Goal: Task Accomplishment & Management: Use online tool/utility

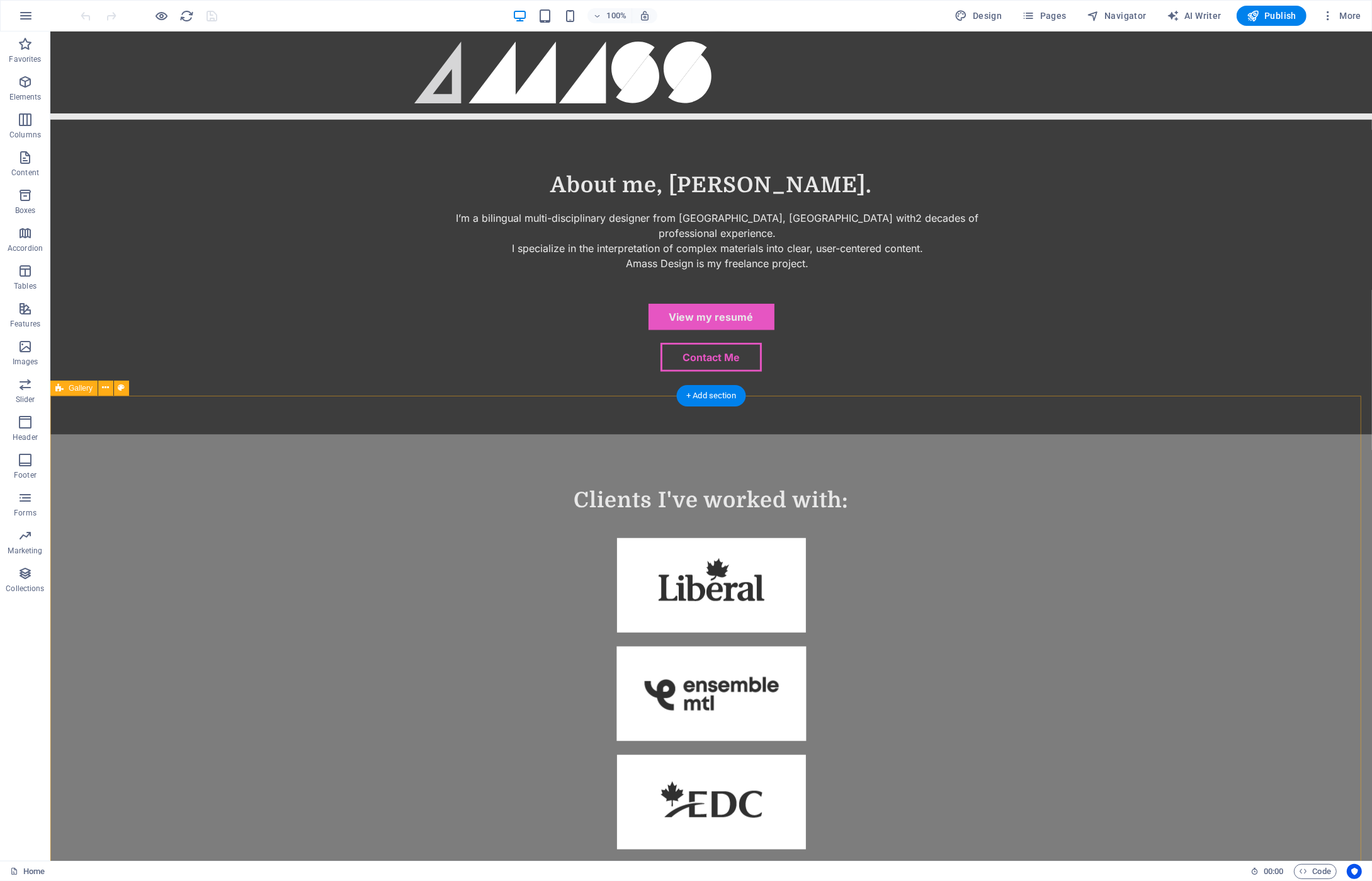
scroll to position [1040, 0]
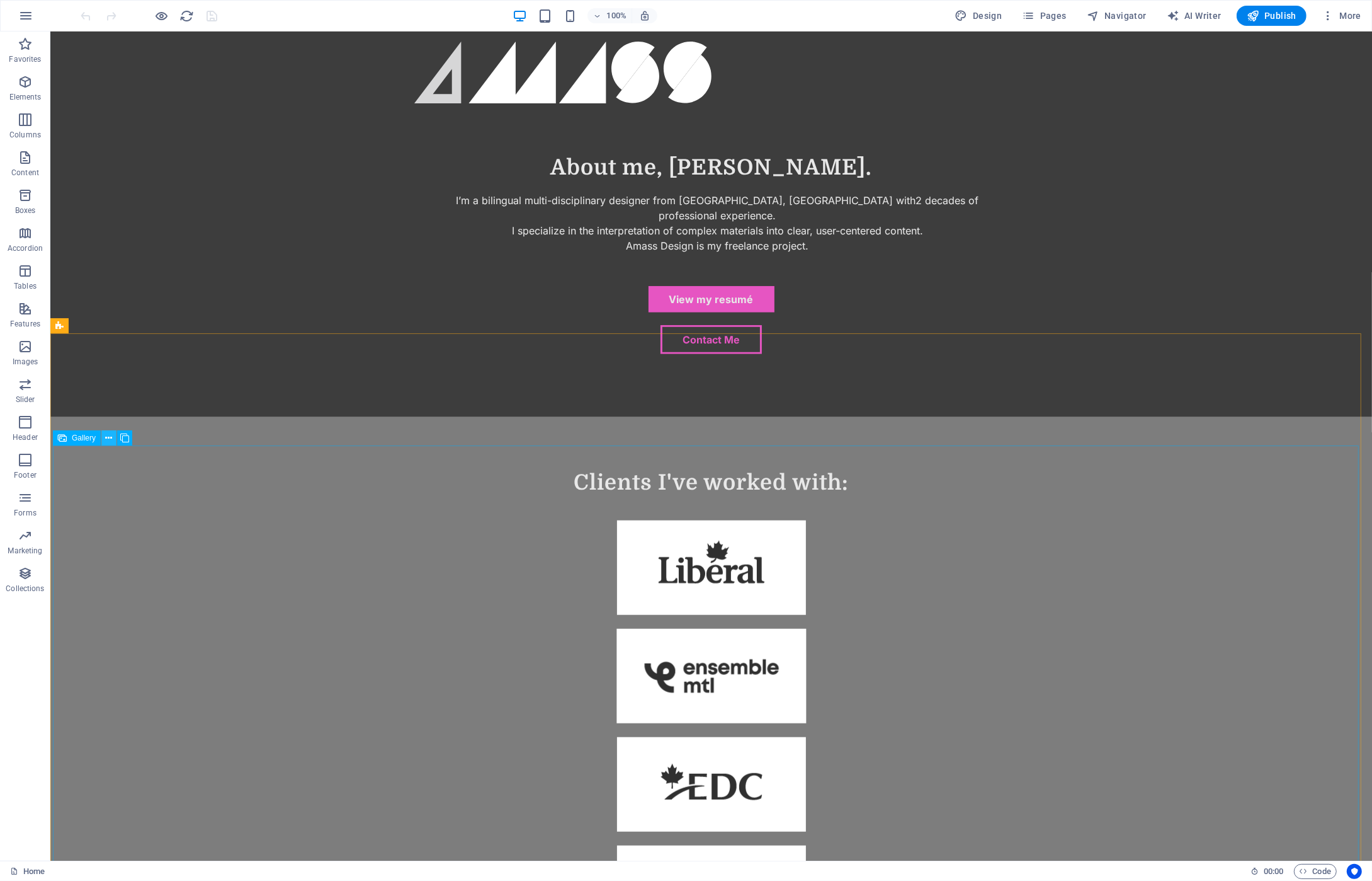
click at [108, 438] on icon at bounding box center [109, 438] width 7 height 13
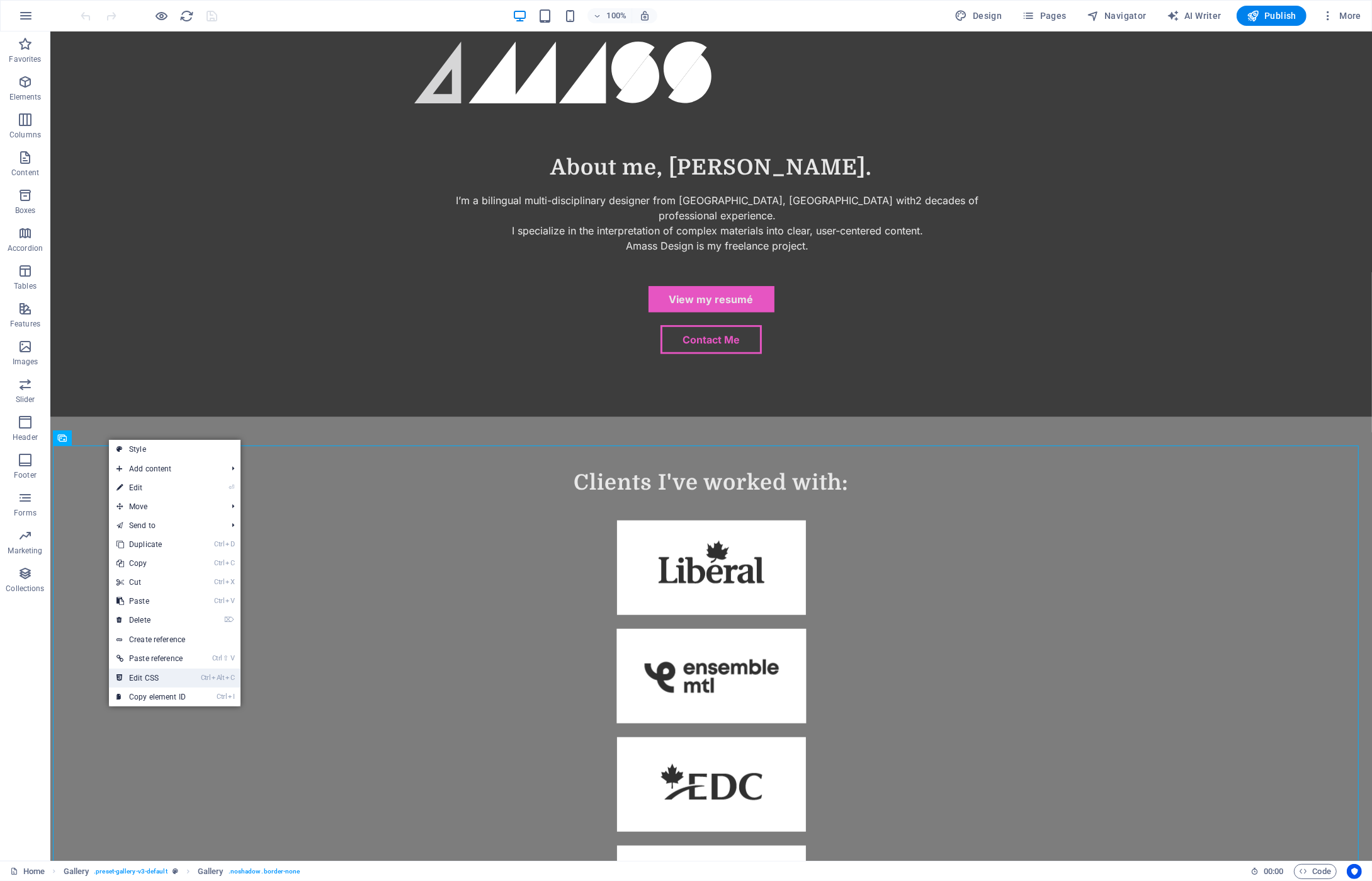
click at [183, 674] on link "Ctrl Alt C Edit CSS" at bounding box center [151, 678] width 85 height 19
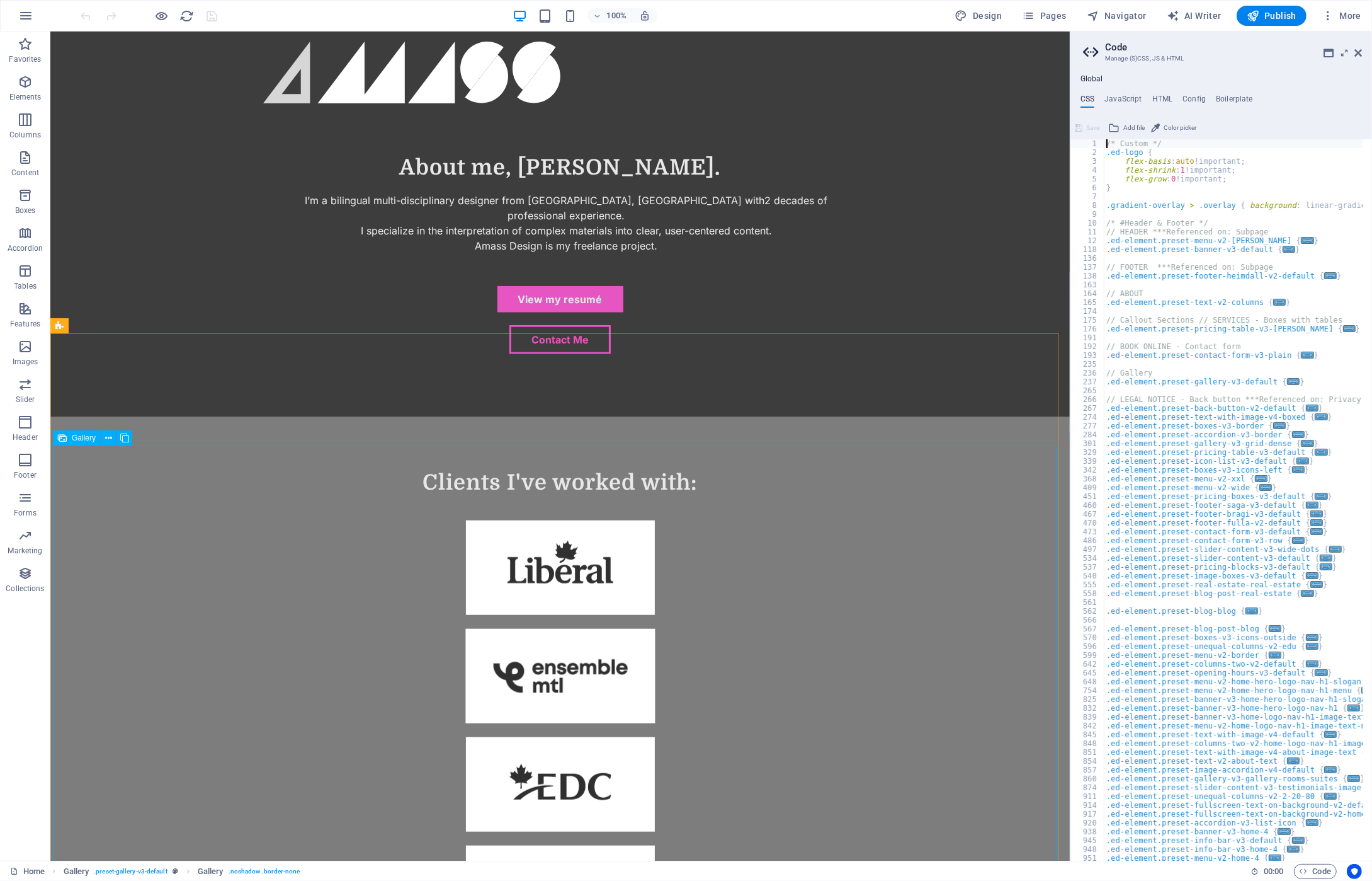
click at [81, 439] on span "Gallery" at bounding box center [83, 438] width 24 height 7
select select "%"
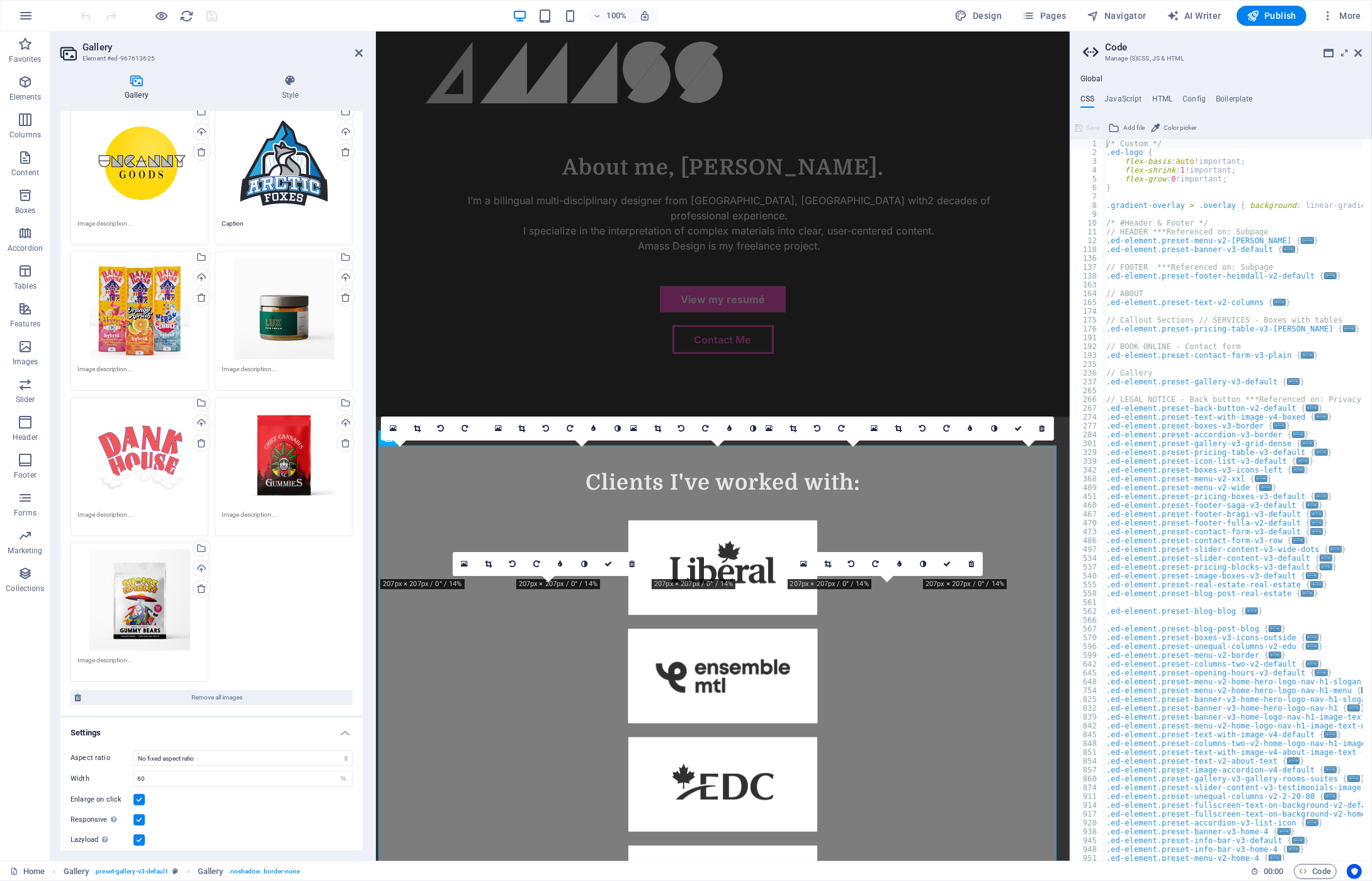
scroll to position [126, 0]
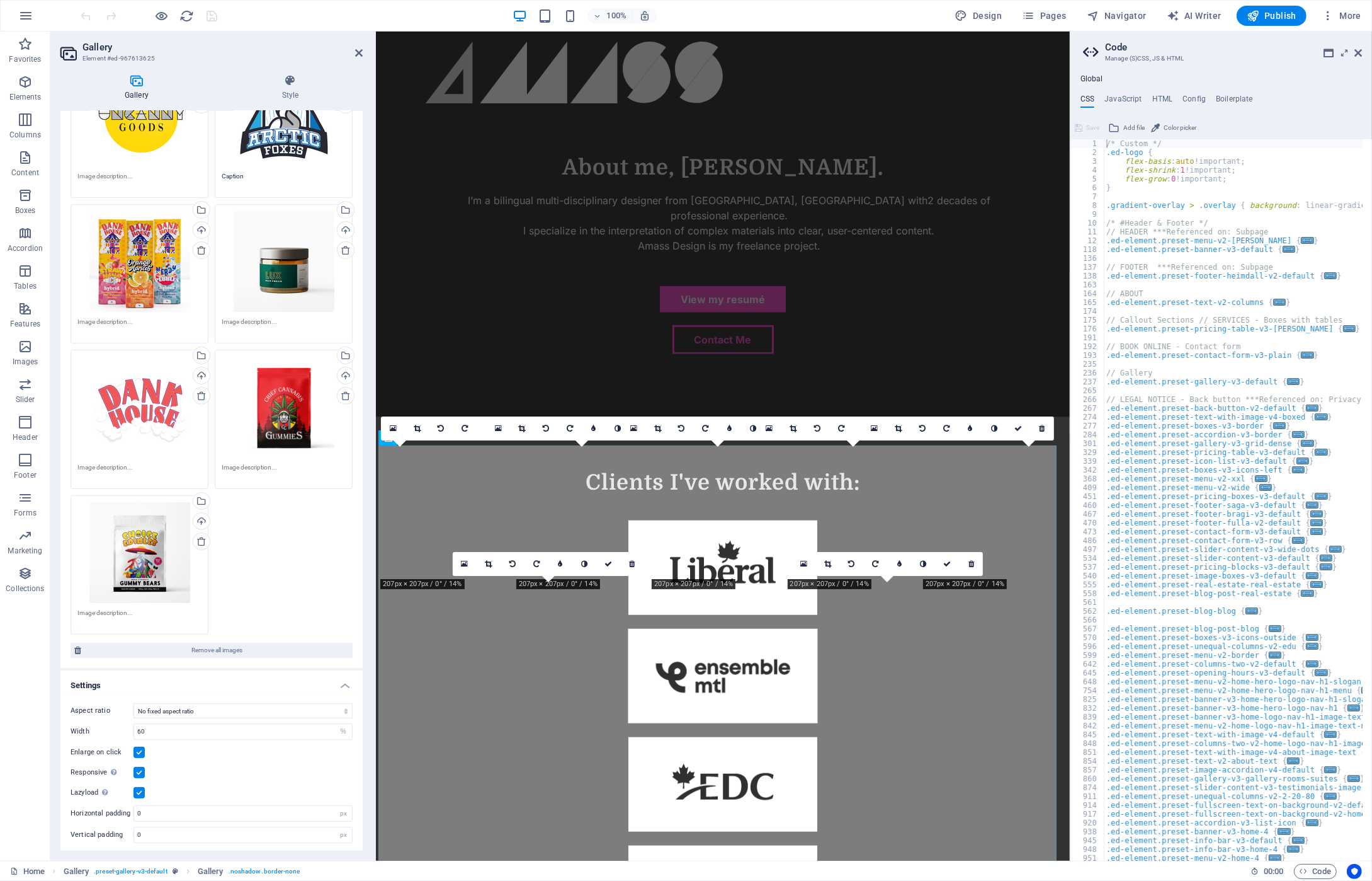
click at [139, 773] on label at bounding box center [139, 772] width 12 height 12
click at [0, 0] on input "Responsive Automatically load retina image and smartphone optimized sizes." at bounding box center [0, 0] width 0 height 0
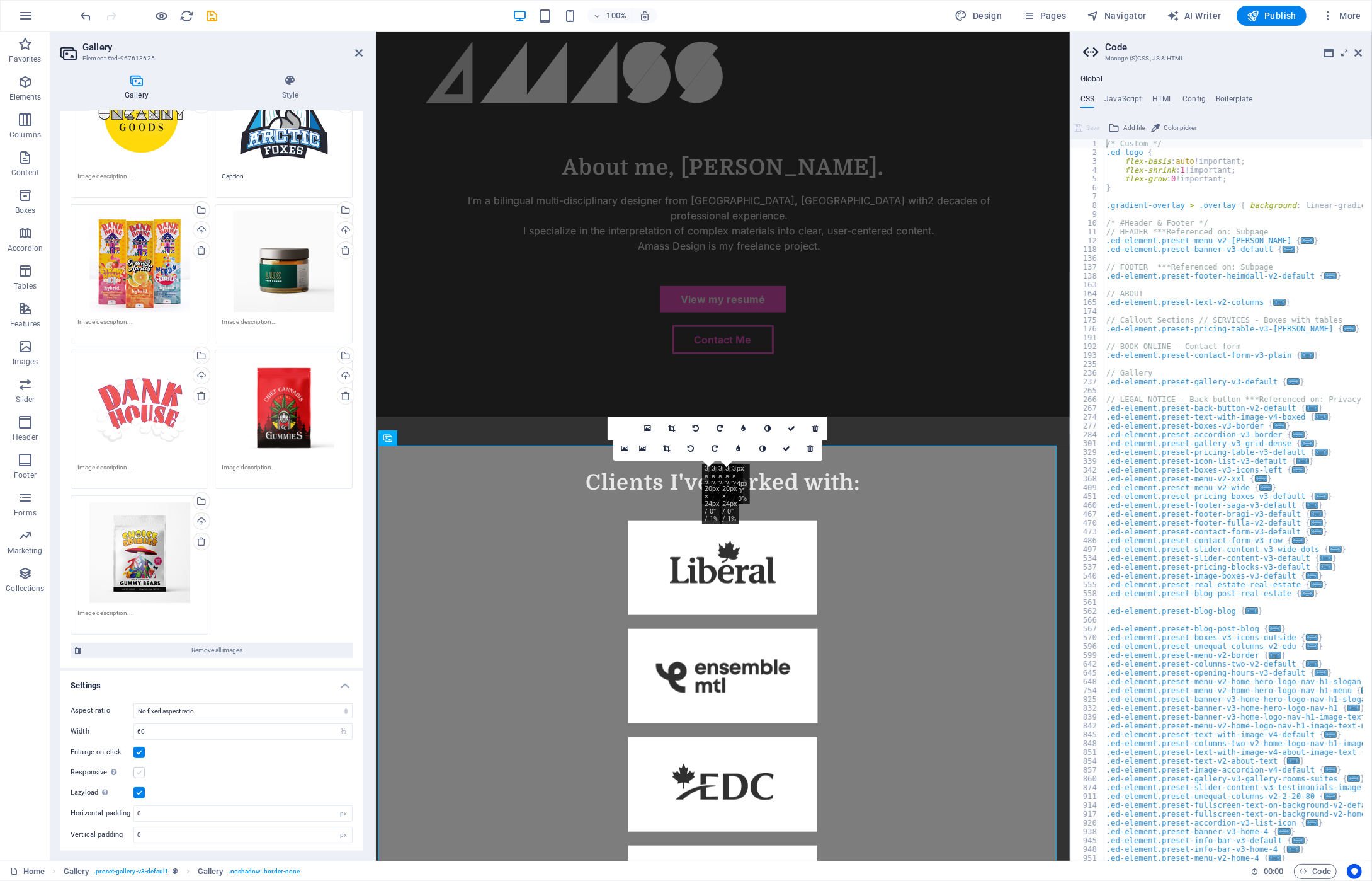
click at [140, 773] on label at bounding box center [139, 772] width 12 height 12
click at [0, 0] on input "Responsive Automatically load retina image and smartphone optimized sizes." at bounding box center [0, 0] width 0 height 0
click at [140, 773] on label at bounding box center [139, 772] width 12 height 12
click at [0, 0] on input "Responsive Automatically load retina image and smartphone optimized sizes." at bounding box center [0, 0] width 0 height 0
click at [137, 791] on label at bounding box center [139, 793] width 12 height 12
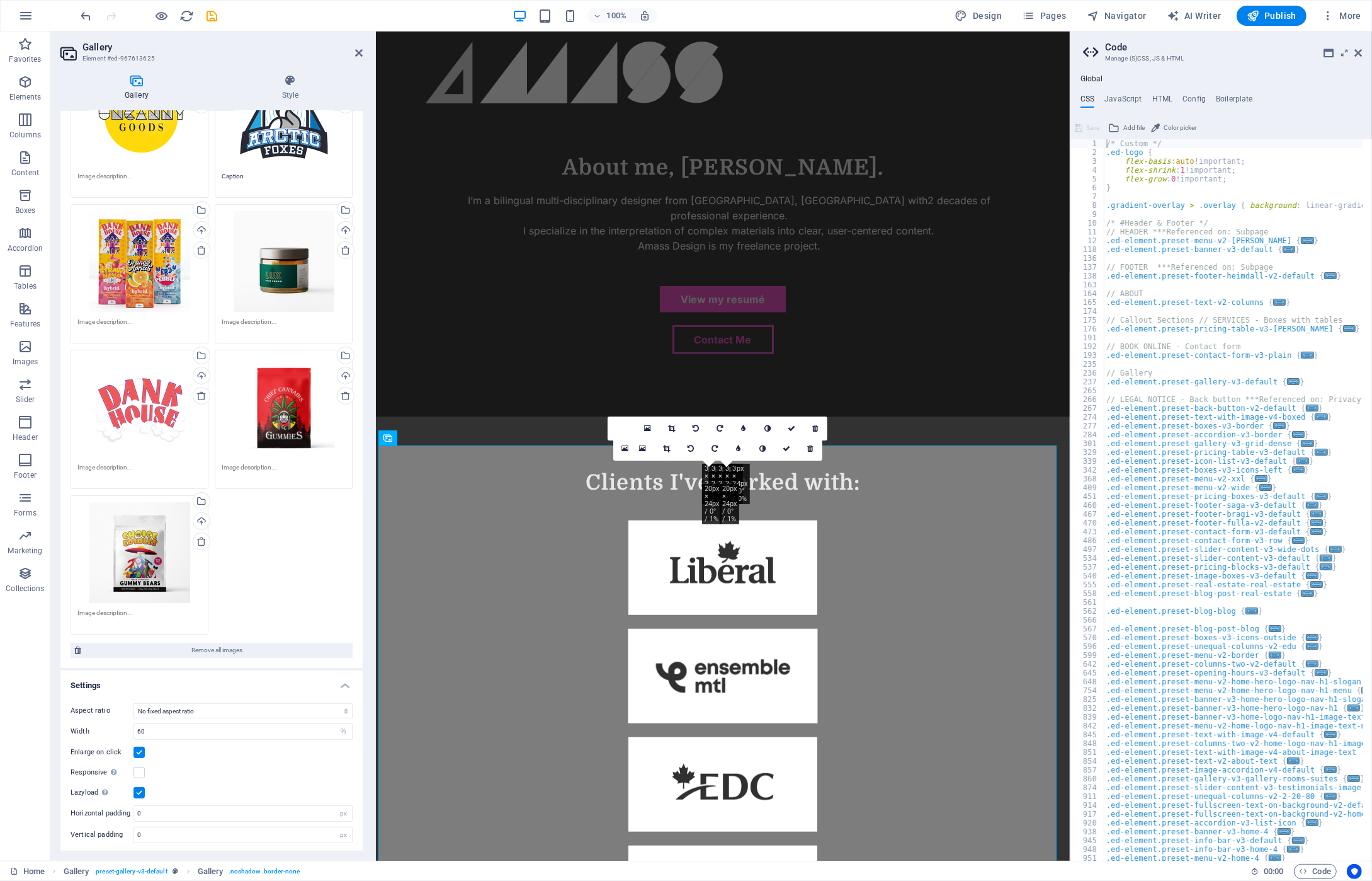
click at [0, 0] on input "Lazyload Loading images after the page loads improves page speed." at bounding box center [0, 0] width 0 height 0
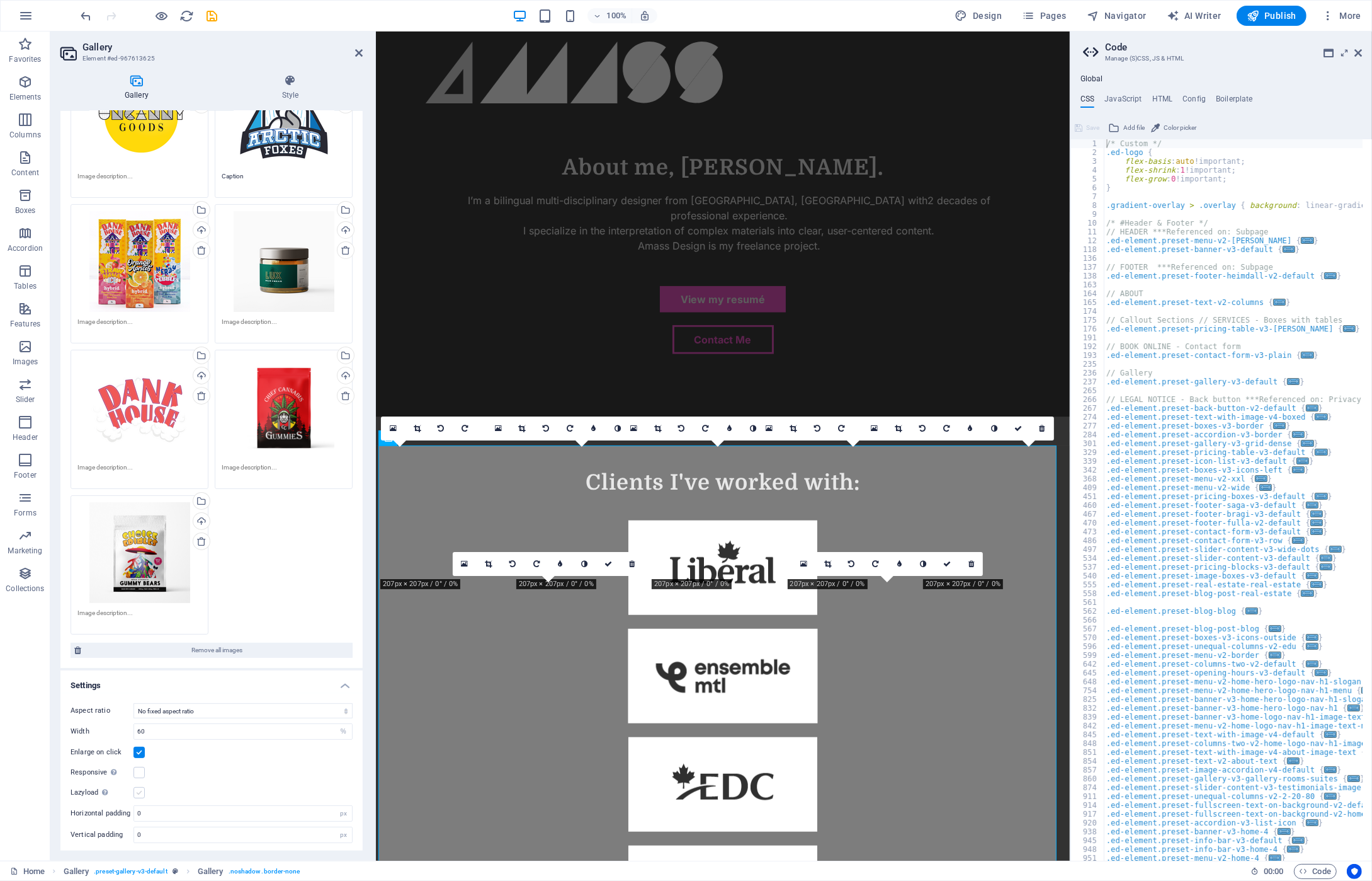
click at [137, 791] on label at bounding box center [139, 793] width 12 height 12
click at [0, 0] on input "Lazyload Loading images after the page loads improves page speed." at bounding box center [0, 0] width 0 height 0
click at [139, 791] on label at bounding box center [139, 793] width 12 height 12
click at [0, 0] on input "Lazyload Loading images after the page loads improves page speed." at bounding box center [0, 0] width 0 height 0
click at [211, 18] on icon "save" at bounding box center [213, 16] width 15 height 15
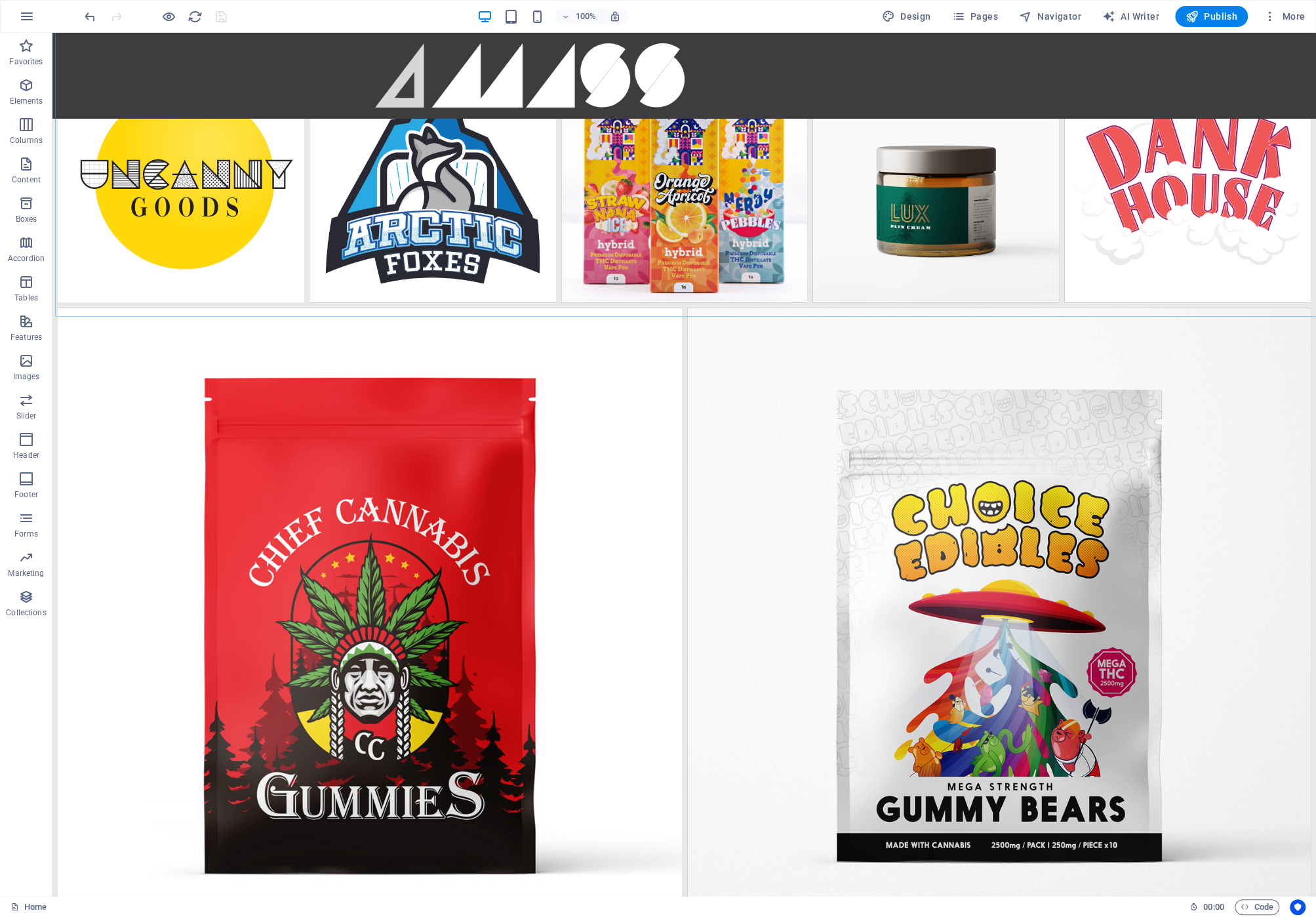
scroll to position [2101, 0]
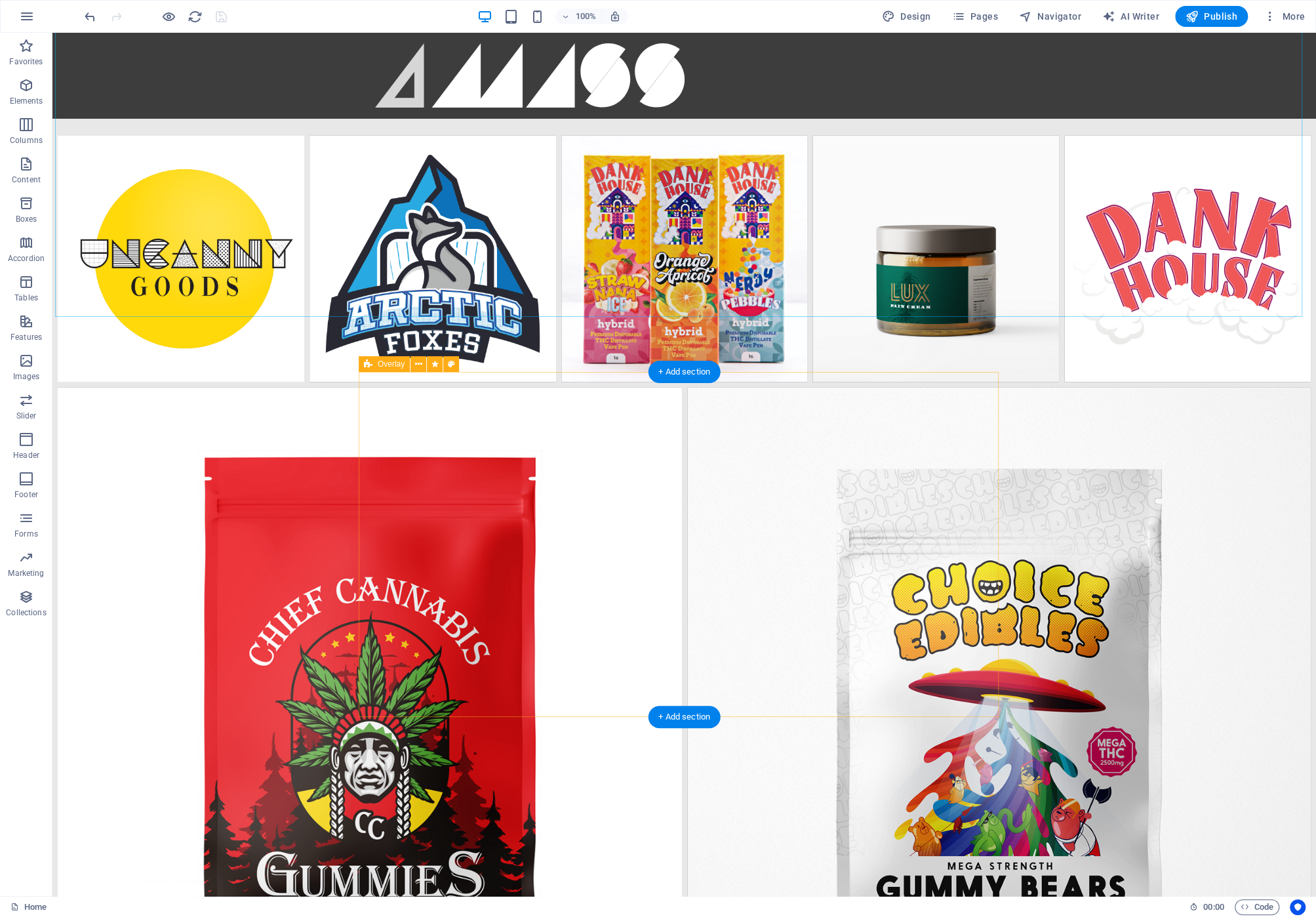
click at [546, 342] on div "Samples of my work." at bounding box center [684, 543] width 1264 height 1052
click at [99, 344] on div "Samples of my work." at bounding box center [684, 543] width 1264 height 1052
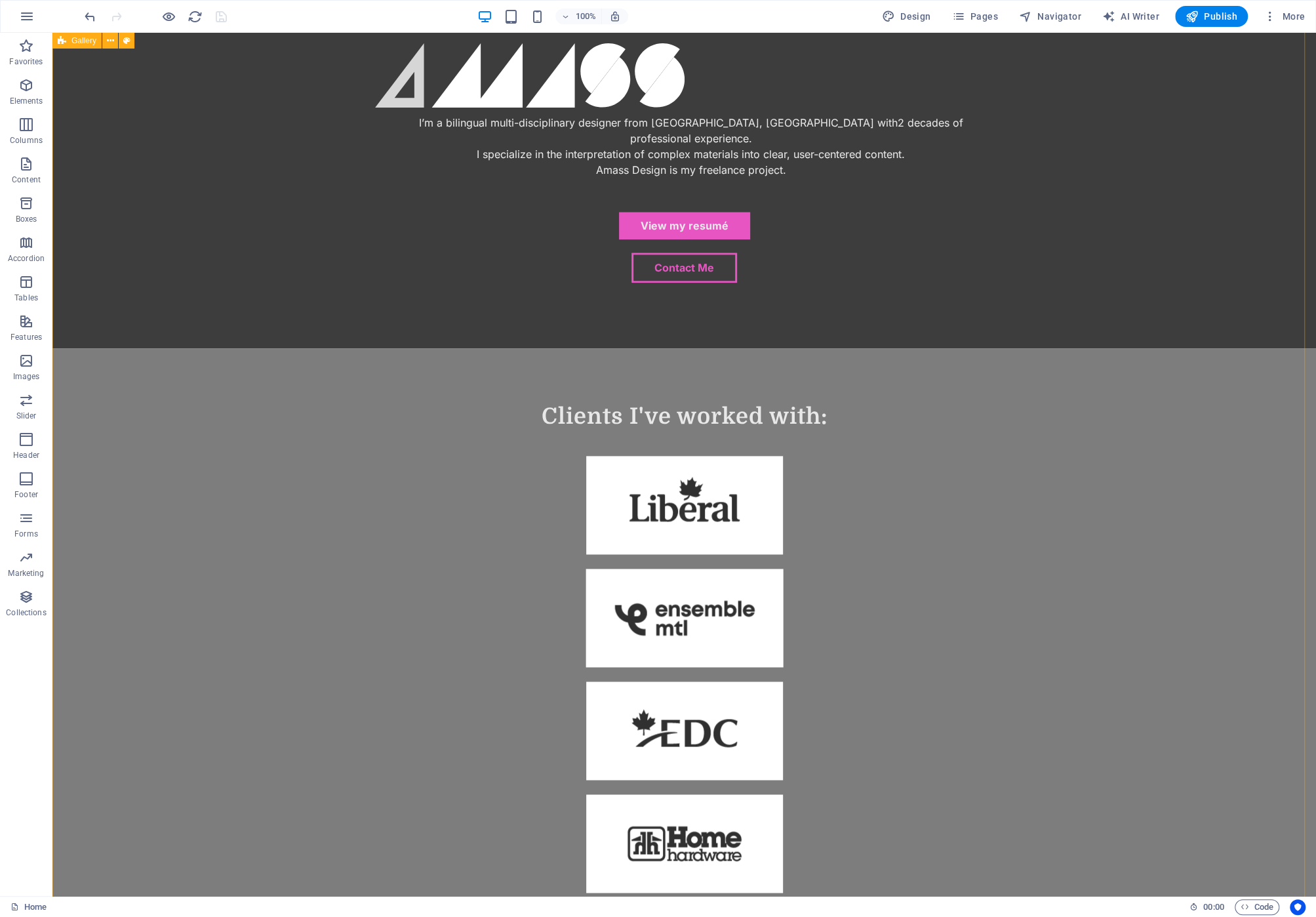
scroll to position [1130, 0]
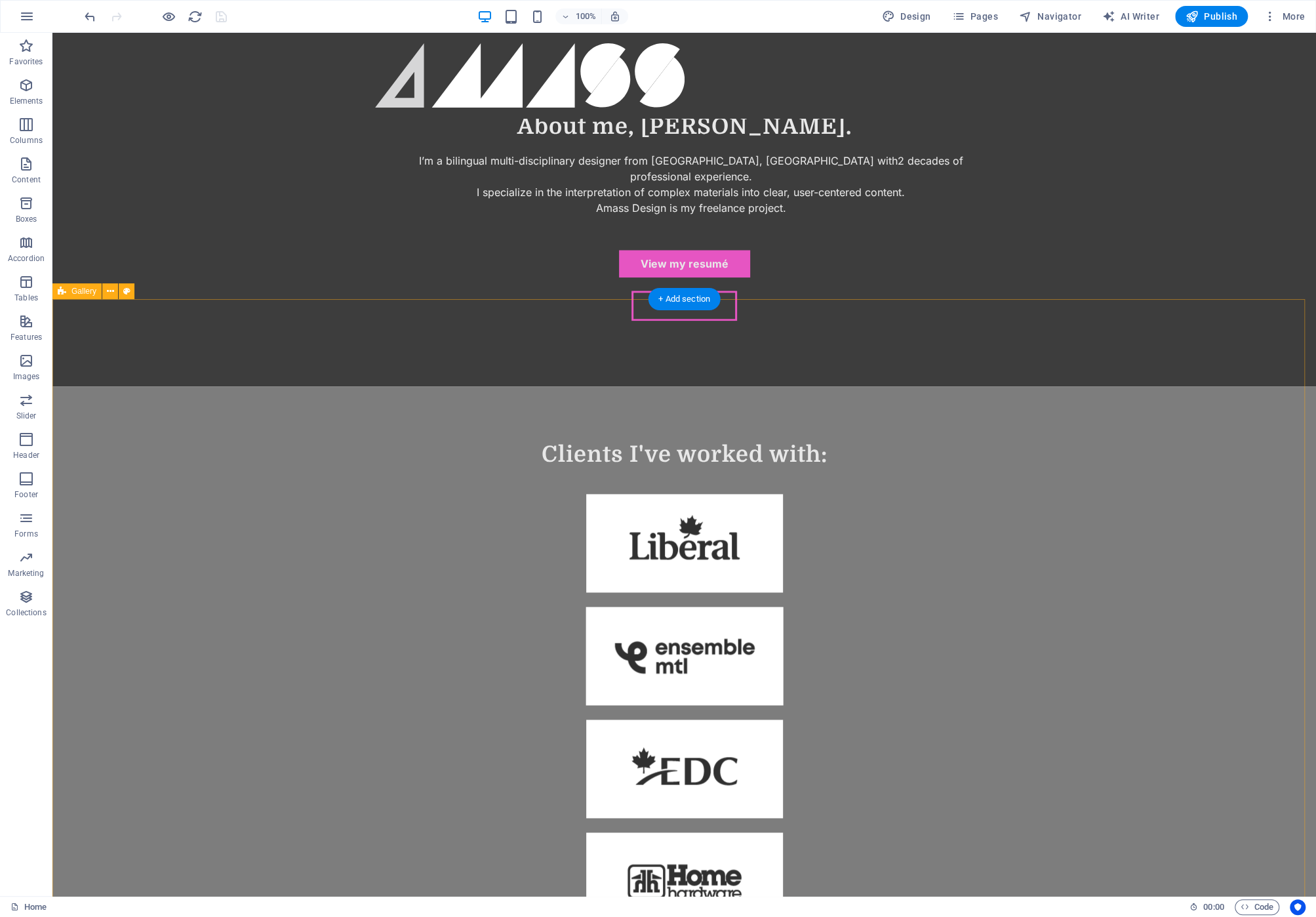
click at [74, 293] on span "Gallery" at bounding box center [83, 291] width 25 height 8
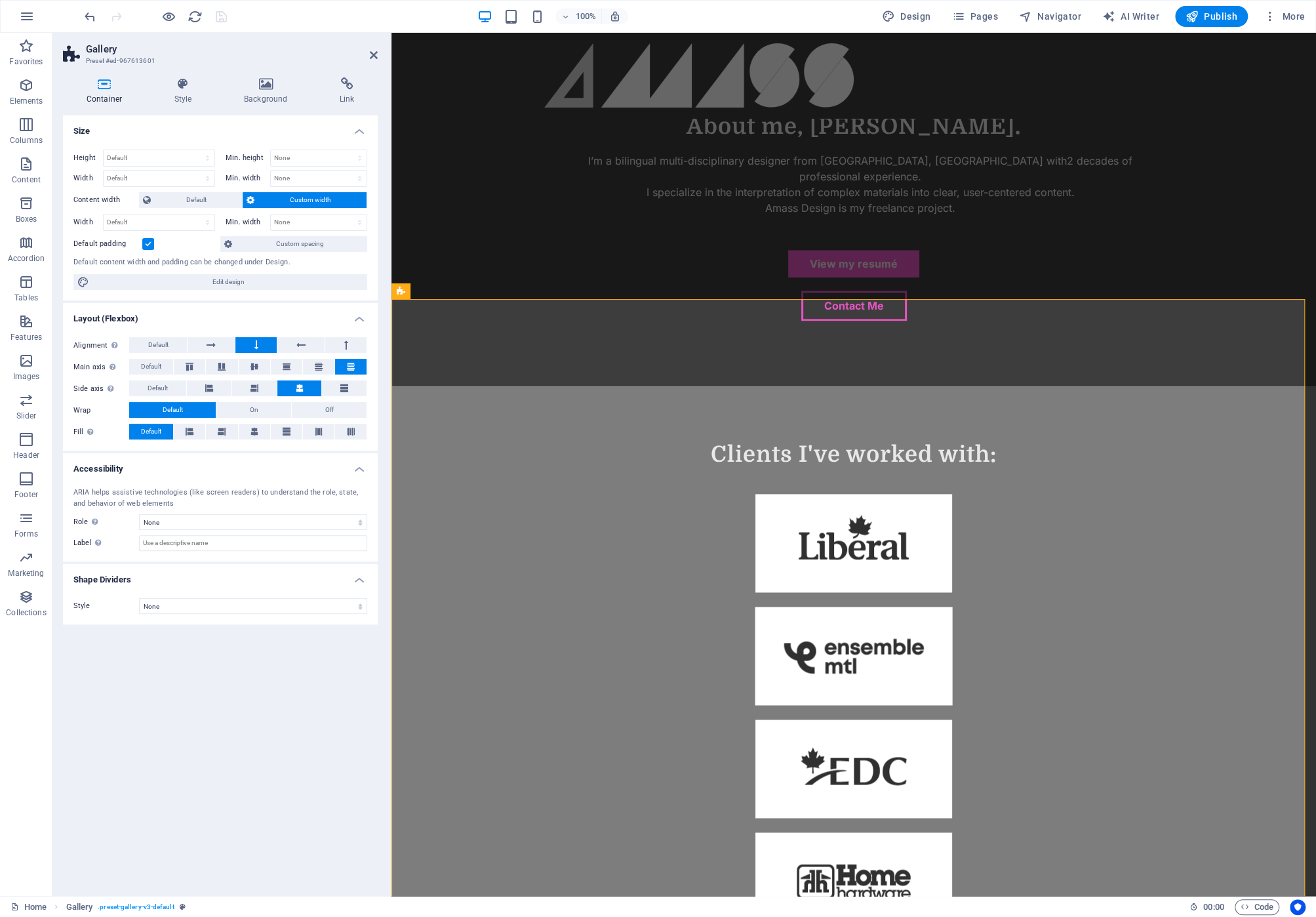
click at [125, 48] on h2 "Gallery" at bounding box center [231, 49] width 291 height 12
click at [93, 85] on icon at bounding box center [104, 84] width 83 height 13
click at [356, 82] on icon at bounding box center [346, 84] width 61 height 13
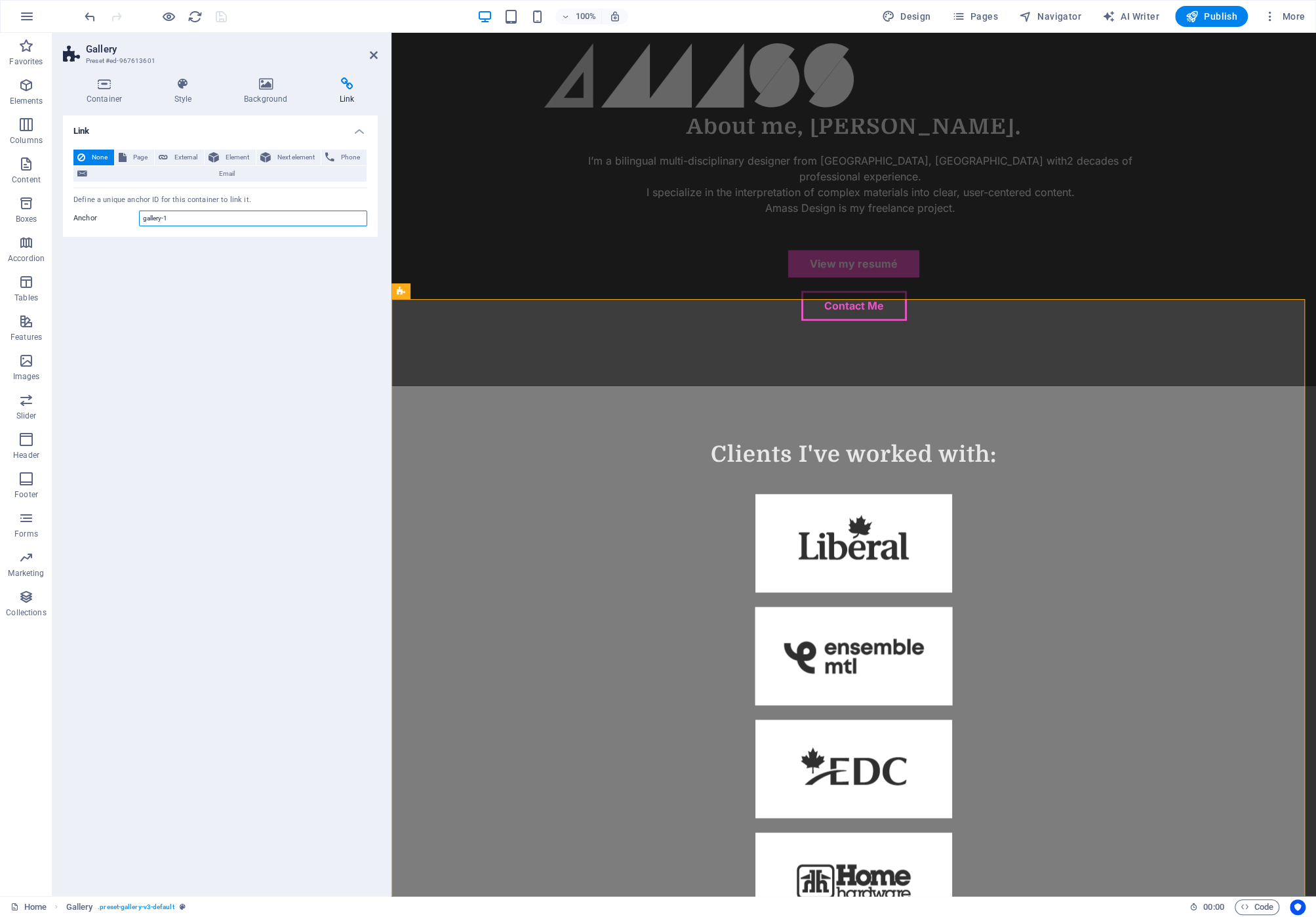
click at [212, 216] on input "gallery-1" at bounding box center [253, 218] width 228 height 16
click at [263, 84] on icon at bounding box center [265, 84] width 90 height 13
click at [190, 89] on icon at bounding box center [183, 84] width 65 height 13
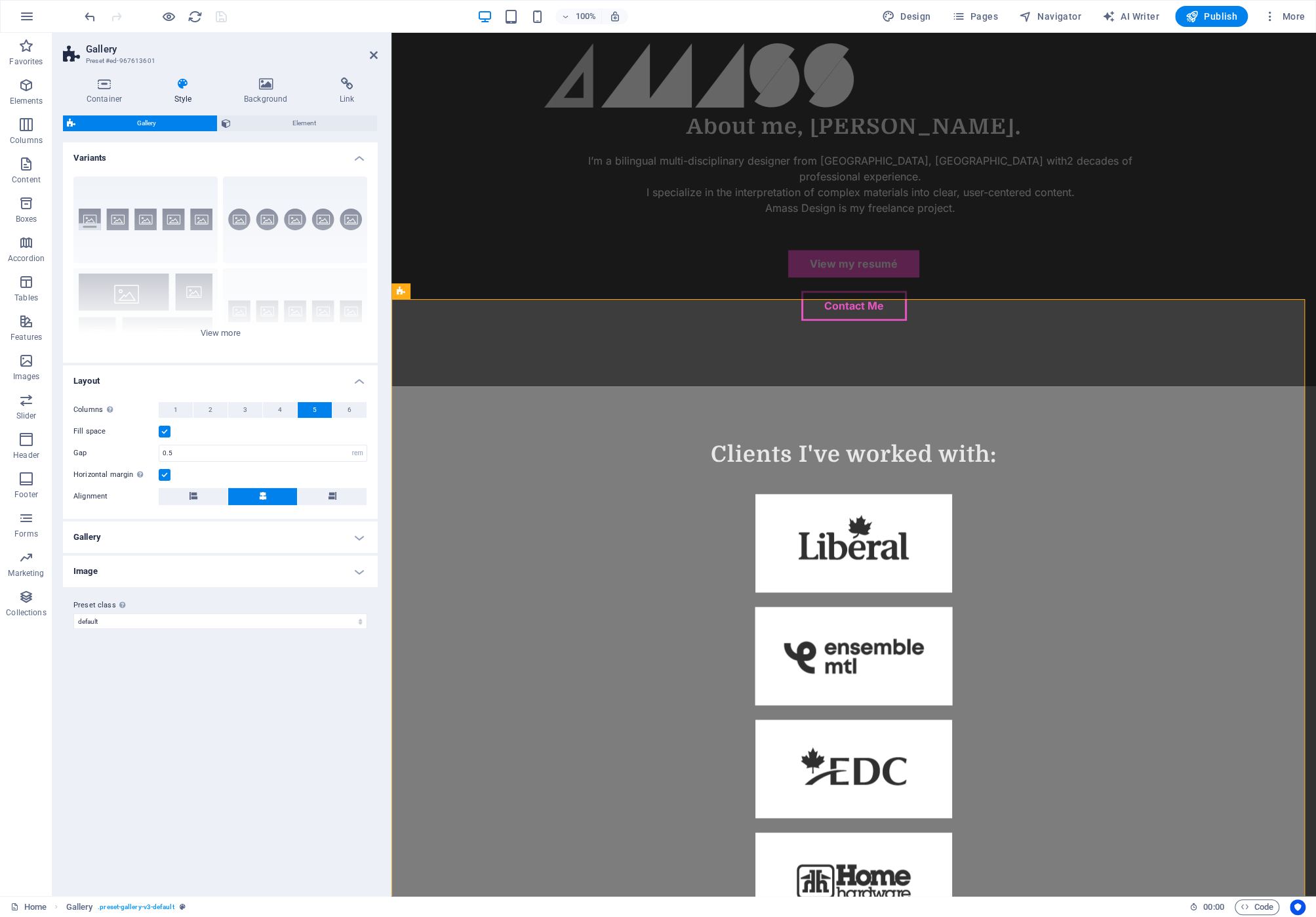
click at [257, 532] on h4 "Gallery" at bounding box center [220, 537] width 315 height 31
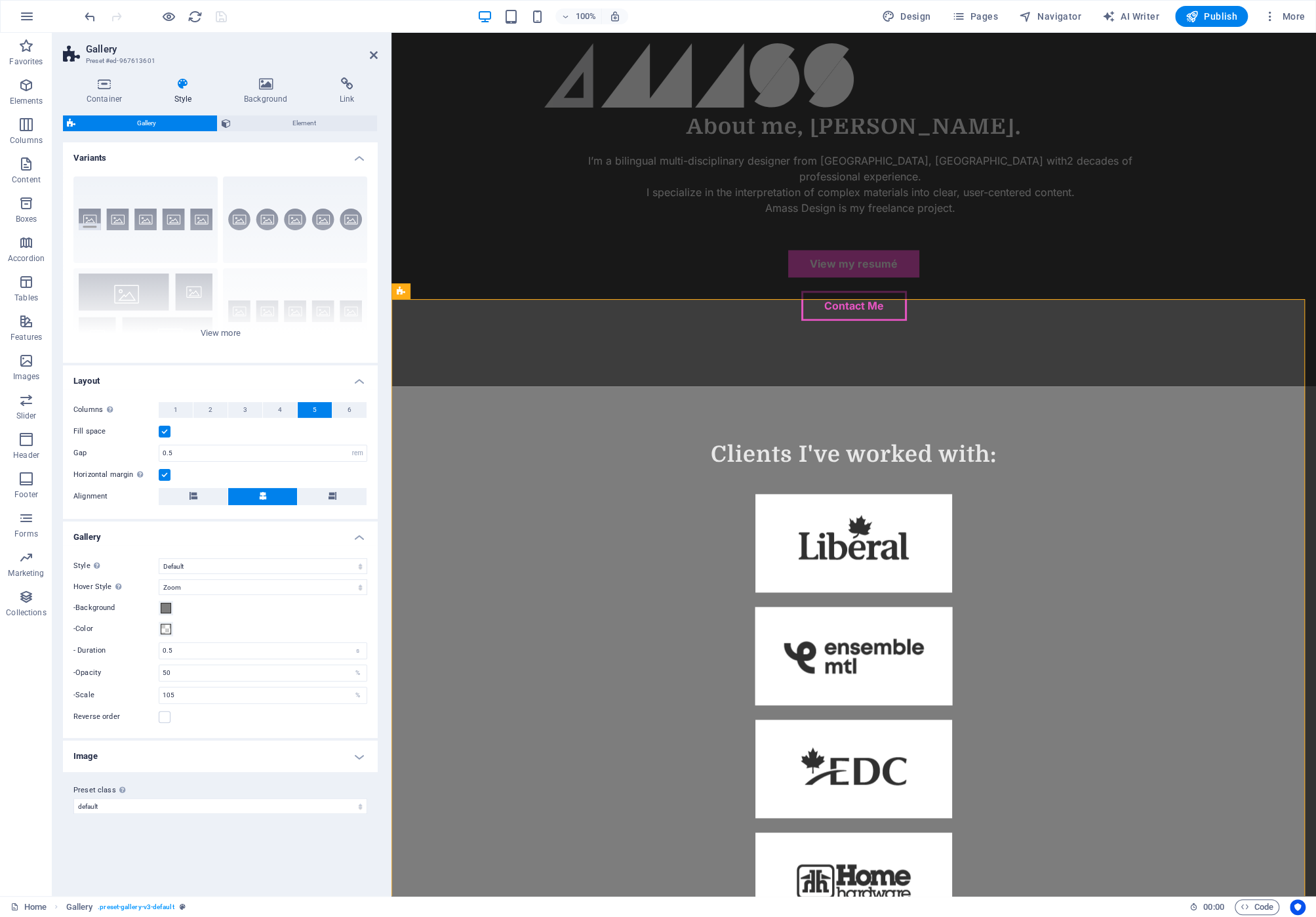
click at [364, 752] on h4 "Image" at bounding box center [220, 755] width 315 height 31
click at [364, 752] on h4 "Image" at bounding box center [220, 752] width 315 height 24
click at [277, 118] on span "Element" at bounding box center [304, 123] width 138 height 16
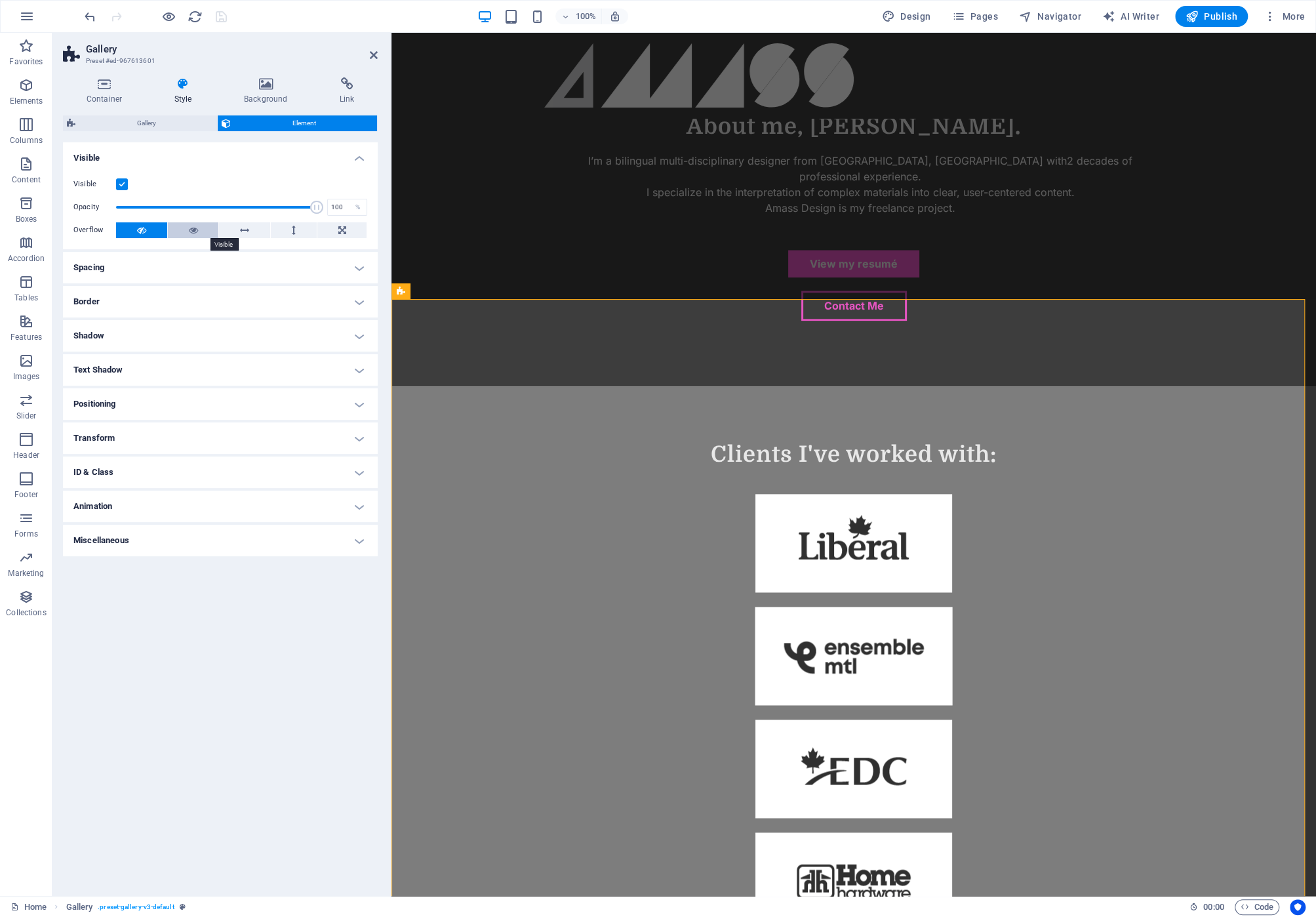
click at [202, 228] on button at bounding box center [193, 230] width 51 height 16
click at [306, 263] on h4 "Spacing" at bounding box center [220, 267] width 315 height 31
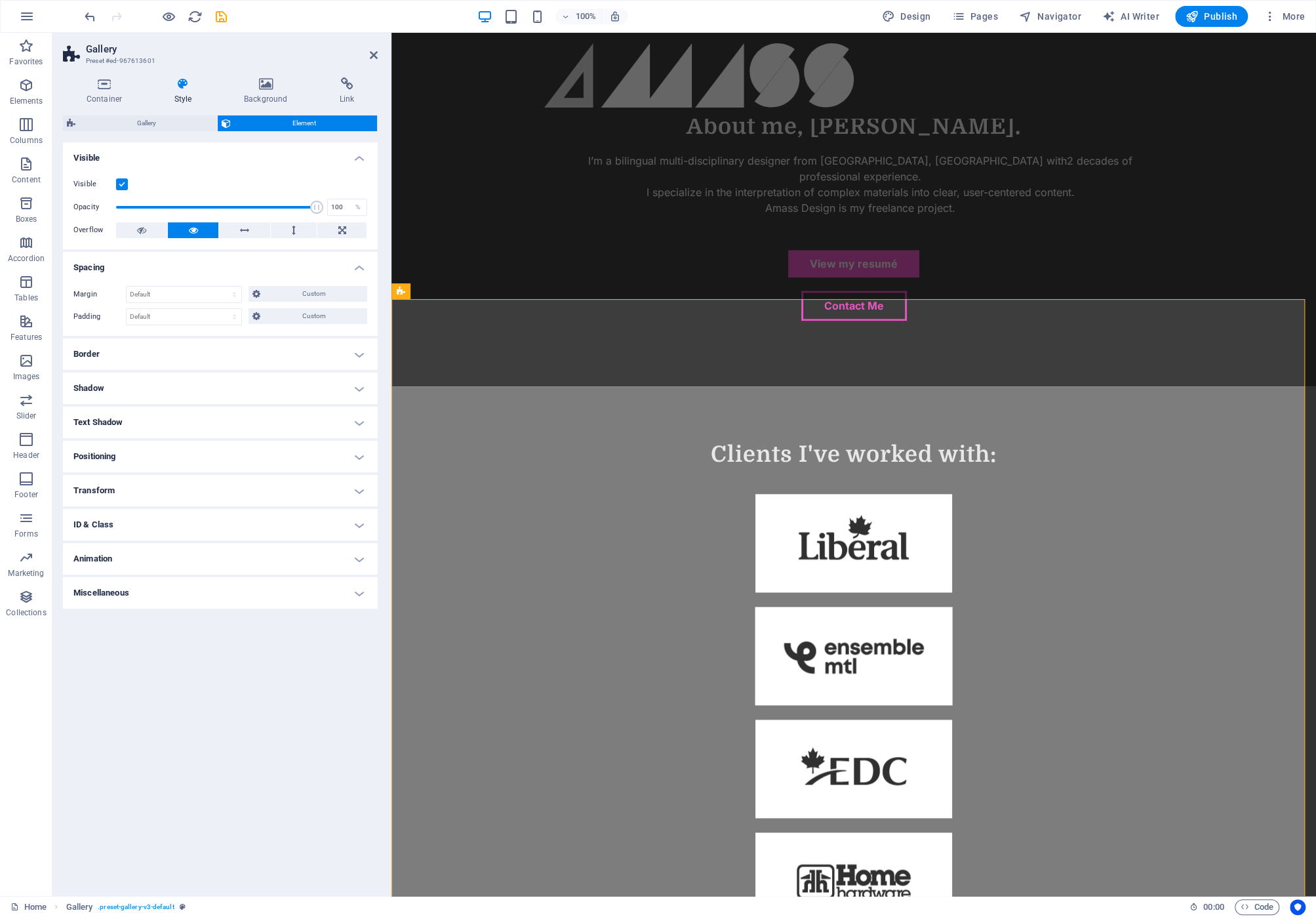
click at [355, 263] on h4 "Spacing" at bounding box center [220, 263] width 315 height 24
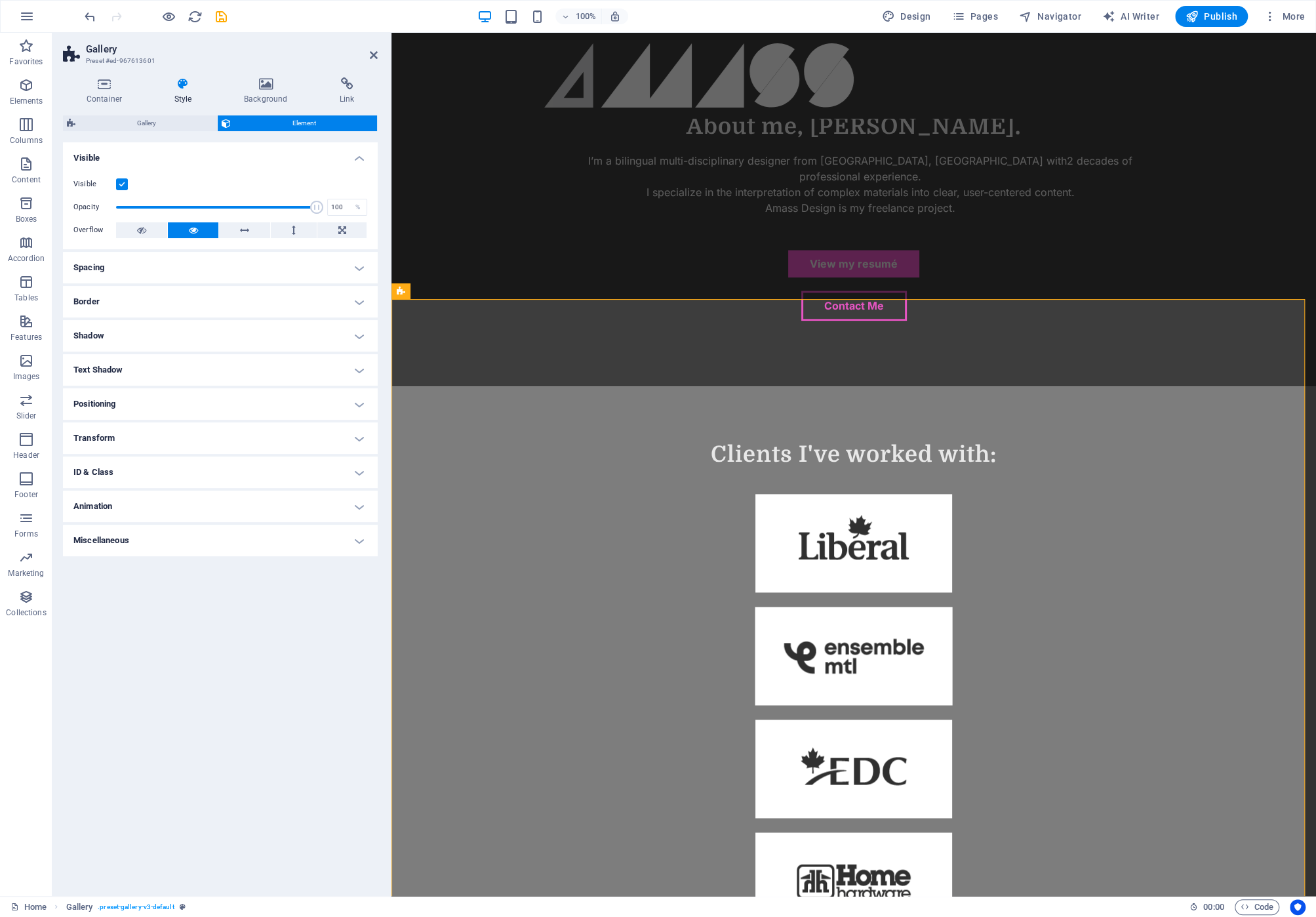
click at [355, 301] on h4 "Border" at bounding box center [220, 301] width 315 height 31
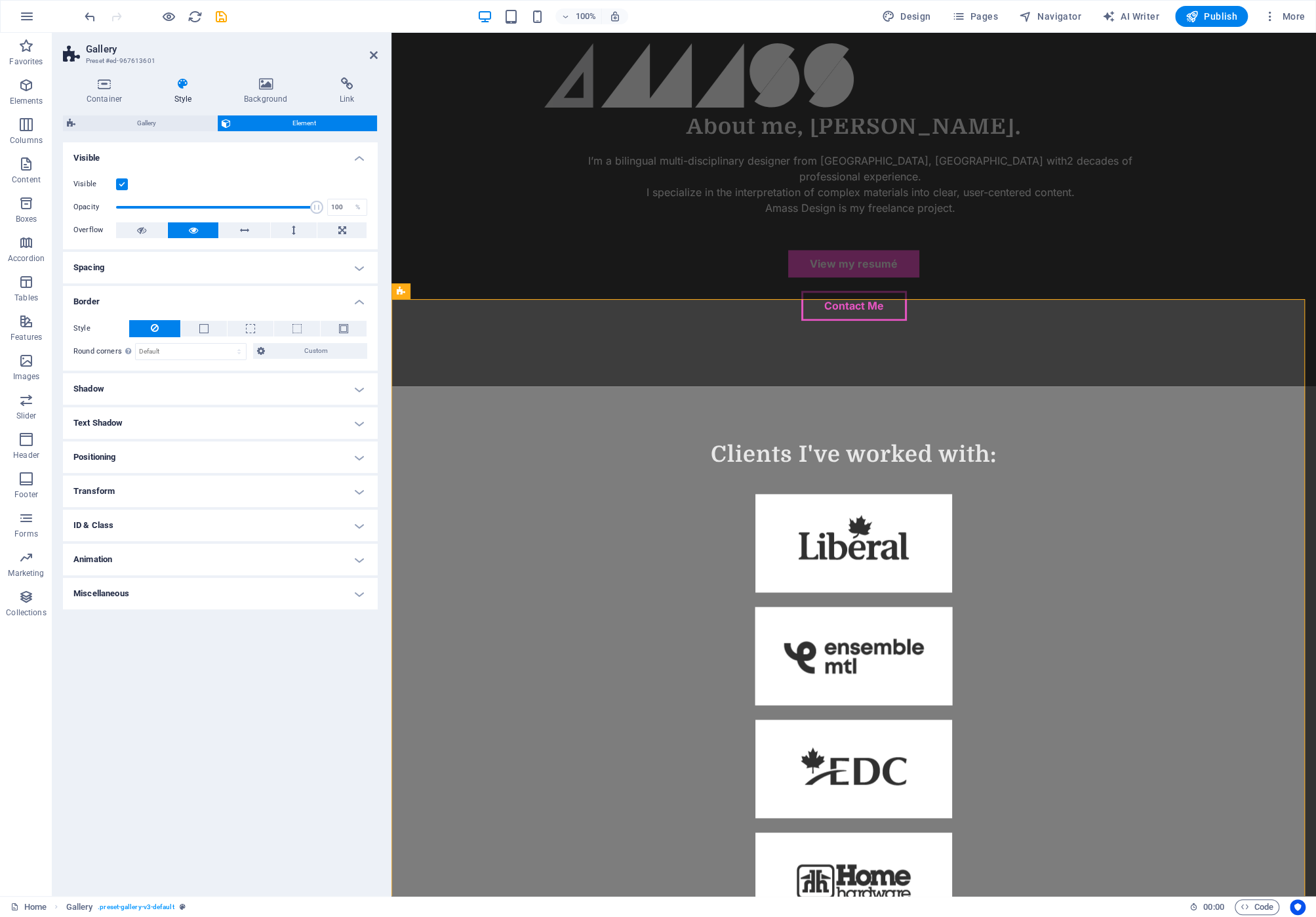
drag, startPoint x: 356, startPoint y: 299, endPoint x: 357, endPoint y: 306, distance: 7.1
click at [357, 299] on h4 "Border" at bounding box center [220, 298] width 315 height 24
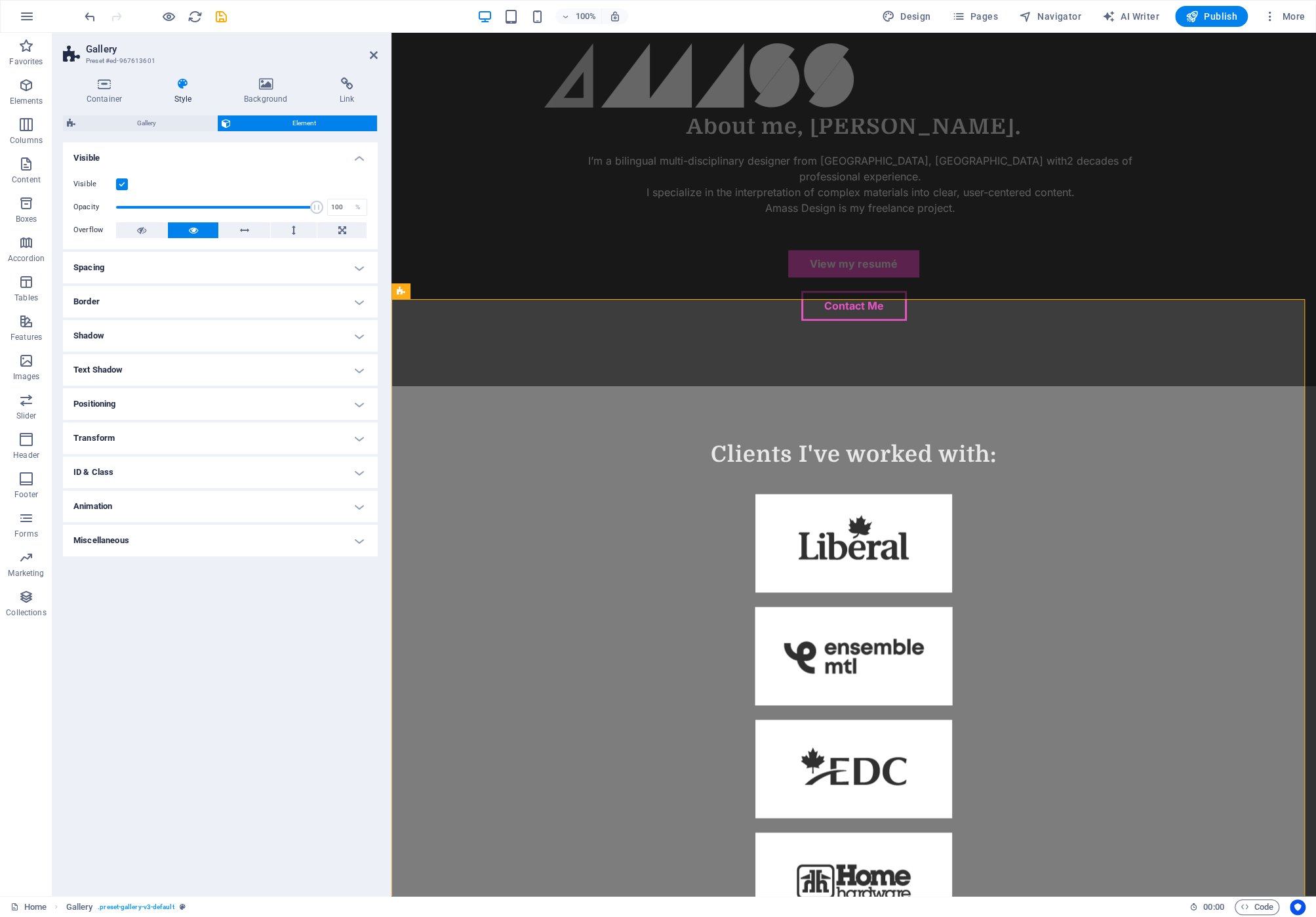
click at [352, 332] on h4 "Shadow" at bounding box center [220, 336] width 315 height 31
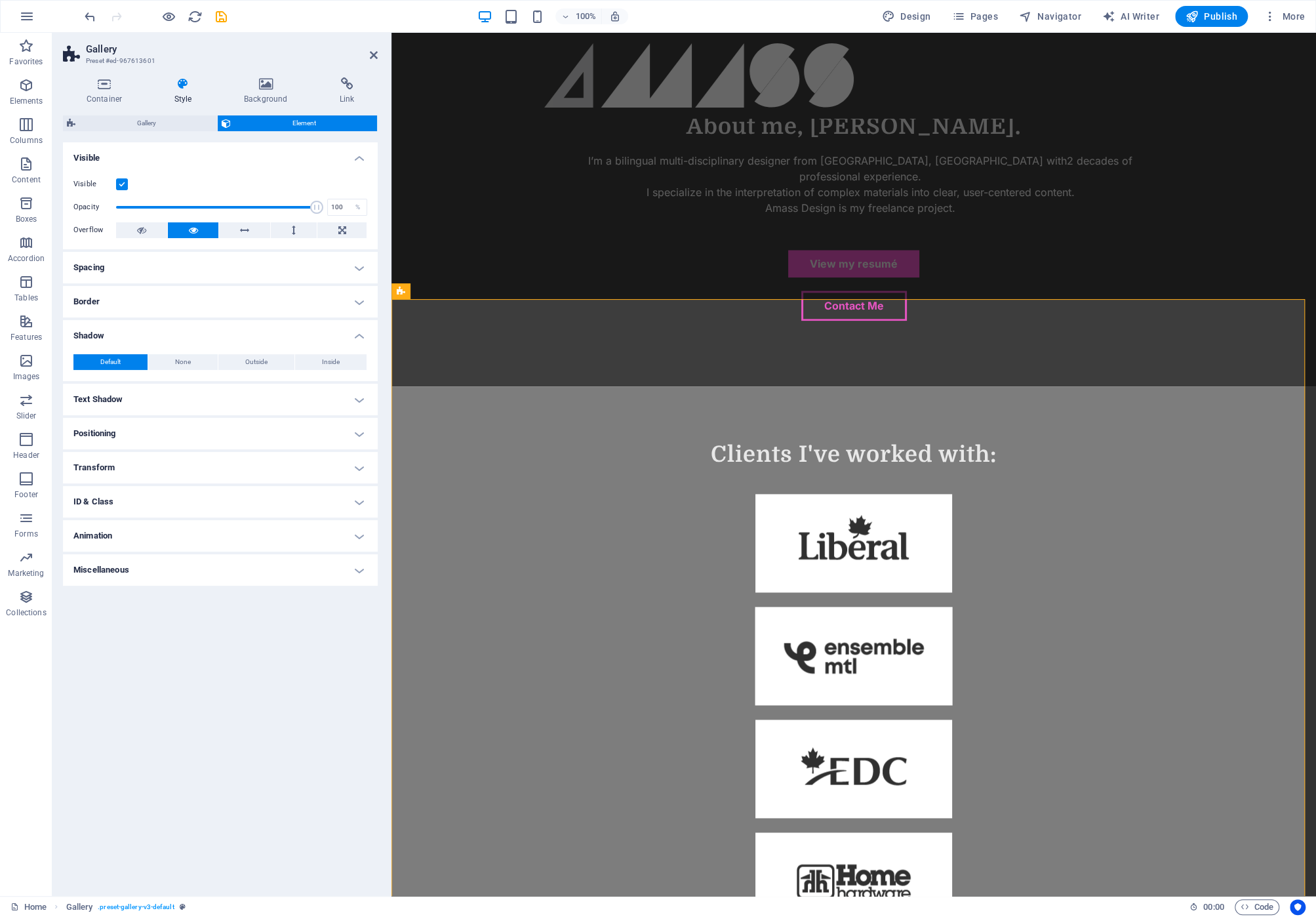
click at [352, 332] on h4 "Shadow" at bounding box center [220, 332] width 315 height 24
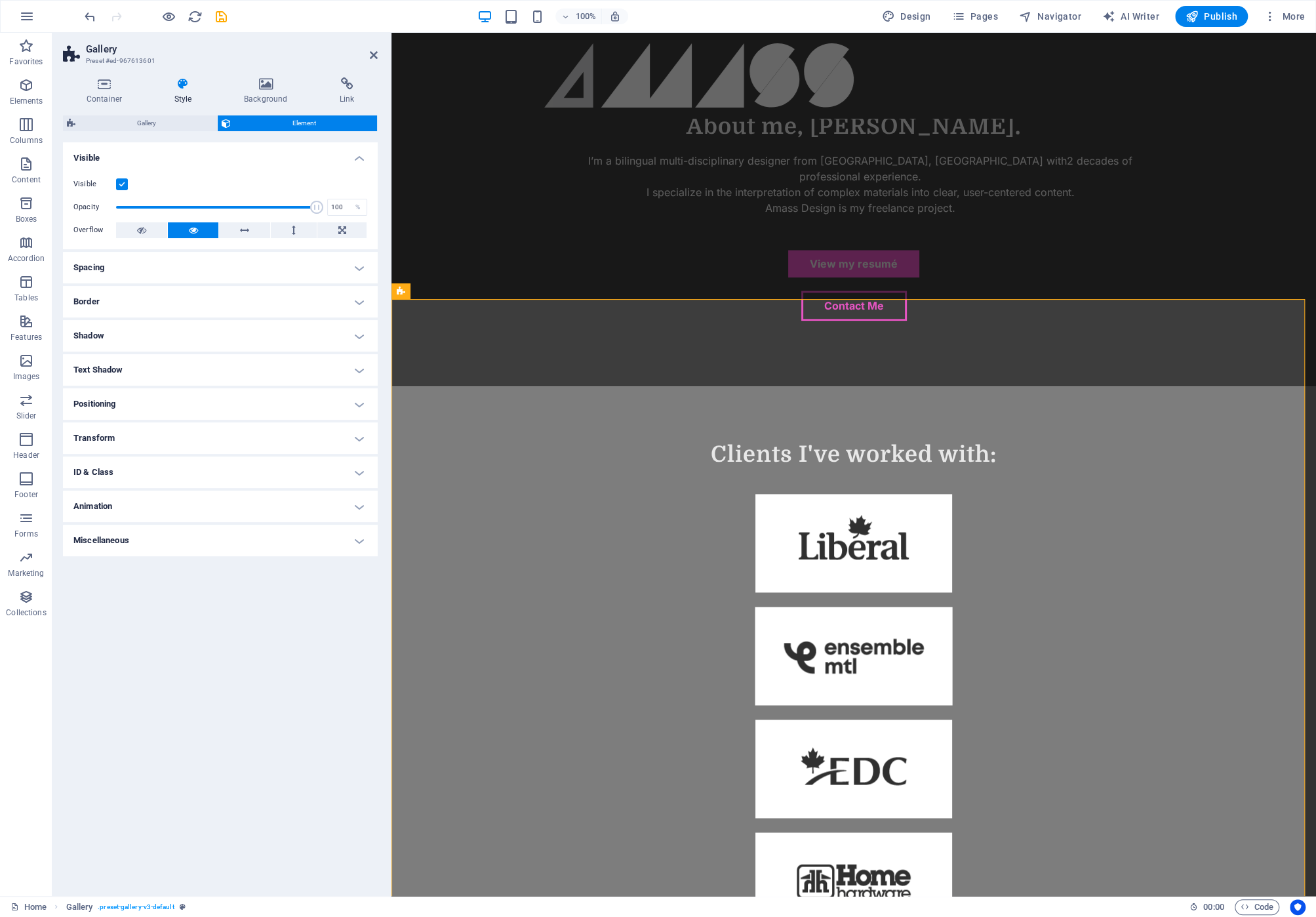
click at [352, 407] on h4 "Positioning" at bounding box center [220, 403] width 315 height 31
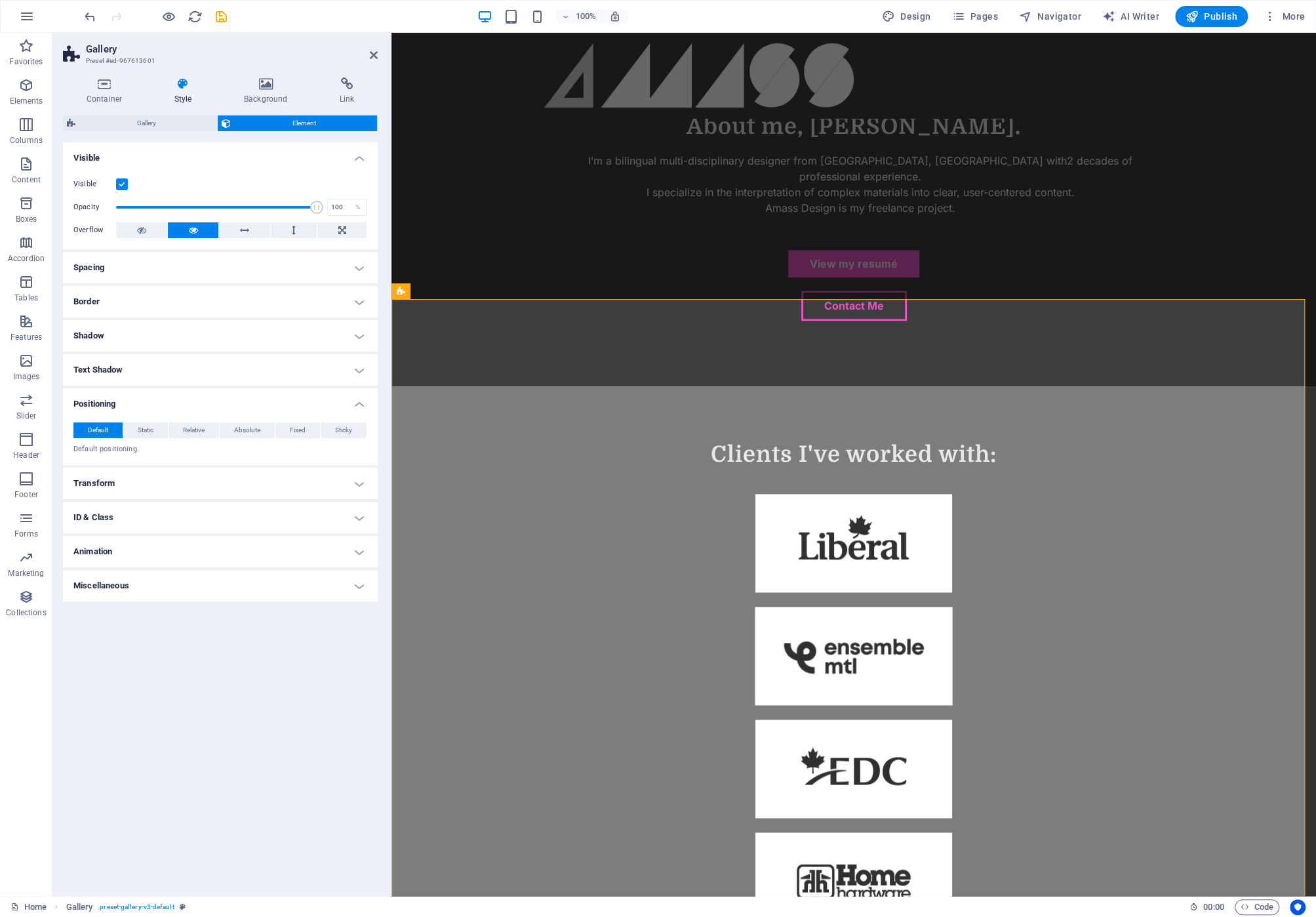
click at [351, 398] on h4 "Positioning" at bounding box center [220, 399] width 315 height 24
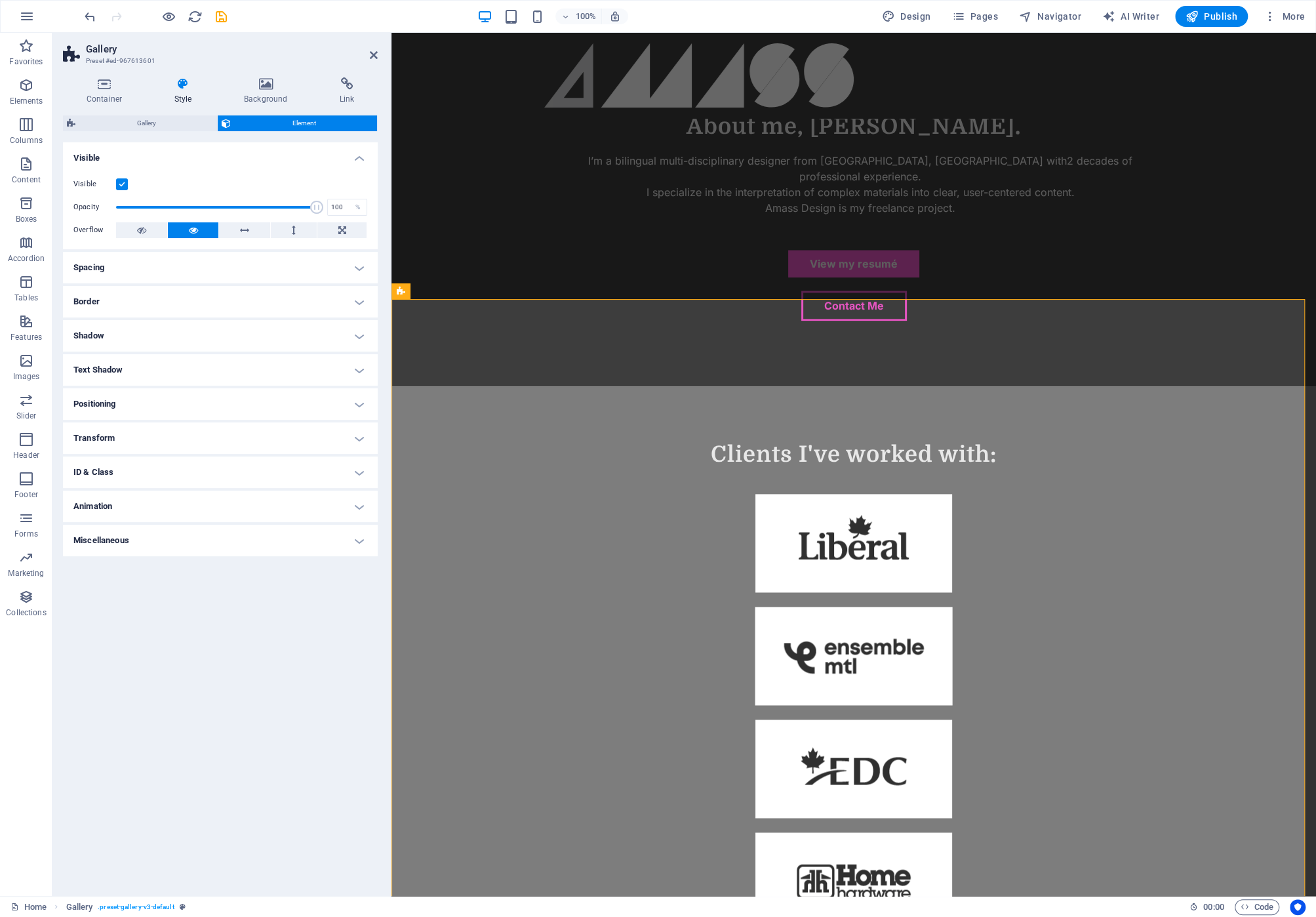
click at [352, 469] on h4 "ID & Class" at bounding box center [220, 471] width 315 height 31
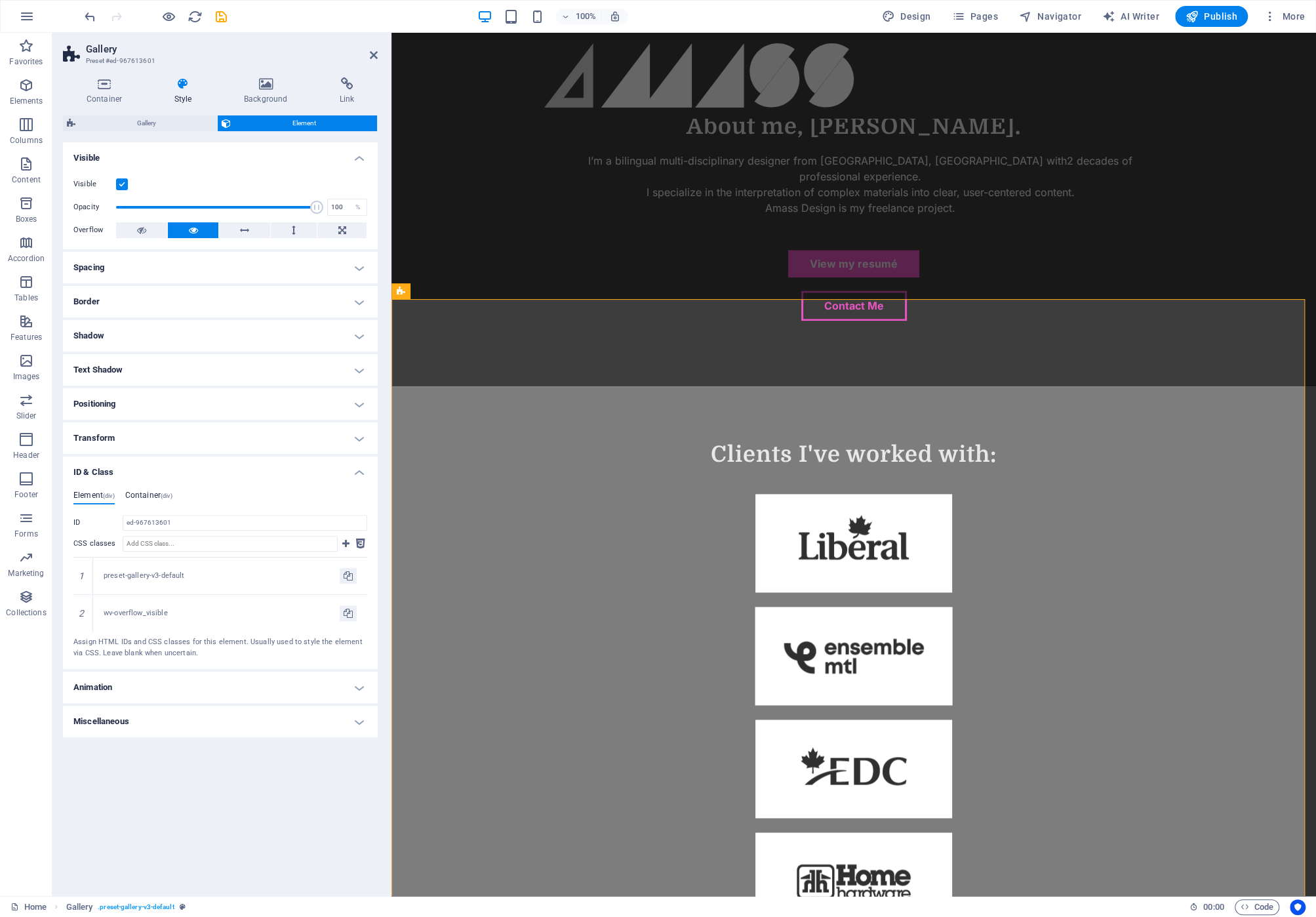
click at [165, 493] on span "(div)" at bounding box center [167, 496] width 12 height 7
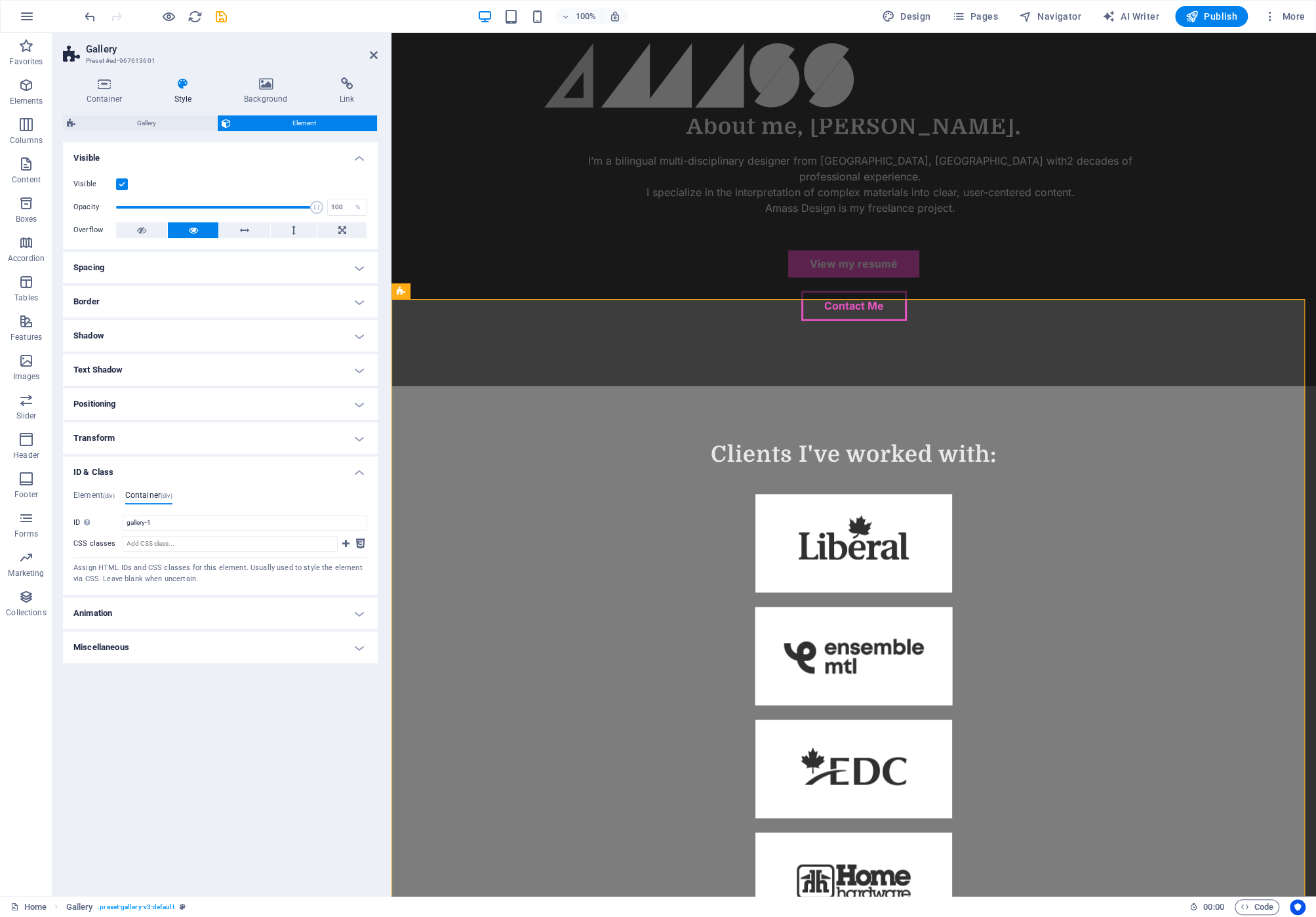
click at [89, 489] on div "Element (div) Container (div) ID ed-967613601 CSS classes 1 preset-gallery-v3-d…" at bounding box center [220, 537] width 315 height 115
click at [90, 484] on div "Element (div) Container (div) ID ed-967613601 CSS classes 1 preset-gallery-v3-d…" at bounding box center [220, 537] width 315 height 115
click at [99, 497] on h4 "Element (div)" at bounding box center [94, 497] width 41 height 14
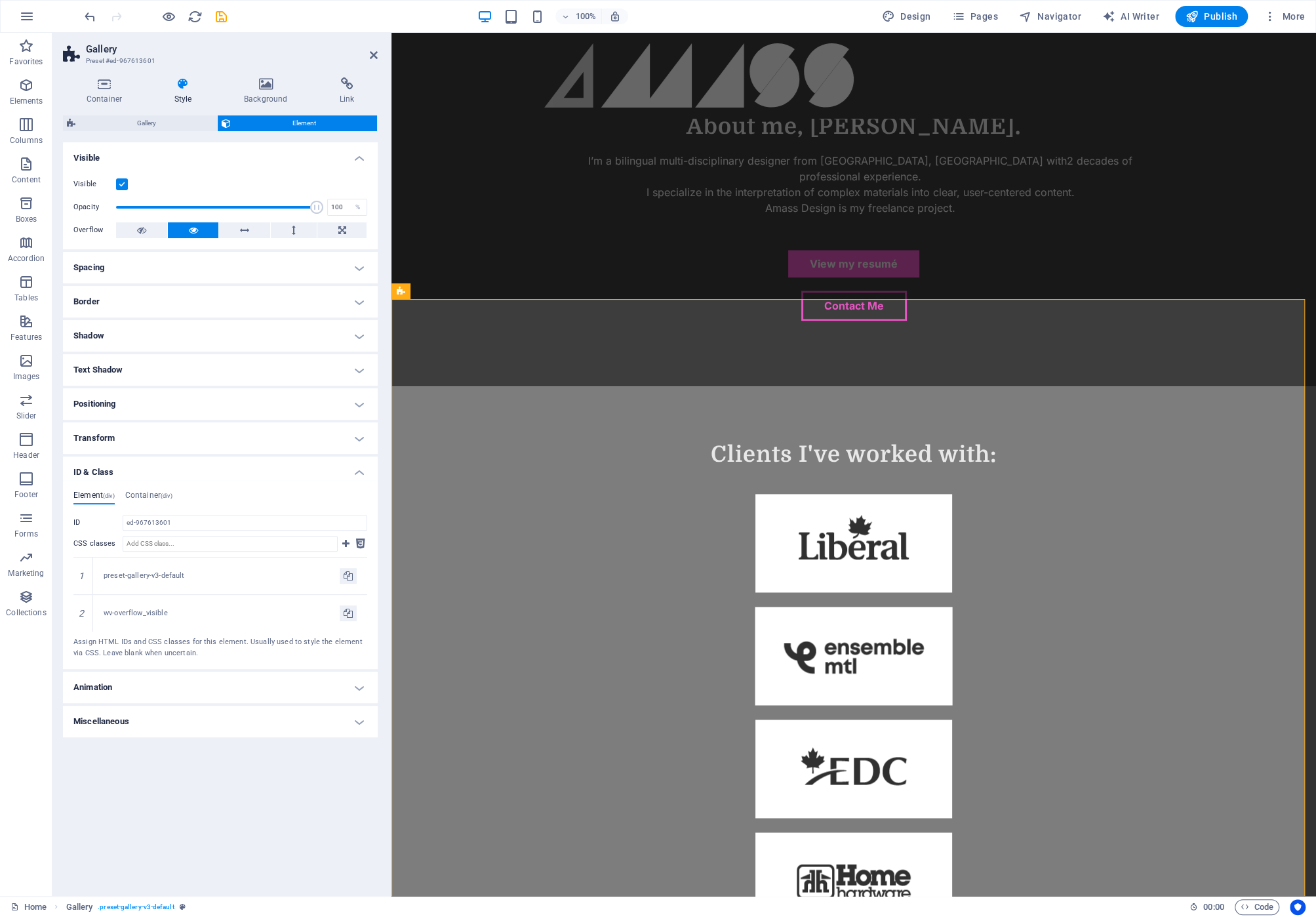
click at [291, 689] on h4 "Animation" at bounding box center [220, 687] width 315 height 31
drag, startPoint x: 348, startPoint y: 768, endPoint x: 357, endPoint y: 772, distance: 9.8
click at [349, 767] on h4 "Miscellaneous" at bounding box center [220, 764] width 315 height 31
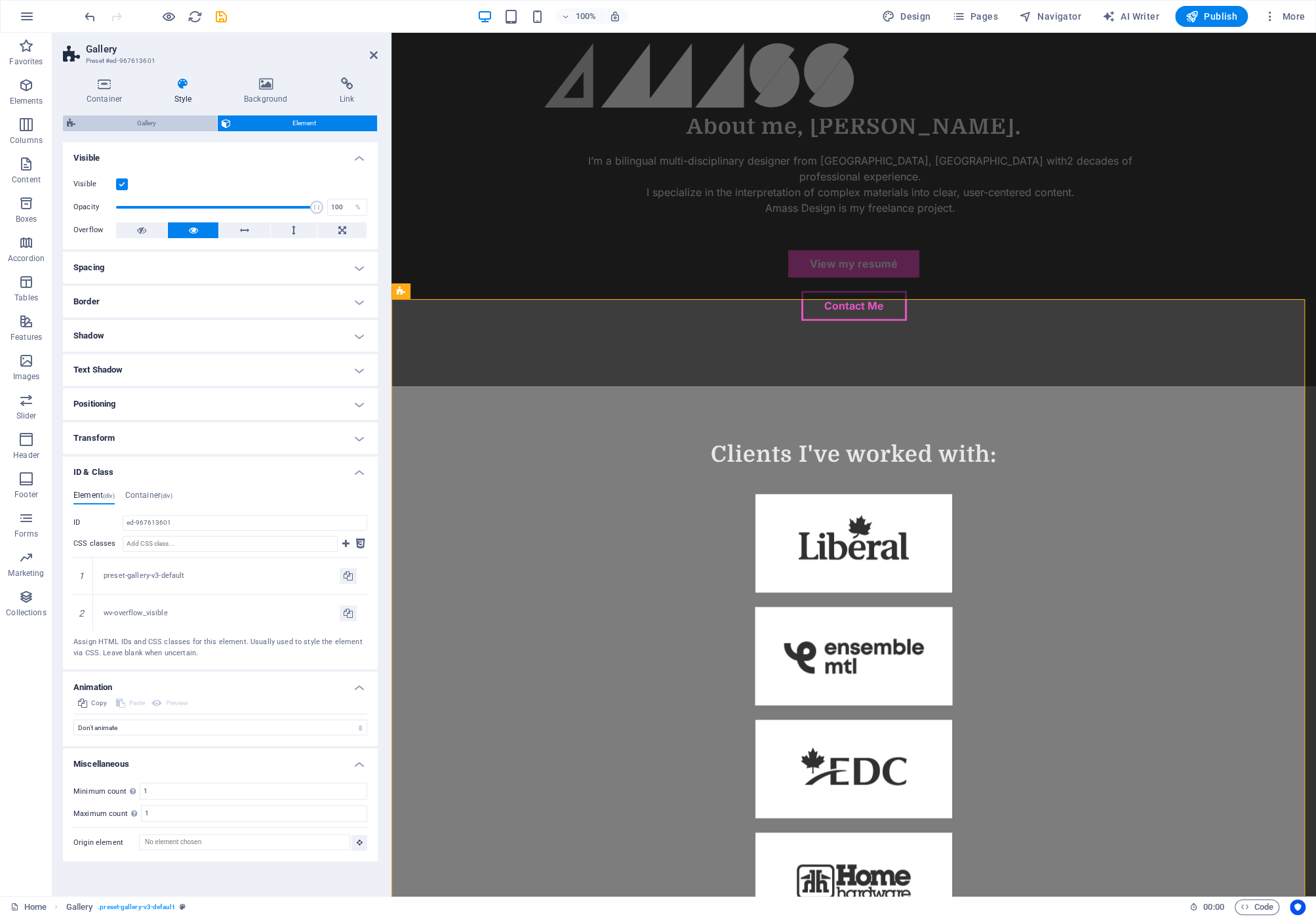
click at [138, 121] on span "Gallery" at bounding box center [146, 123] width 134 height 16
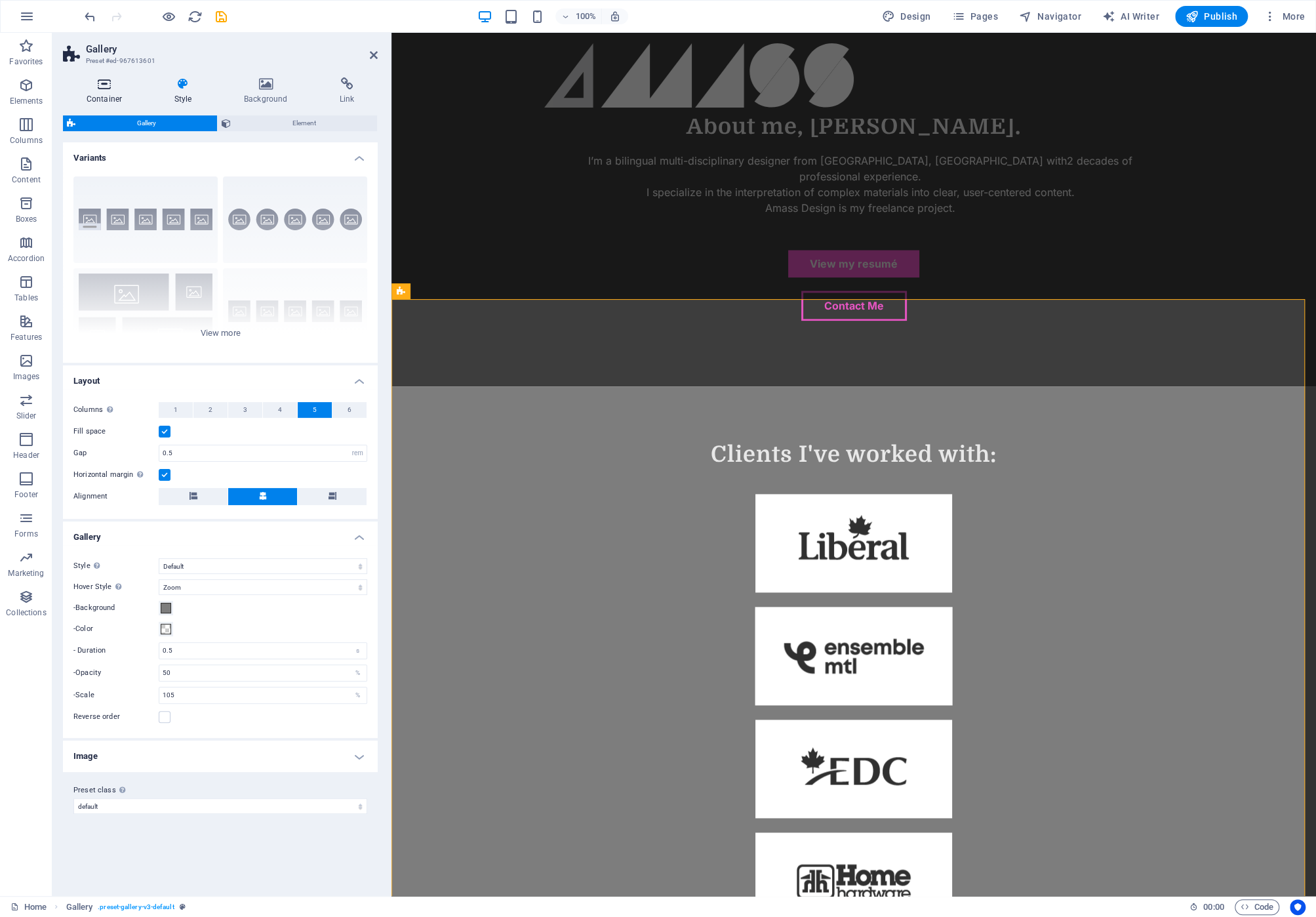
click at [103, 89] on icon at bounding box center [104, 84] width 83 height 13
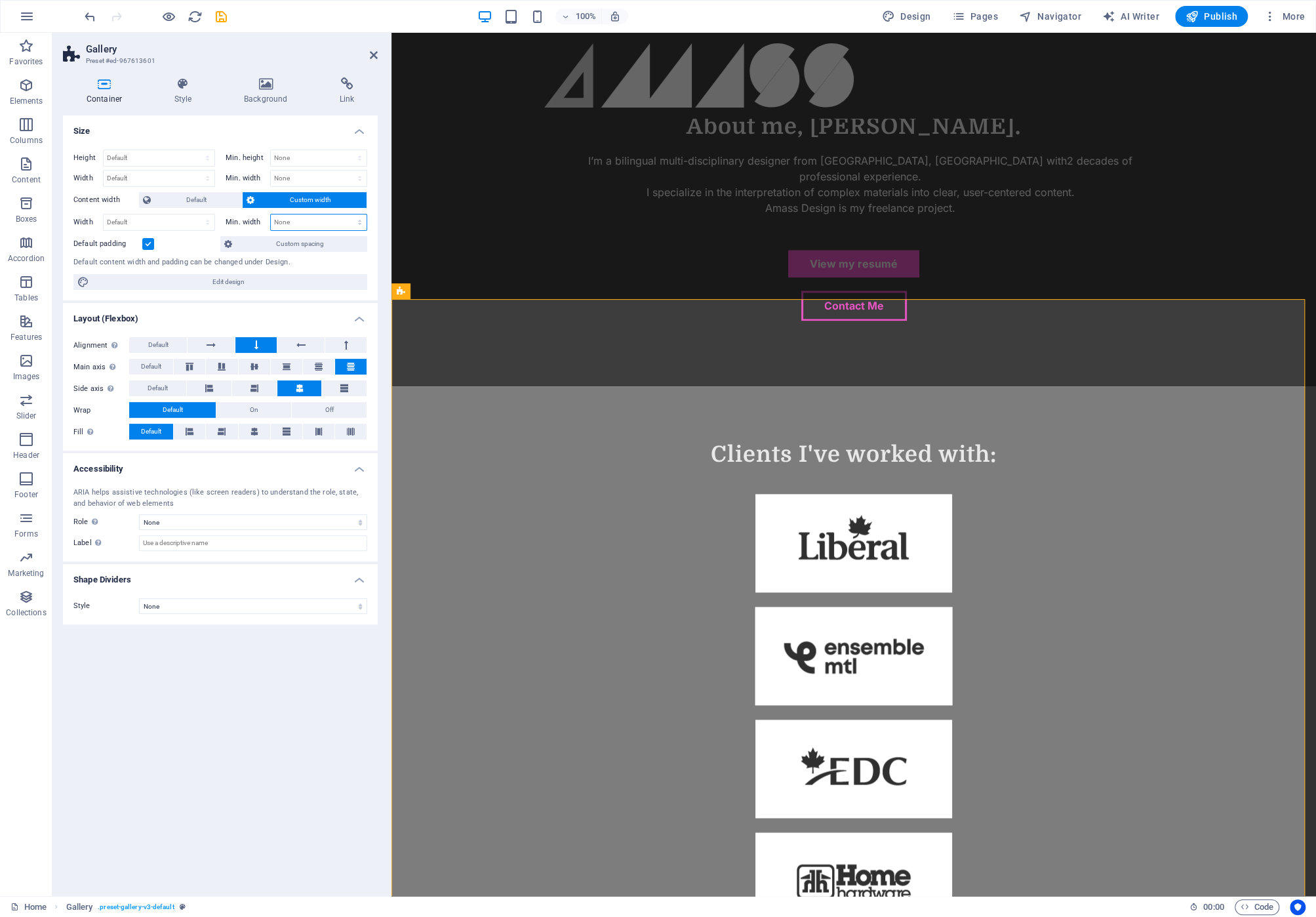
click at [364, 222] on select "None px rem % vh vw" at bounding box center [319, 222] width 96 height 16
select select "%"
click at [348, 214] on select "None px rem % vh vw" at bounding box center [319, 222] width 96 height 16
type input "100"
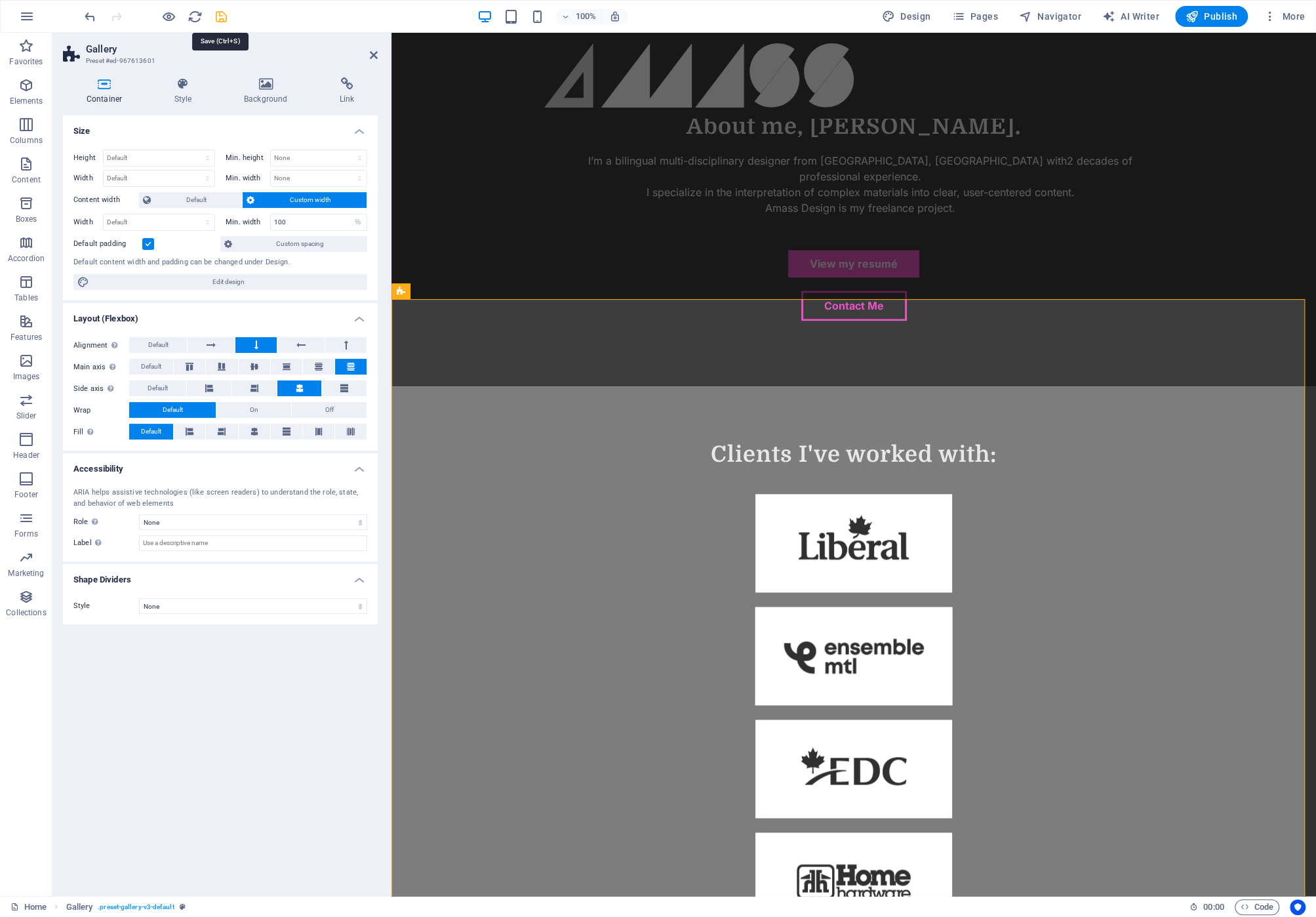
click at [225, 10] on icon "save" at bounding box center [222, 17] width 15 height 15
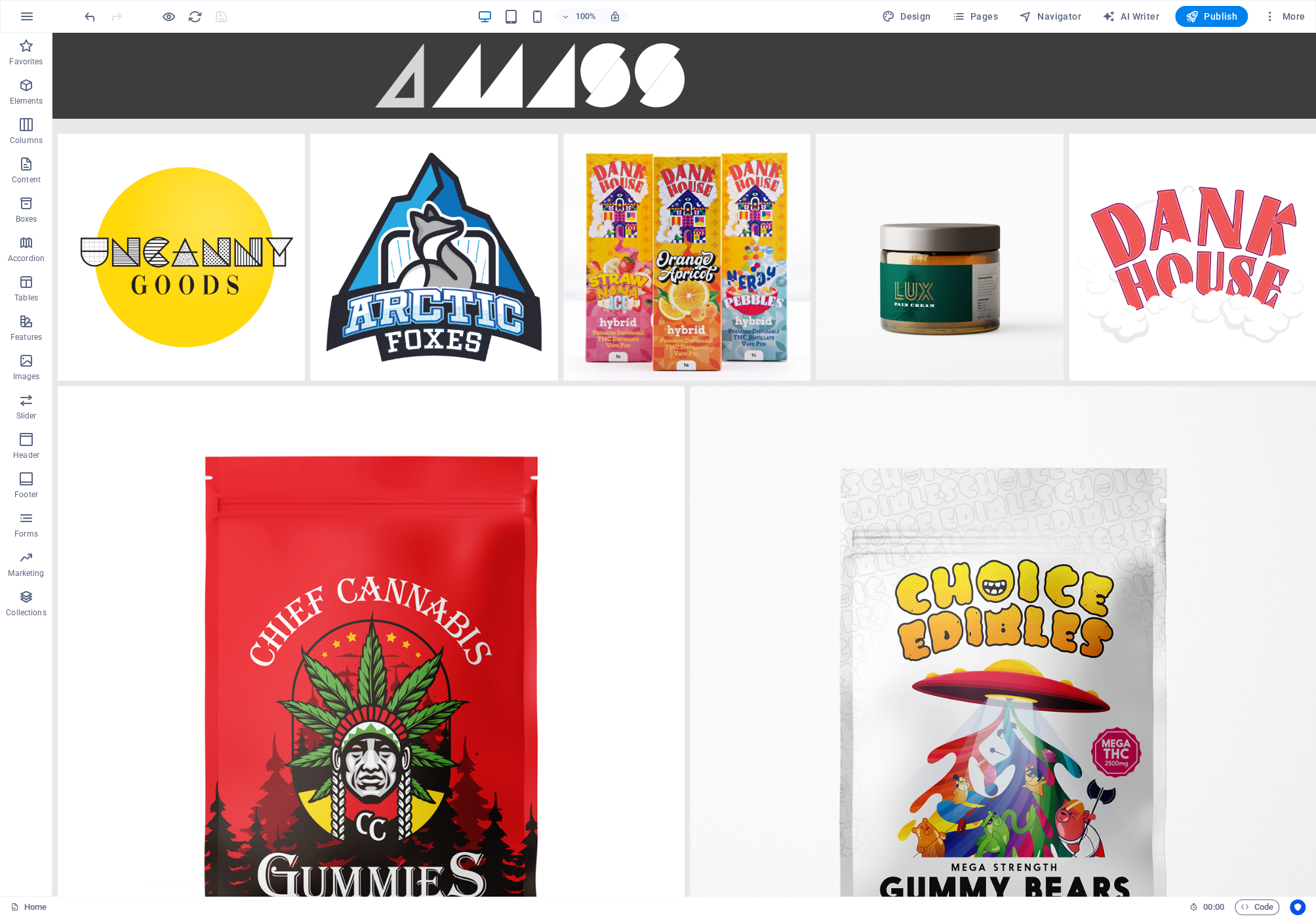
scroll to position [2106, 0]
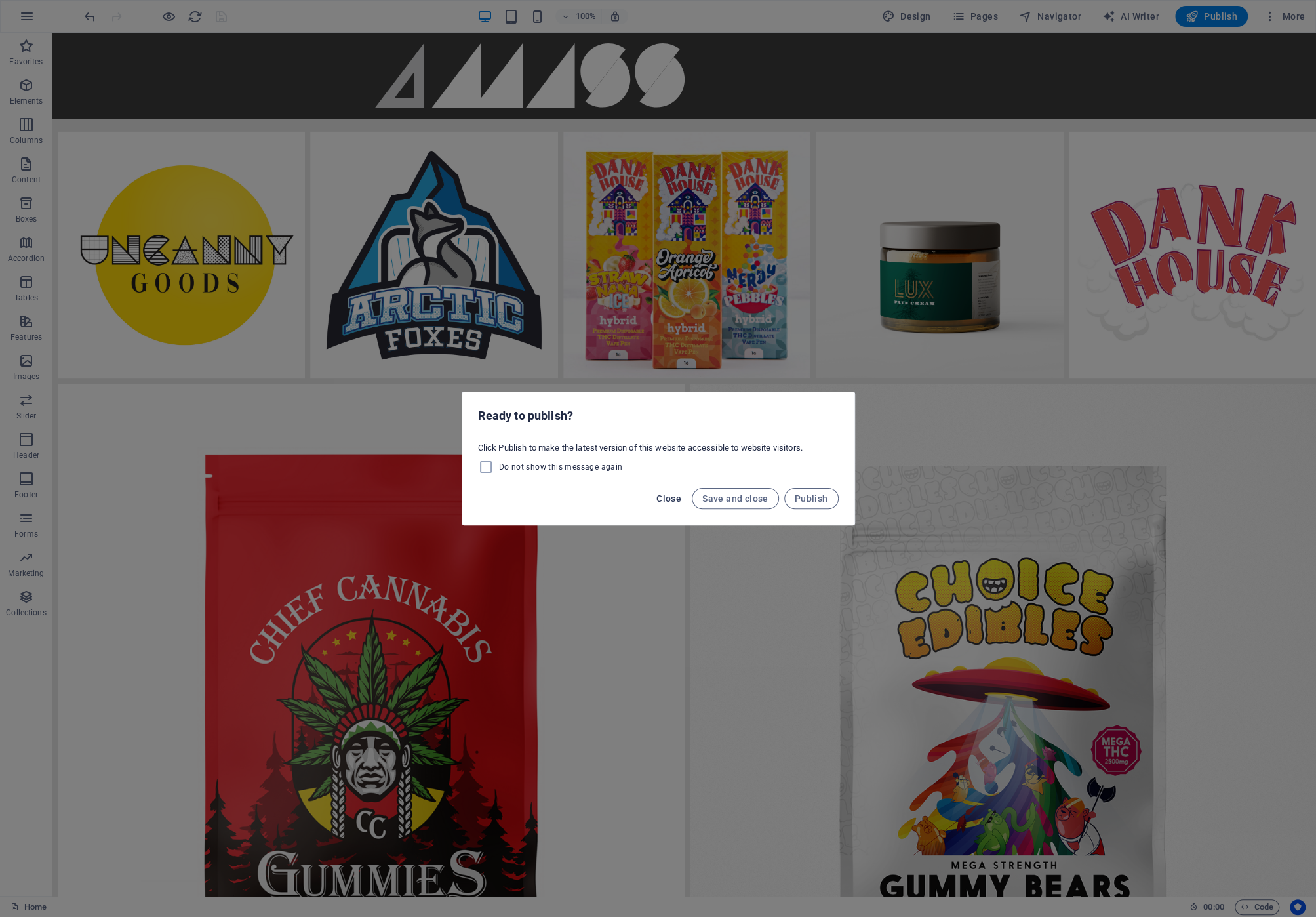
click at [675, 503] on span "Close" at bounding box center [669, 499] width 25 height 11
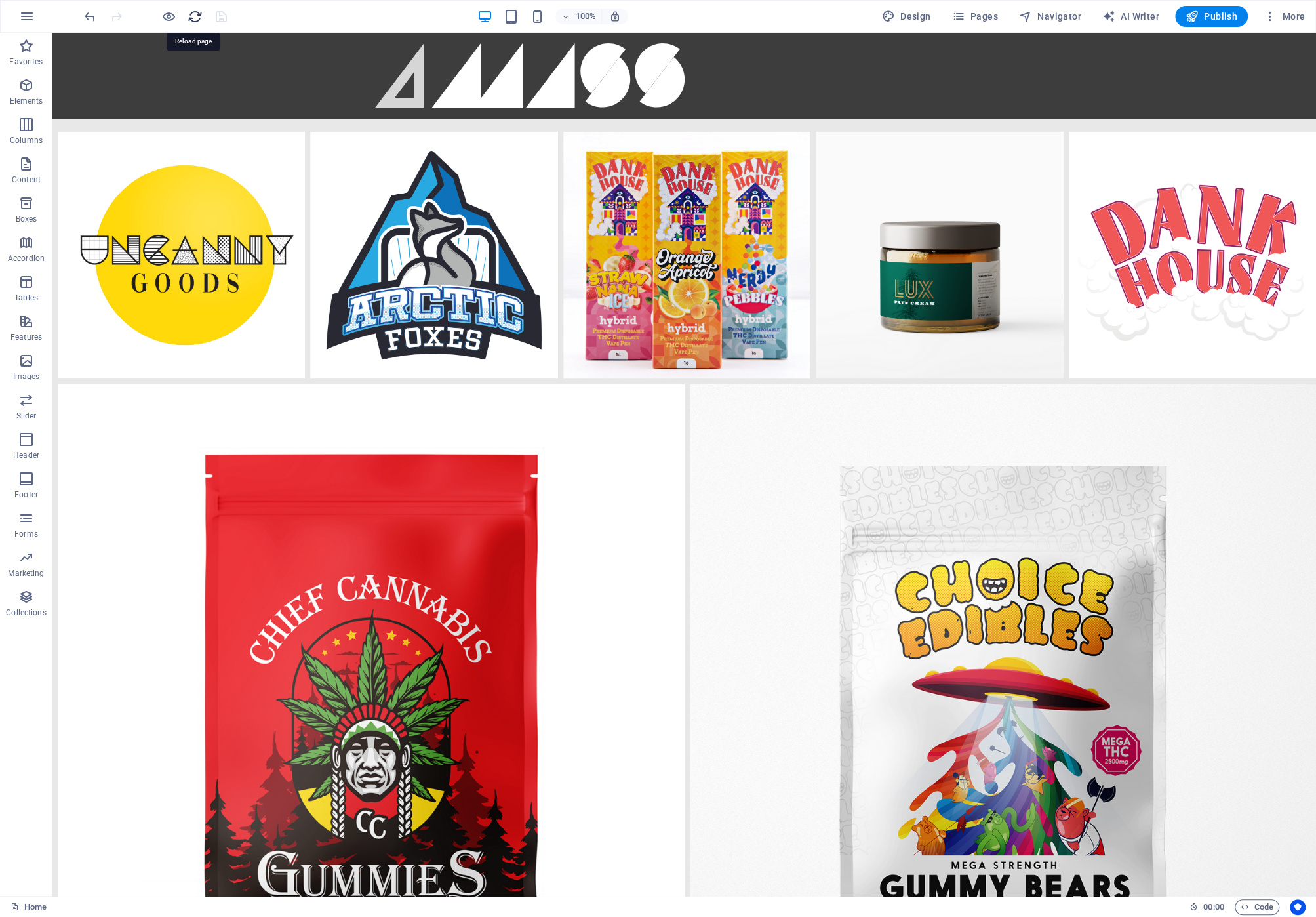
click at [193, 17] on icon "reload" at bounding box center [195, 17] width 15 height 15
click at [190, 14] on icon "reload" at bounding box center [195, 17] width 15 height 15
click at [225, 12] on icon "save" at bounding box center [222, 17] width 15 height 15
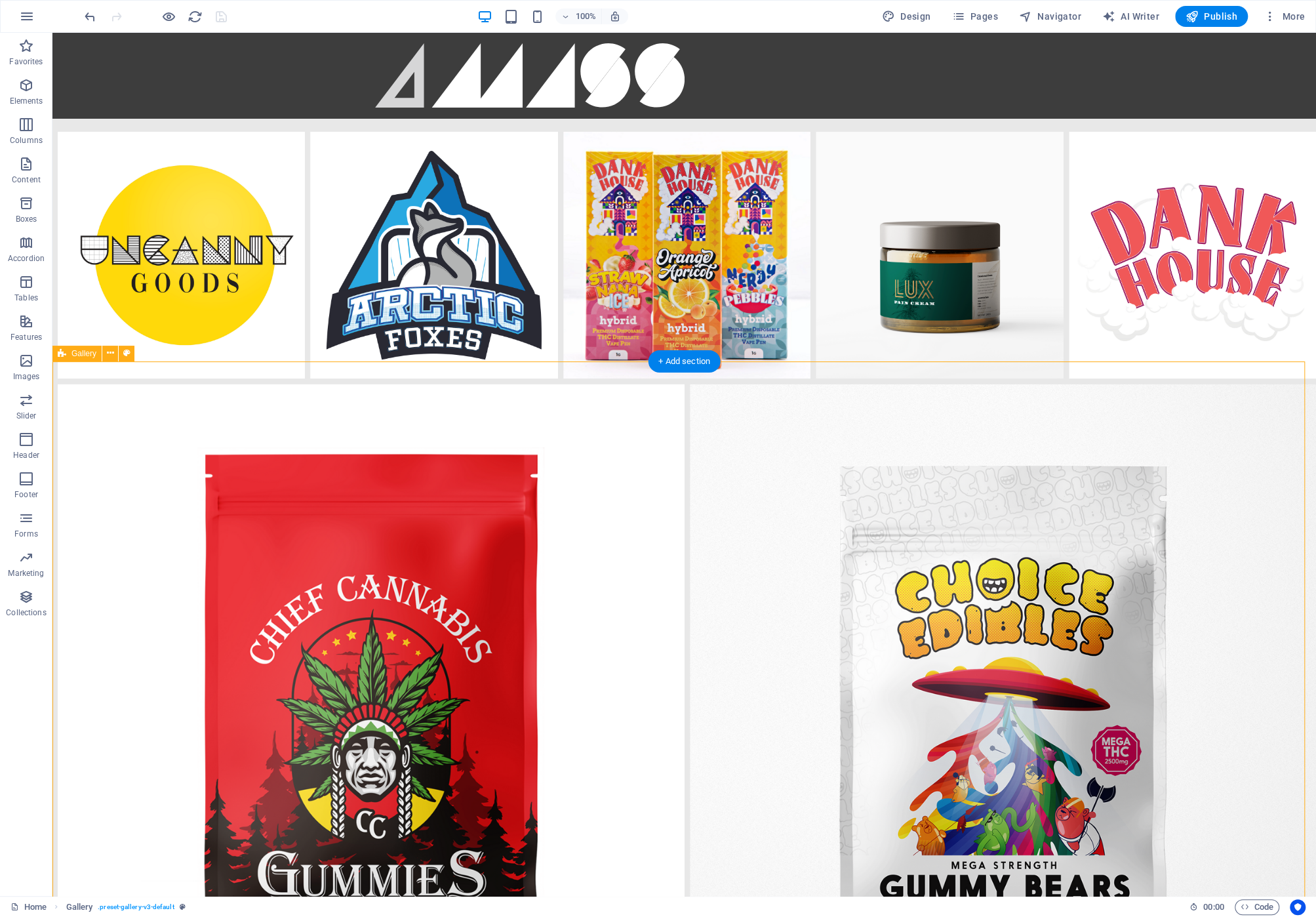
select select "%"
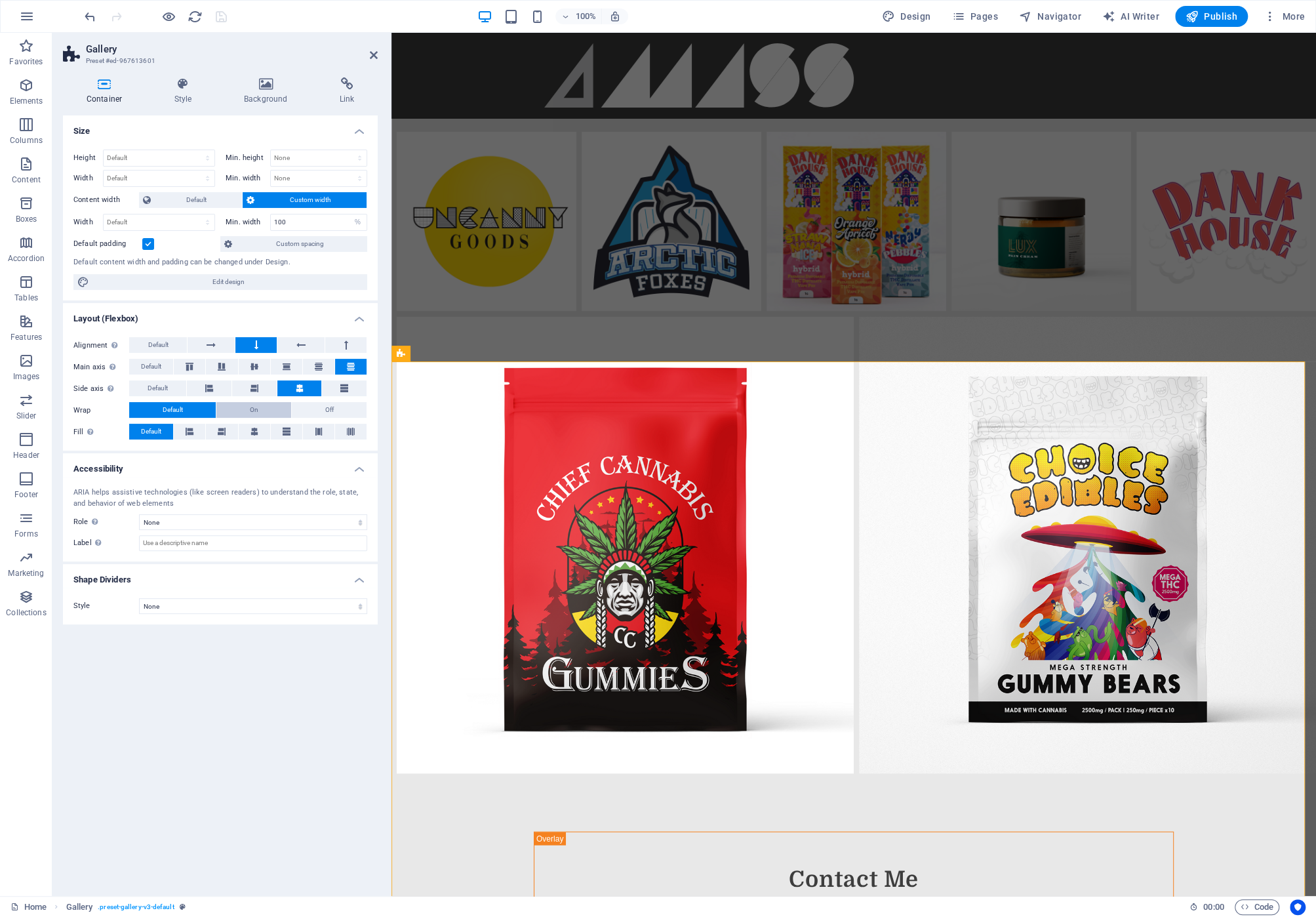
click at [247, 411] on button "On" at bounding box center [253, 409] width 74 height 16
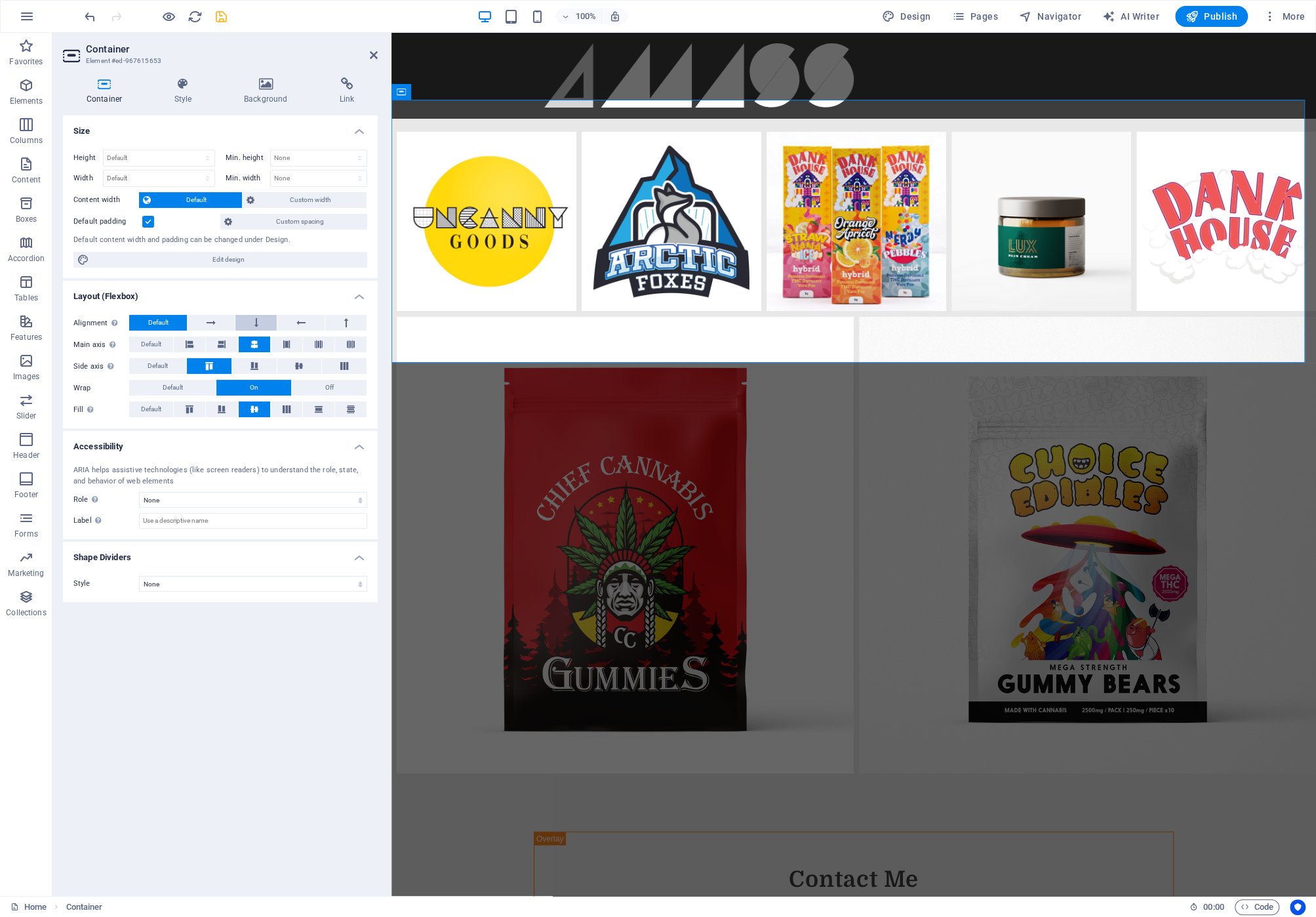
click at [257, 315] on icon at bounding box center [256, 323] width 4 height 16
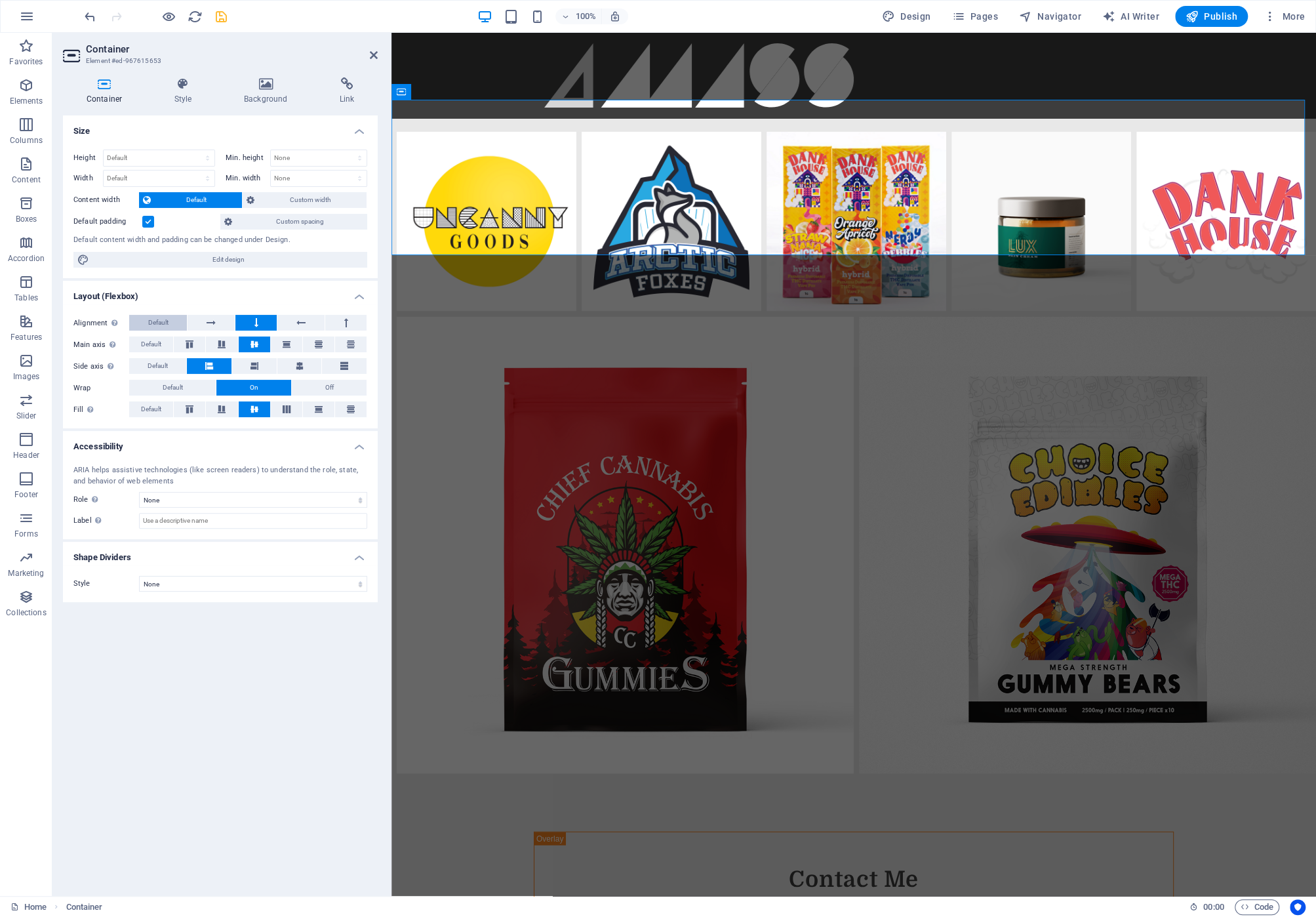
click at [159, 320] on span "Default" at bounding box center [158, 323] width 20 height 16
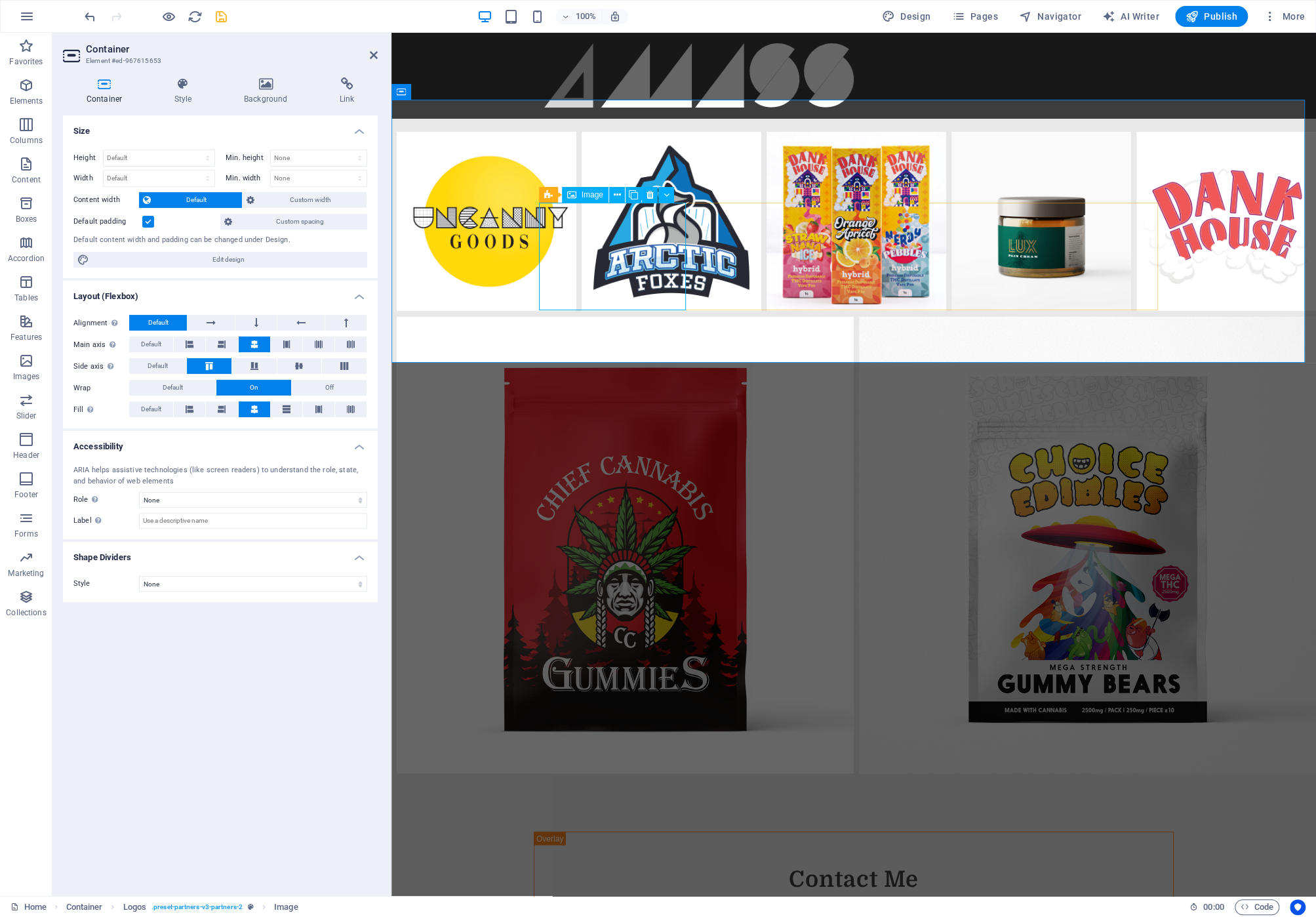
click at [575, 195] on icon at bounding box center [571, 194] width 9 height 16
click at [556, 197] on div "Logos" at bounding box center [562, 194] width 46 height 16
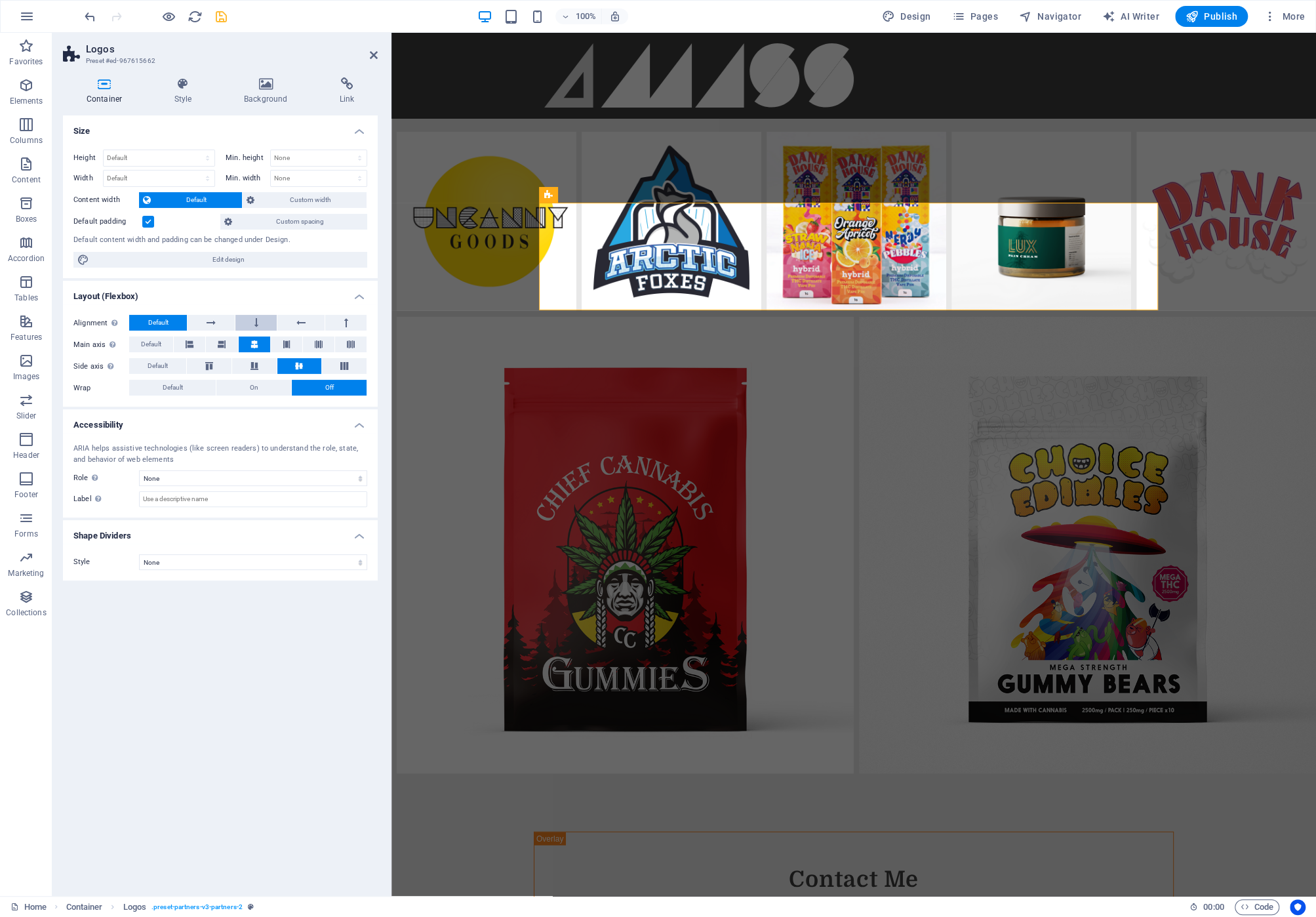
click at [258, 325] on icon at bounding box center [256, 323] width 4 height 16
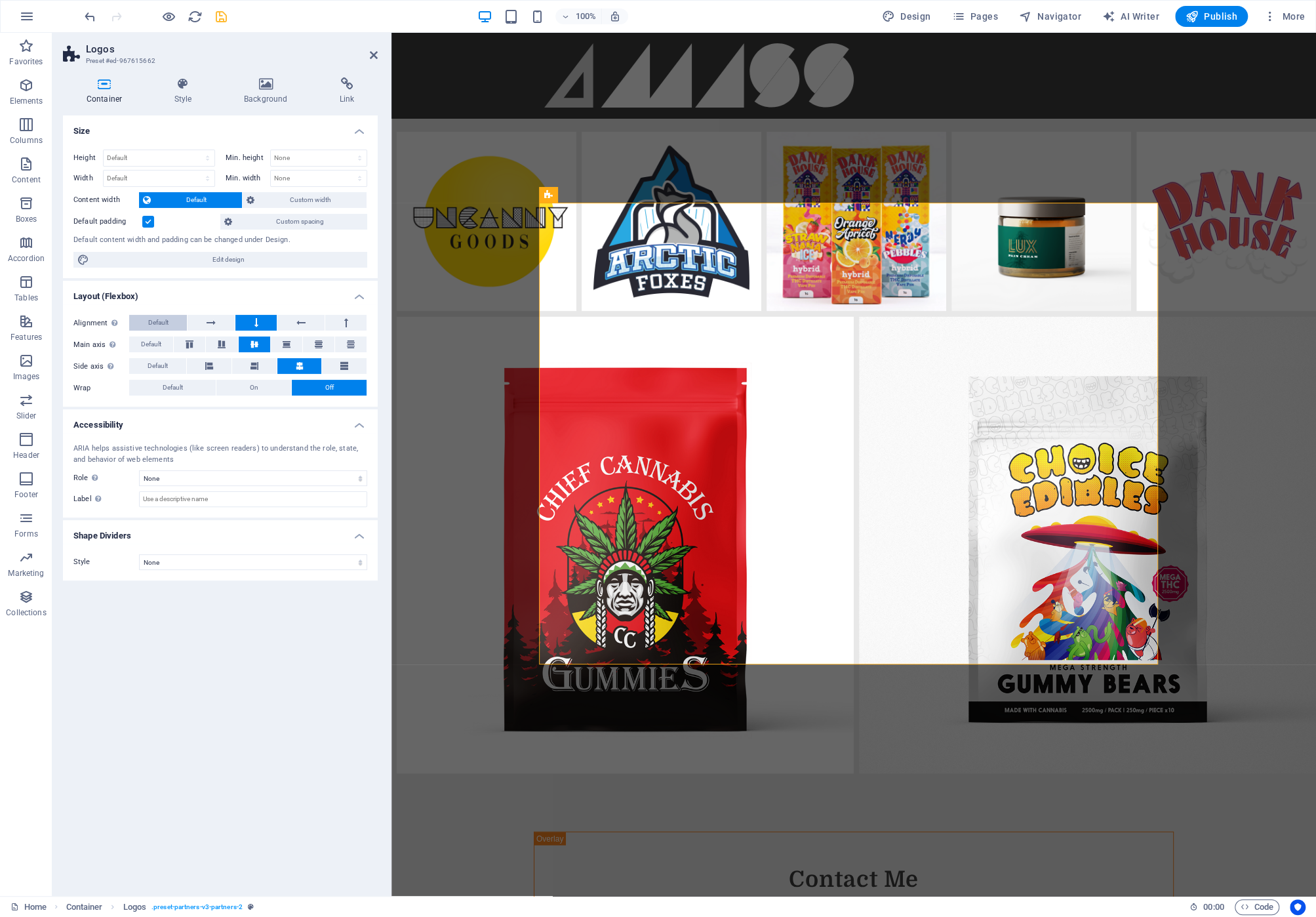
click at [169, 320] on button "Default" at bounding box center [158, 323] width 58 height 16
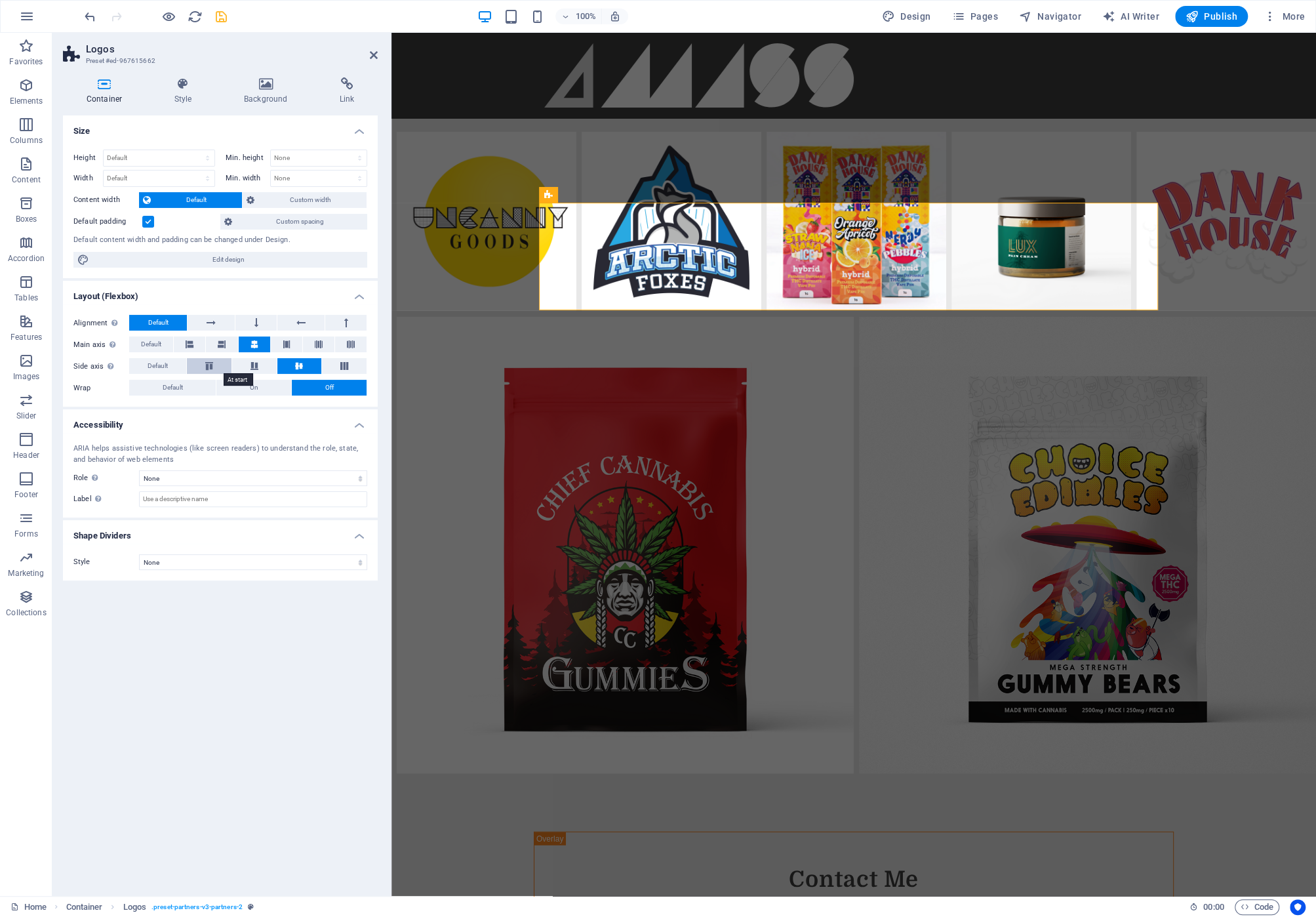
click at [202, 362] on icon at bounding box center [209, 366] width 16 height 8
click at [246, 384] on button "On" at bounding box center [253, 387] width 74 height 16
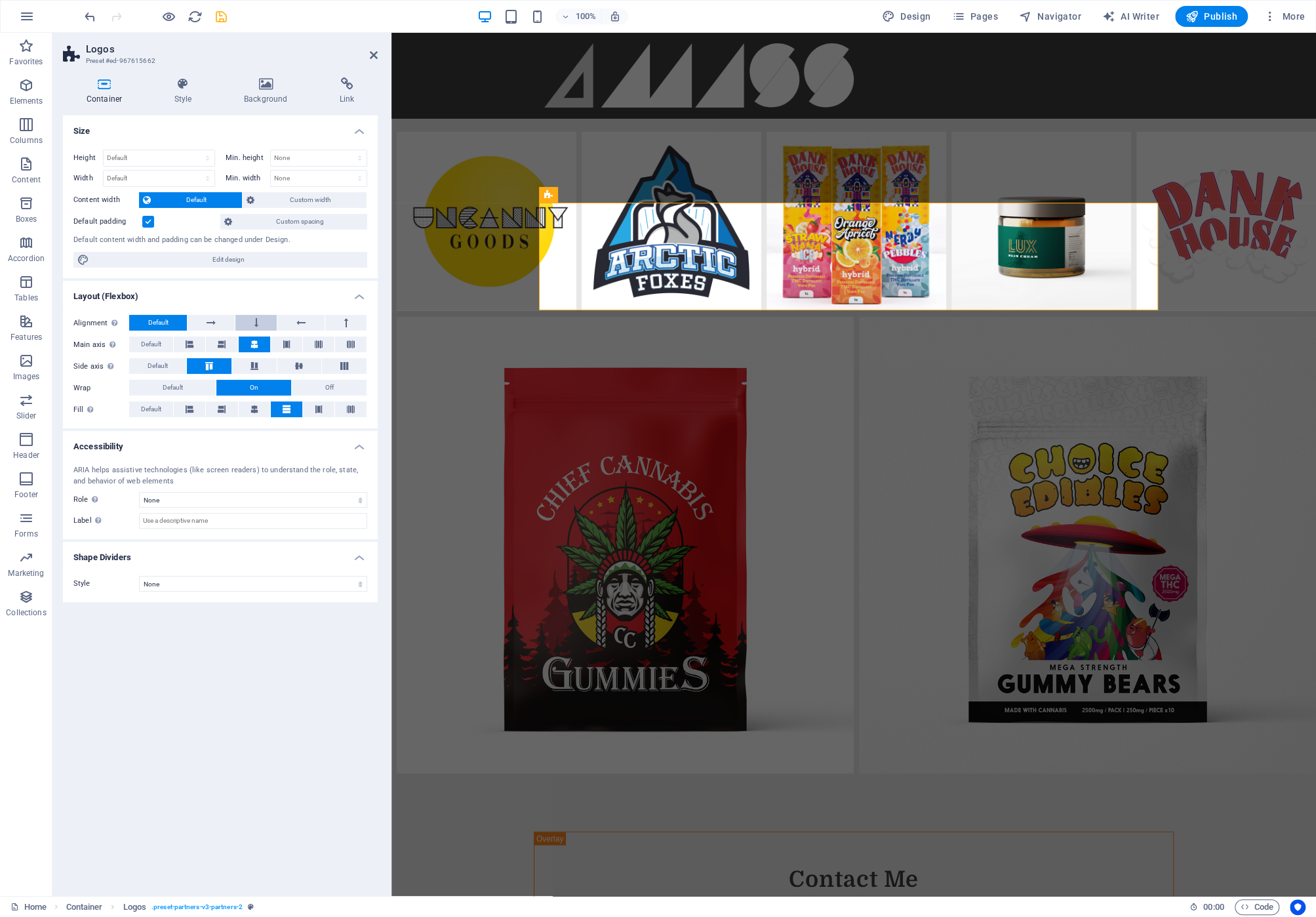
click at [249, 323] on button at bounding box center [256, 323] width 41 height 16
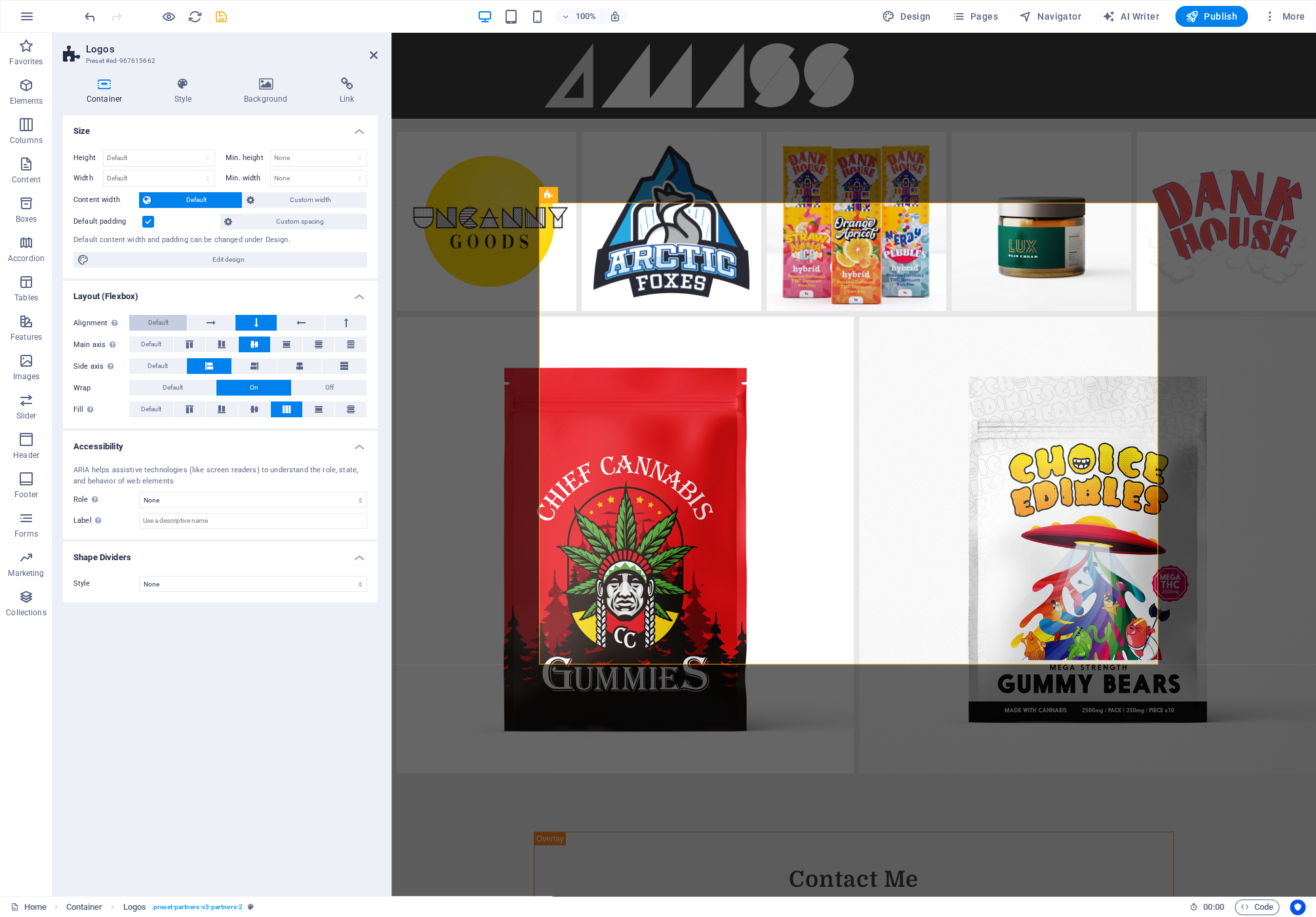
click at [178, 325] on button "Default" at bounding box center [158, 323] width 58 height 16
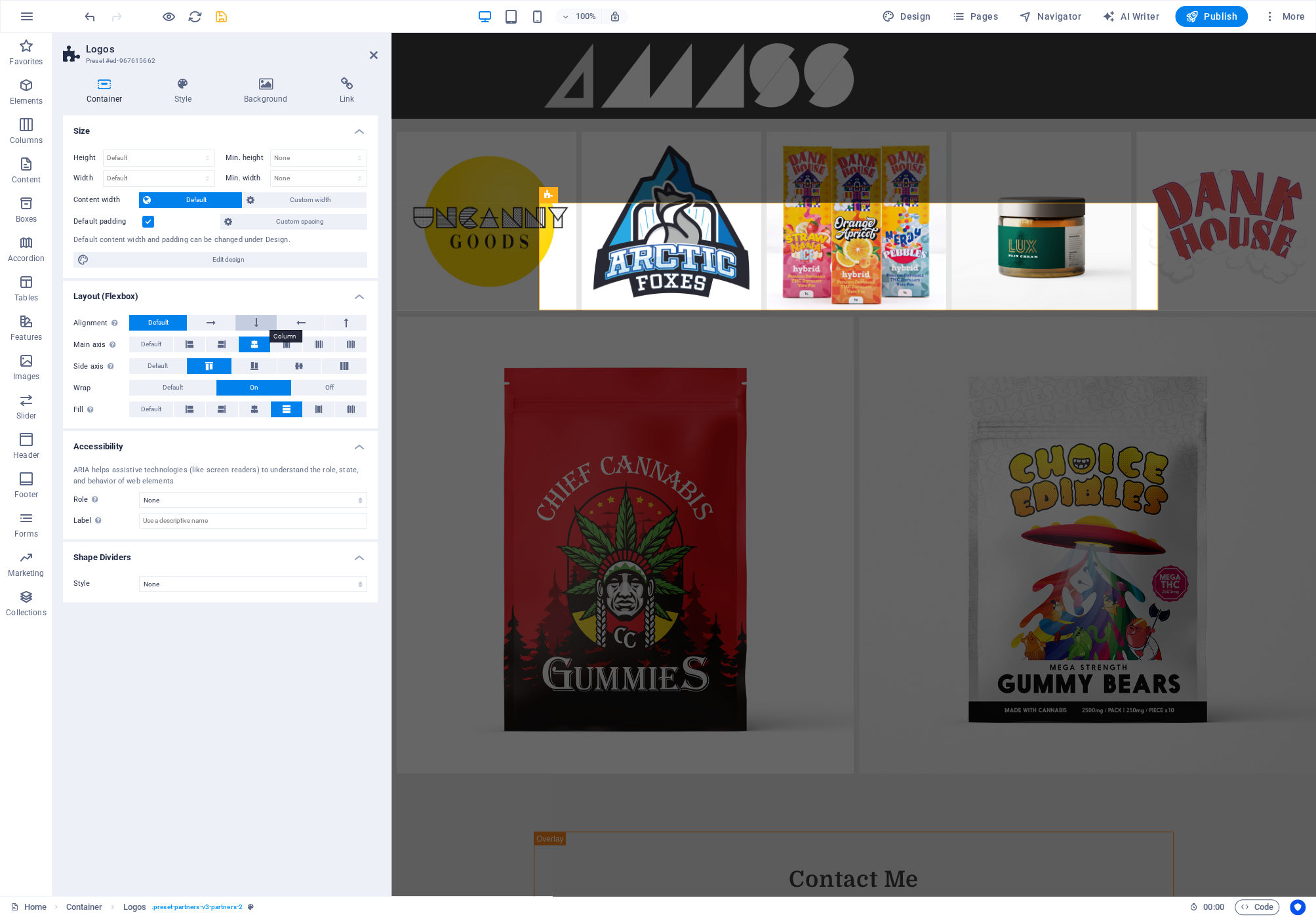
click at [253, 317] on button at bounding box center [256, 323] width 41 height 16
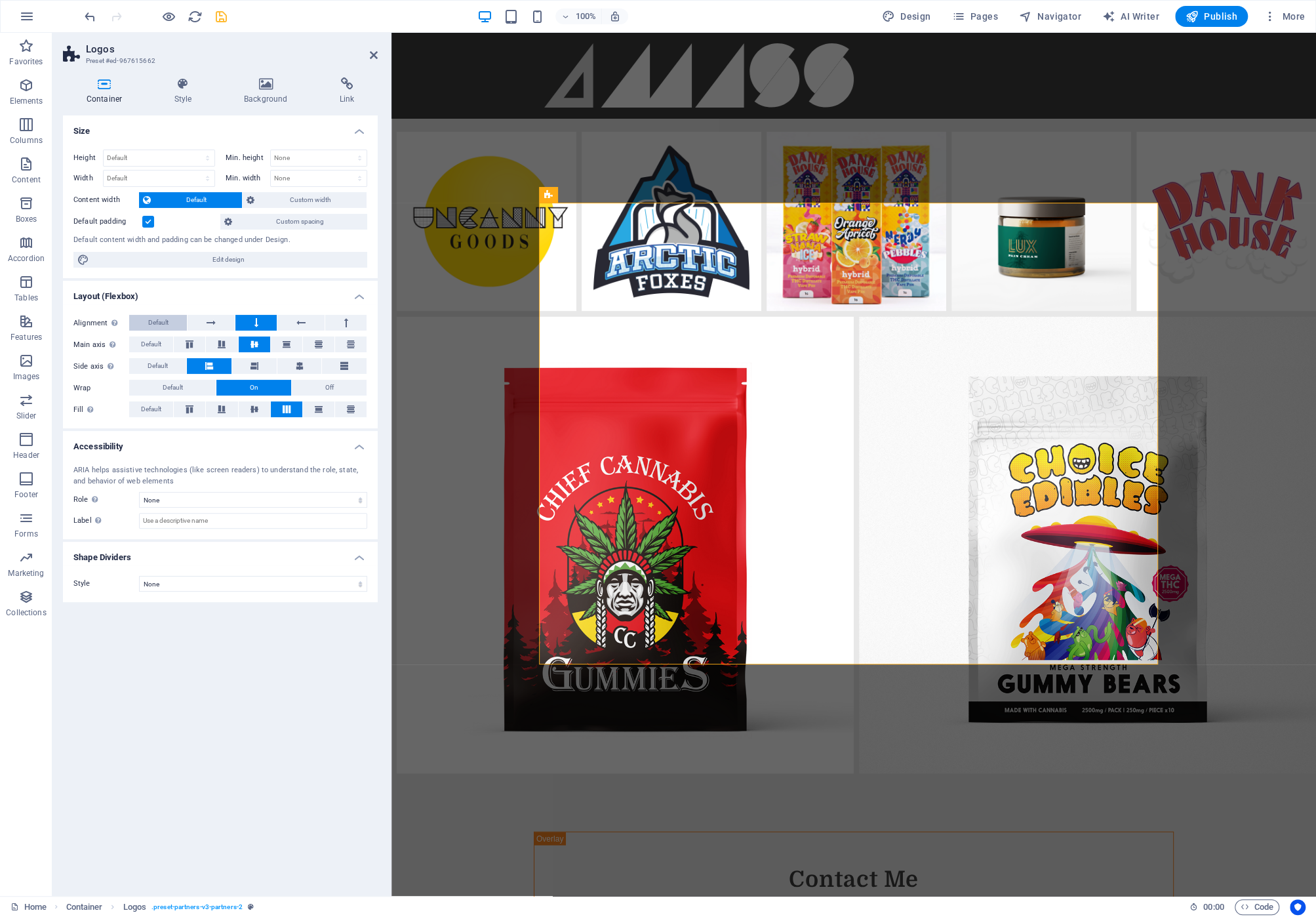
click at [172, 326] on button "Default" at bounding box center [158, 323] width 58 height 16
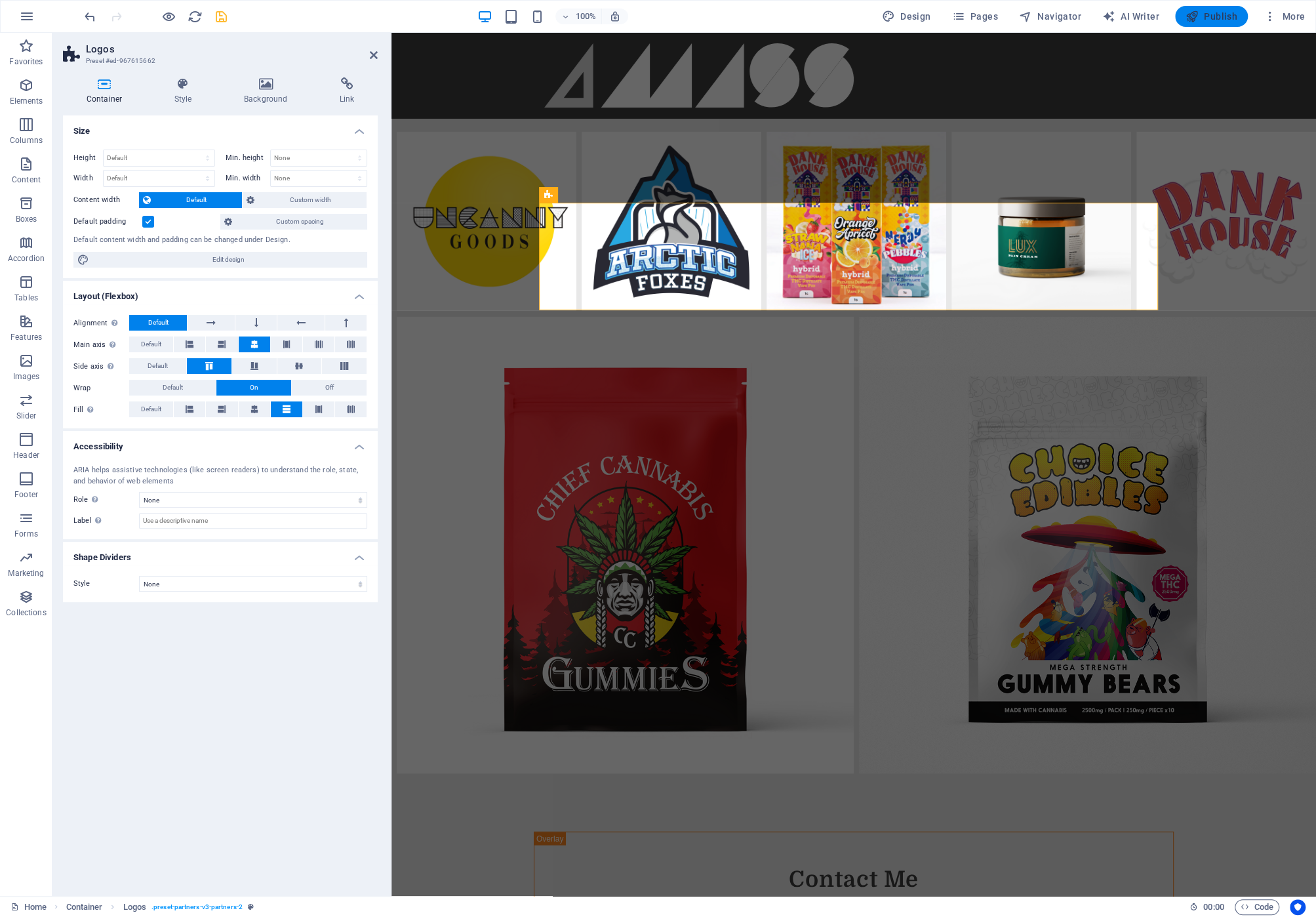
click at [1210, 21] on span "Publish" at bounding box center [1211, 16] width 52 height 13
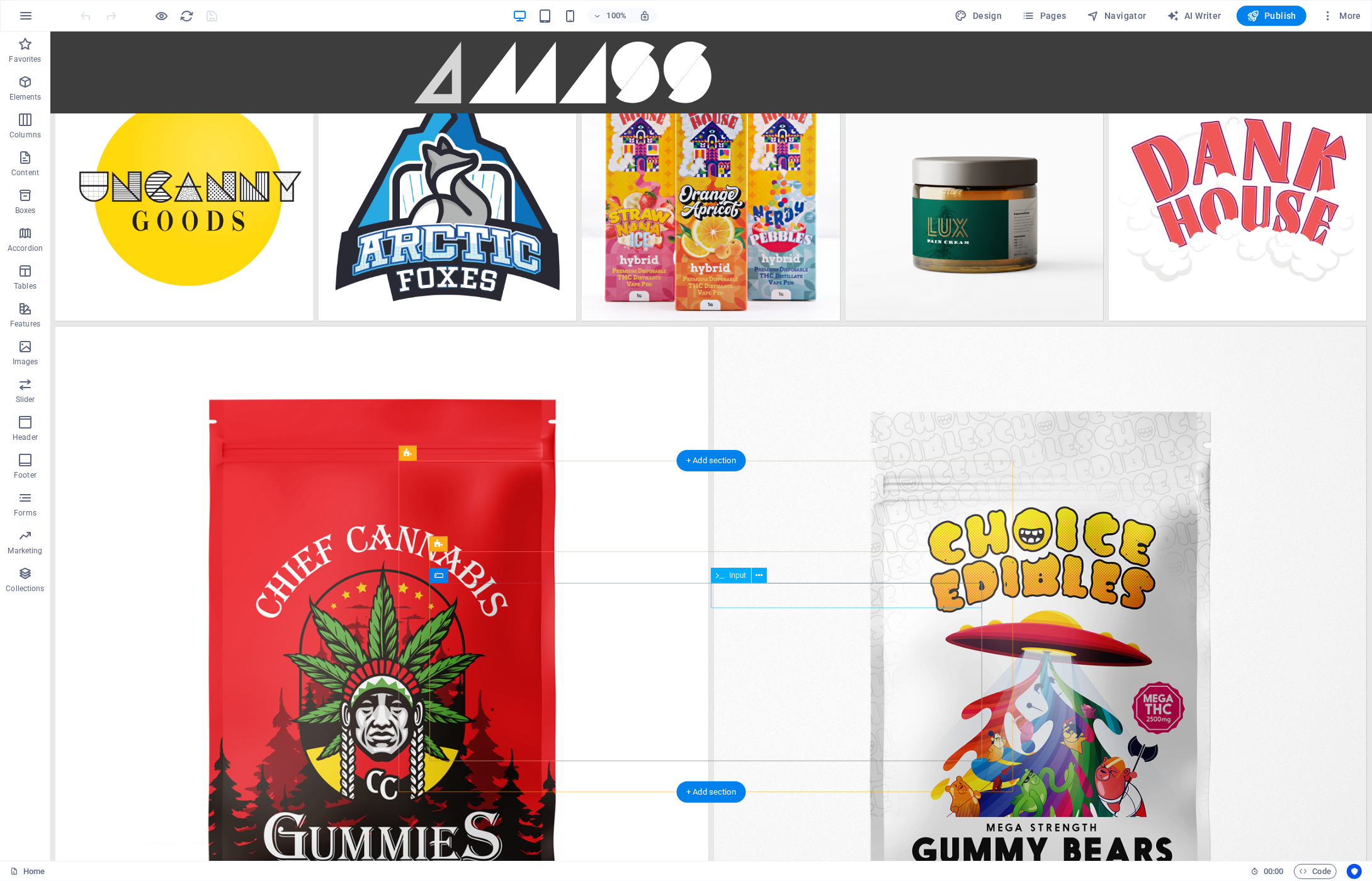
scroll to position [2095, 0]
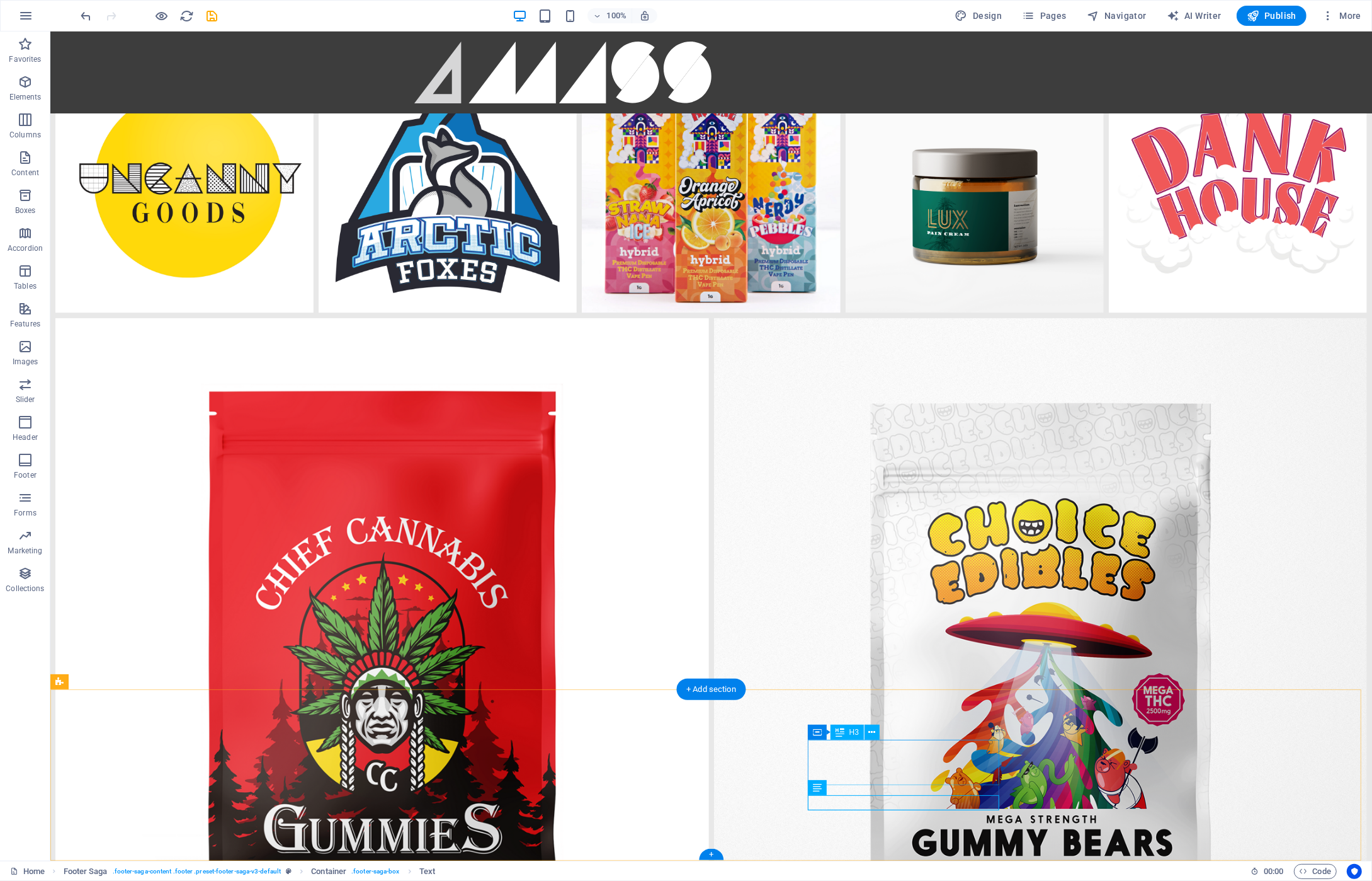
drag, startPoint x: 873, startPoint y: 762, endPoint x: 926, endPoint y: 807, distance: 69.5
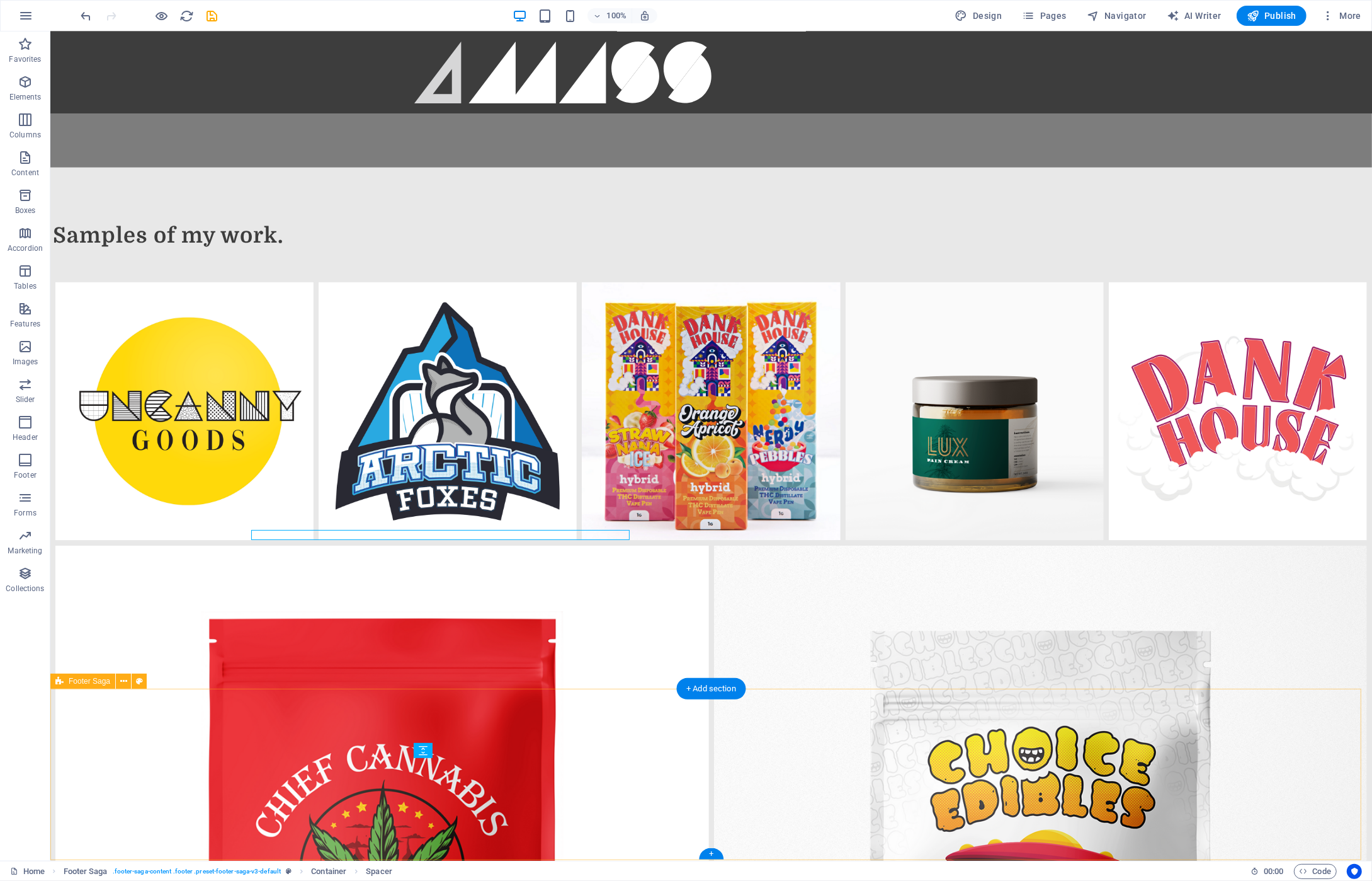
scroll to position [2095, 0]
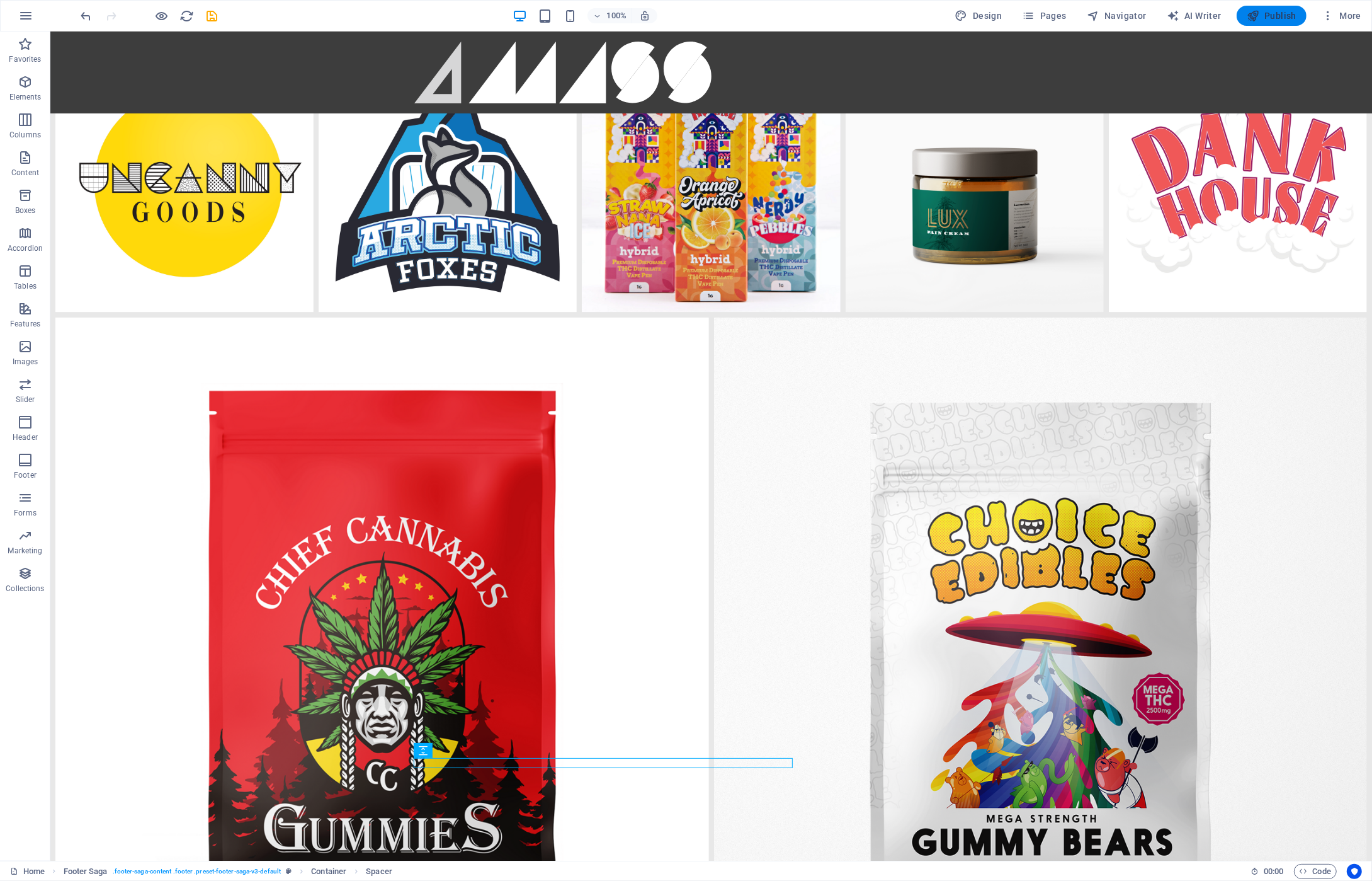
click at [1266, 15] on span "Publish" at bounding box center [1271, 15] width 50 height 12
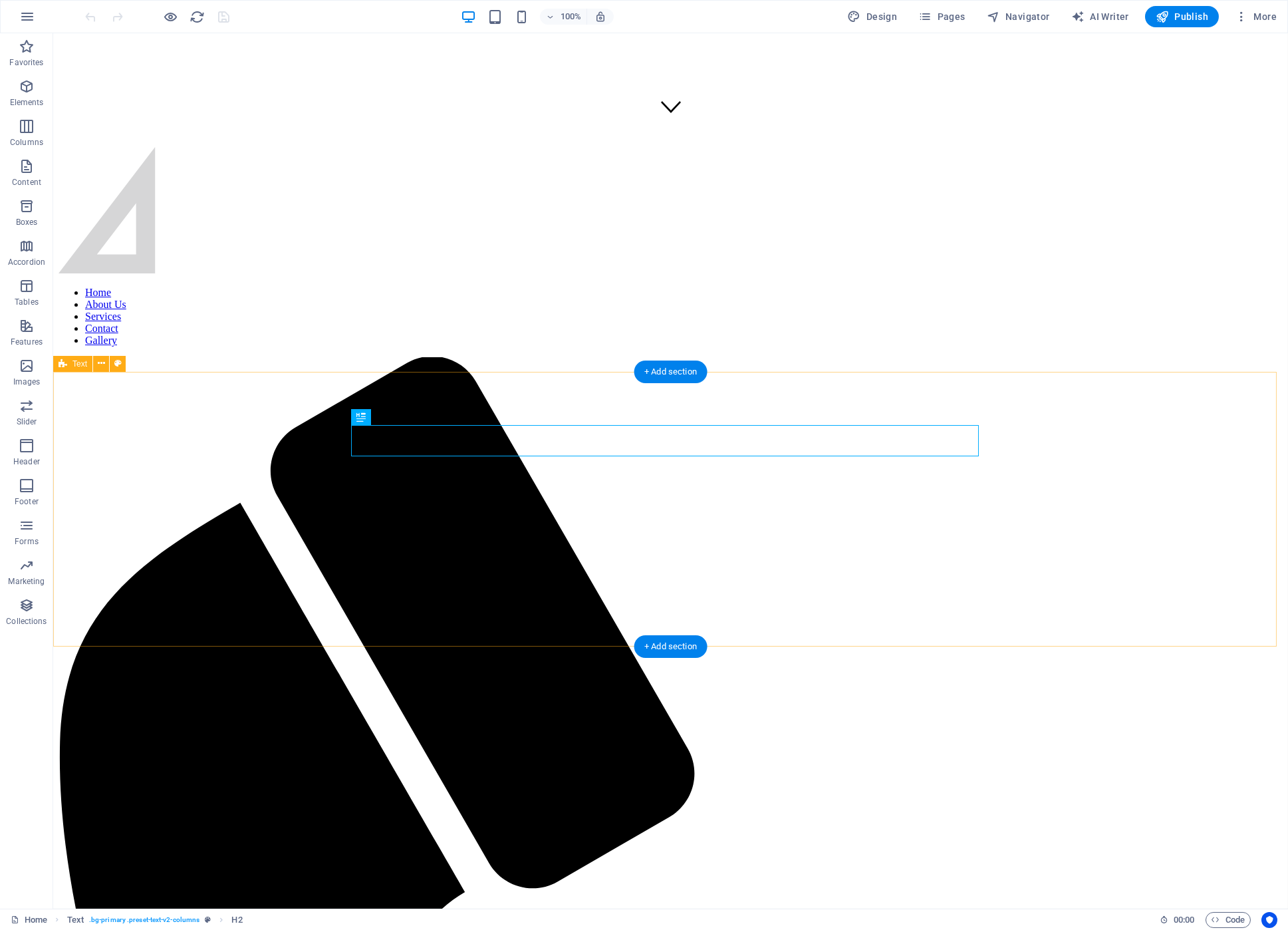
scroll to position [999, 0]
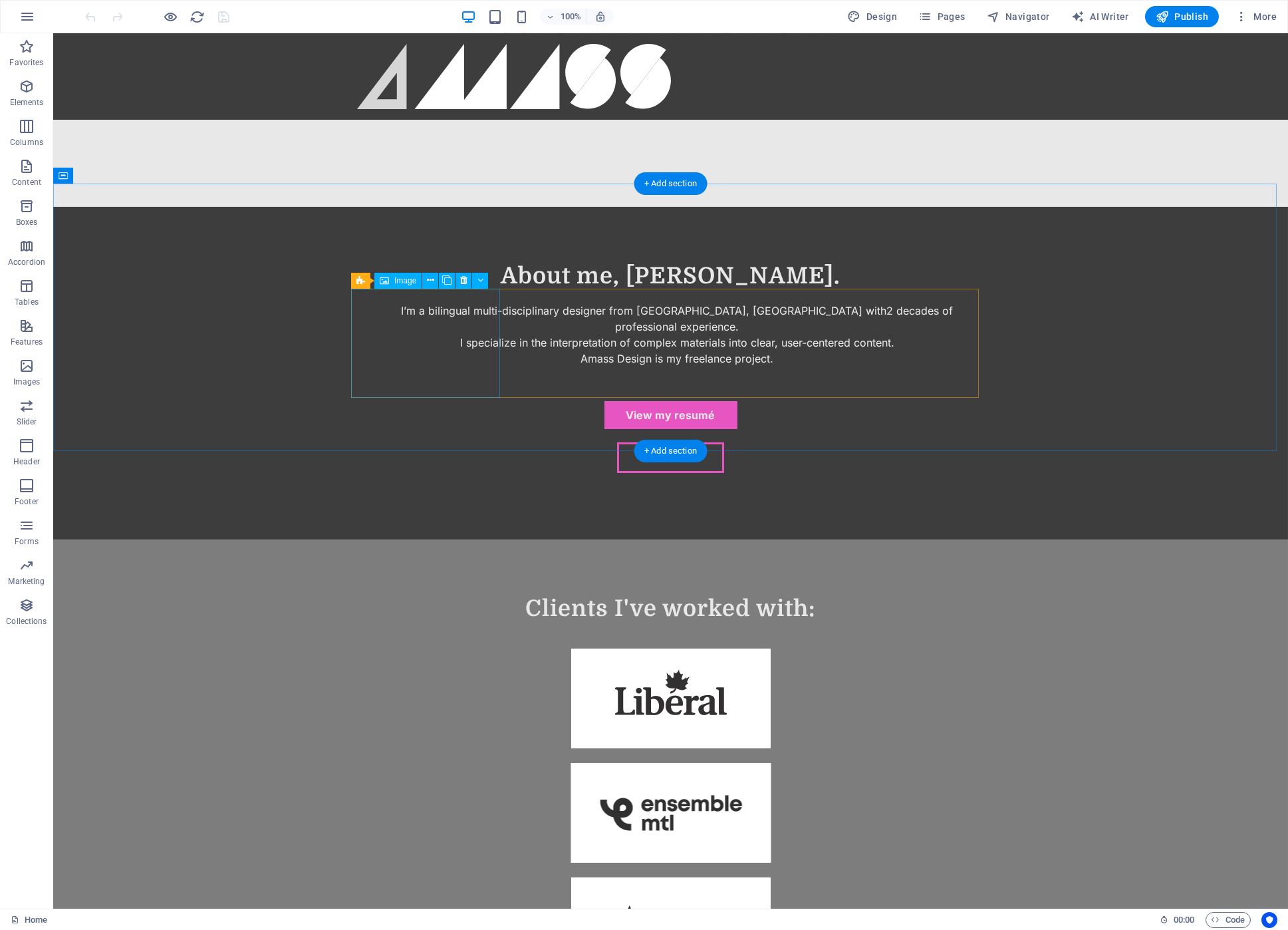
click at [457, 644] on figure at bounding box center [671, 698] width 627 height 109
click at [462, 644] on figure at bounding box center [671, 698] width 627 height 109
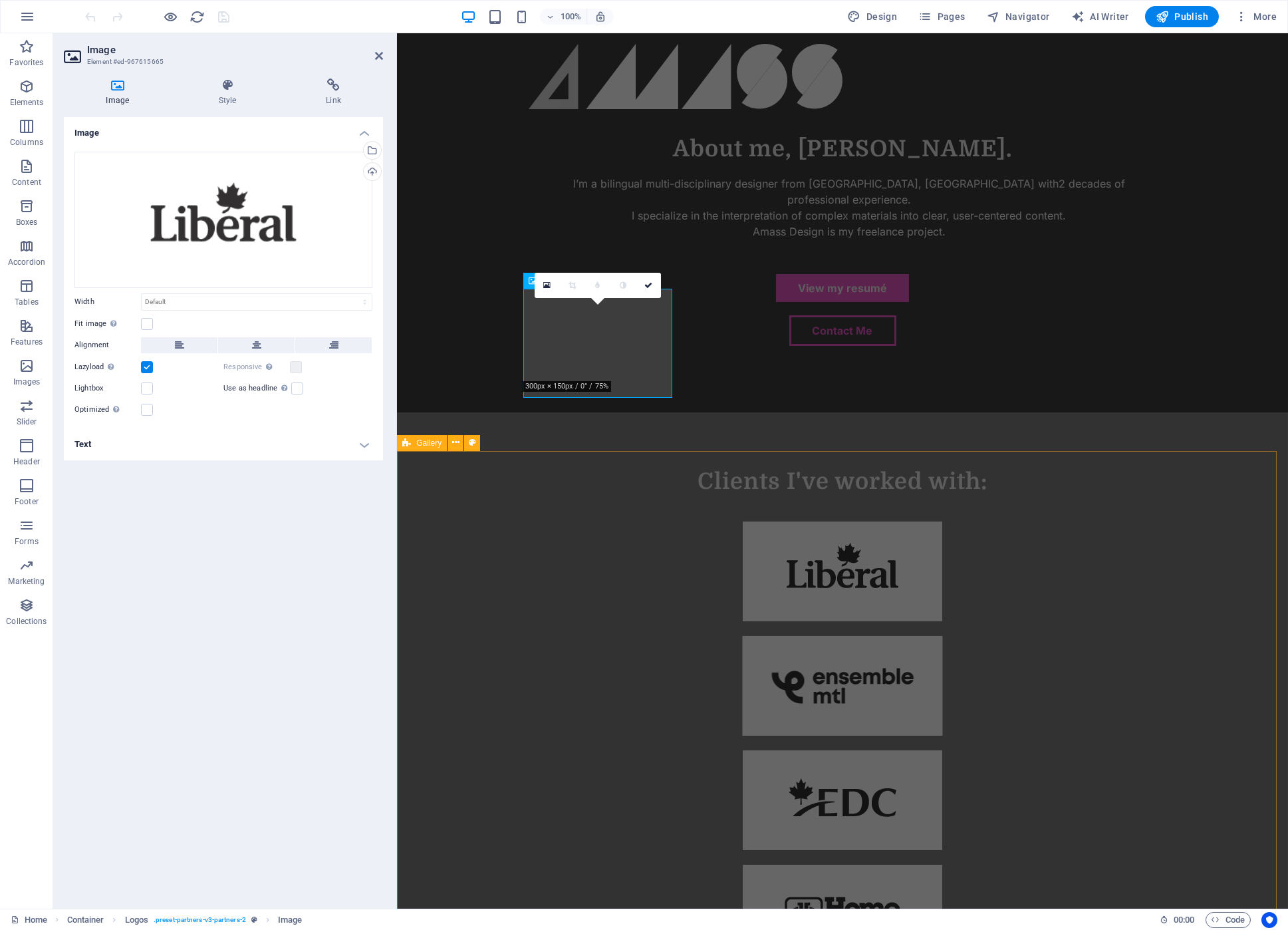
scroll to position [1491, 0]
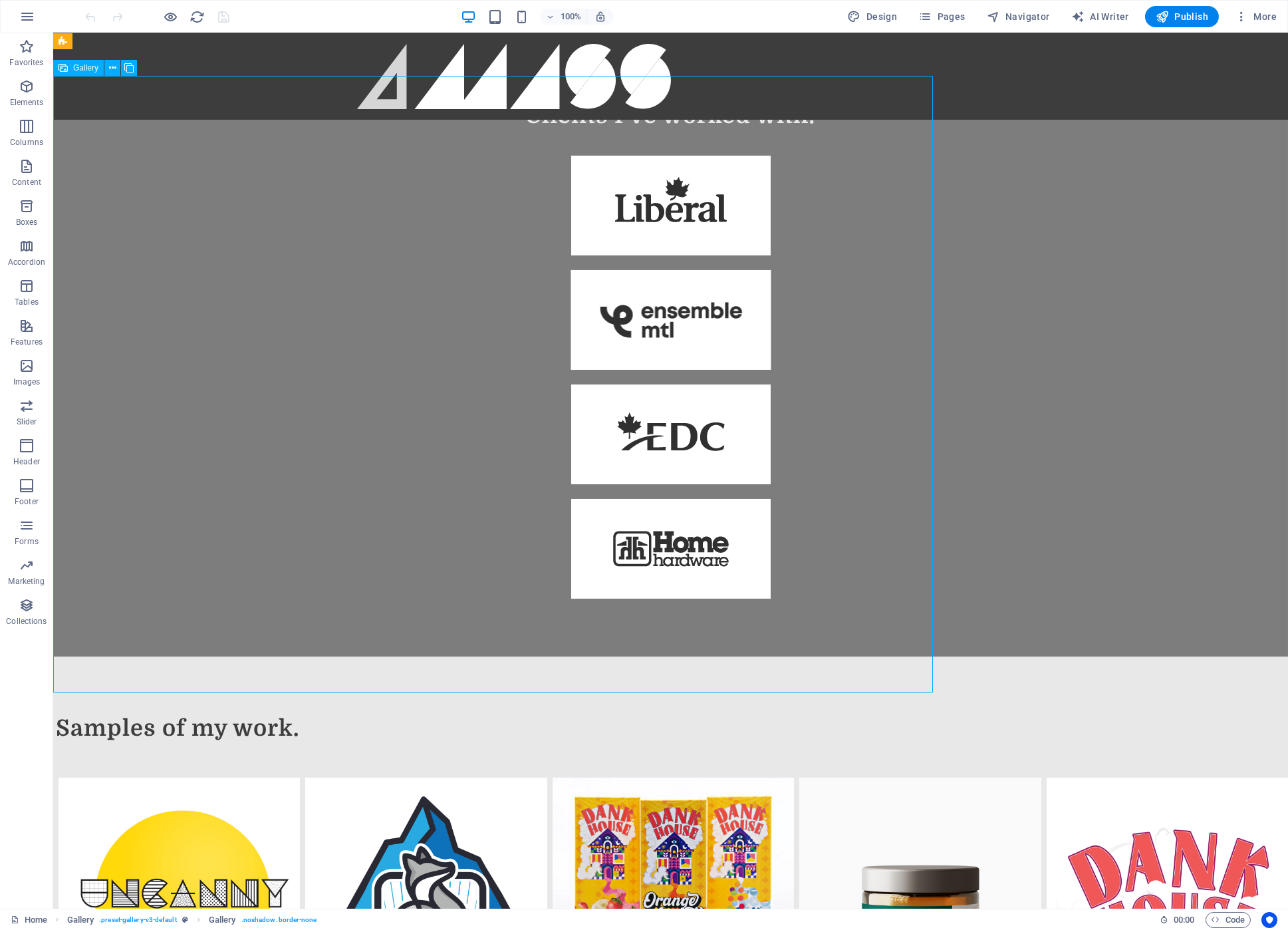
select select "%"
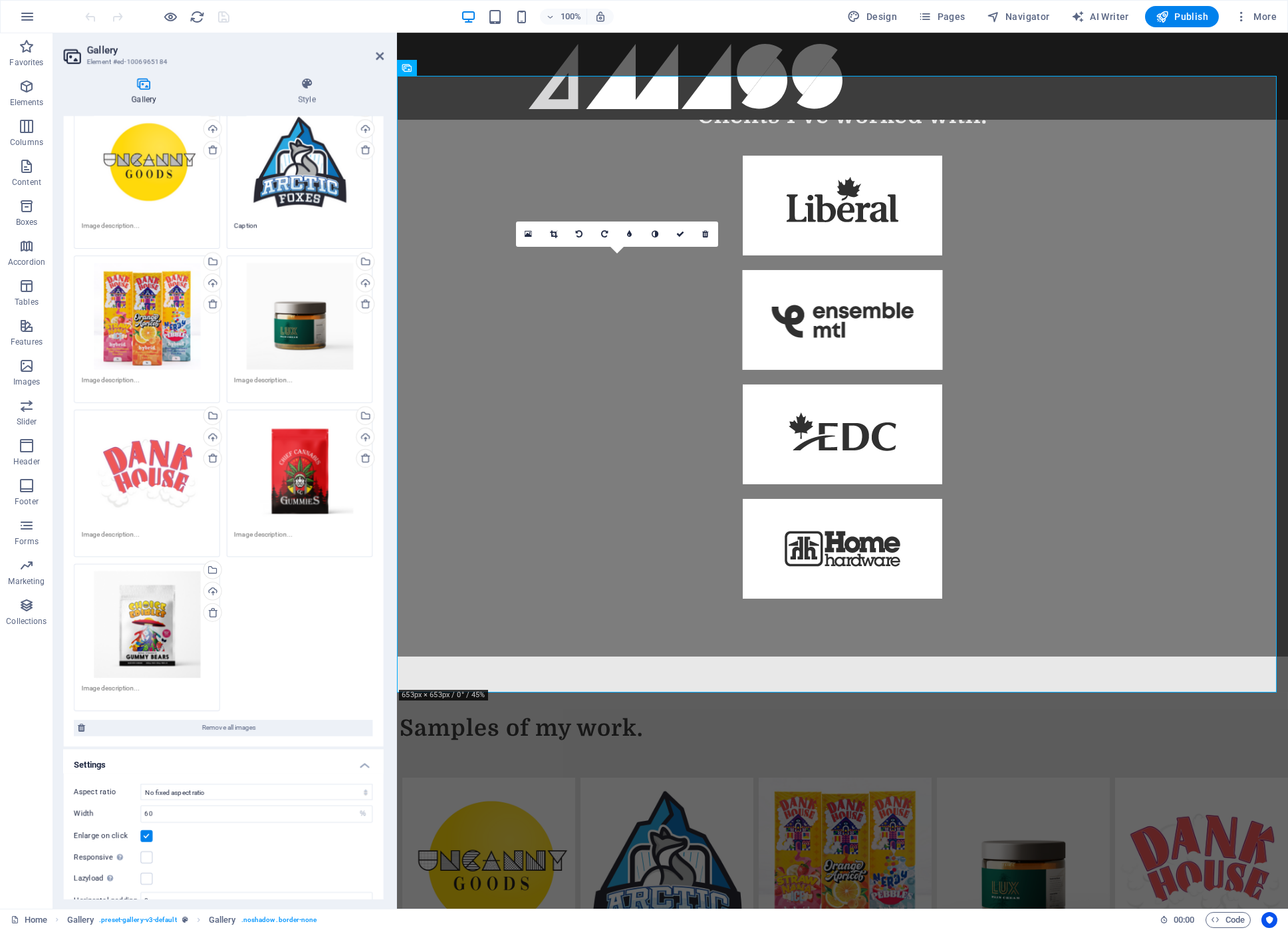
scroll to position [133, 0]
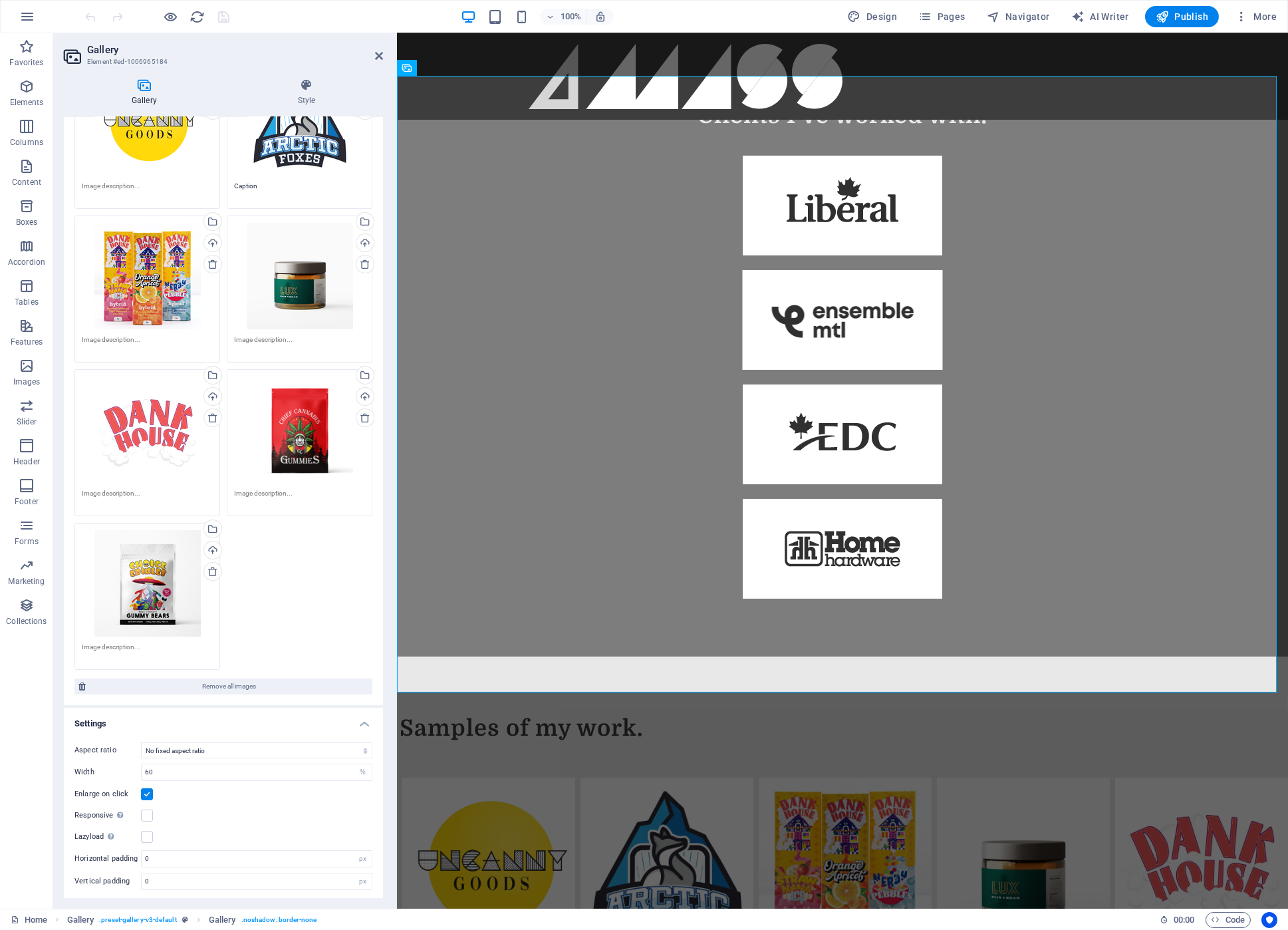
click at [341, 739] on div "Aspect ratio No fixed aspect ratio 16:9 16:10 4:3 1:1 1:2 2:1 Width 60 px % Enl…" at bounding box center [223, 815] width 319 height 169
click at [360, 746] on select "No fixed aspect ratio 16:9 16:10 4:3 1:1 1:2 2:1" at bounding box center [256, 750] width 232 height 16
click at [315, 734] on div "Aspect ratio No fixed aspect ratio 16:9 16:10 4:3 1:1 1:2 2:1 Width 60 px % Enl…" at bounding box center [223, 815] width 319 height 169
click at [147, 815] on label at bounding box center [147, 815] width 12 height 12
click at [0, 0] on input "Responsive Automatically load retina image and smartphone optimized sizes." at bounding box center [0, 0] width 0 height 0
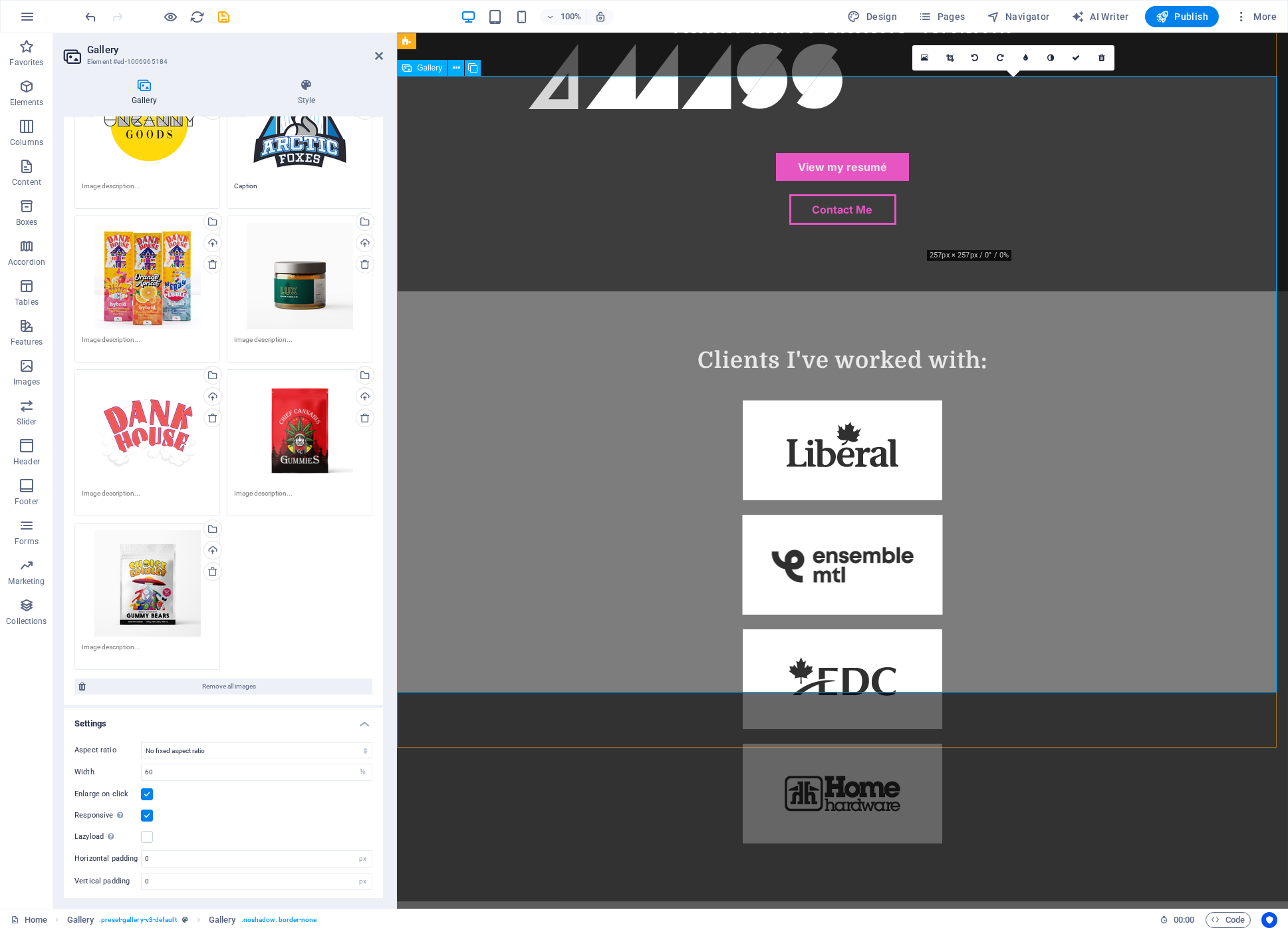
scroll to position [1196, 0]
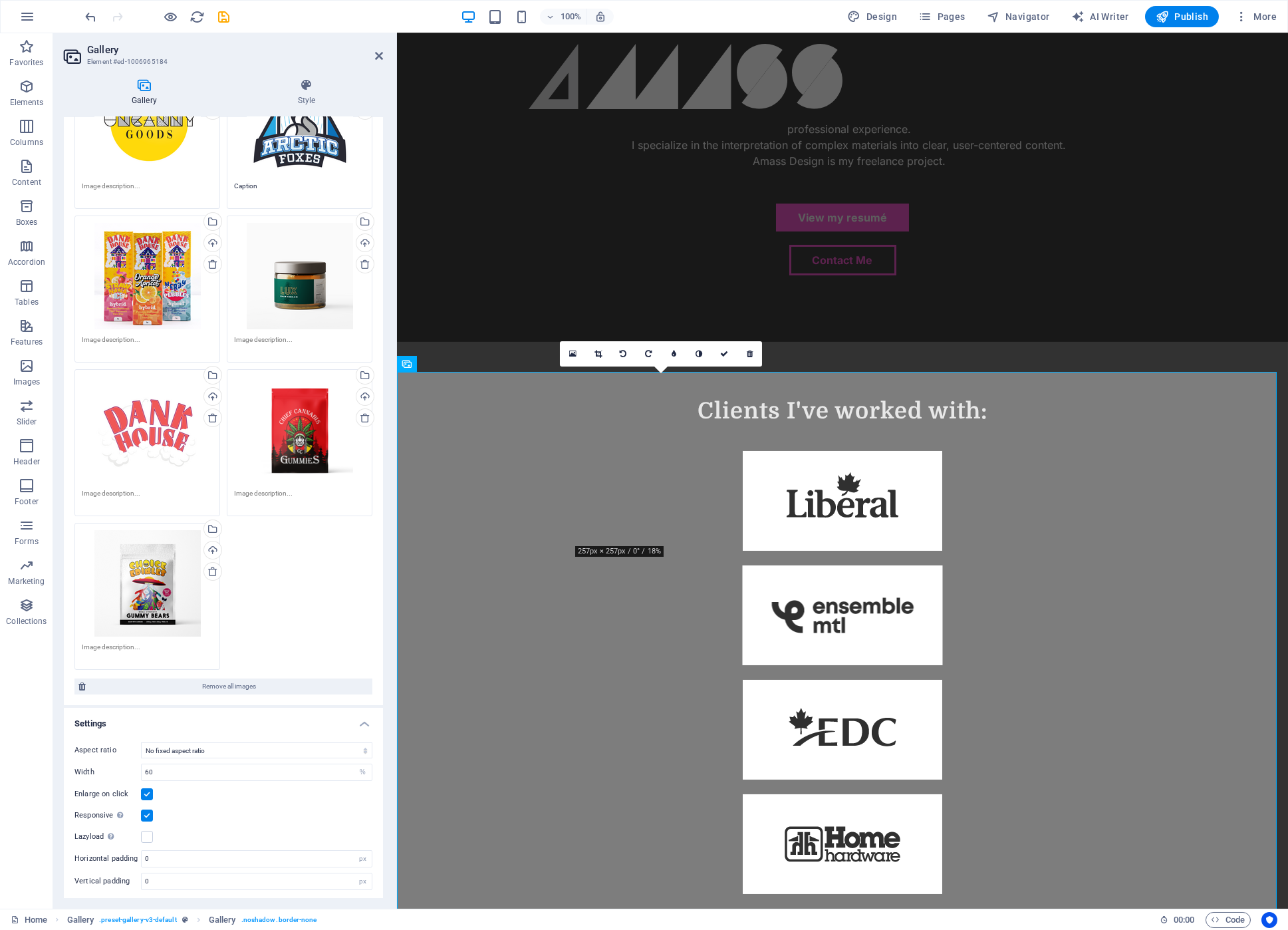
click at [602, 345] on link at bounding box center [597, 353] width 25 height 25
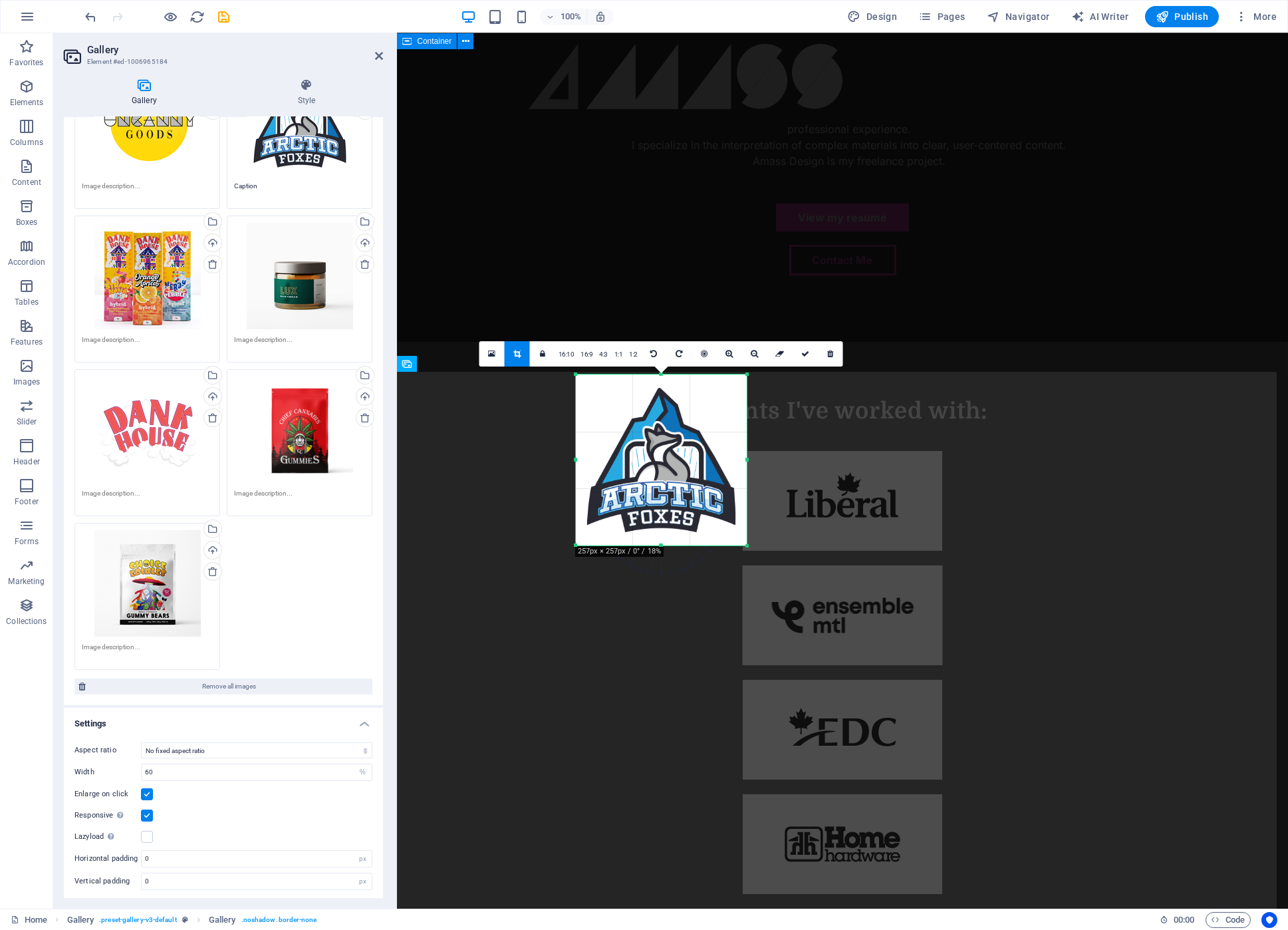
click at [493, 342] on div "Clients I've worked with:" at bounding box center [842, 647] width 891 height 611
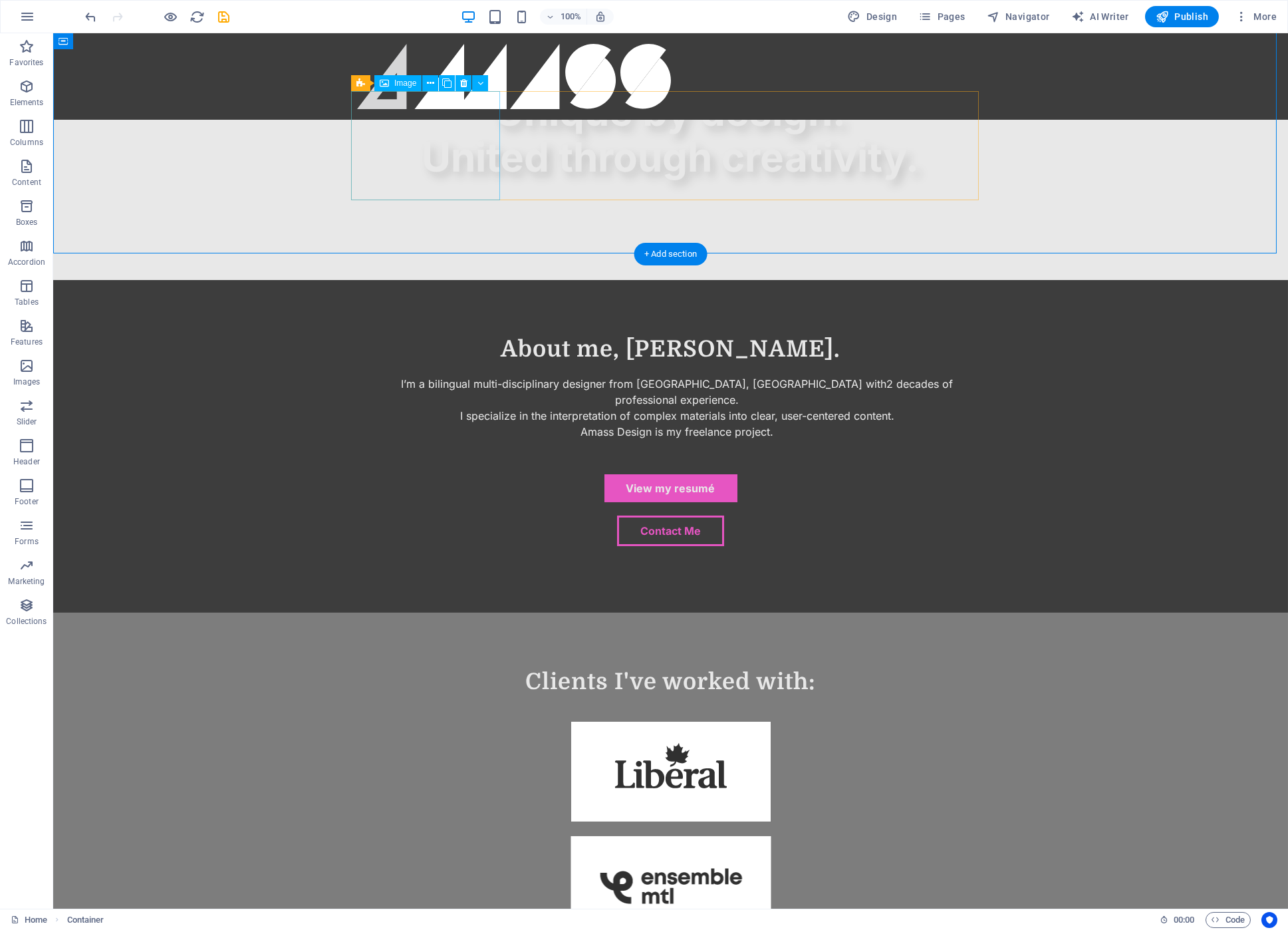
scroll to position [901, 0]
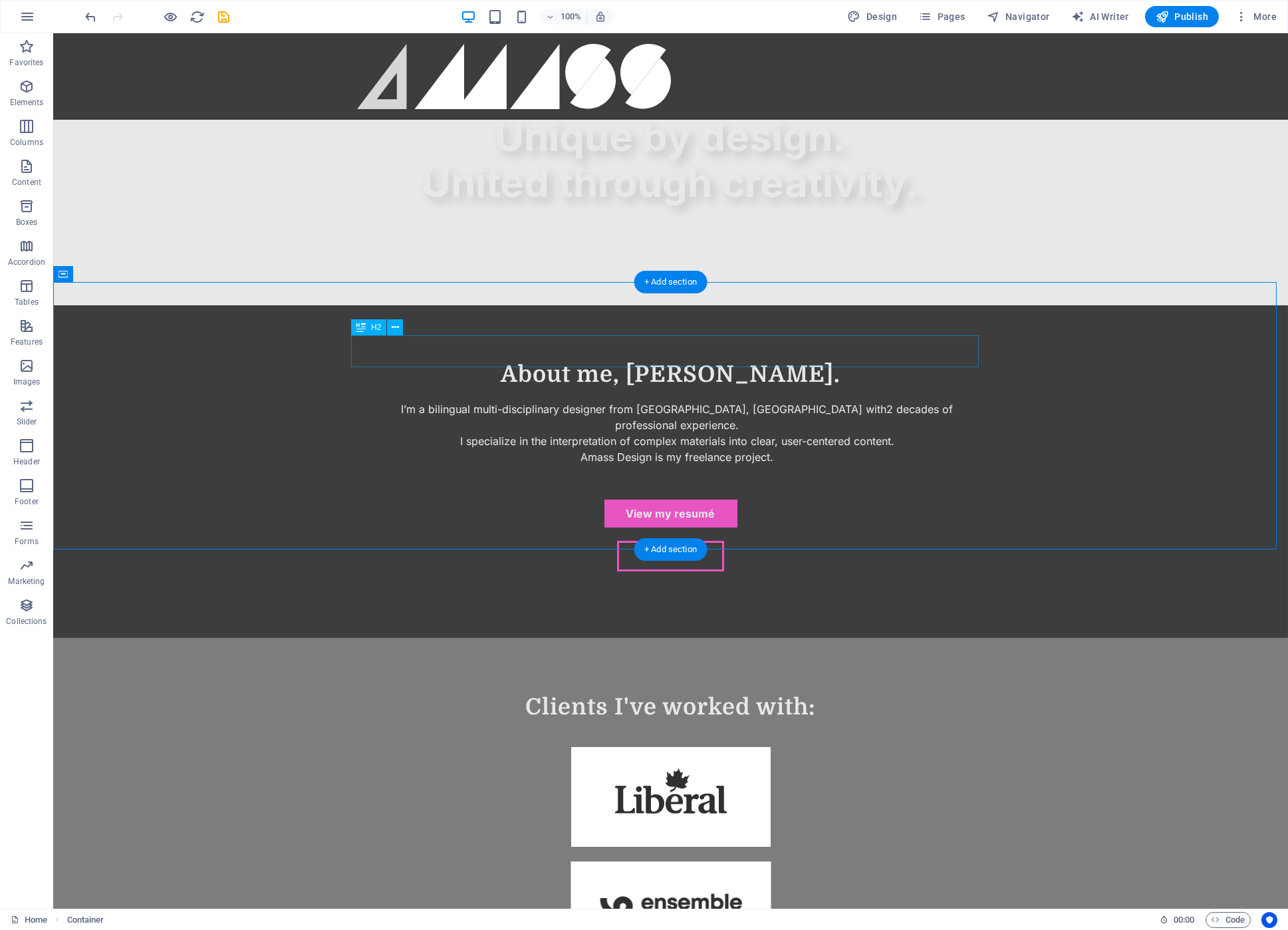
click at [654, 691] on div "Clients I've worked with:" at bounding box center [671, 706] width 627 height 32
click at [369, 382] on div "Logos" at bounding box center [374, 379] width 46 height 16
click at [404, 383] on icon at bounding box center [406, 379] width 8 height 14
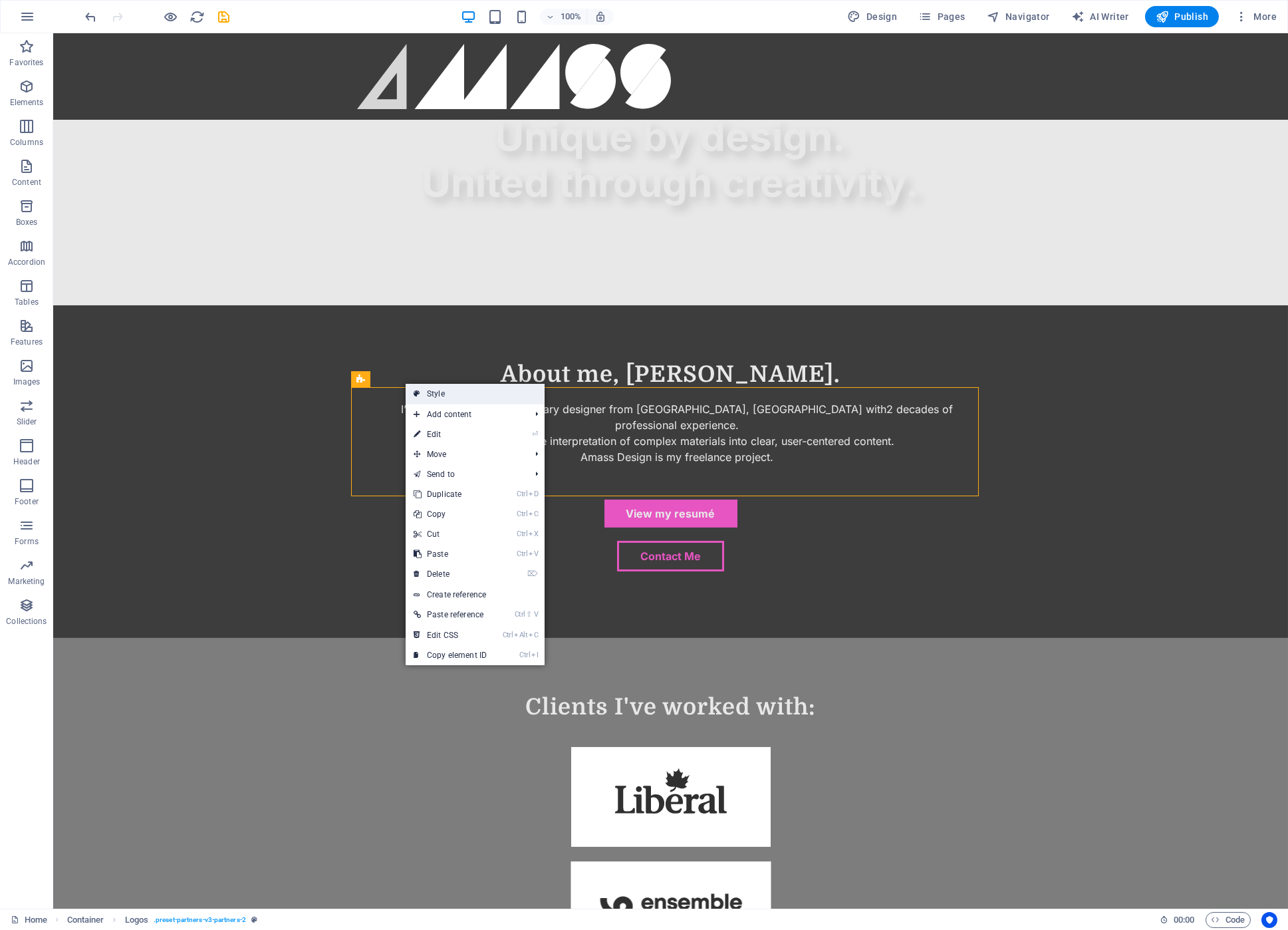
click at [429, 397] on link "Style" at bounding box center [475, 393] width 139 height 20
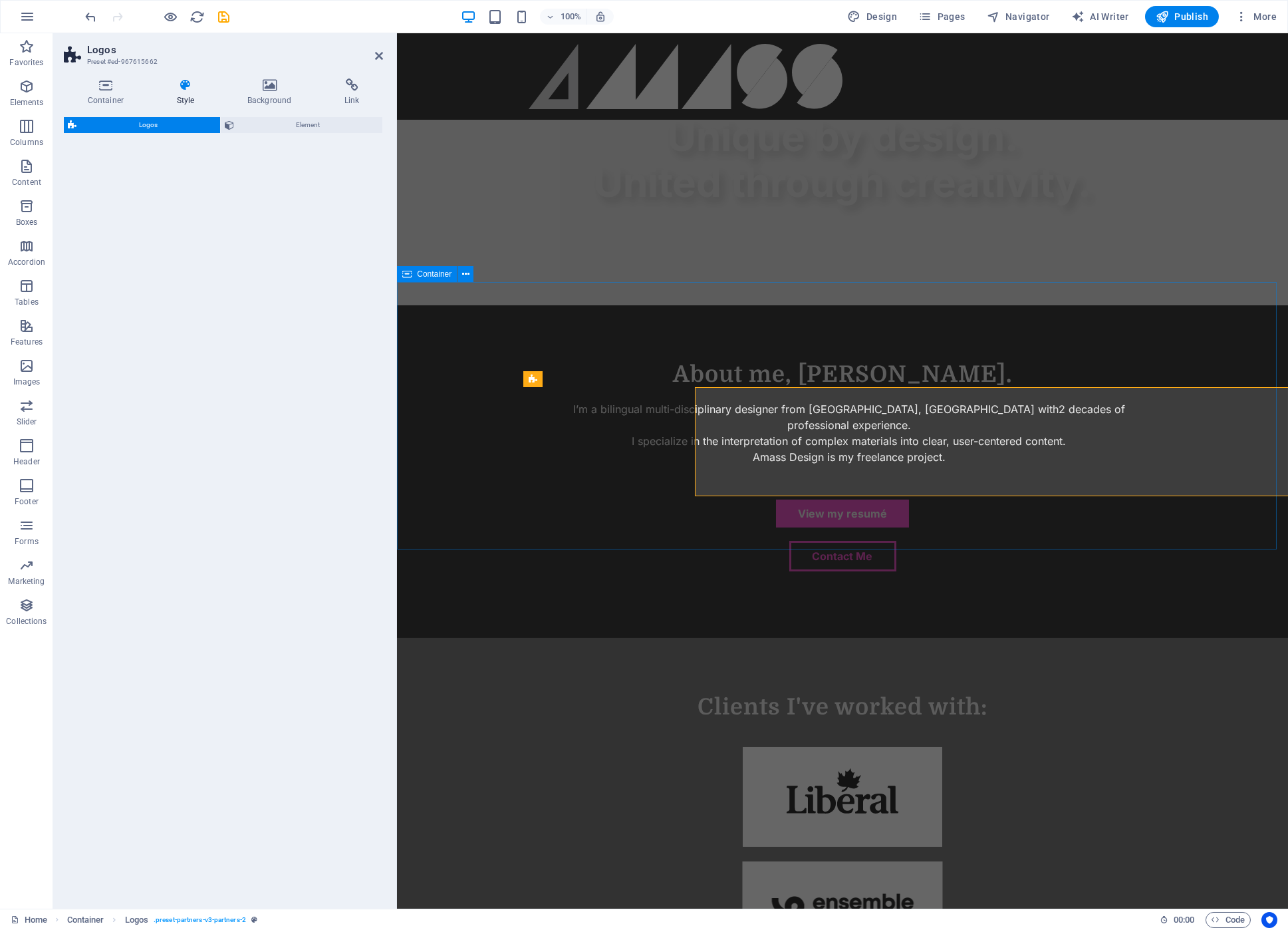
select select "rem"
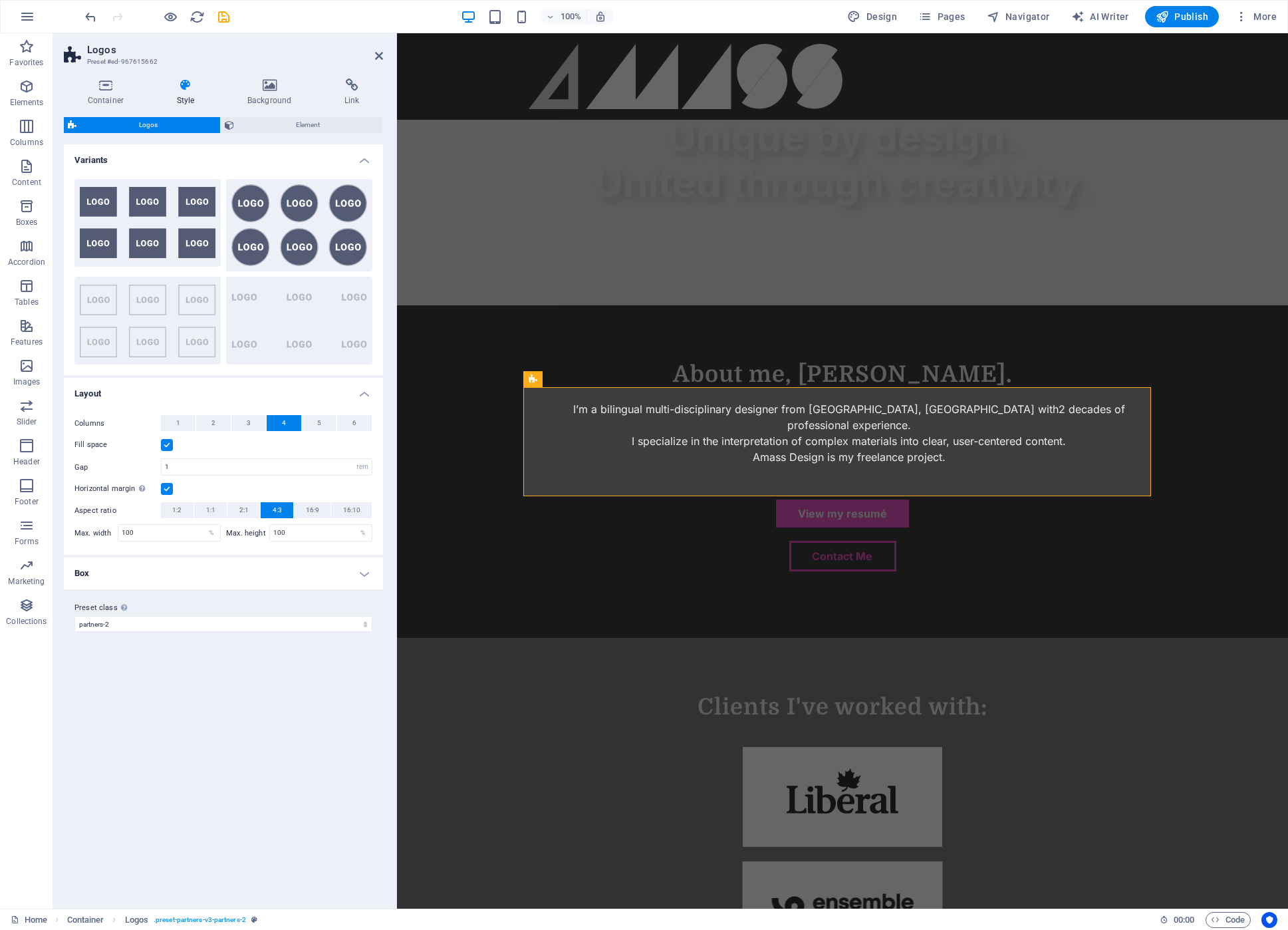
click at [349, 574] on h4 "Box" at bounding box center [223, 573] width 319 height 32
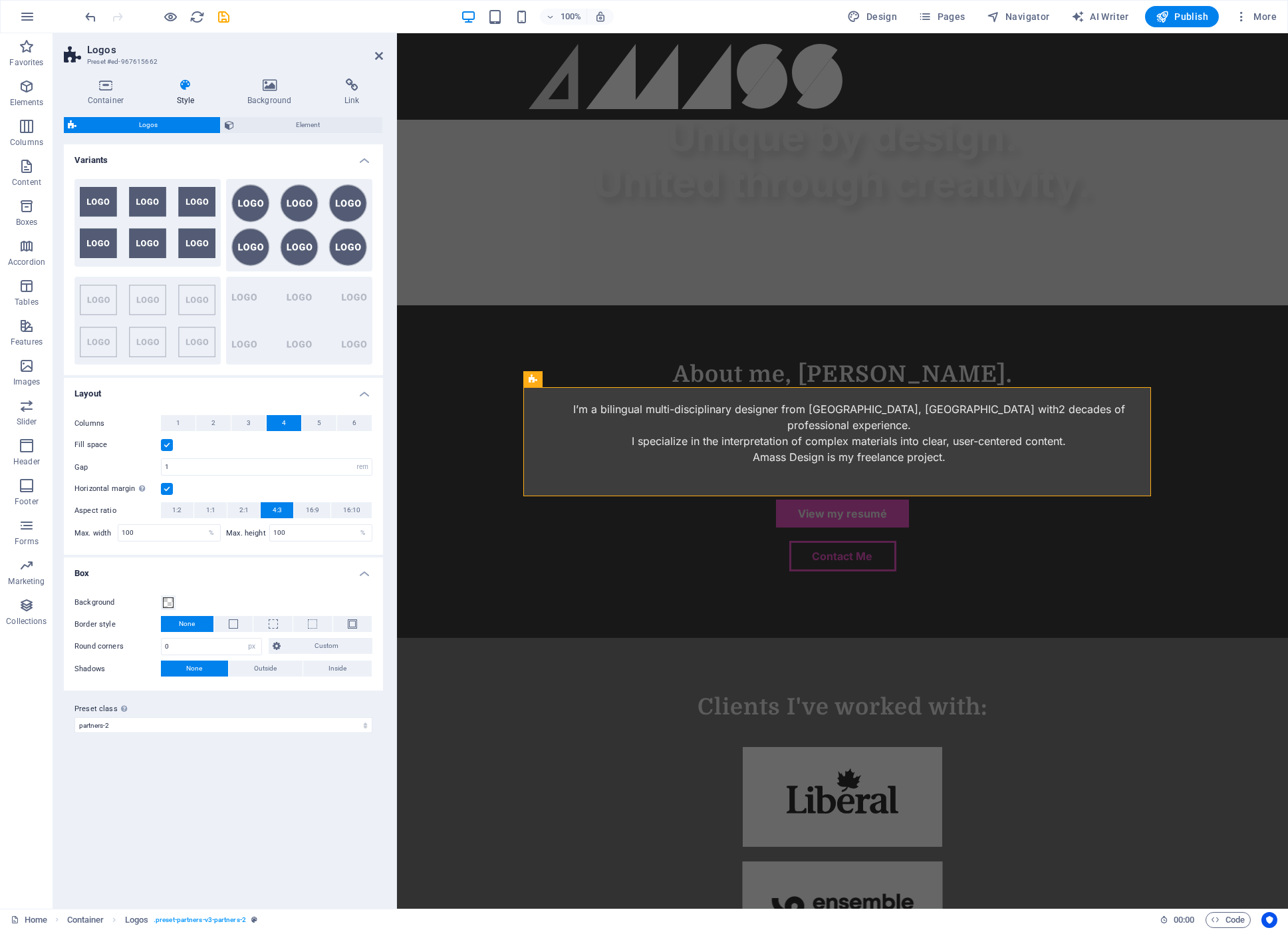
click at [369, 570] on h4 "Box" at bounding box center [223, 569] width 319 height 24
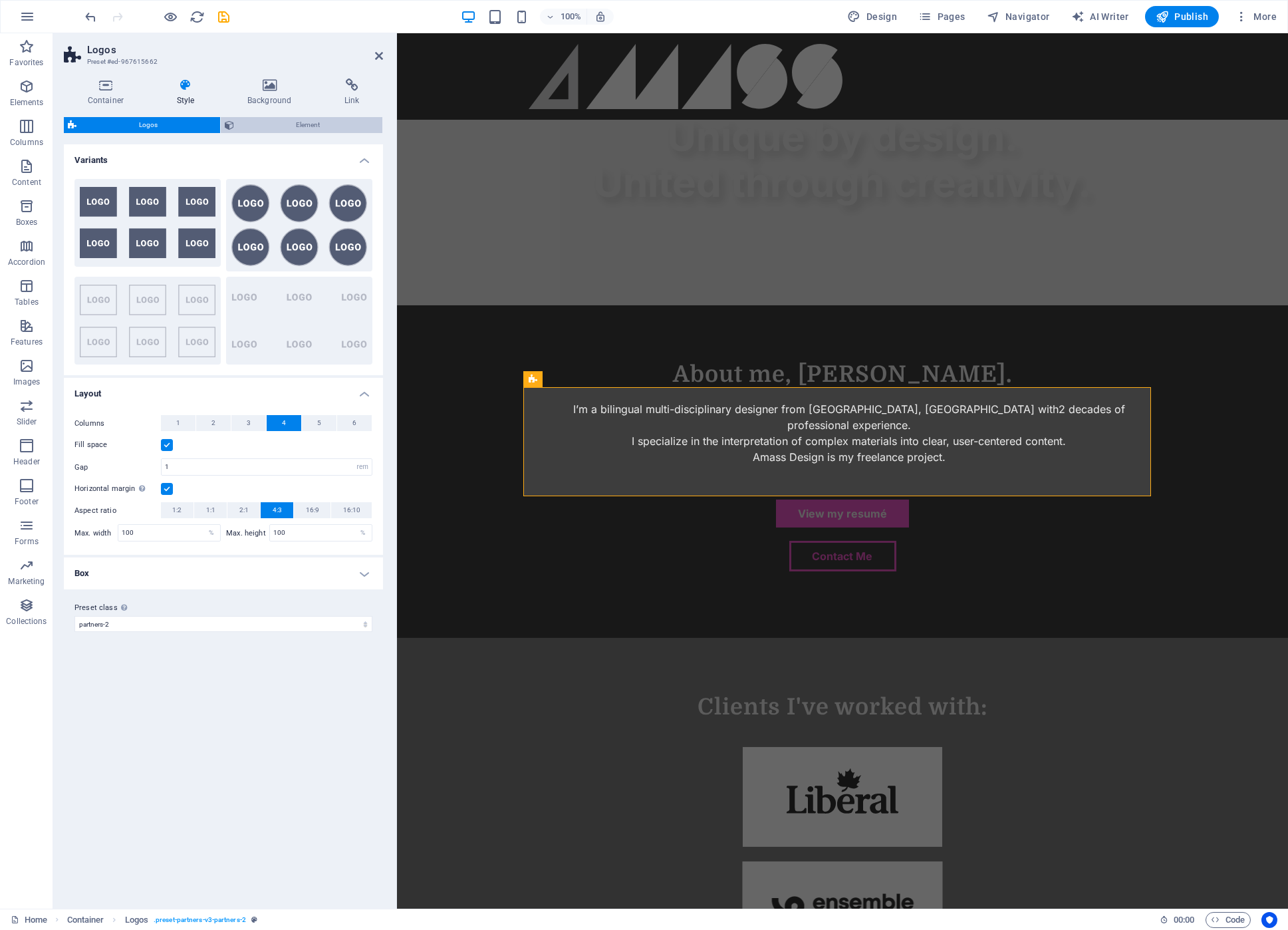
click at [307, 129] on span "Element" at bounding box center [308, 125] width 141 height 16
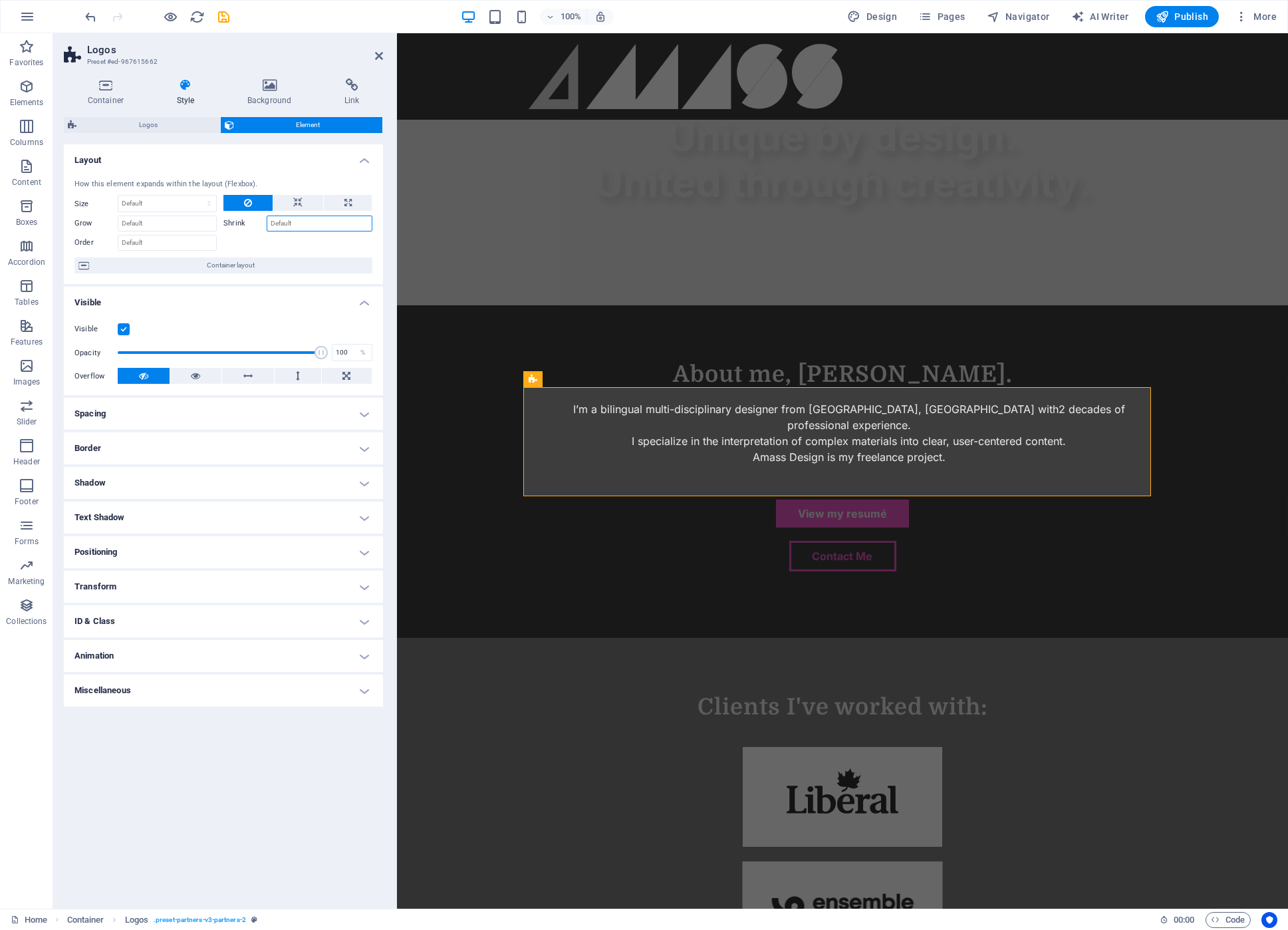
click at [288, 221] on input "Shrink" at bounding box center [319, 223] width 105 height 16
click at [270, 264] on span "Container layout" at bounding box center [231, 265] width 276 height 16
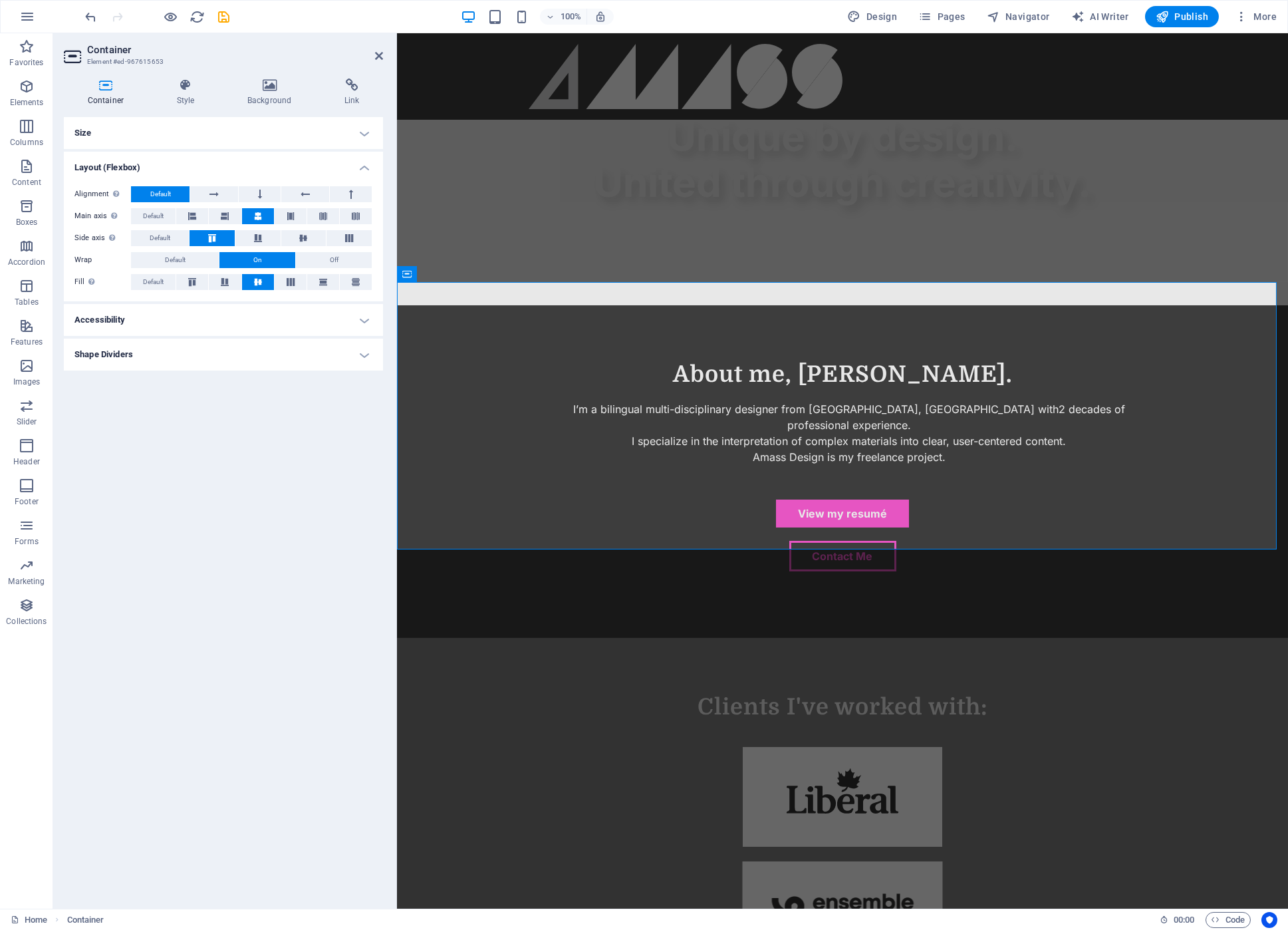
click at [370, 131] on h4 "Size" at bounding box center [223, 132] width 319 height 32
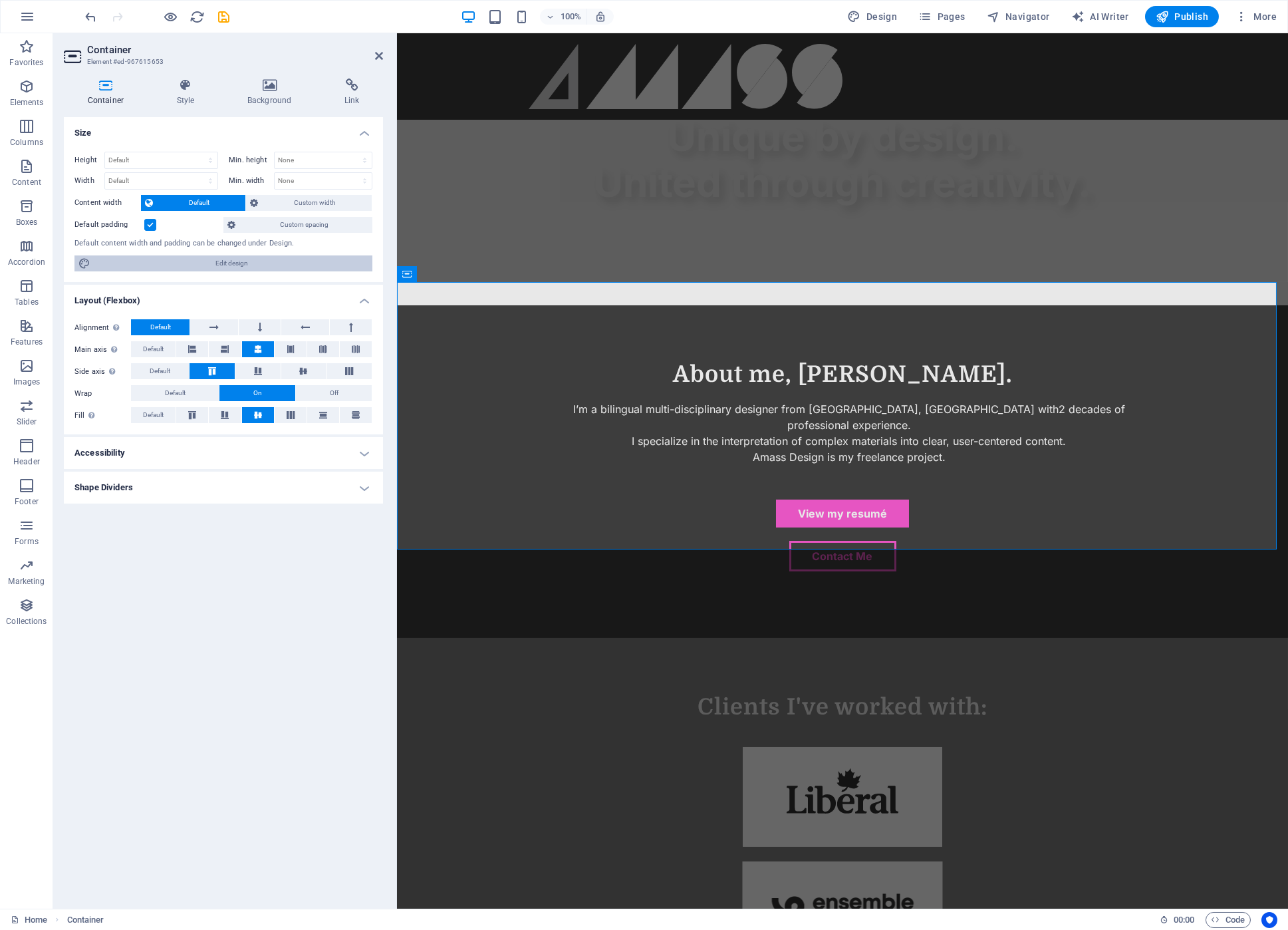
click at [208, 262] on span "Edit design" at bounding box center [232, 263] width 274 height 16
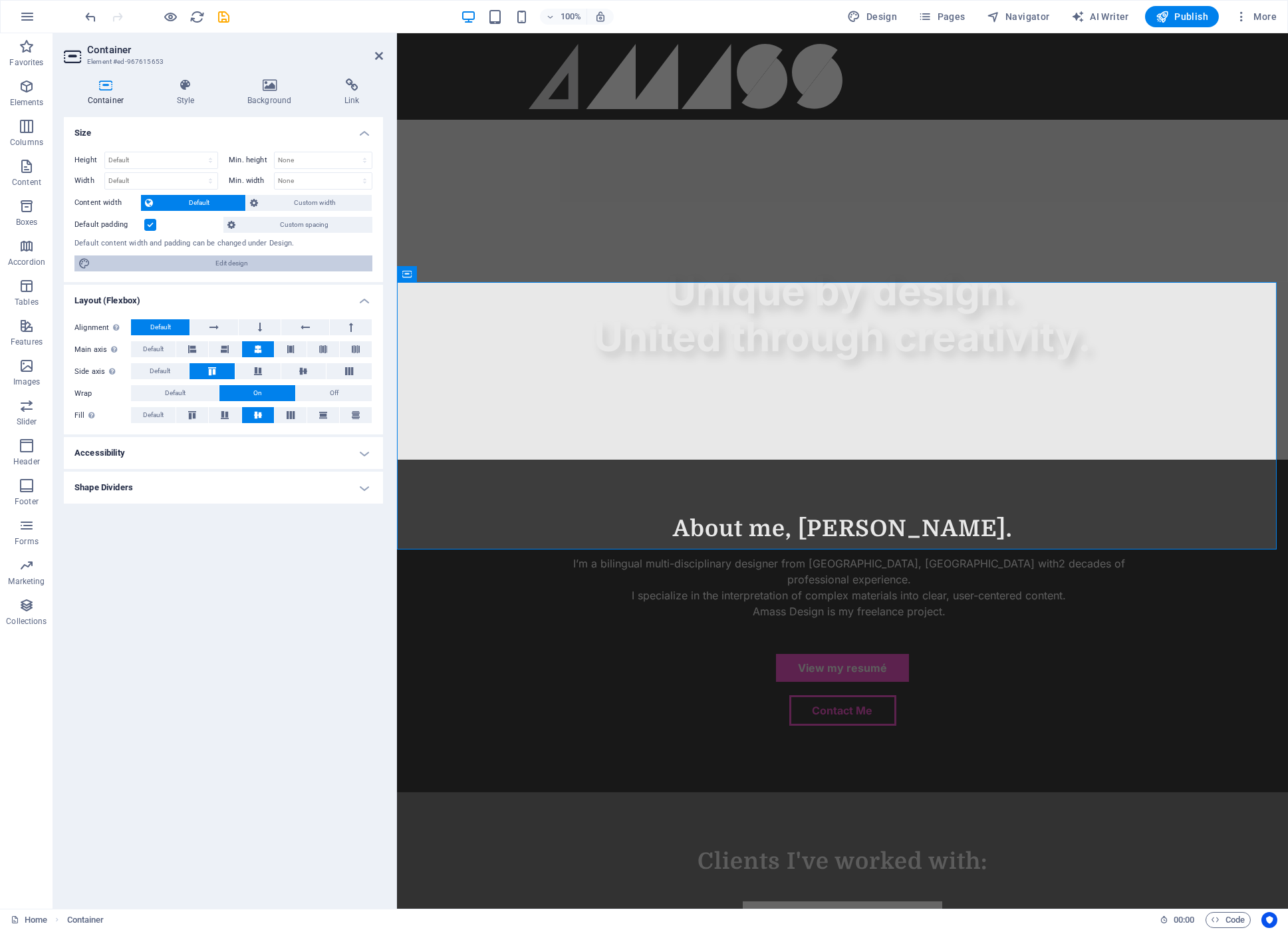
select select "rem"
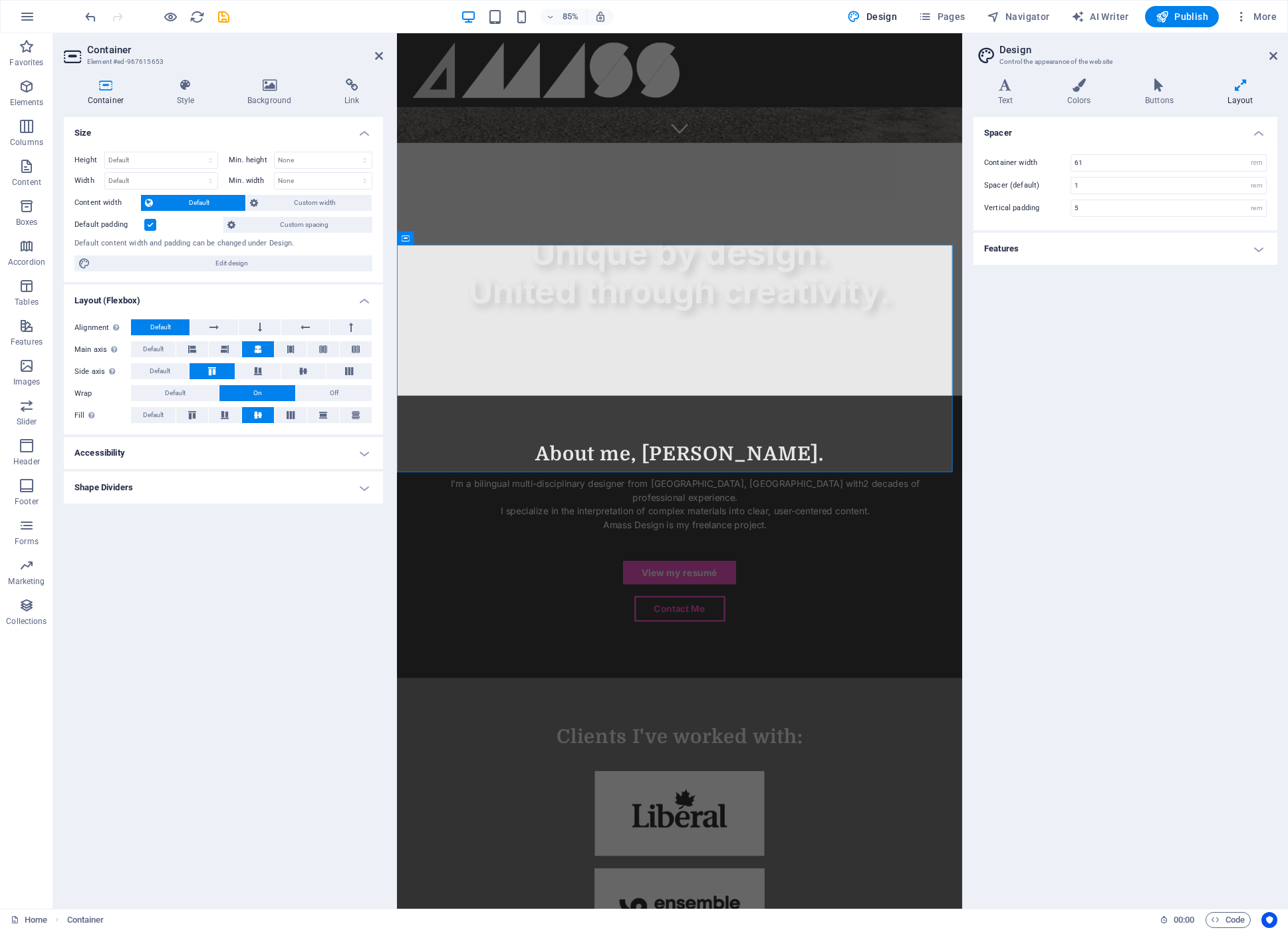
scroll to position [1055, 0]
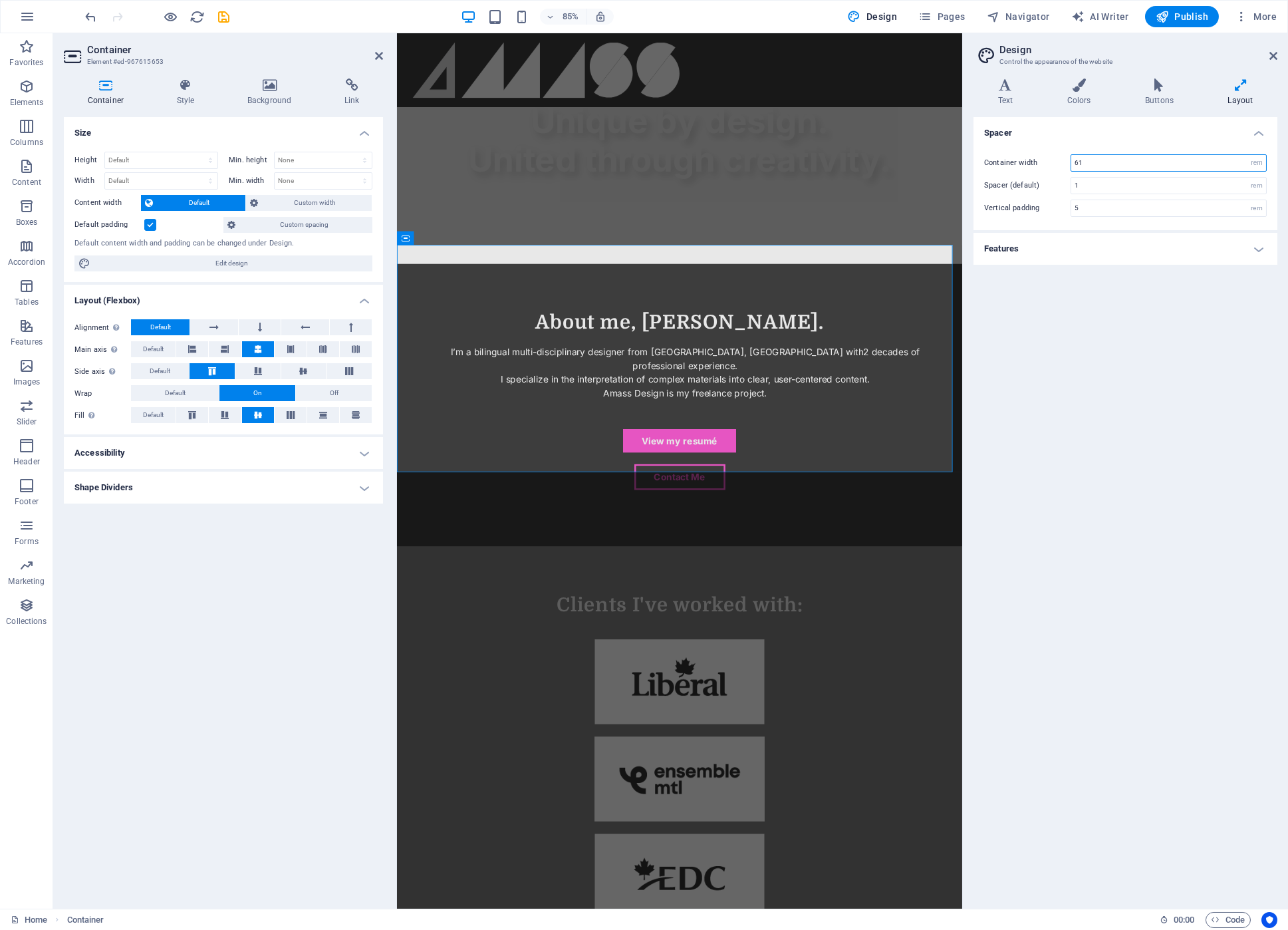
click at [1122, 159] on input "61" at bounding box center [1169, 162] width 195 height 16
type input "90"
click at [1163, 377] on div "Spacer Container width 90 rem px Spacer (default) 1 rem Vertical padding 5 rem …" at bounding box center [1126, 507] width 304 height 781
click at [1191, 246] on h4 "Features" at bounding box center [1126, 248] width 304 height 32
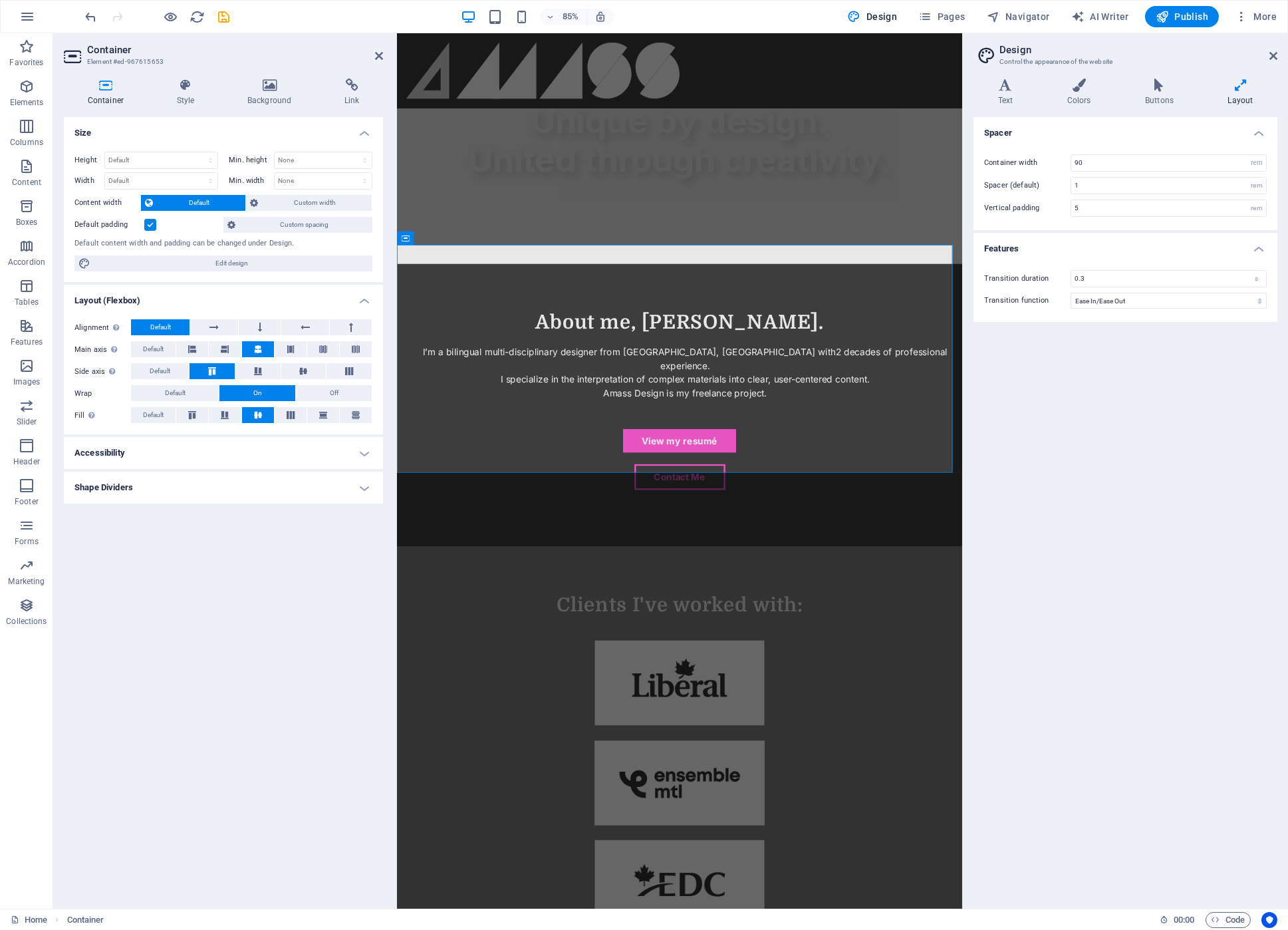
click at [1195, 245] on h4 "Features" at bounding box center [1126, 244] width 304 height 24
click at [568, 637] on div "Clients I've worked with:" at bounding box center [730, 948] width 665 height 623
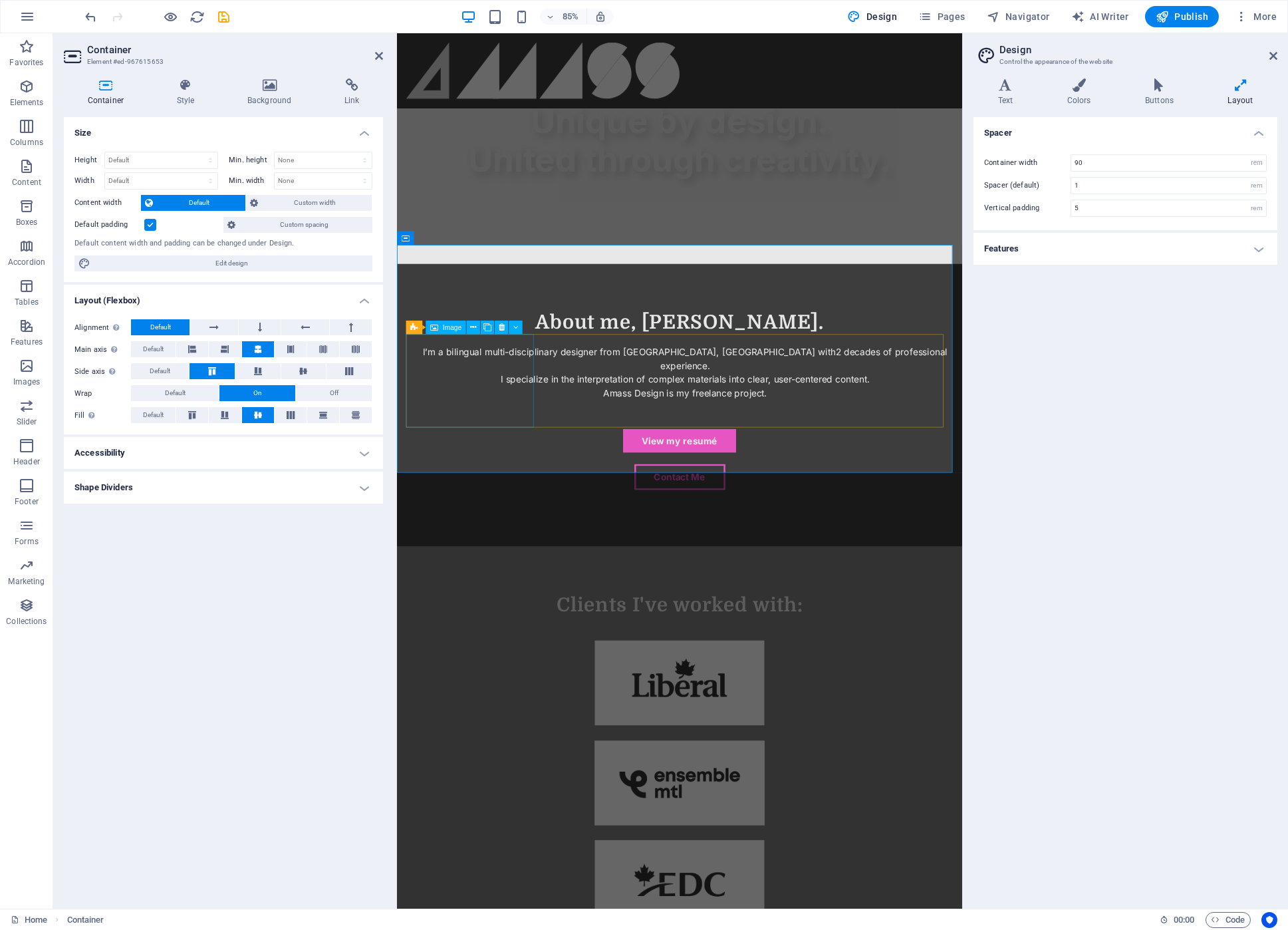
click at [476, 741] on figure at bounding box center [729, 798] width 644 height 112
click at [471, 326] on icon at bounding box center [474, 327] width 6 height 12
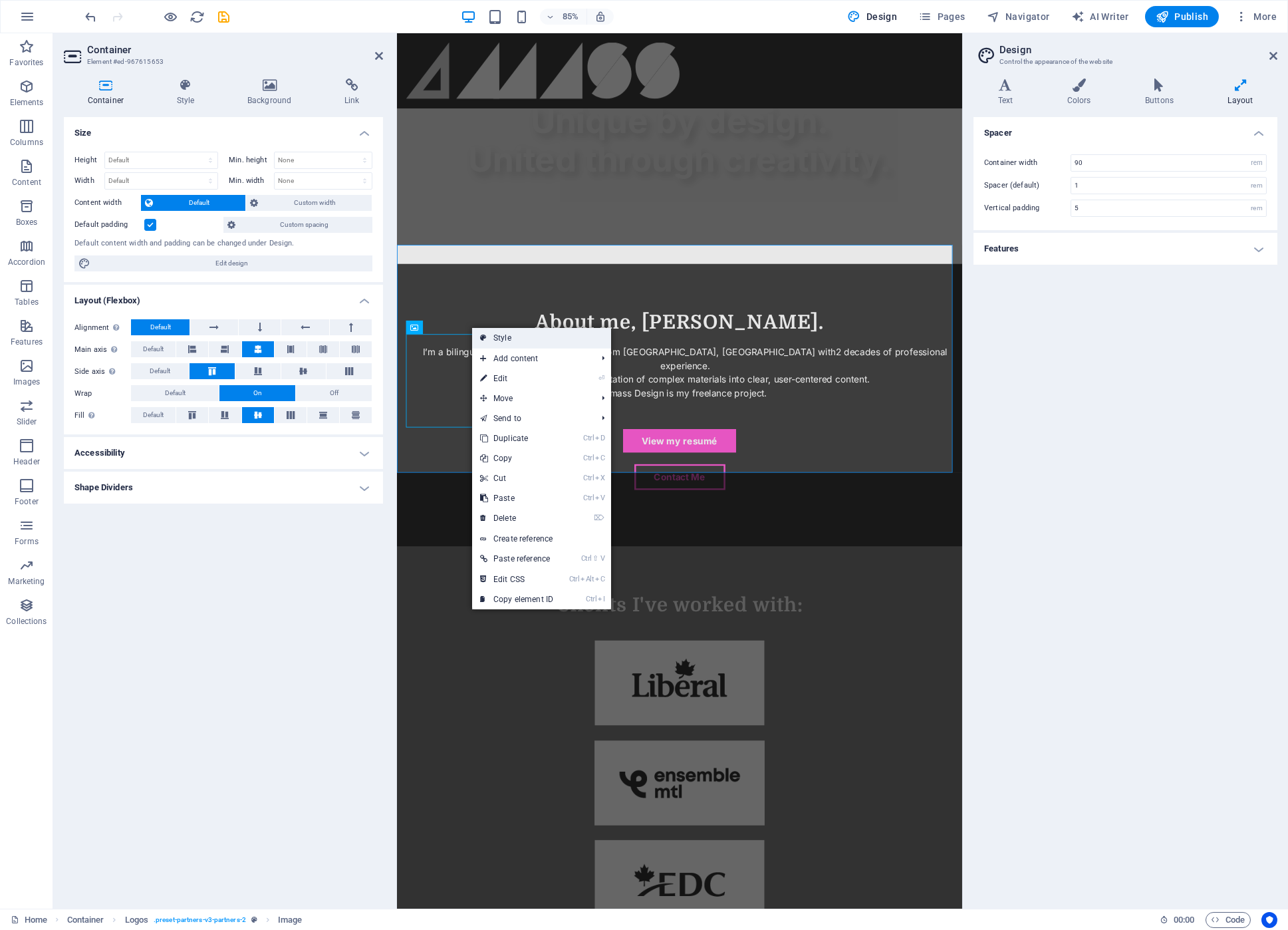
click at [498, 334] on link "Style" at bounding box center [541, 338] width 139 height 20
select select "rem"
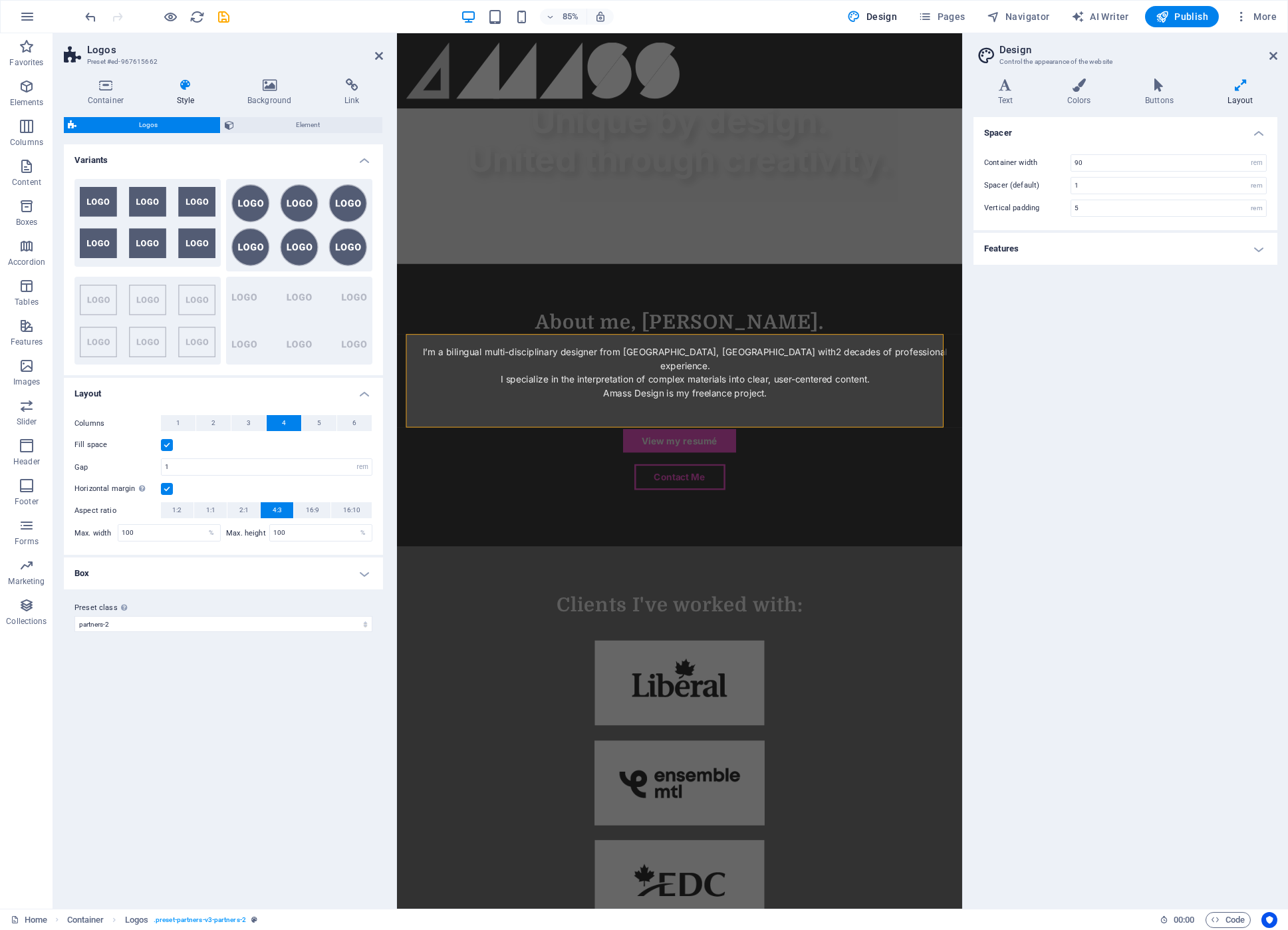
click at [314, 570] on h4 "Box" at bounding box center [223, 573] width 319 height 32
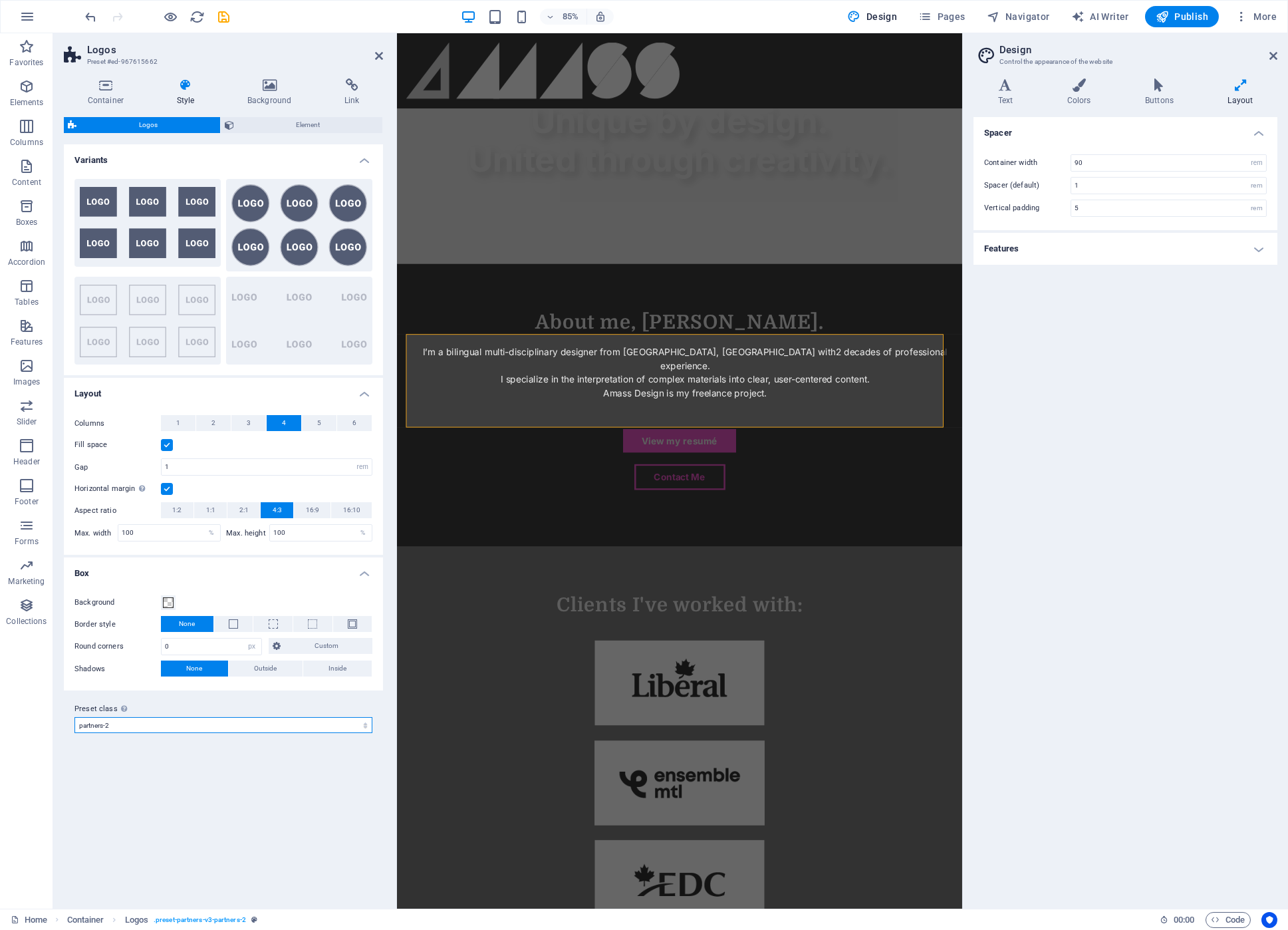
click at [156, 728] on select "partners-2 Add preset class" at bounding box center [223, 724] width 298 height 16
click at [176, 565] on h4 "Box" at bounding box center [223, 569] width 319 height 24
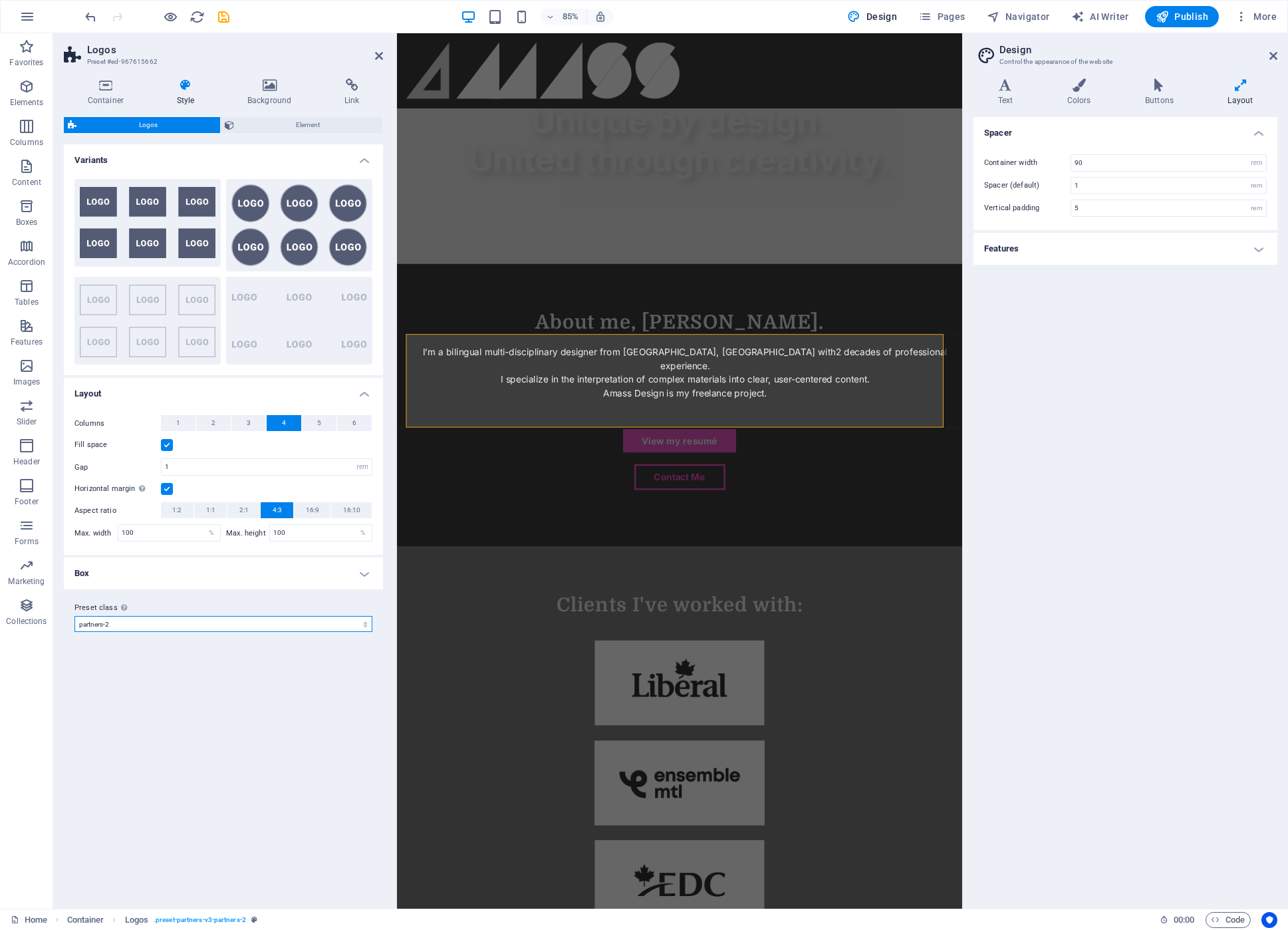
click at [330, 628] on select "partners-2 Add preset class" at bounding box center [223, 624] width 298 height 16
click at [266, 749] on div "Variants Background Circle Default Plain Layout Columns 1 2 3 4 5 6 Fill space …" at bounding box center [223, 520] width 319 height 754
click at [273, 123] on span "Element" at bounding box center [308, 125] width 141 height 16
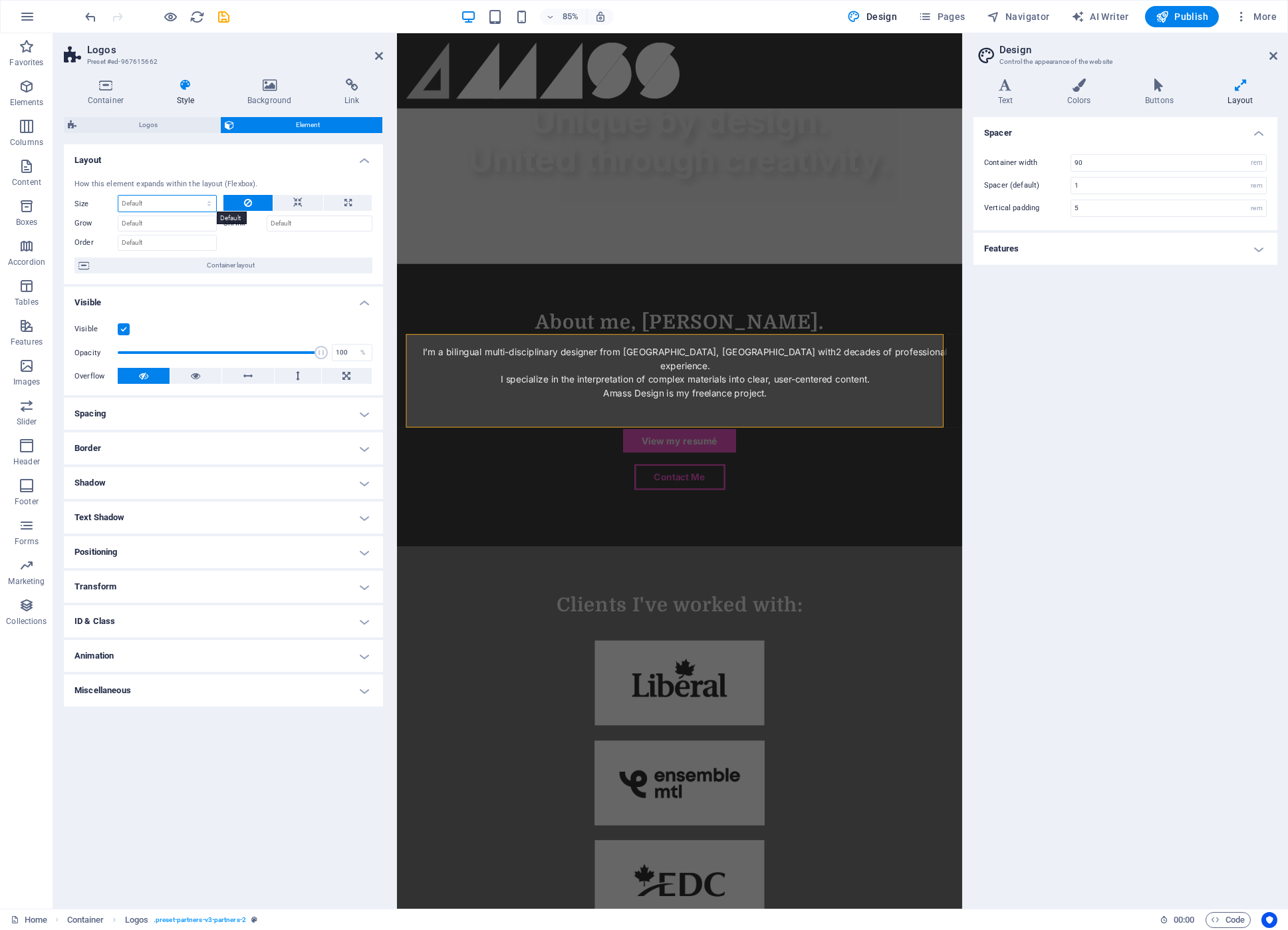
click at [146, 202] on select "Default auto px % 1/1 1/2 1/3 1/4 1/5 1/6 1/7 1/8 1/9 1/10" at bounding box center [167, 203] width 98 height 16
click at [271, 169] on div "How this element expands within the layout (Flexbox). Size Default auto px % 1/…" at bounding box center [223, 226] width 319 height 116
click at [140, 198] on select "Default auto px % 1/1 1/2 1/3 1/4 1/5 1/6 1/7 1/8 1/9 1/10" at bounding box center [167, 203] width 98 height 16
select select "1/4"
click at [198, 196] on select "Default auto px % 1/1 1/2 1/3 1/4 1/5 1/6 1/7 1/8 1/9 1/10" at bounding box center [167, 203] width 98 height 16
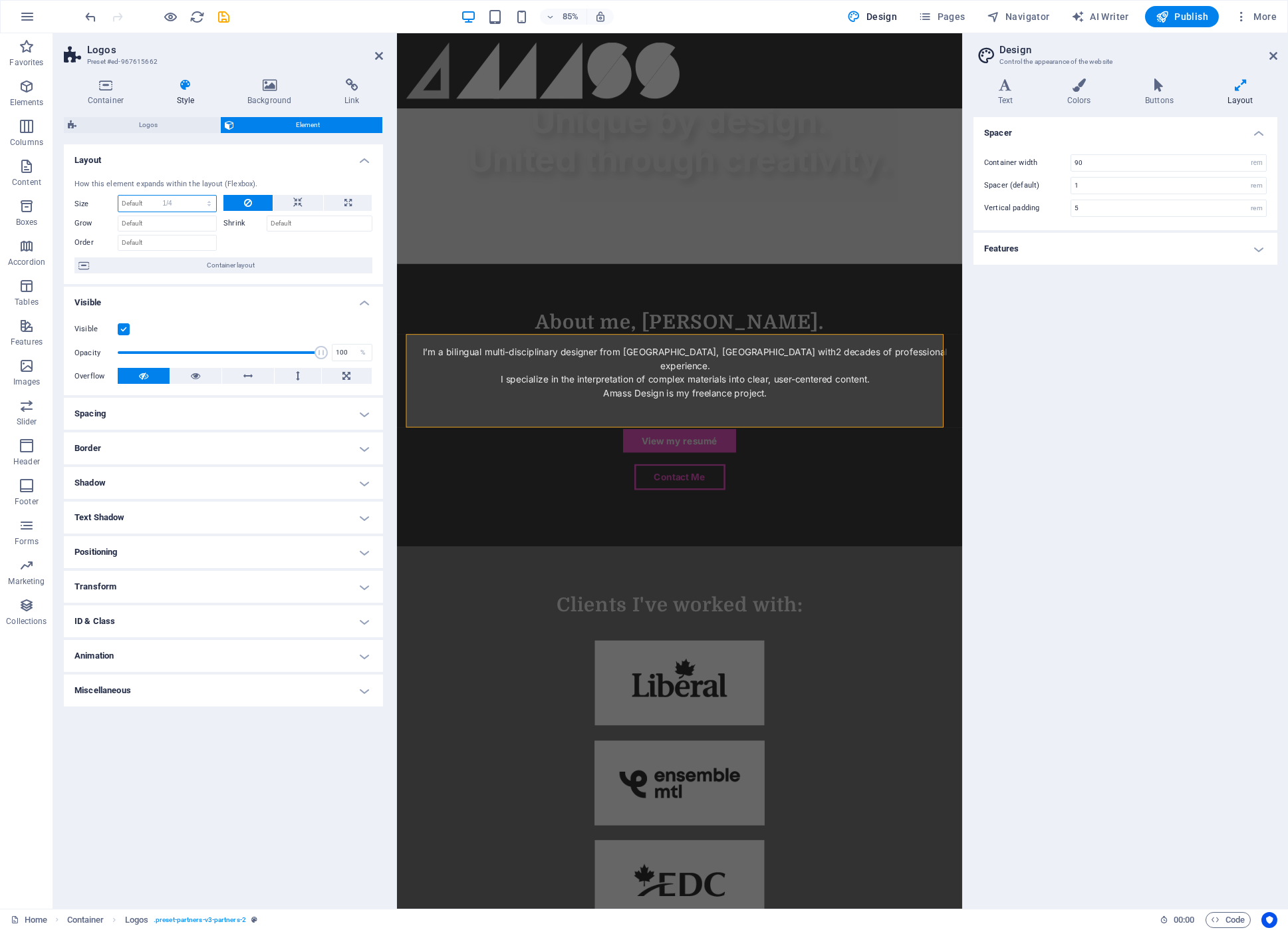
type input "25"
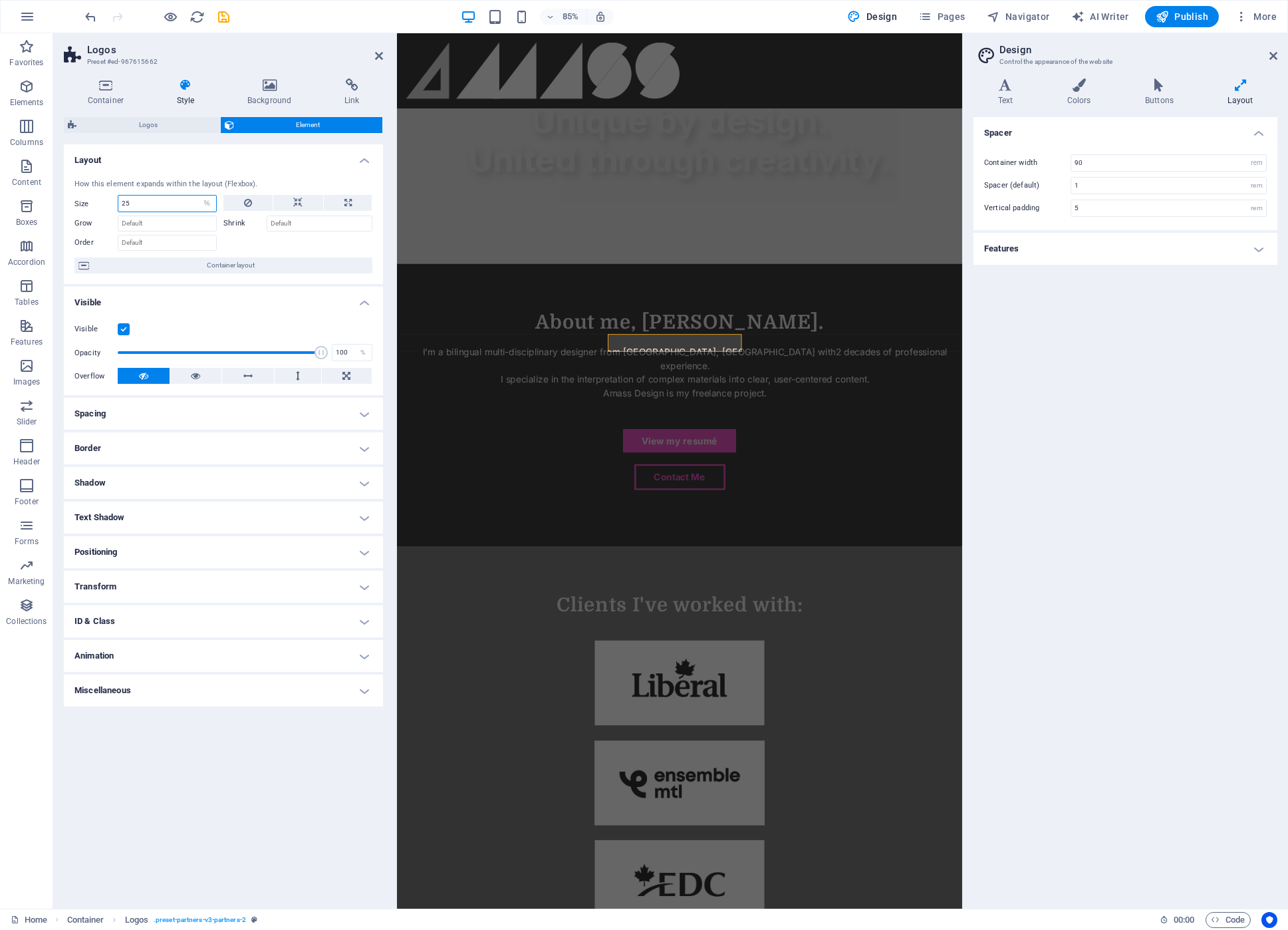
click at [171, 198] on input "25" at bounding box center [167, 203] width 98 height 16
click at [200, 208] on select "Default auto px % 1/1 1/2 1/3 1/4 1/5 1/6 1/7 1/8 1/9 1/10" at bounding box center [207, 203] width 18 height 16
select select "mg2d27rrvsc"
click at [198, 196] on select "Default auto px % 1/1 1/2 1/3 1/4 1/5 1/6 1/7 1/8 1/9 1/10" at bounding box center [207, 203] width 18 height 16
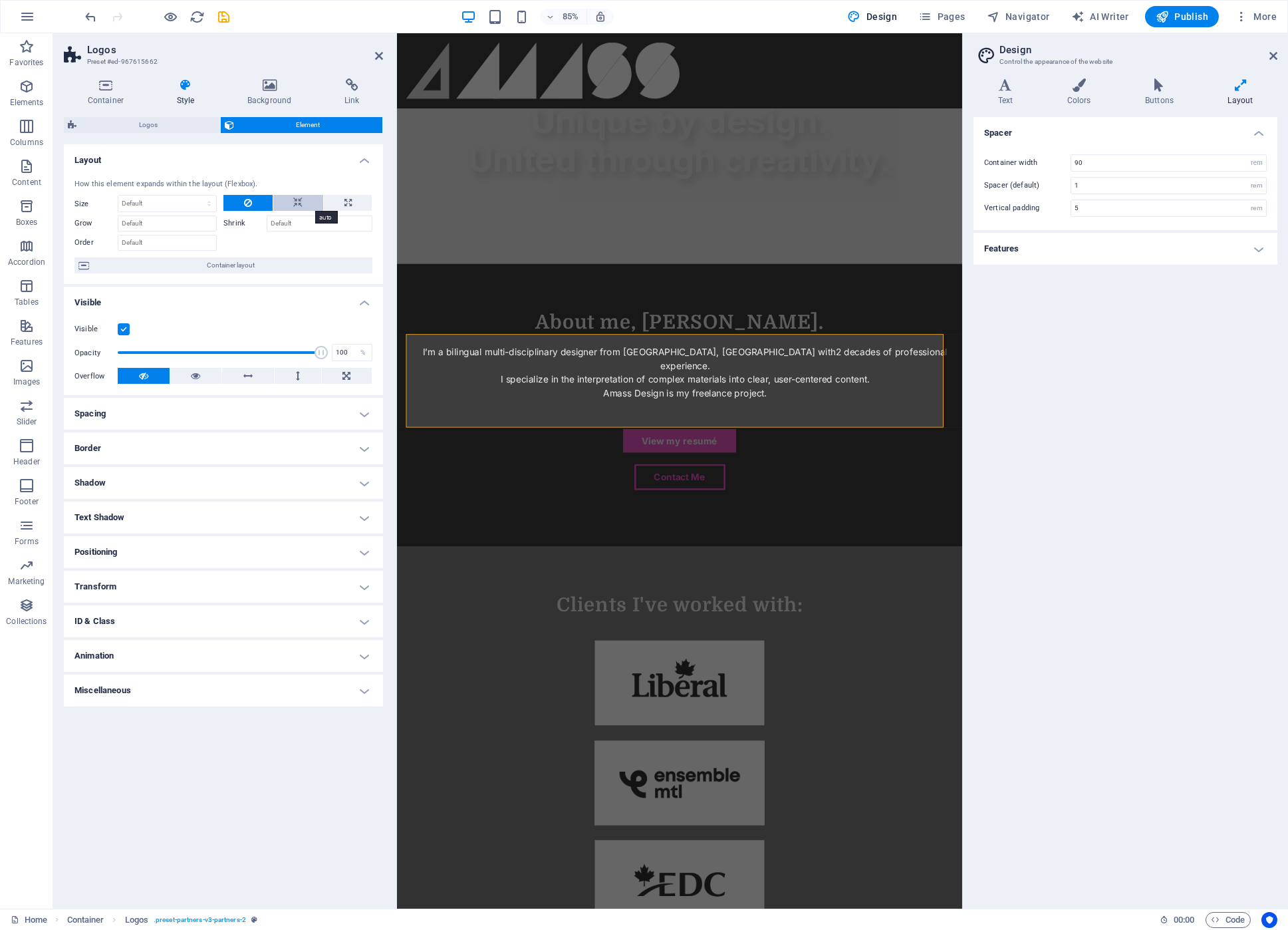
click at [296, 204] on icon at bounding box center [298, 202] width 9 height 16
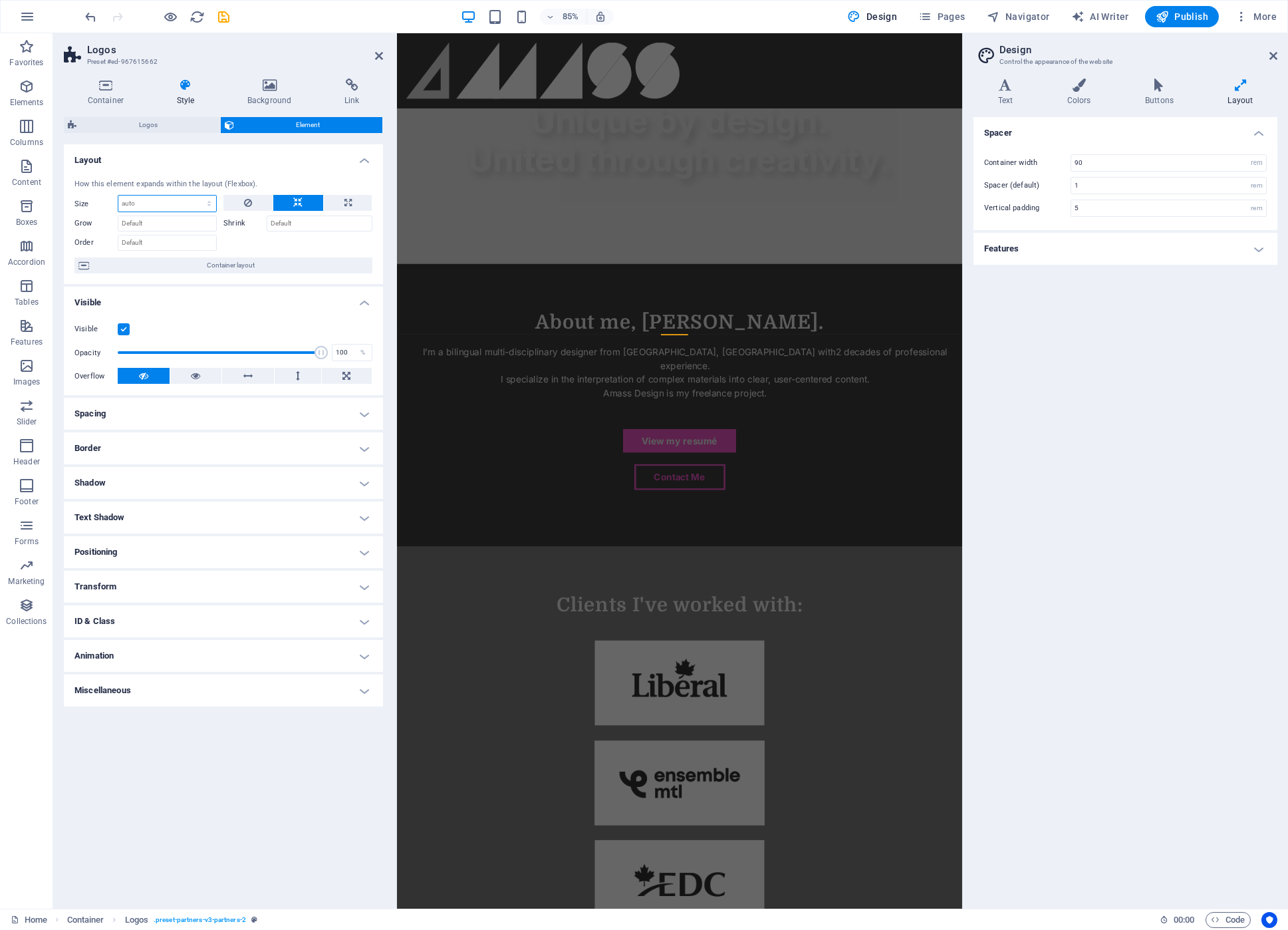
click at [188, 204] on select "Default auto px % 1/1 1/2 1/3 1/4 1/5 1/6 1/7 1/8 1/9 1/10" at bounding box center [167, 203] width 98 height 16
click at [119, 196] on select "Default auto px % 1/1 1/2 1/3 1/4 1/5 1/6 1/7 1/8 1/9 1/10" at bounding box center [167, 203] width 98 height 16
select select "DISABLED_OPTION_VALUE"
click at [303, 225] on input "Shrink" at bounding box center [319, 223] width 105 height 16
type input "60"
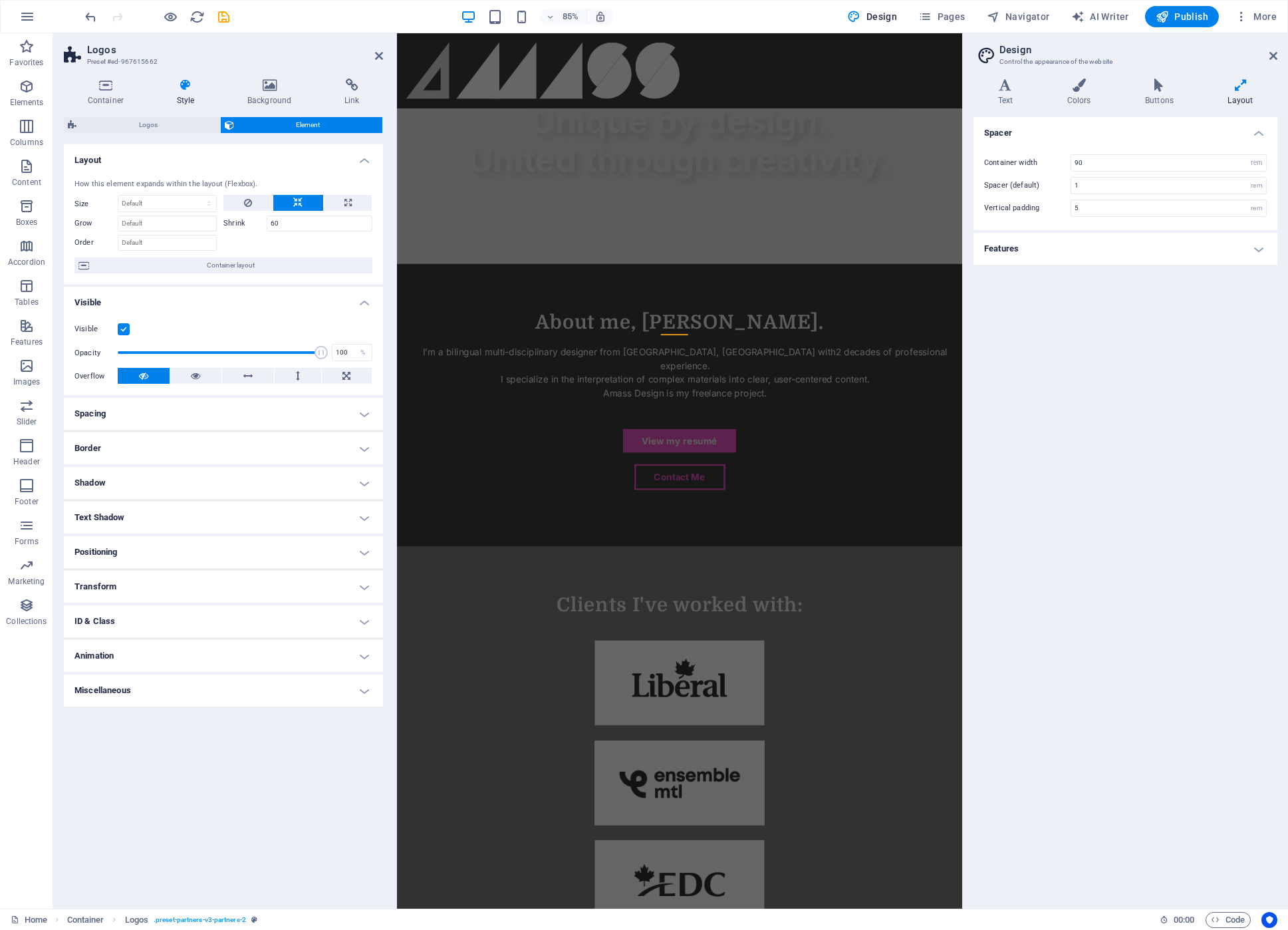
click at [258, 242] on div at bounding box center [297, 241] width 149 height 19
click at [728, 721] on div at bounding box center [729, 731] width 644 height 20
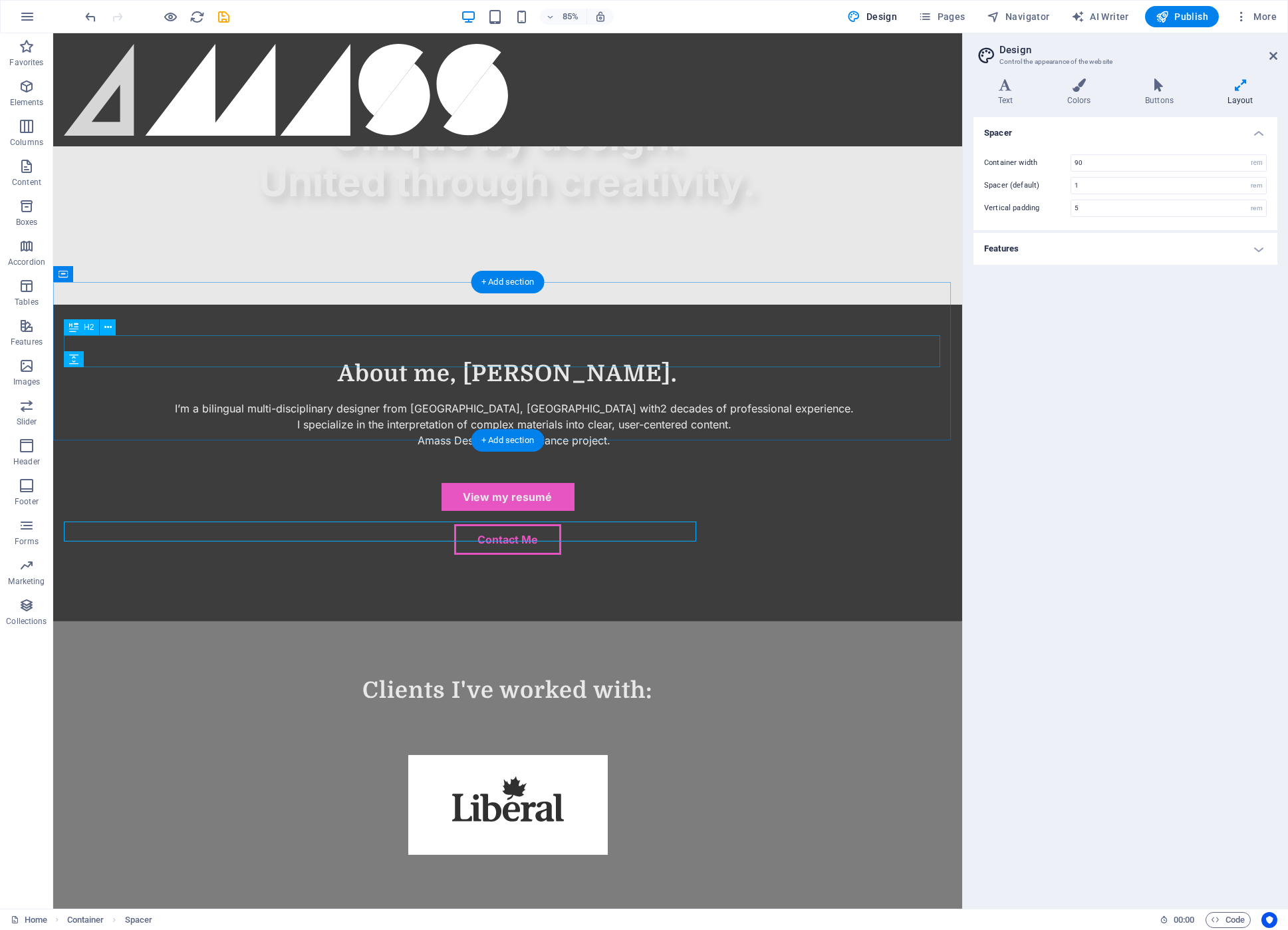
scroll to position [901, 0]
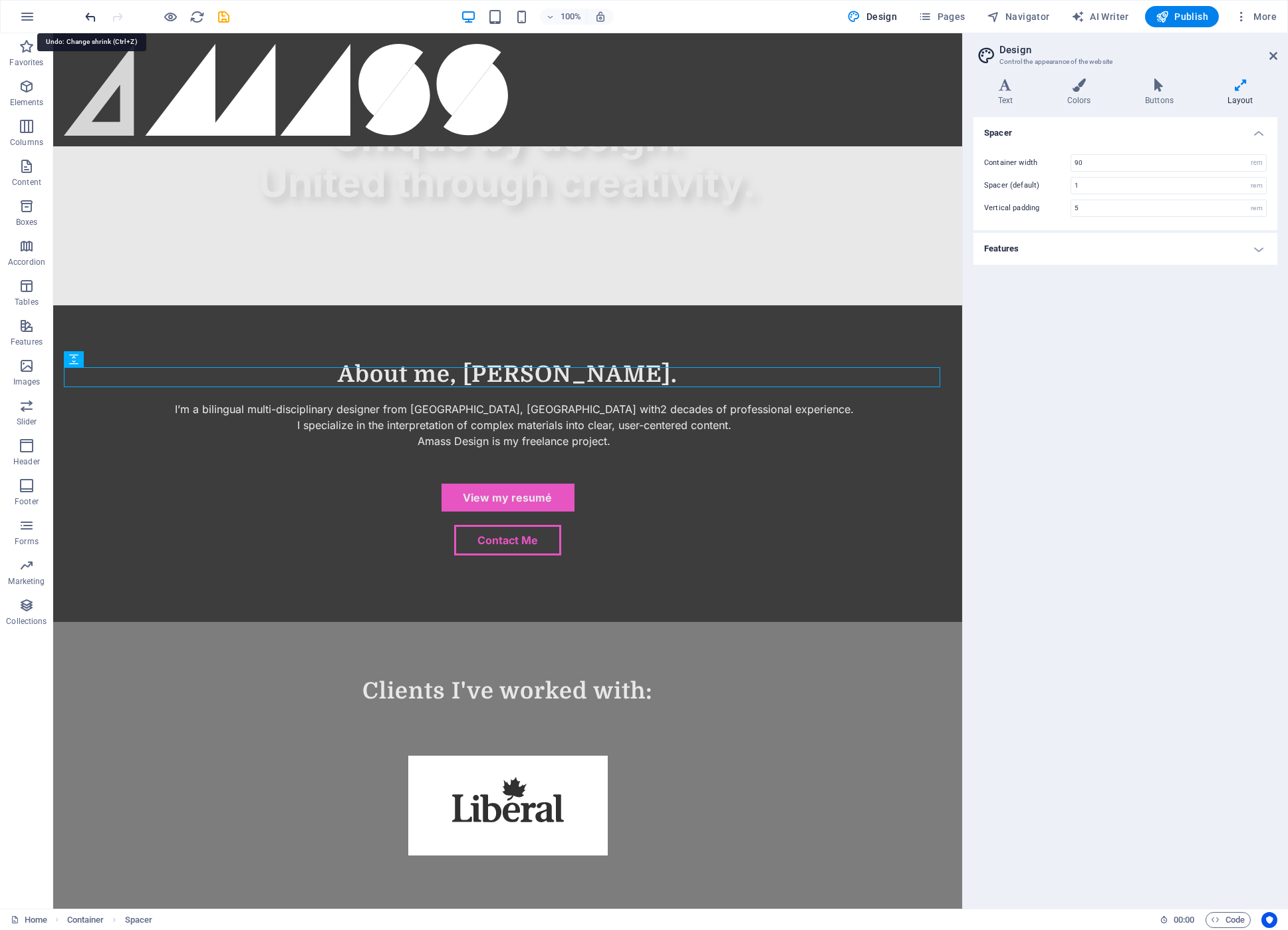
click at [87, 15] on icon "undo" at bounding box center [92, 17] width 15 height 15
click at [79, 377] on div "Logos" at bounding box center [87, 379] width 46 height 16
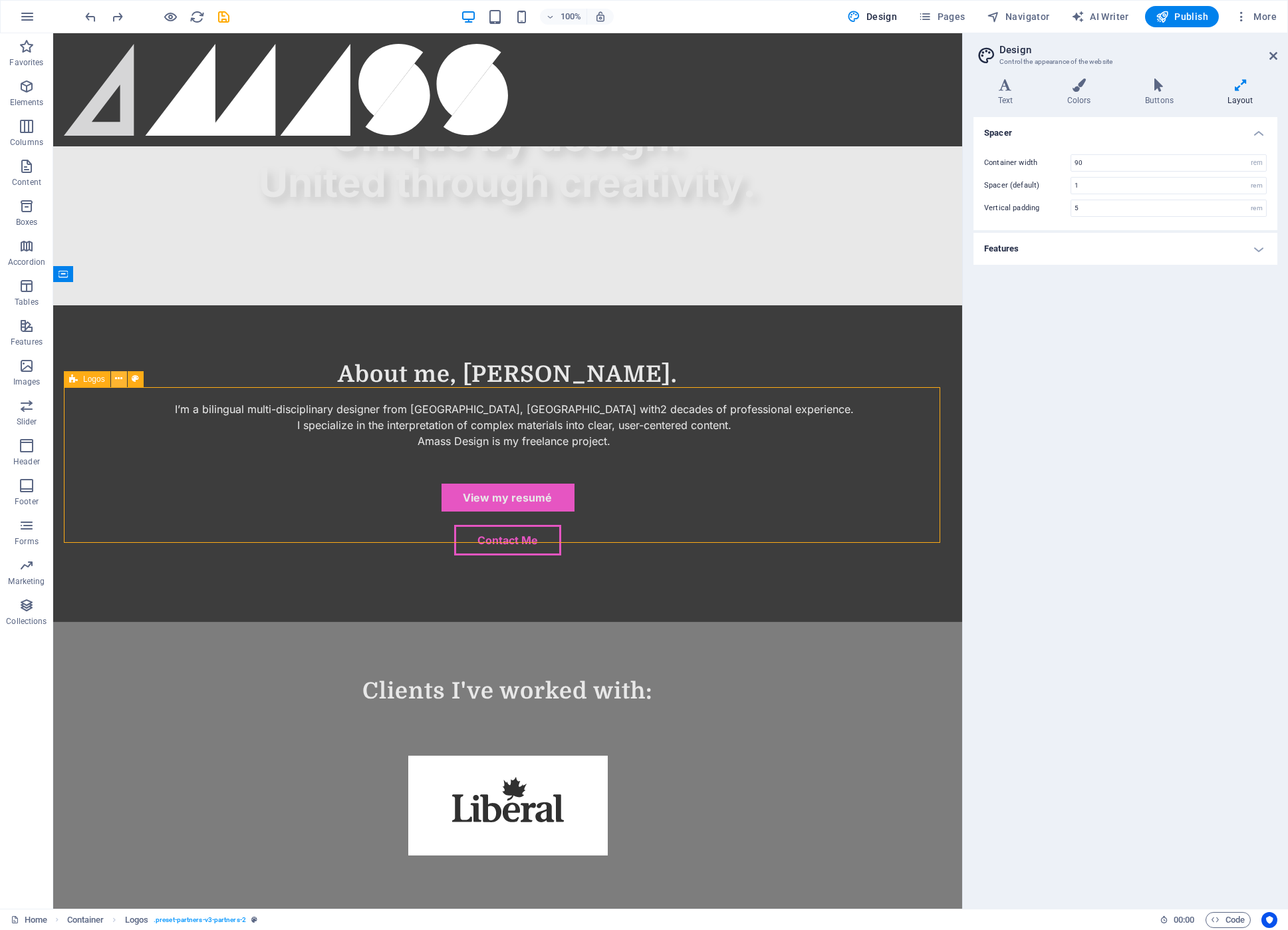
click at [119, 382] on icon at bounding box center [119, 379] width 8 height 14
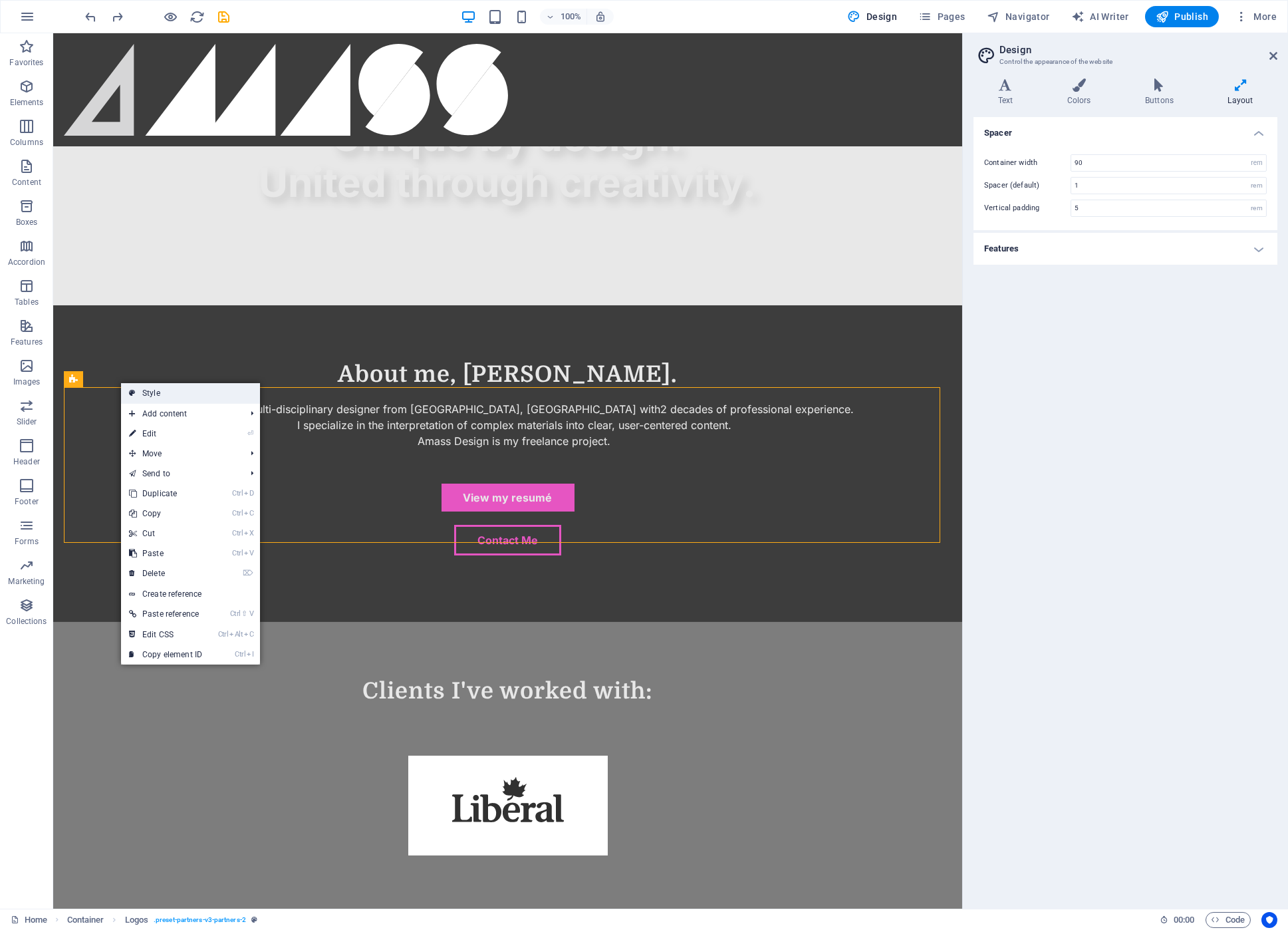
click at [149, 392] on link "Style" at bounding box center [190, 393] width 139 height 20
select select "rem"
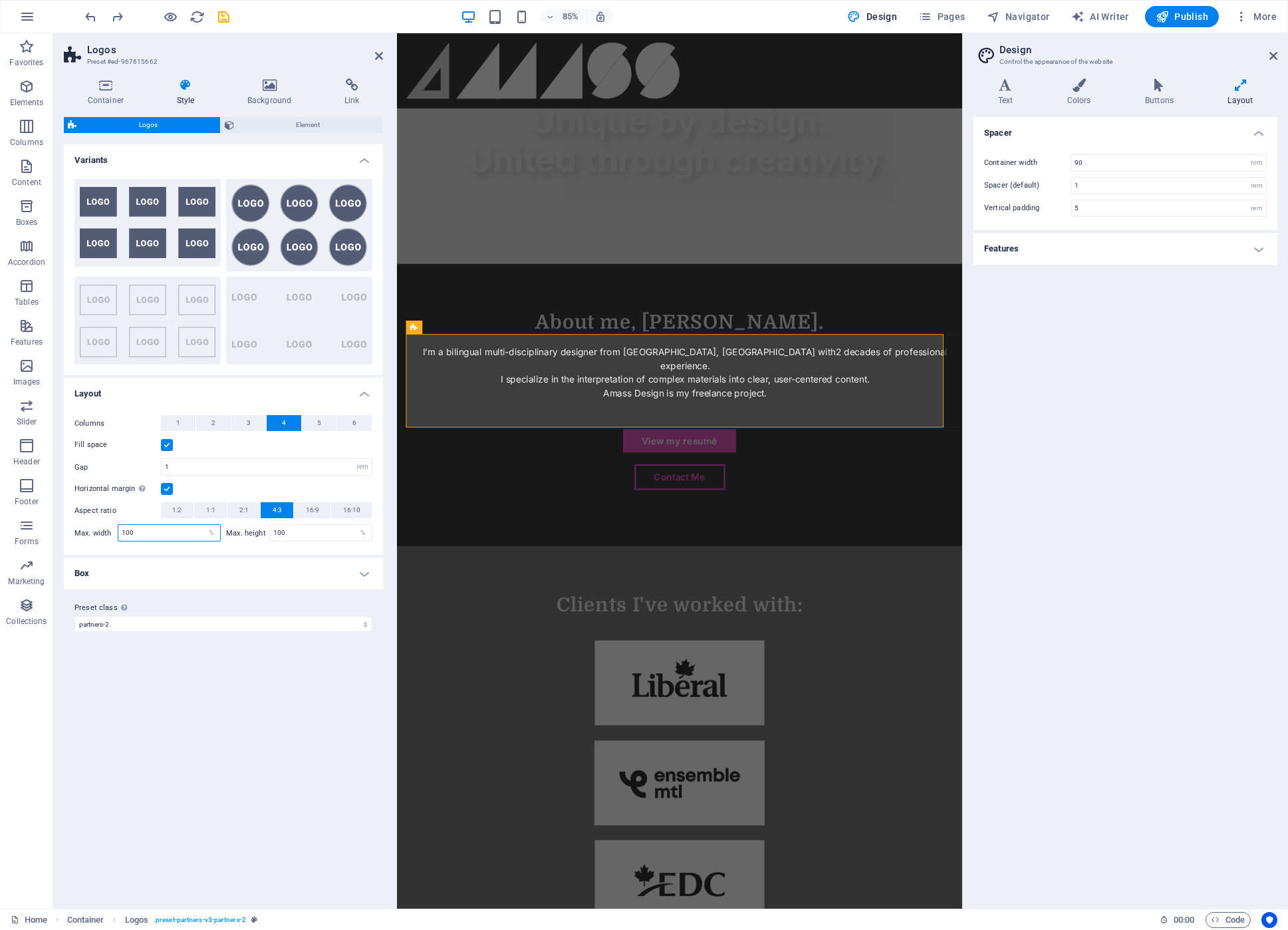
click at [146, 531] on input "100" at bounding box center [169, 533] width 102 height 16
click at [148, 569] on h4 "Box" at bounding box center [223, 573] width 319 height 32
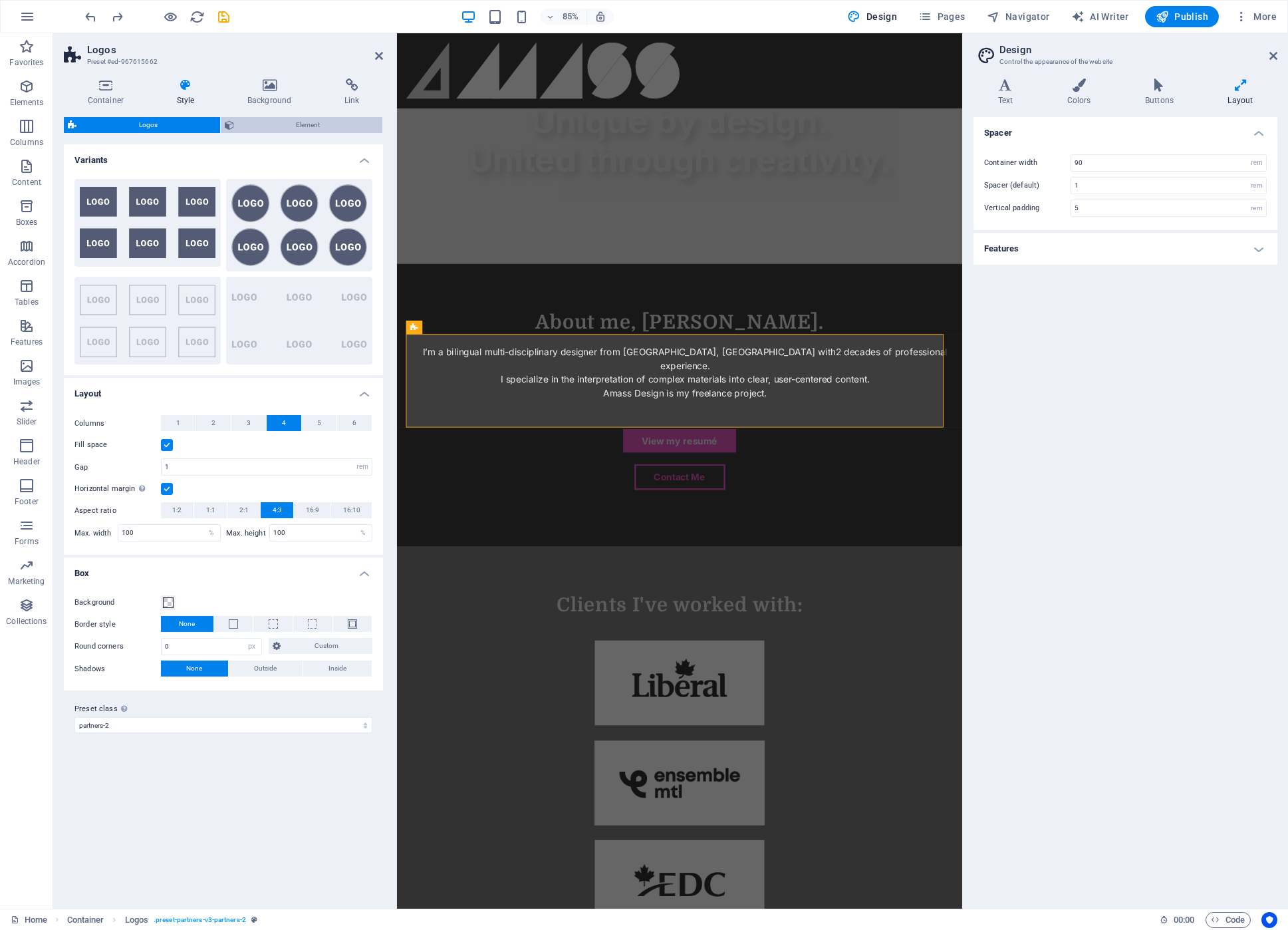
click at [347, 125] on span "Element" at bounding box center [308, 125] width 141 height 16
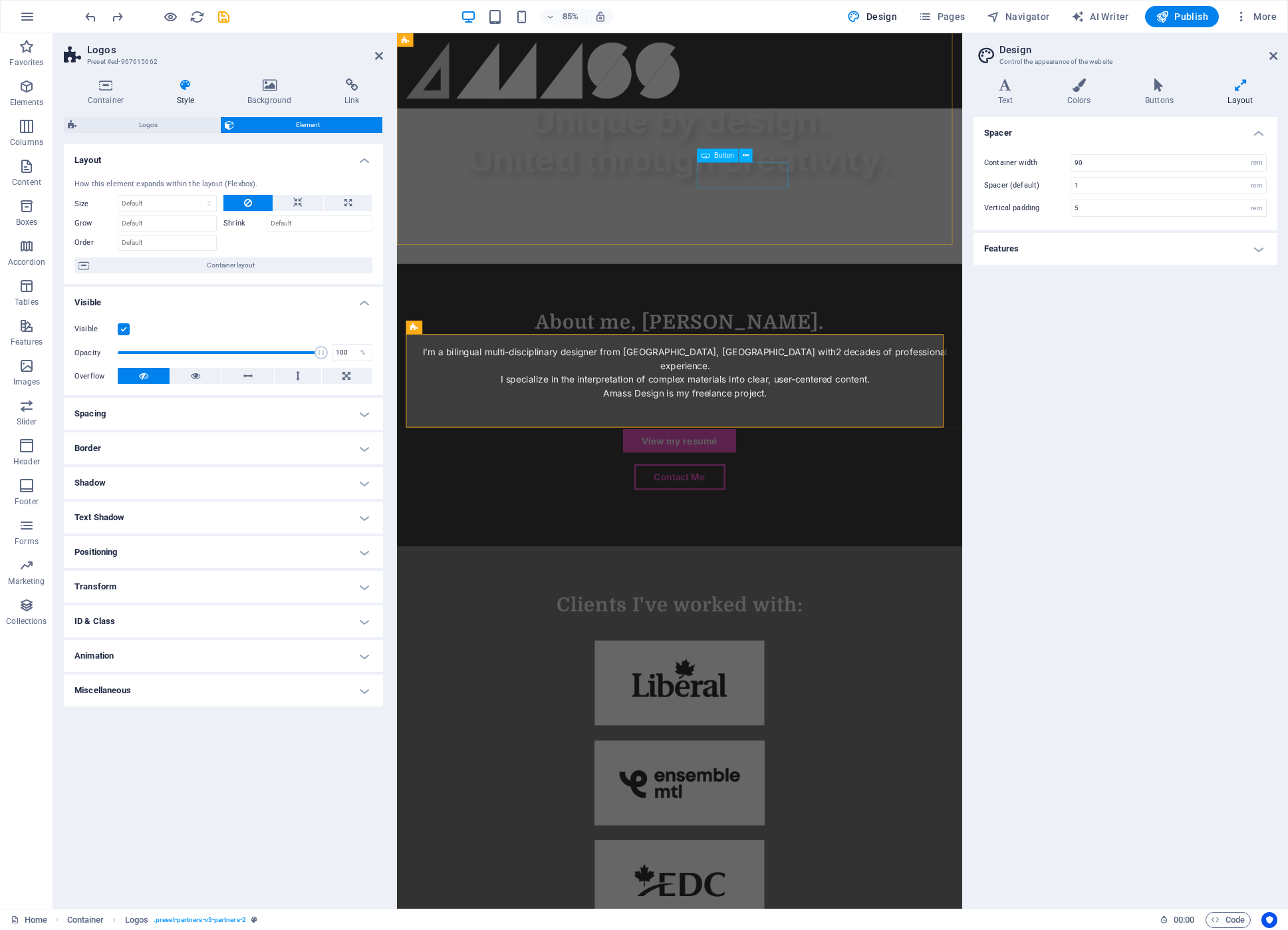
click at [792, 540] on div "Contact Me" at bounding box center [730, 555] width 617 height 31
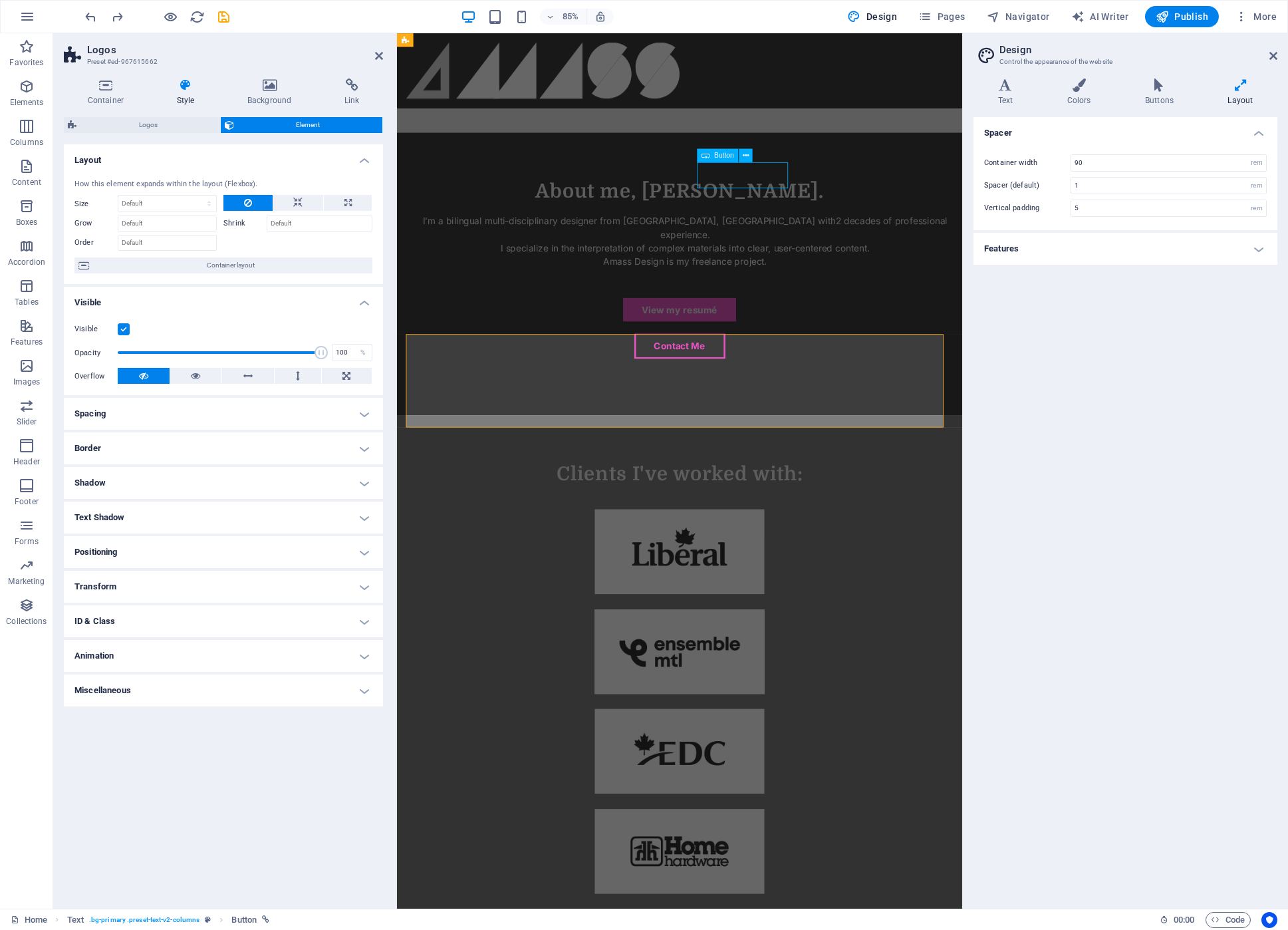
scroll to position [901, 0]
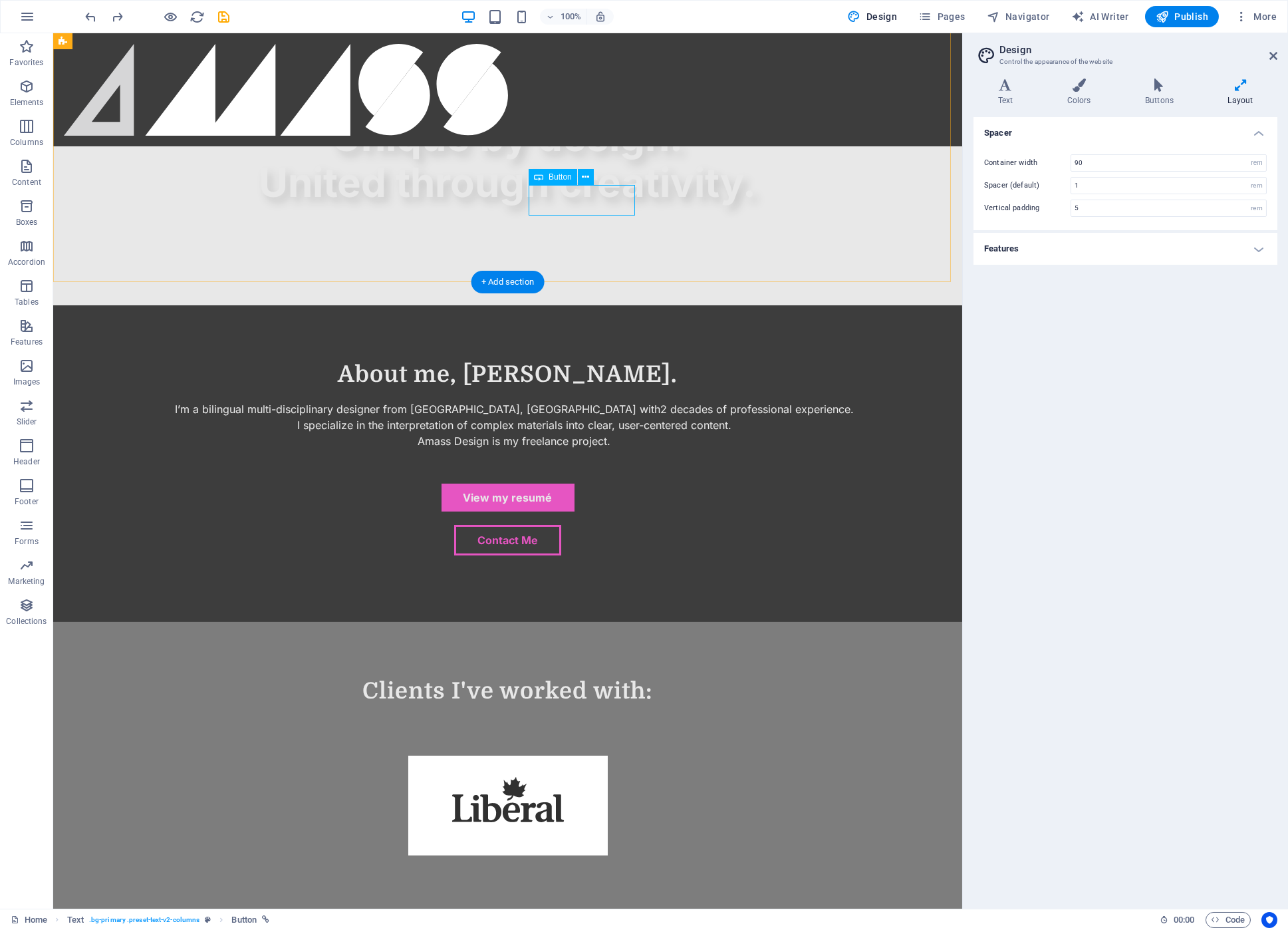
click at [576, 525] on div "Contact Me" at bounding box center [507, 540] width 861 height 31
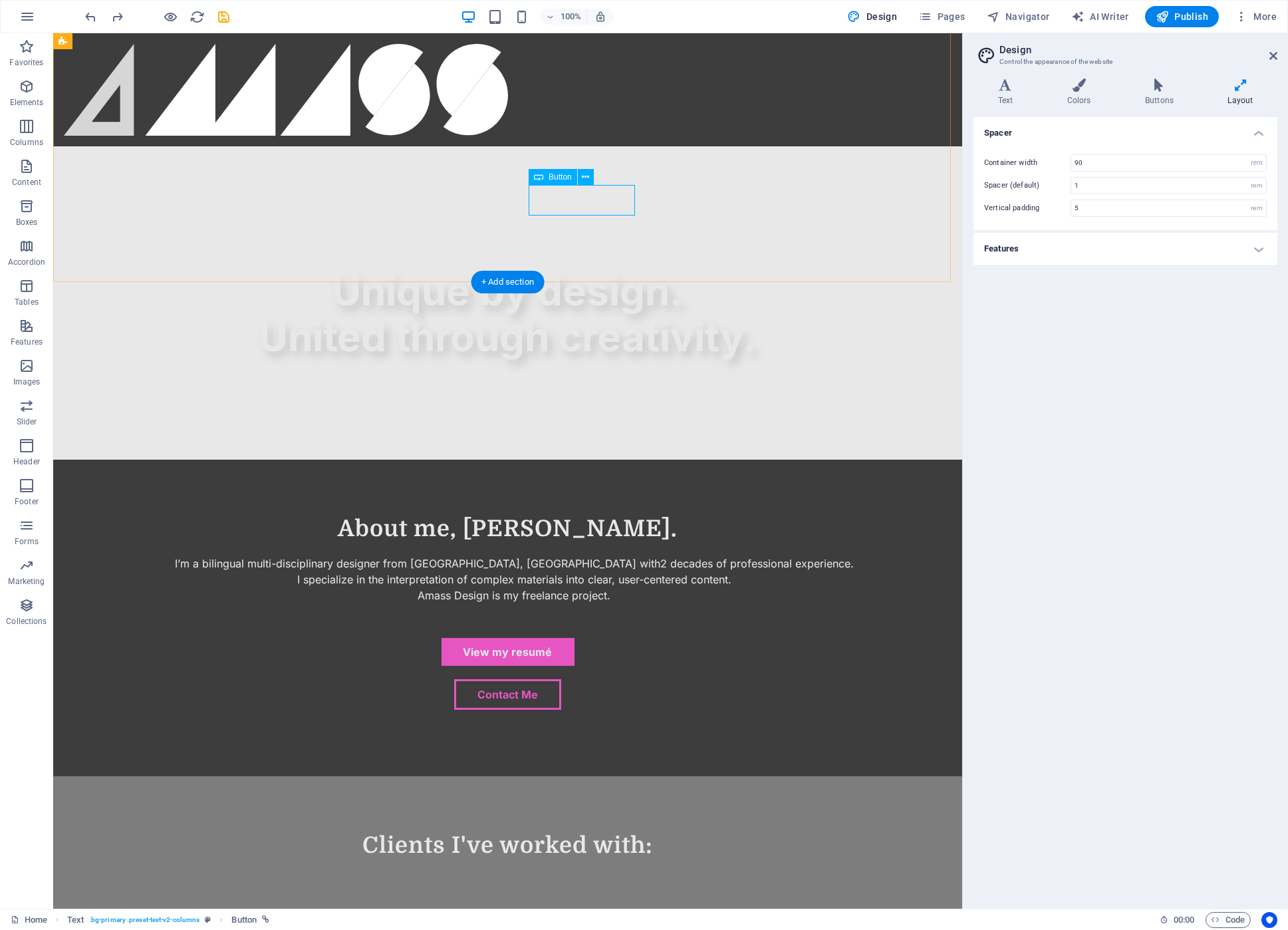
scroll to position [1055, 0]
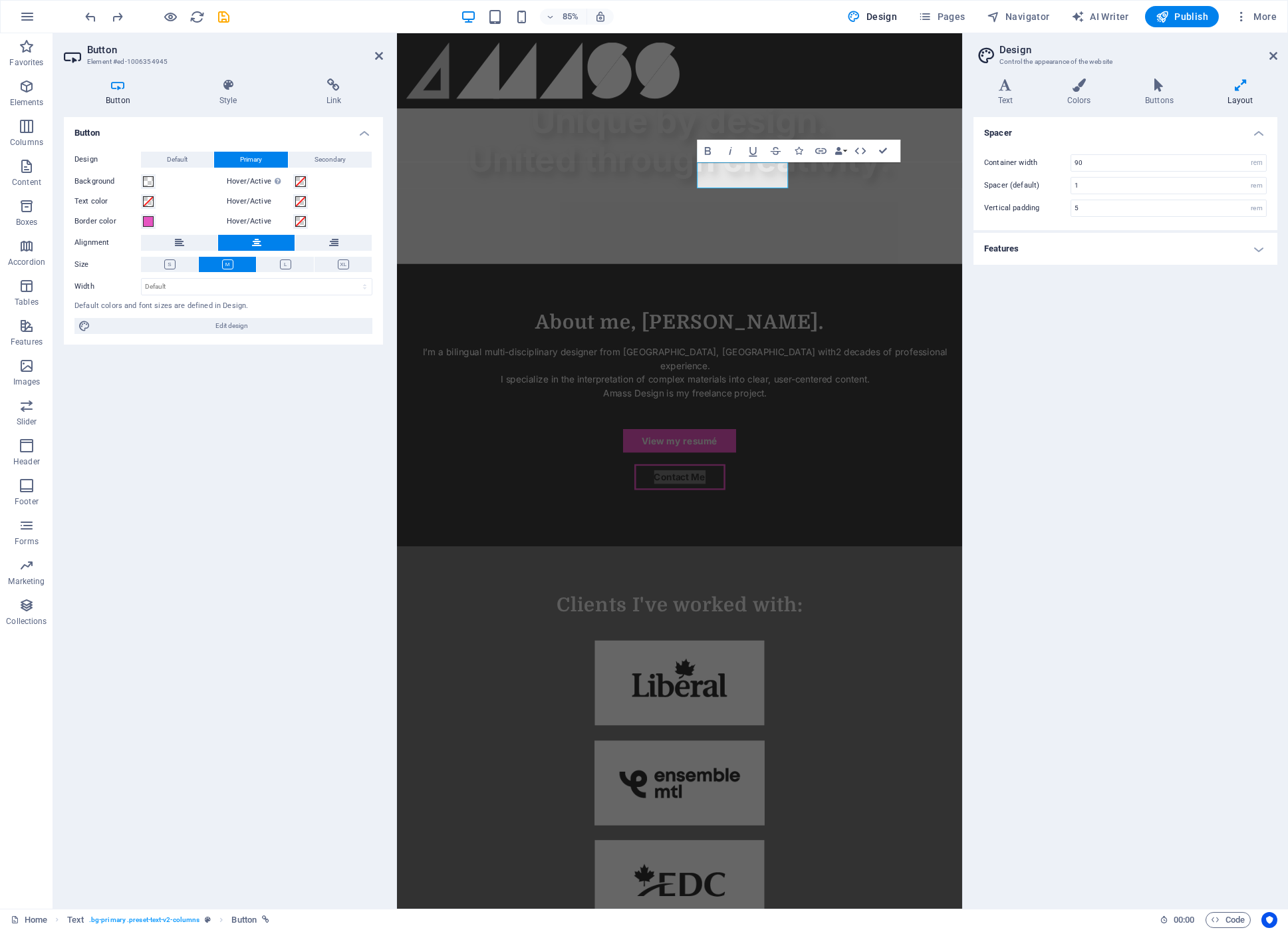
click at [111, 84] on icon at bounding box center [118, 85] width 109 height 13
click at [229, 99] on h4 "Style" at bounding box center [231, 92] width 107 height 28
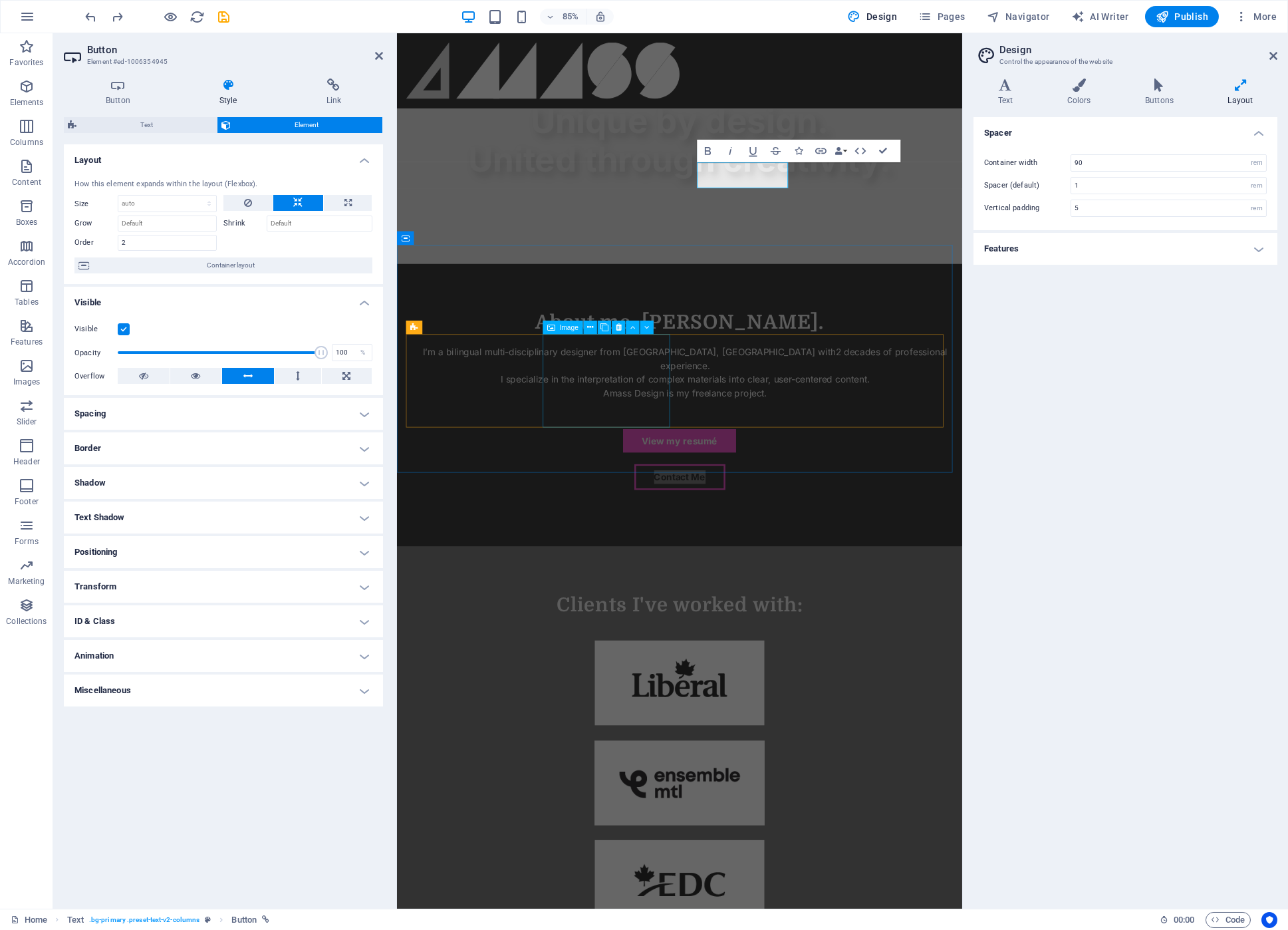
click at [607, 859] on figure at bounding box center [729, 915] width 644 height 112
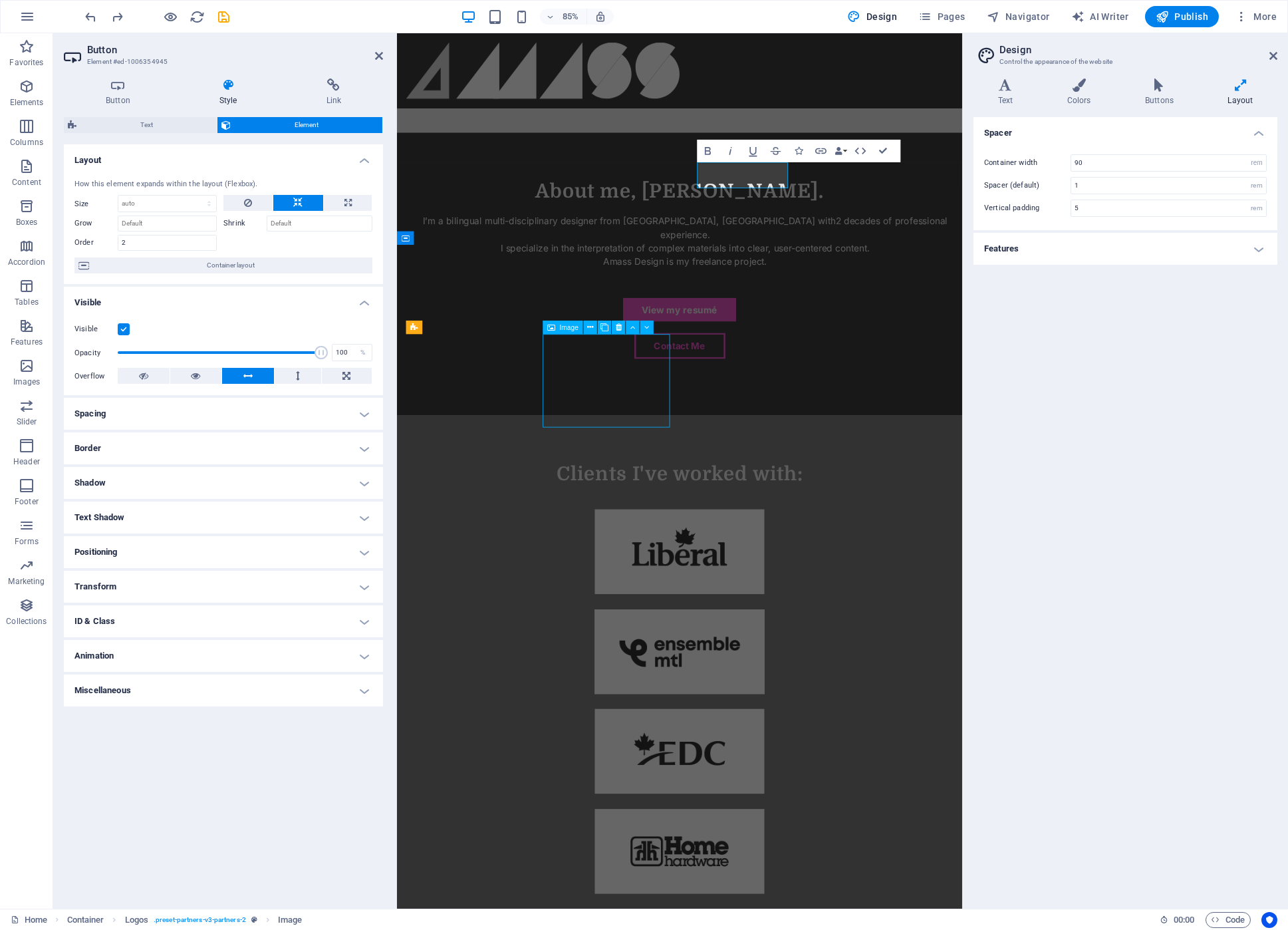
scroll to position [901, 0]
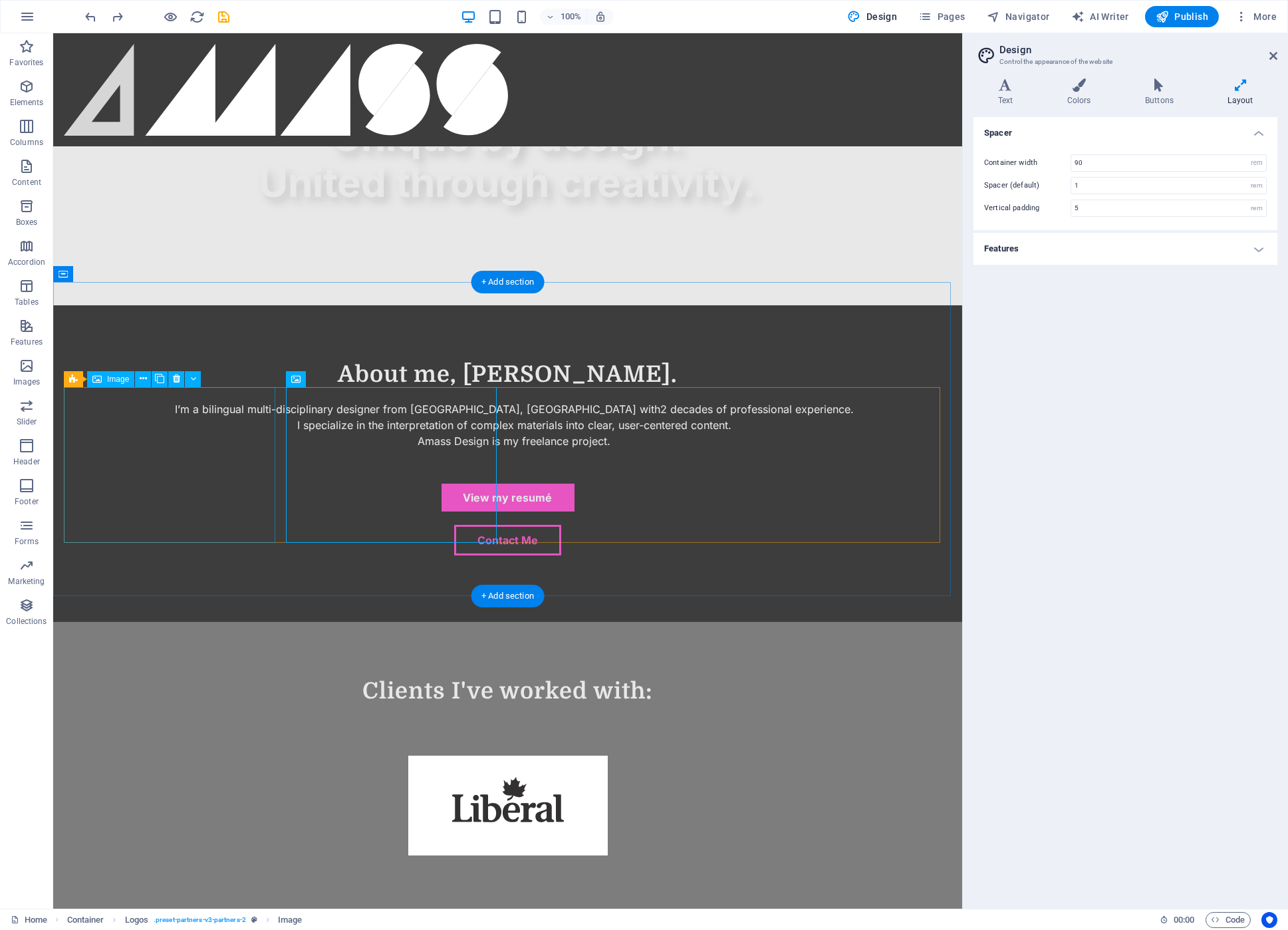
click at [180, 726] on figure at bounding box center [507, 805] width 888 height 158
click at [80, 380] on div "Logos" at bounding box center [87, 379] width 46 height 16
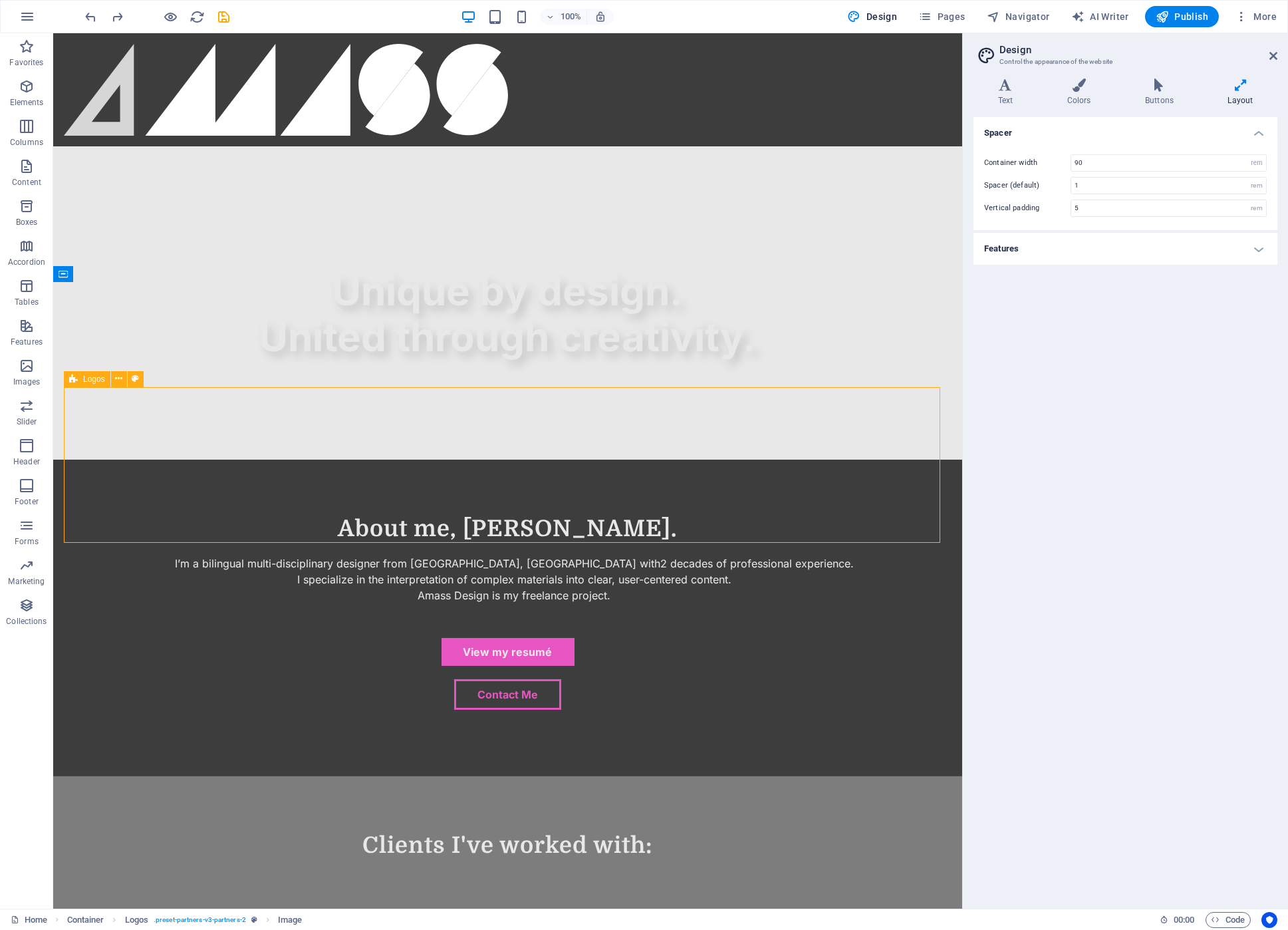
scroll to position [1055, 0]
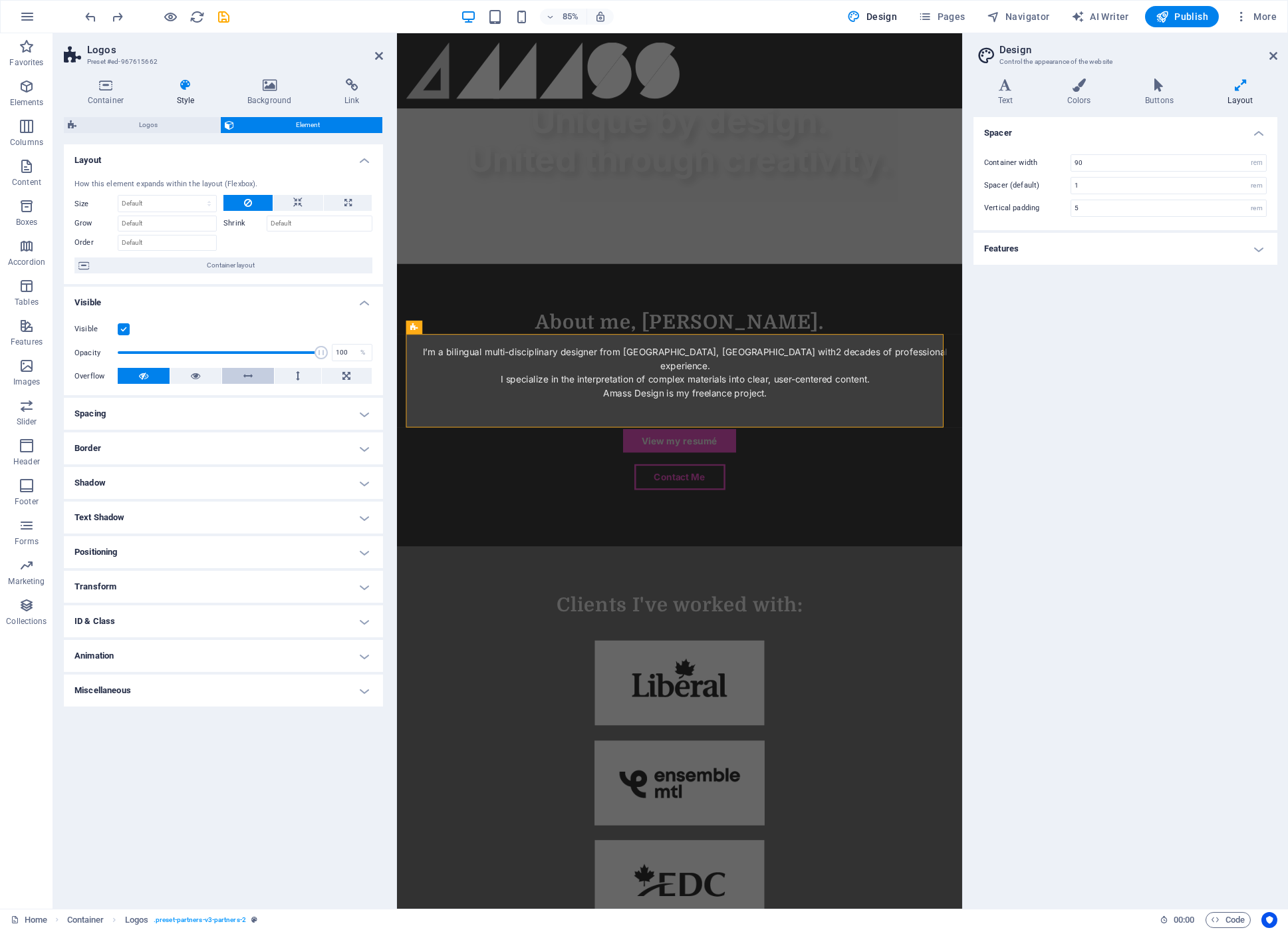
click at [249, 380] on icon at bounding box center [248, 376] width 9 height 16
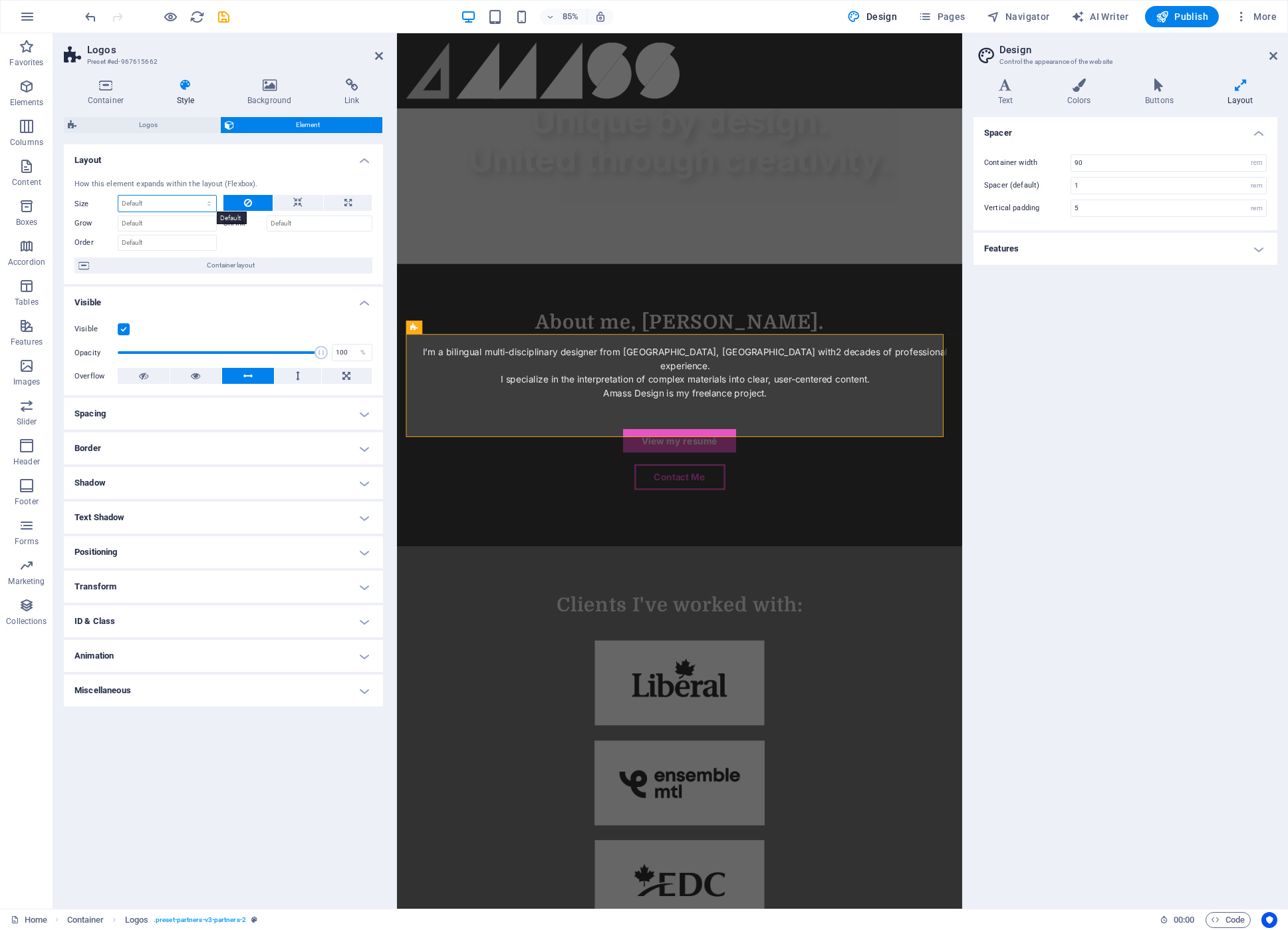
click at [143, 202] on select "Default auto px % 1/1 1/2 1/3 1/4 1/5 1/6 1/7 1/8 1/9 1/10" at bounding box center [167, 203] width 98 height 16
click at [119, 196] on select "Default auto px % 1/1 1/2 1/3 1/4 1/5 1/6 1/7 1/8 1/9 1/10" at bounding box center [167, 203] width 98 height 16
select select "DISABLED_OPTION_VALUE"
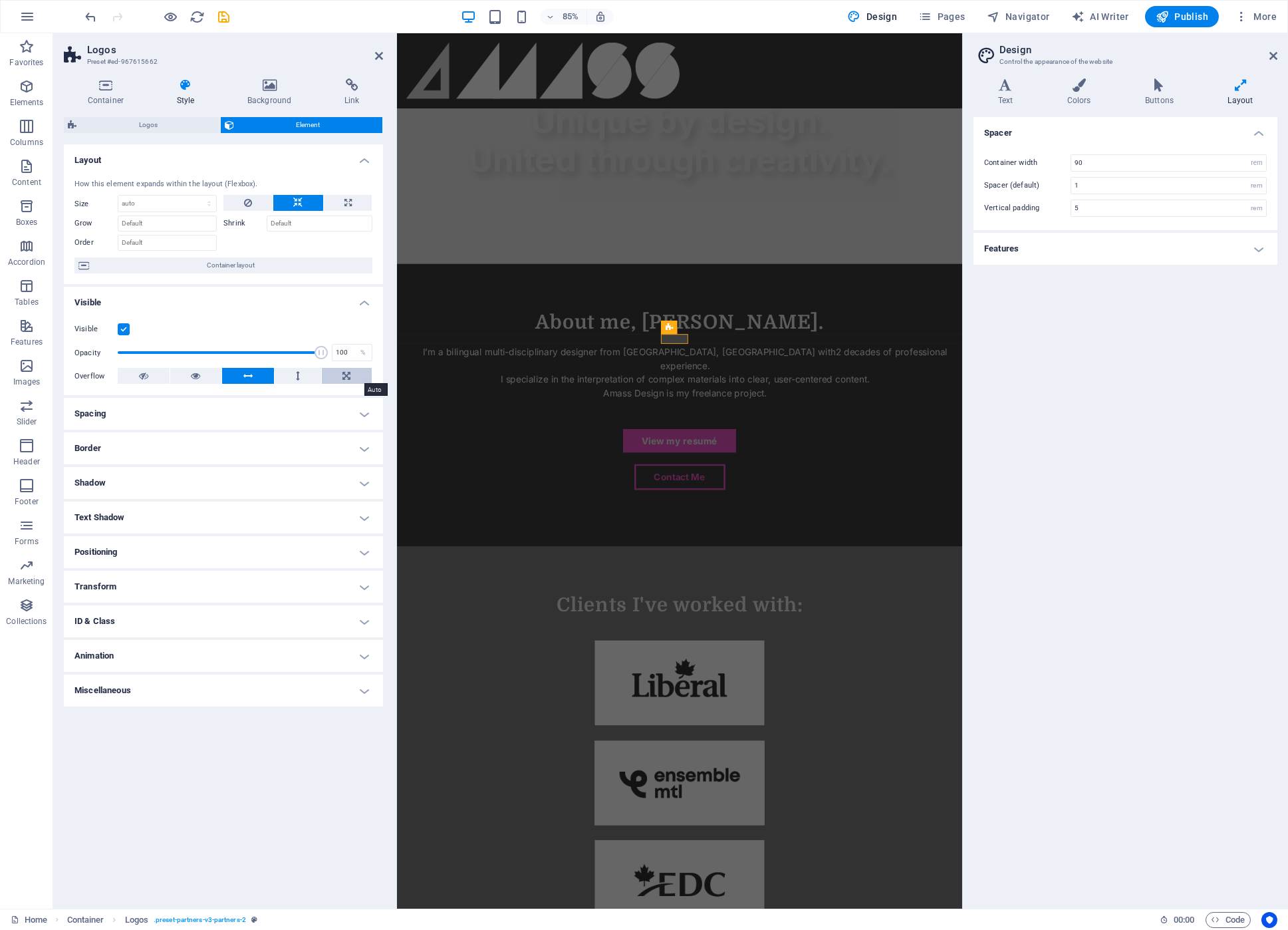
click at [350, 379] on icon at bounding box center [346, 376] width 8 height 16
click at [293, 373] on button at bounding box center [298, 376] width 46 height 16
click at [258, 377] on button at bounding box center [248, 376] width 52 height 16
click at [202, 377] on button at bounding box center [196, 376] width 52 height 16
click at [159, 378] on button at bounding box center [143, 376] width 52 height 16
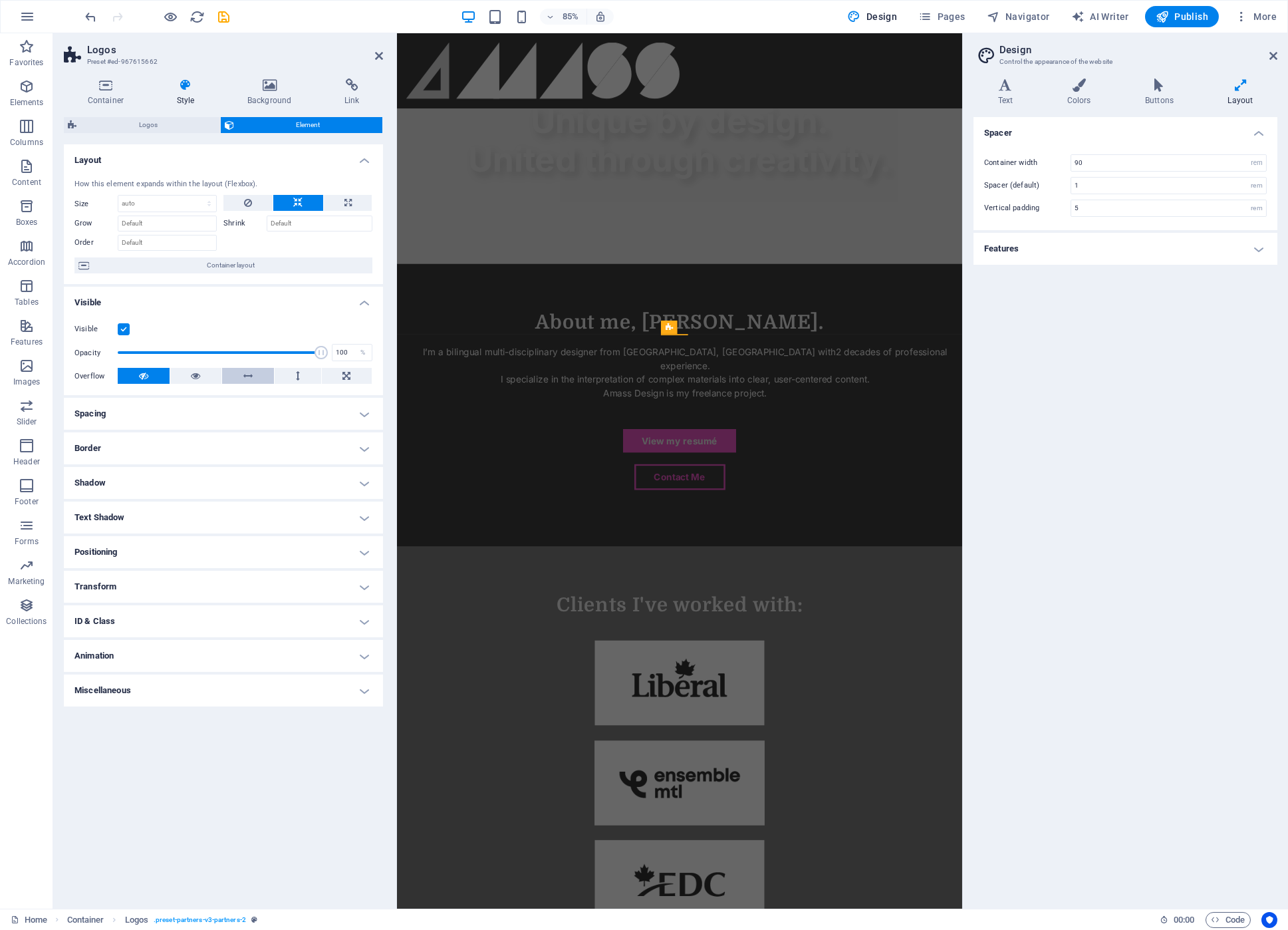
click at [257, 373] on button at bounding box center [248, 376] width 52 height 16
click at [241, 204] on button at bounding box center [247, 202] width 49 height 16
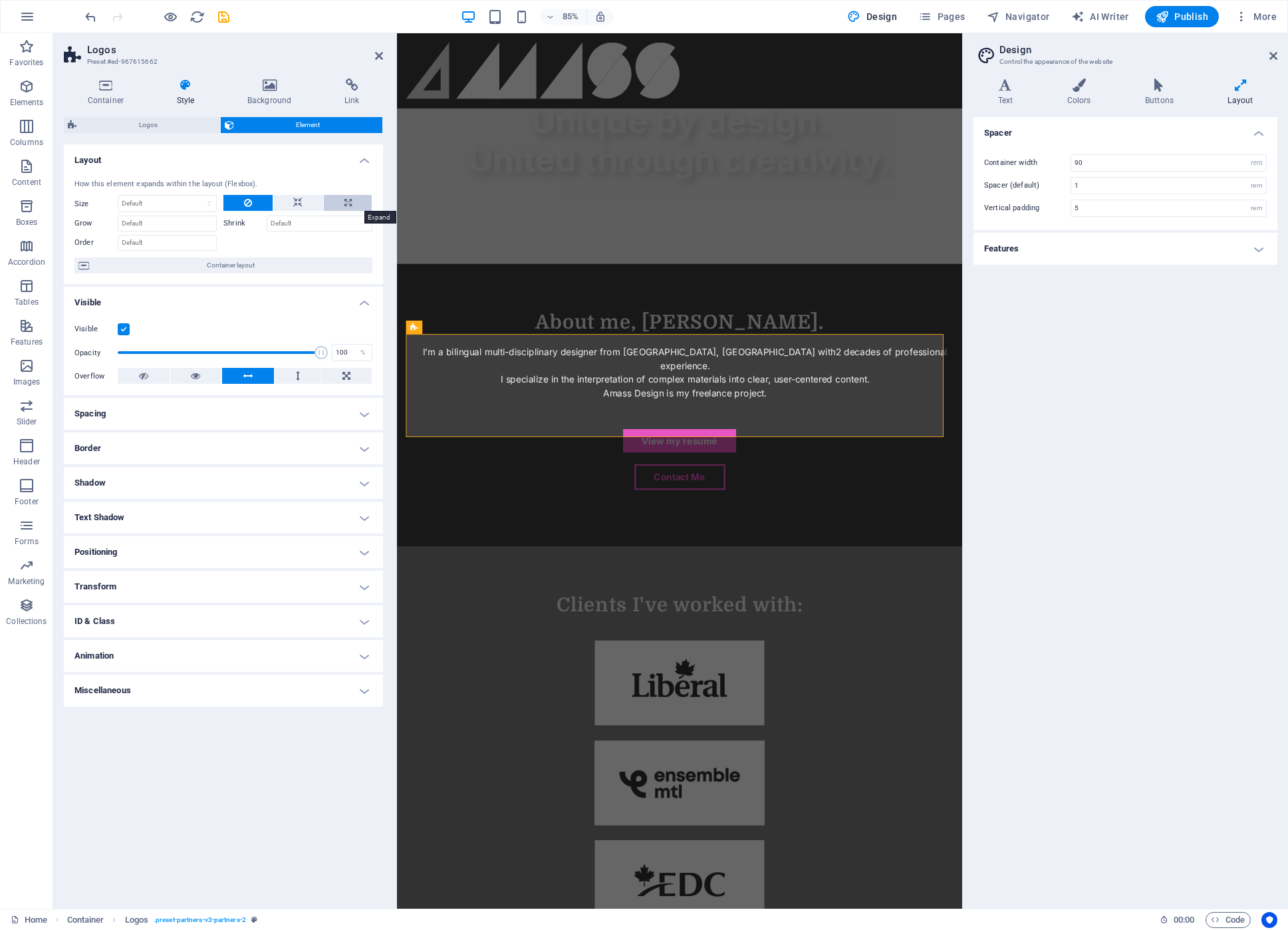
click at [347, 202] on icon at bounding box center [348, 202] width 8 height 16
type input "100"
select select "%"
click at [309, 227] on input "Shrink" at bounding box center [319, 223] width 105 height 16
click at [144, 206] on input "100" at bounding box center [167, 203] width 98 height 16
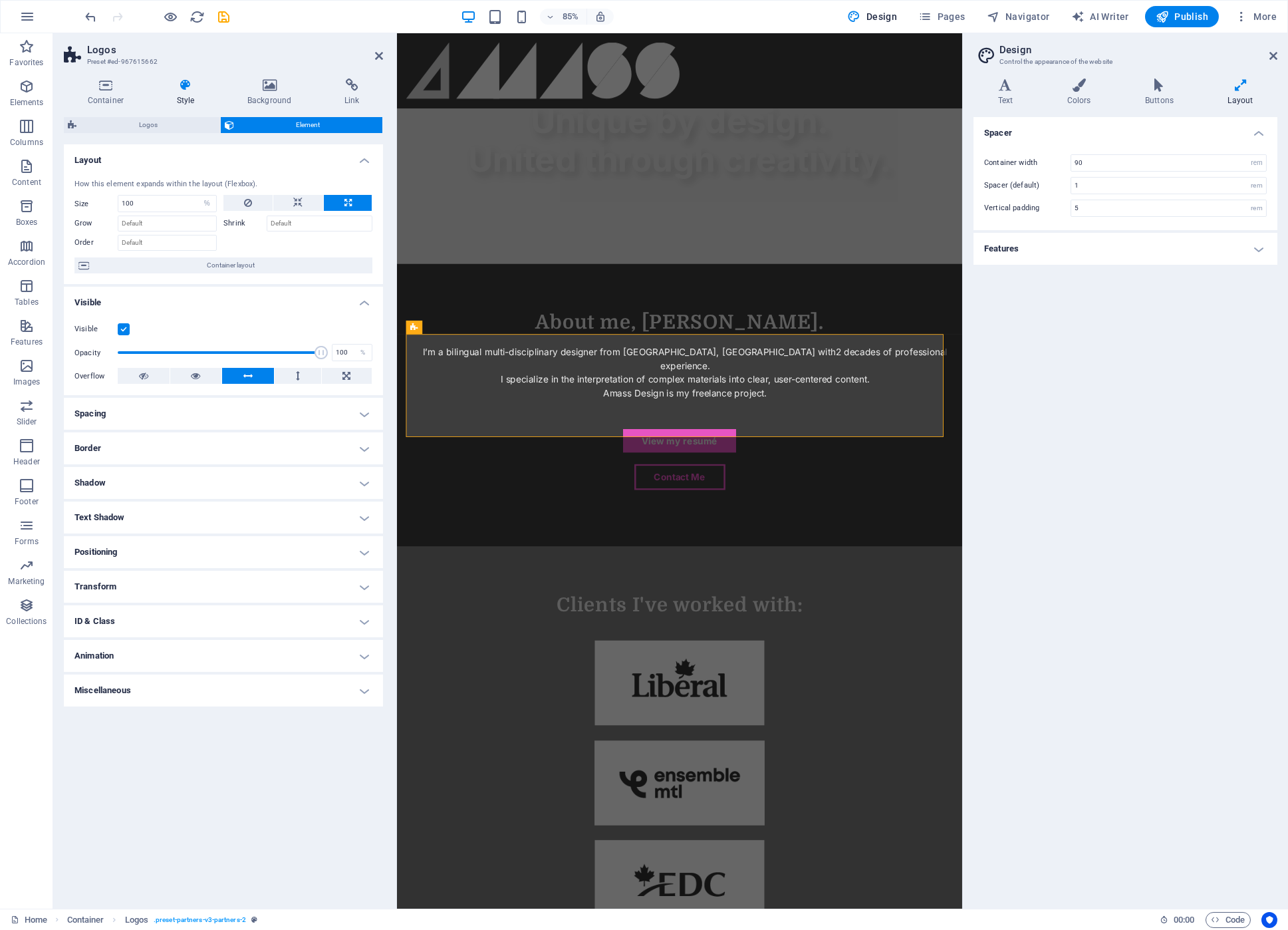
click at [387, 420] on div "Container Style Background Link Size Height Default px rem % vh vw Min. height …" at bounding box center [223, 488] width 340 height 841
click at [343, 408] on h4 "Spacing" at bounding box center [223, 413] width 319 height 32
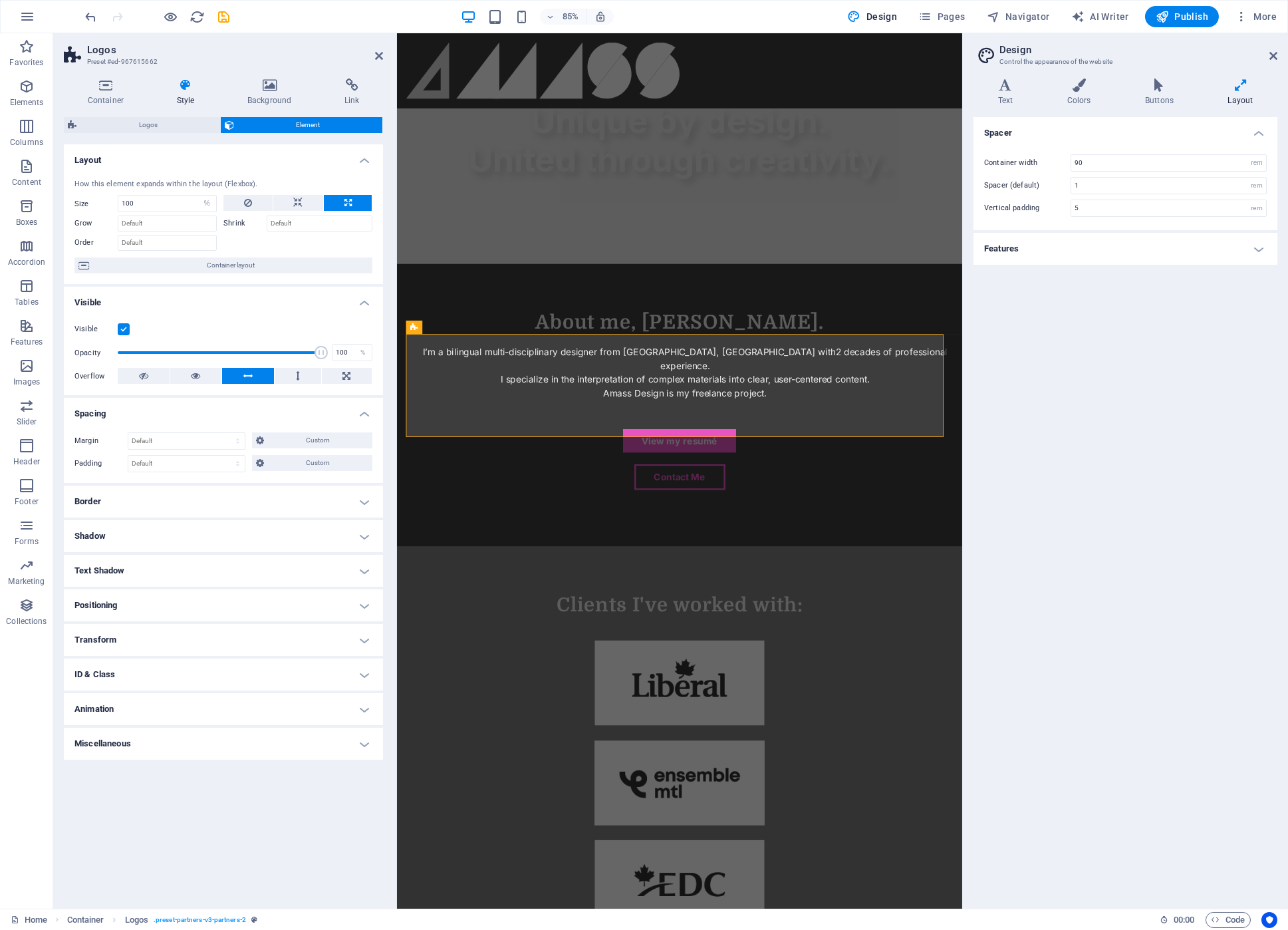
click at [311, 593] on h4 "Positioning" at bounding box center [223, 604] width 319 height 32
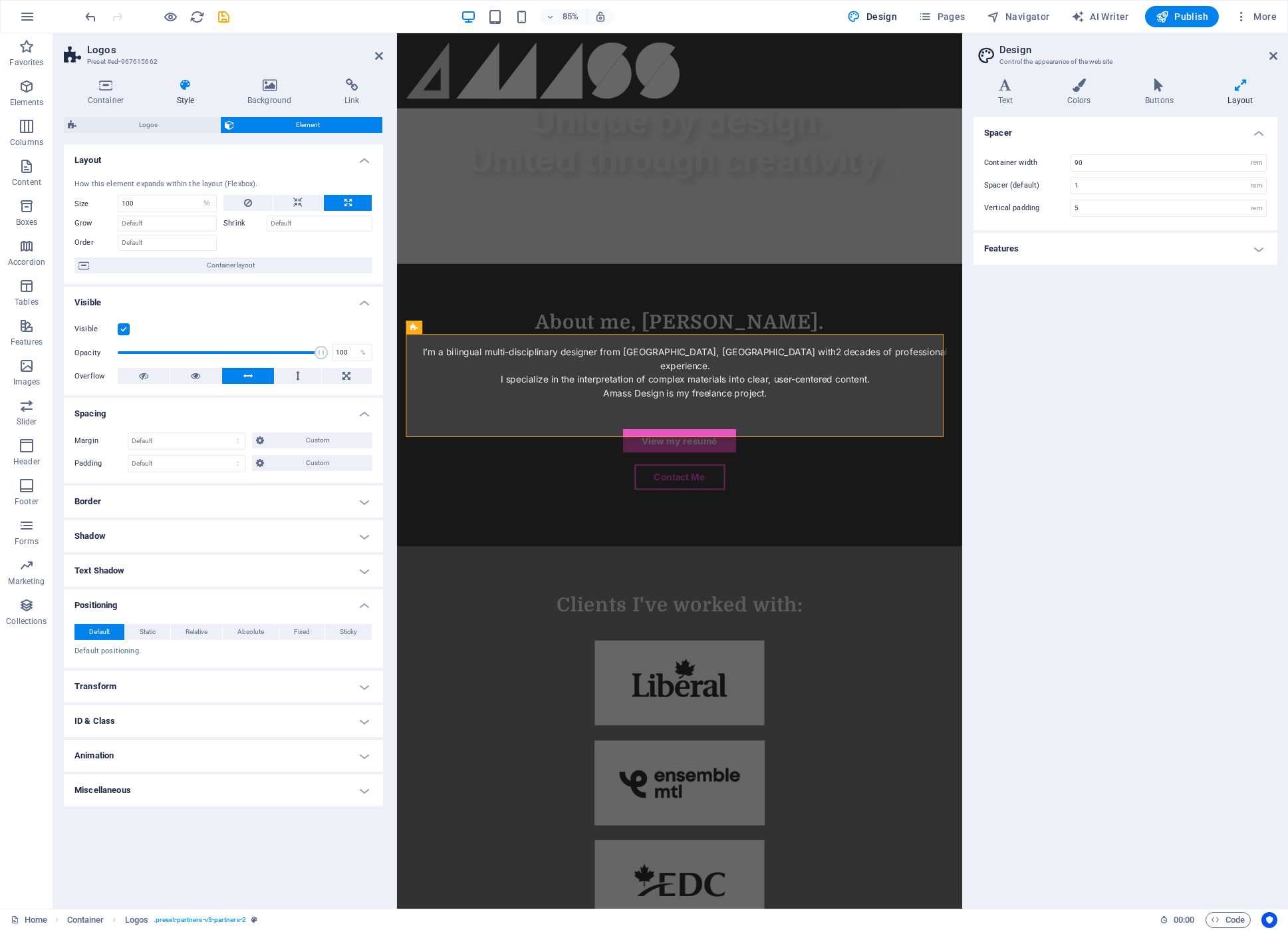
click at [357, 681] on h4 "Transform" at bounding box center [223, 686] width 319 height 32
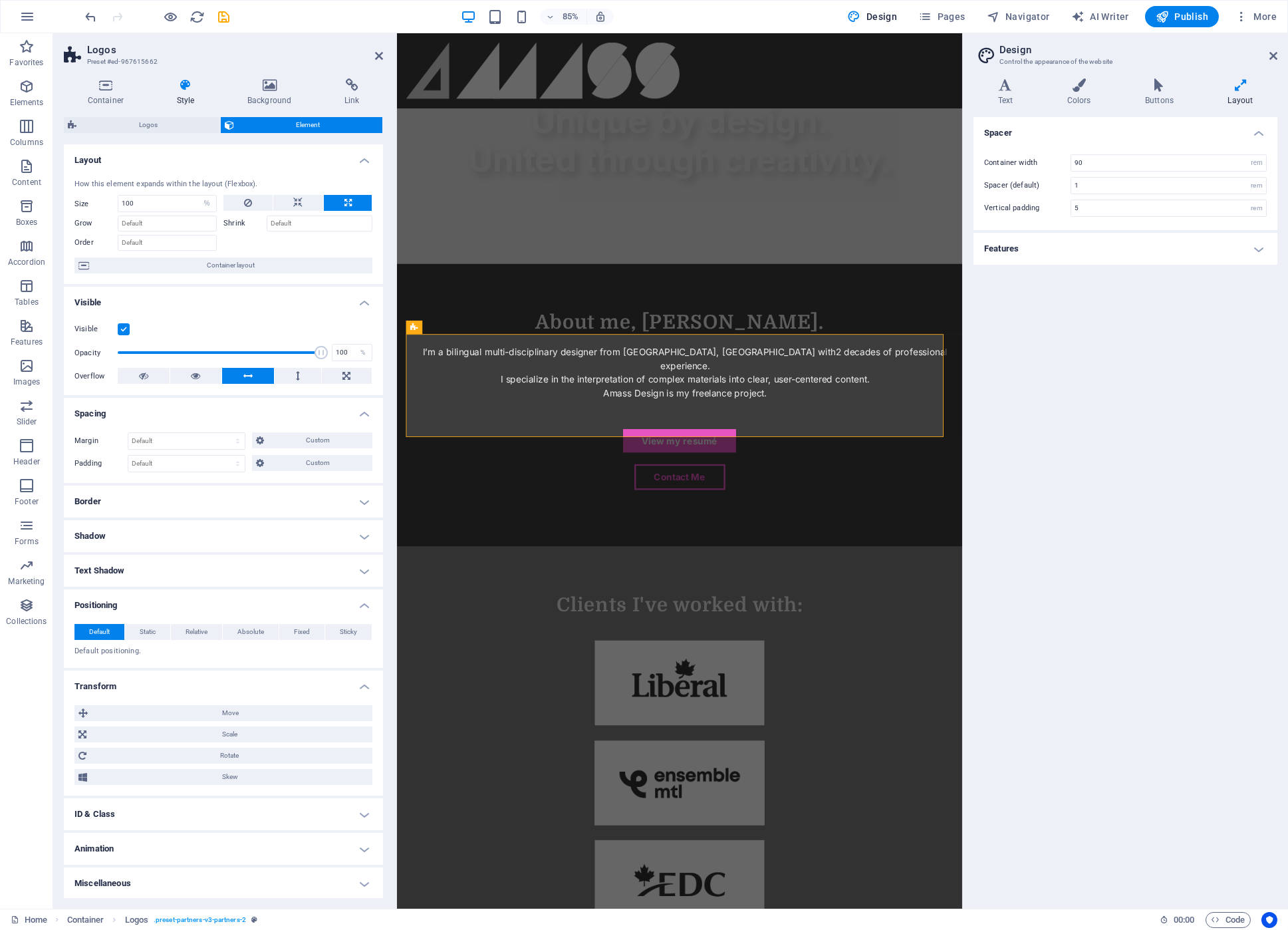
click at [340, 878] on h4 "Miscellaneous" at bounding box center [223, 882] width 319 height 32
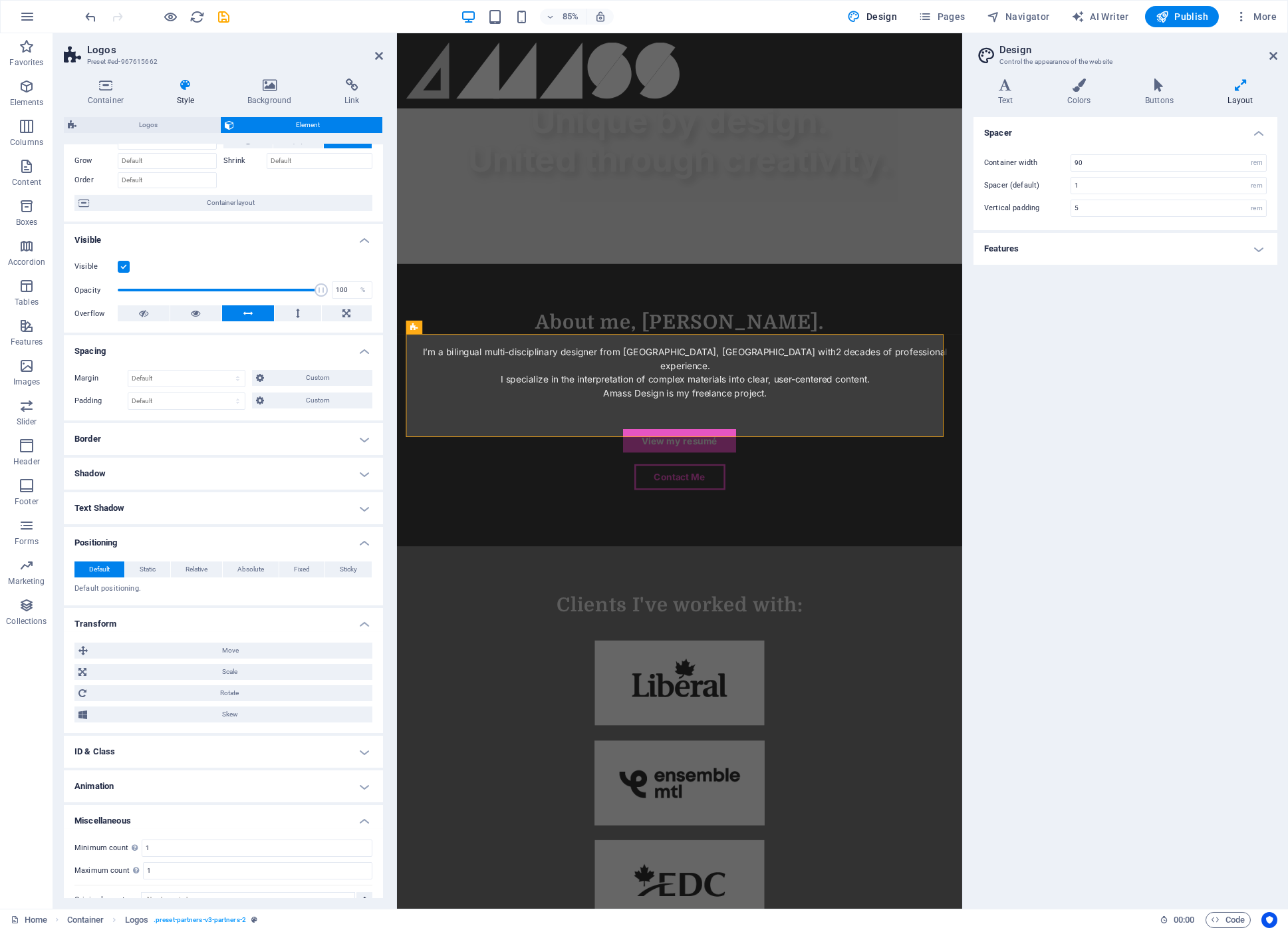
scroll to position [81, 0]
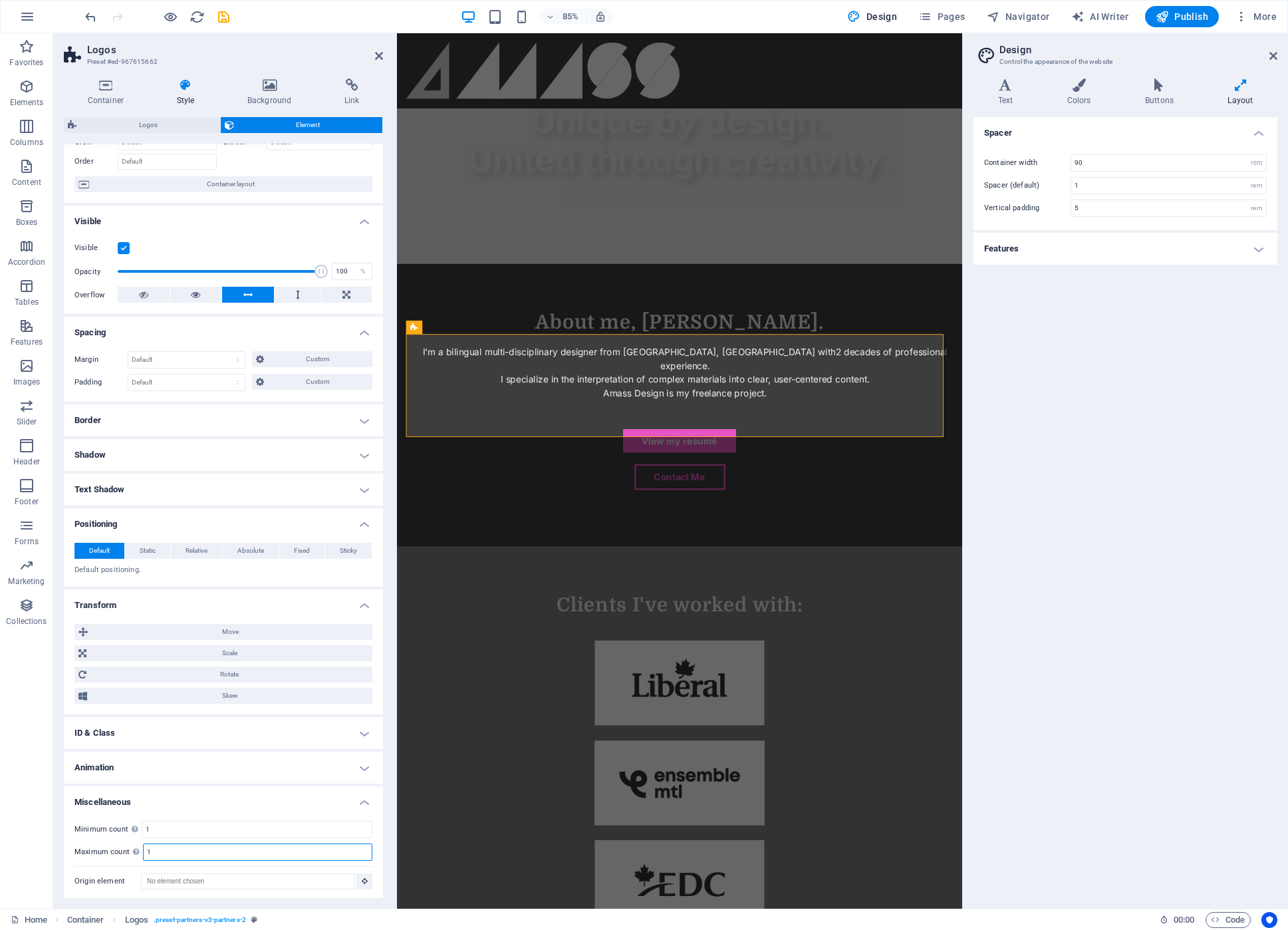
click at [249, 851] on input "1" at bounding box center [258, 851] width 228 height 16
click at [250, 851] on input "1" at bounding box center [258, 851] width 228 height 16
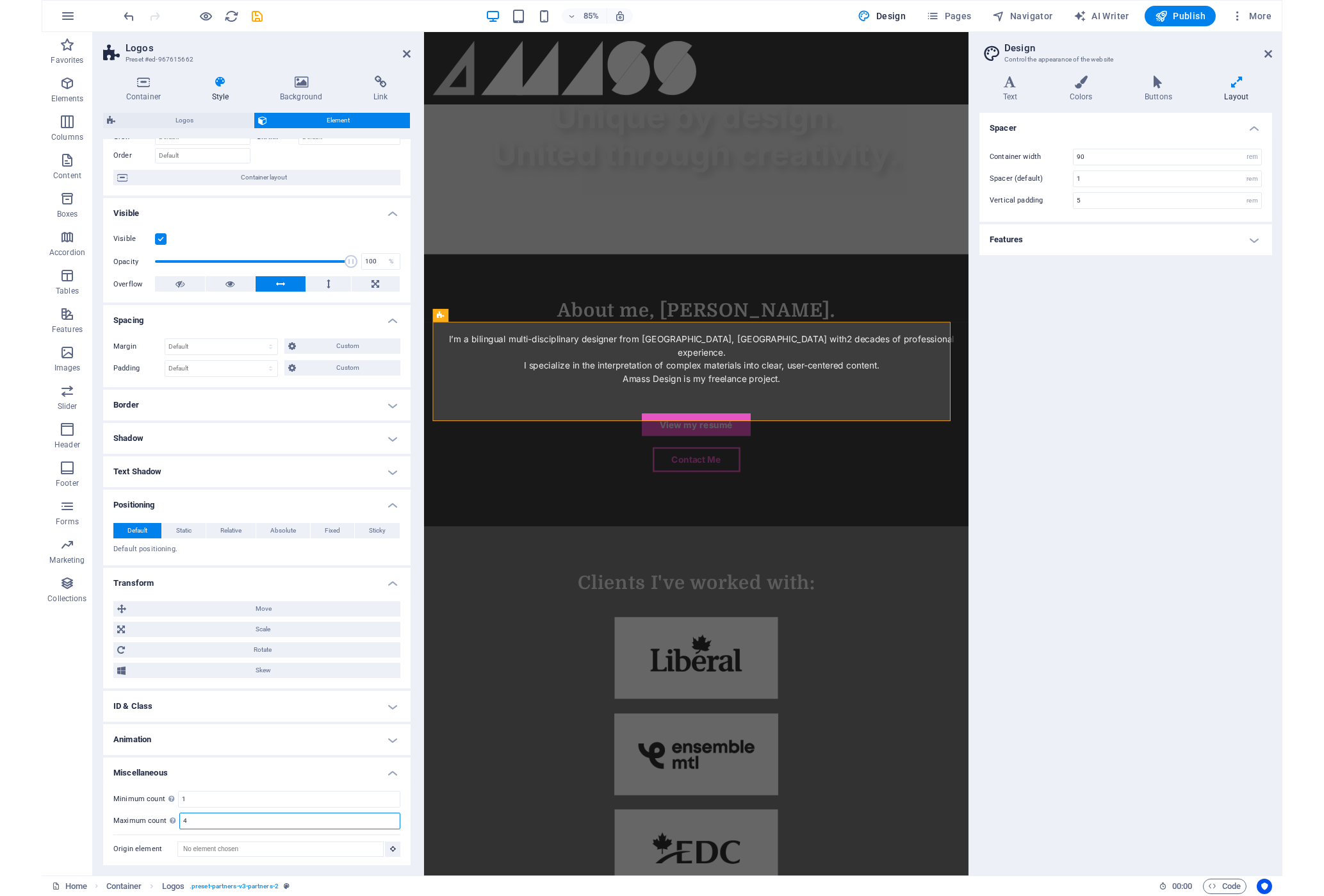
scroll to position [976, 0]
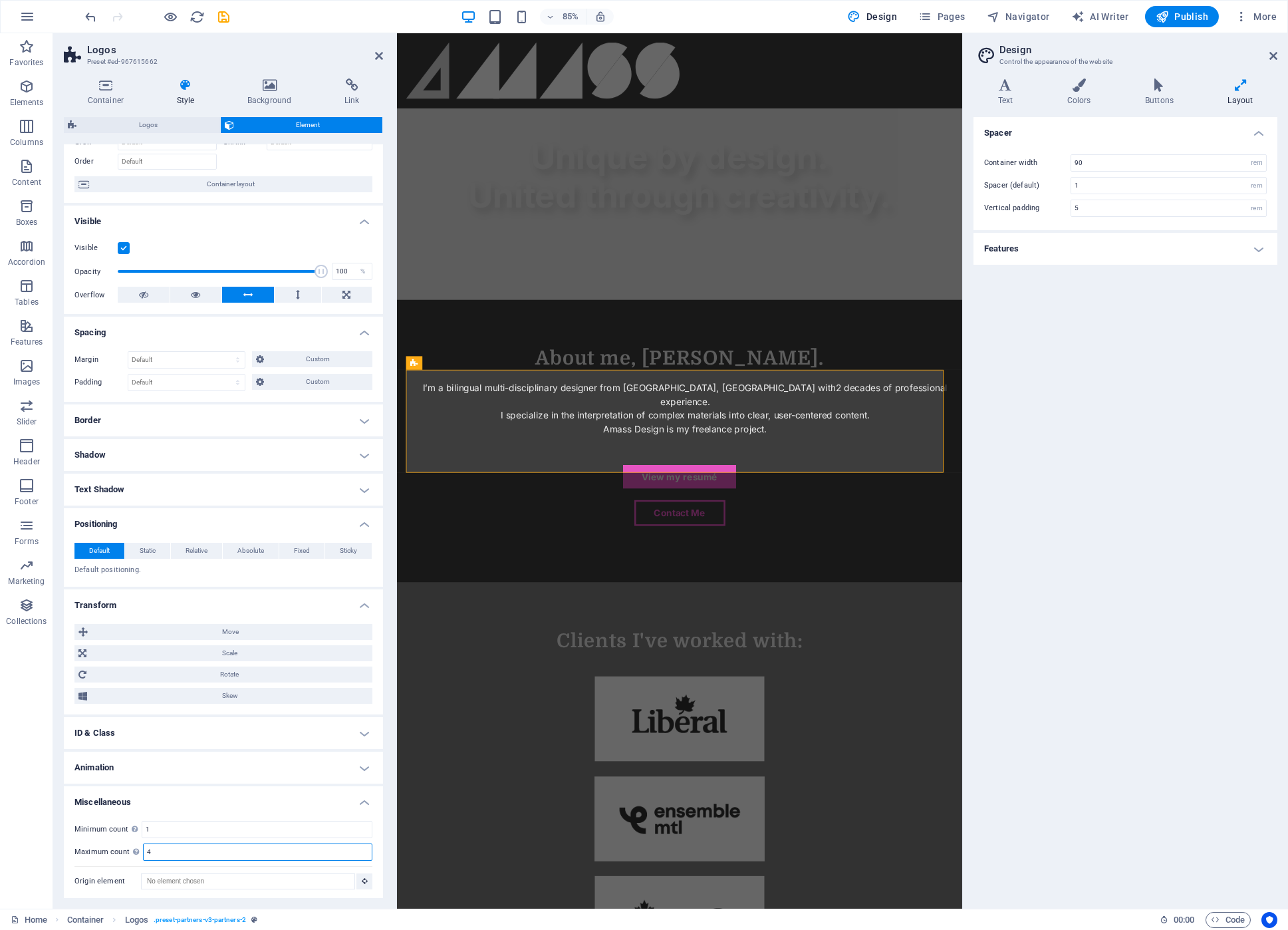
type input "4"
click at [1260, 240] on h4 "Features" at bounding box center [1126, 248] width 304 height 32
click at [1262, 240] on h4 "Features" at bounding box center [1126, 244] width 304 height 24
click at [1262, 240] on h4 "Features" at bounding box center [1126, 248] width 304 height 32
click at [1263, 240] on h4 "Features" at bounding box center [1126, 244] width 304 height 24
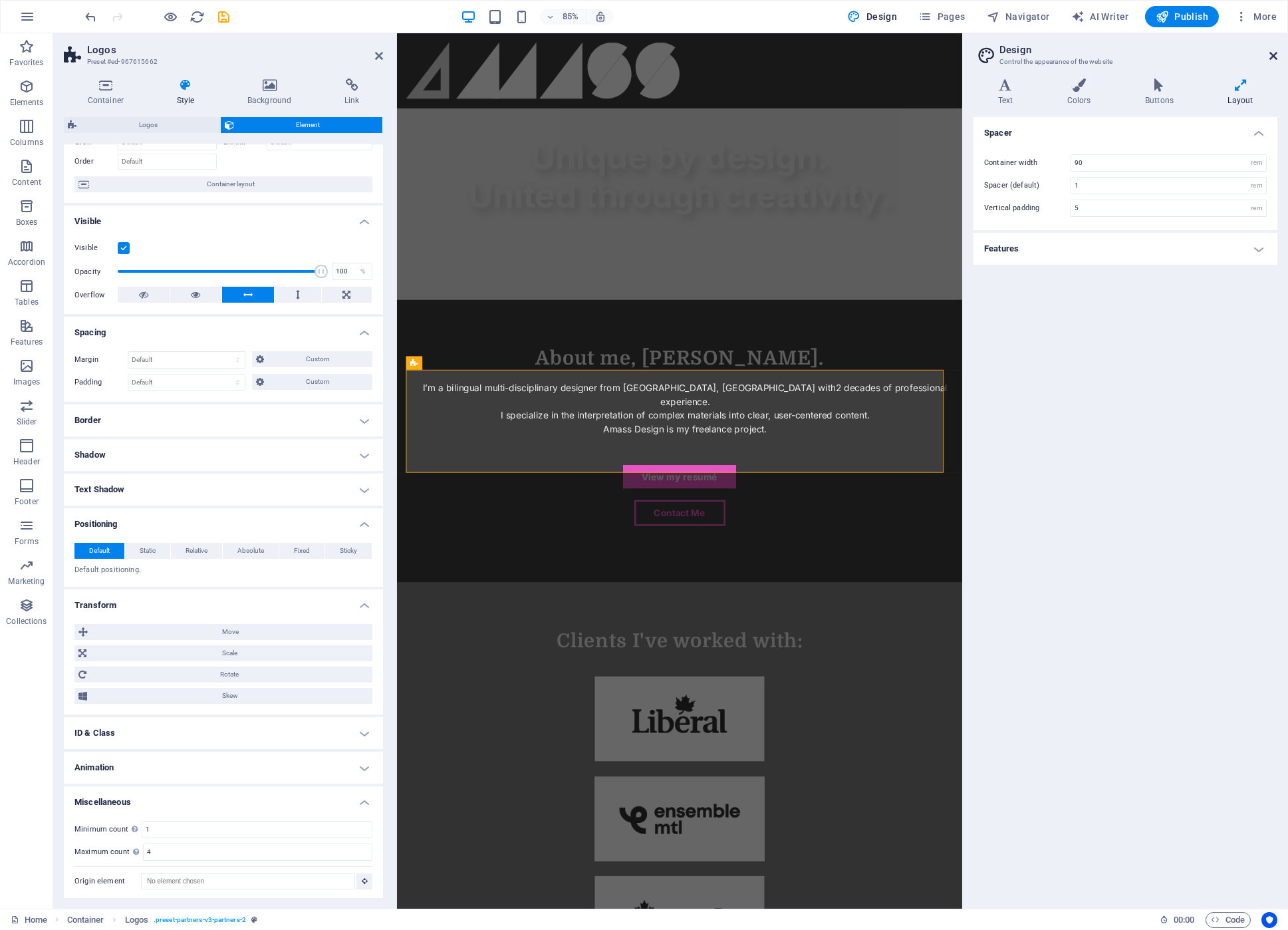
click at [1273, 59] on icon at bounding box center [1273, 56] width 8 height 11
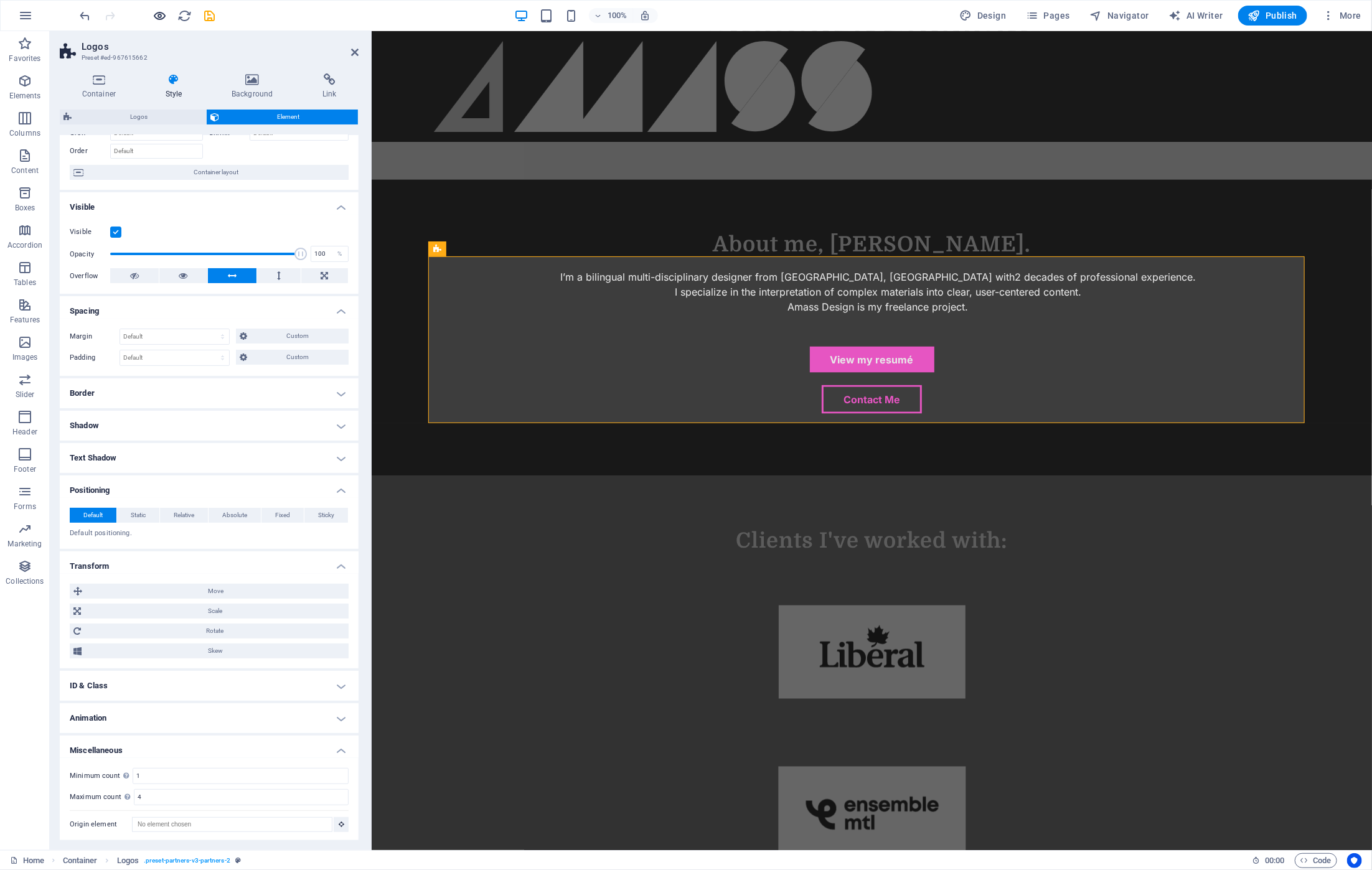
click at [163, 12] on icon "button" at bounding box center [160, 16] width 14 height 14
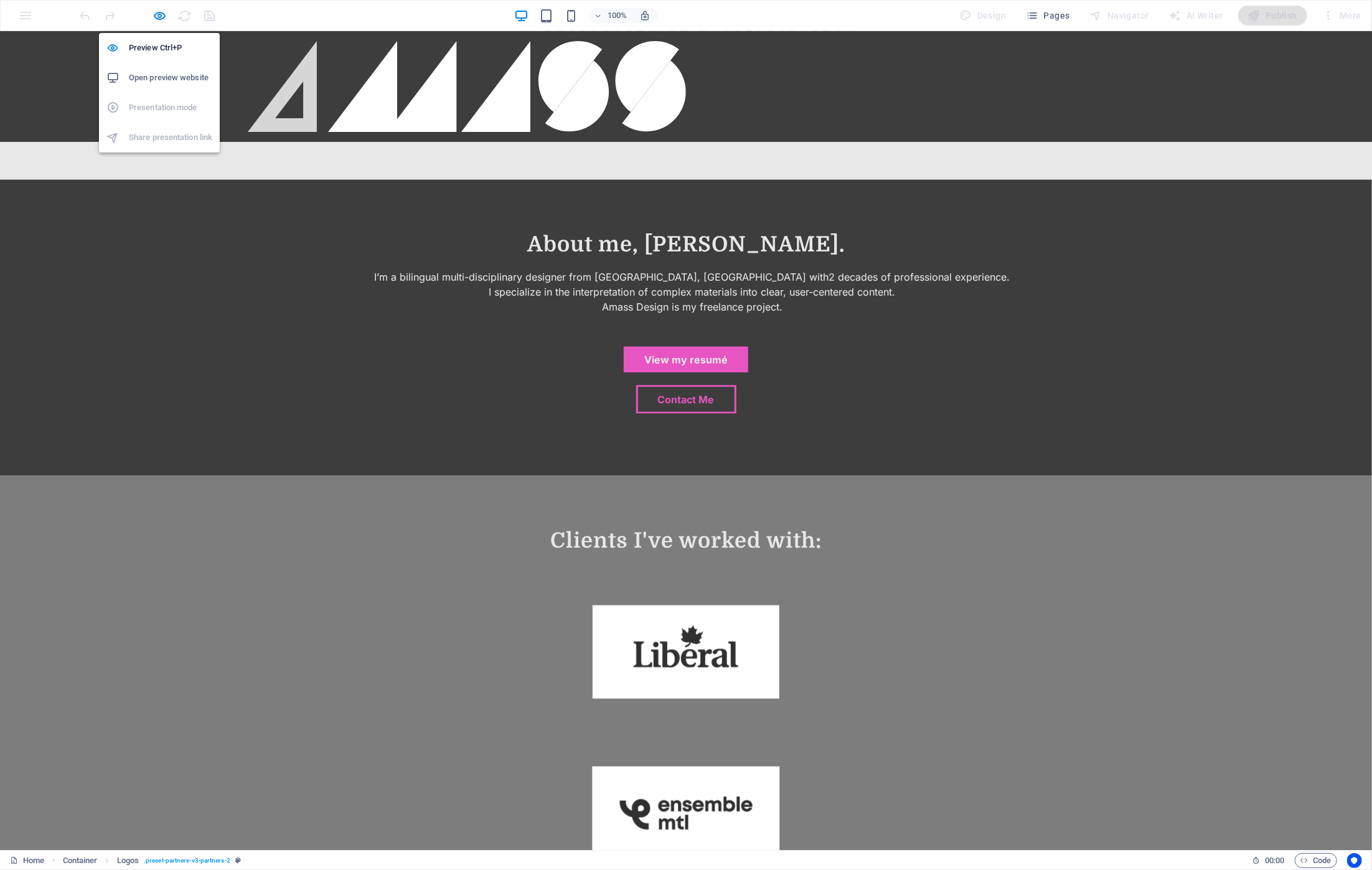
click at [164, 77] on h6 "Open preview website" at bounding box center [171, 78] width 84 height 15
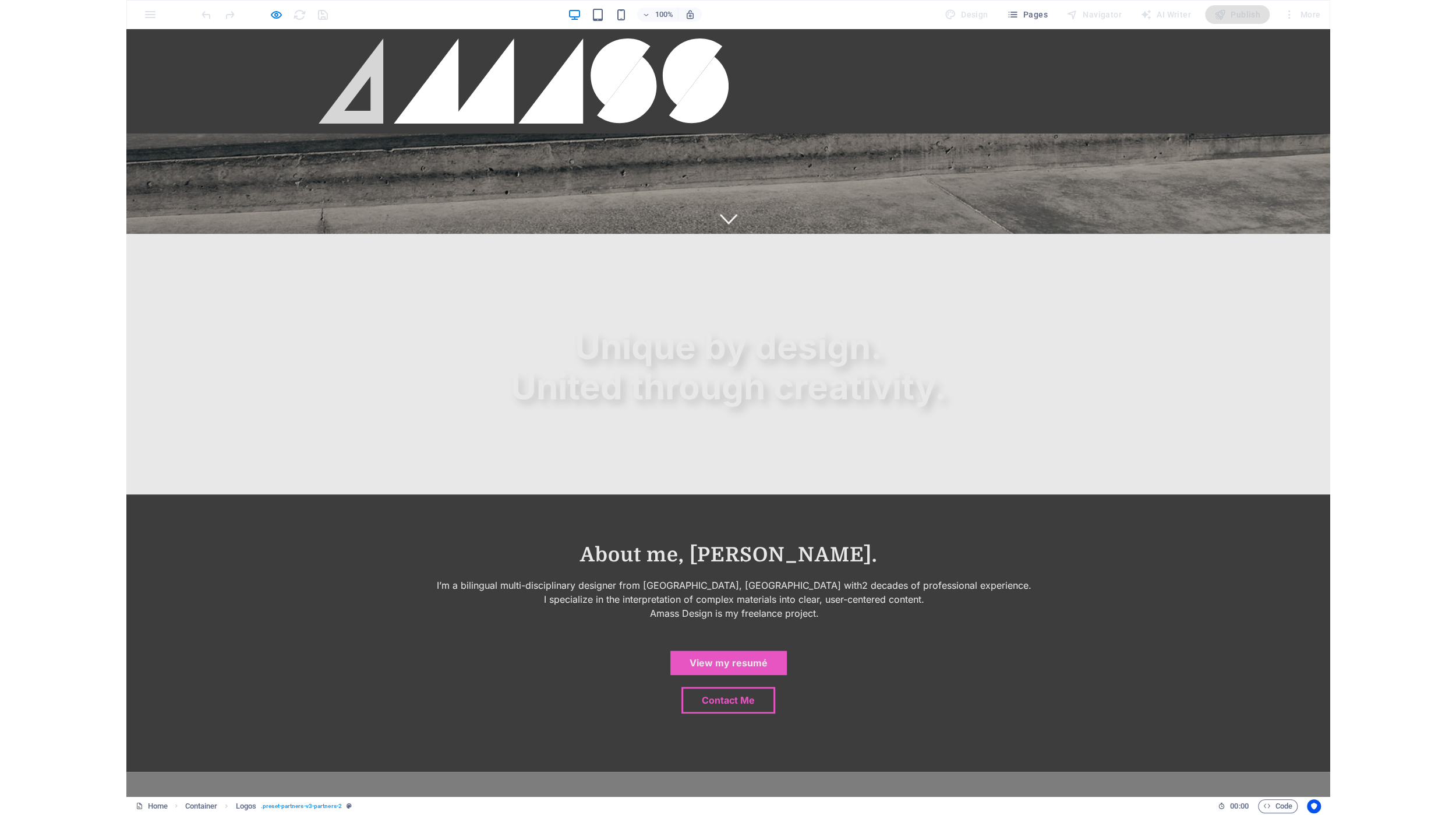
scroll to position [542, 0]
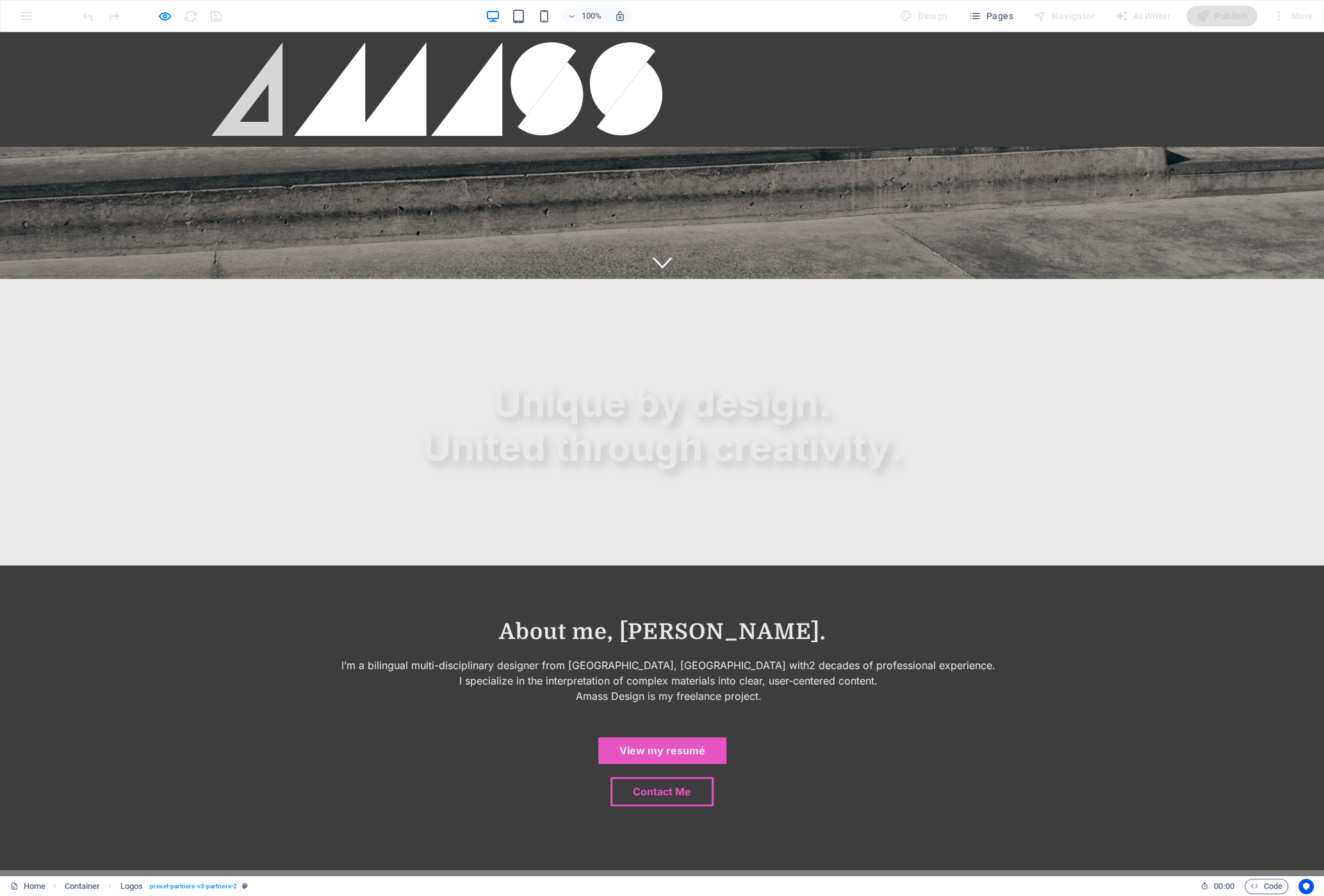
click at [178, 15] on div at bounding box center [151, 16] width 143 height 21
click at [165, 16] on icon "button" at bounding box center [165, 16] width 15 height 15
select select "%"
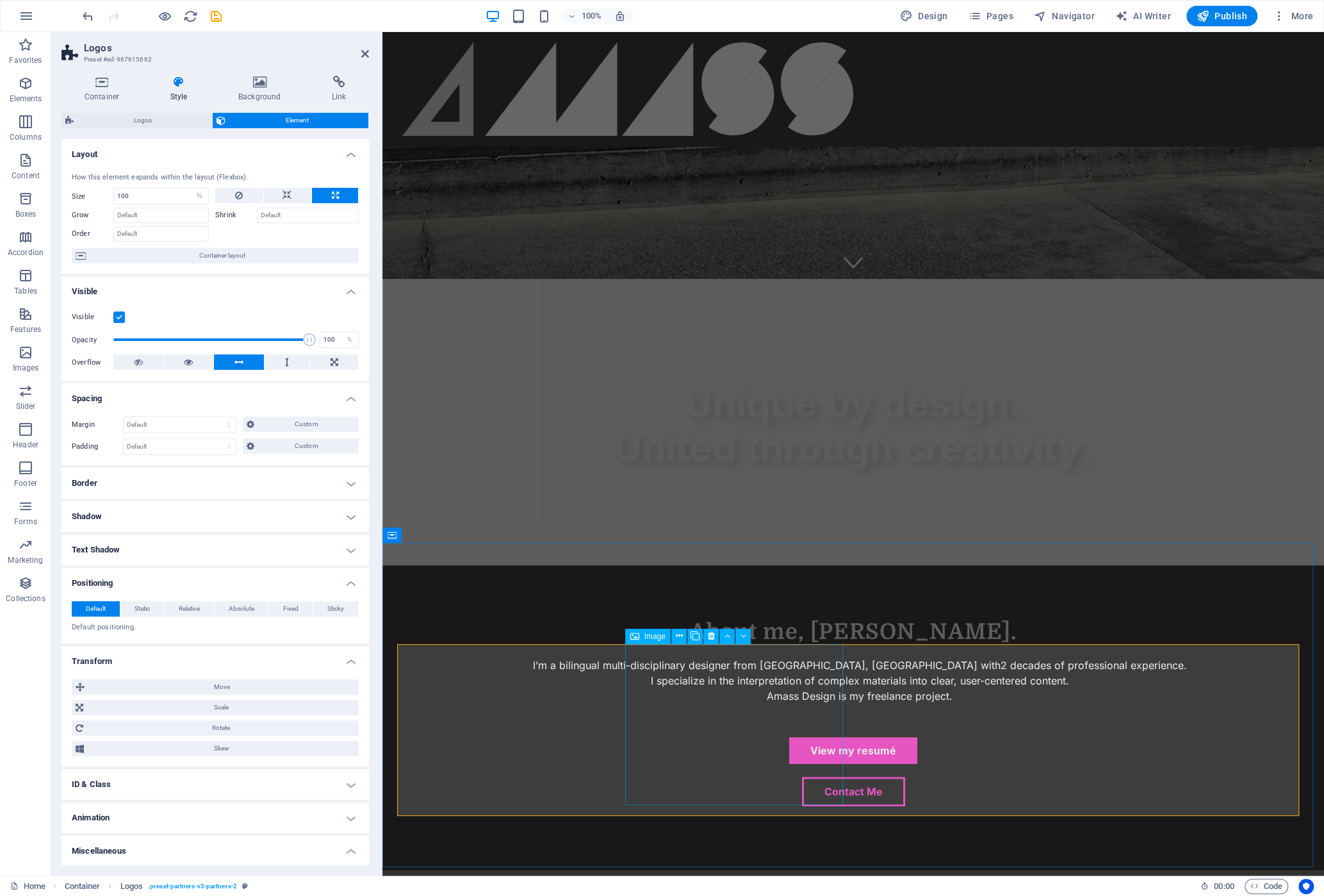
click at [299, 421] on span "Custom" at bounding box center [306, 424] width 97 height 16
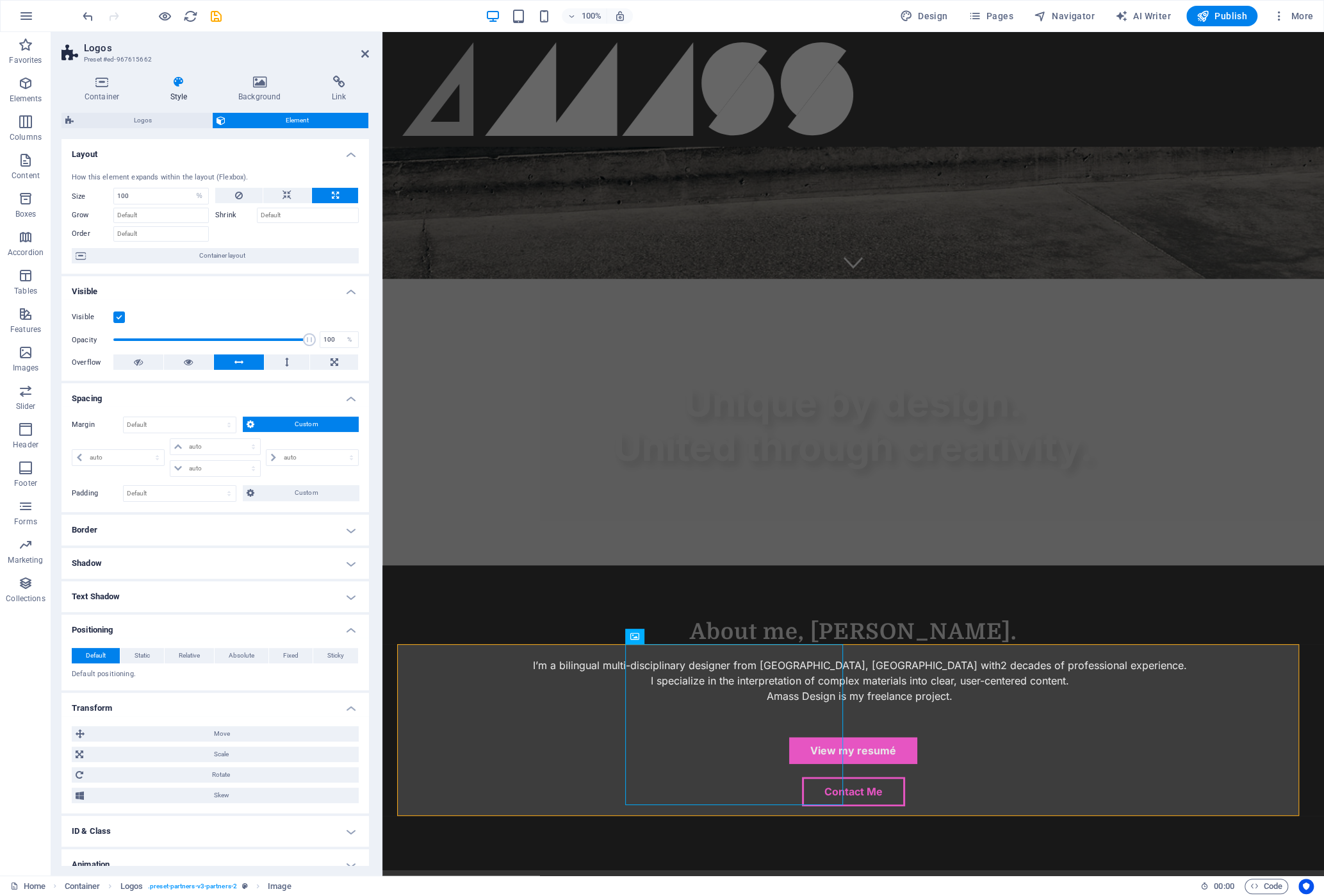
click at [300, 421] on span "Custom" at bounding box center [306, 424] width 97 height 16
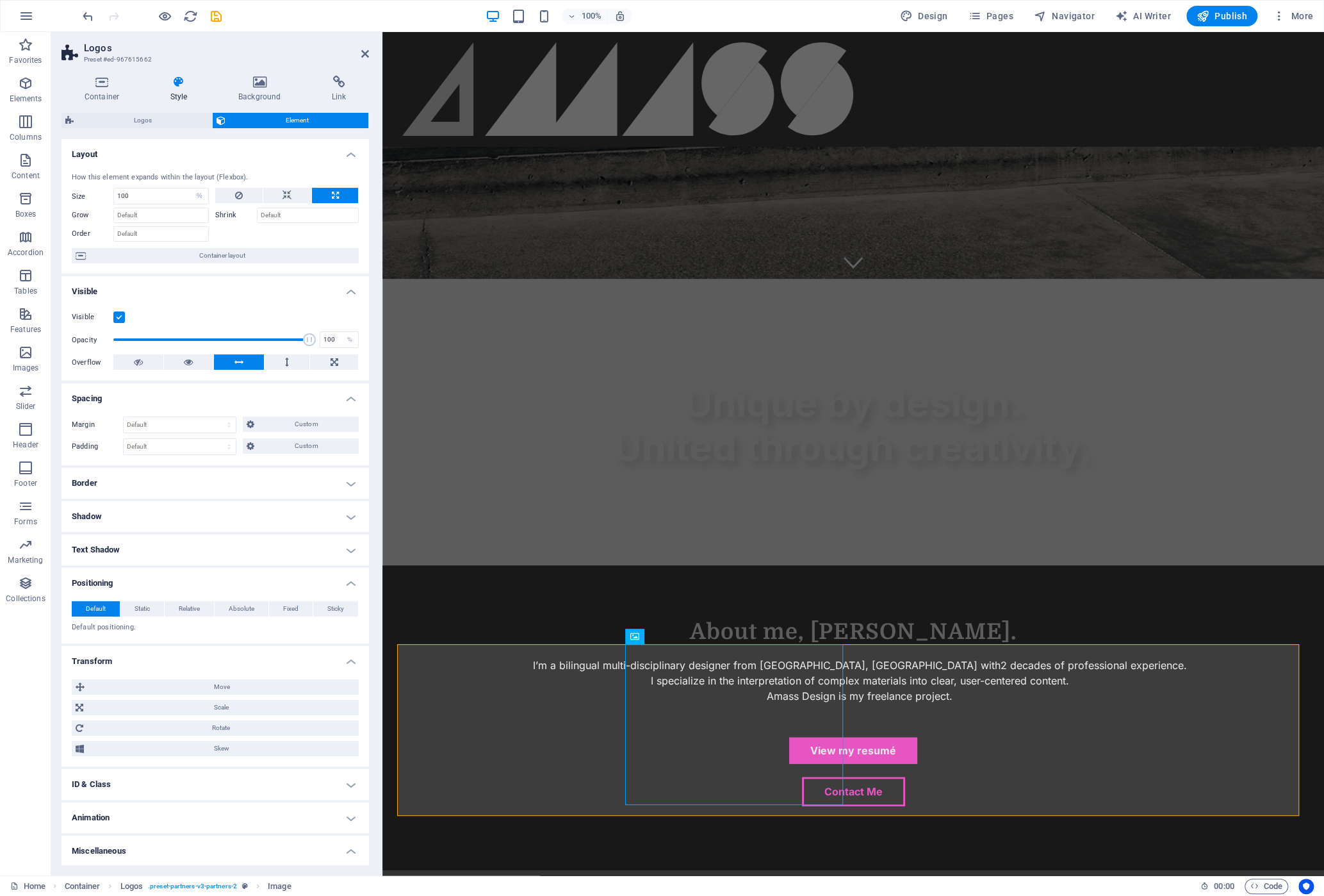
click at [346, 574] on h4 "Positioning" at bounding box center [215, 579] width 308 height 23
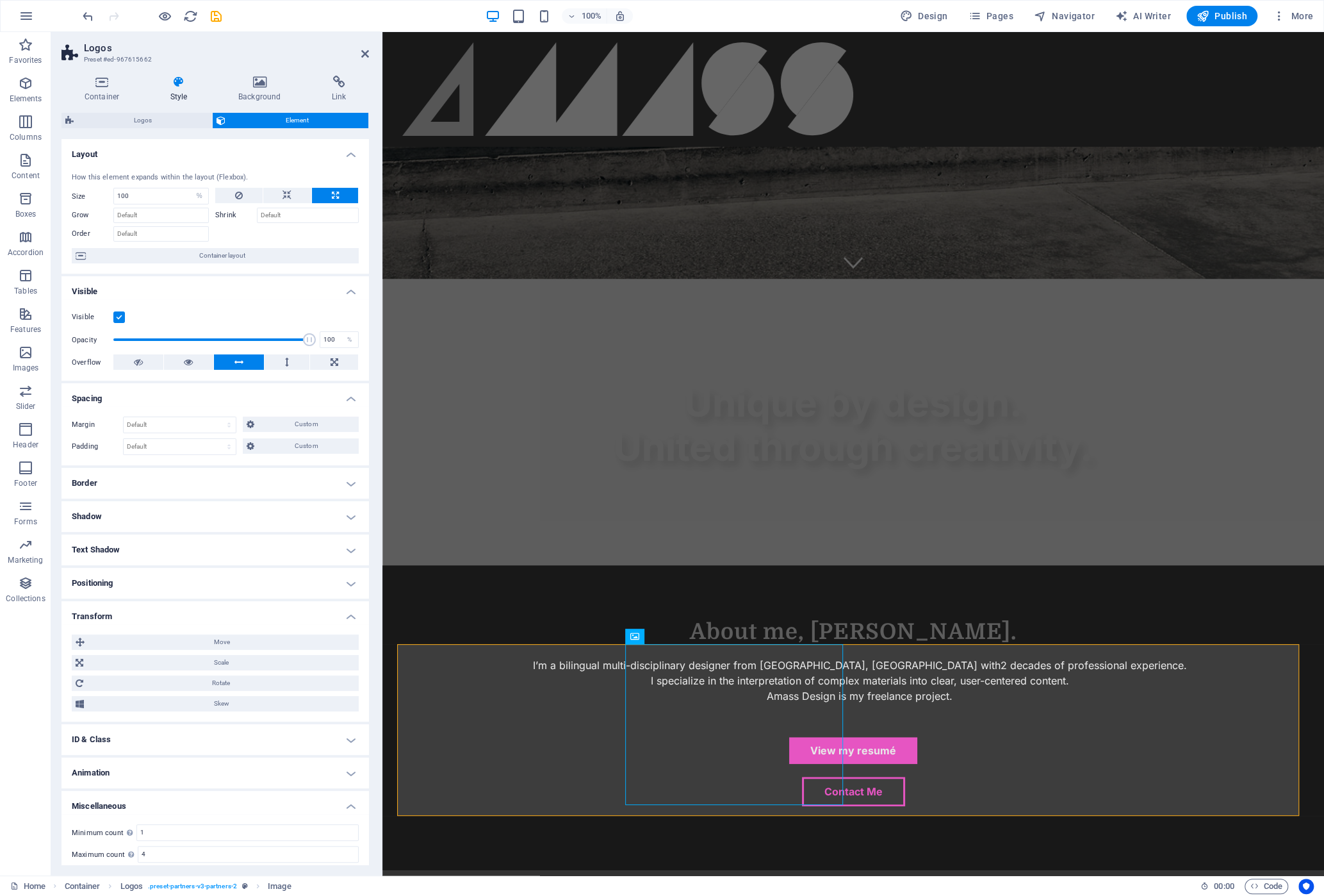
click at [349, 482] on h4 "Border" at bounding box center [215, 483] width 308 height 30
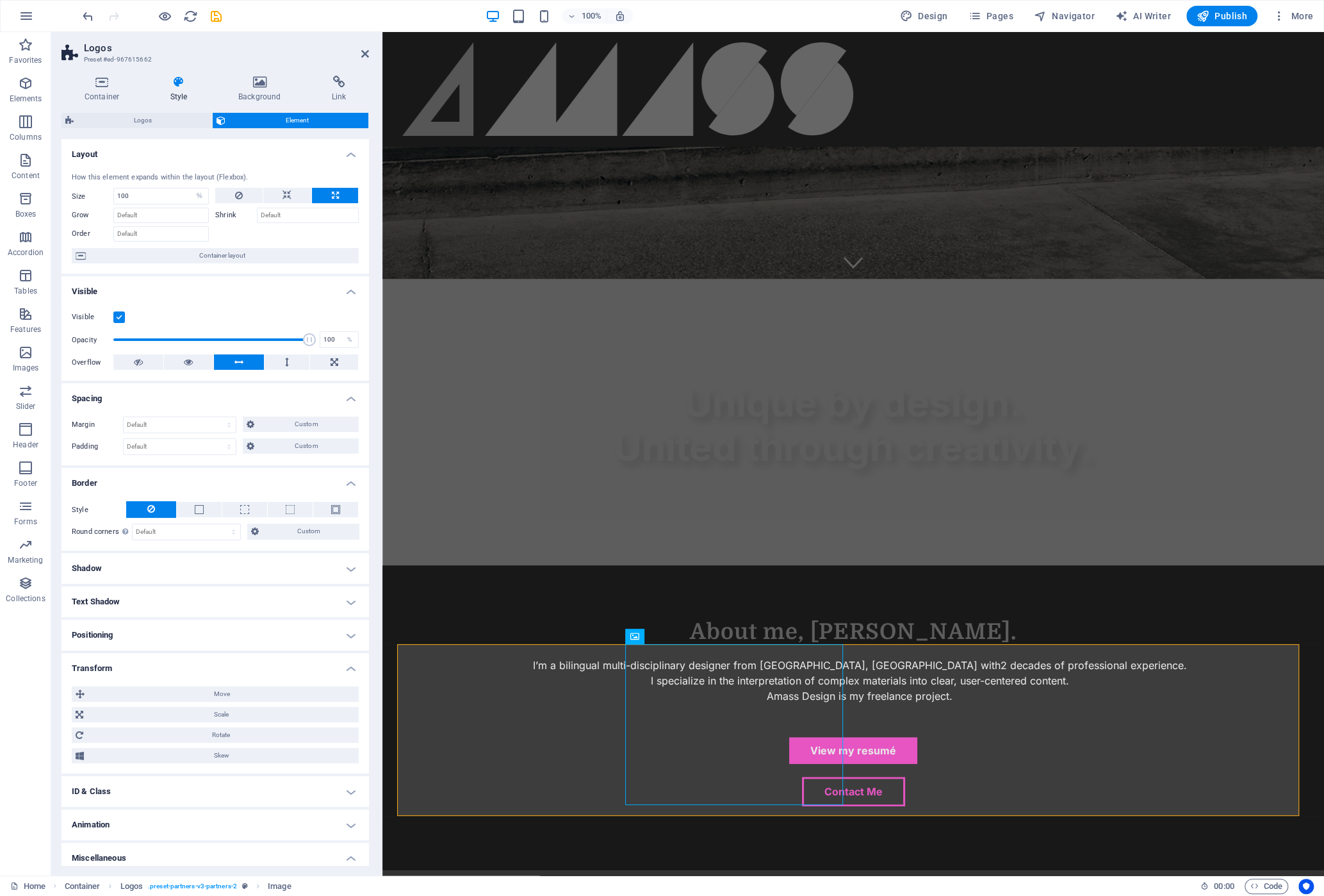
click at [350, 483] on h4 "Border" at bounding box center [215, 479] width 308 height 23
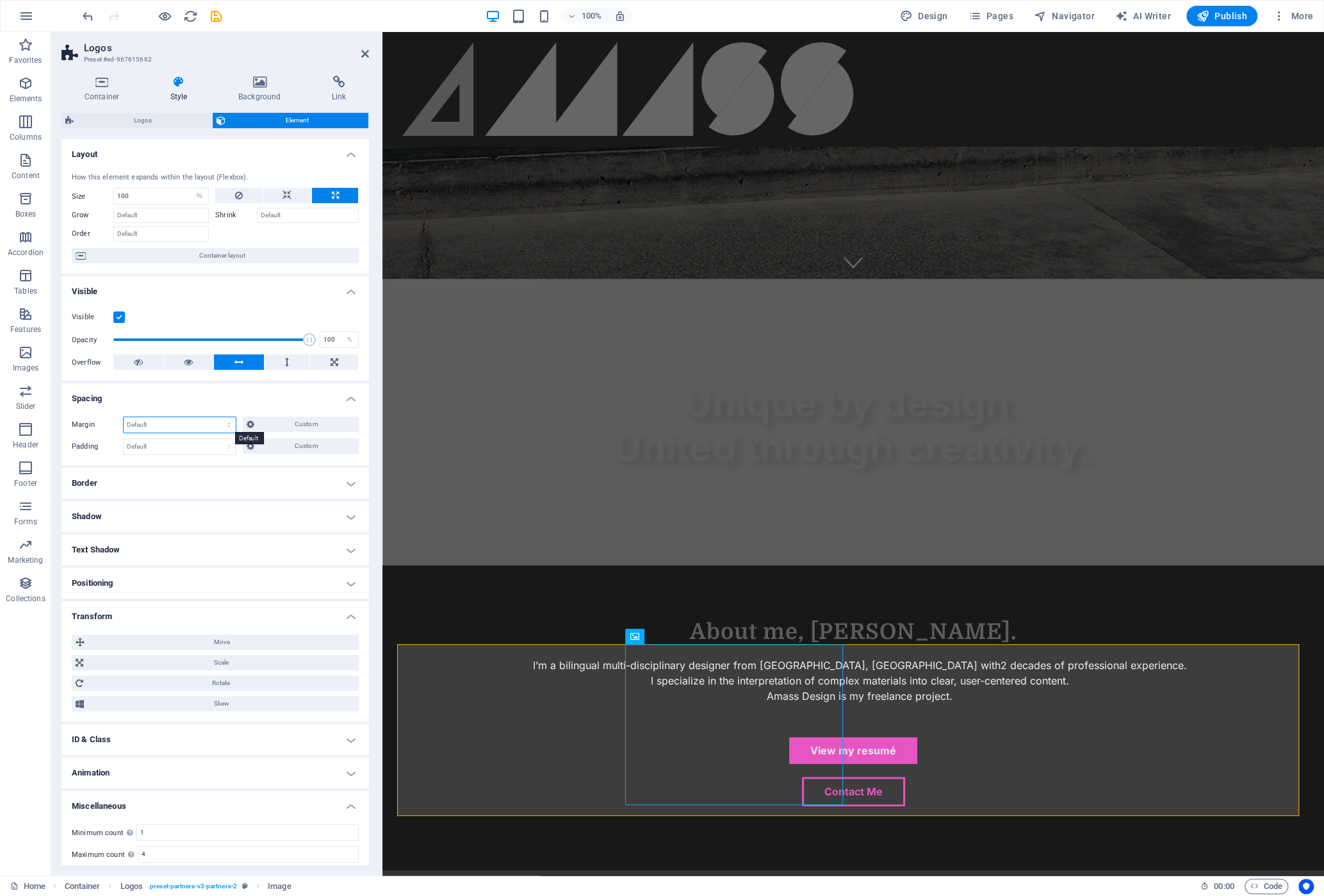
click at [165, 426] on select "Default auto px % rem vw vh Custom" at bounding box center [180, 424] width 112 height 16
click at [270, 422] on span "Custom" at bounding box center [306, 424] width 97 height 16
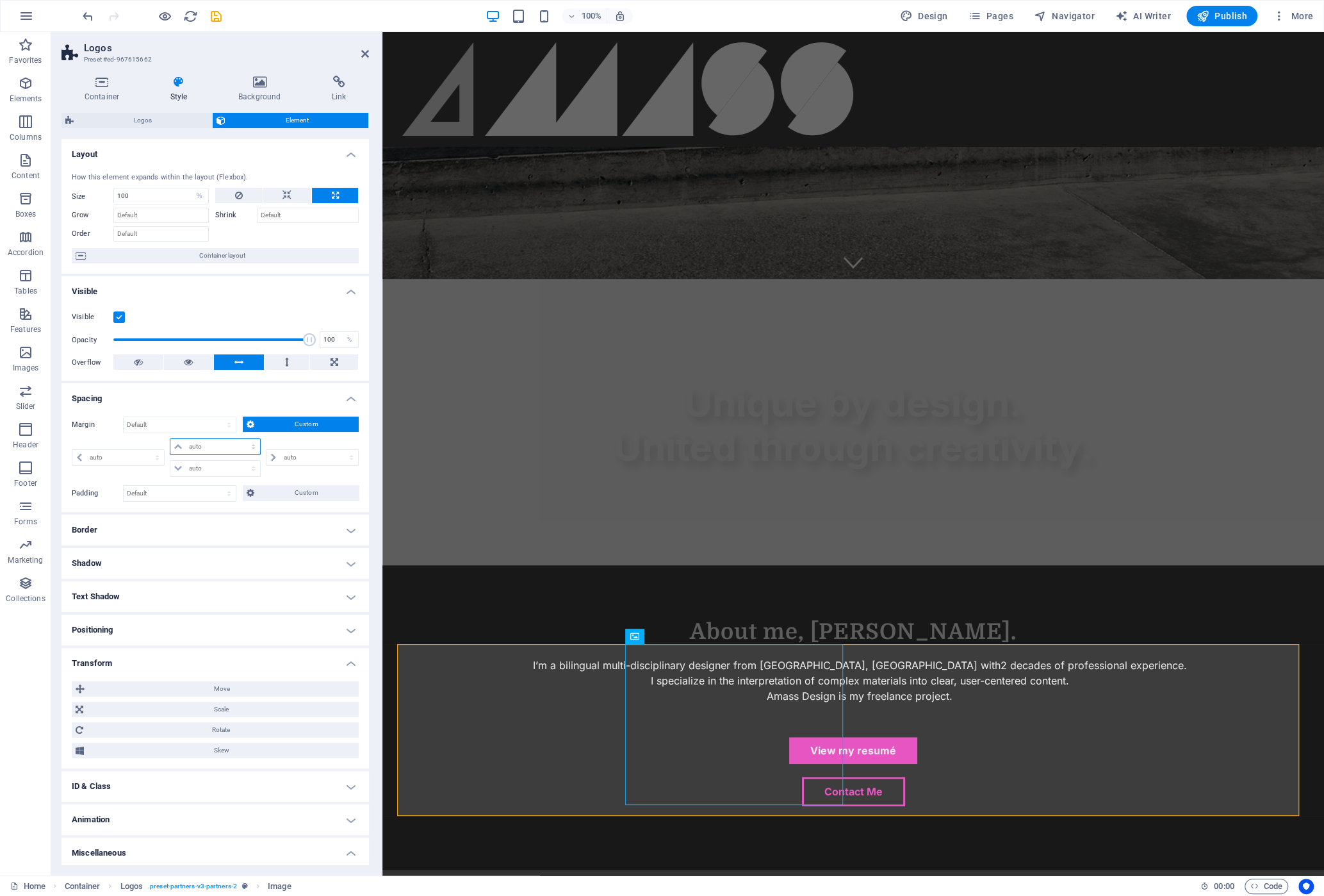
drag, startPoint x: 202, startPoint y: 447, endPoint x: 212, endPoint y: 447, distance: 10.0
click at [202, 447] on select "auto px % rem vw vh" at bounding box center [215, 447] width 89 height 16
select select "auto"
click at [171, 439] on select "auto px % rem vw vh" at bounding box center [215, 447] width 89 height 16
type input "0"
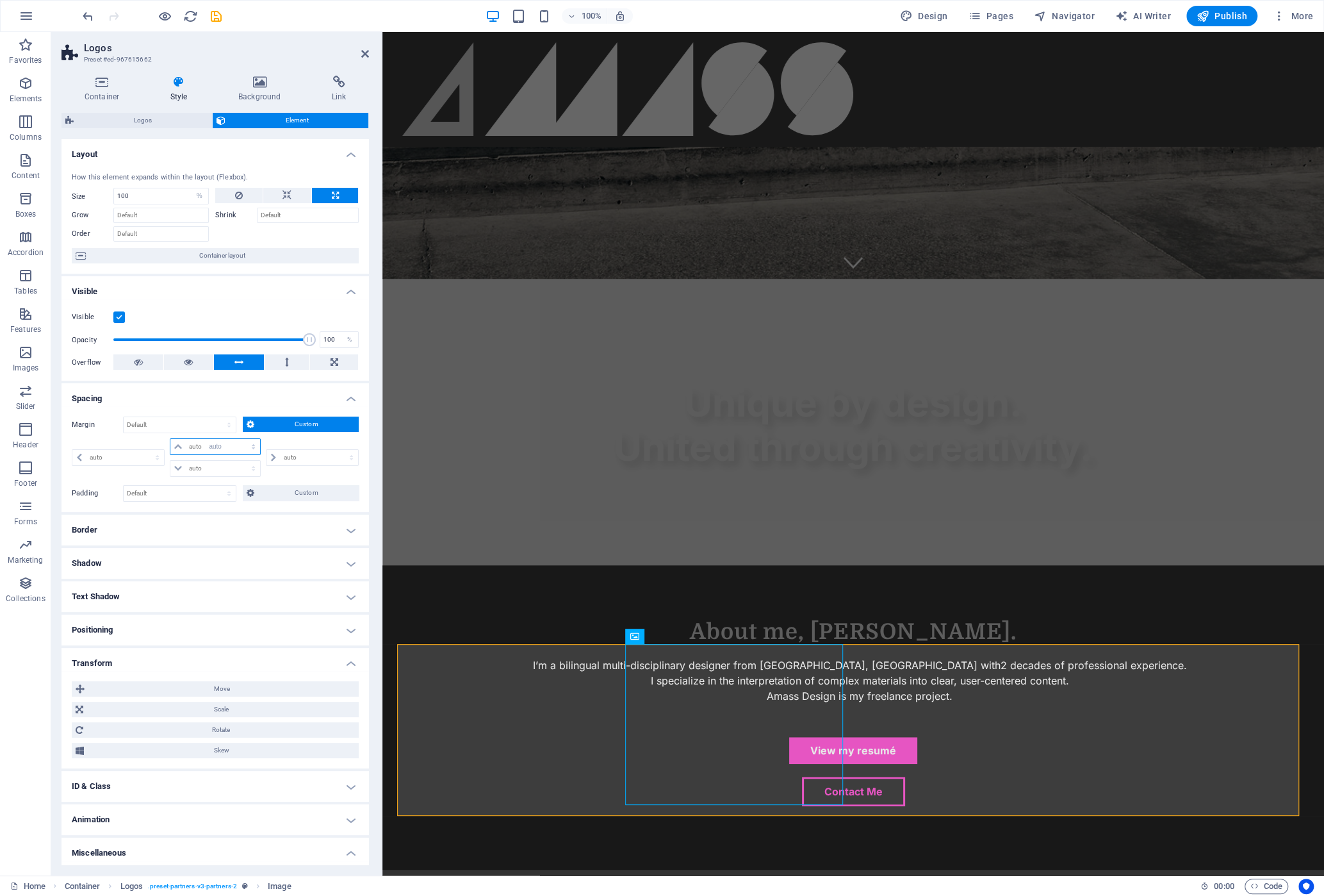
select select "px"
select select "DISABLED_OPTION_VALUE"
type input "0"
select select "px"
type input "0"
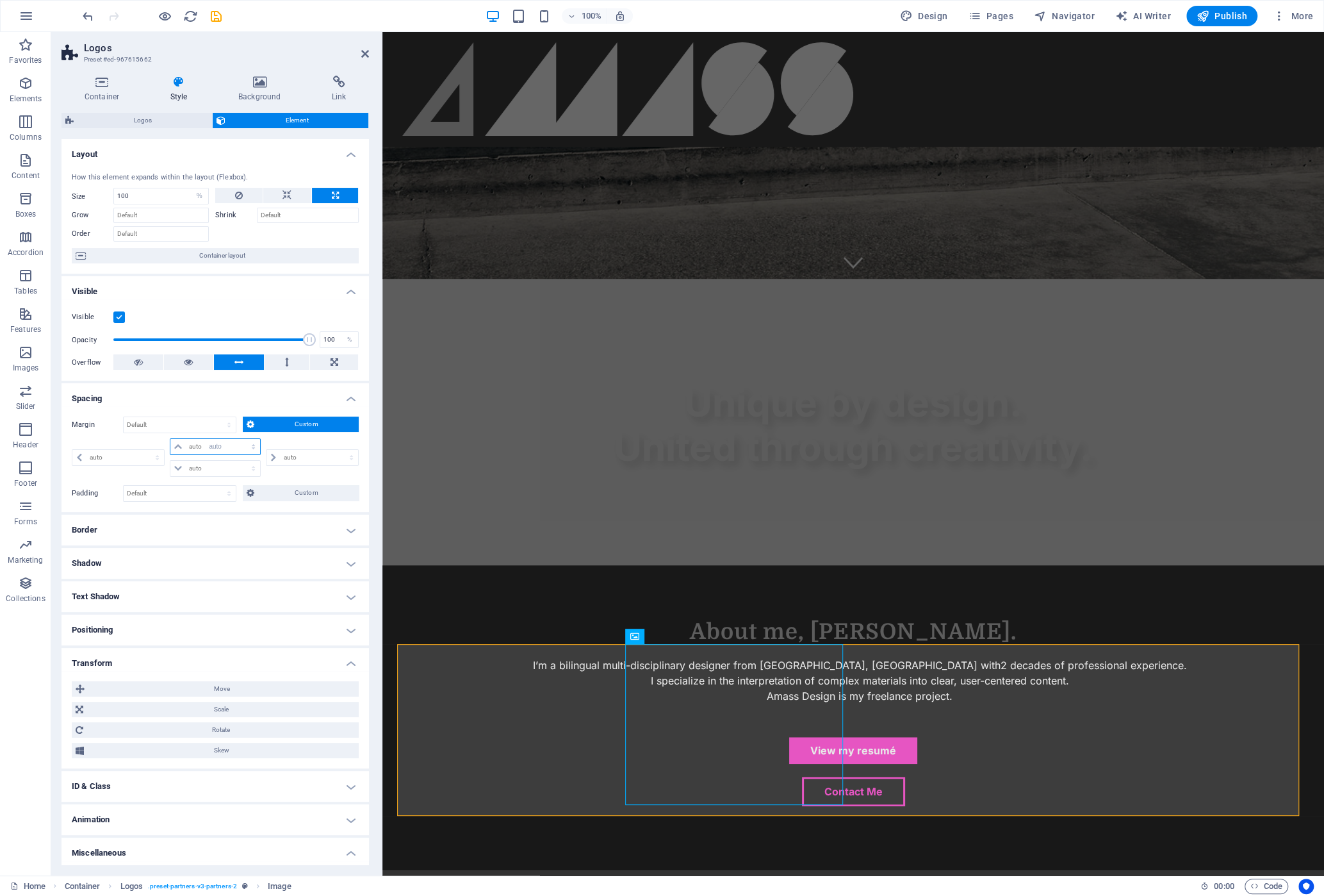
select select "px"
click at [215, 472] on input "0" at bounding box center [222, 468] width 73 height 16
click at [175, 467] on icon at bounding box center [178, 468] width 7 height 7
click at [181, 468] on icon at bounding box center [178, 468] width 7 height 7
click at [203, 468] on input "0" at bounding box center [222, 468] width 73 height 16
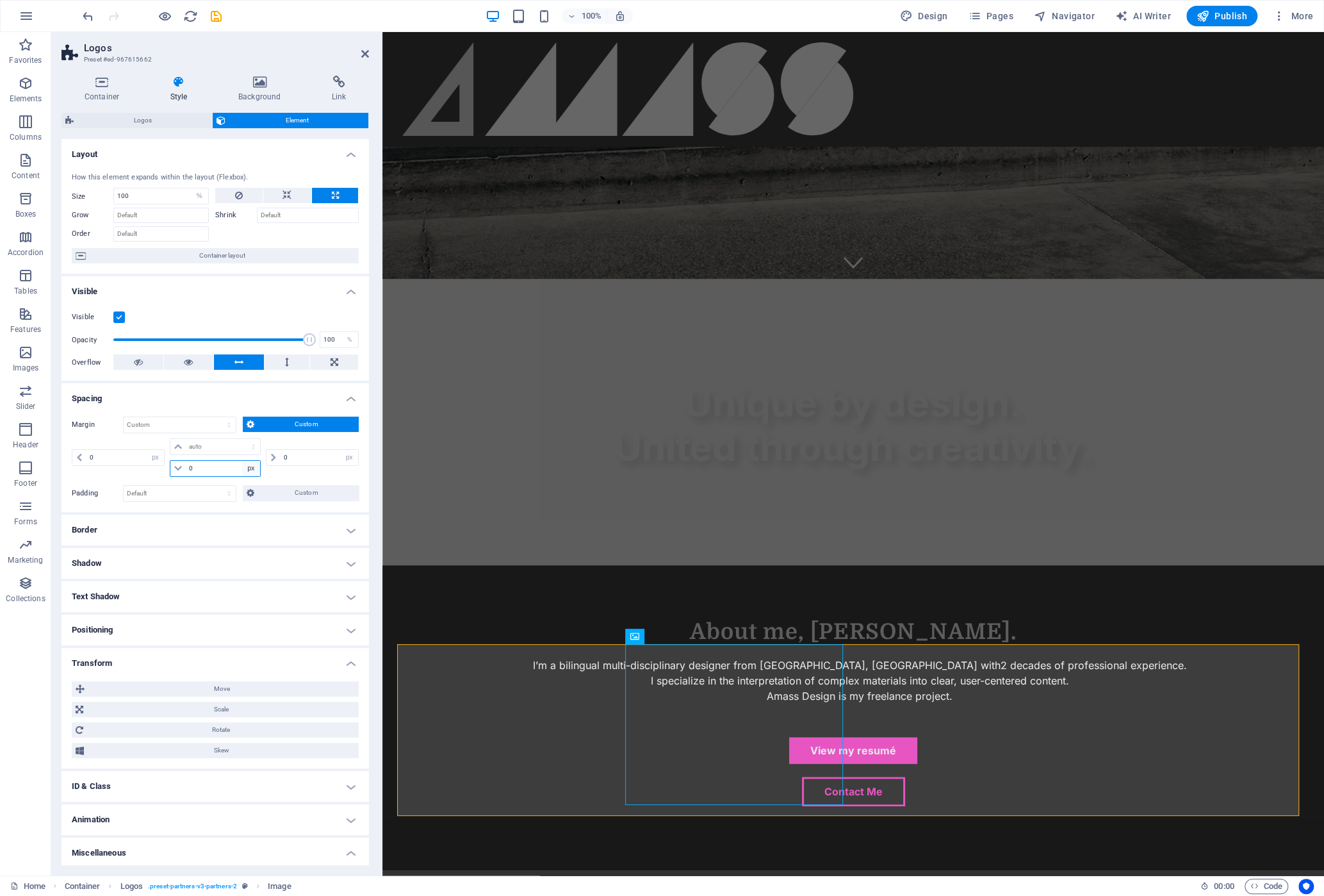
click at [251, 468] on select "auto px % rem vw vh" at bounding box center [251, 468] width 18 height 16
select select "auto"
click at [243, 461] on select "auto px % rem vw vh" at bounding box center [251, 468] width 18 height 16
select select "DISABLED_OPTION_VALUE"
click at [300, 490] on span "Custom" at bounding box center [306, 493] width 97 height 16
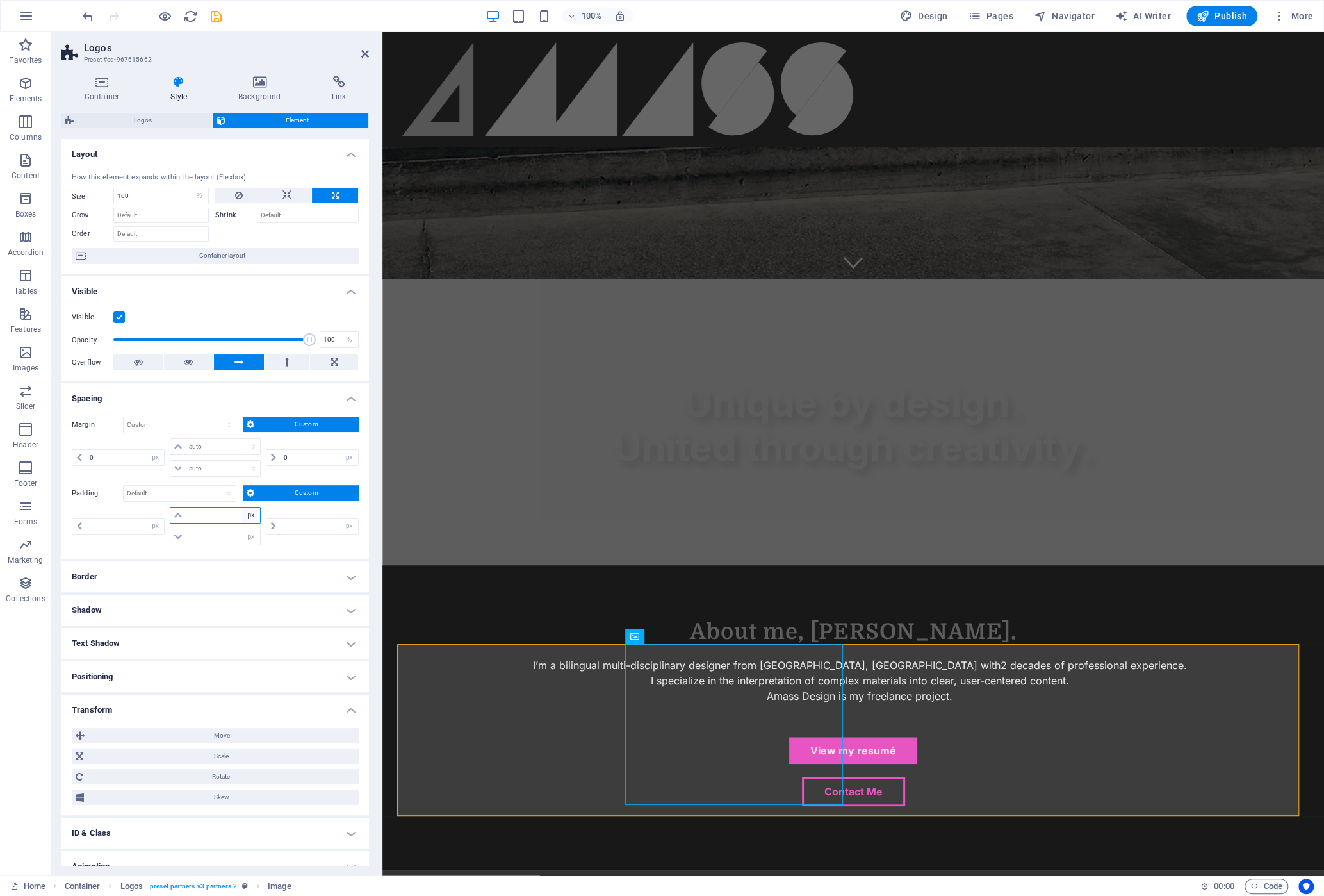
click at [255, 513] on select "px rem % vh vw" at bounding box center [251, 515] width 18 height 16
click at [217, 515] on input "number" at bounding box center [222, 515] width 73 height 16
click at [177, 511] on icon at bounding box center [178, 515] width 7 height 7
click at [209, 511] on input "number" at bounding box center [222, 515] width 73 height 16
click at [245, 513] on select "px rem % vh vw" at bounding box center [251, 515] width 18 height 16
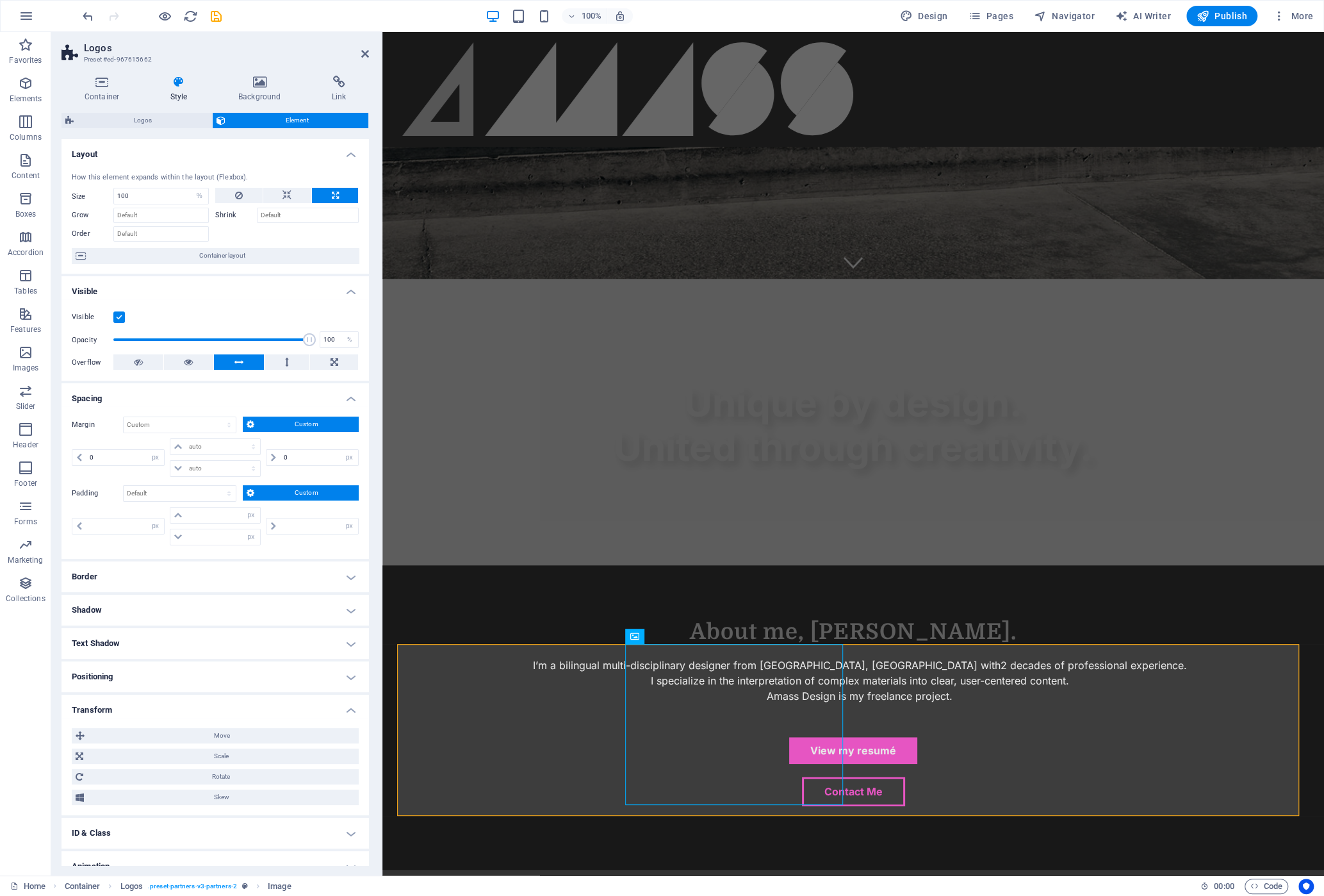
click at [289, 507] on div "px rem % vh vw" at bounding box center [311, 526] width 96 height 39
click at [221, 495] on select "Default px rem % vh vw Custom" at bounding box center [180, 493] width 112 height 16
click at [124, 486] on select "Default px rem % vh vw Custom" at bounding box center [180, 493] width 112 height 16
select select "DISABLED_OPTION_VALUE"
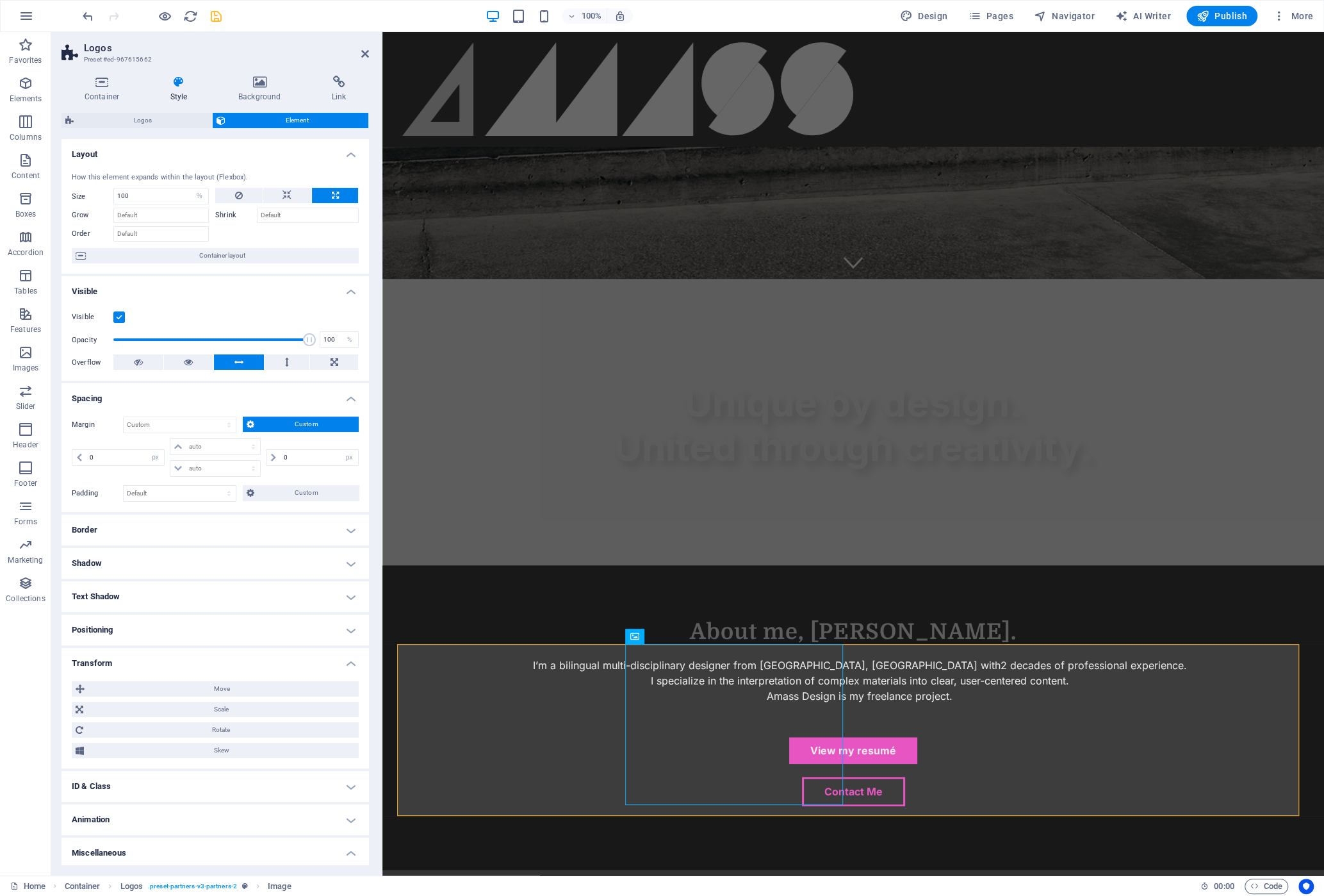
click at [219, 16] on icon "save" at bounding box center [217, 16] width 15 height 15
select select "%"
select select "px"
click at [162, 18] on icon "button" at bounding box center [165, 16] width 15 height 15
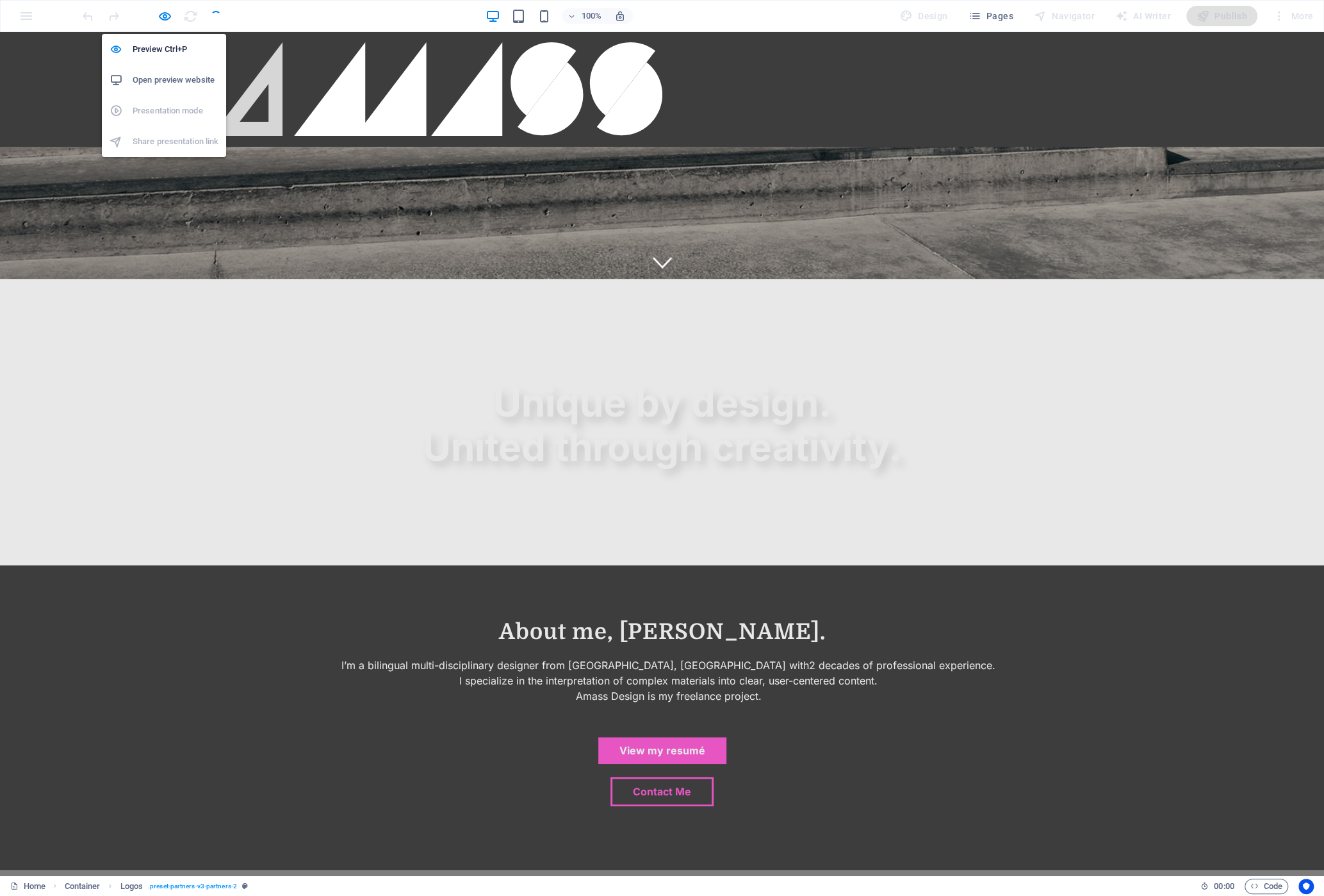
click at [159, 82] on h6 "Open preview website" at bounding box center [176, 80] width 86 height 16
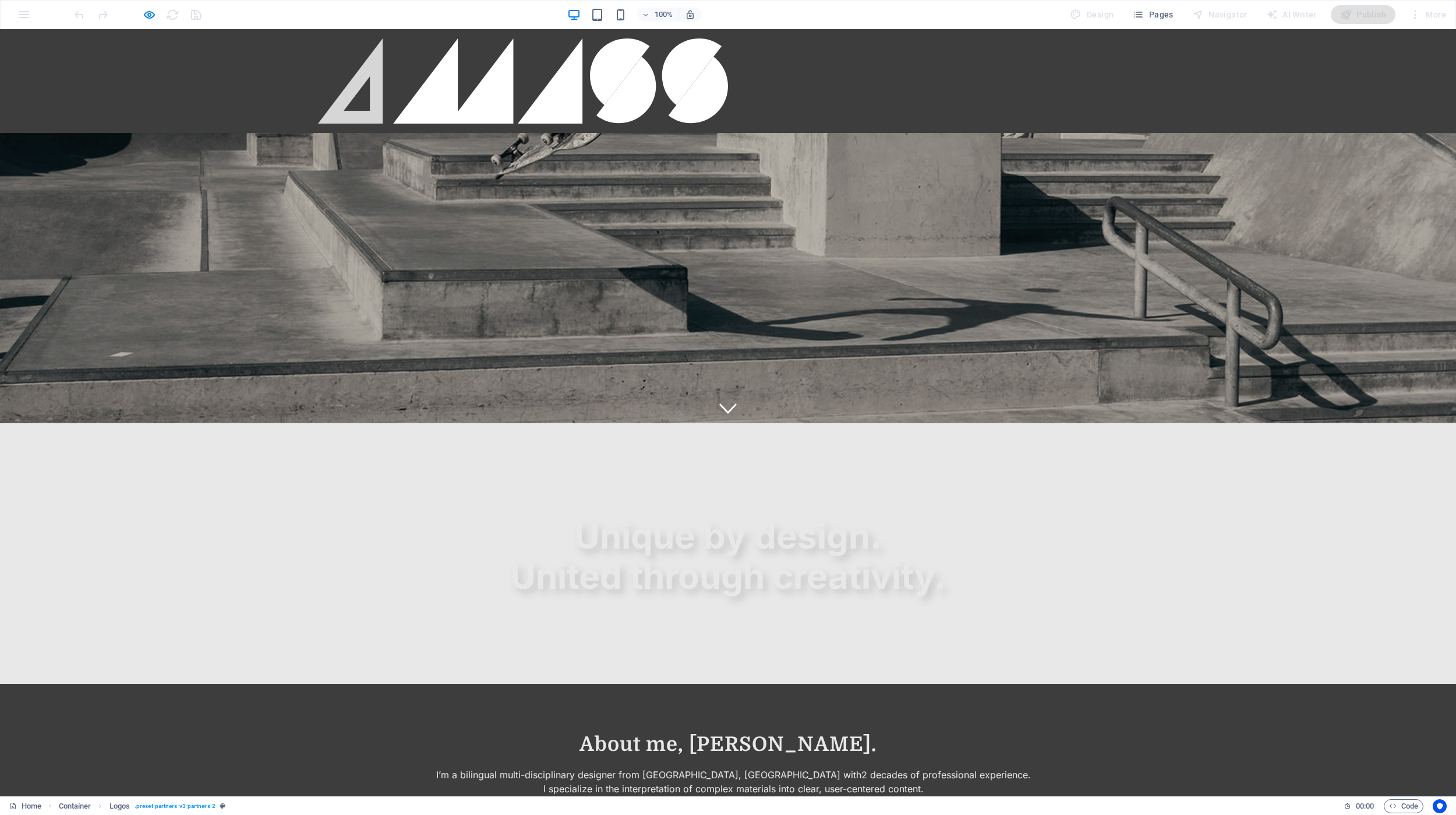
scroll to position [284, 0]
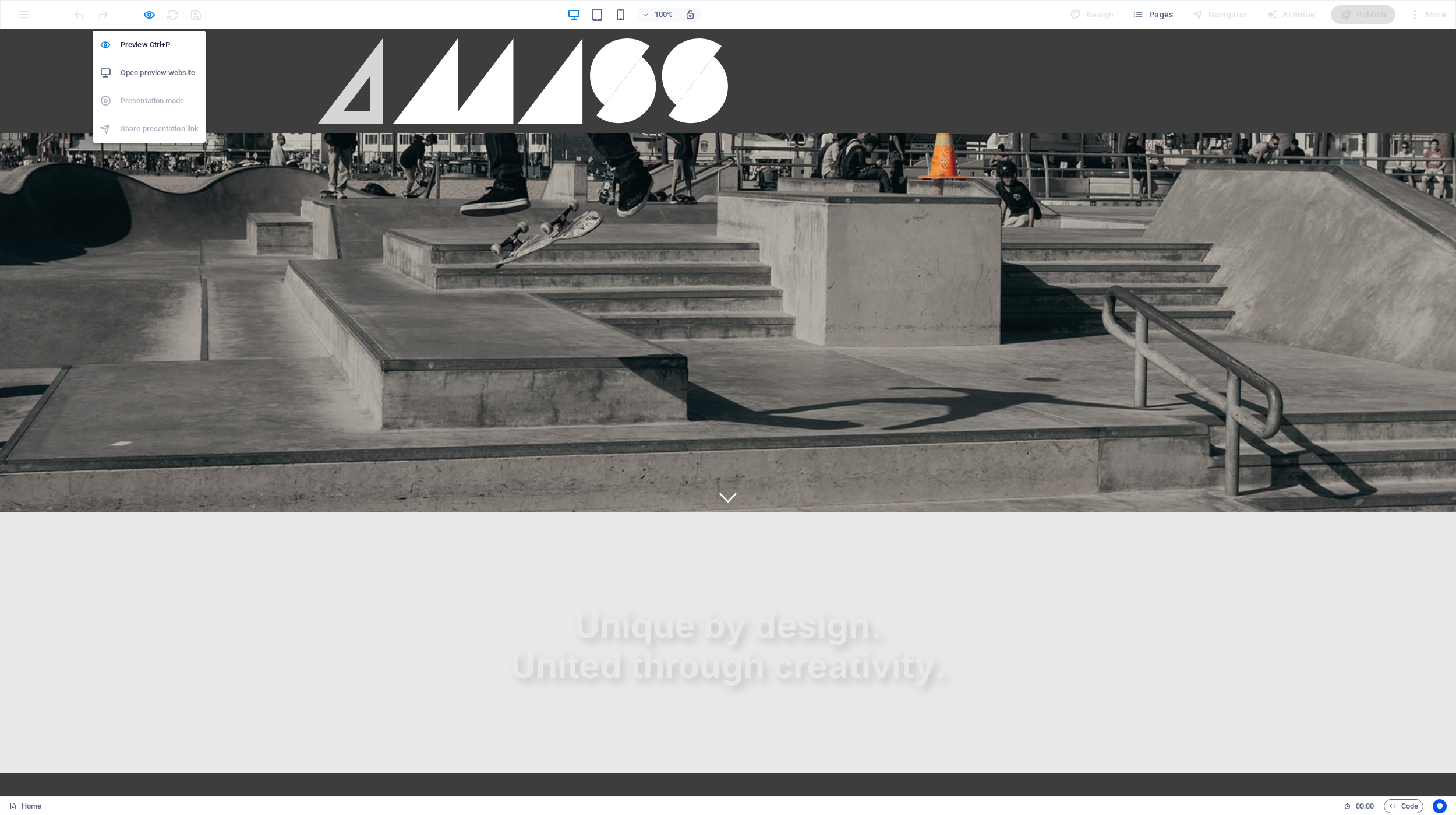
click at [140, 13] on div at bounding box center [138, 15] width 130 height 19
click at [150, 44] on h6 "Preview Ctrl+P" at bounding box center [160, 45] width 78 height 14
select select "%"
select select "px"
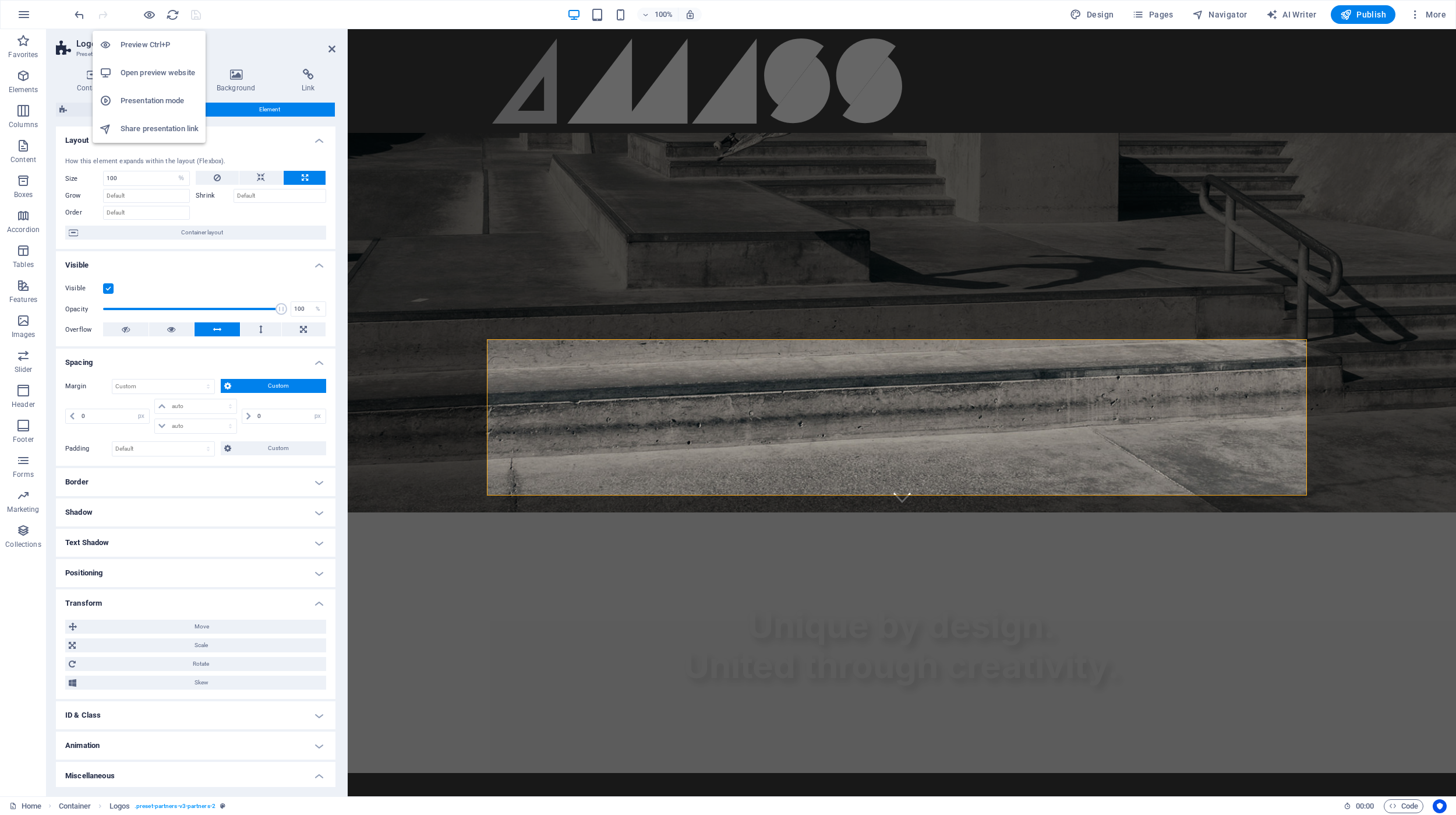
scroll to position [789, 0]
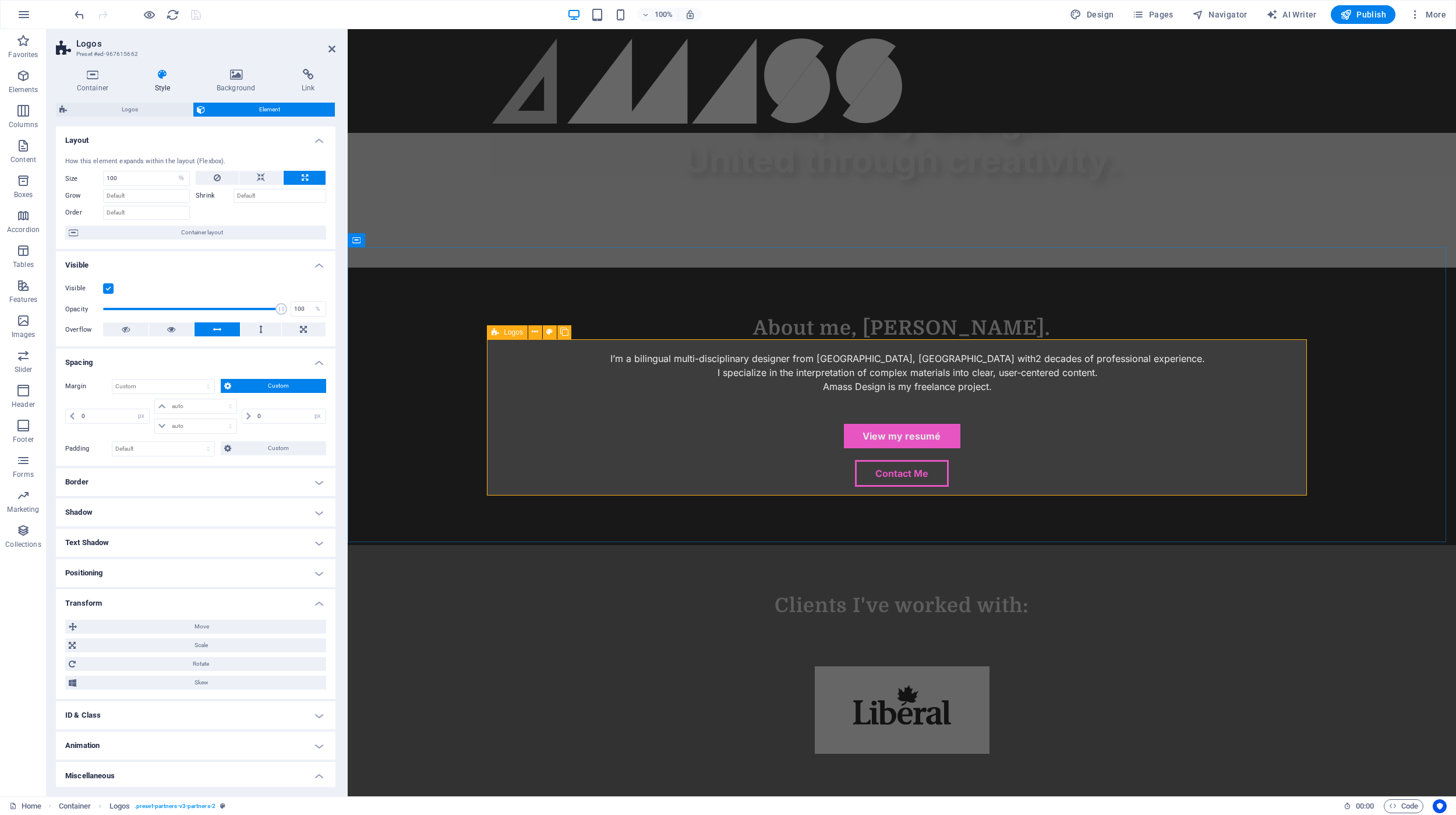
click at [502, 331] on div "Logos" at bounding box center [507, 332] width 40 height 14
click at [508, 334] on span "Logos" at bounding box center [513, 332] width 20 height 7
click at [262, 383] on span "Custom" at bounding box center [279, 385] width 88 height 14
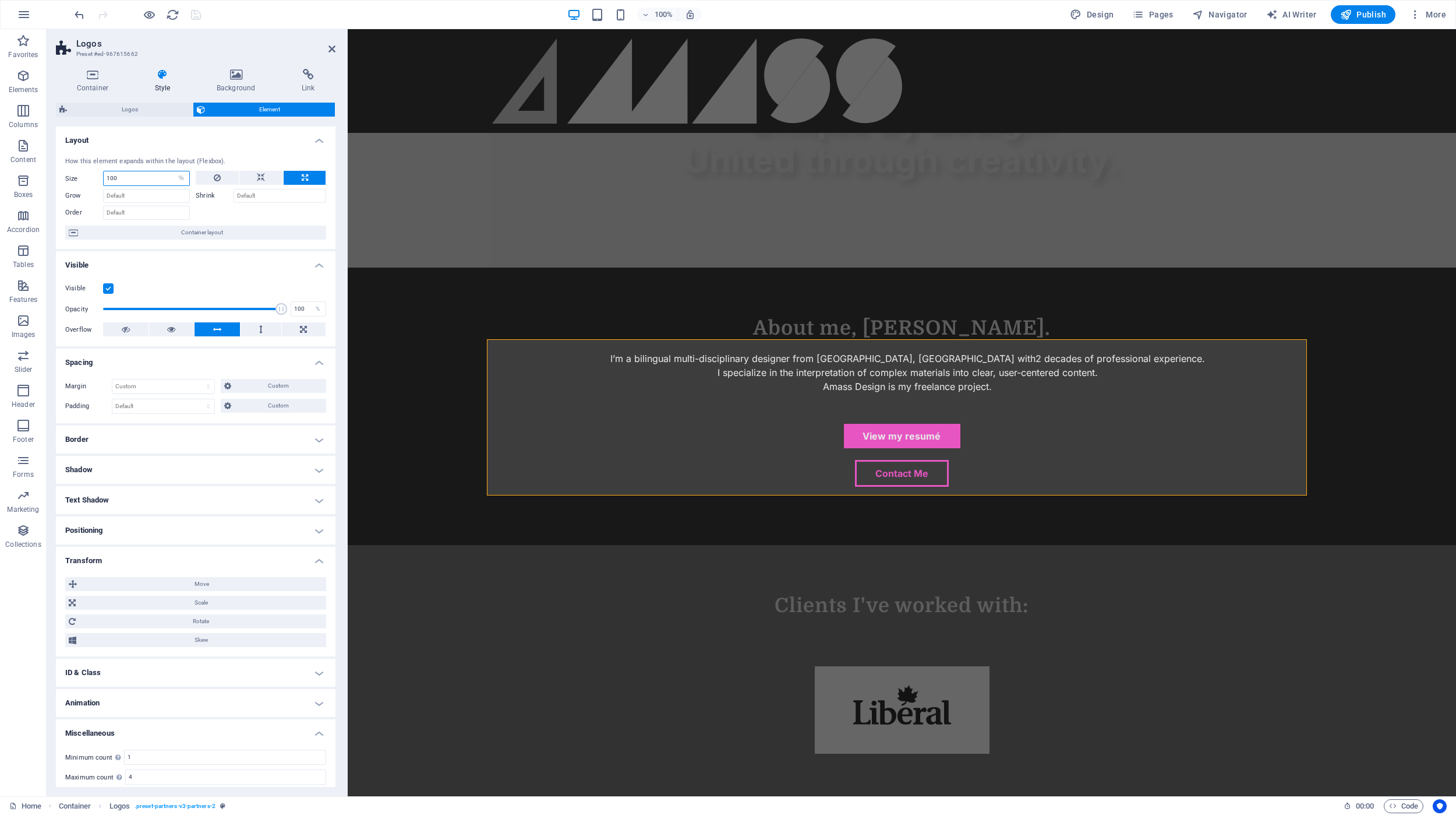
click at [138, 175] on input "100" at bounding box center [146, 178] width 86 height 14
click at [119, 182] on input "100" at bounding box center [146, 178] width 86 height 14
type input "95"
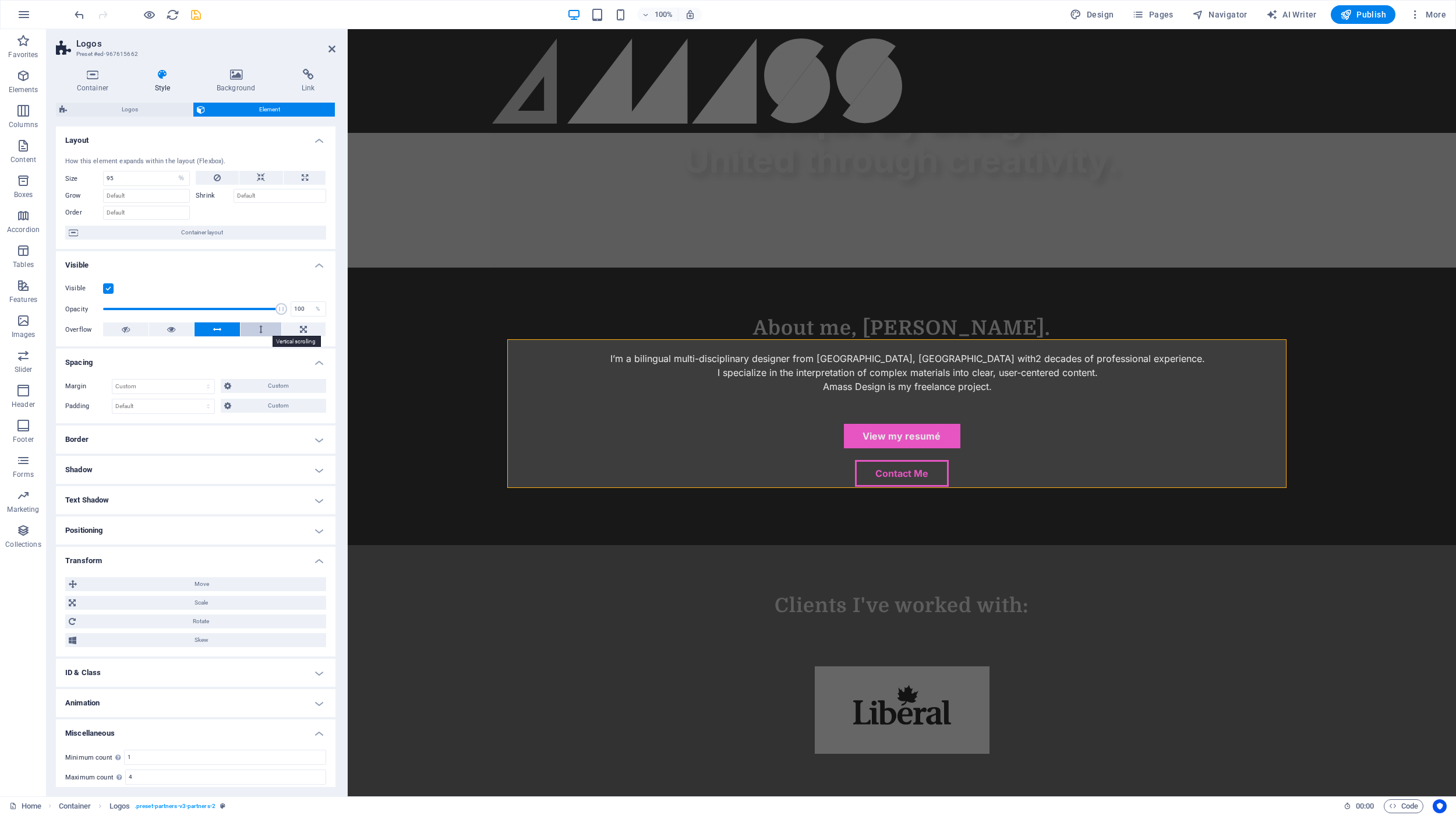
click at [268, 332] on button at bounding box center [261, 329] width 40 height 14
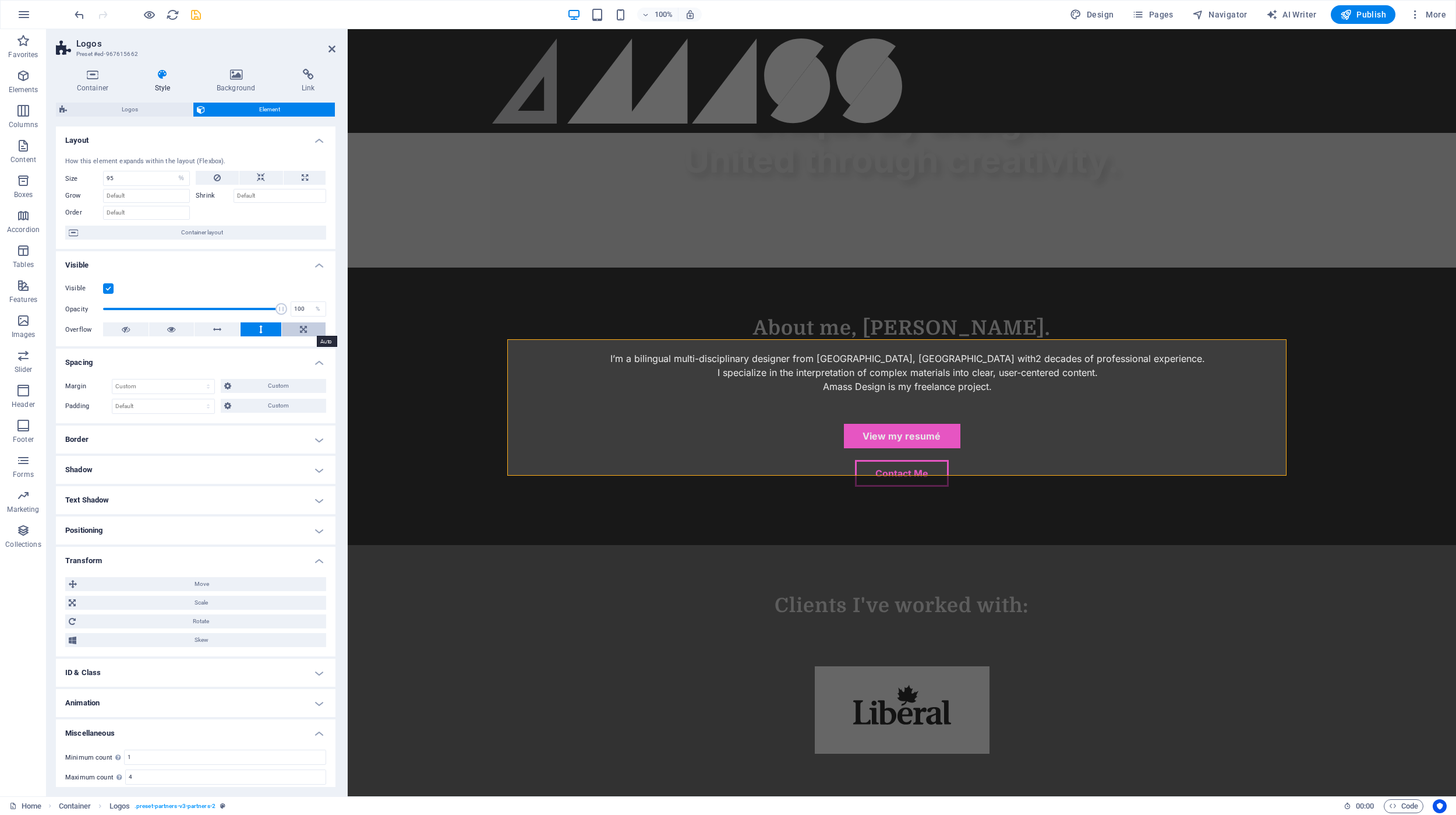
click at [310, 328] on button at bounding box center [304, 329] width 45 height 14
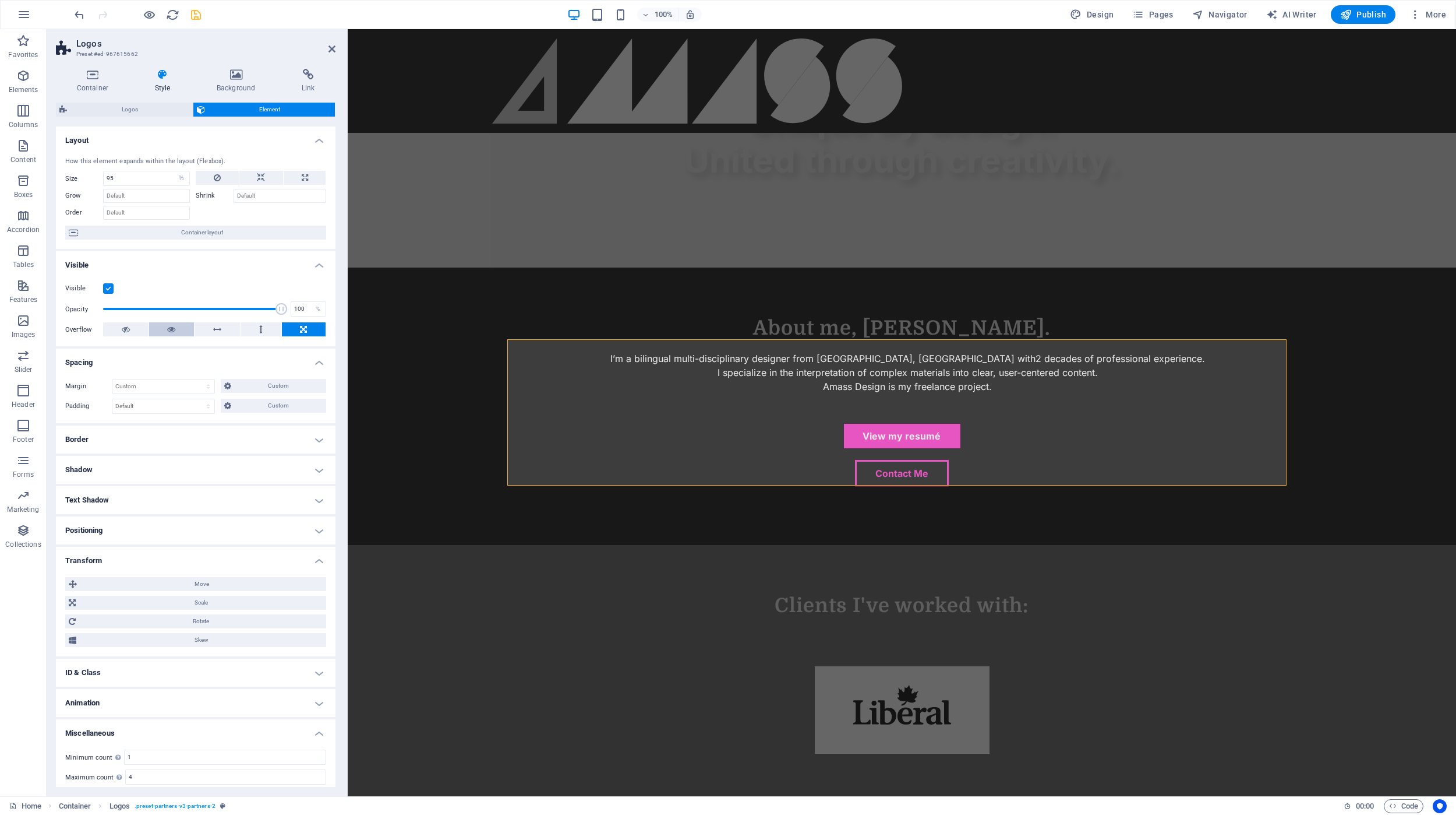
click at [184, 327] on button at bounding box center [171, 329] width 45 height 14
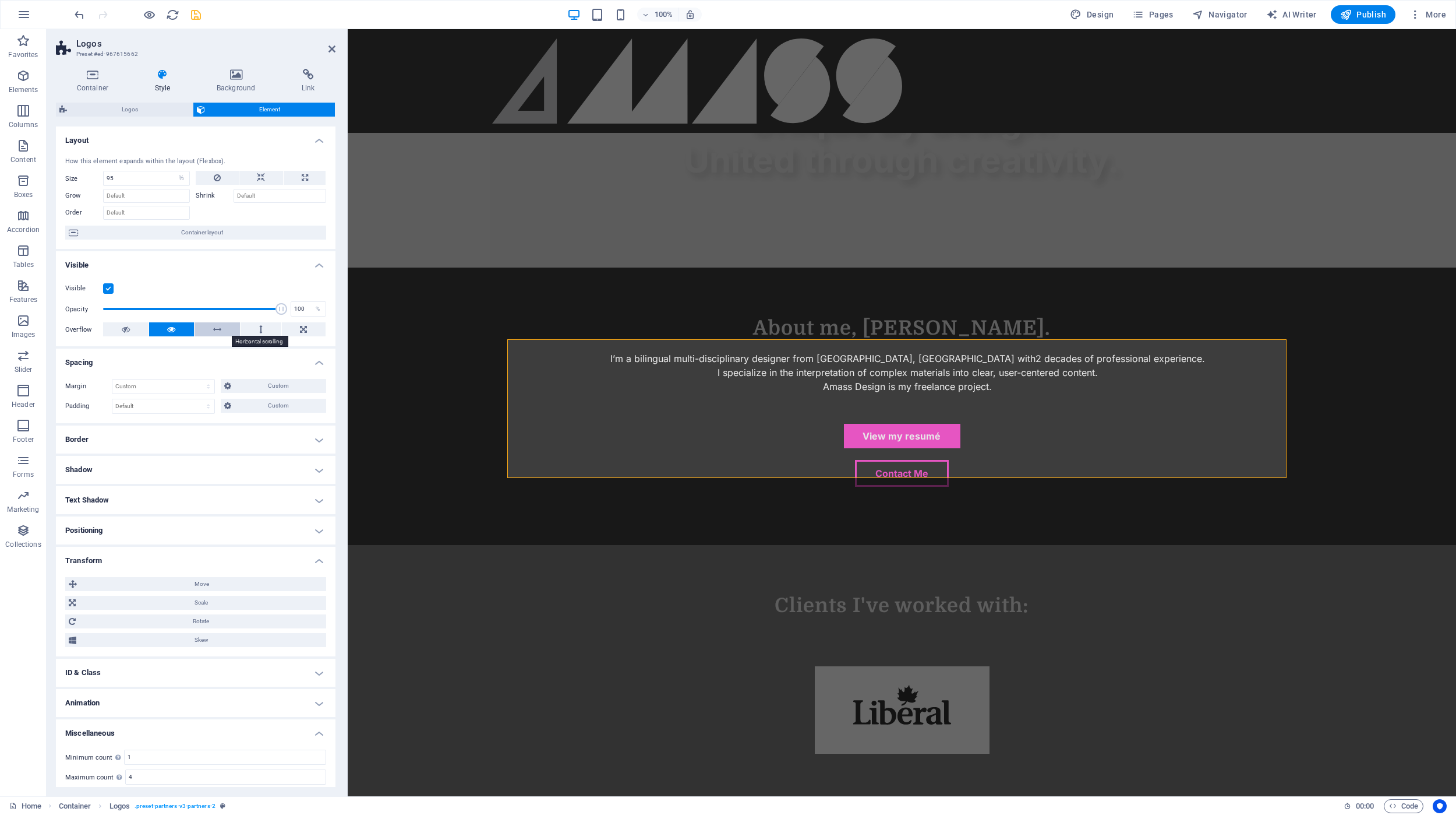
click at [207, 329] on button at bounding box center [217, 329] width 45 height 14
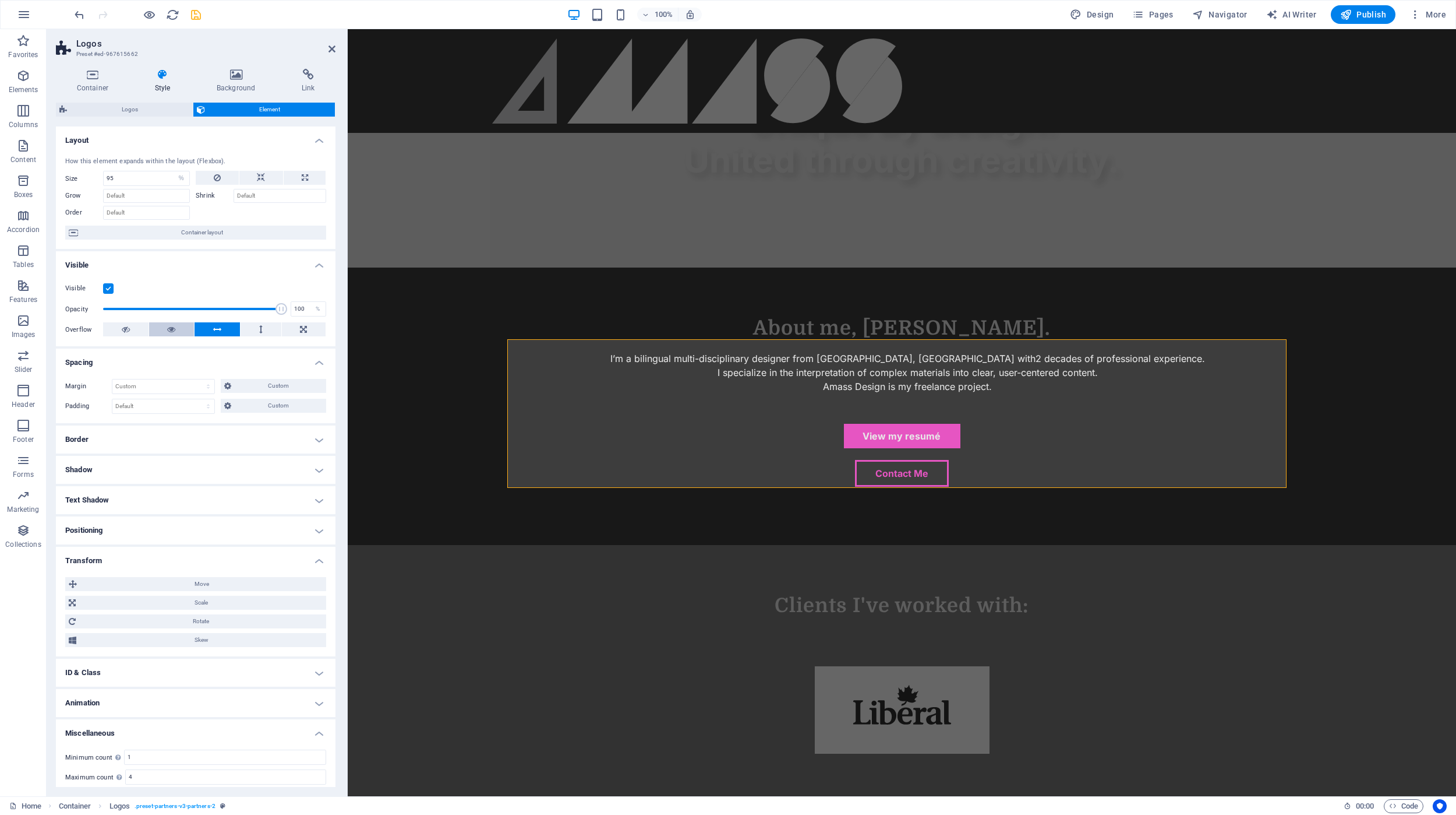
click at [179, 331] on button at bounding box center [171, 329] width 45 height 14
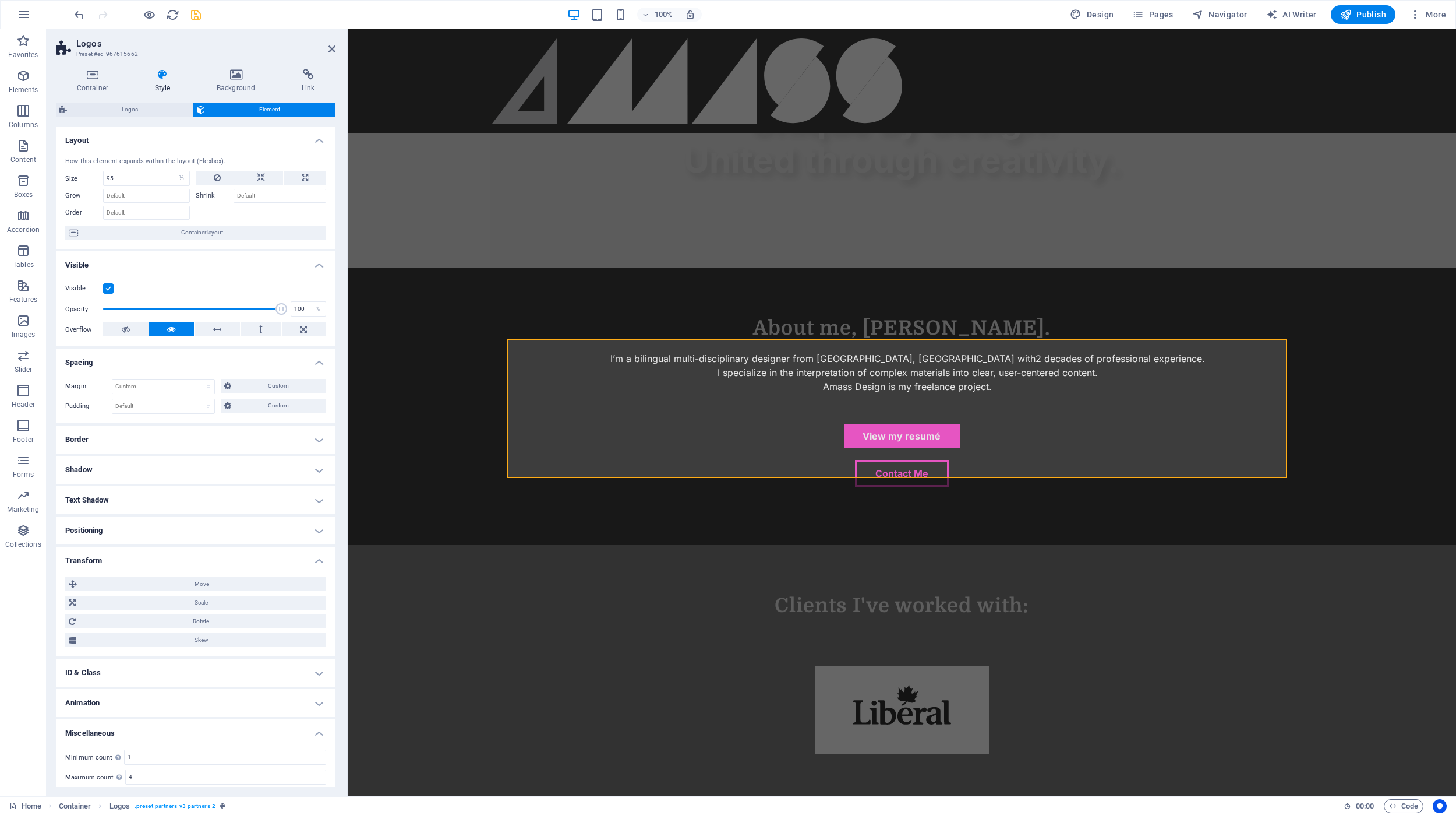
click at [322, 563] on h4 "Transform" at bounding box center [196, 557] width 280 height 21
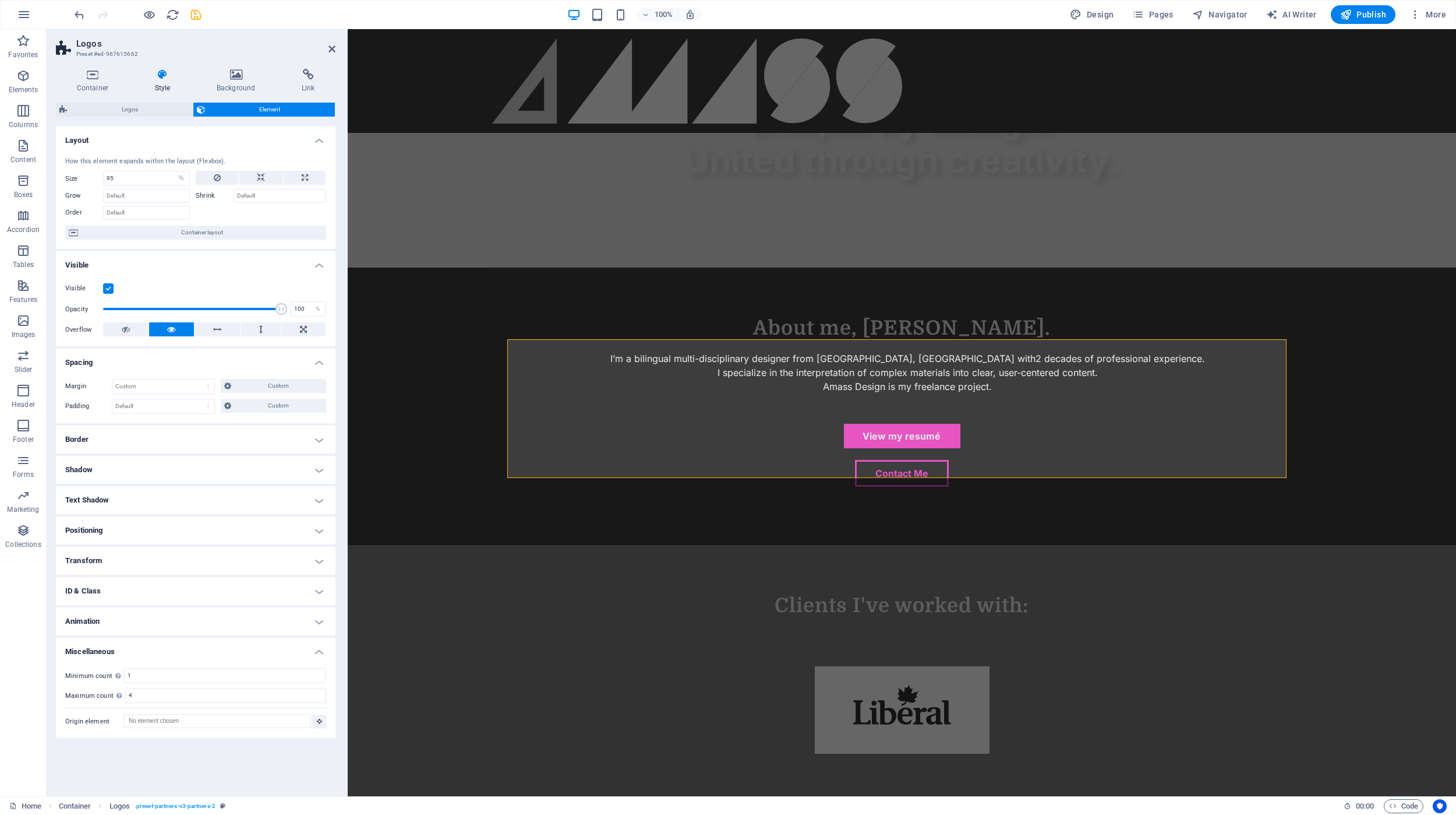
click at [313, 533] on h4 "Positioning" at bounding box center [196, 530] width 280 height 28
click at [317, 530] on h4 "Positioning" at bounding box center [196, 526] width 280 height 21
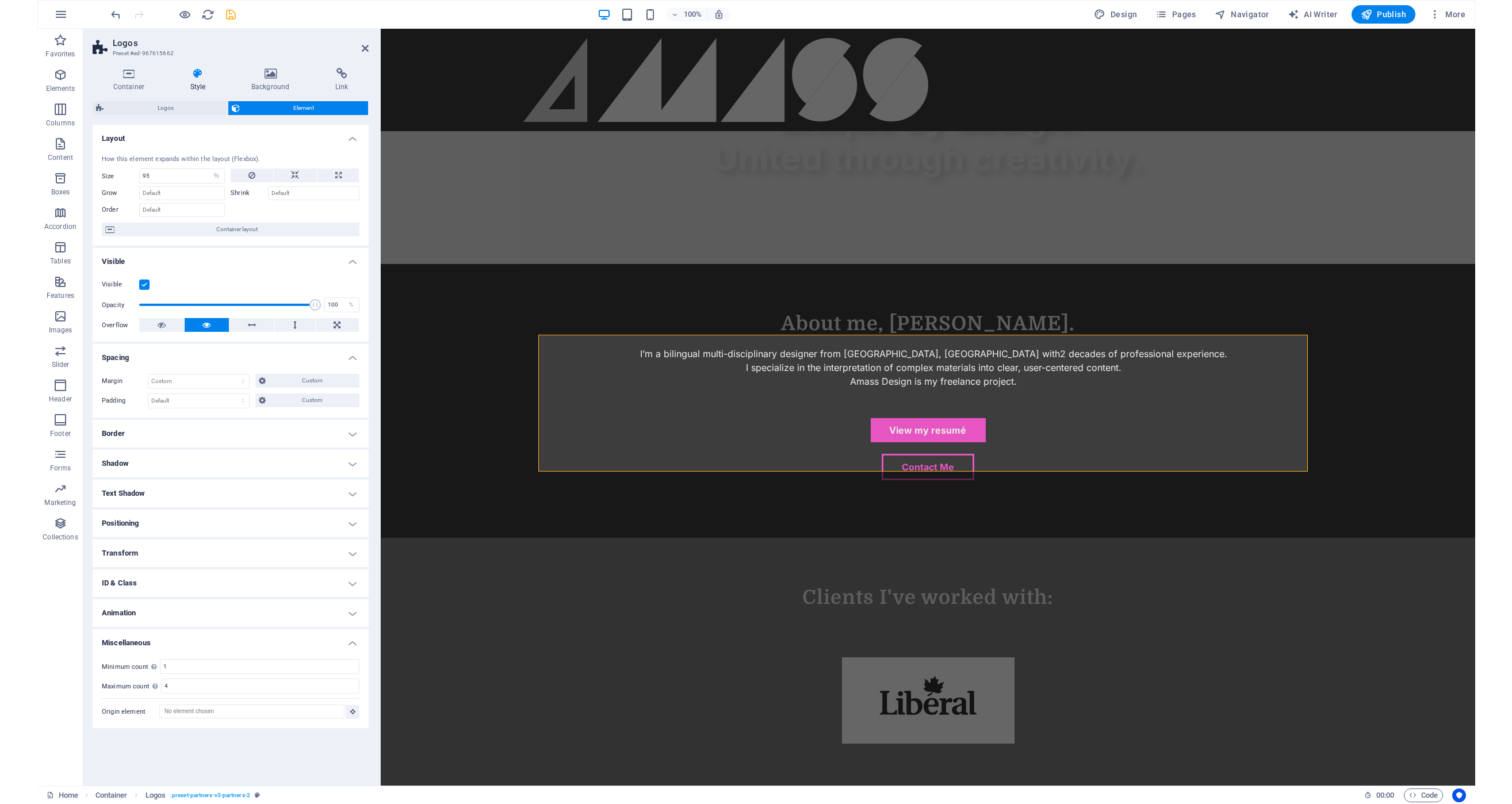
scroll to position [742, 0]
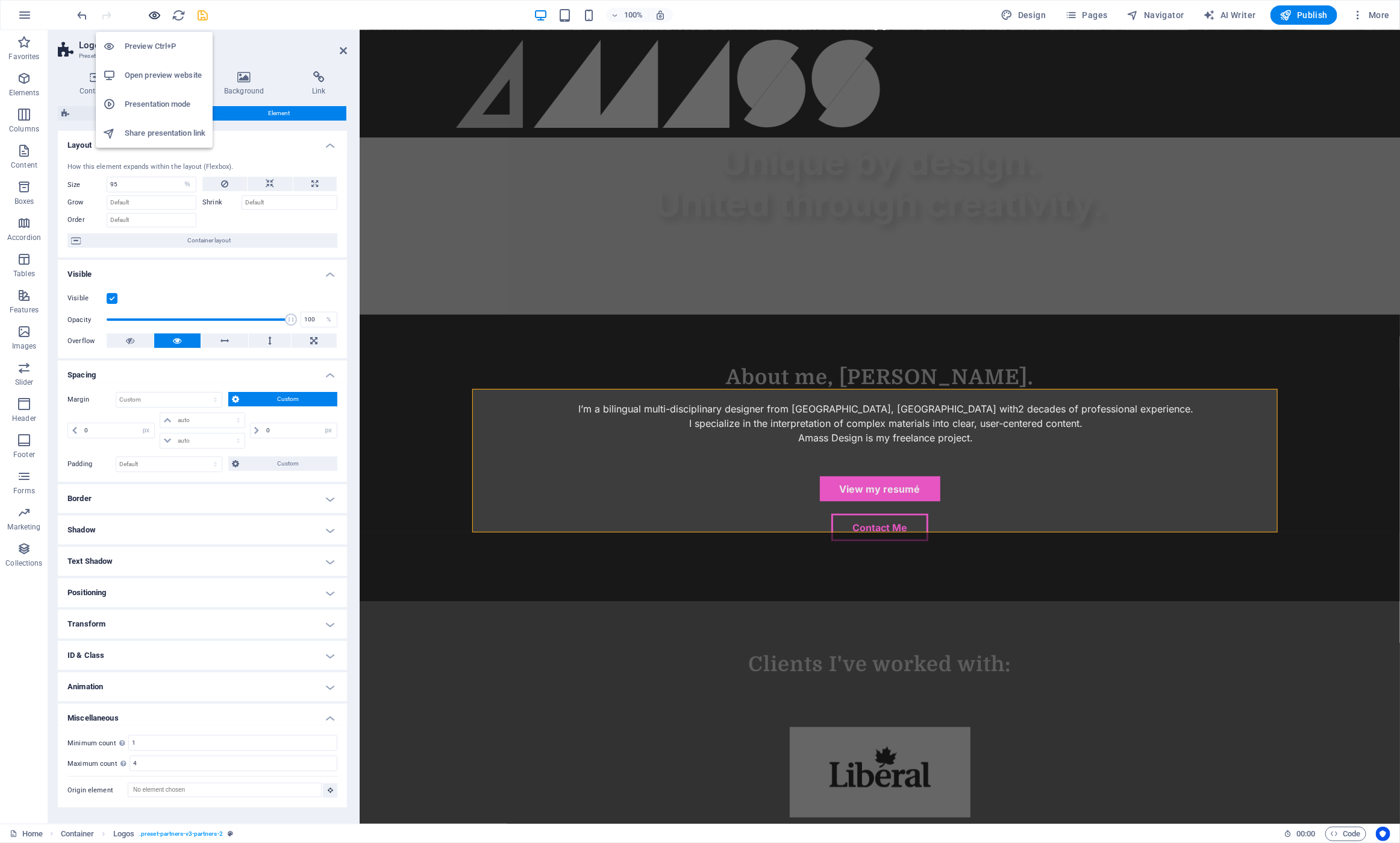
click at [153, 18] on icon "button" at bounding box center [155, 15] width 14 height 14
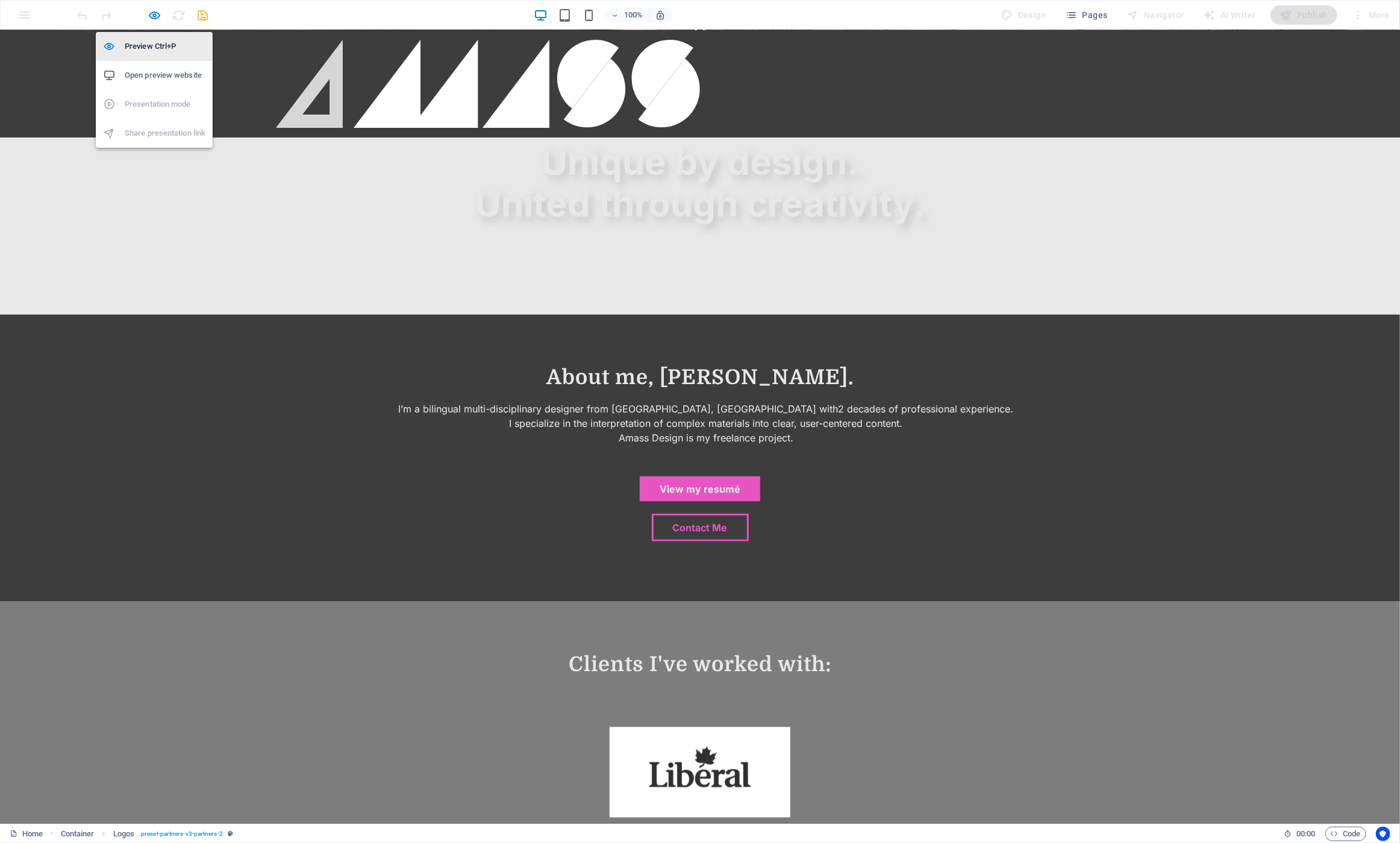
click at [155, 45] on h6 "Preview Ctrl+P" at bounding box center [165, 46] width 81 height 15
select select "%"
select select "px"
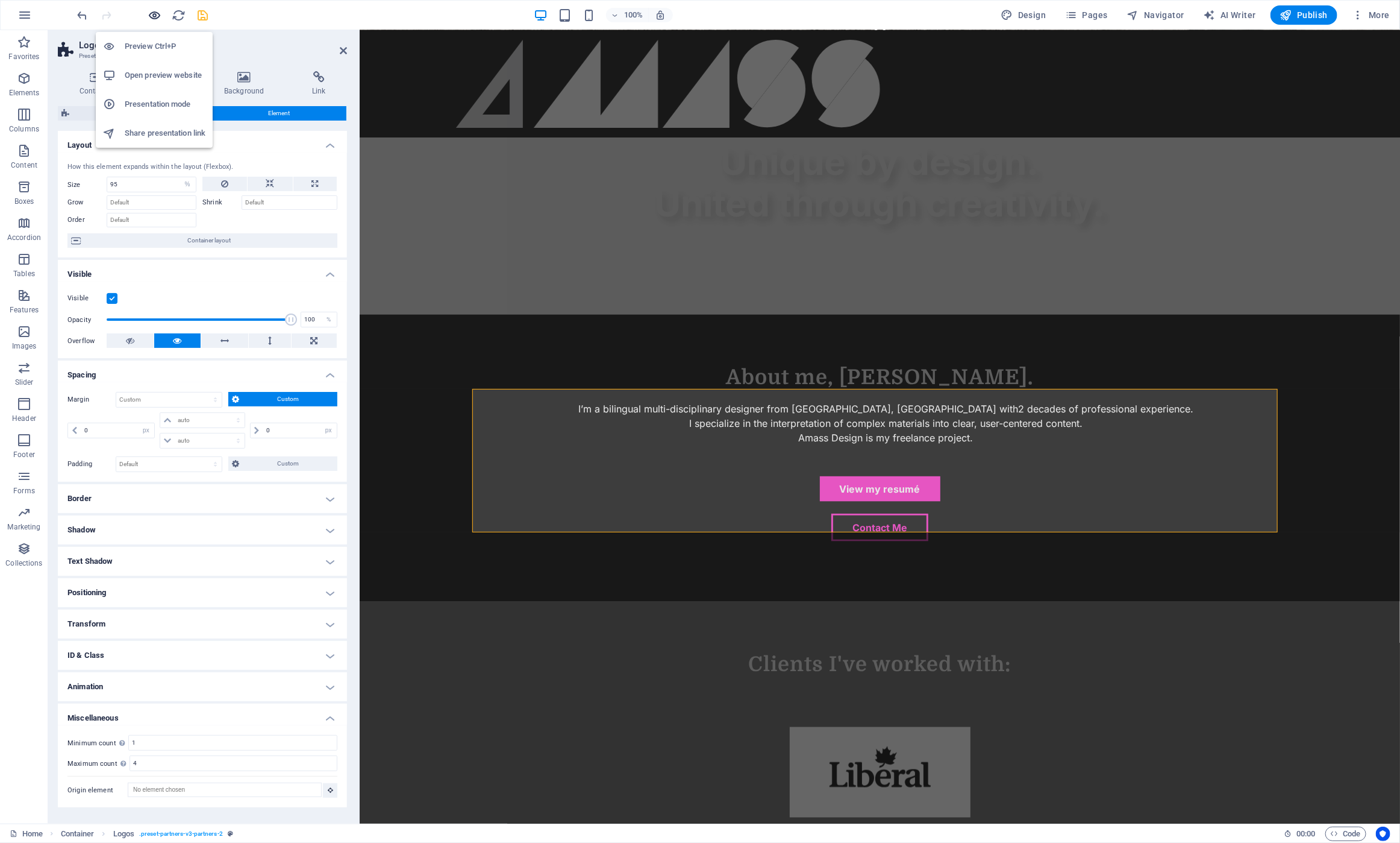
click at [151, 15] on icon "button" at bounding box center [155, 15] width 14 height 14
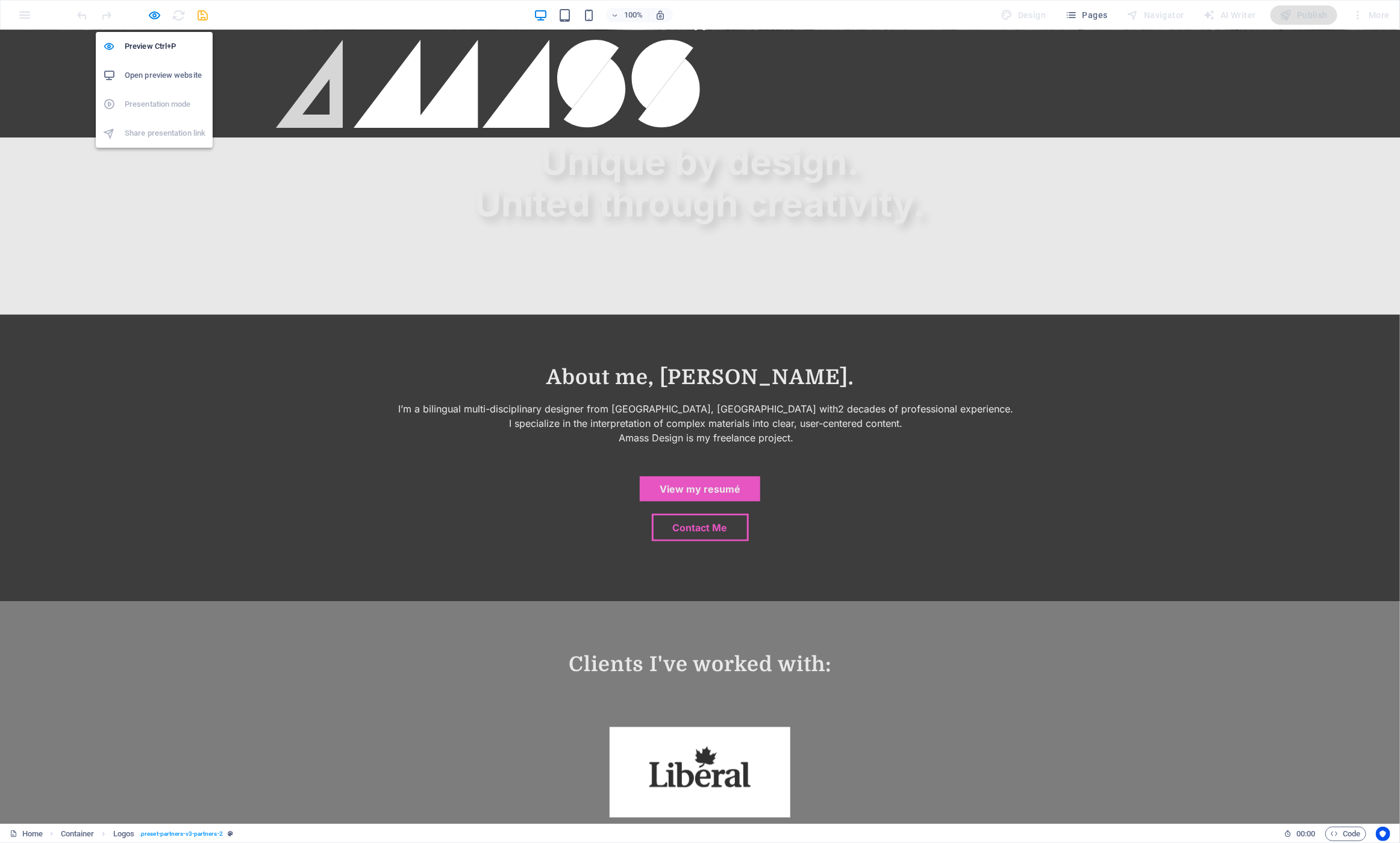
click at [165, 77] on h6 "Open preview website" at bounding box center [165, 75] width 81 height 15
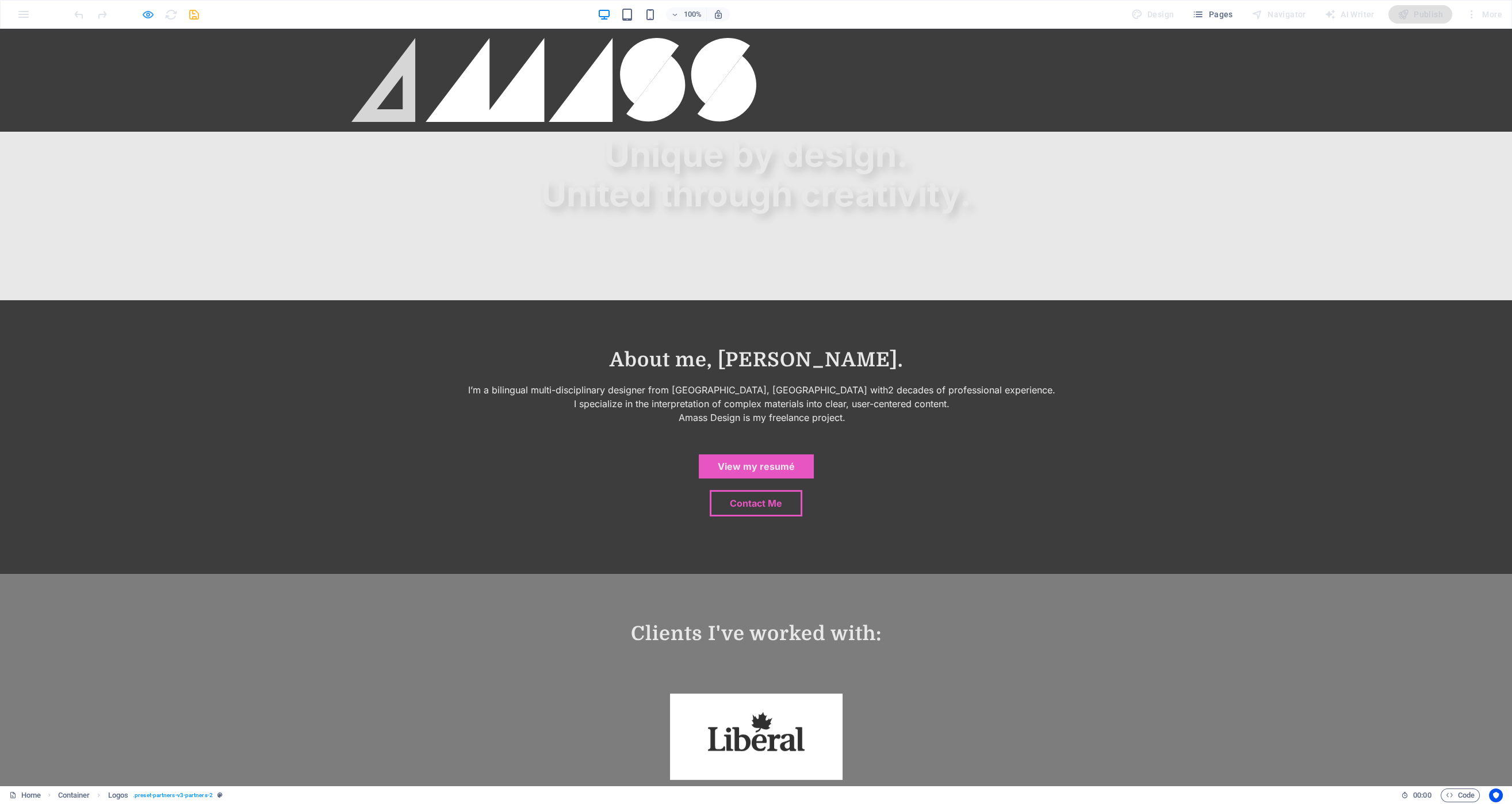
click at [146, 11] on icon "button" at bounding box center [148, 15] width 13 height 13
select select "%"
select select "px"
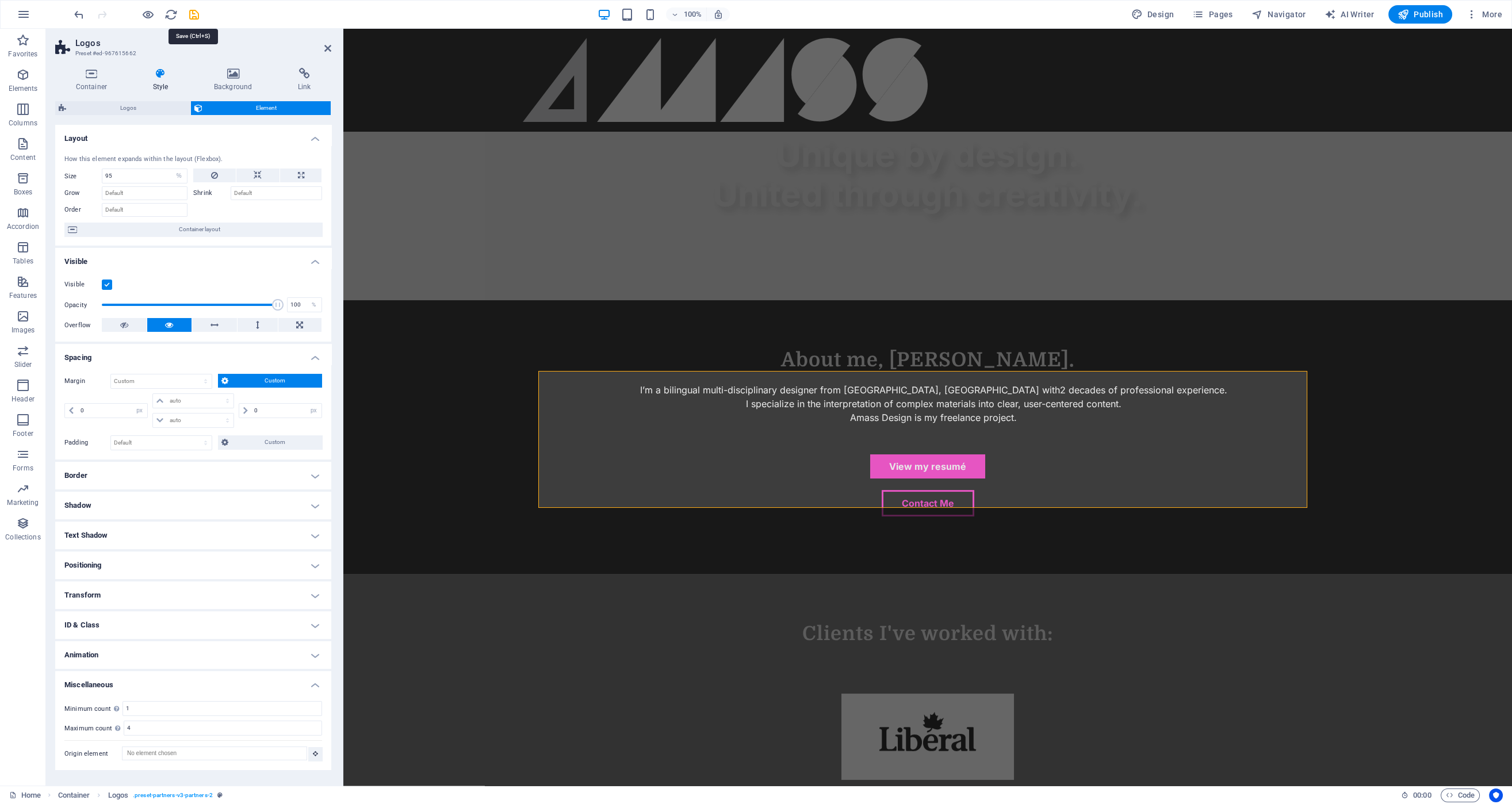
drag, startPoint x: 194, startPoint y: 13, endPoint x: 200, endPoint y: 13, distance: 6.0
click at [198, 13] on icon "save" at bounding box center [194, 15] width 13 height 13
select select "%"
select select "px"
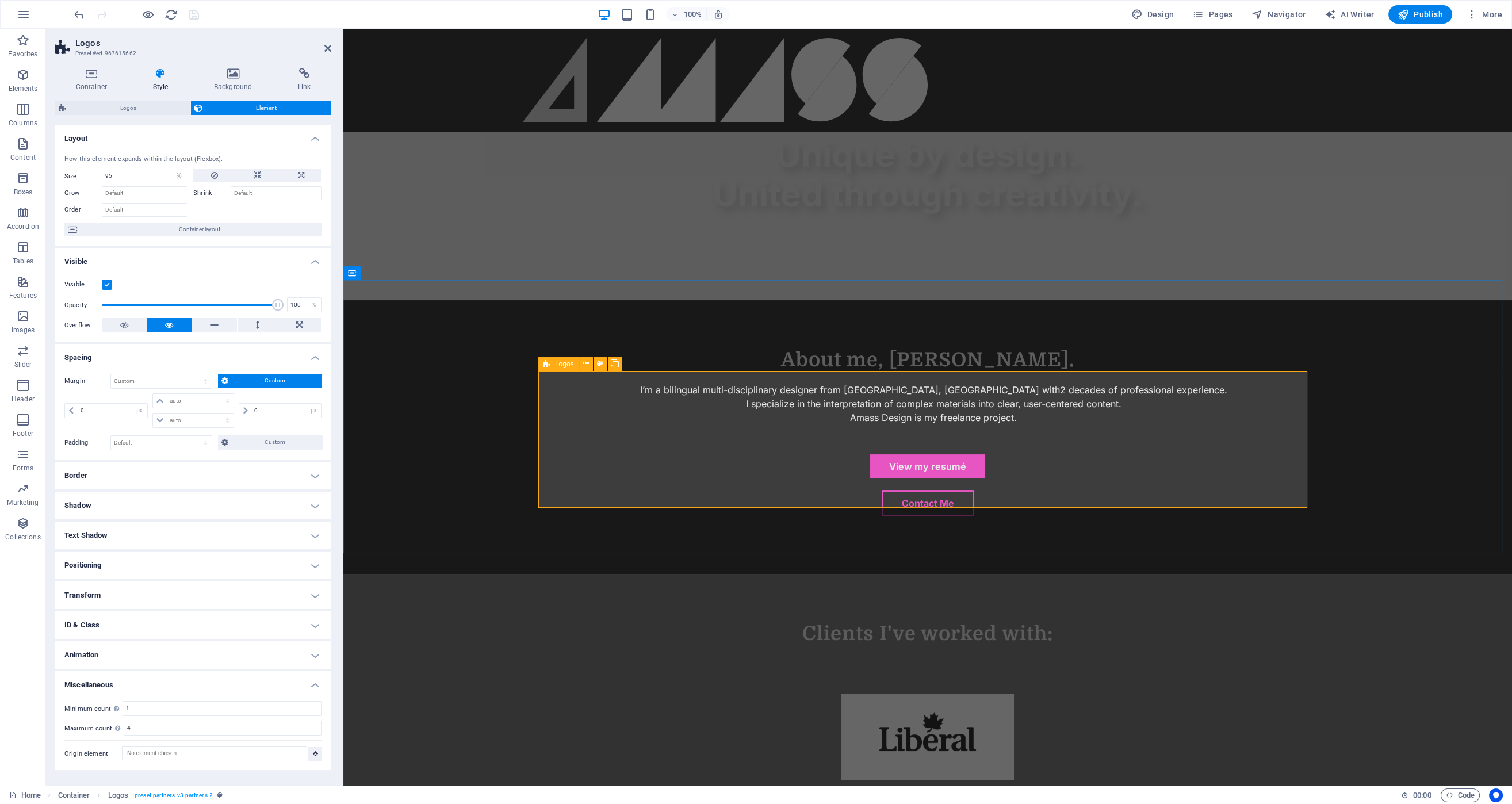
click at [543, 362] on icon at bounding box center [546, 363] width 7 height 14
click at [546, 362] on icon at bounding box center [546, 363] width 7 height 14
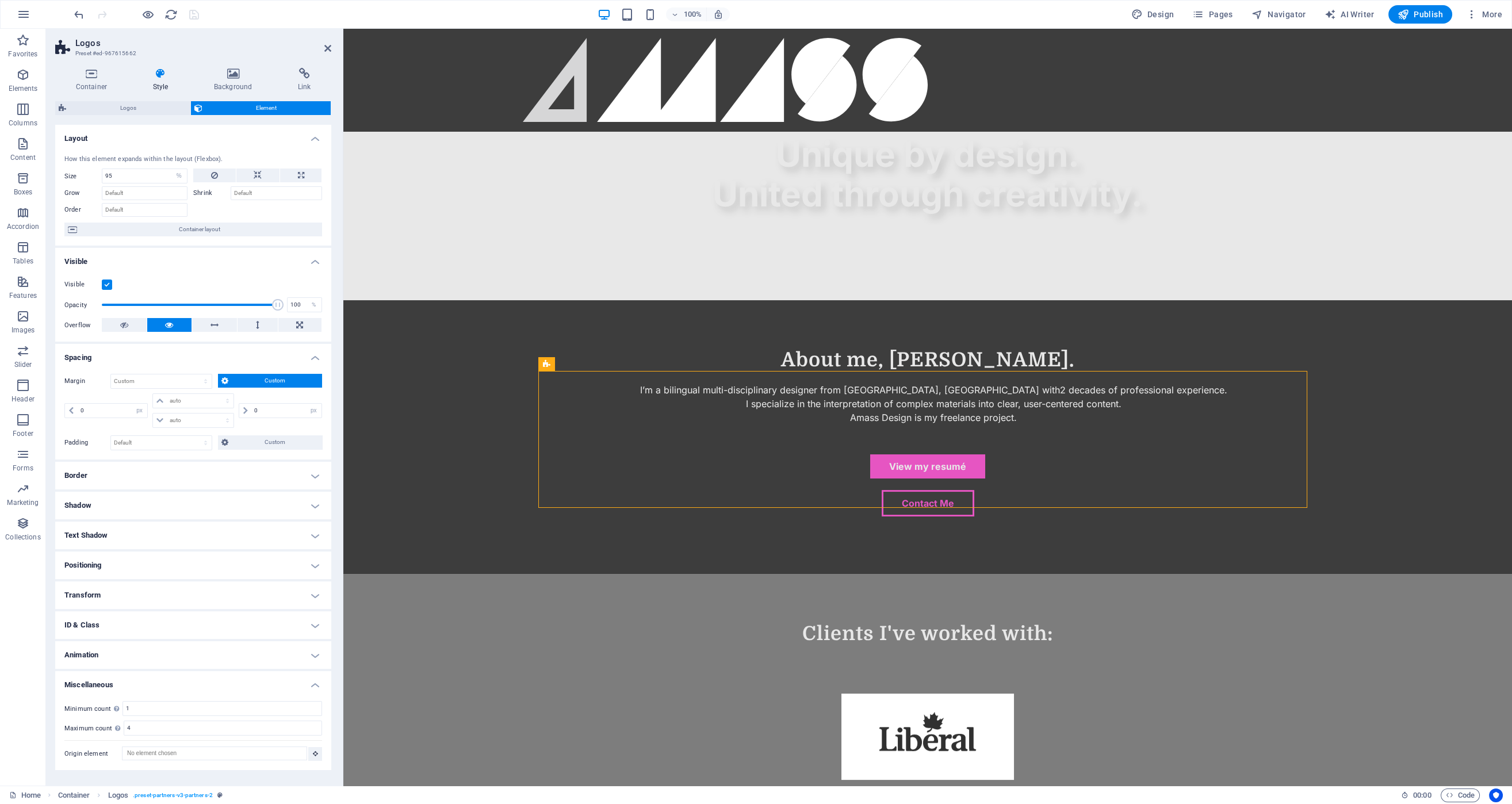
click at [256, 381] on span "Custom" at bounding box center [275, 380] width 87 height 14
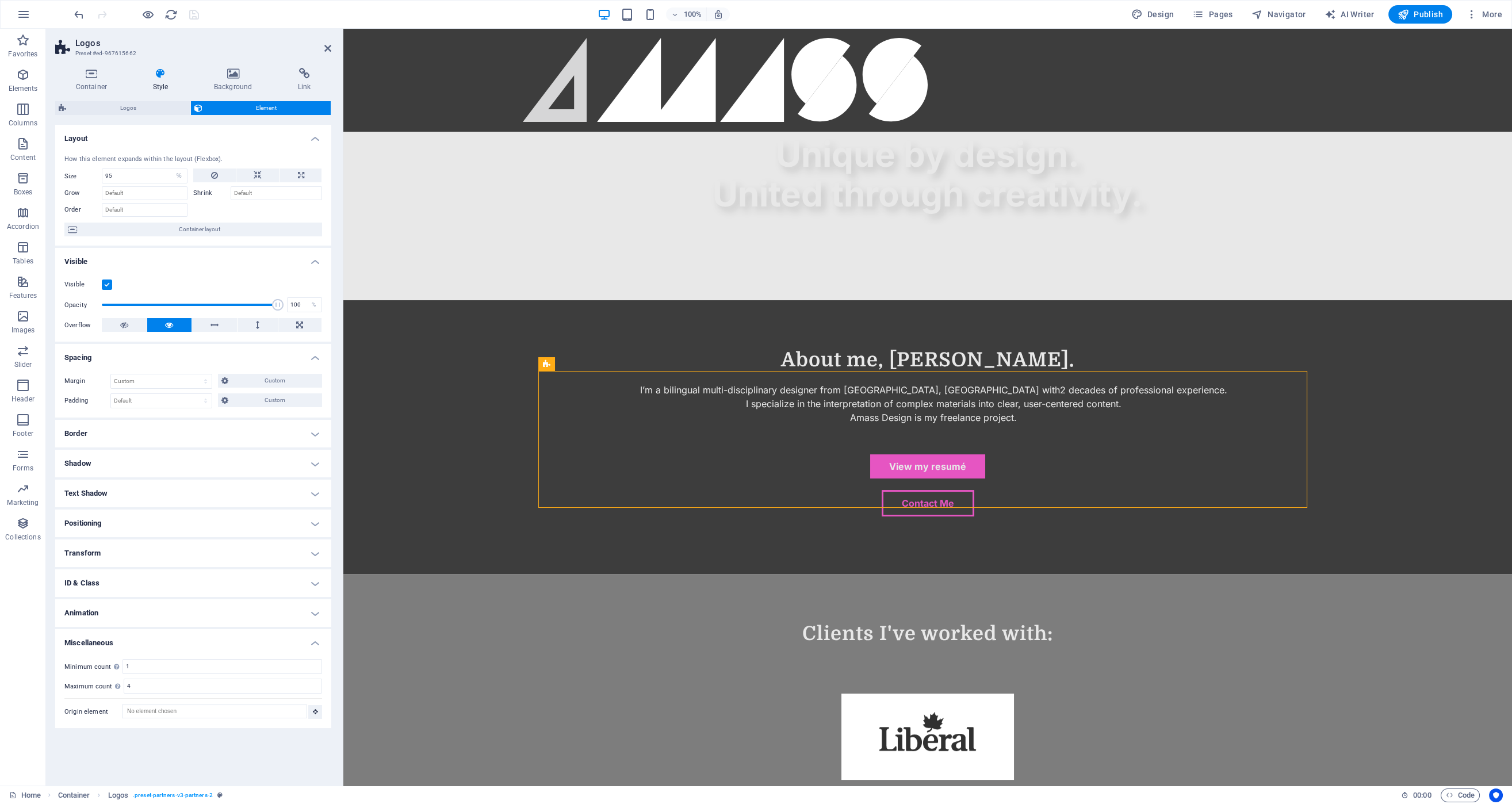
click at [230, 424] on h4 "Border" at bounding box center [193, 433] width 276 height 27
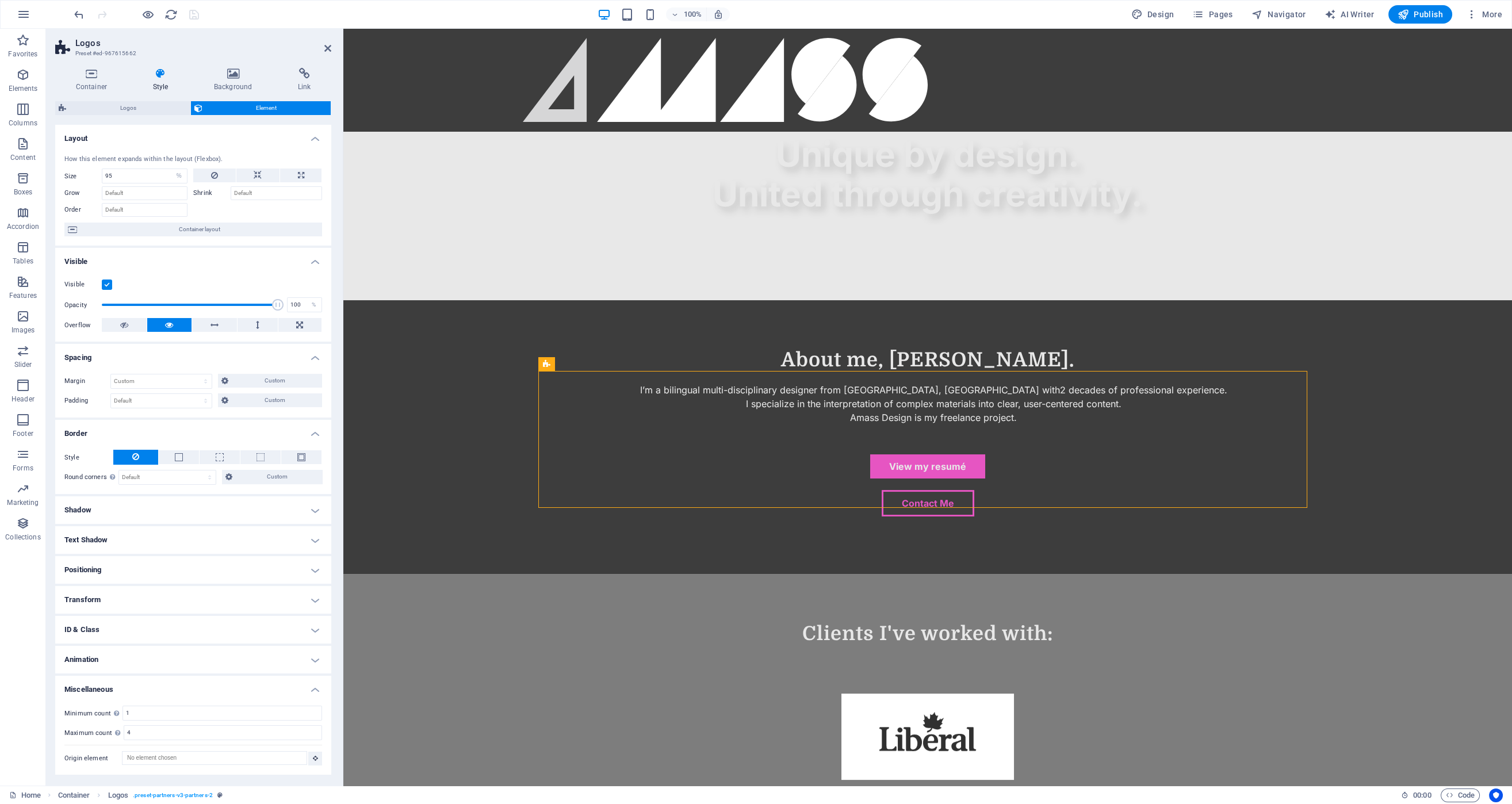
click at [236, 429] on h4 "Border" at bounding box center [193, 430] width 276 height 21
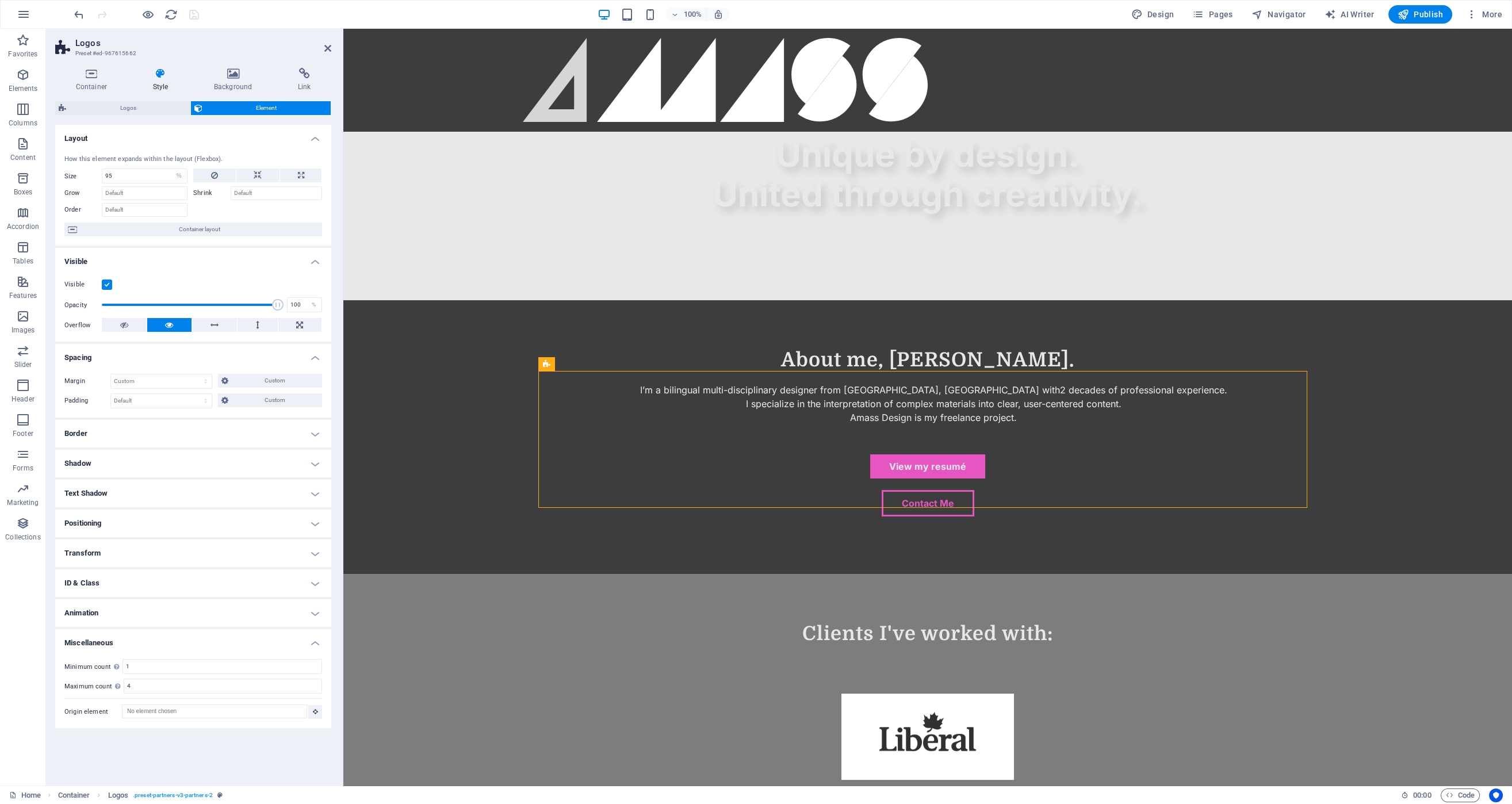
click at [318, 631] on h4 "Miscellaneous" at bounding box center [193, 639] width 276 height 21
click at [280, 572] on h4 "ID & Class" at bounding box center [193, 582] width 276 height 27
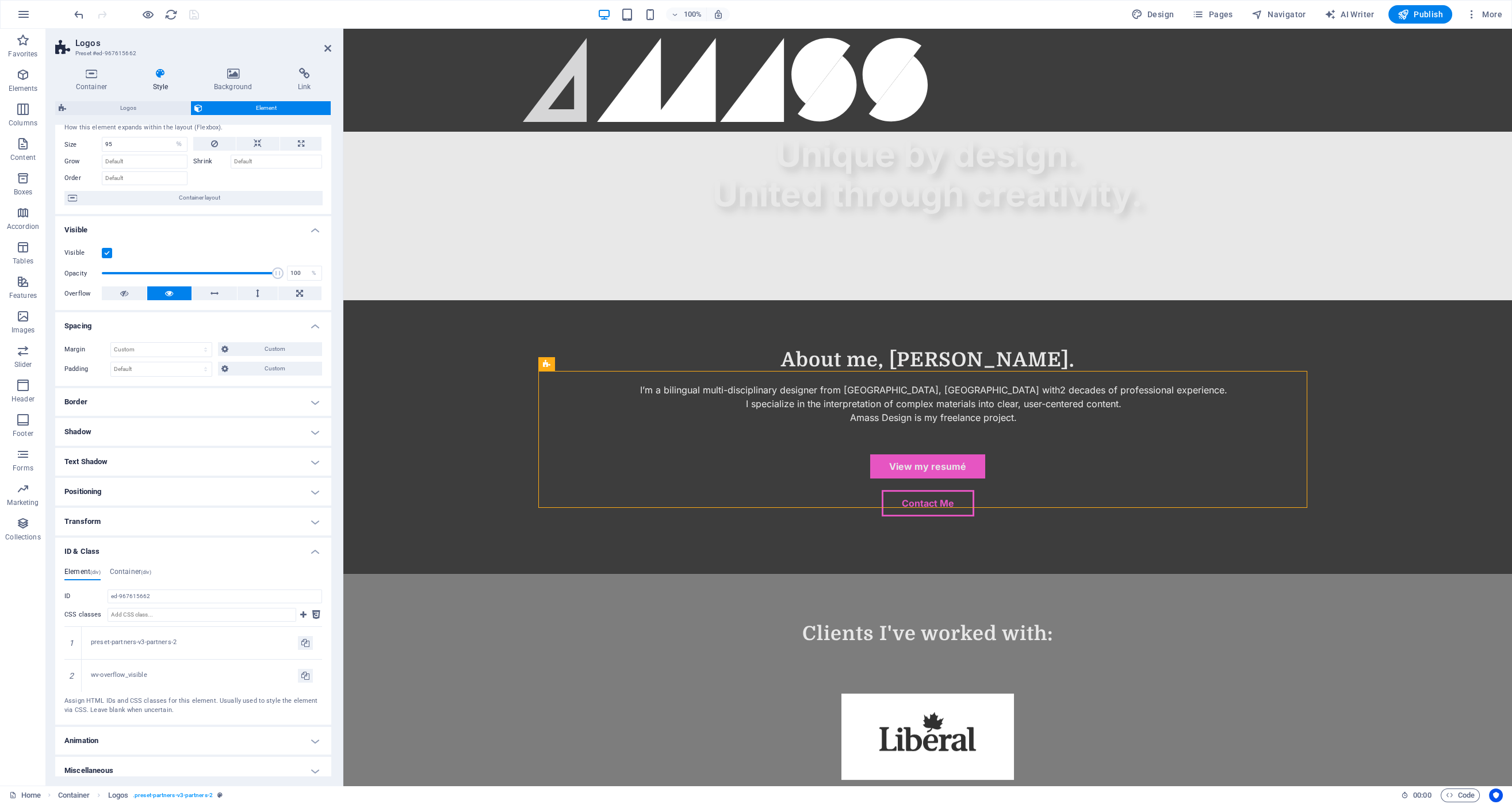
scroll to position [37, 0]
click at [242, 761] on h4 "Miscellaneous" at bounding box center [193, 764] width 276 height 27
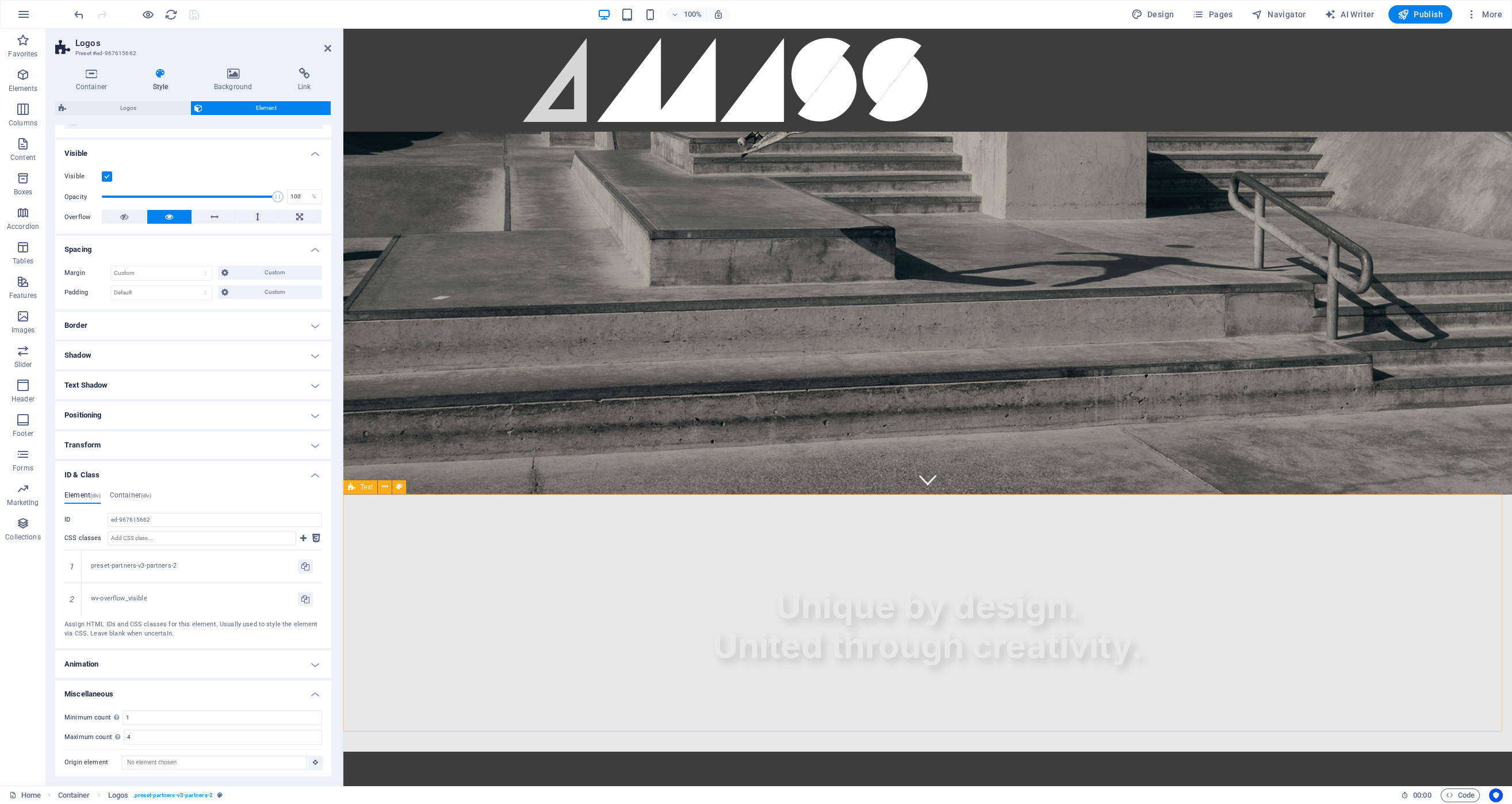
scroll to position [186, 0]
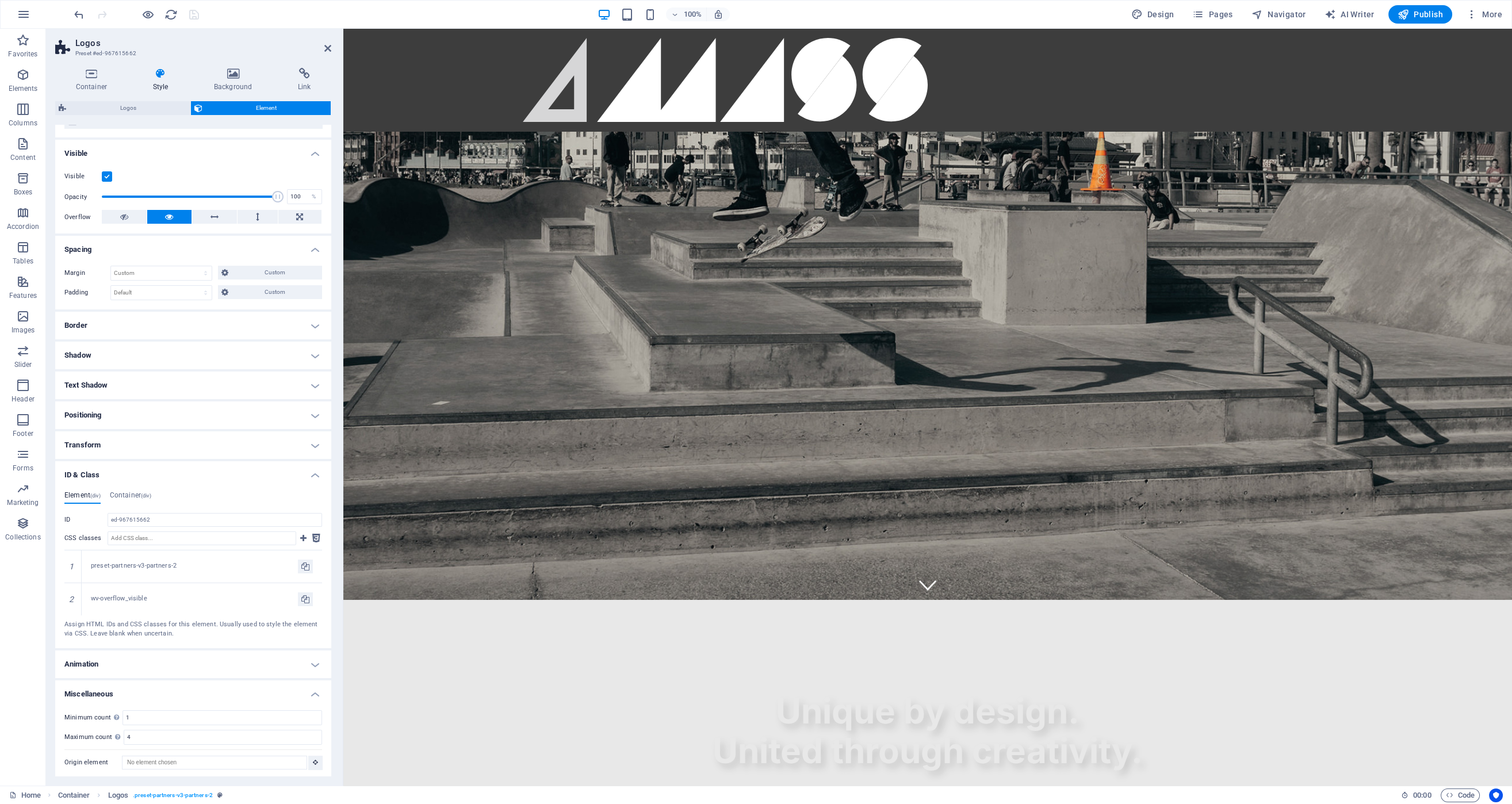
click at [280, 327] on h4 "Border" at bounding box center [193, 325] width 276 height 27
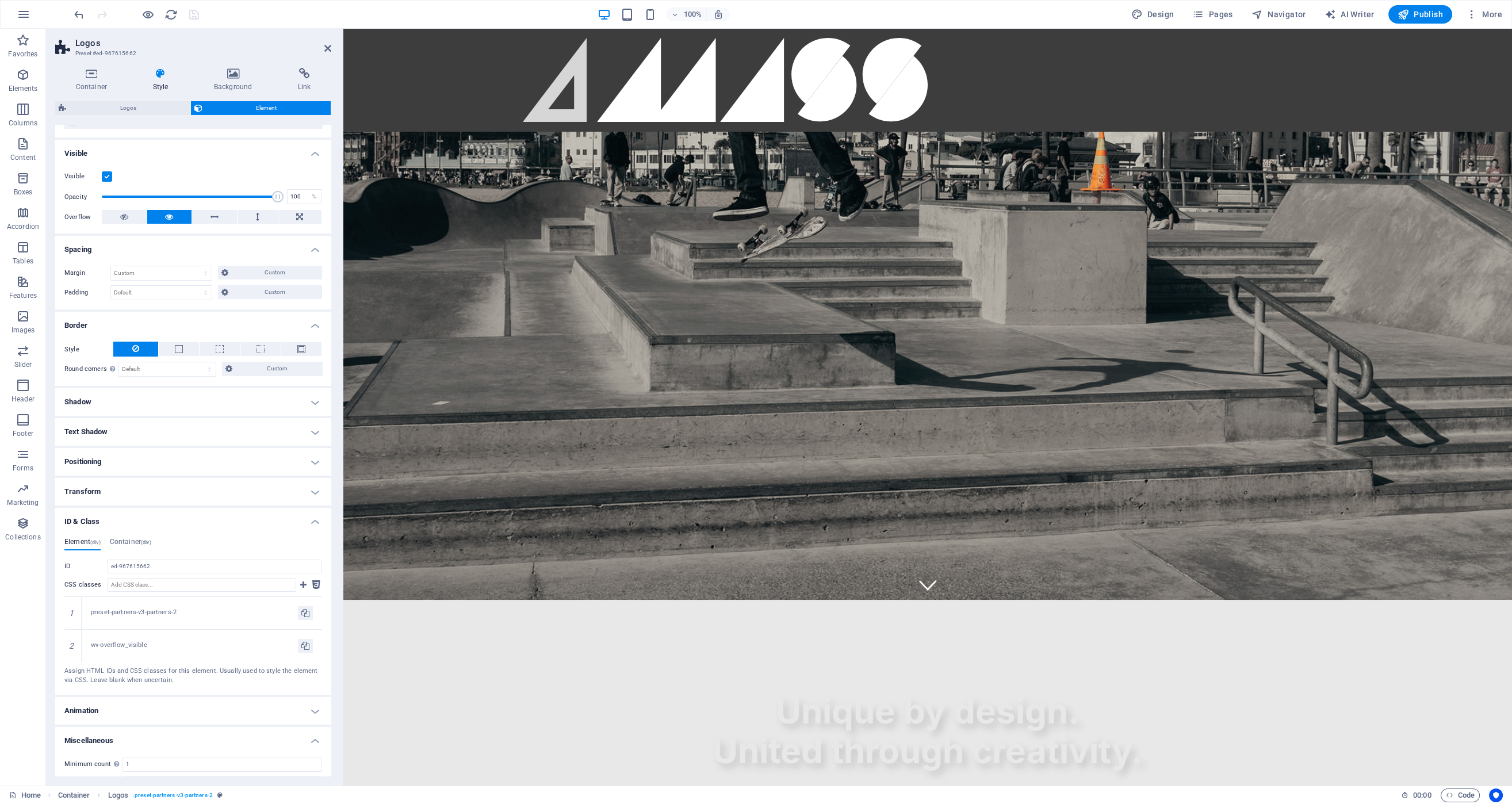
click at [304, 327] on h4 "Border" at bounding box center [193, 321] width 276 height 21
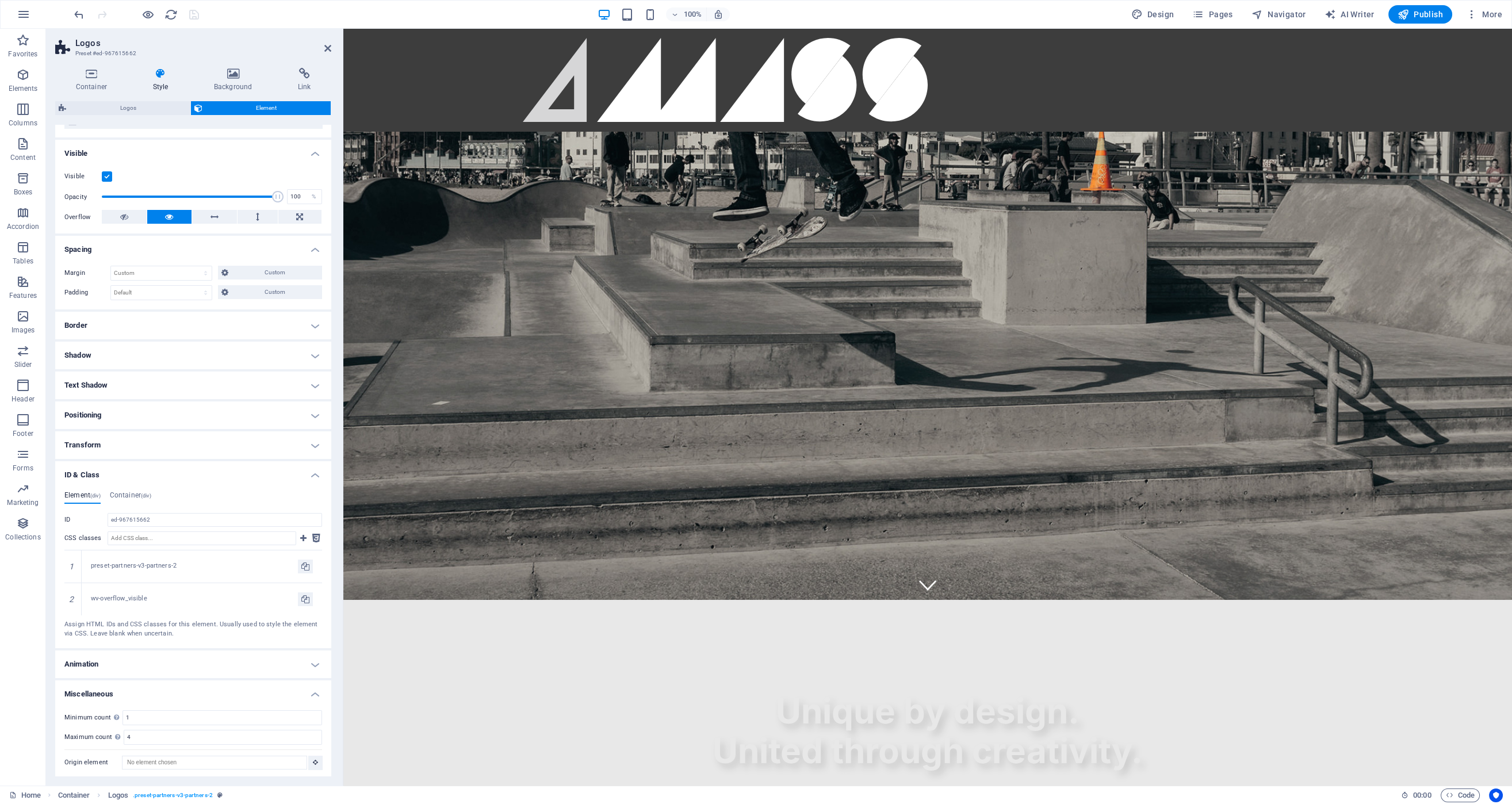
click at [312, 469] on h4 "ID & Class" at bounding box center [193, 471] width 276 height 21
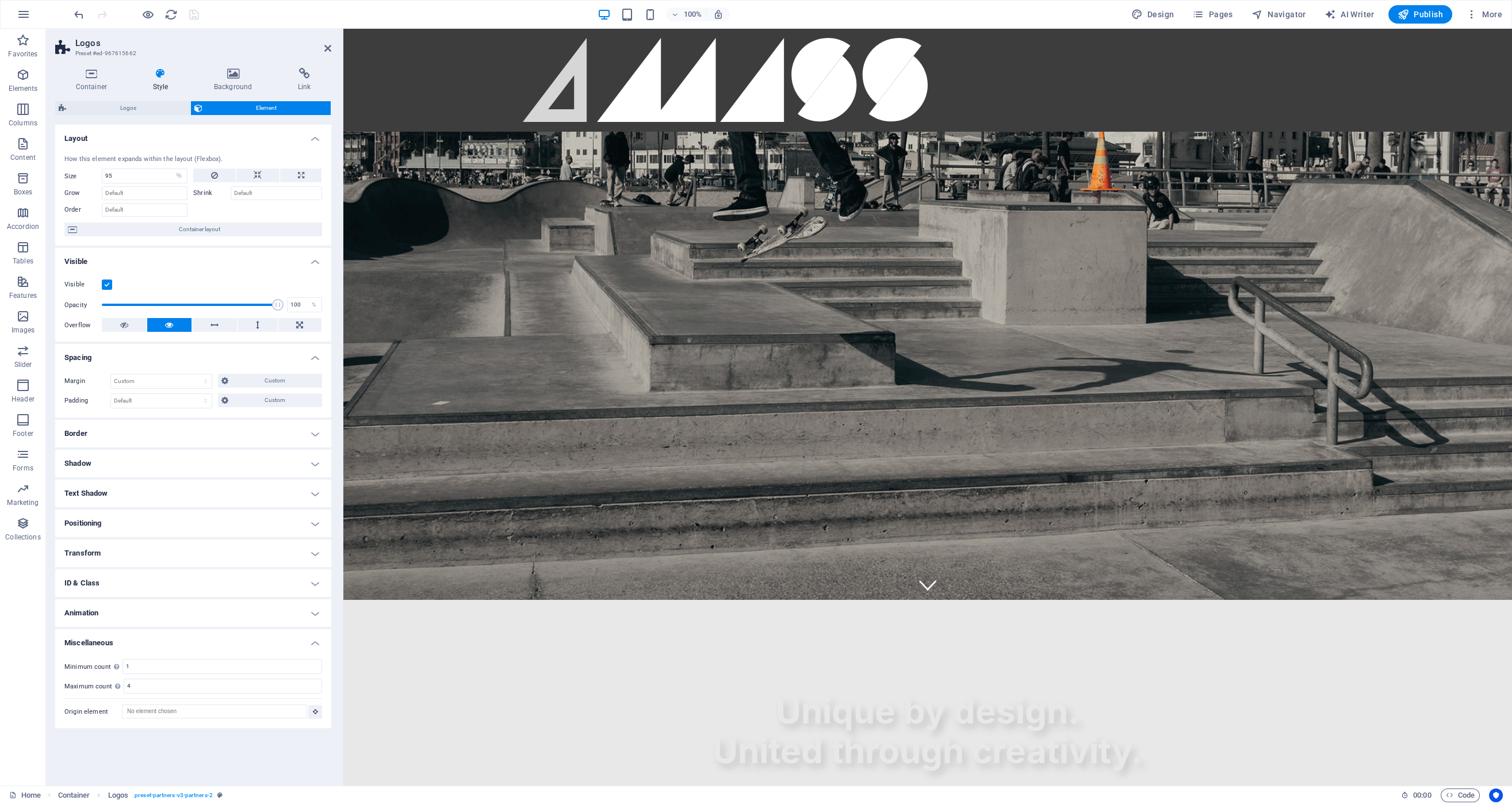
click at [298, 444] on h4 "Border" at bounding box center [193, 433] width 276 height 27
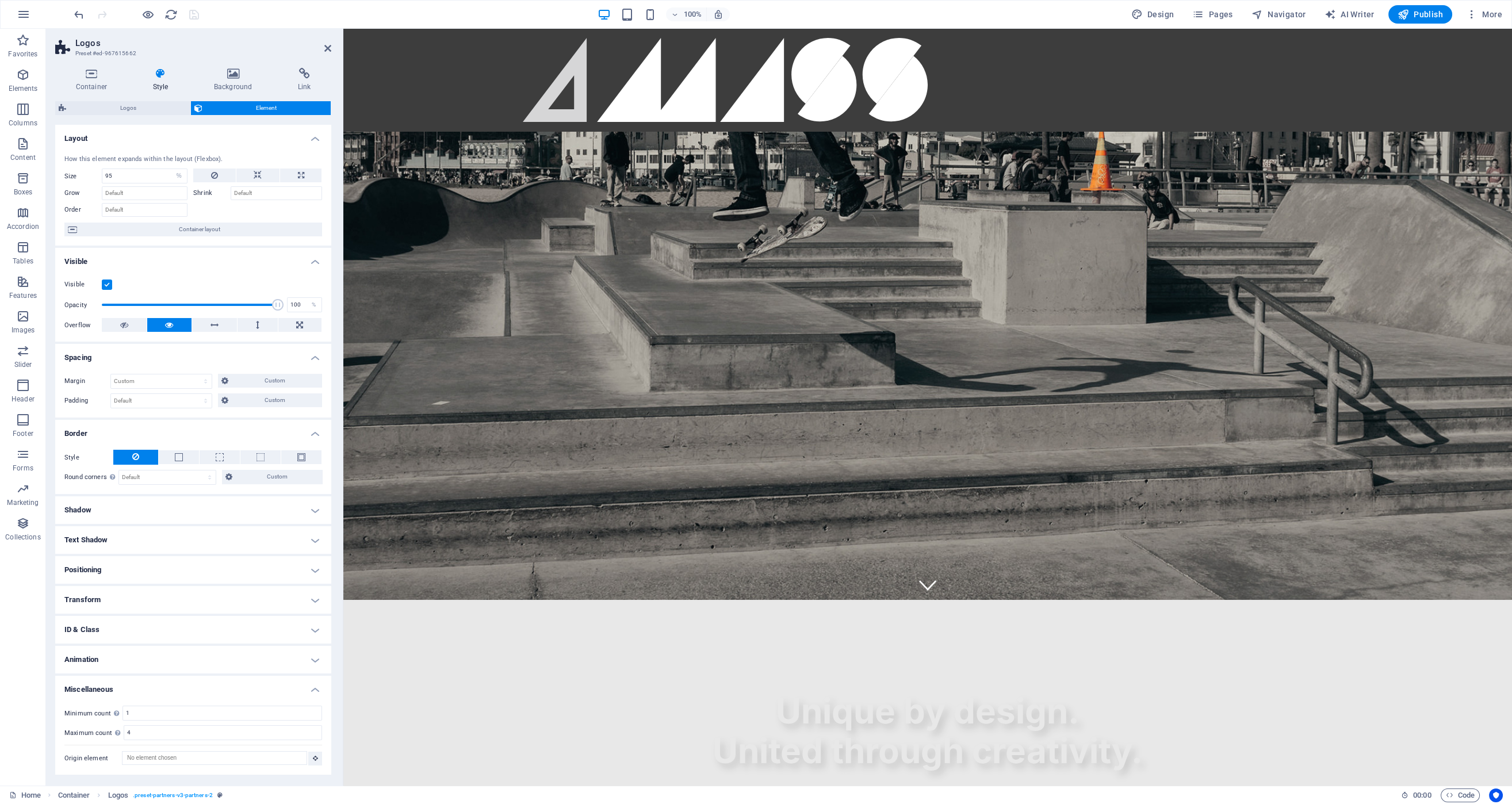
click at [320, 431] on h4 "Border" at bounding box center [193, 430] width 276 height 21
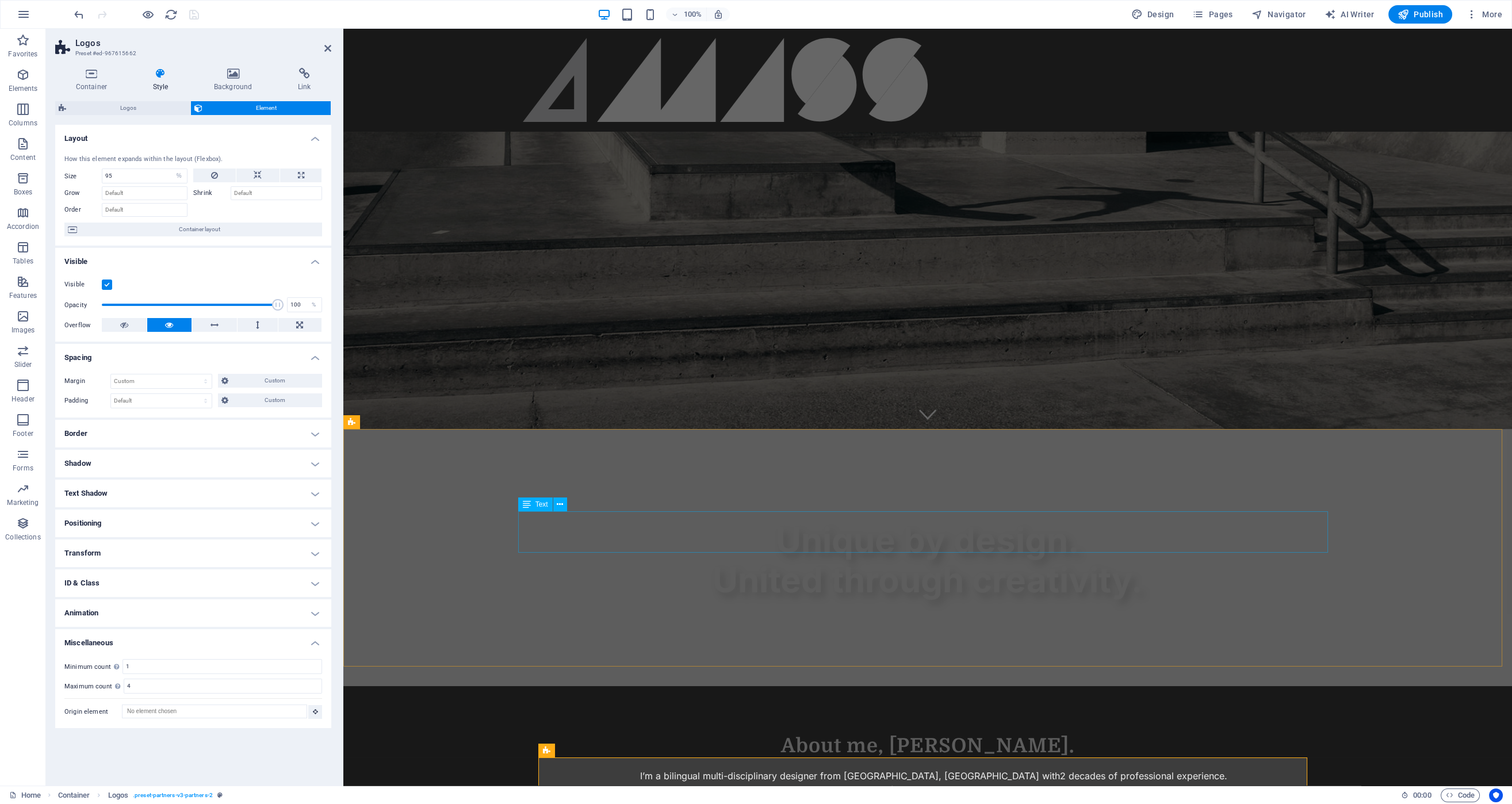
scroll to position [612, 0]
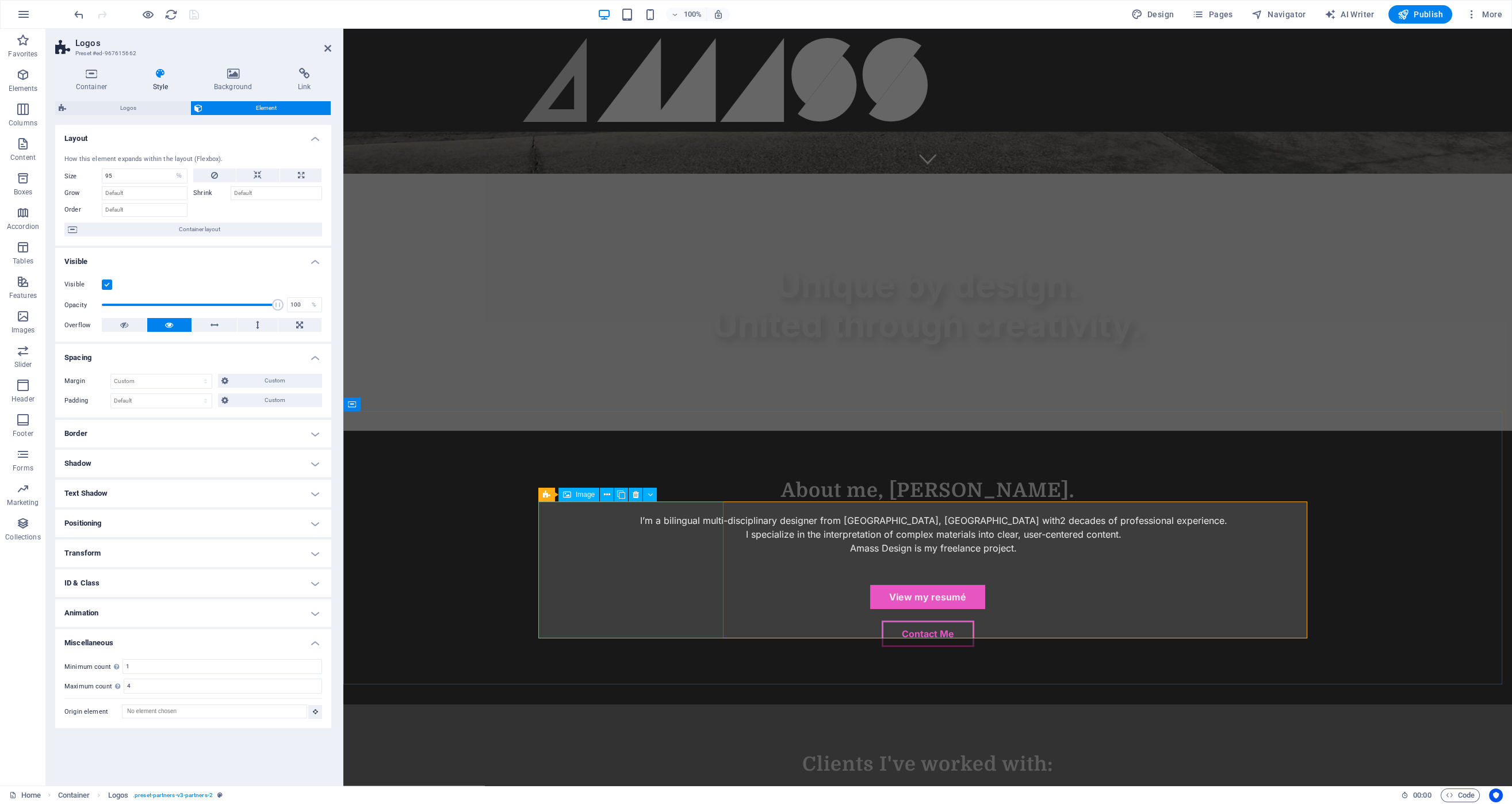
click at [600, 493] on icon at bounding box center [601, 495] width 7 height 12
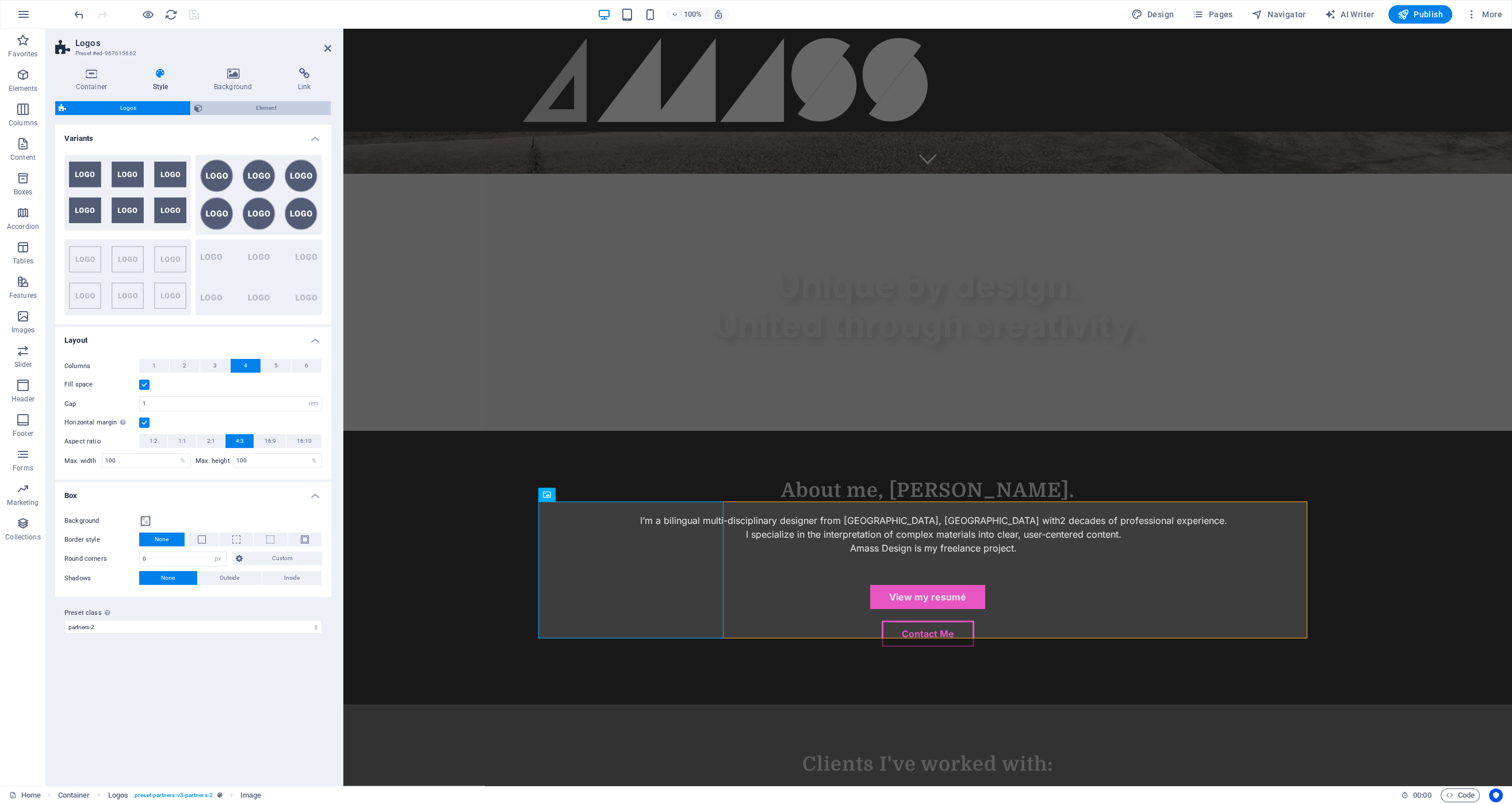
click at [255, 101] on span "Element" at bounding box center [266, 108] width 122 height 14
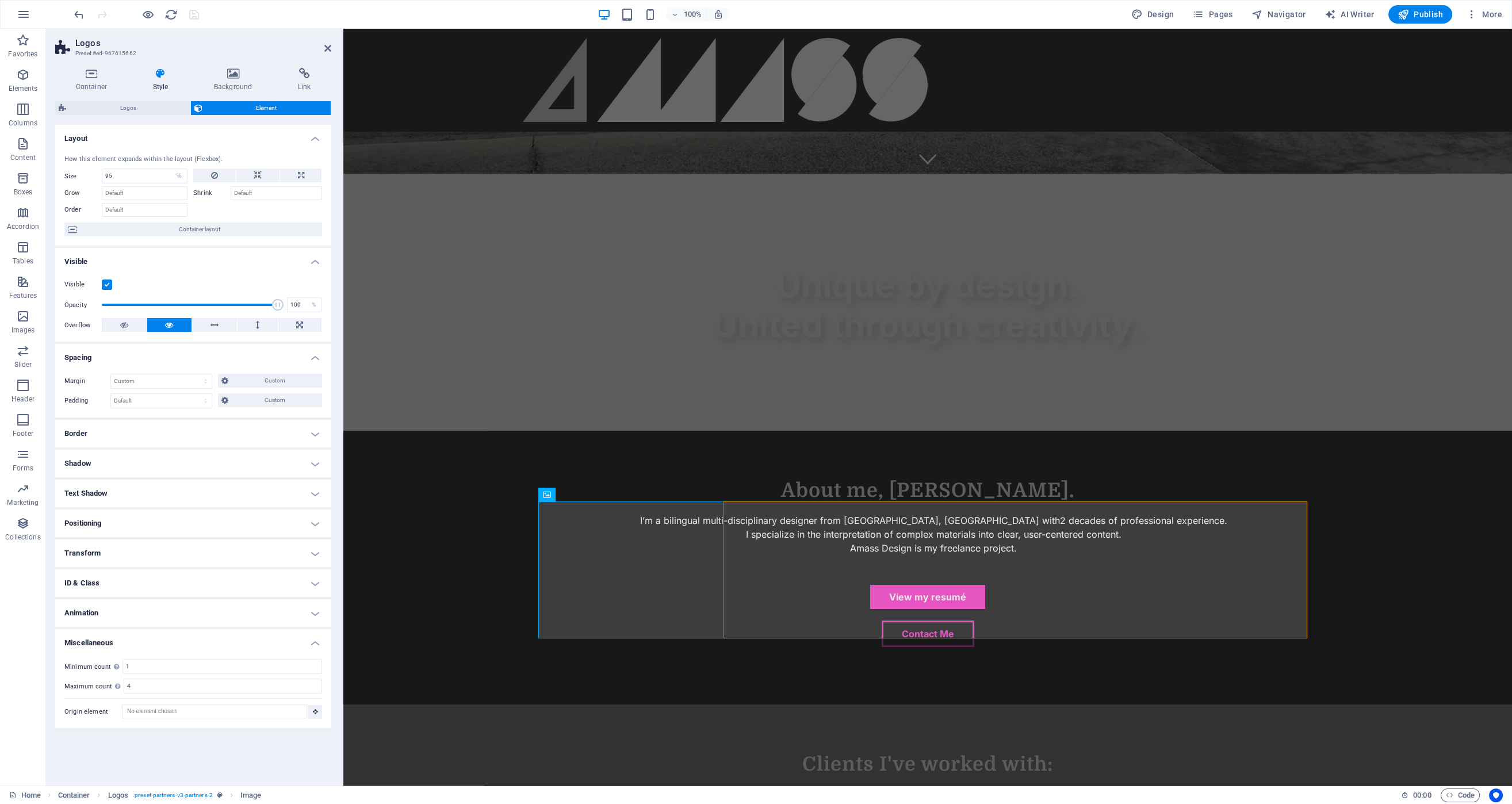
click at [108, 285] on label at bounding box center [107, 285] width 11 height 11
click at [0, 0] on input "Visible" at bounding box center [0, 0] width 0 height 0
click at [108, 283] on label at bounding box center [107, 285] width 11 height 11
click at [0, 0] on input "Visible" at bounding box center [0, 0] width 0 height 0
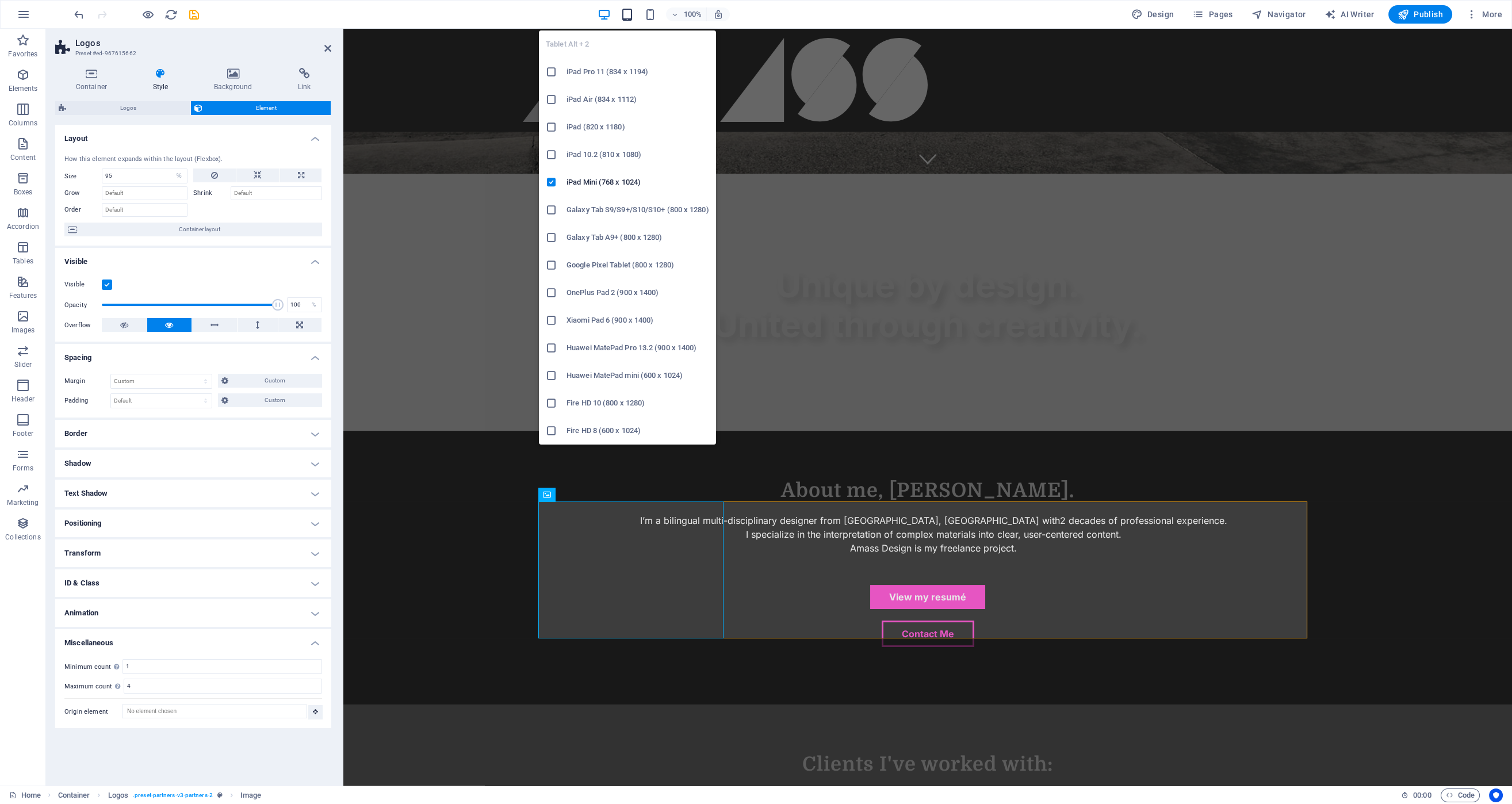
click at [632, 8] on icon "button" at bounding box center [627, 15] width 13 height 13
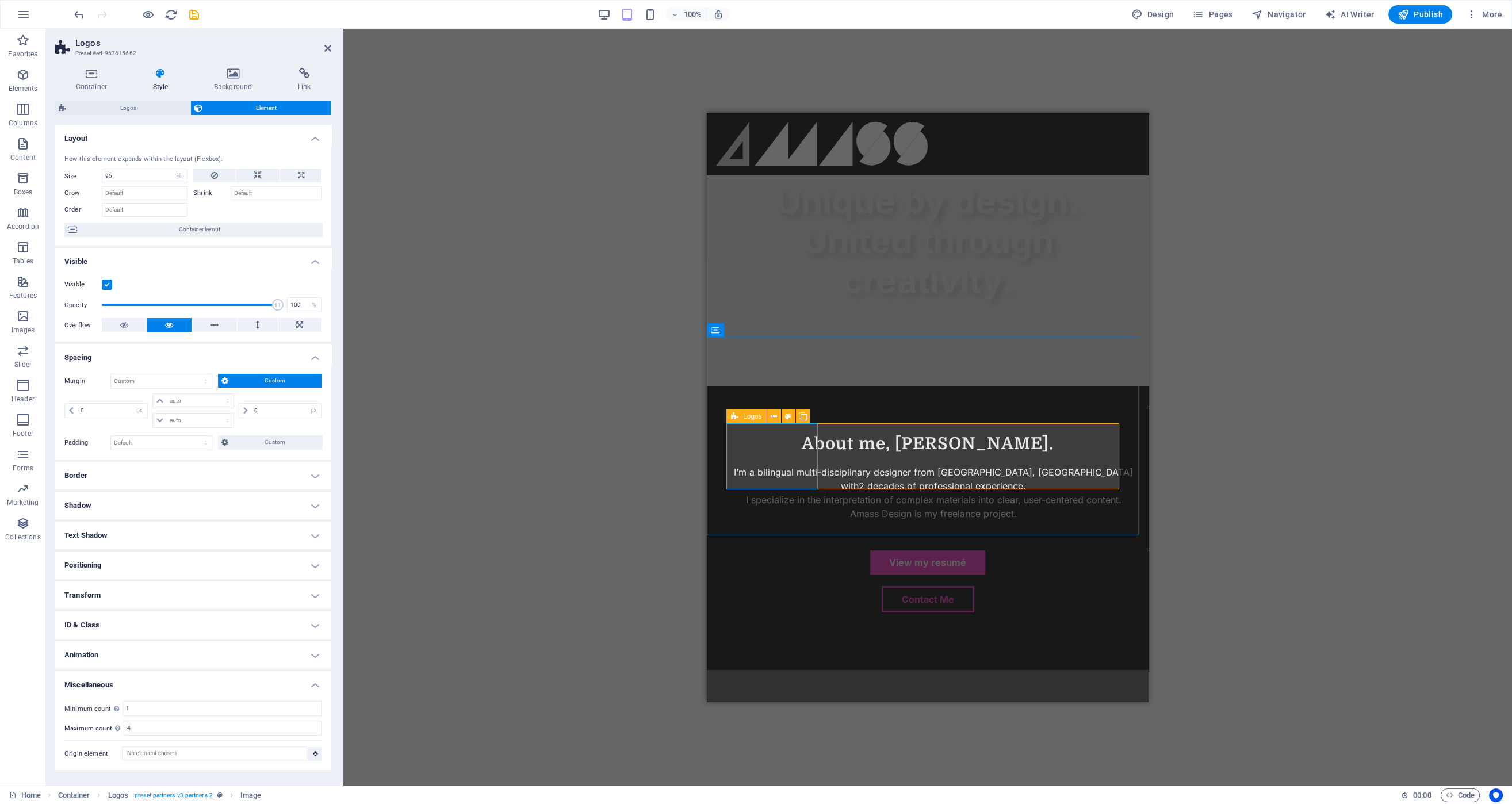
click at [736, 416] on icon at bounding box center [734, 416] width 7 height 14
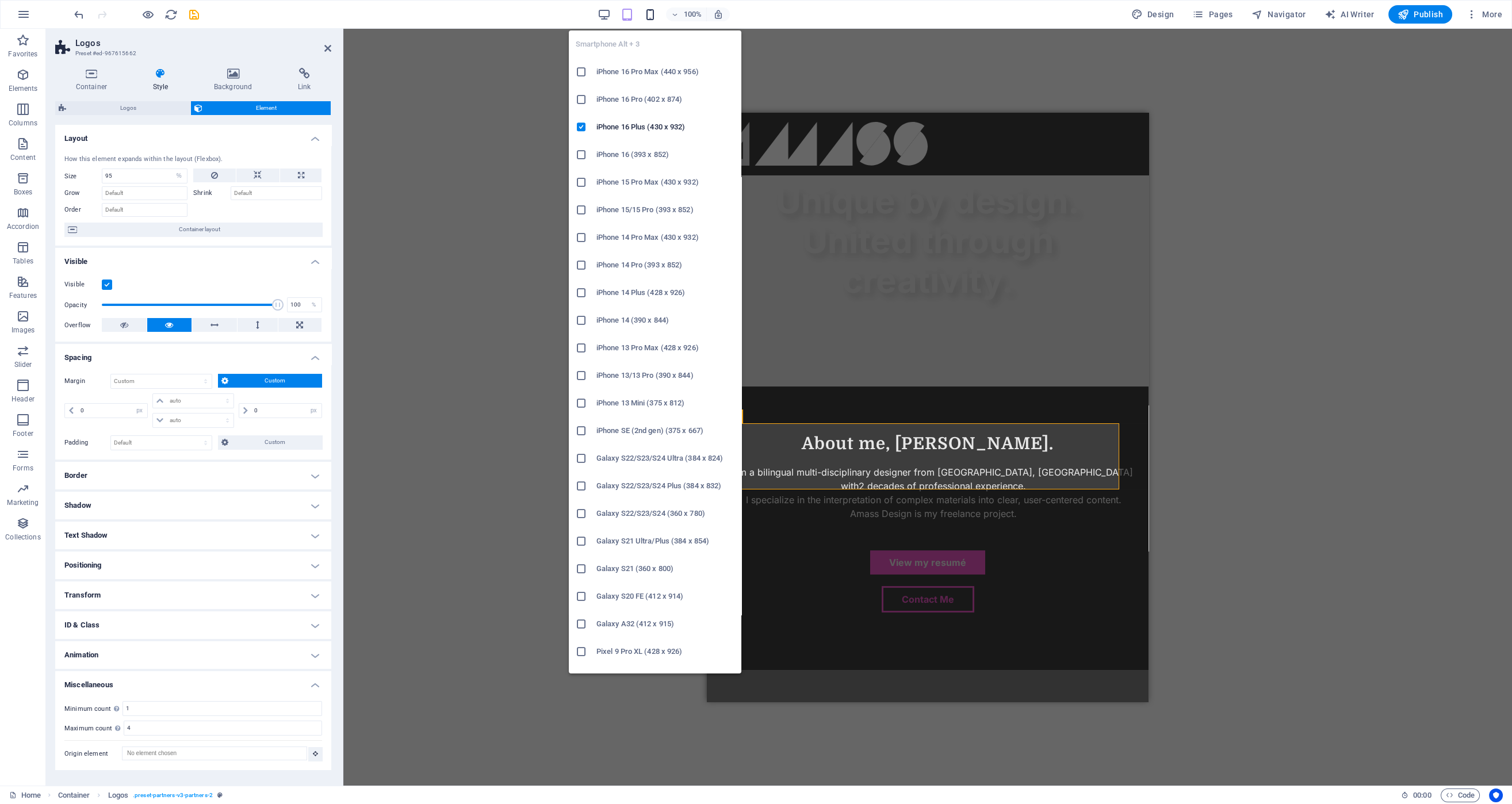
click at [652, 13] on icon "button" at bounding box center [650, 15] width 13 height 13
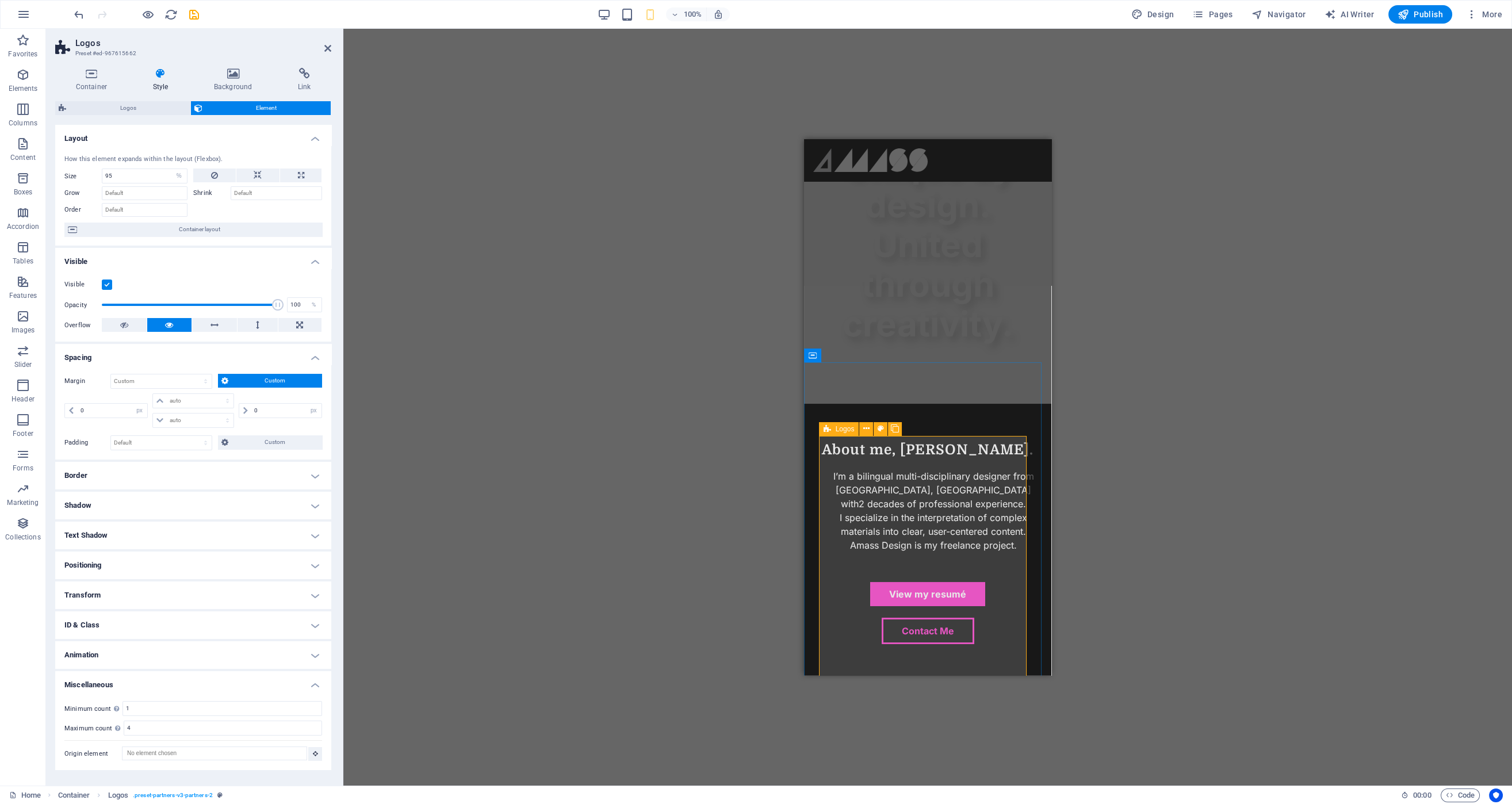
click at [831, 425] on div "Logos" at bounding box center [839, 429] width 40 height 14
click at [833, 428] on div "Logos" at bounding box center [839, 429] width 40 height 14
click at [252, 375] on span "Custom" at bounding box center [275, 380] width 87 height 14
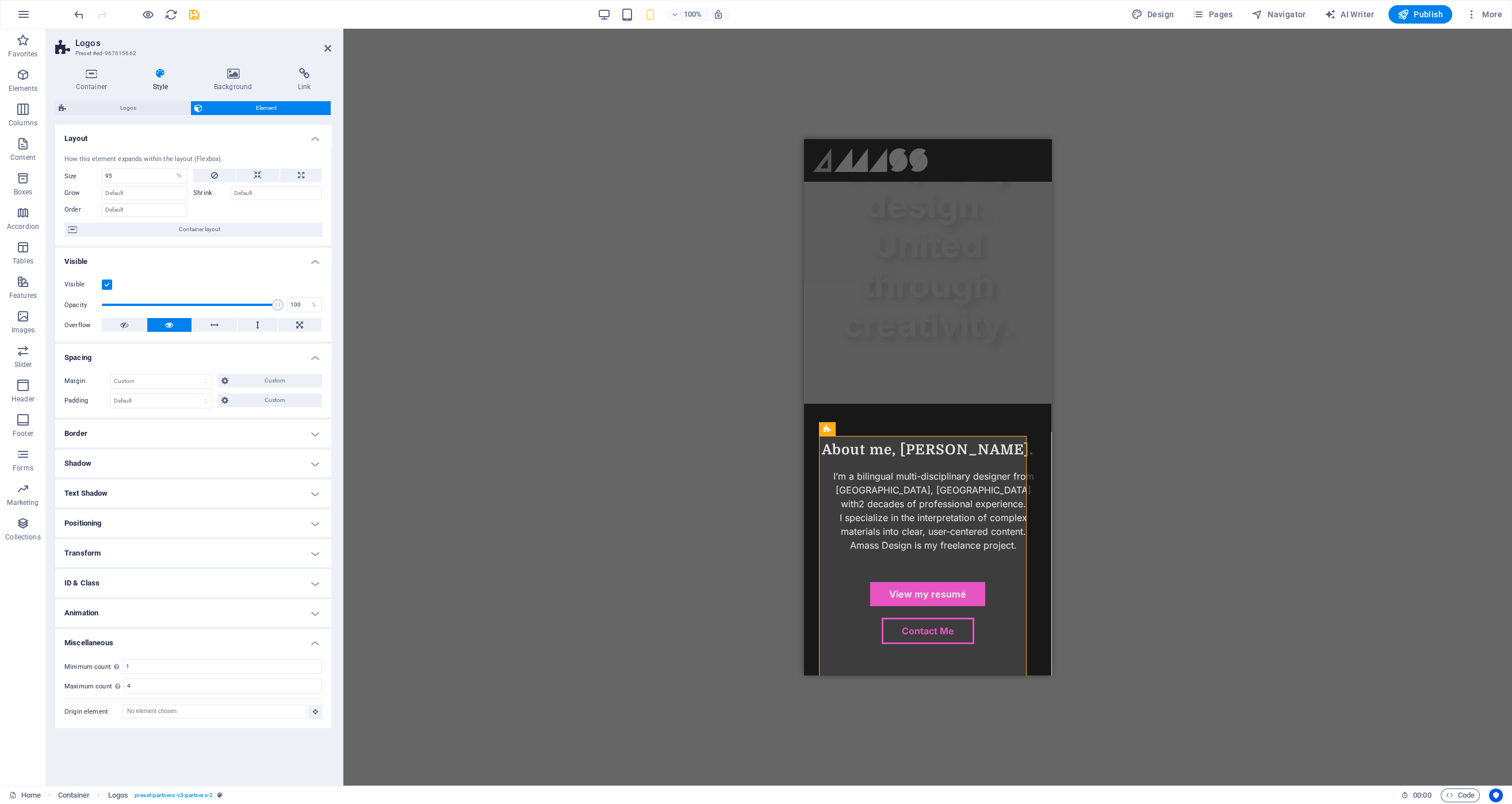
click at [315, 635] on h4 "Miscellaneous" at bounding box center [193, 639] width 276 height 21
click at [178, 399] on select "Default px rem % vh vw Custom" at bounding box center [161, 401] width 101 height 14
select select "rem"
click at [196, 394] on select "Default px rem % vh vw Custom" at bounding box center [161, 401] width 101 height 14
type input "1"
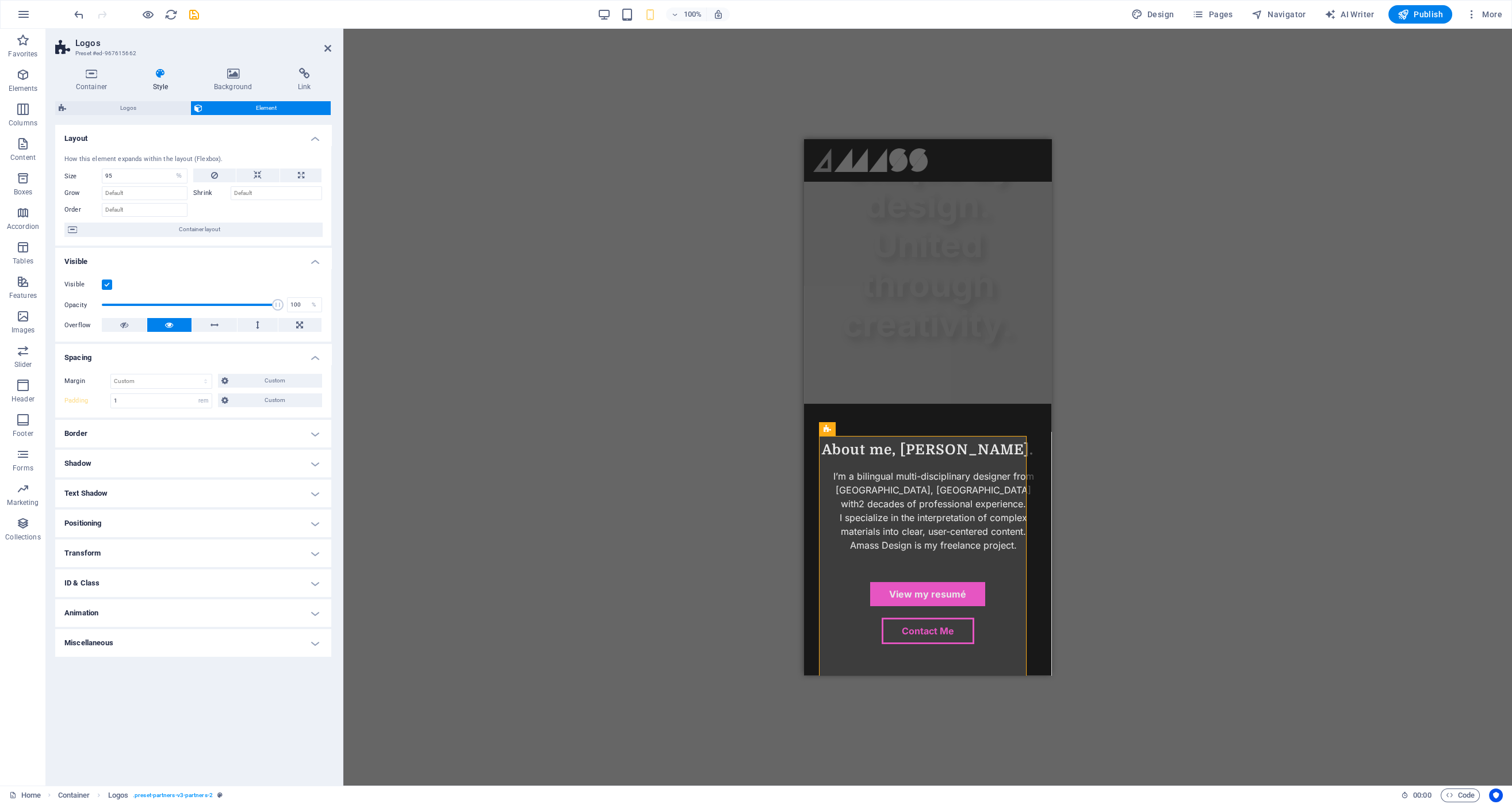
click at [195, 357] on h4 "Spacing" at bounding box center [193, 354] width 276 height 21
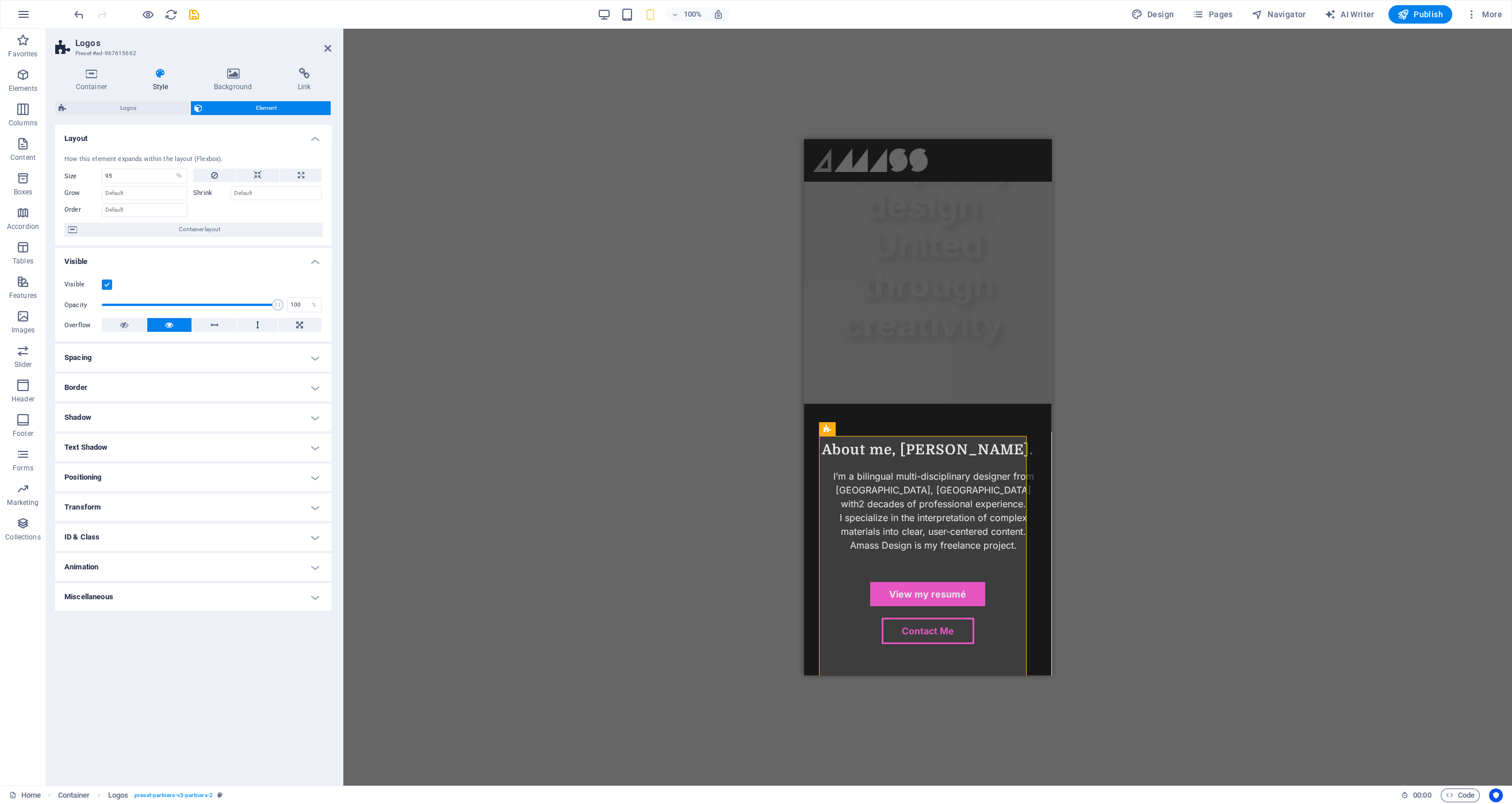
click at [200, 361] on h4 "Spacing" at bounding box center [193, 357] width 276 height 27
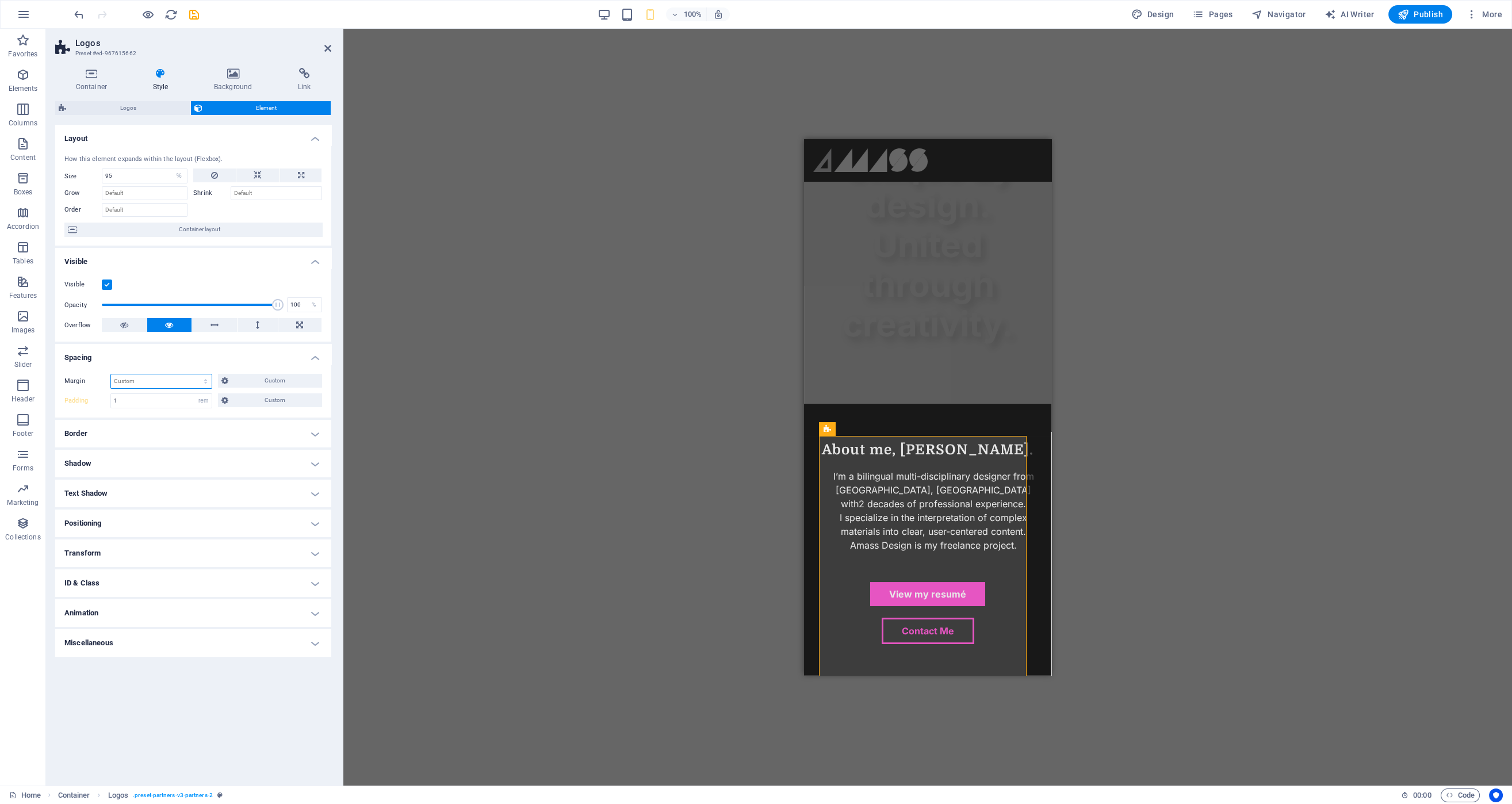
click at [172, 379] on select "Default auto px % rem vw vh Custom" at bounding box center [161, 381] width 101 height 14
select select "px"
click at [196, 374] on select "Default auto px % rem vw vh Custom" at bounding box center [161, 381] width 101 height 14
click at [175, 388] on div "Margin 0 Default auto px % rem vw vh Custom Custom 0 auto px % rem vw vh 0 auto…" at bounding box center [193, 391] width 276 height 53
click at [176, 381] on input "0" at bounding box center [161, 381] width 101 height 14
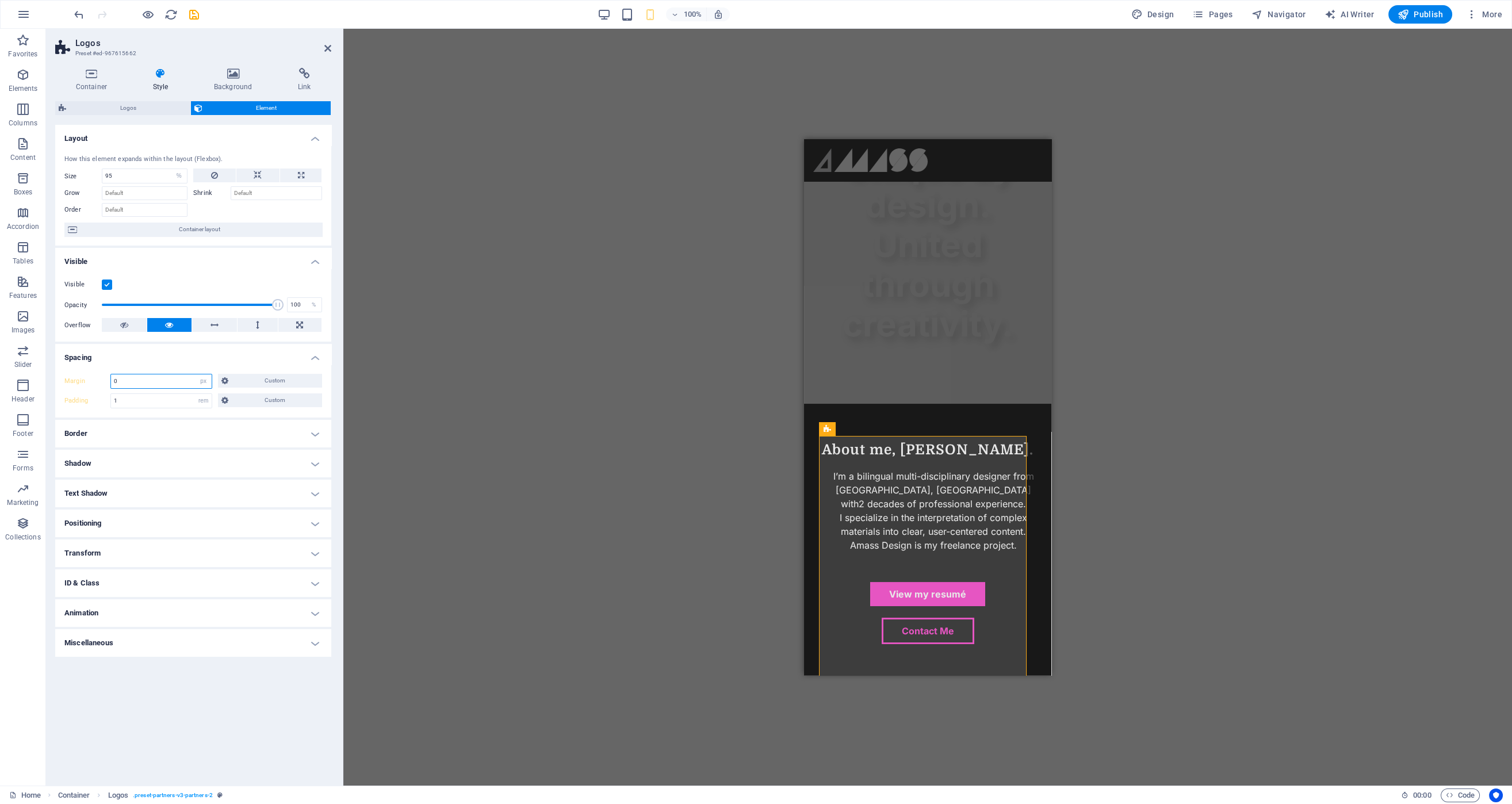
drag, startPoint x: 170, startPoint y: 379, endPoint x: 163, endPoint y: 379, distance: 7.0
click at [164, 379] on input "0" at bounding box center [161, 381] width 101 height 14
click at [163, 379] on input "0" at bounding box center [161, 381] width 101 height 14
click at [162, 379] on input "0" at bounding box center [161, 381] width 101 height 14
click at [161, 379] on input "0" at bounding box center [161, 381] width 101 height 14
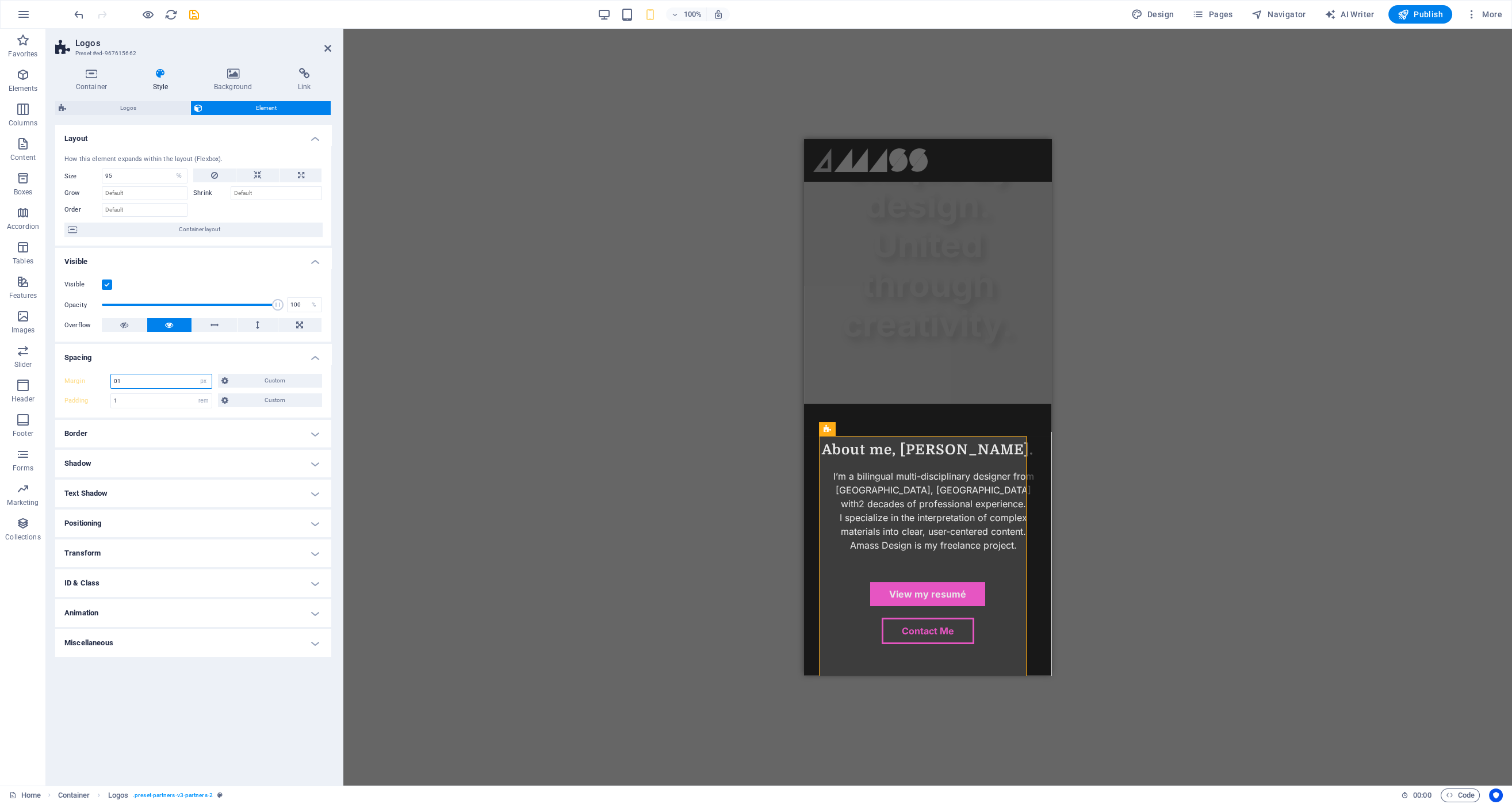
click at [160, 378] on input "01" at bounding box center [161, 381] width 101 height 14
type input "1"
click at [255, 365] on div "Margin 1 Default auto px % rem vw vh Custom Custom 1 auto px % rem vw vh 1 auto…" at bounding box center [193, 391] width 276 height 53
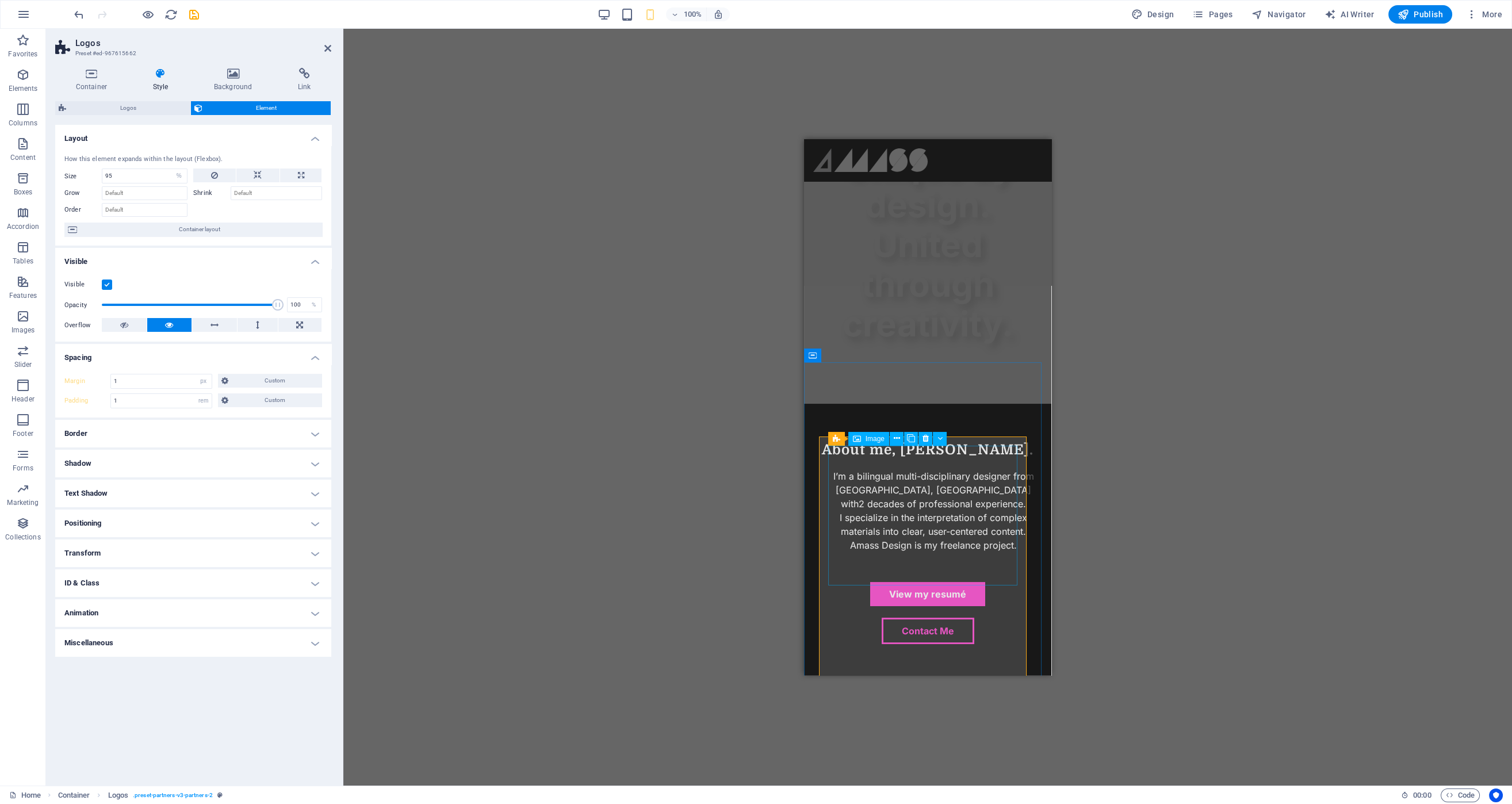
click at [938, 439] on icon at bounding box center [939, 439] width 5 height 12
click at [73, 15] on icon "undo" at bounding box center [79, 15] width 13 height 13
click at [248, 385] on span "Custom" at bounding box center [275, 380] width 87 height 14
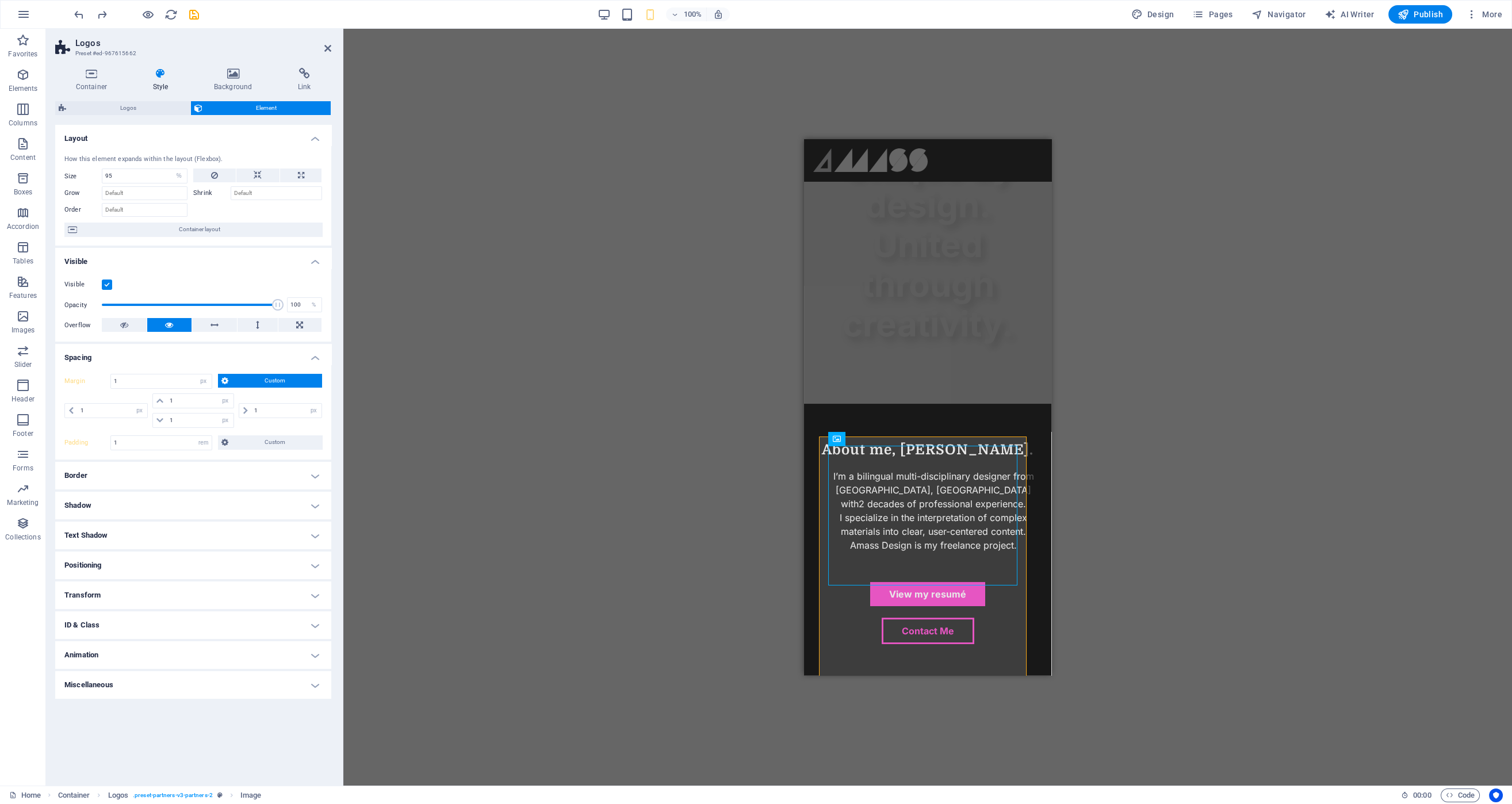
click at [252, 381] on span "Custom" at bounding box center [275, 380] width 87 height 14
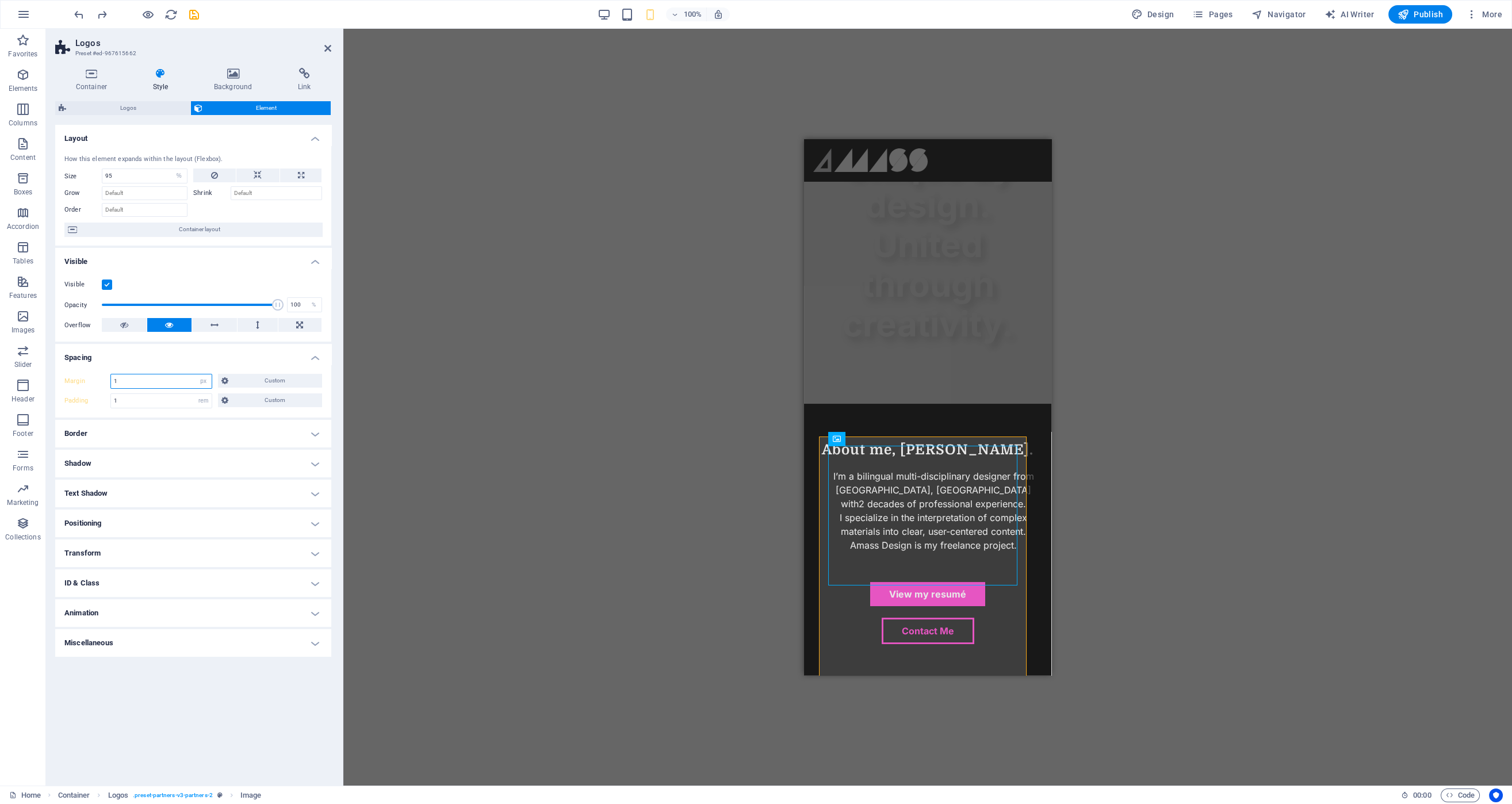
click at [157, 377] on input "1" at bounding box center [161, 381] width 101 height 14
click at [158, 399] on input "1" at bounding box center [161, 401] width 101 height 14
click at [219, 438] on h4 "Border" at bounding box center [193, 433] width 276 height 27
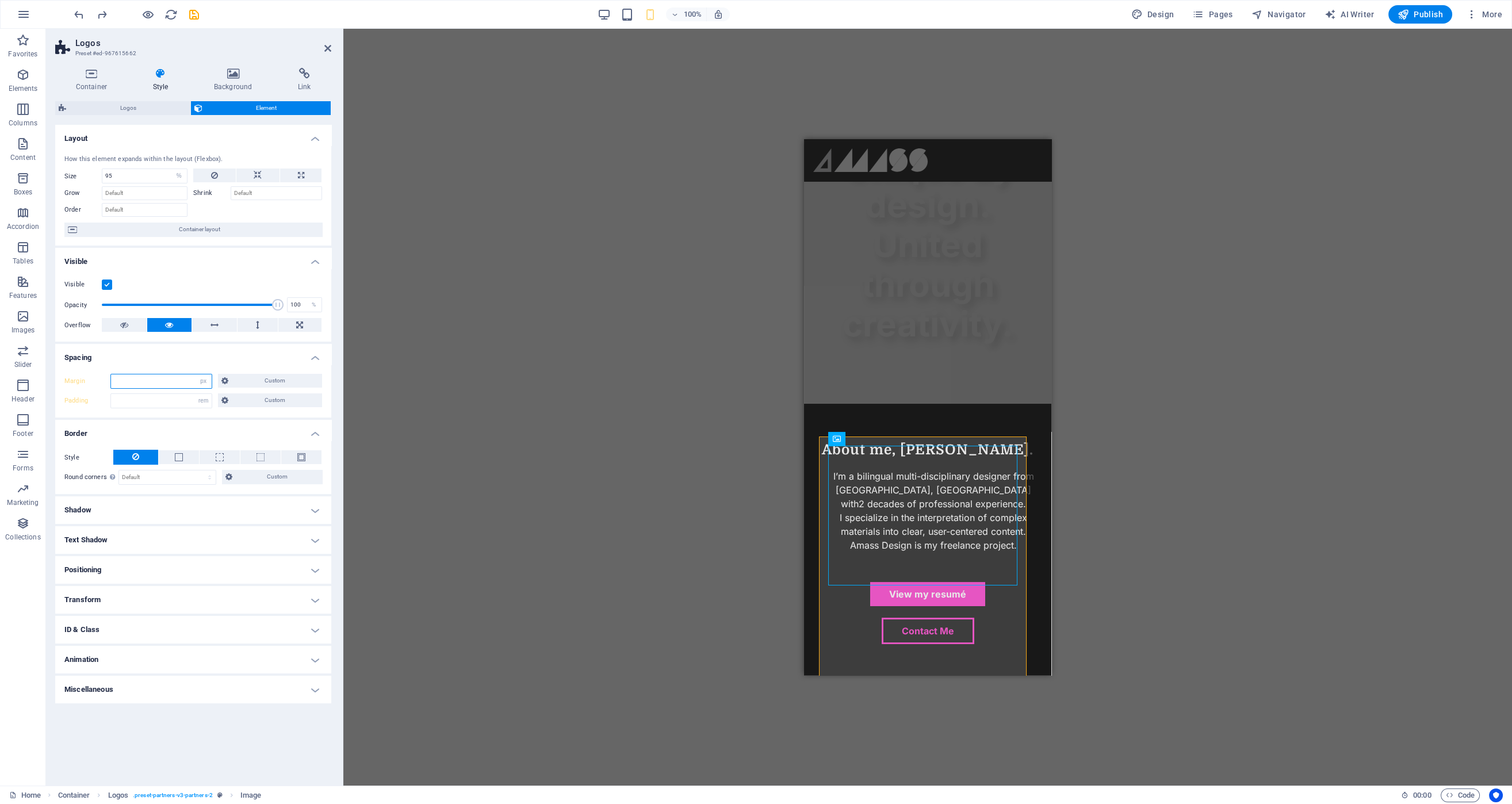
drag, startPoint x: 219, startPoint y: 438, endPoint x: 133, endPoint y: 385, distance: 101.0
click at [133, 385] on input "number" at bounding box center [161, 381] width 101 height 14
click at [208, 380] on select "Default auto px % rem vw vh Custom" at bounding box center [204, 381] width 16 height 14
click at [196, 374] on select "Default auto px % rem vw vh Custom" at bounding box center [204, 381] width 16 height 14
select select "DISABLED_OPTION_VALUE"
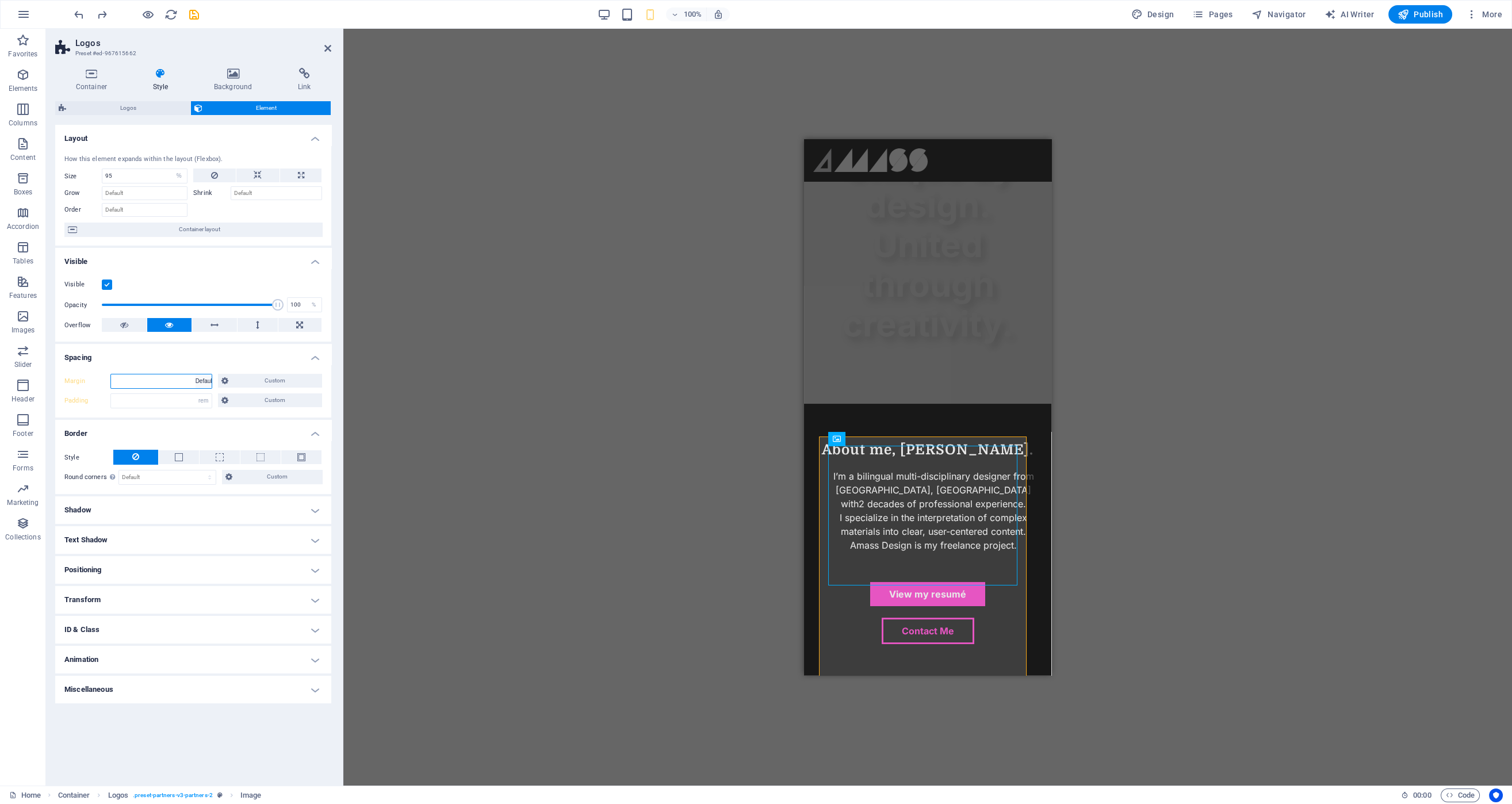
type input "0"
select select "DISABLED_OPTION_VALUE"
type input "0"
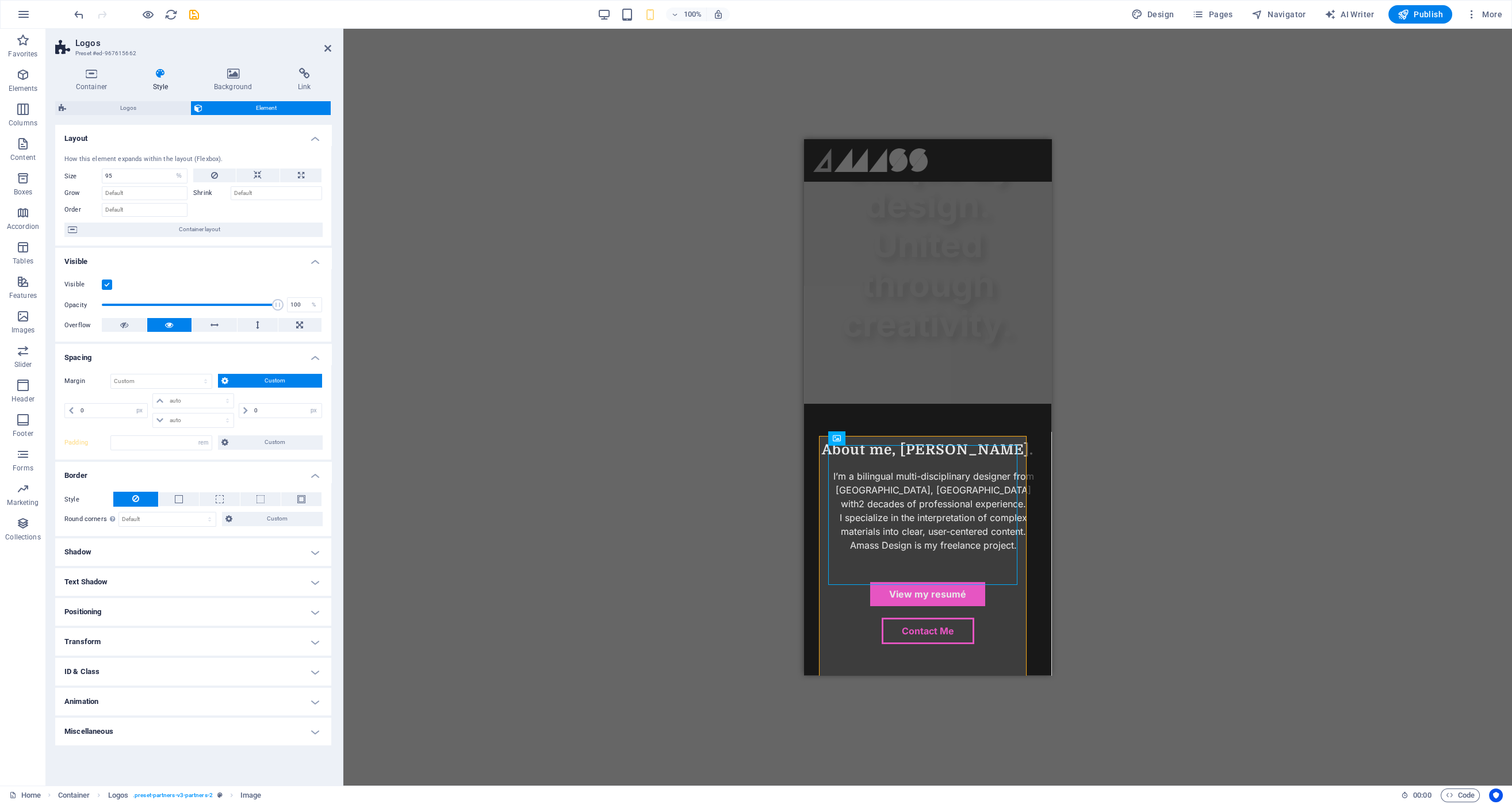
click at [246, 377] on span "Custom" at bounding box center [275, 380] width 87 height 14
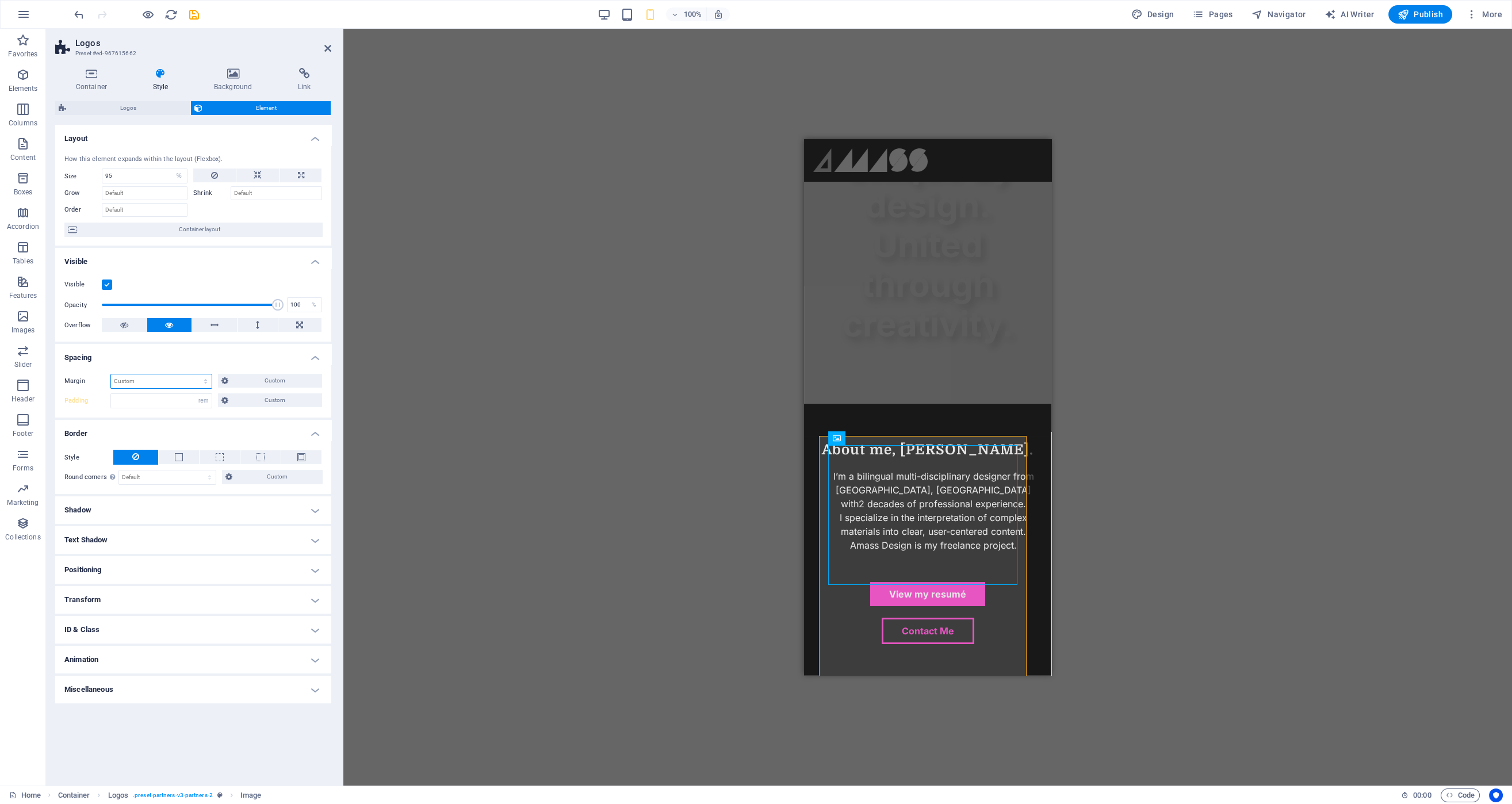
click at [200, 378] on select "Default auto px % rem vw vh Custom" at bounding box center [161, 381] width 101 height 14
click at [111, 374] on select "Default auto px % rem vw vh Custom" at bounding box center [161, 381] width 101 height 14
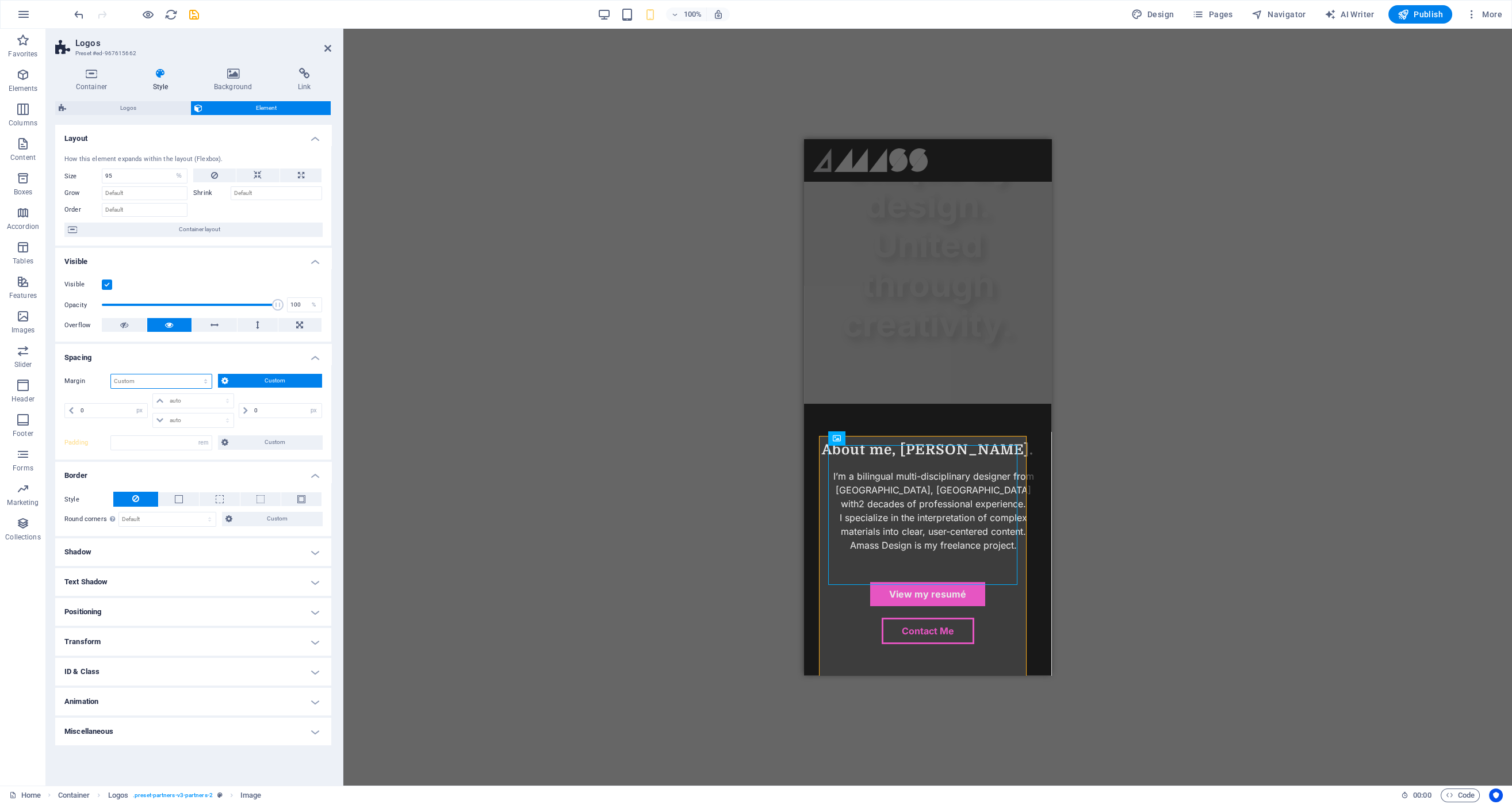
click at [193, 378] on select "Default auto px % rem vw vh Custom" at bounding box center [161, 381] width 101 height 14
click at [111, 374] on select "Default auto px % rem vw vh Custom" at bounding box center [161, 381] width 101 height 14
click at [242, 380] on span "Custom" at bounding box center [275, 380] width 87 height 14
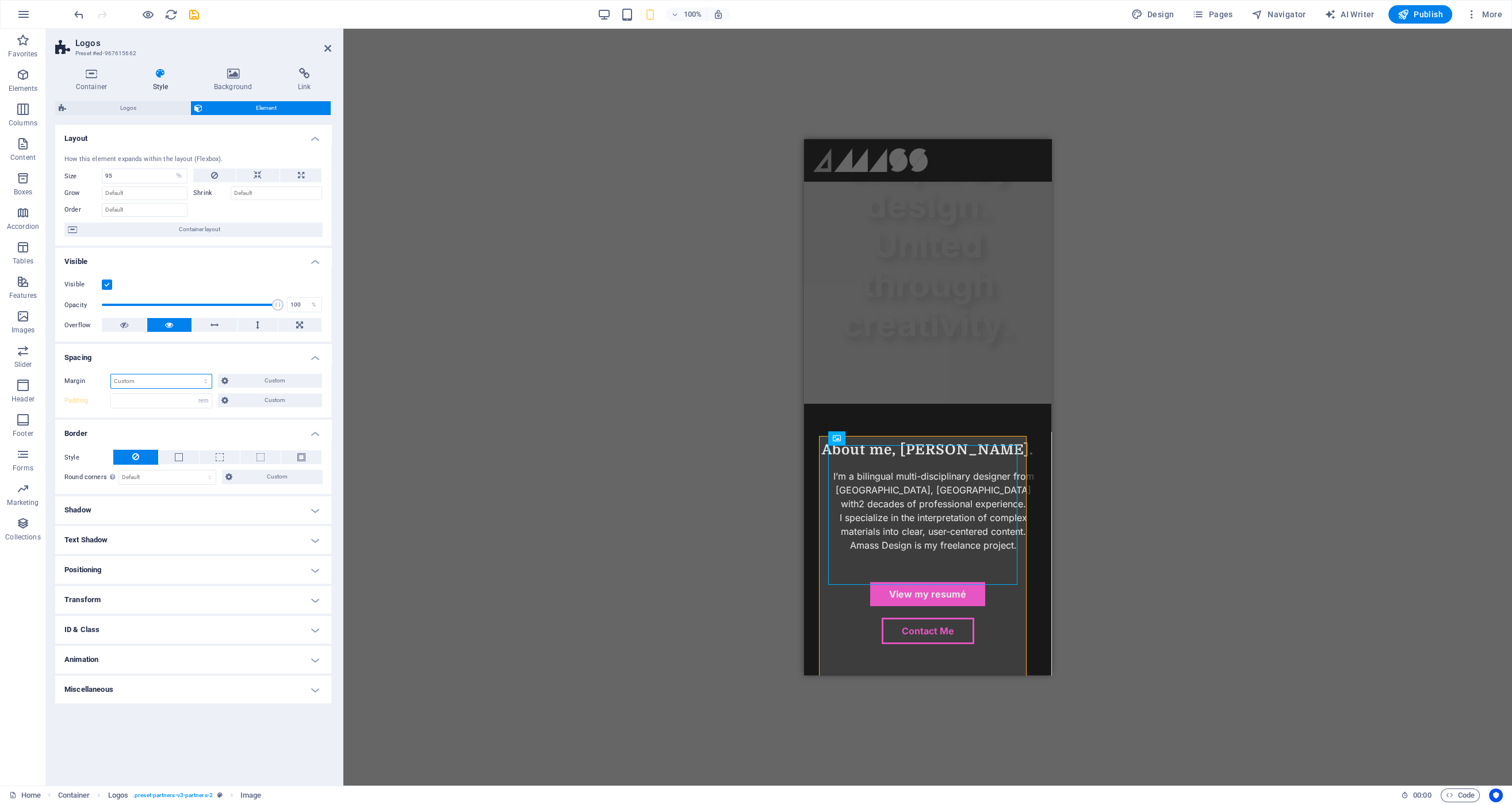
click at [175, 380] on select "Default auto px % rem vw vh Custom" at bounding box center [161, 381] width 101 height 14
click at [111, 374] on select "Default auto px % rem vw vh Custom" at bounding box center [161, 381] width 101 height 14
select select "DISABLED_OPTION_VALUE"
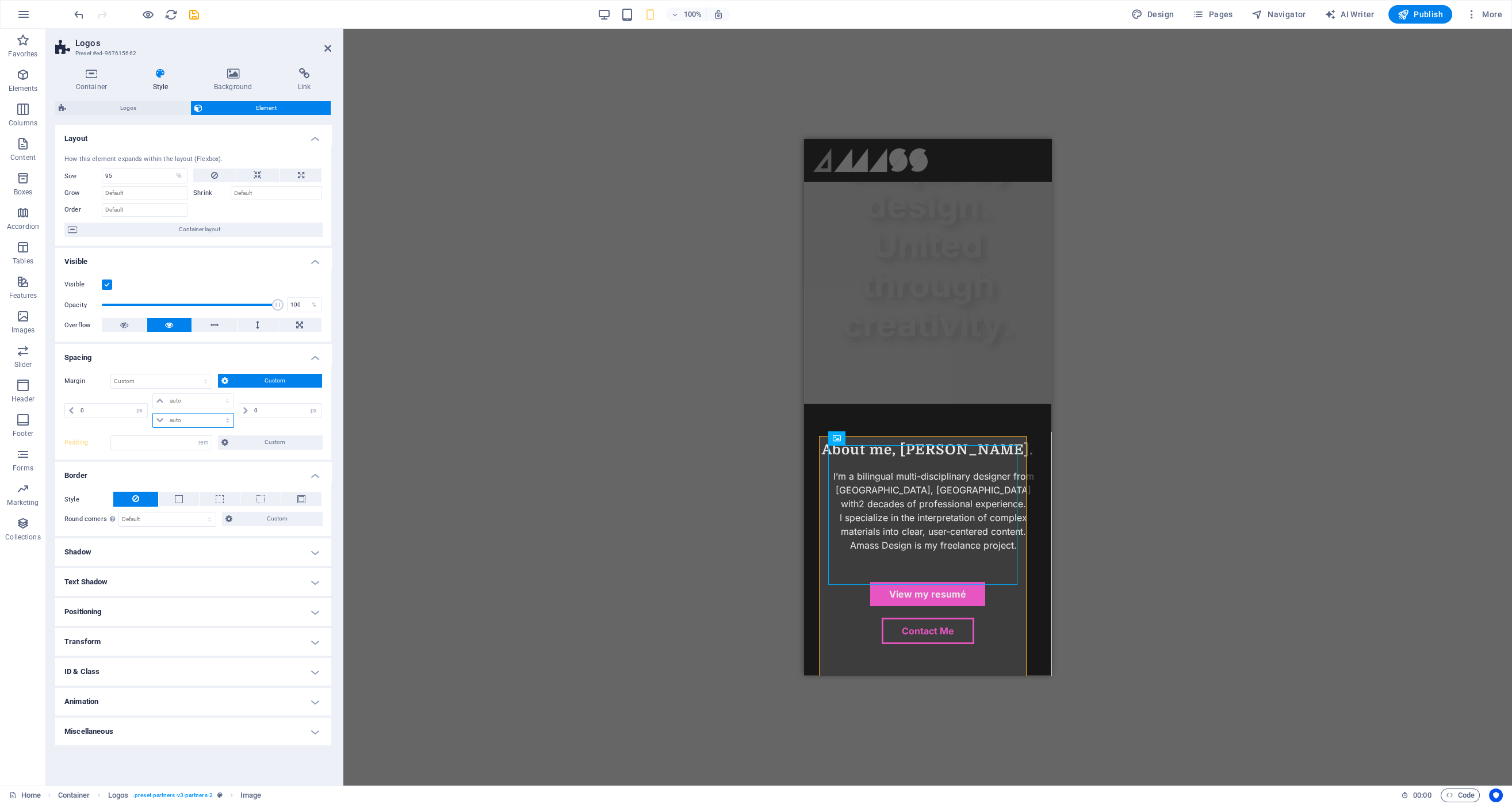
click at [171, 418] on select "auto px % rem vw vh" at bounding box center [193, 420] width 80 height 14
click at [162, 413] on div "auto px % rem vw vh" at bounding box center [193, 420] width 81 height 15
click at [248, 383] on span "Custom" at bounding box center [275, 380] width 87 height 14
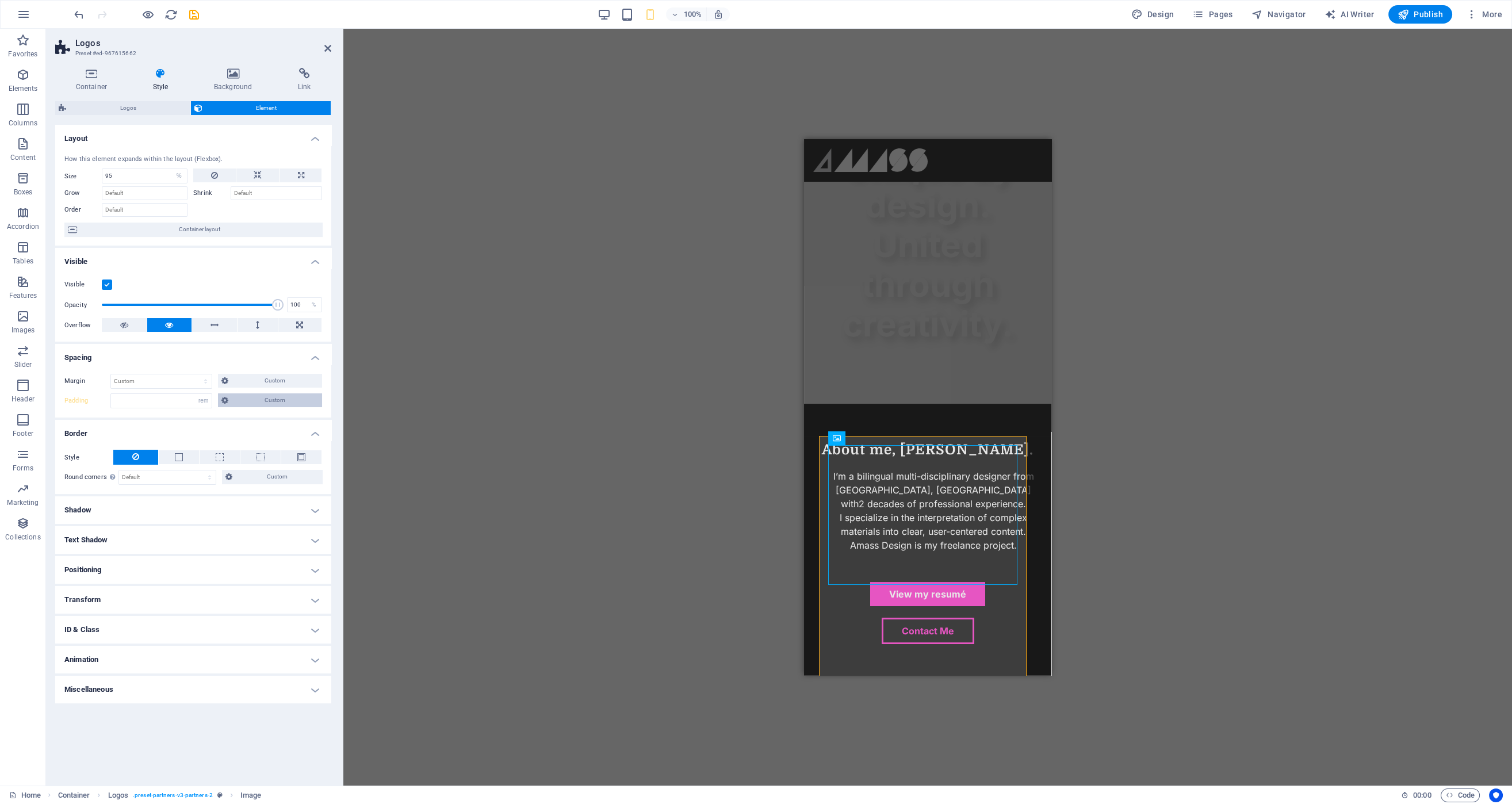
click at [255, 404] on span "Custom" at bounding box center [275, 400] width 87 height 14
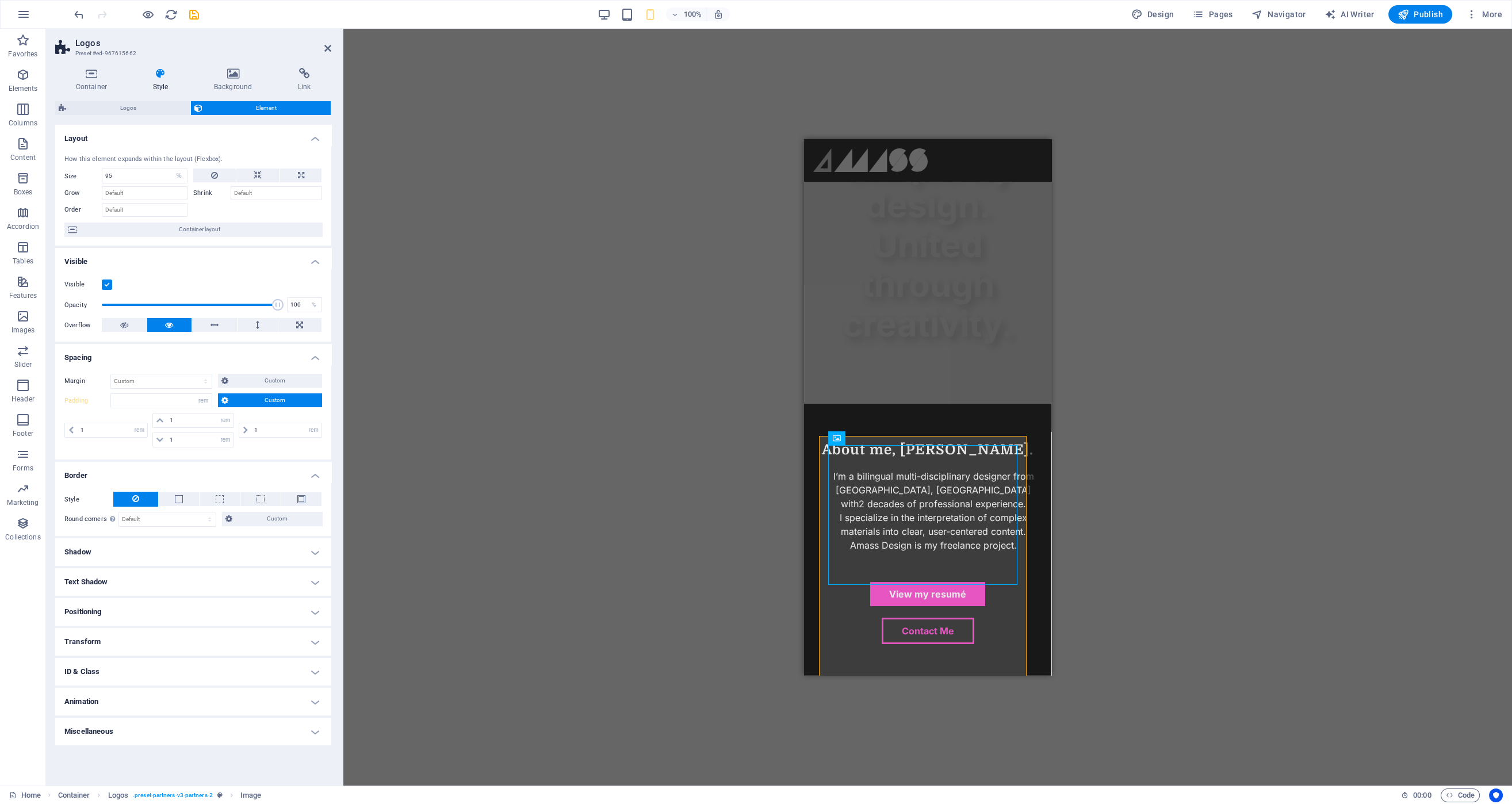
click at [257, 403] on span "Custom" at bounding box center [275, 400] width 87 height 14
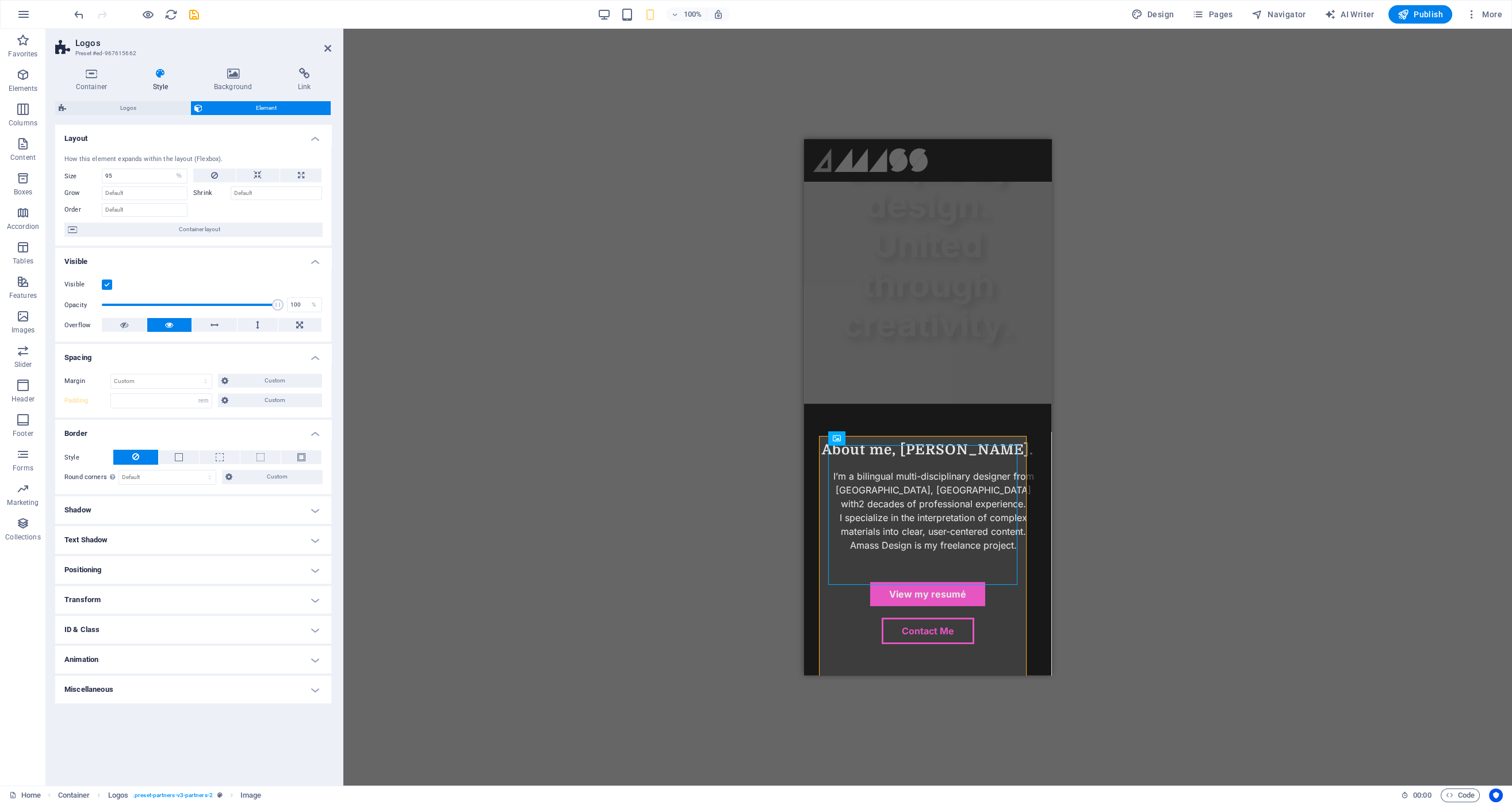
click at [269, 568] on h4 "Positioning" at bounding box center [193, 569] width 276 height 27
click at [92, 590] on span "Default" at bounding box center [86, 592] width 18 height 14
click at [302, 727] on h4 "Miscellaneous" at bounding box center [193, 729] width 276 height 27
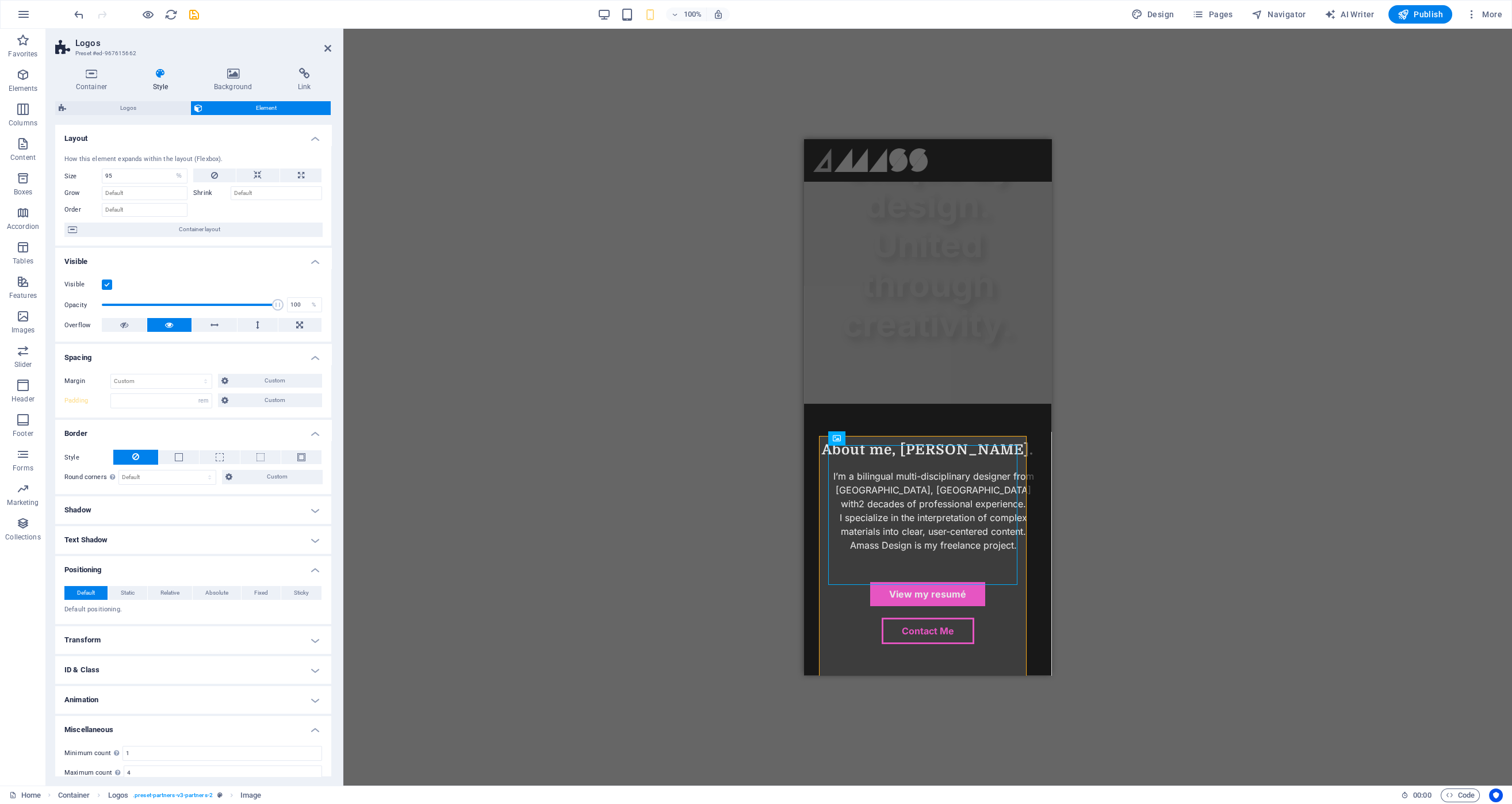
click at [307, 729] on h4 "Miscellaneous" at bounding box center [193, 725] width 276 height 21
click at [314, 656] on h4 "ID & Class" at bounding box center [193, 670] width 276 height 27
click at [312, 669] on h4 "ID & Class" at bounding box center [193, 666] width 276 height 21
click at [312, 644] on h4 "Transform" at bounding box center [193, 640] width 276 height 27
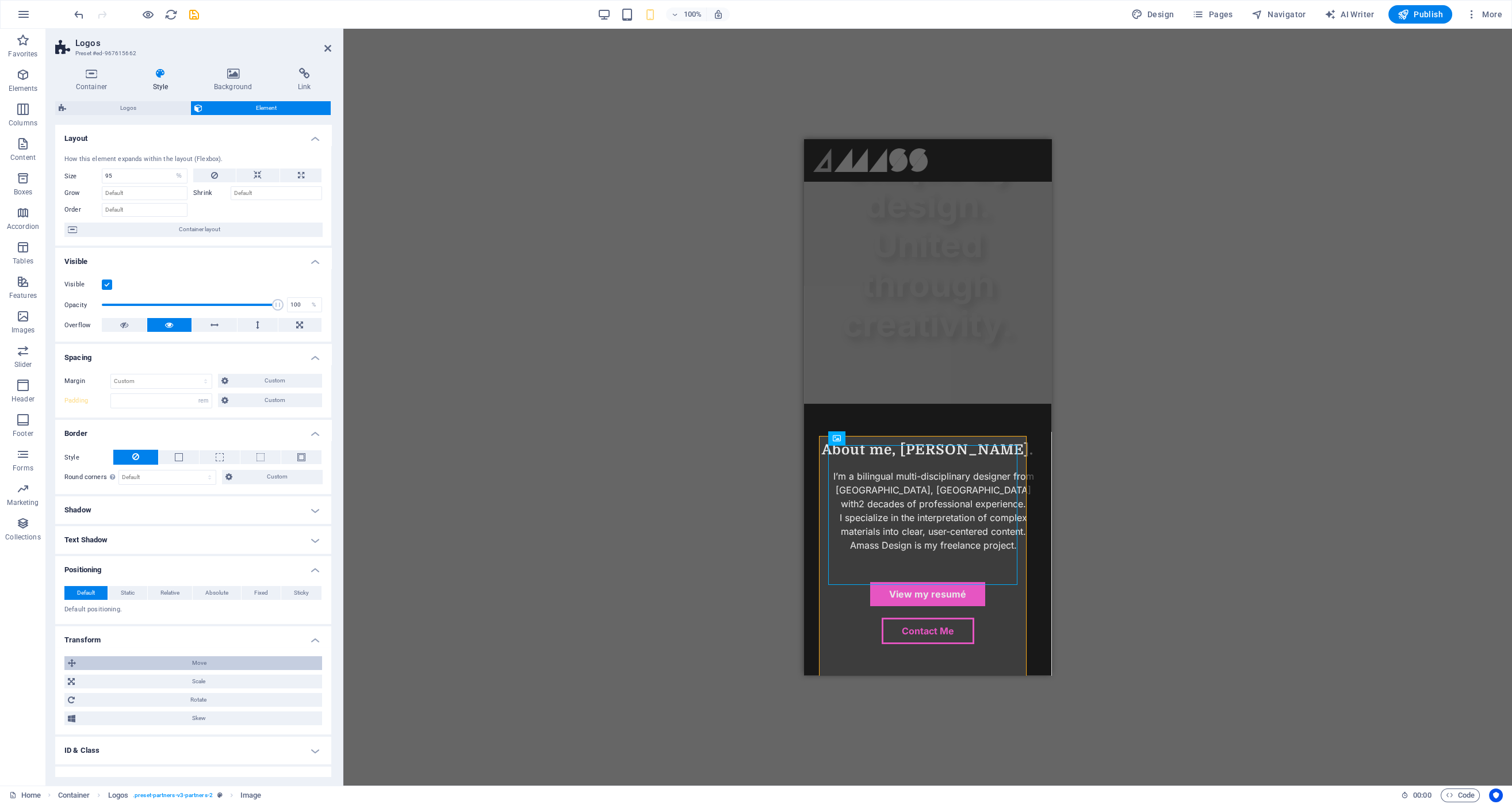
click at [289, 660] on span "Move" at bounding box center [198, 663] width 239 height 14
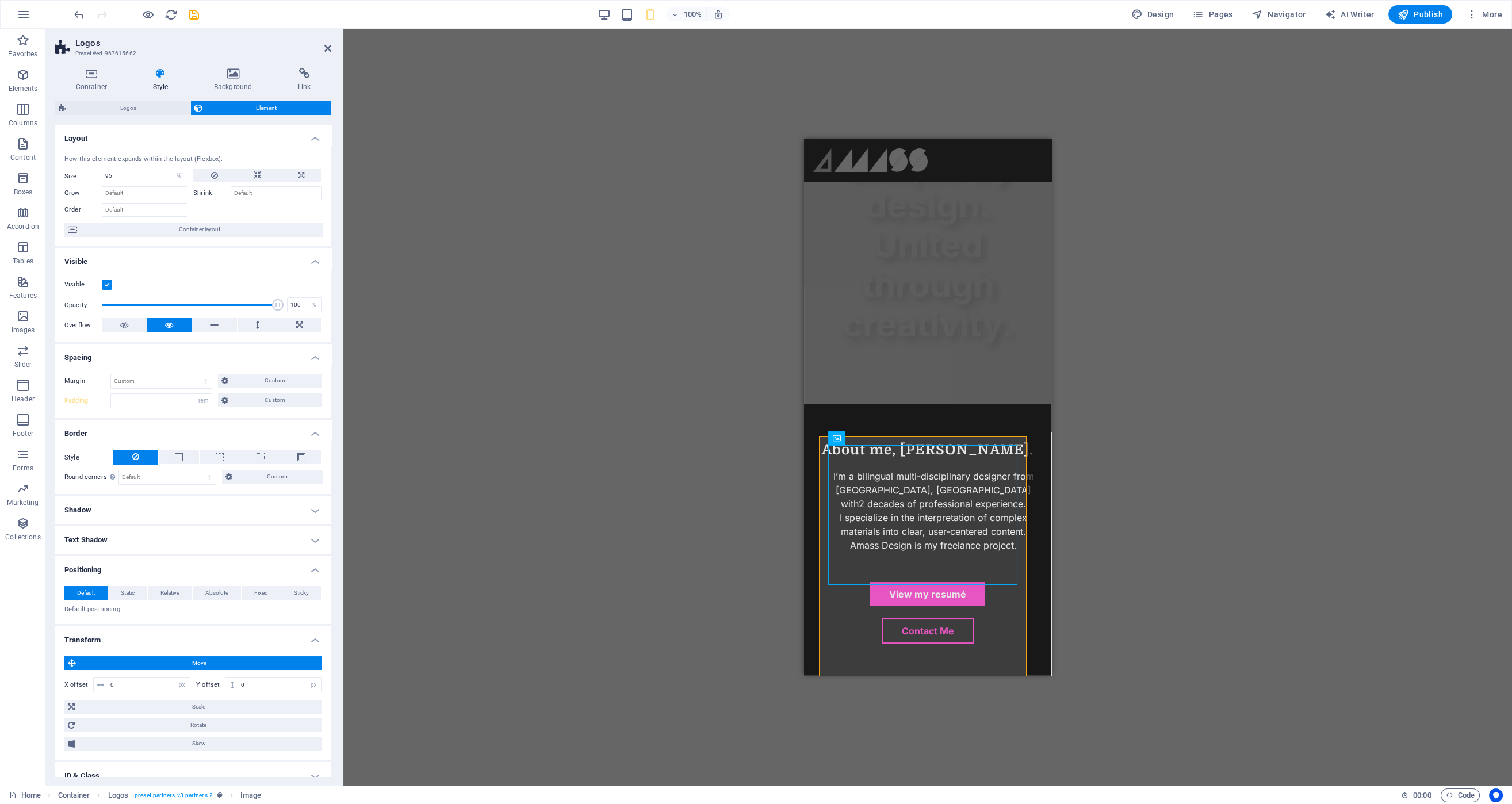
click at [289, 660] on span "Move" at bounding box center [198, 663] width 239 height 14
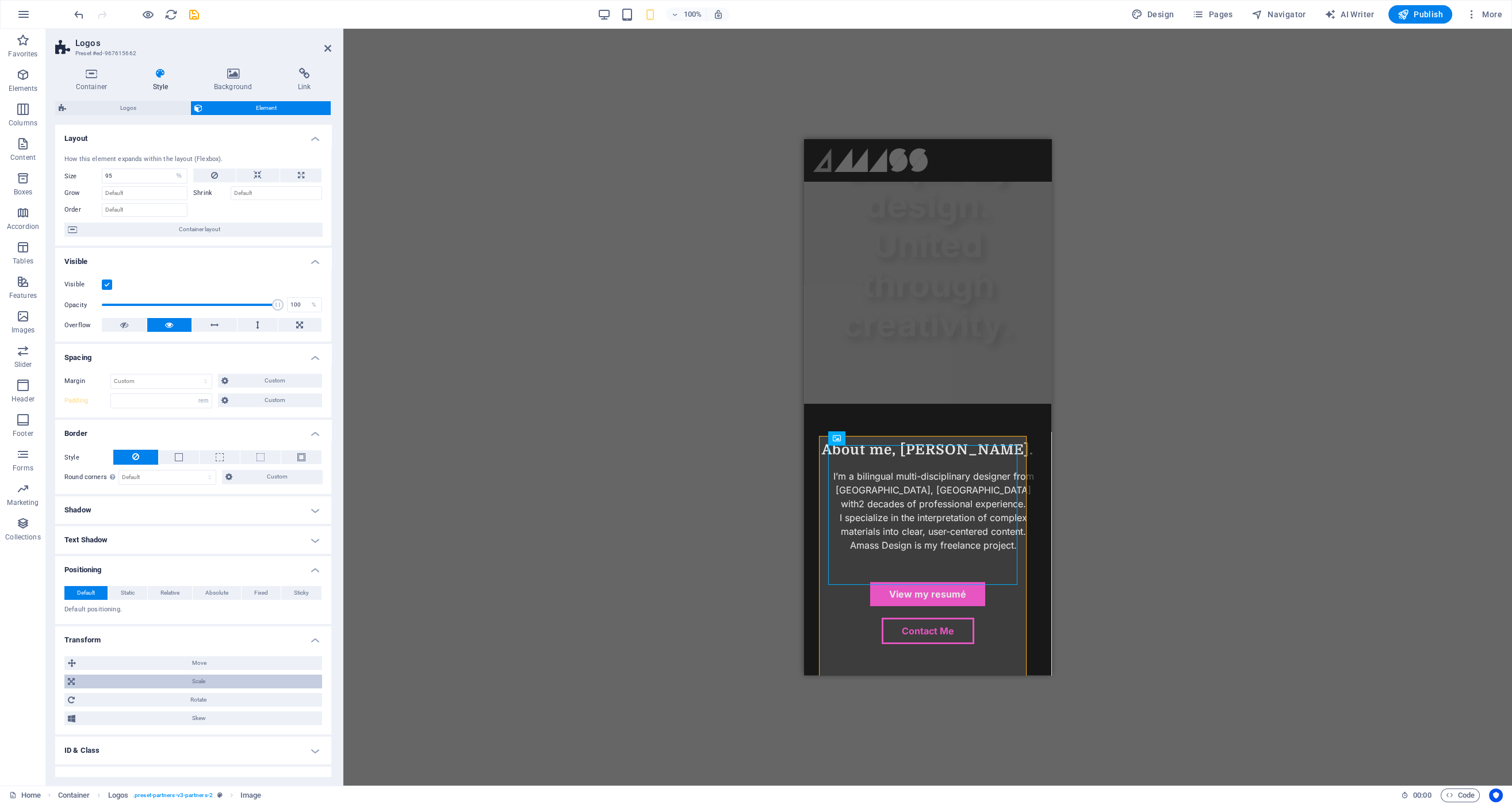
click at [276, 680] on span "Scale" at bounding box center [198, 681] width 240 height 14
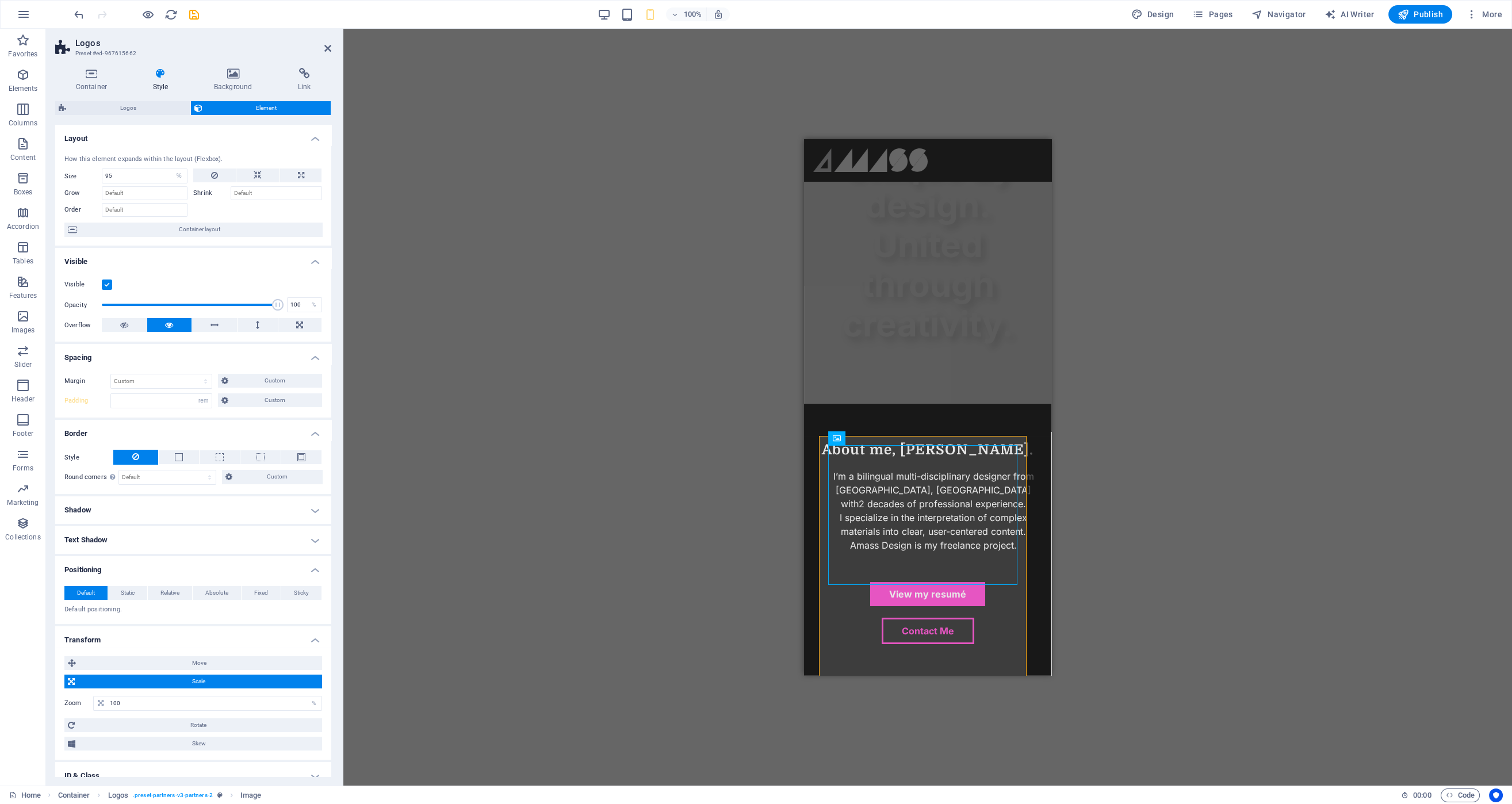
click at [276, 680] on span "Scale" at bounding box center [198, 681] width 240 height 14
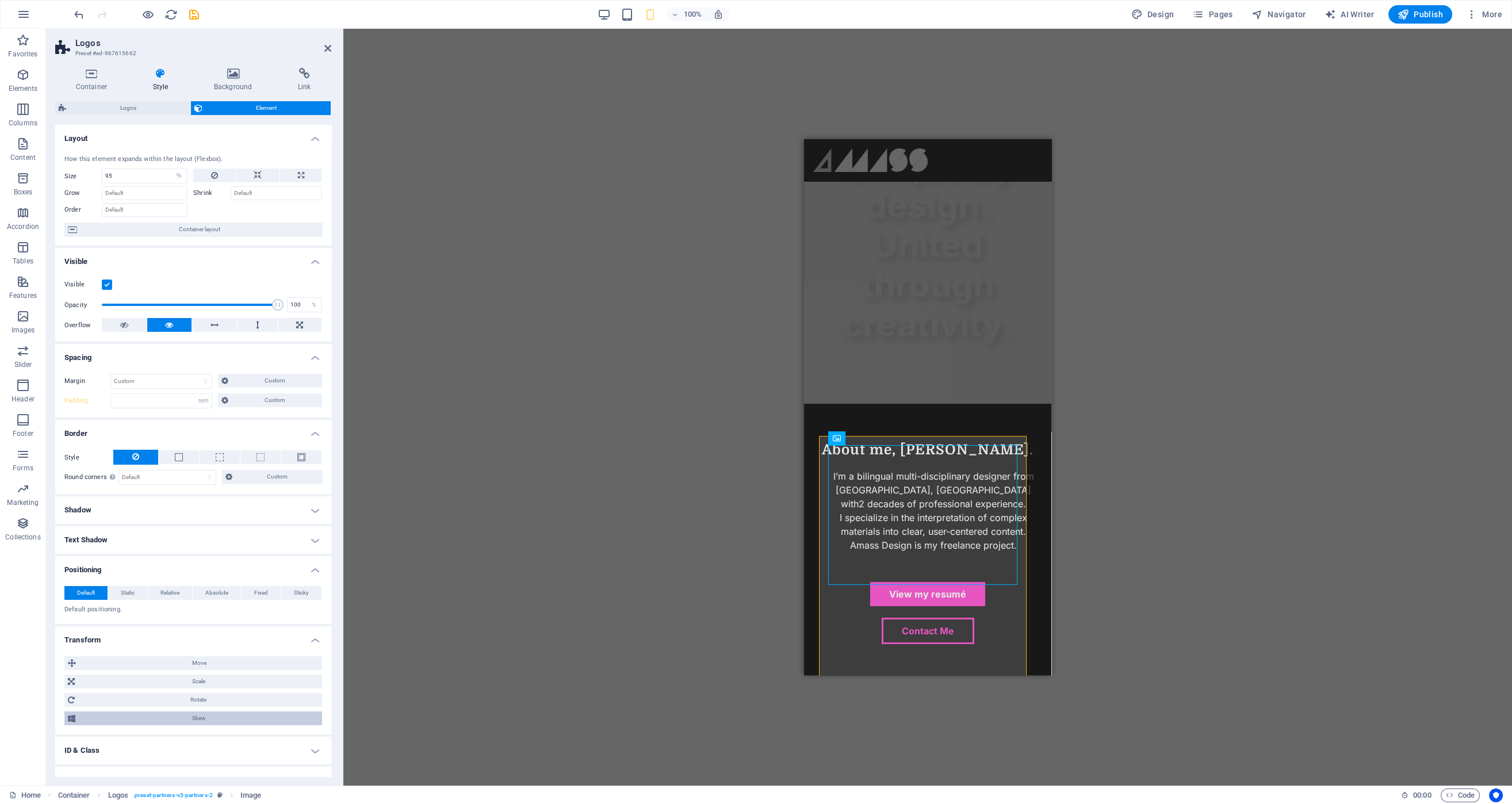
click at [274, 711] on span "Skew" at bounding box center [198, 718] width 240 height 14
click at [312, 635] on h4 "Transform" at bounding box center [193, 636] width 276 height 21
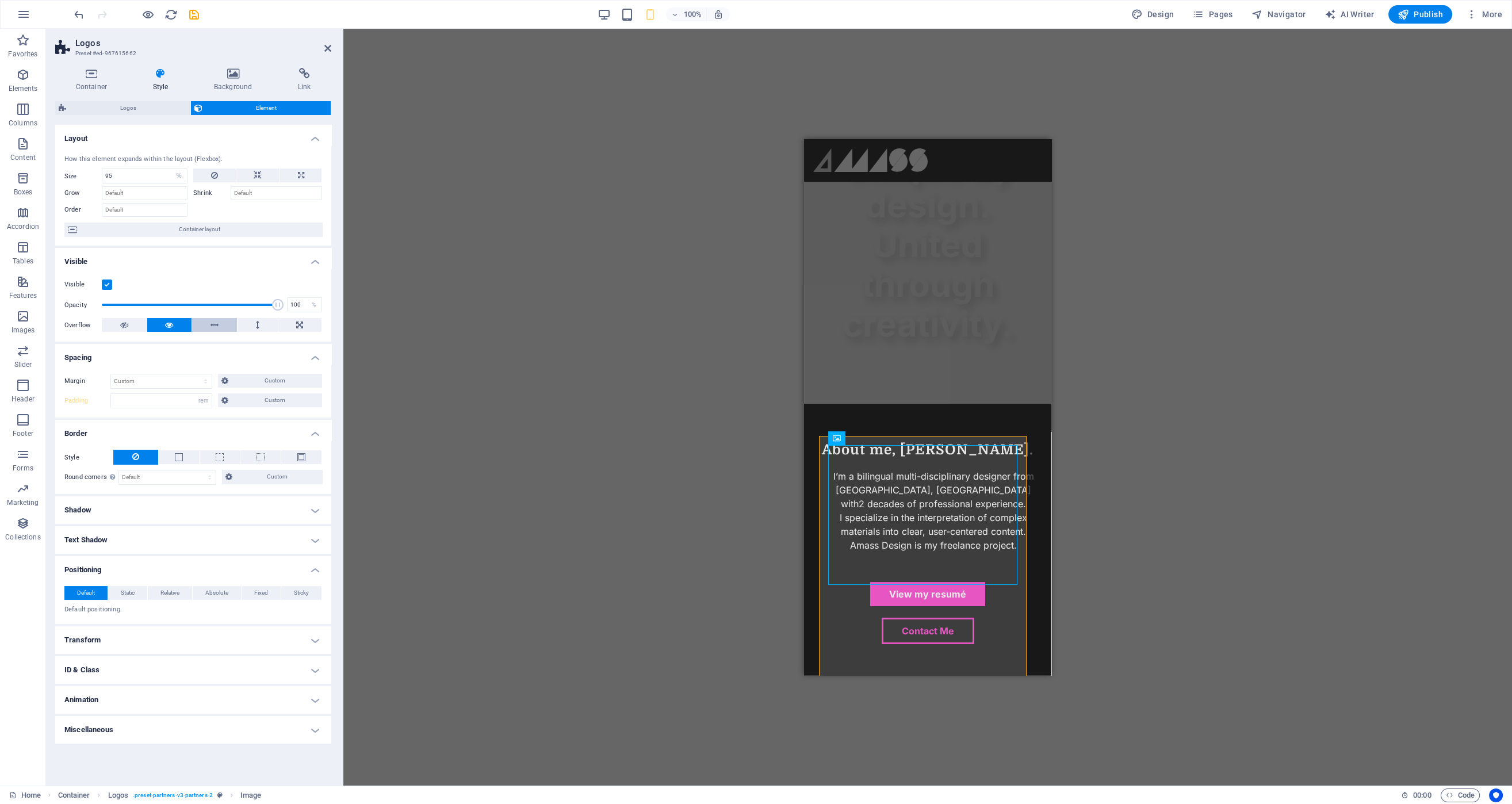
click at [217, 325] on icon at bounding box center [214, 325] width 8 height 14
click at [260, 324] on button at bounding box center [258, 325] width 40 height 14
click at [154, 327] on button at bounding box center [169, 325] width 45 height 14
click at [256, 171] on icon at bounding box center [258, 175] width 8 height 14
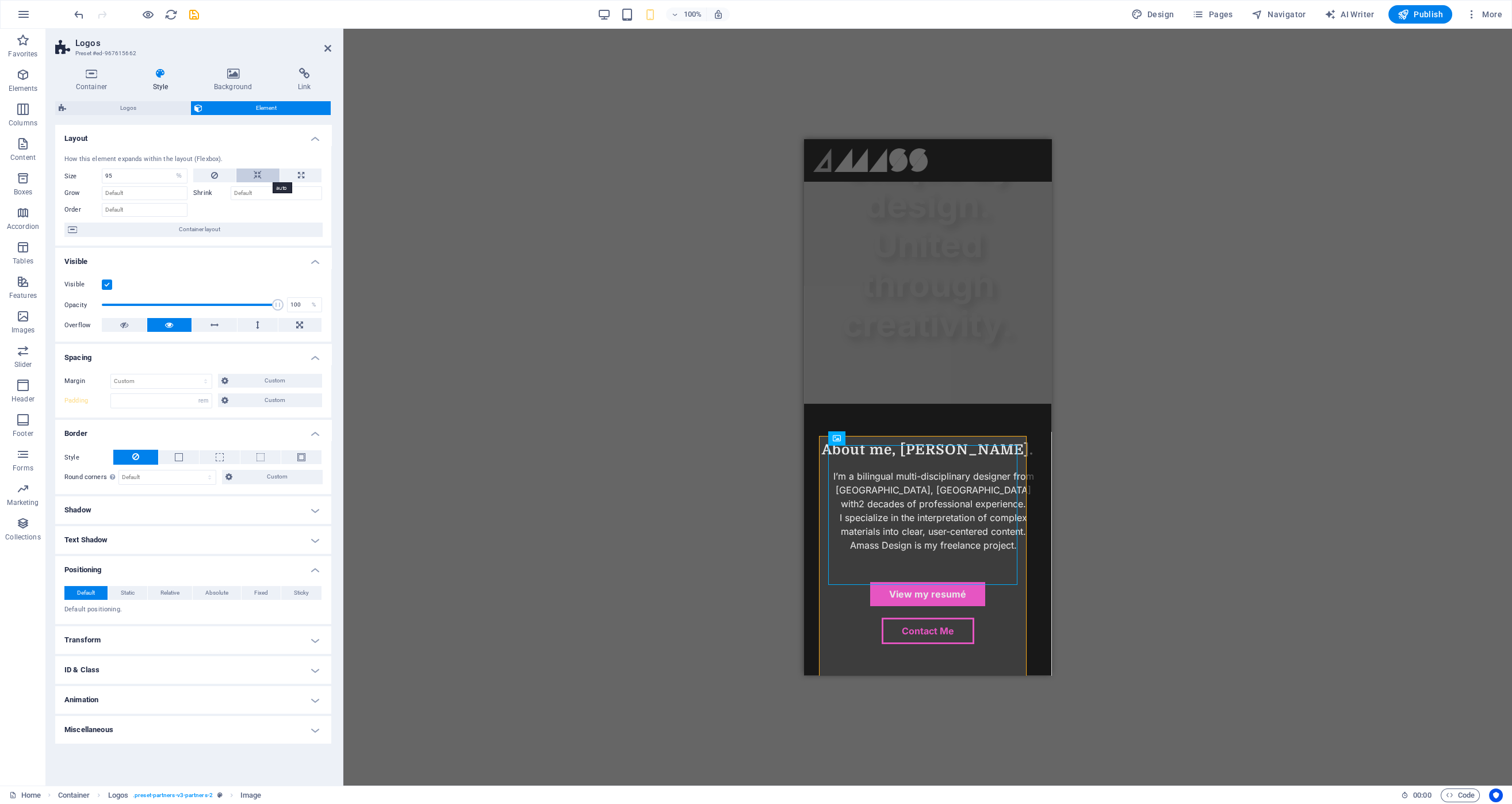
select select "DISABLED_OPTION_VALUE"
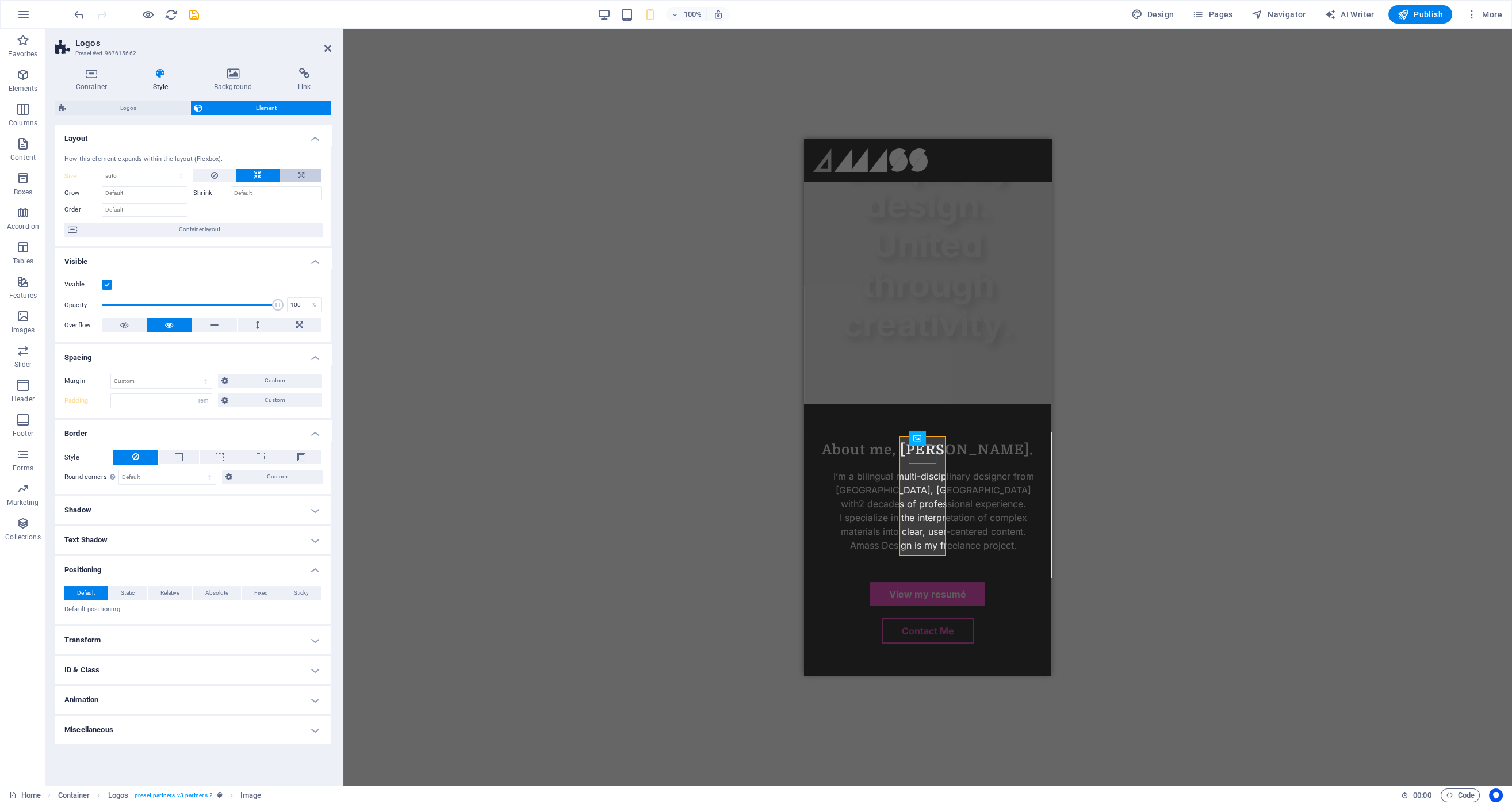
click at [296, 178] on button at bounding box center [301, 175] width 41 height 14
type input "100"
select select "%"
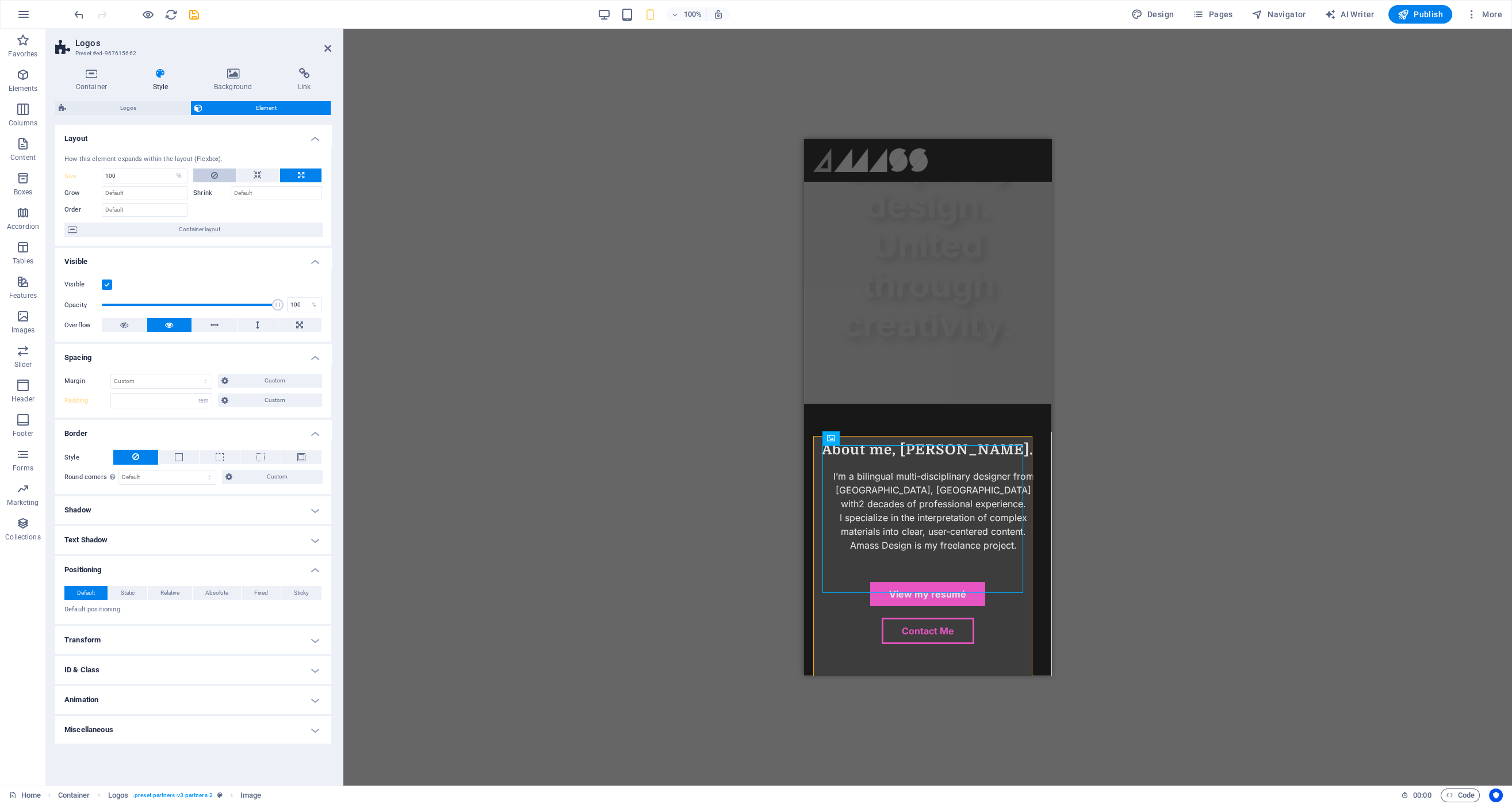
click at [210, 174] on button at bounding box center [214, 175] width 42 height 14
type input "95"
select select "%"
click at [300, 175] on icon at bounding box center [301, 175] width 7 height 14
type input "100"
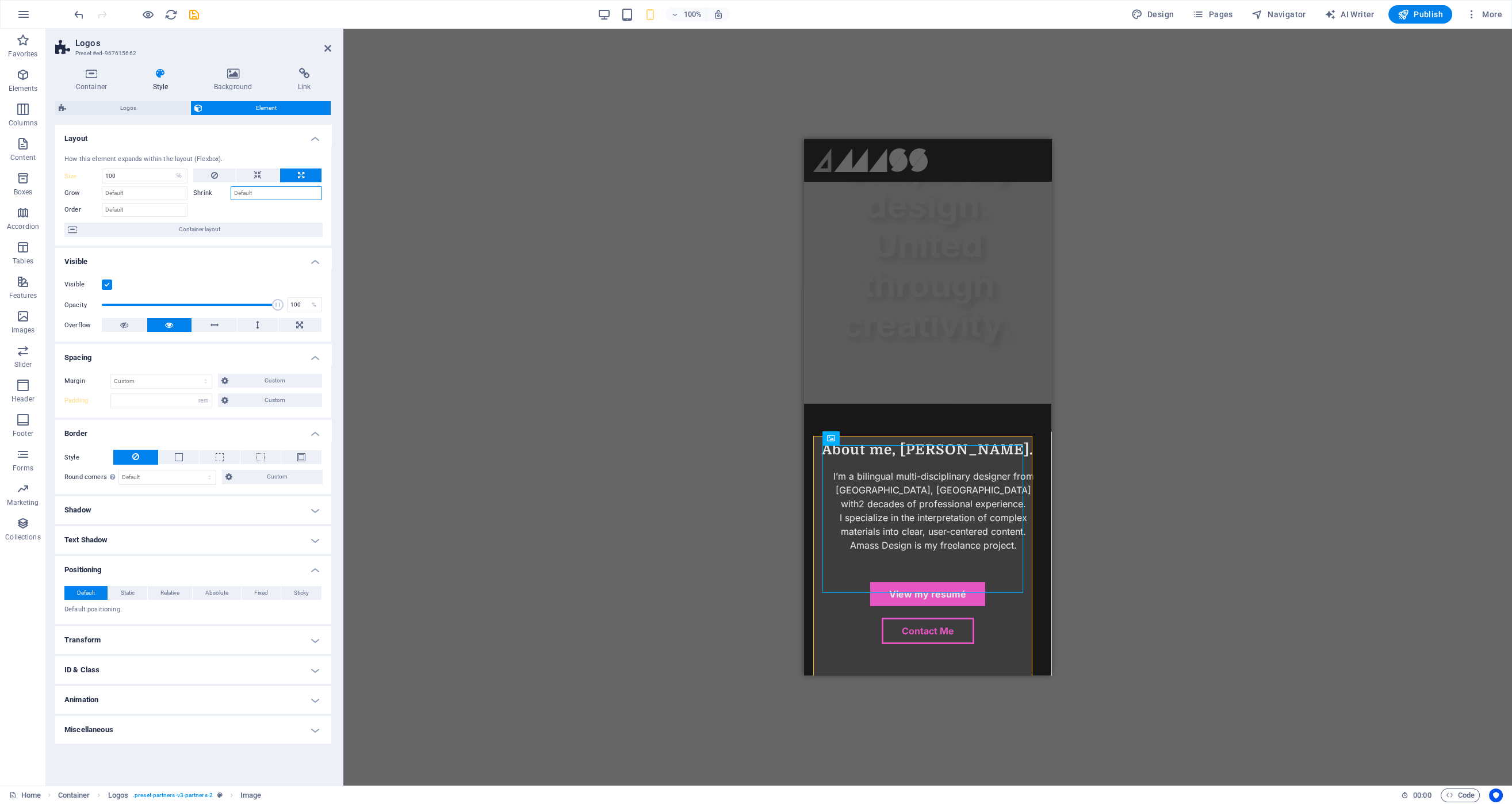
click at [272, 193] on input "Shrink" at bounding box center [276, 193] width 91 height 14
click at [266, 190] on input "Shrink" at bounding box center [276, 193] width 91 height 14
click at [267, 190] on input "Shrink" at bounding box center [276, 193] width 91 height 14
type input "60"
click at [258, 196] on input "60" at bounding box center [276, 193] width 91 height 14
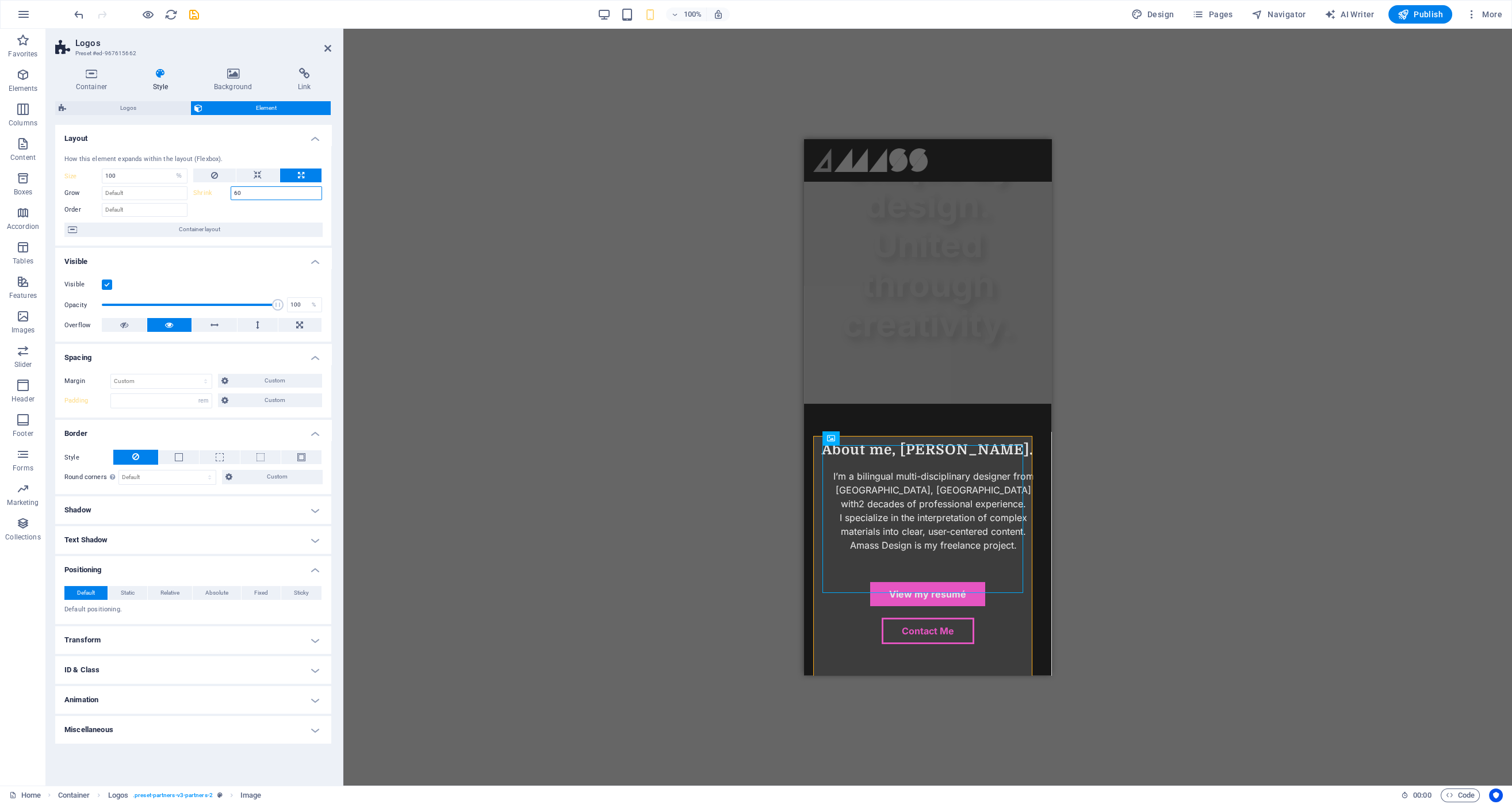
click at [258, 196] on input "60" at bounding box center [276, 193] width 91 height 14
click at [138, 160] on div "How this element expands within the layout (Flexbox)." at bounding box center [193, 159] width 258 height 10
click at [138, 110] on span "Logos" at bounding box center [128, 108] width 117 height 14
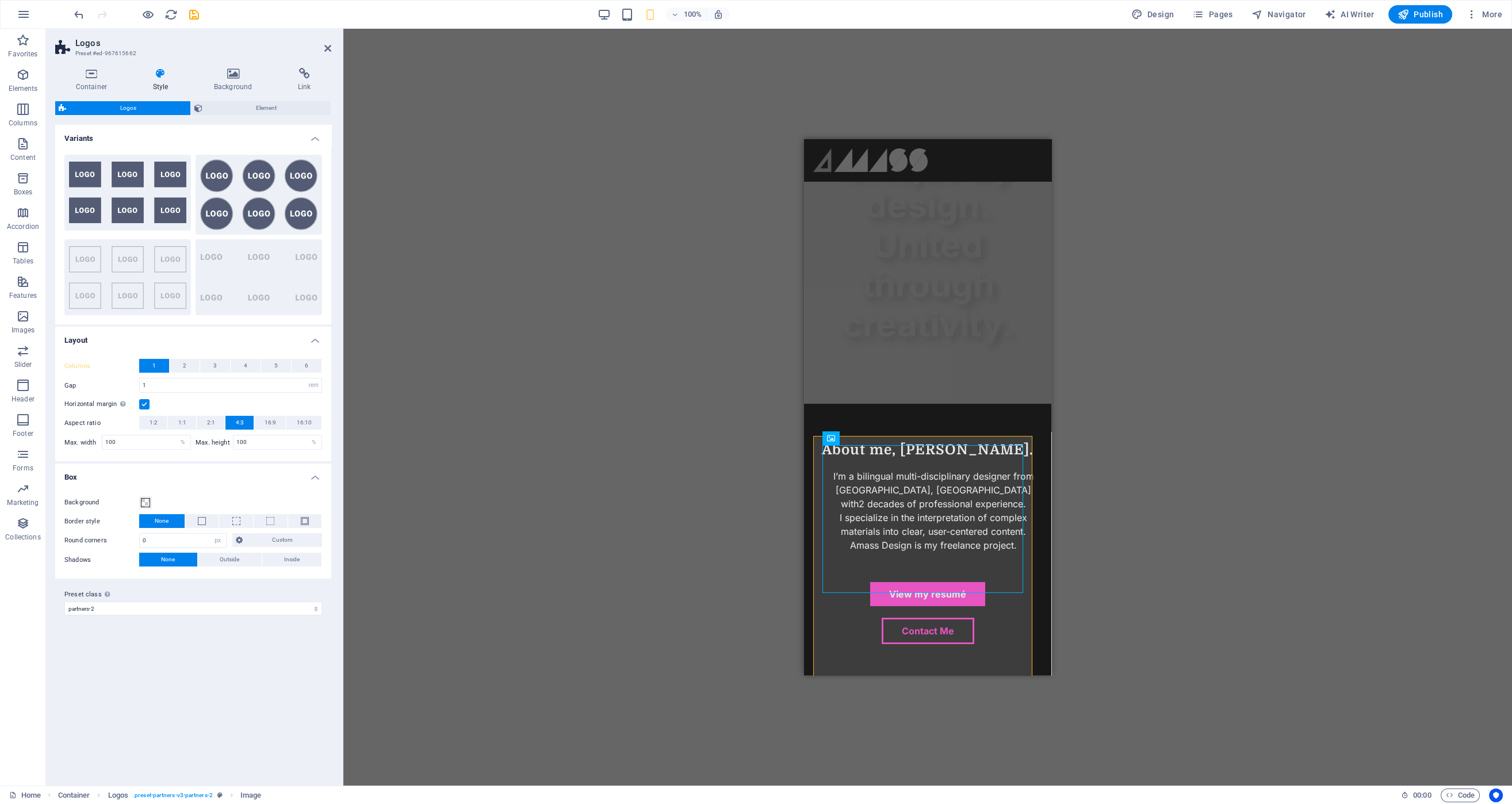
click at [145, 401] on label at bounding box center [144, 404] width 11 height 11
click at [0, 0] on input "Horizontal margin Only if the containers "Content width" is not set to "Default"" at bounding box center [0, 0] width 0 height 0
click at [212, 393] on div "Columns 1 2 3 4 5 6 Fill space Gap 1 px rem % vh vw Horizontal margin Only if t…" at bounding box center [193, 404] width 281 height 114
click at [822, 429] on icon at bounding box center [821, 429] width 7 height 14
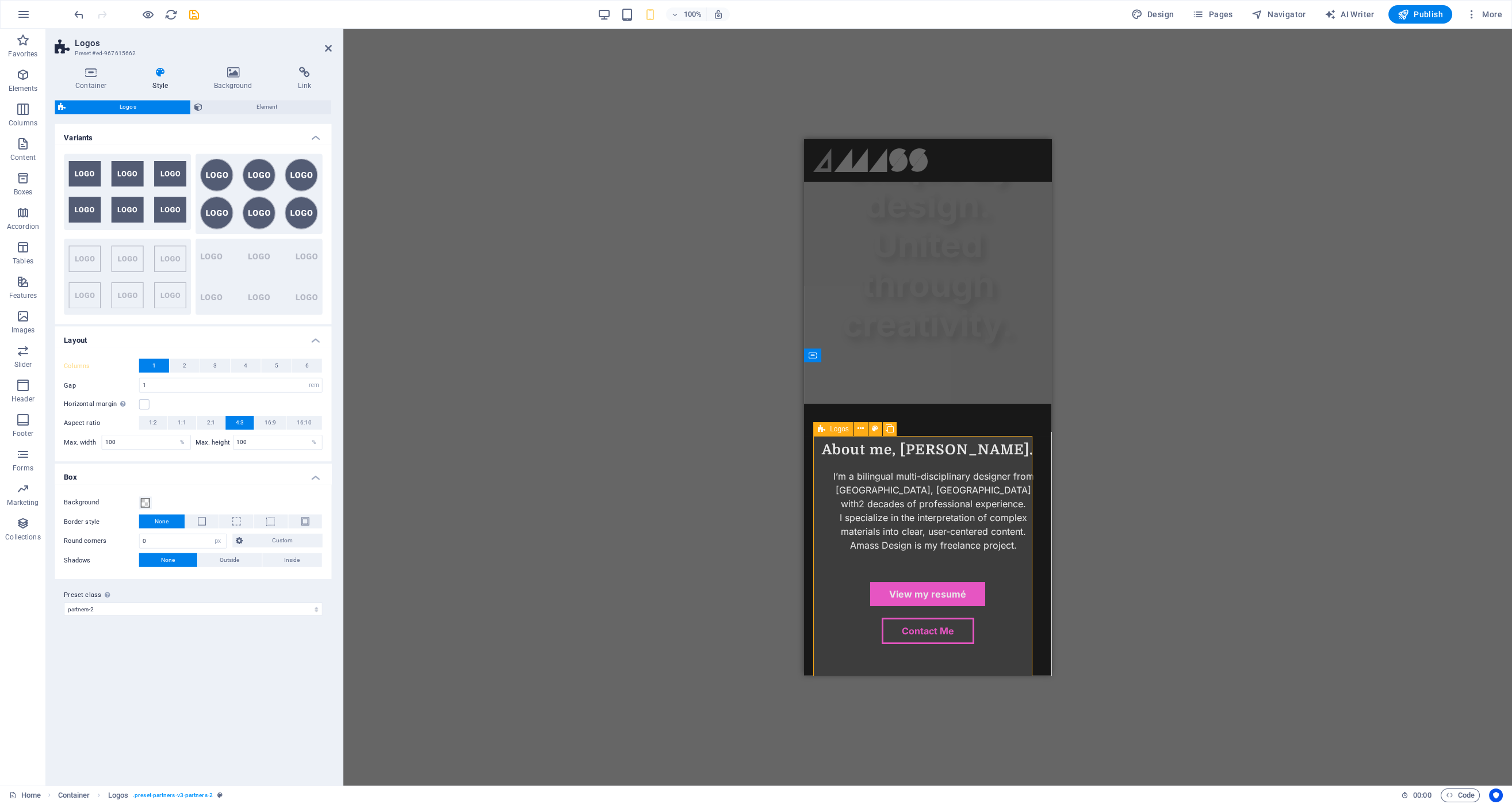
click at [823, 429] on icon at bounding box center [821, 429] width 7 height 14
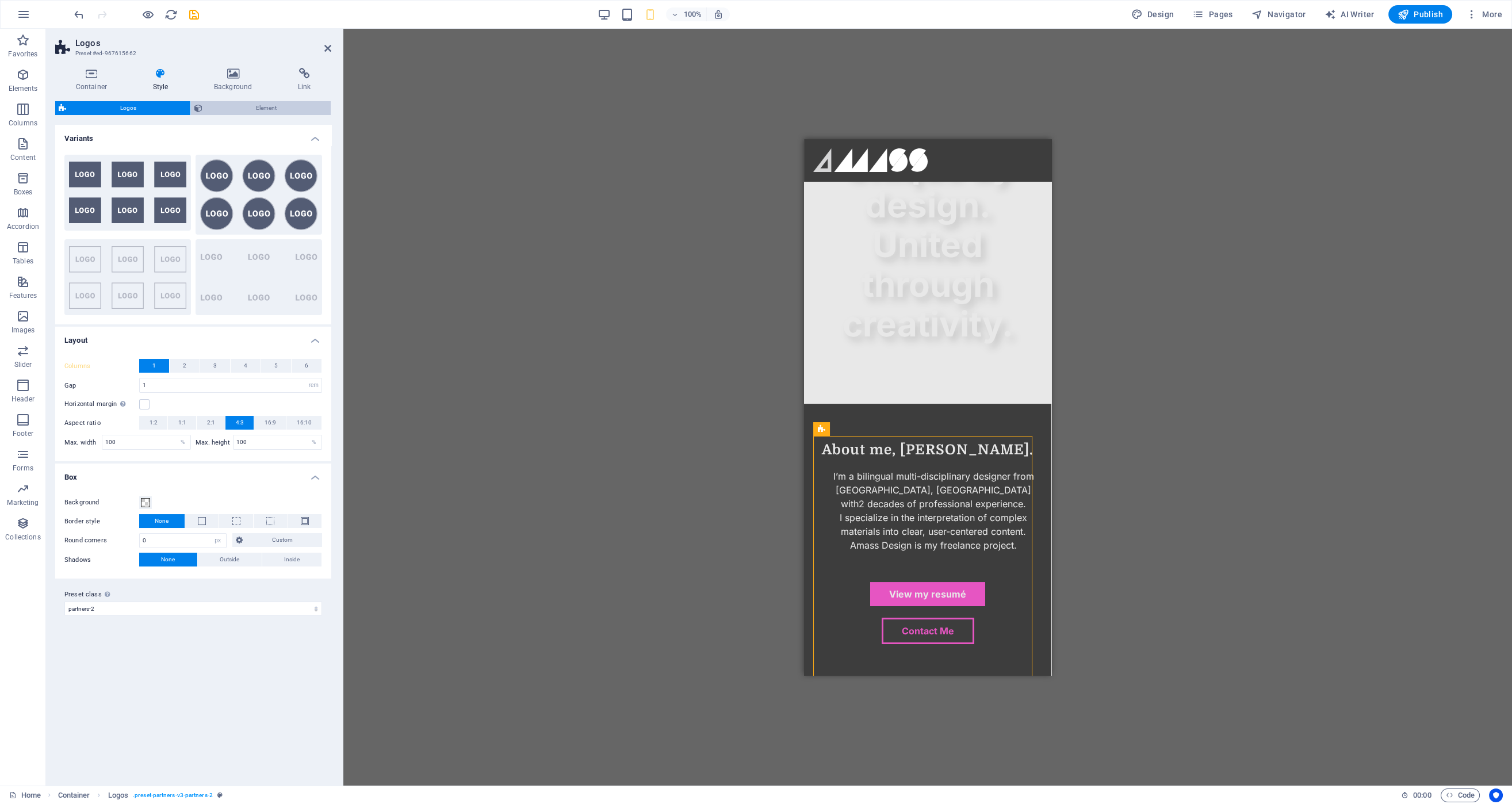
click at [260, 110] on span "Element" at bounding box center [266, 108] width 122 height 14
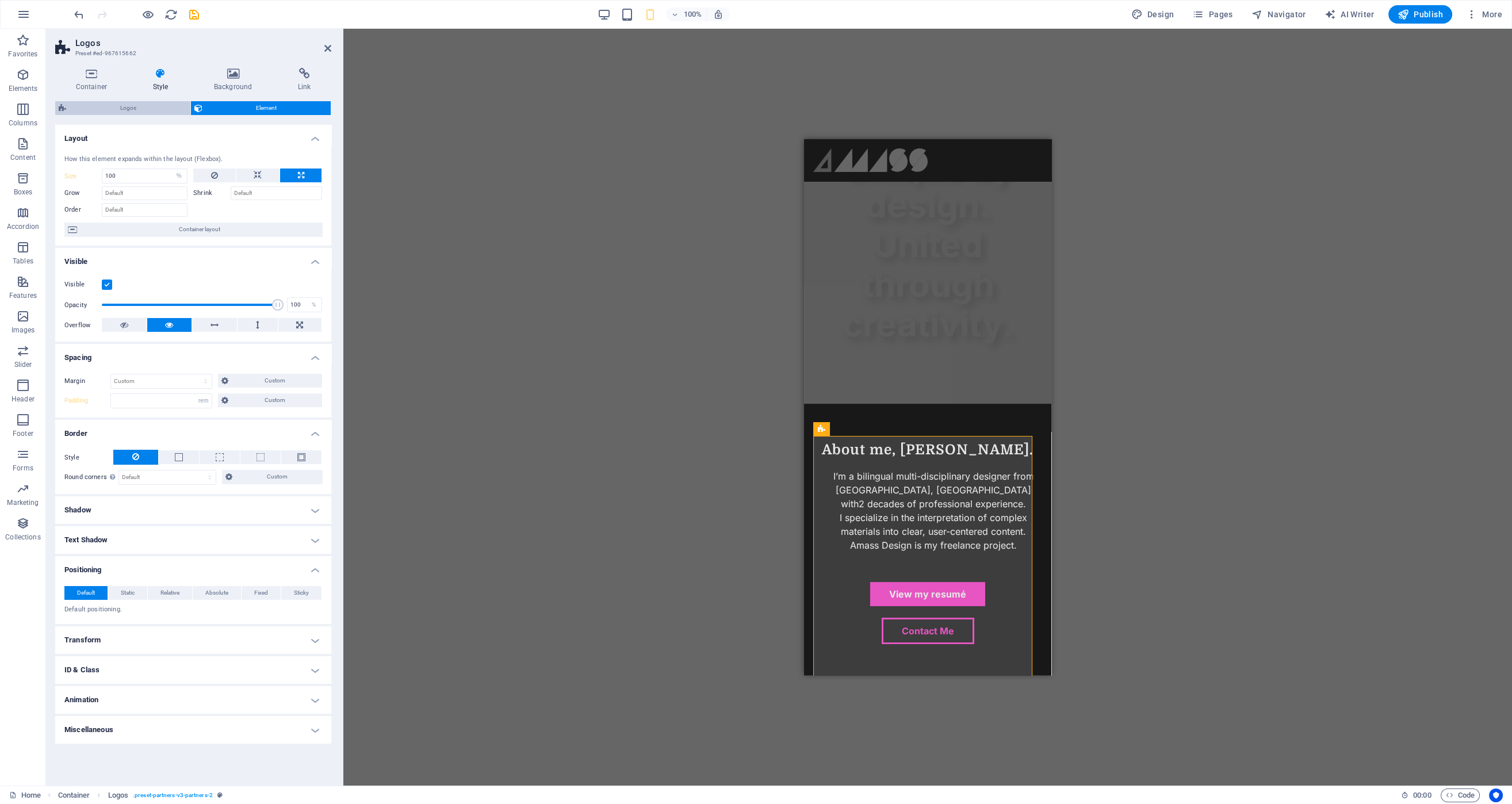
click at [126, 110] on span "Logos" at bounding box center [128, 108] width 117 height 14
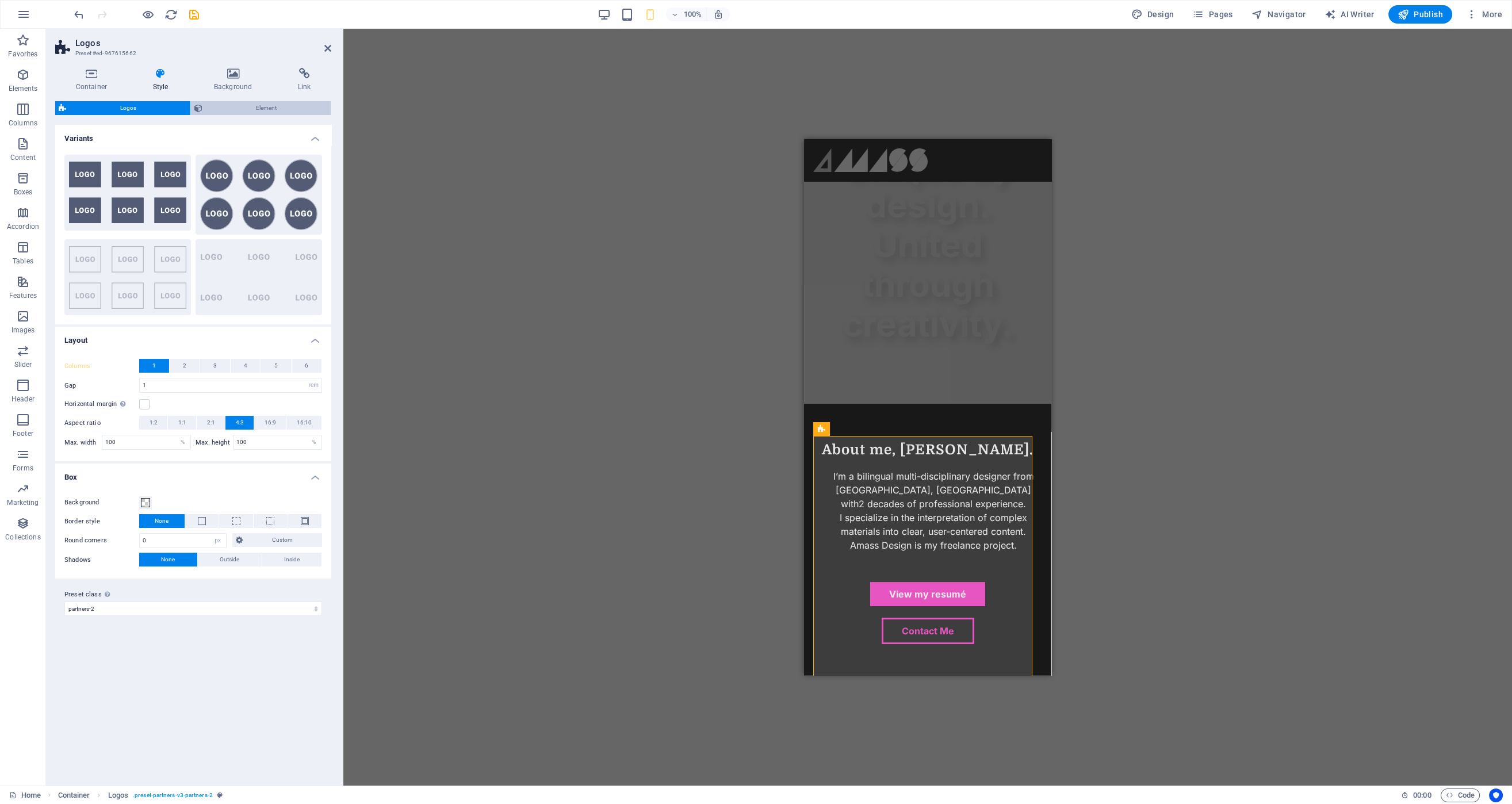
click at [242, 110] on span "Element" at bounding box center [266, 108] width 122 height 14
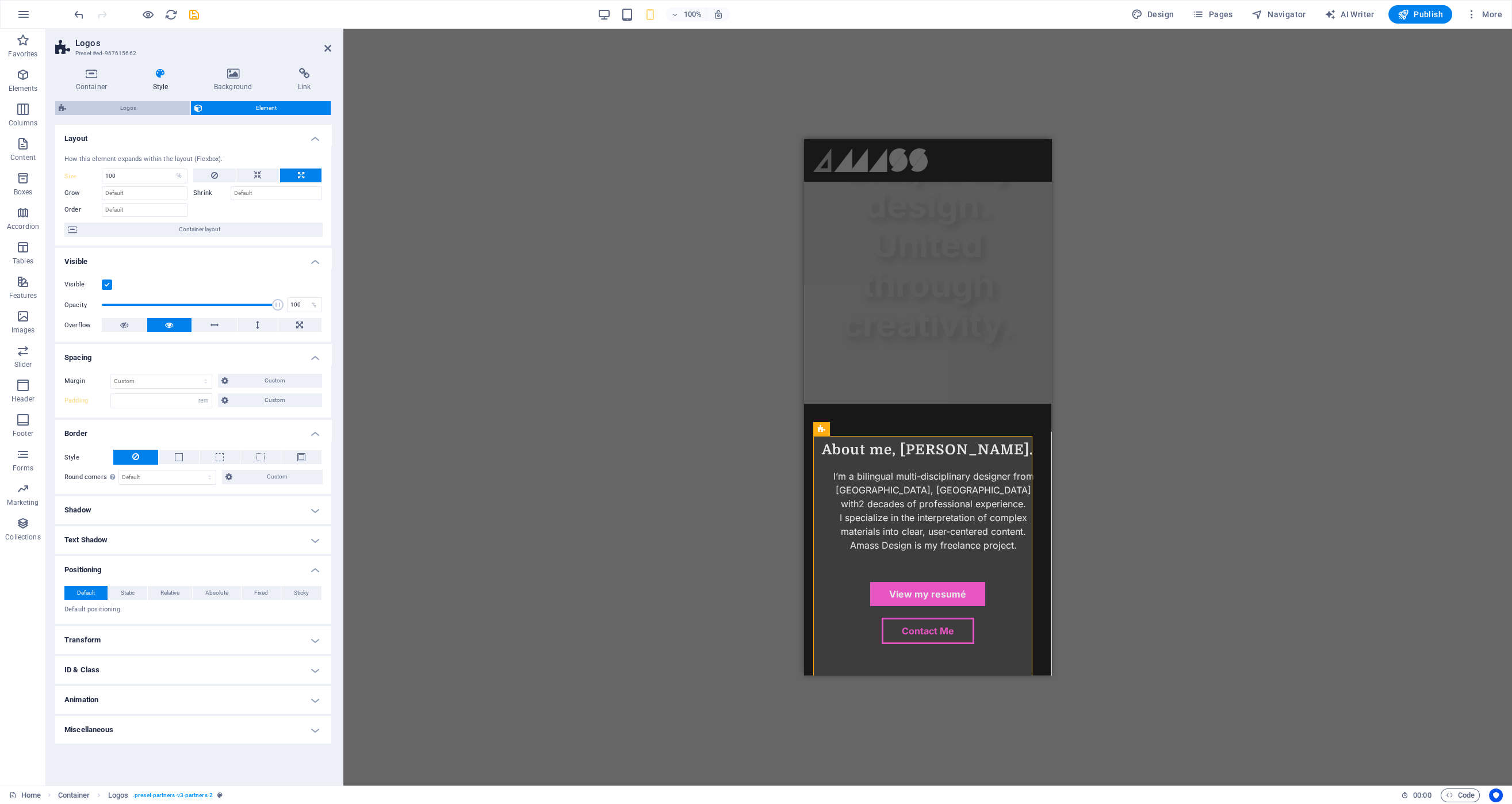
click at [125, 114] on span "Logos" at bounding box center [128, 108] width 117 height 14
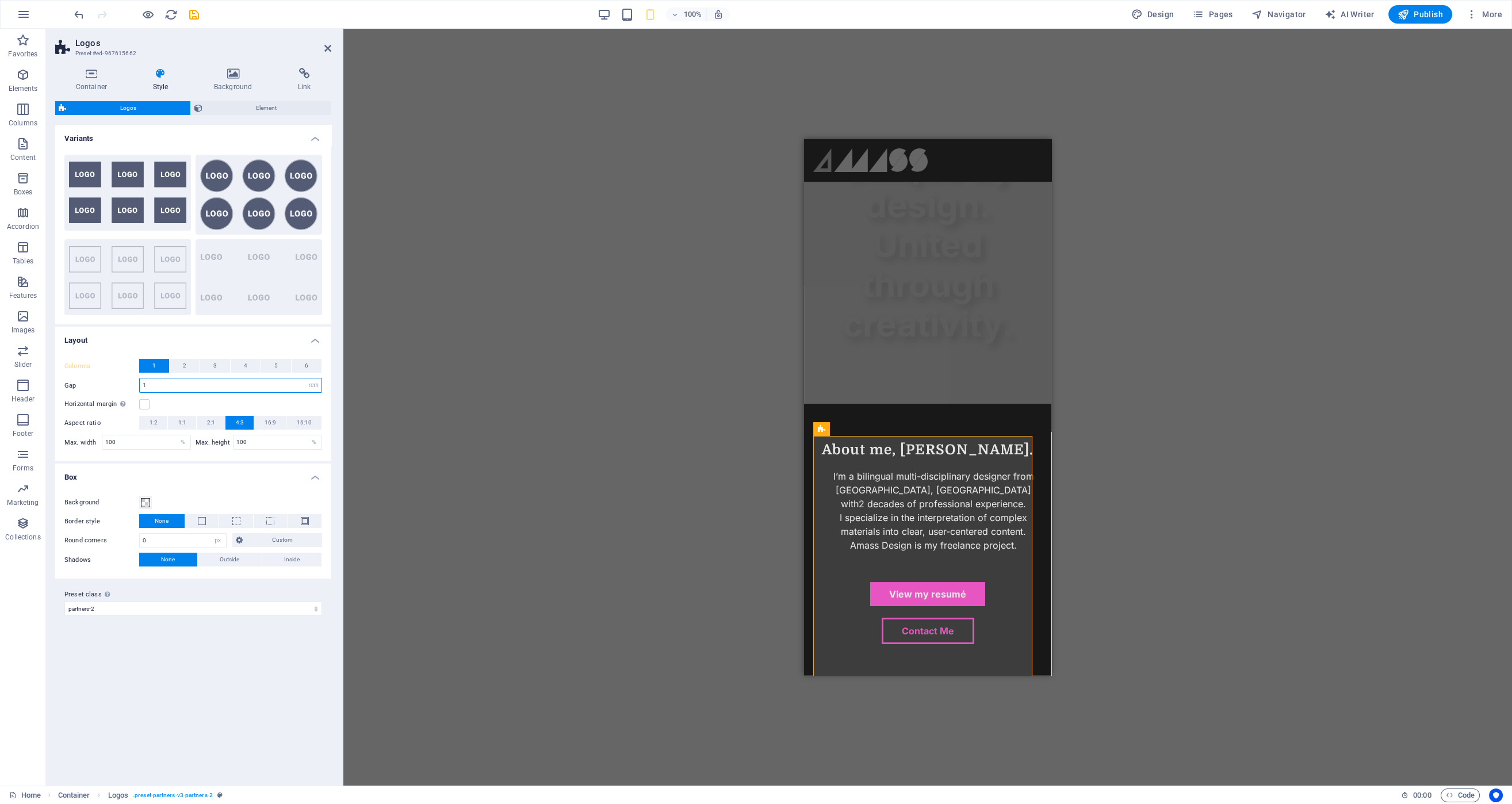
click at [173, 390] on input "1" at bounding box center [230, 385] width 182 height 14
type input ".25"
click at [263, 475] on h4 "Box" at bounding box center [193, 473] width 276 height 21
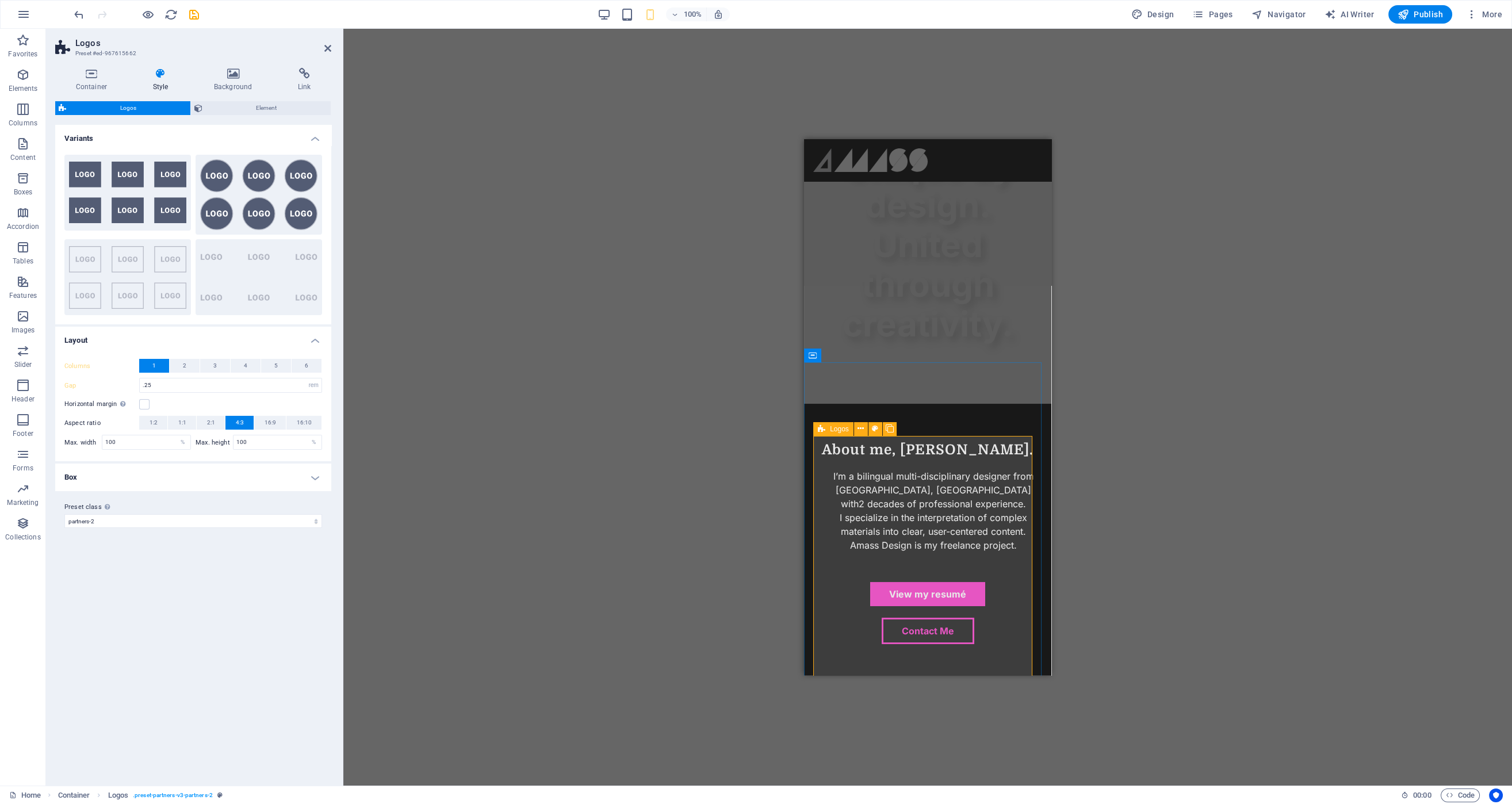
click at [836, 428] on span "Logos" at bounding box center [839, 429] width 19 height 7
click at [242, 385] on input ".25" at bounding box center [230, 385] width 182 height 14
click at [272, 471] on h4 "Box" at bounding box center [193, 477] width 276 height 27
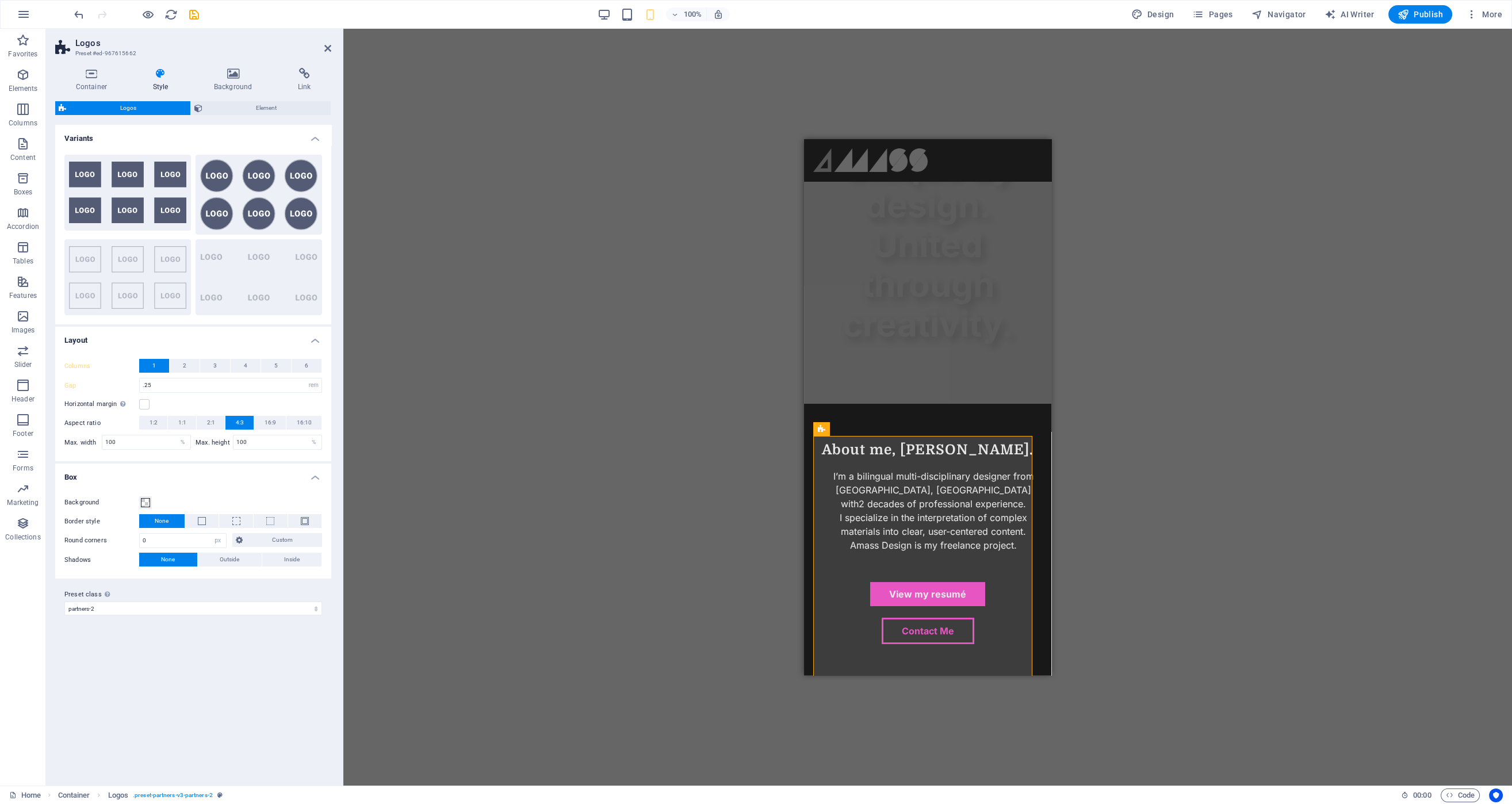
click at [282, 471] on h4 "Box" at bounding box center [193, 473] width 276 height 21
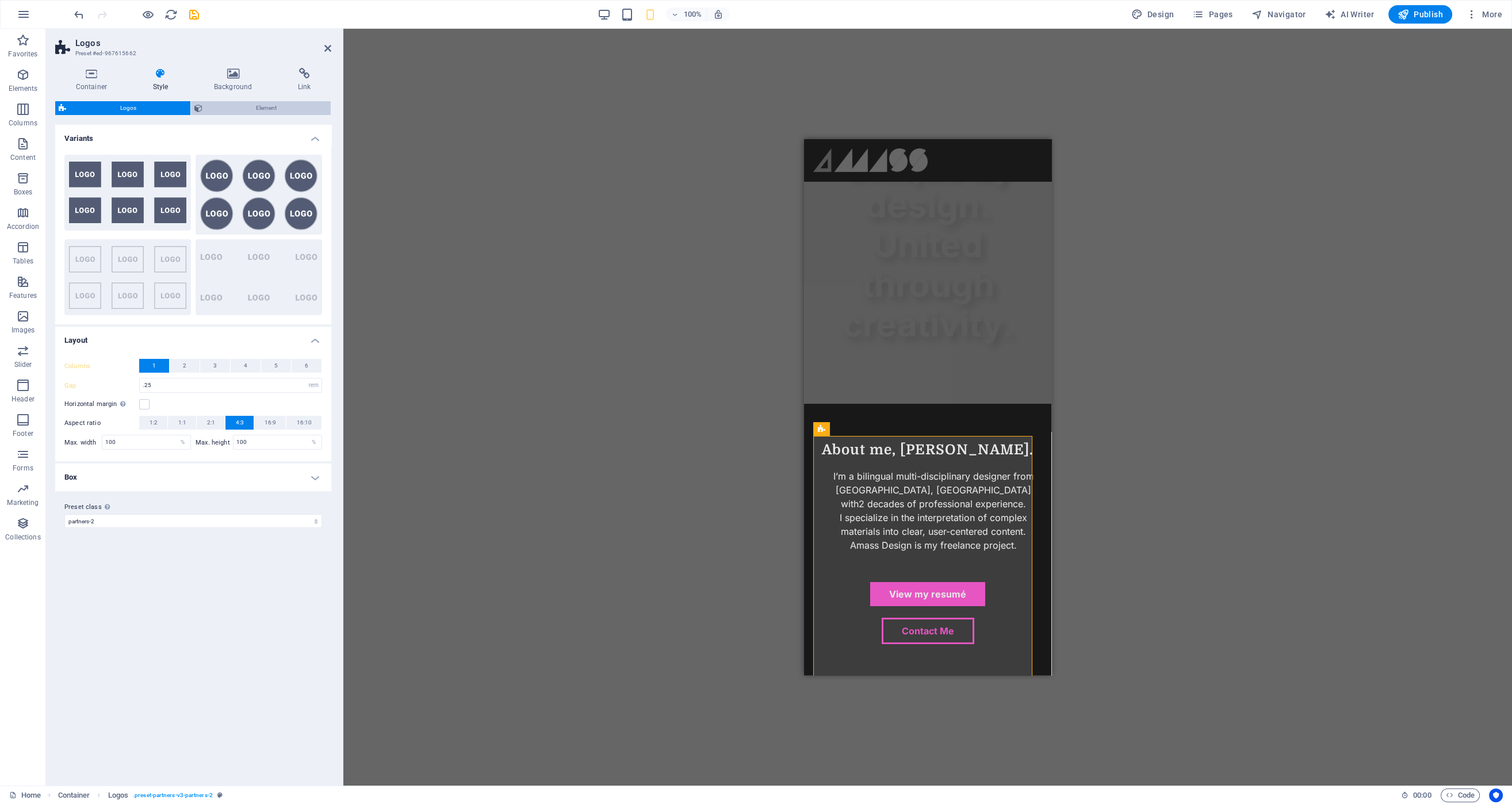
click at [281, 106] on span "Element" at bounding box center [266, 108] width 122 height 14
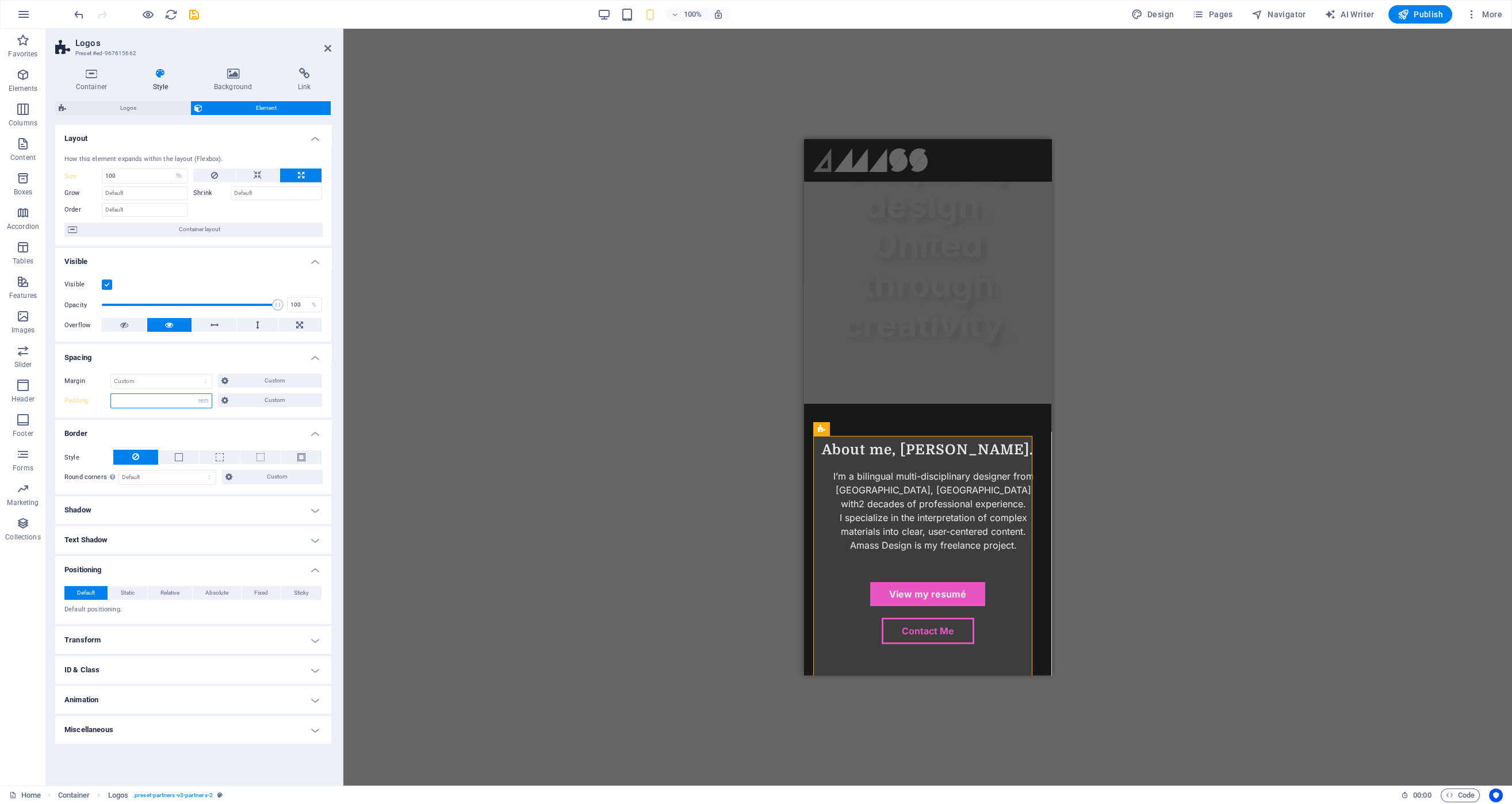
click at [170, 401] on input "number" at bounding box center [161, 401] width 101 height 14
click at [169, 401] on input "0.25" at bounding box center [161, 401] width 101 height 14
type input "0"
click at [187, 401] on input "0" at bounding box center [161, 401] width 101 height 14
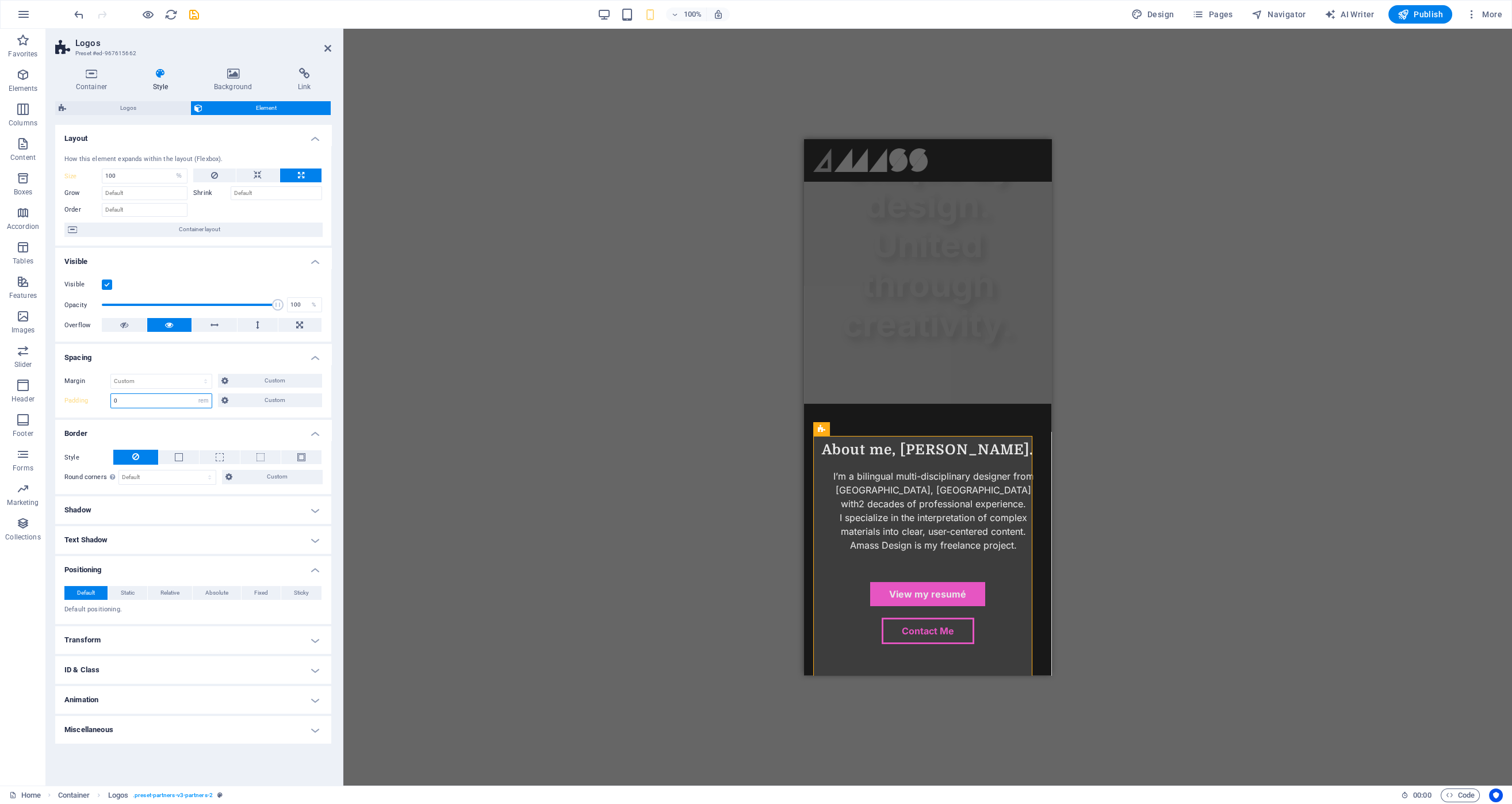
click at [187, 401] on input "0" at bounding box center [161, 401] width 101 height 14
click at [203, 398] on select "Default px rem % vh vw Custom" at bounding box center [204, 401] width 16 height 14
select select "default"
click at [196, 394] on select "Default px rem % vh vw Custom" at bounding box center [204, 401] width 16 height 14
select select "DISABLED_OPTION_VALUE"
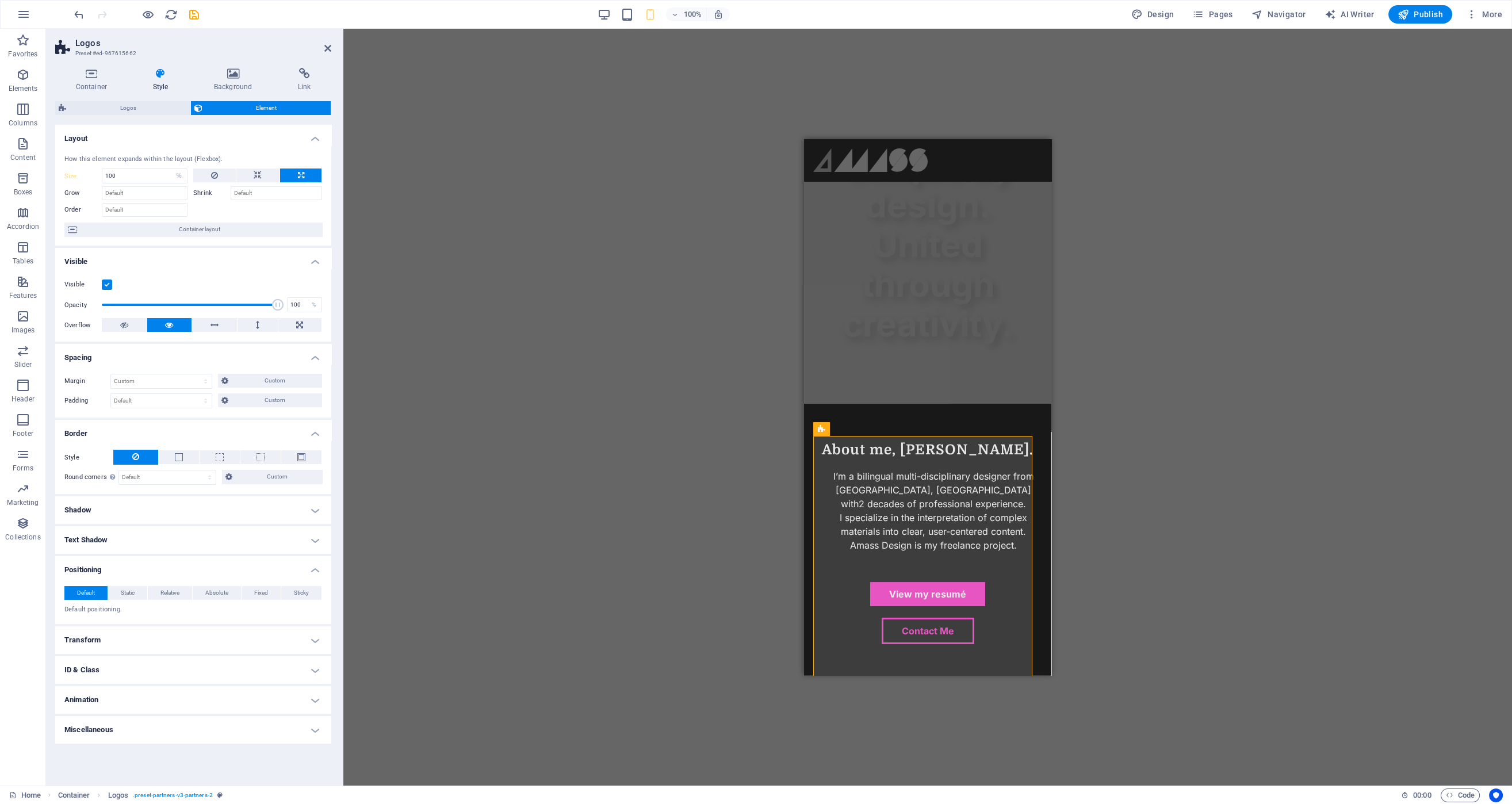
click at [256, 420] on h4 "Border" at bounding box center [193, 430] width 276 height 21
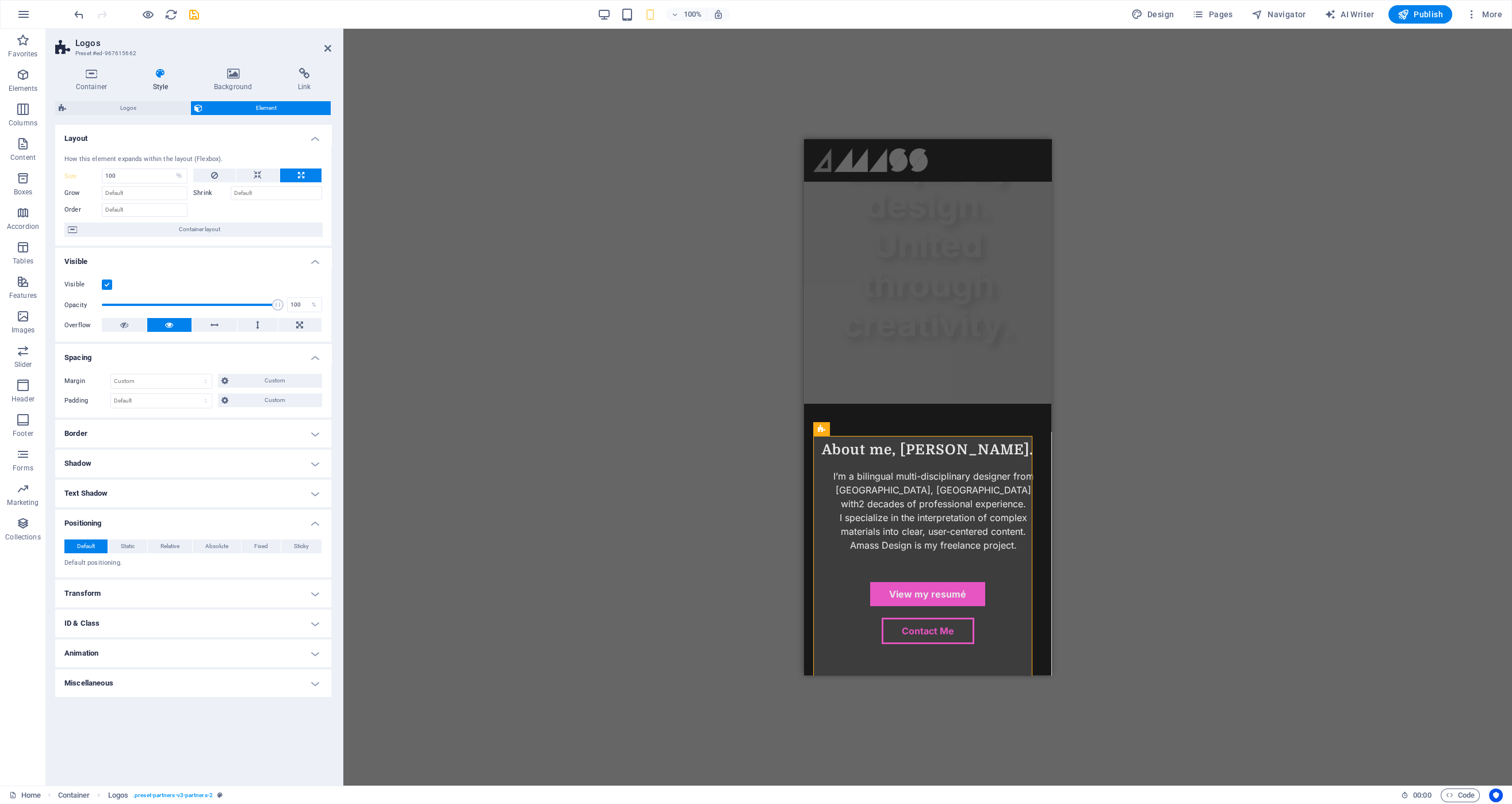
click at [258, 431] on h4 "Border" at bounding box center [193, 433] width 276 height 27
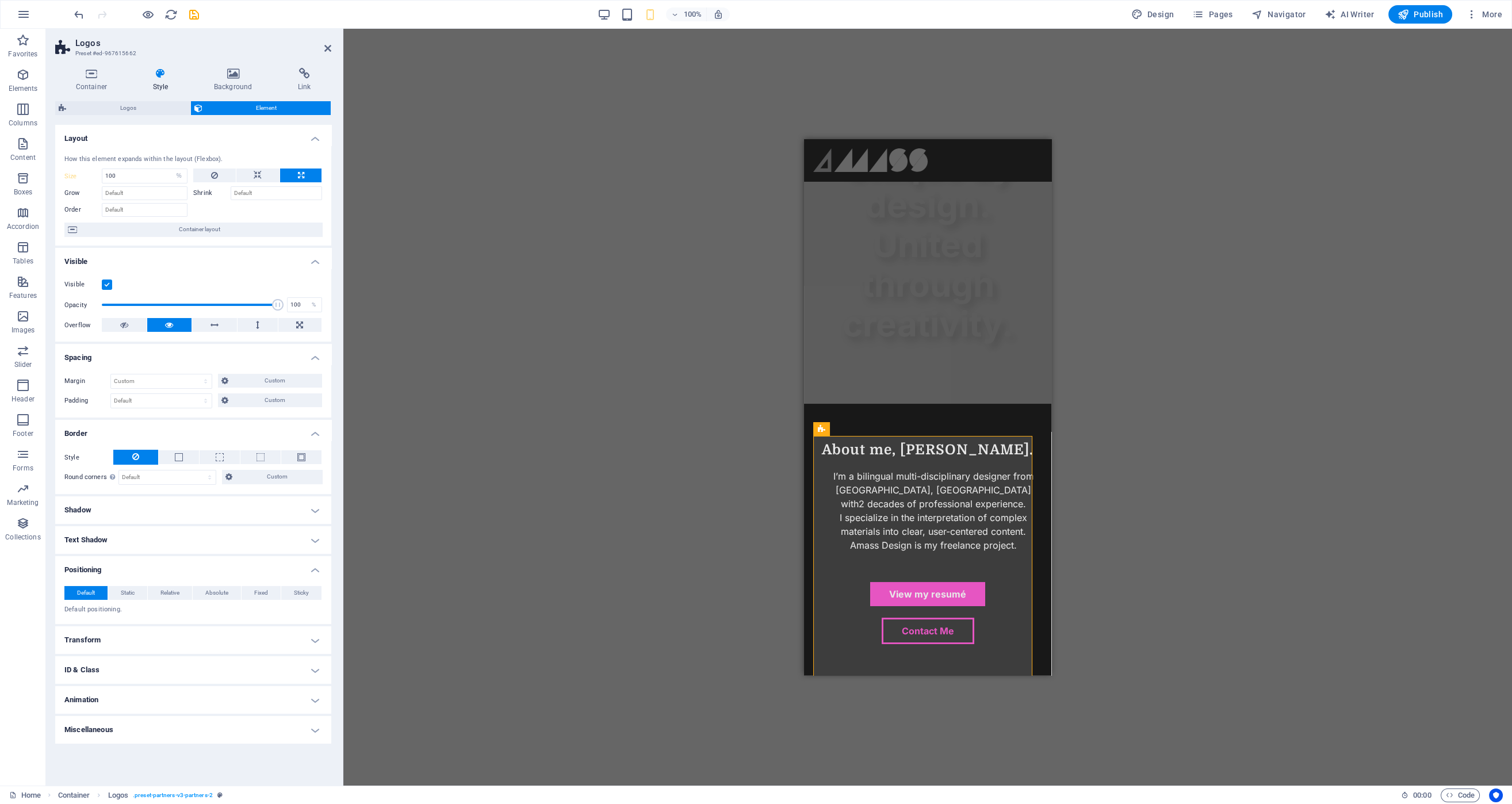
click at [264, 426] on h4 "Border" at bounding box center [193, 430] width 276 height 21
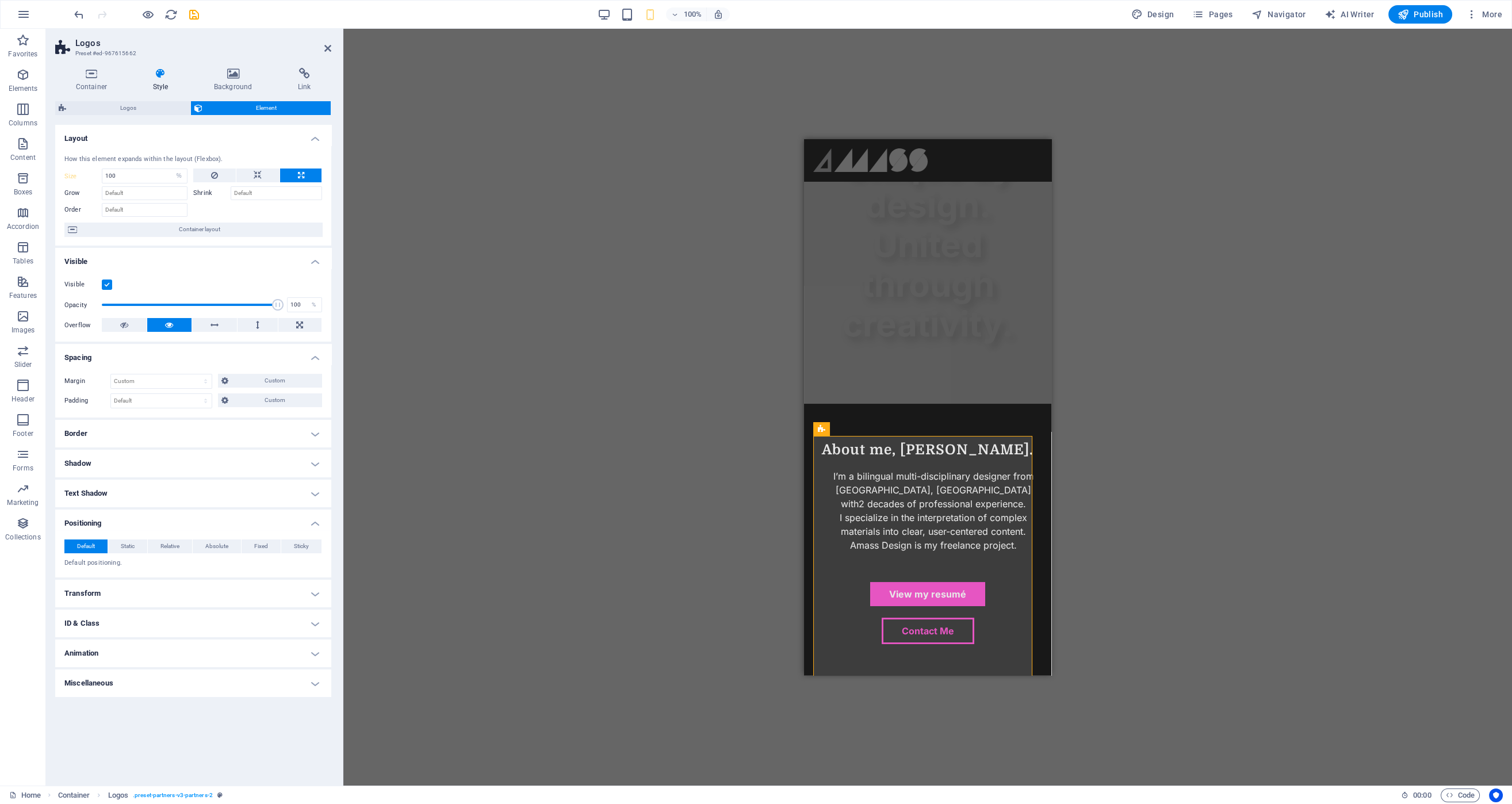
click at [253, 454] on h4 "Shadow" at bounding box center [193, 463] width 276 height 27
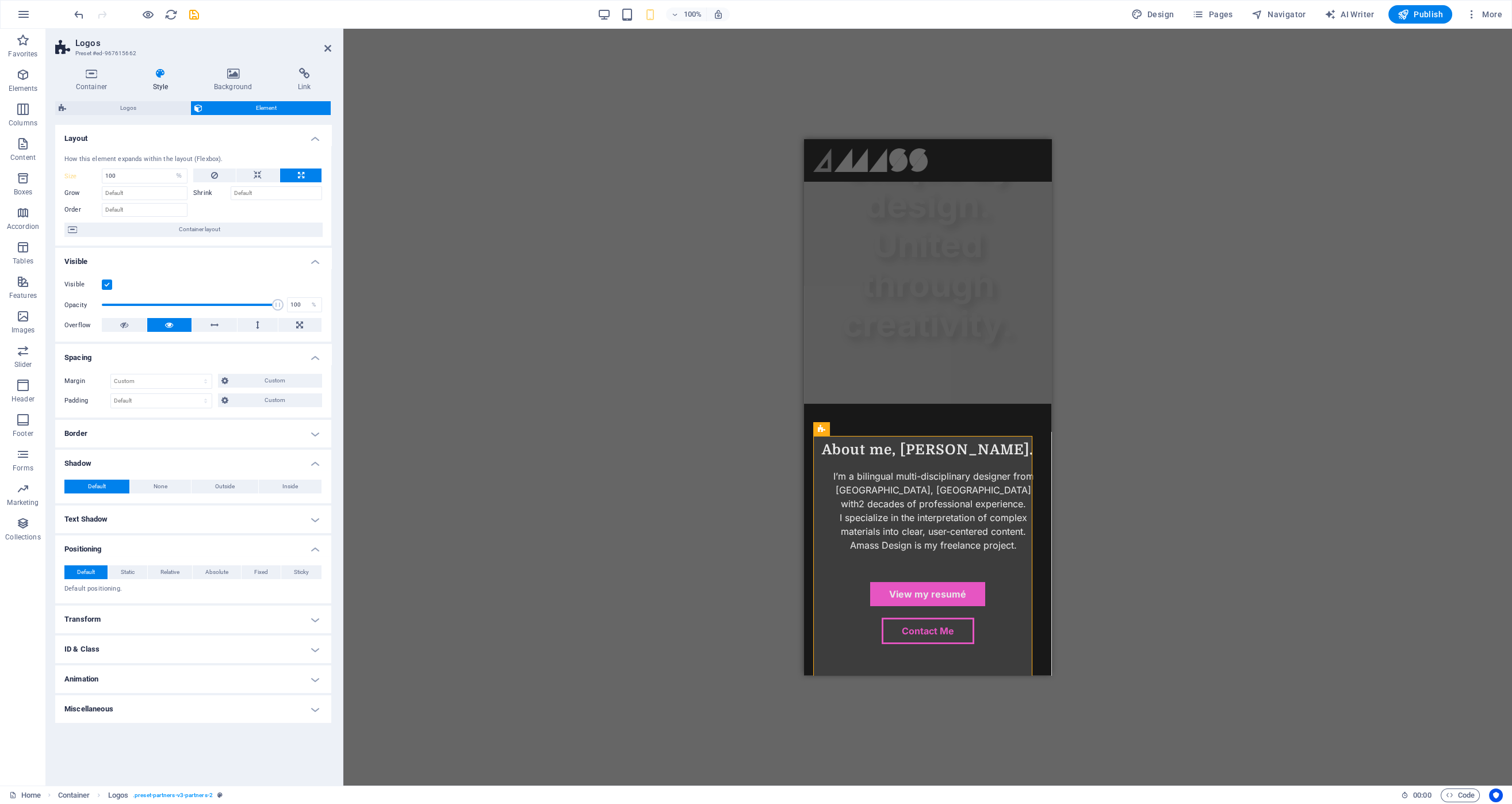
click at [250, 465] on h4 "Shadow" at bounding box center [193, 459] width 276 height 21
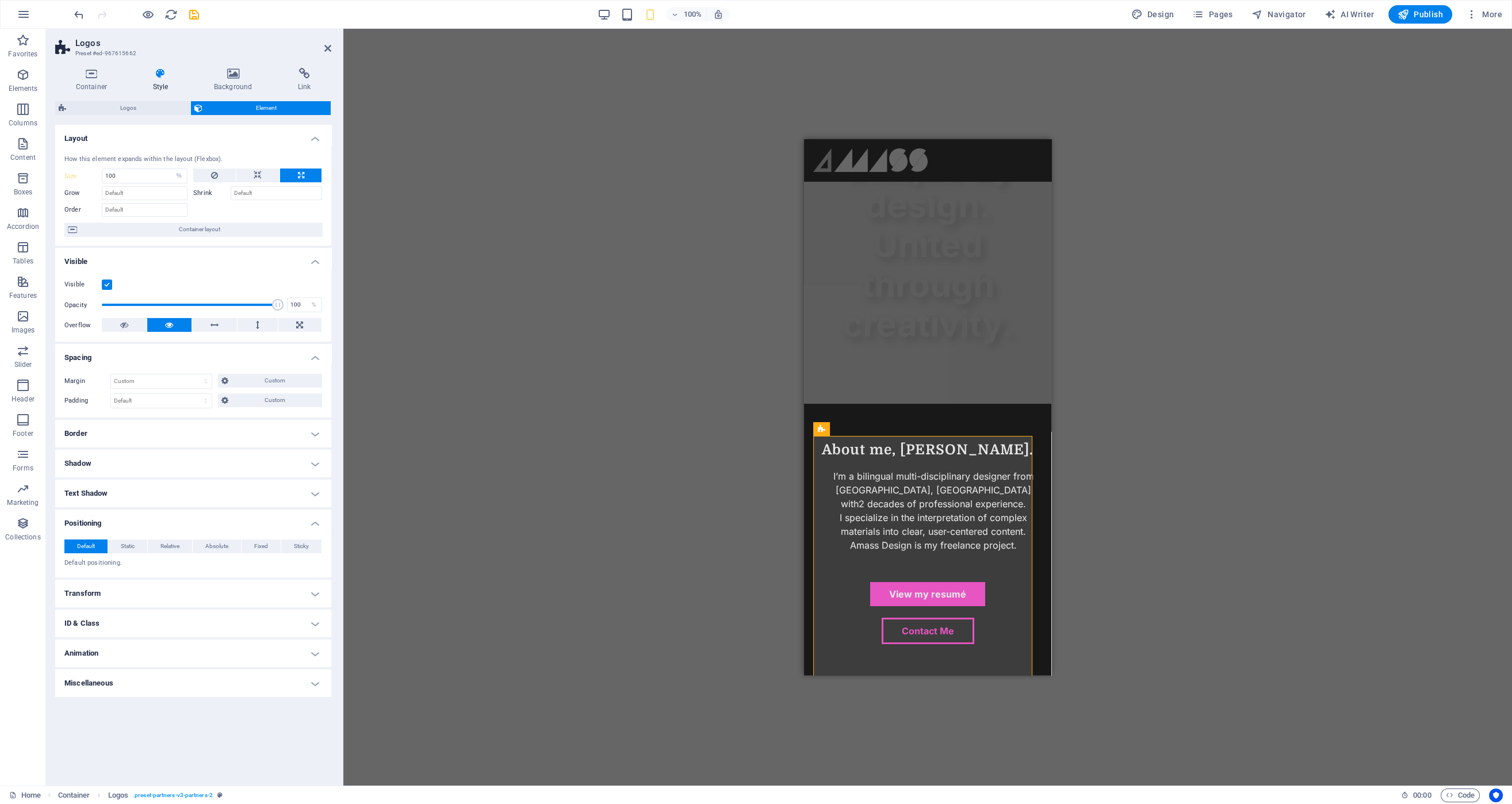
click at [203, 521] on h4 "Positioning" at bounding box center [193, 519] width 276 height 21
click at [141, 171] on input "100" at bounding box center [144, 176] width 85 height 14
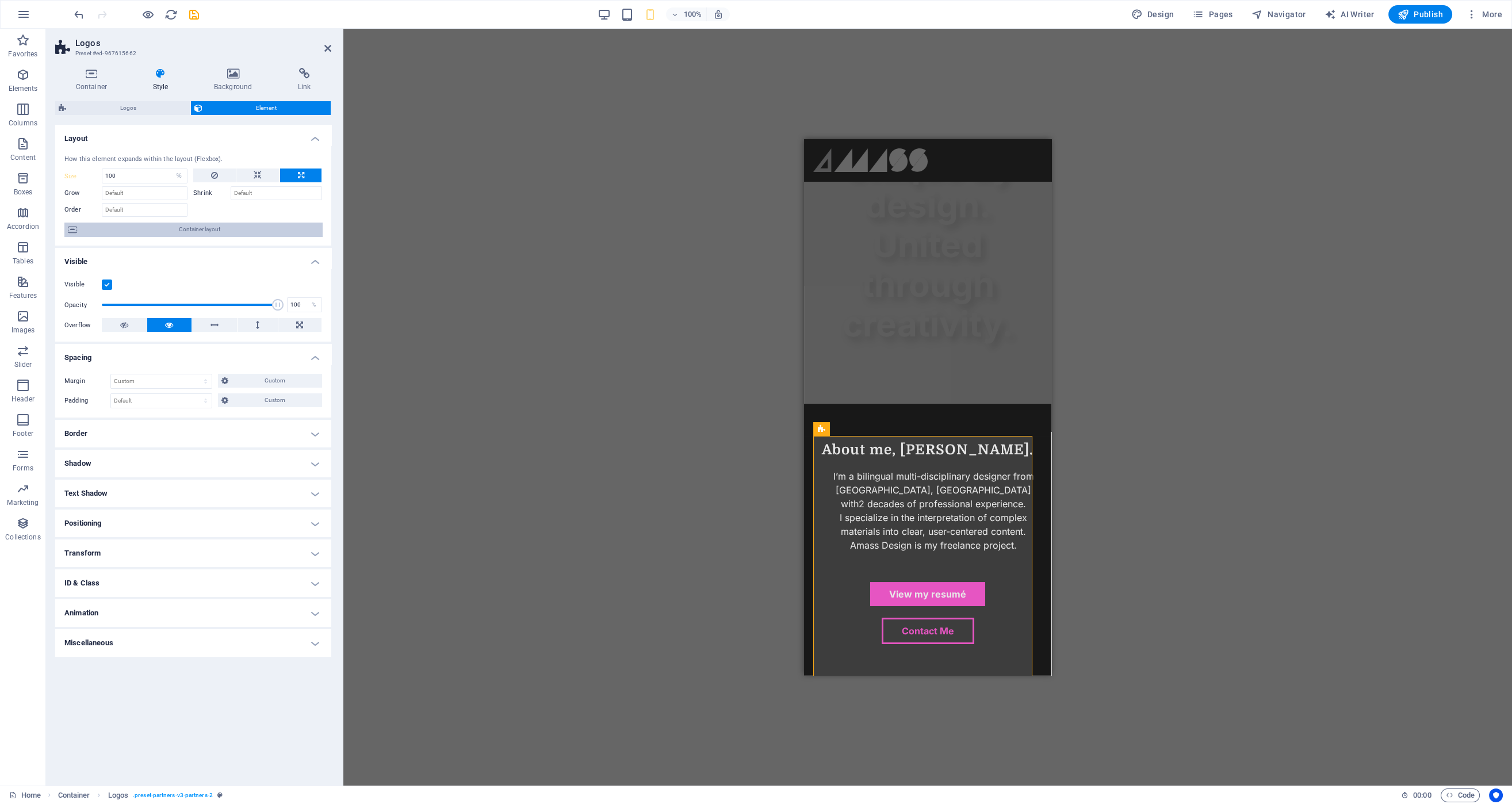
click at [232, 230] on span "Container layout" at bounding box center [200, 229] width 238 height 14
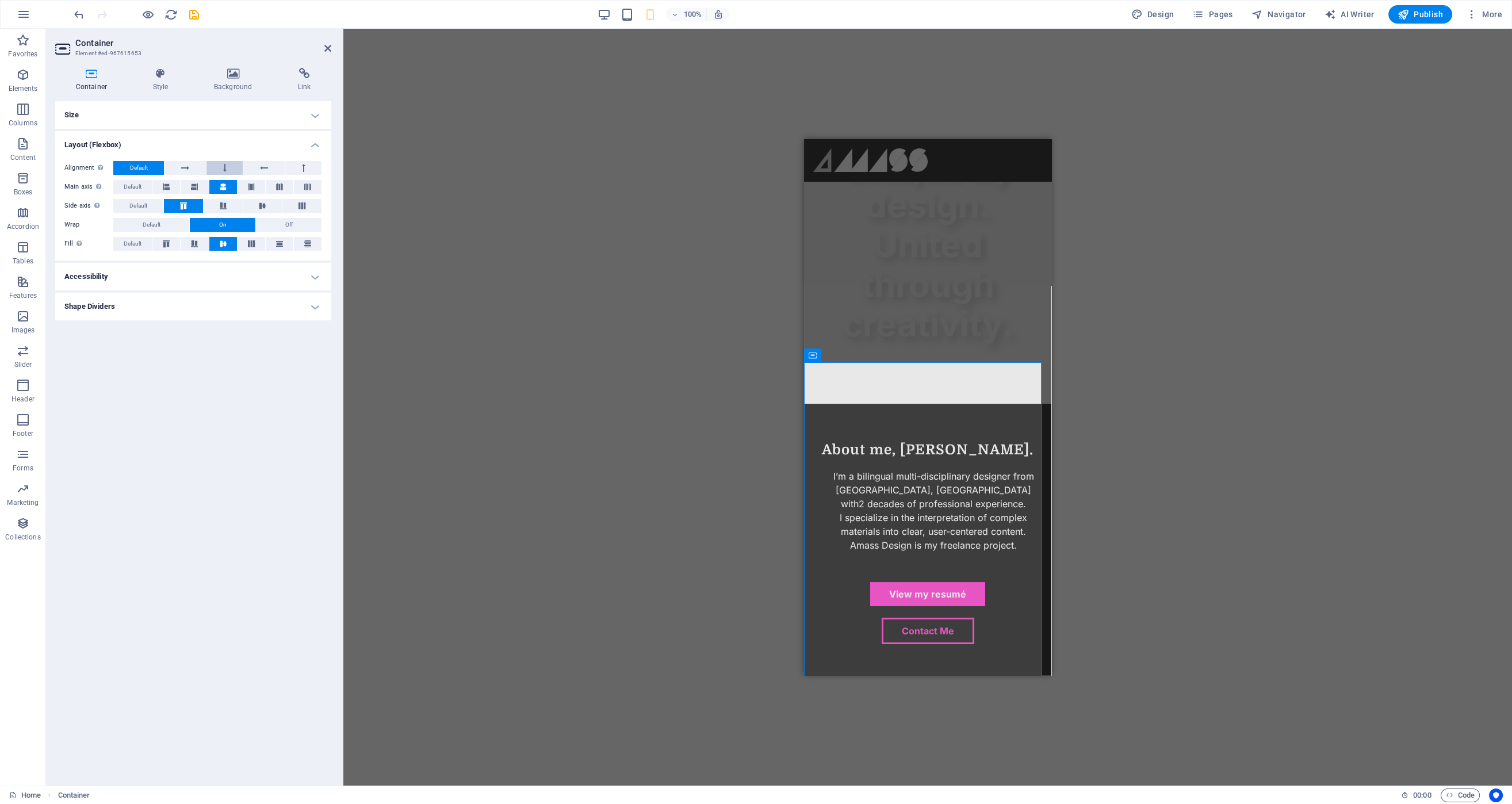
click at [226, 166] on icon at bounding box center [224, 168] width 3 height 14
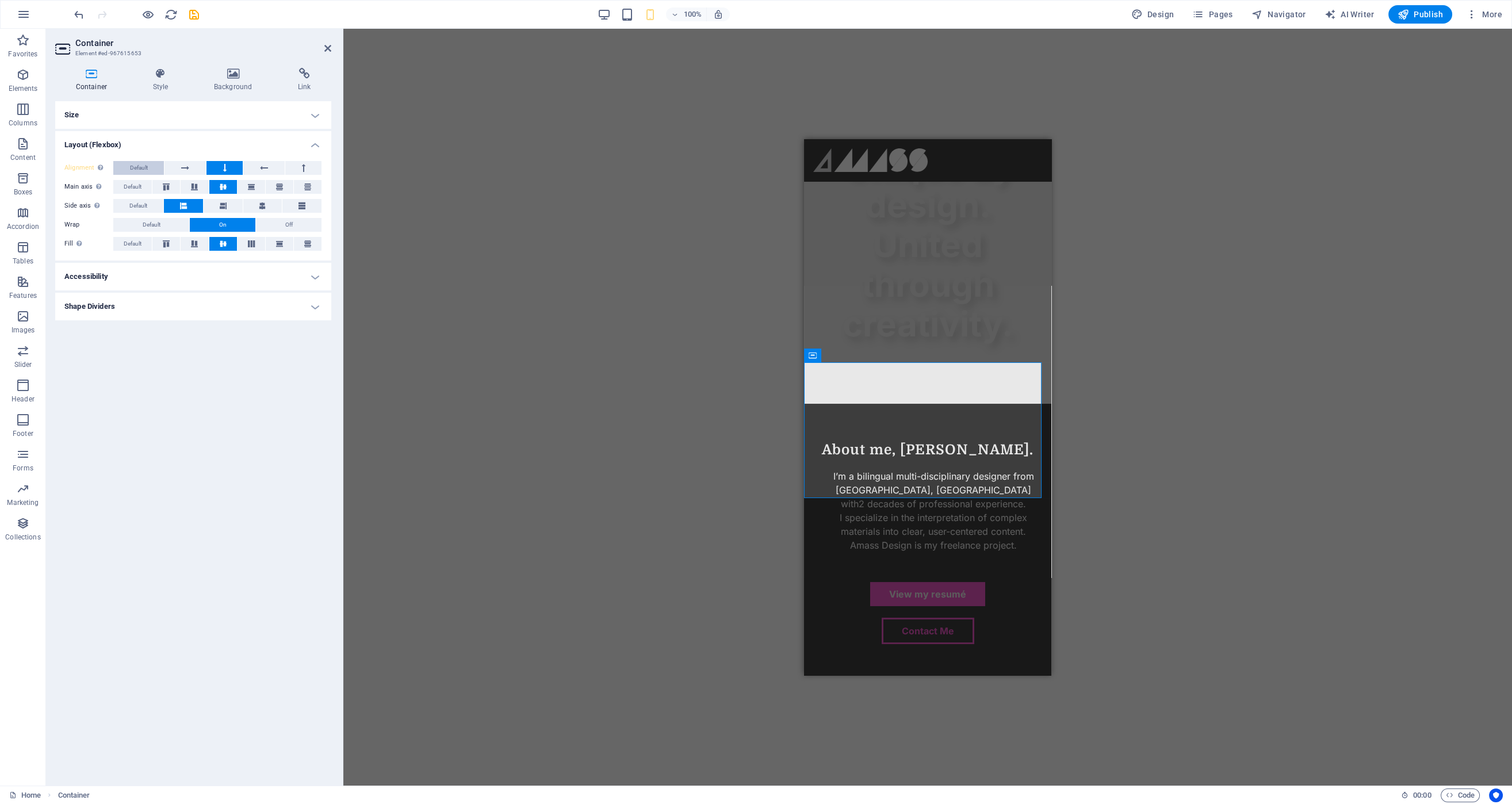
click at [147, 168] on span "Default" at bounding box center [138, 168] width 18 height 14
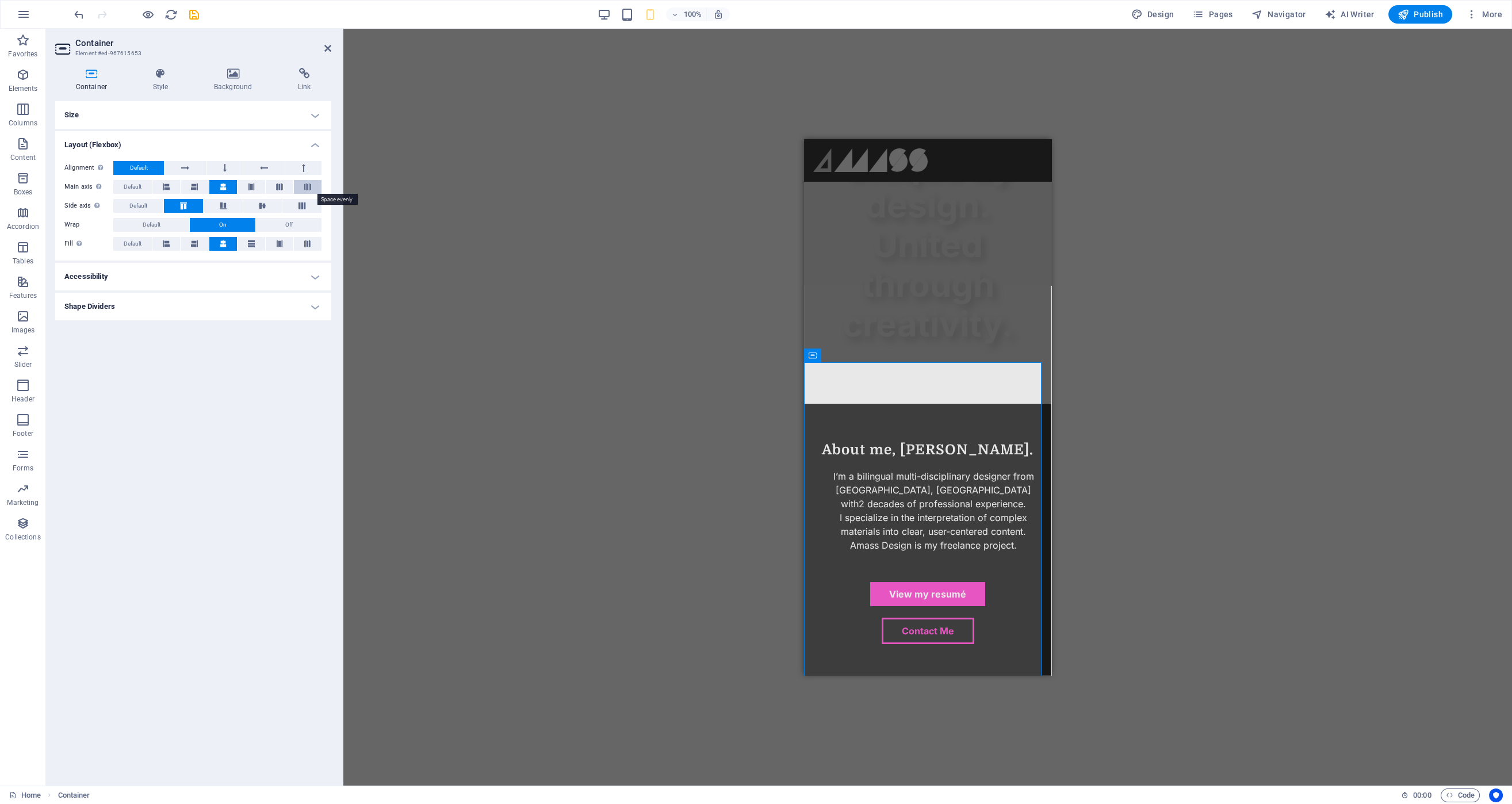
click at [302, 186] on button at bounding box center [307, 186] width 27 height 14
click at [140, 208] on span "Default" at bounding box center [138, 206] width 18 height 14
click at [225, 206] on icon at bounding box center [223, 206] width 14 height 7
click at [174, 203] on button at bounding box center [183, 206] width 39 height 14
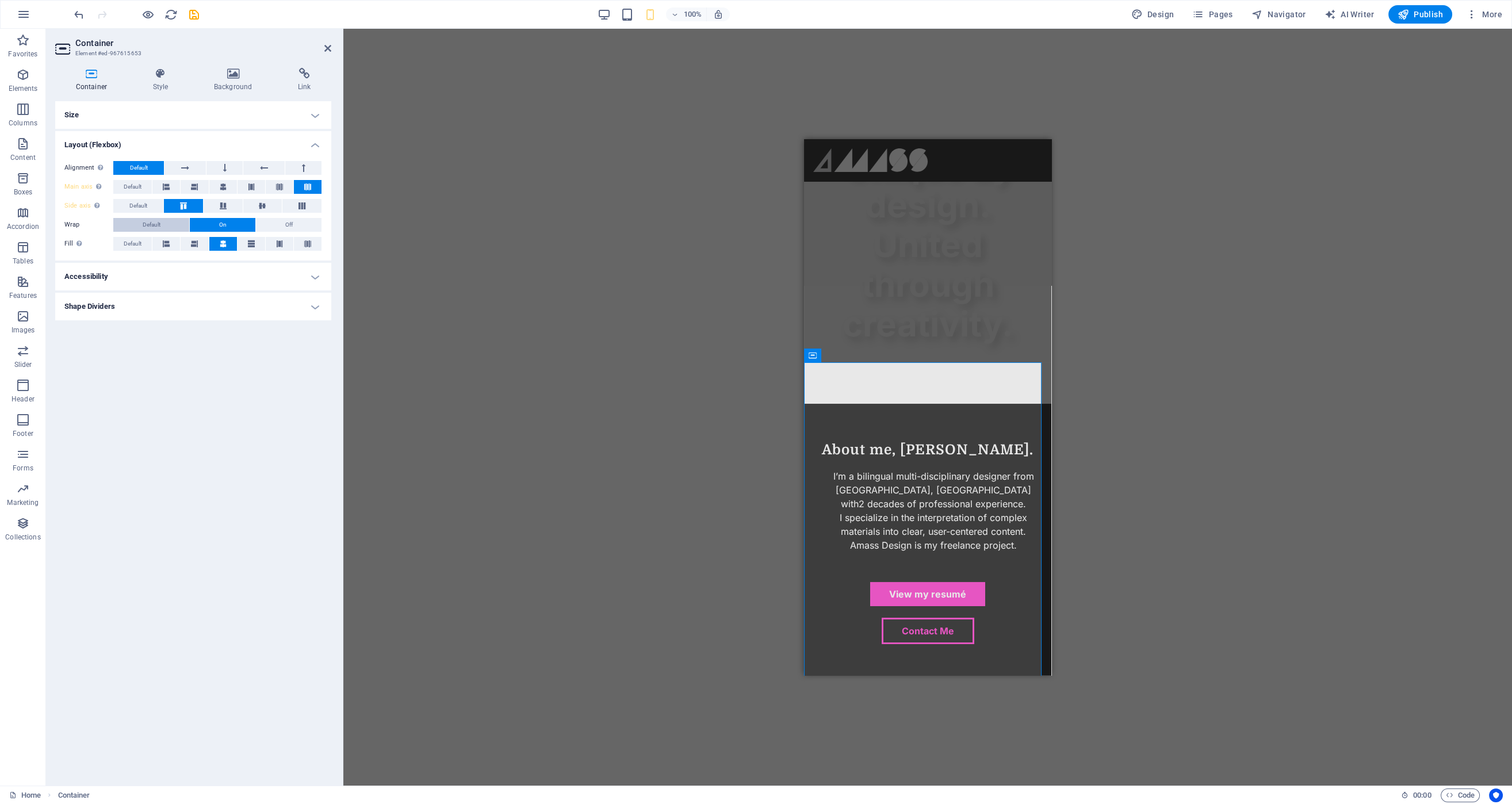
click at [152, 226] on span "Default" at bounding box center [151, 224] width 18 height 14
click at [308, 244] on icon at bounding box center [308, 244] width 7 height 14
click at [131, 116] on h4 "Size" at bounding box center [193, 114] width 276 height 27
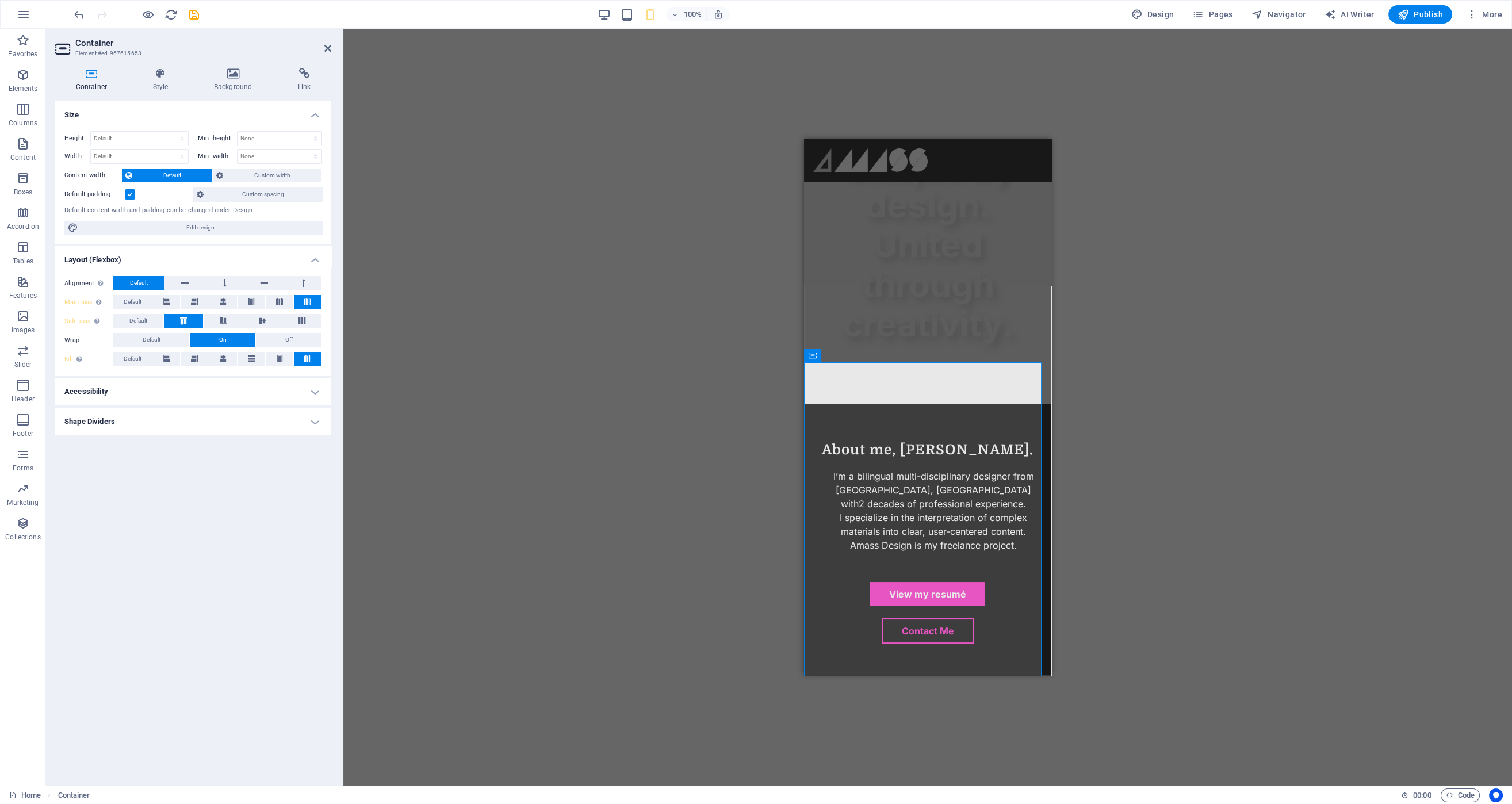
click at [130, 198] on label at bounding box center [130, 194] width 11 height 11
click at [0, 0] on input "Default padding" at bounding box center [0, 0] width 0 height 0
click at [130, 198] on label at bounding box center [130, 194] width 11 height 11
click at [0, 0] on input "Default padding" at bounding box center [0, 0] width 0 height 0
click at [289, 175] on span "Custom width" at bounding box center [272, 175] width 91 height 14
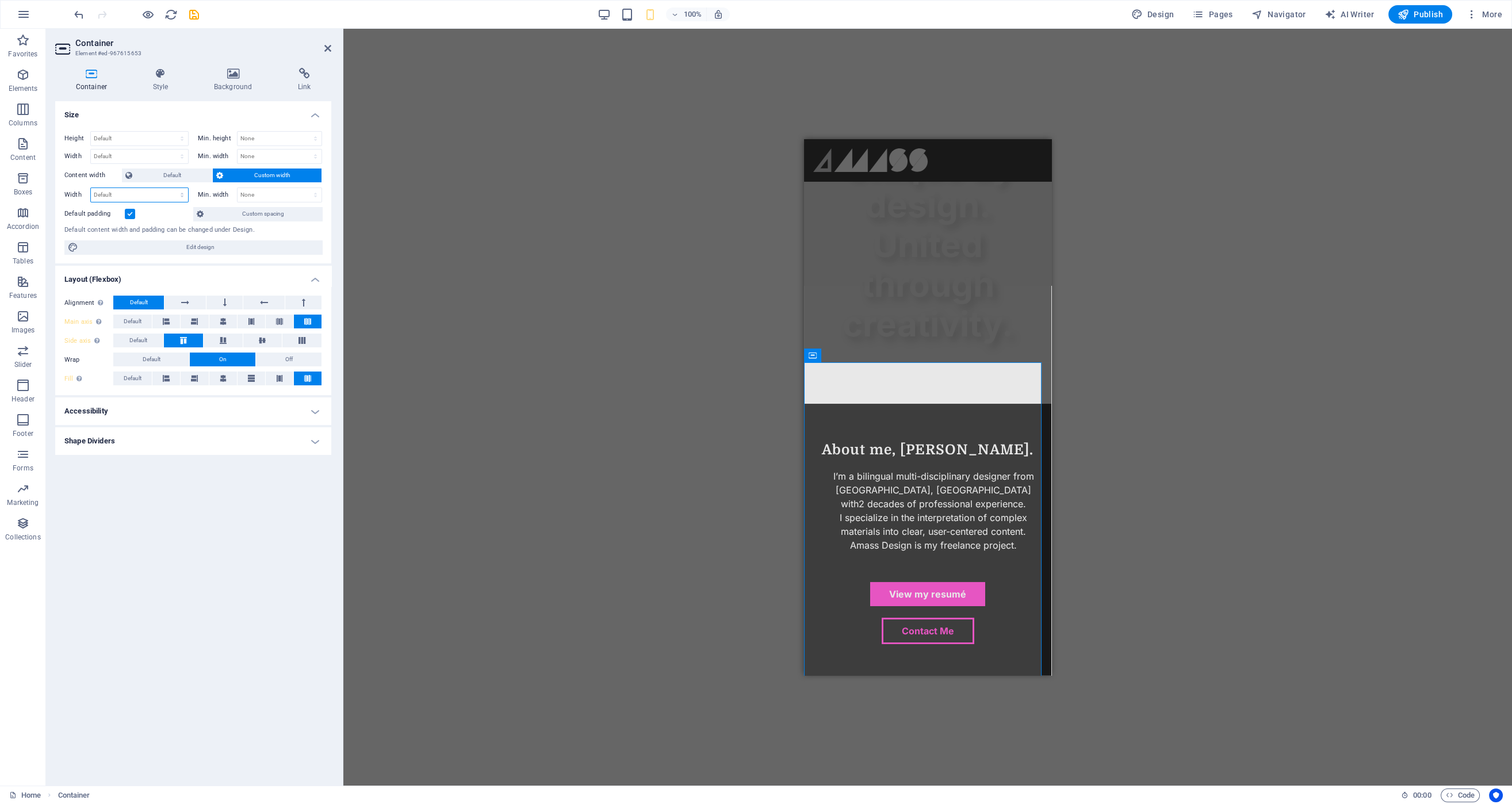
click at [133, 194] on select "Default px rem % em vh vw" at bounding box center [139, 194] width 97 height 14
select select "%"
click at [172, 188] on select "Default px rem % em vh vw" at bounding box center [139, 194] width 97 height 14
click at [171, 190] on input "80" at bounding box center [139, 194] width 97 height 14
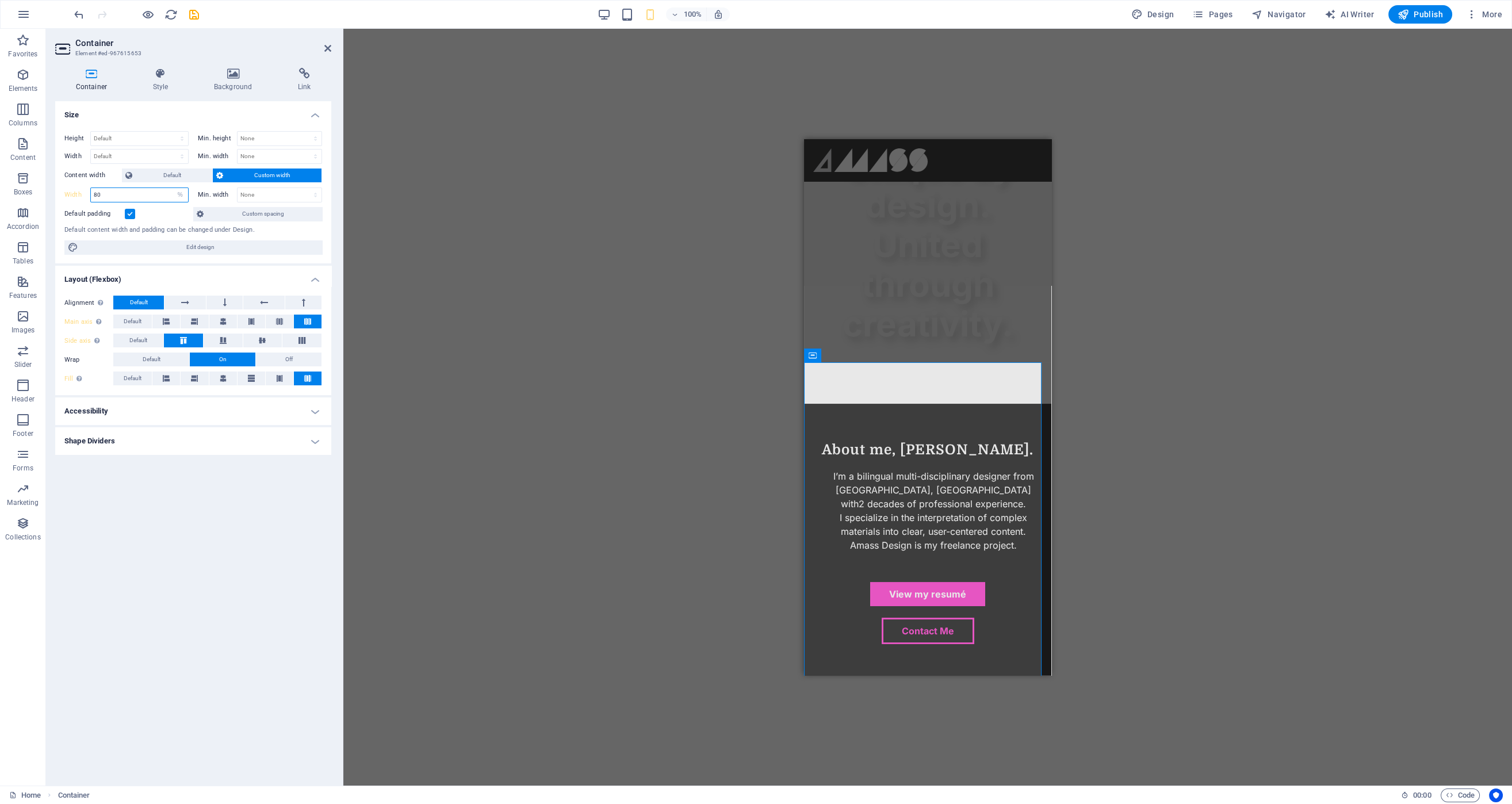
type input "80"
click at [394, 202] on div "Drag here to replace the existing content. Press “Ctrl” if you want to create a…" at bounding box center [927, 407] width 1168 height 757
click at [227, 321] on button at bounding box center [222, 321] width 27 height 14
click at [225, 377] on icon at bounding box center [223, 378] width 7 height 14
click at [385, 345] on div "Drag here to replace the existing content. Press “Ctrl” if you want to create a…" at bounding box center [927, 407] width 1168 height 757
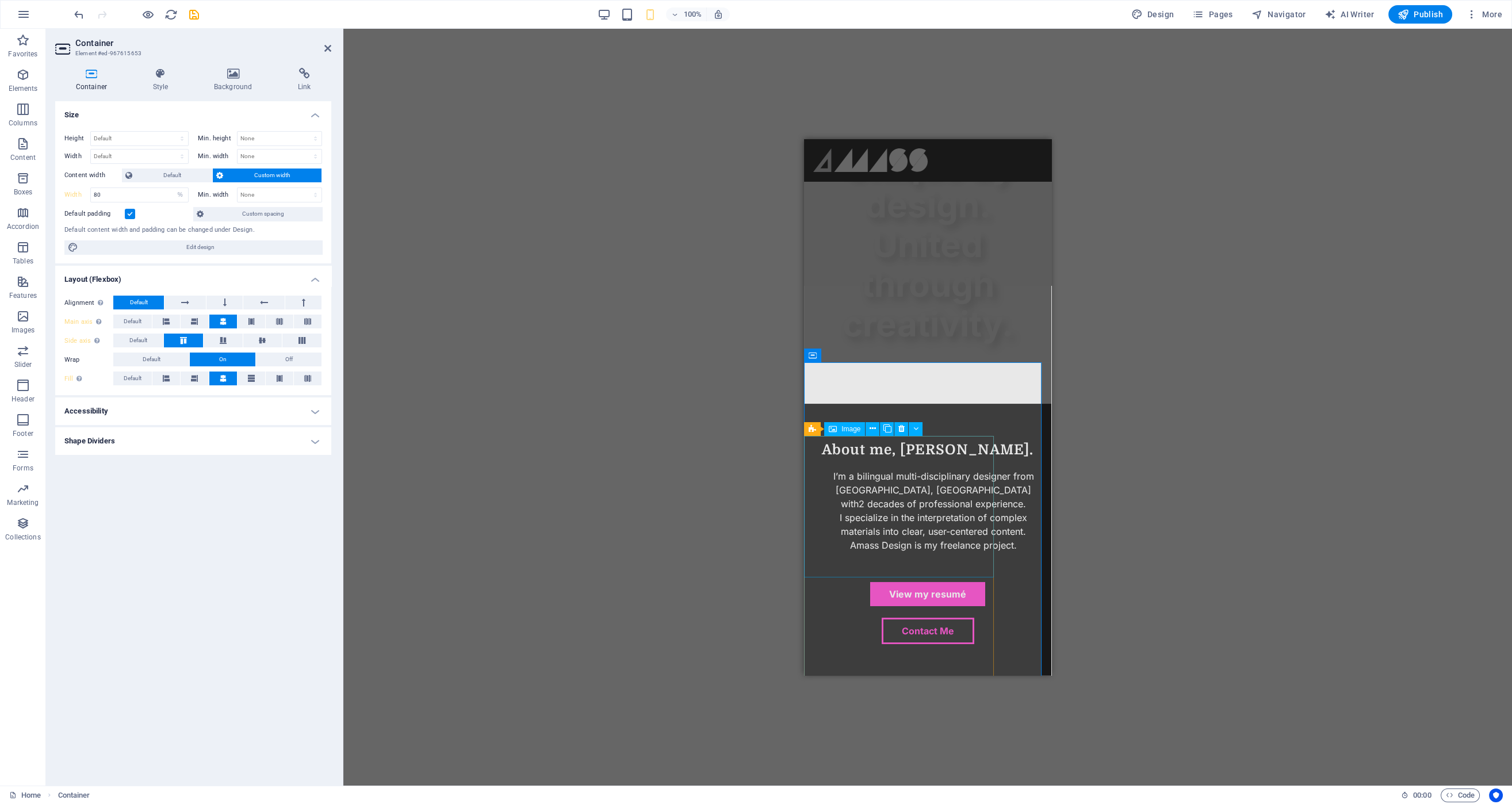
click at [154, 197] on input "80" at bounding box center [139, 194] width 97 height 14
drag, startPoint x: 260, startPoint y: 193, endPoint x: 292, endPoint y: 193, distance: 32.0
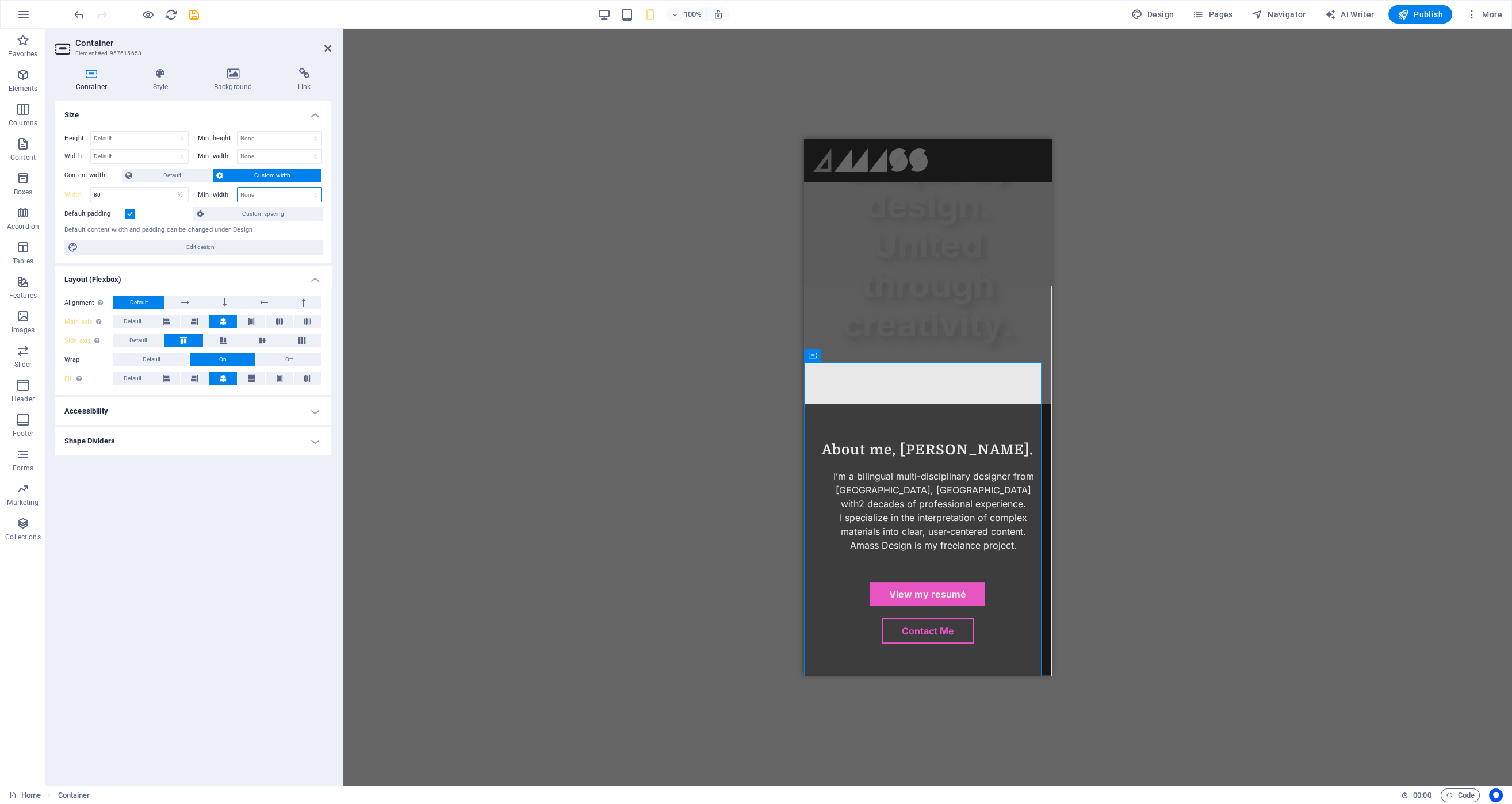
click at [260, 193] on select "None px rem % vh vw" at bounding box center [280, 194] width 84 height 14
select select "rem"
click at [306, 188] on select "None px rem % vh vw" at bounding box center [280, 194] width 84 height 14
type input "0"
click at [272, 188] on input "0" at bounding box center [280, 194] width 84 height 14
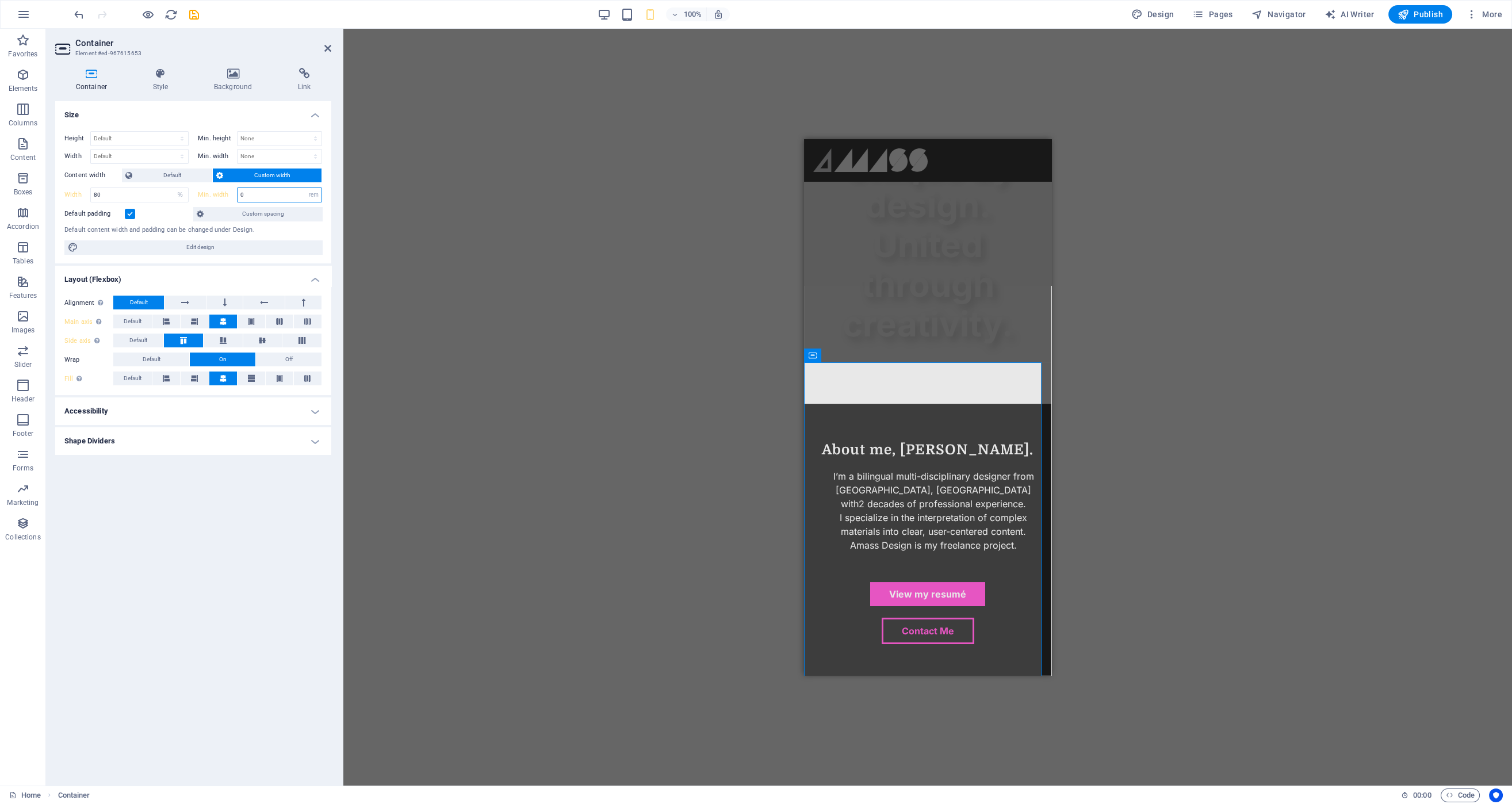
click at [286, 191] on input "0" at bounding box center [280, 194] width 84 height 14
click at [218, 192] on label "Min. width" at bounding box center [217, 195] width 39 height 7
select select "DISABLED_OPTION_VALUE"
click at [125, 194] on input "80" at bounding box center [139, 194] width 97 height 14
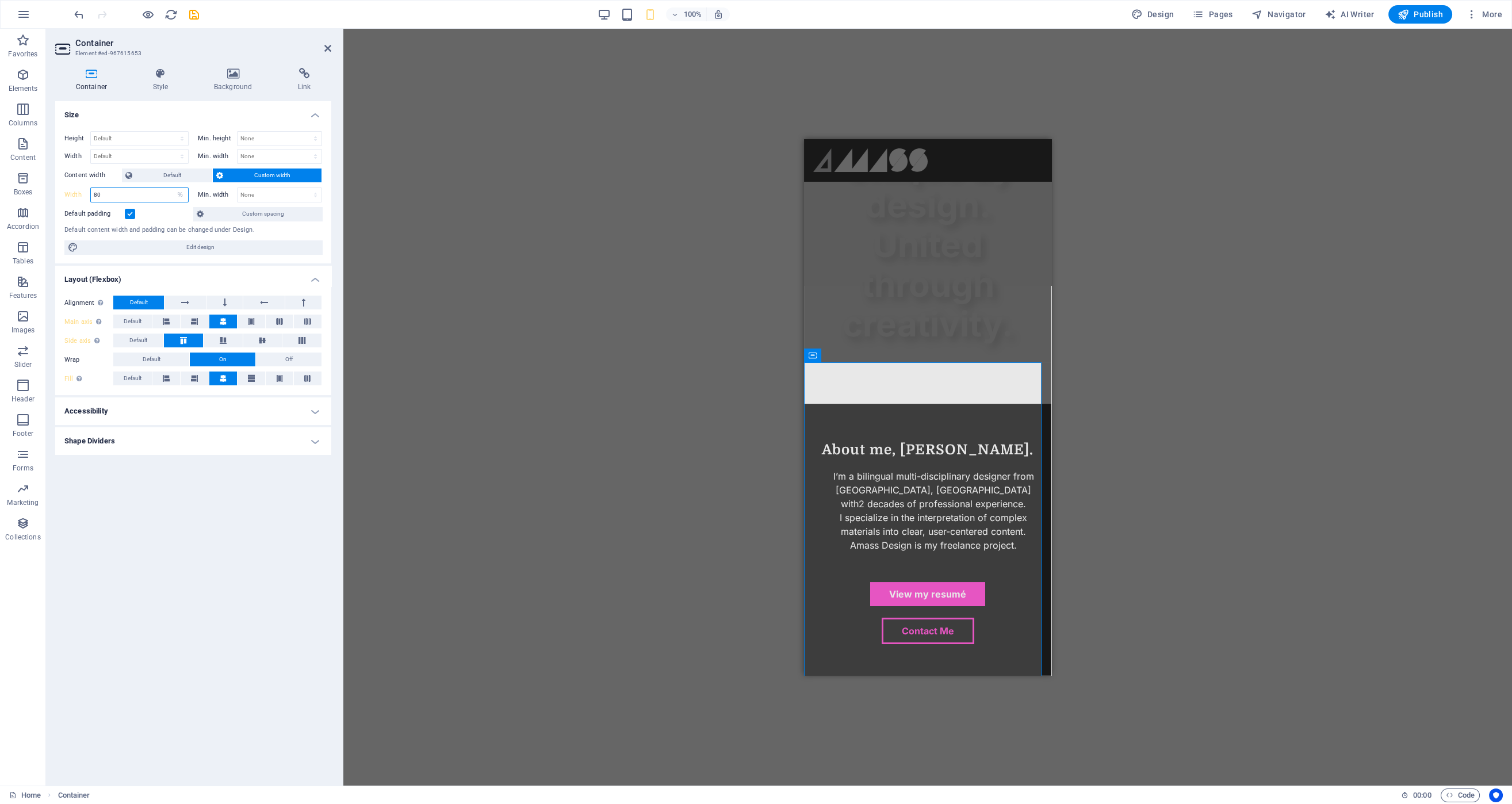
click at [125, 194] on input "80" at bounding box center [139, 194] width 97 height 14
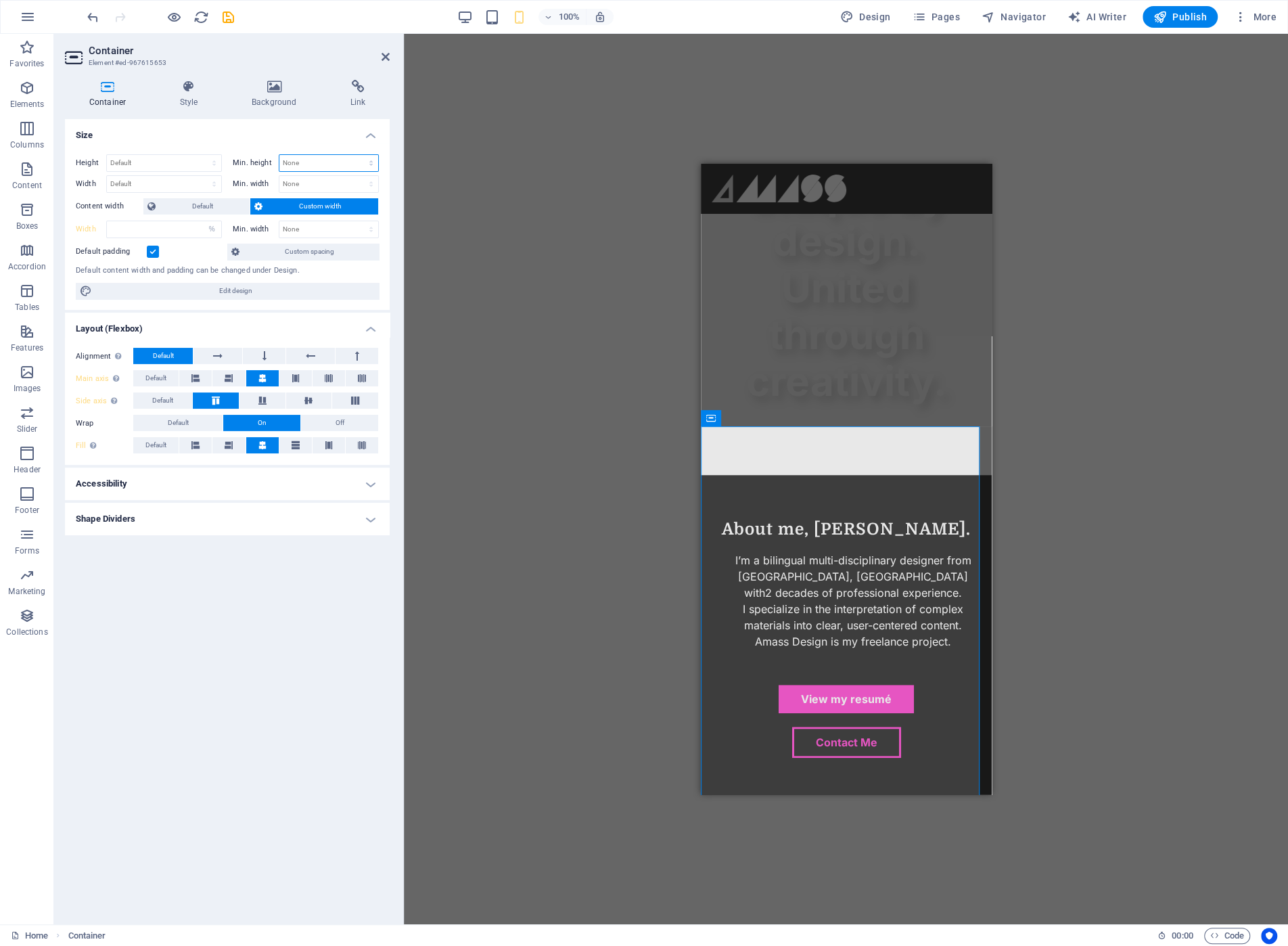
click at [341, 166] on select "None px rem % vh vw" at bounding box center [329, 163] width 99 height 16
select select "%"
click at [359, 155] on select "None px rem % vh vw" at bounding box center [329, 163] width 99 height 16
type input "100"
click at [322, 157] on input "100" at bounding box center [329, 163] width 99 height 16
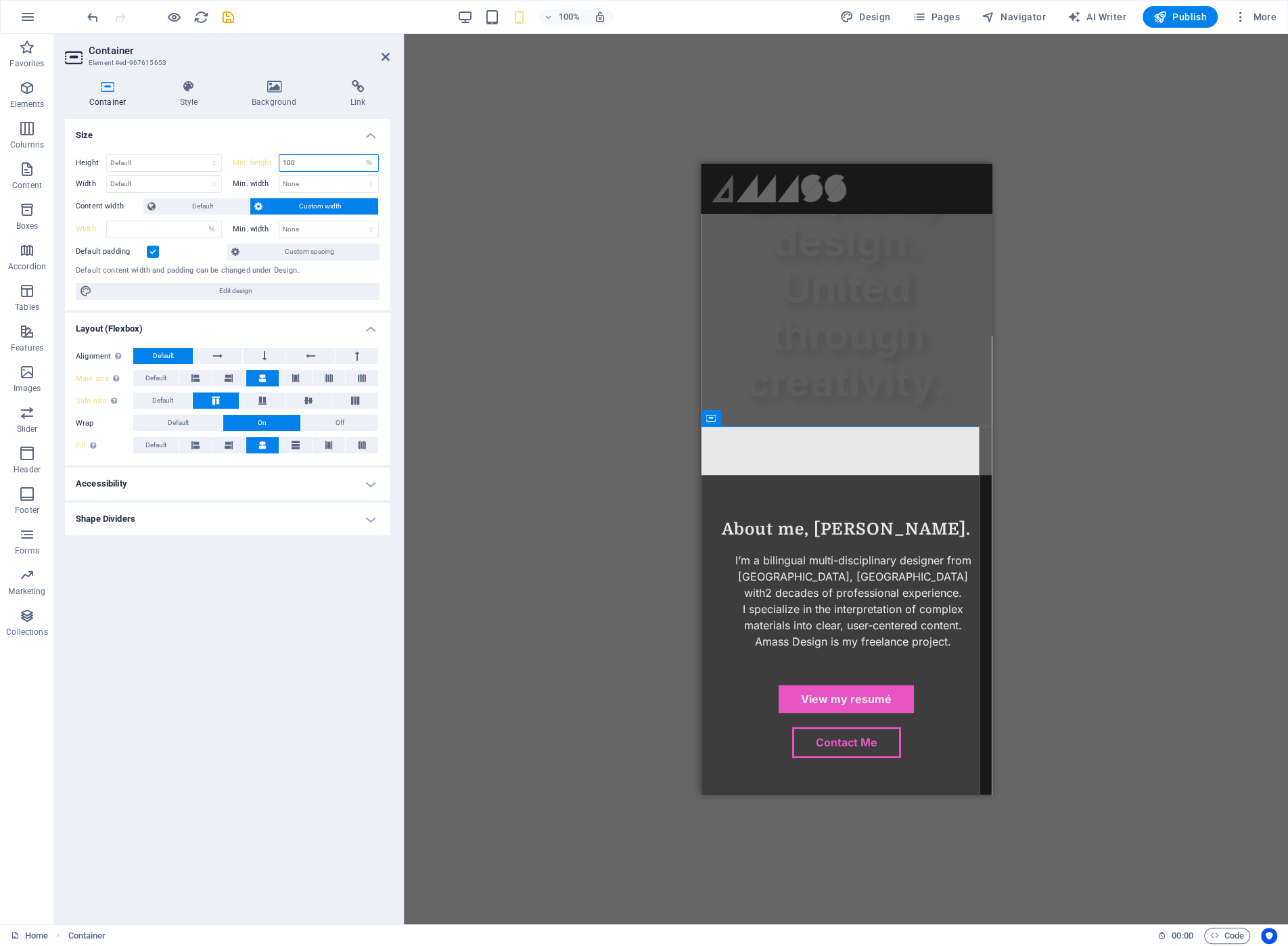
click at [323, 157] on input "100" at bounding box center [329, 163] width 99 height 16
click at [143, 158] on select "Default px rem % vh vw" at bounding box center [164, 163] width 114 height 16
click at [229, 140] on h4 "Size" at bounding box center [227, 131] width 325 height 24
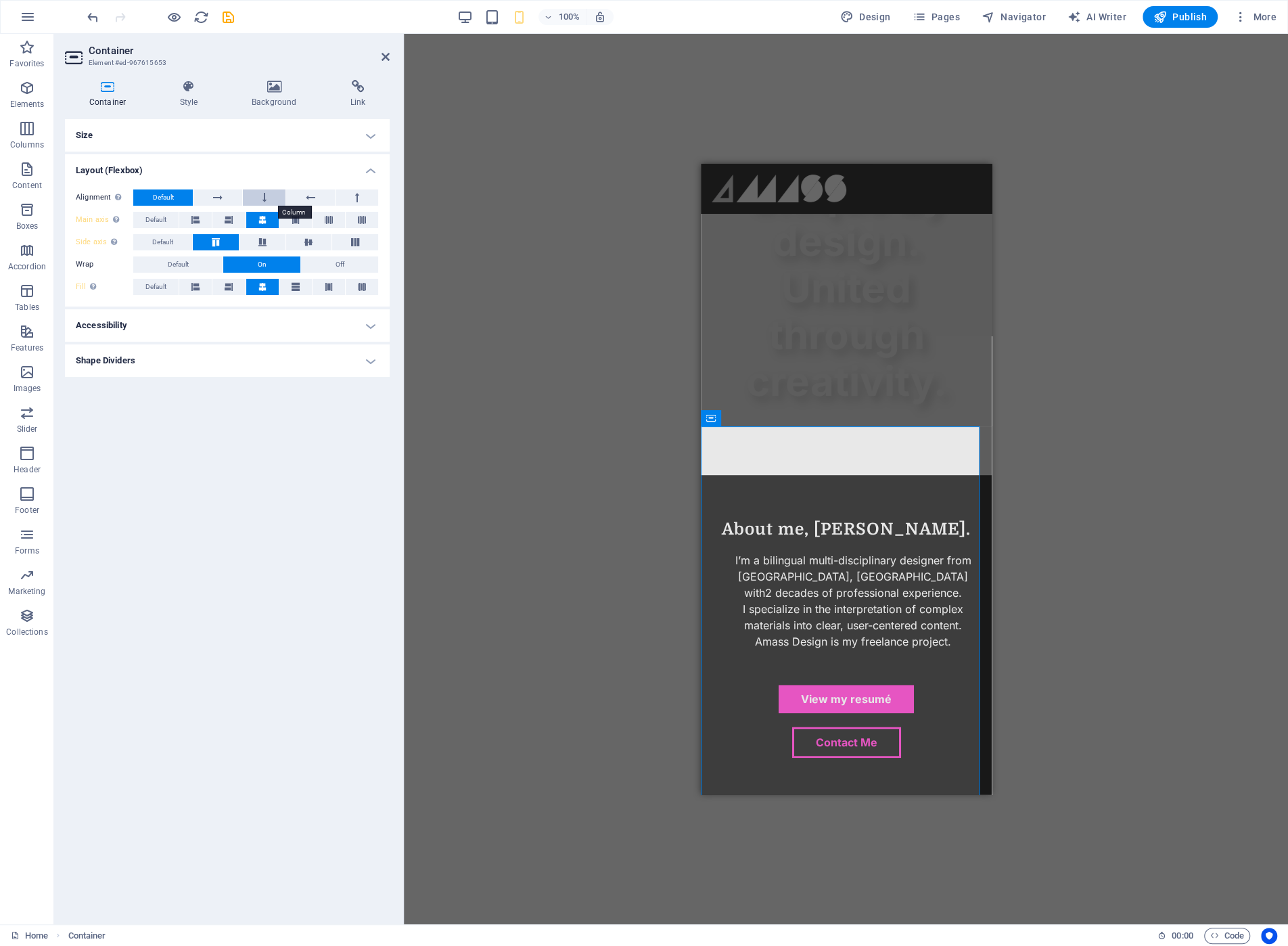
click at [254, 200] on button at bounding box center [264, 197] width 42 height 16
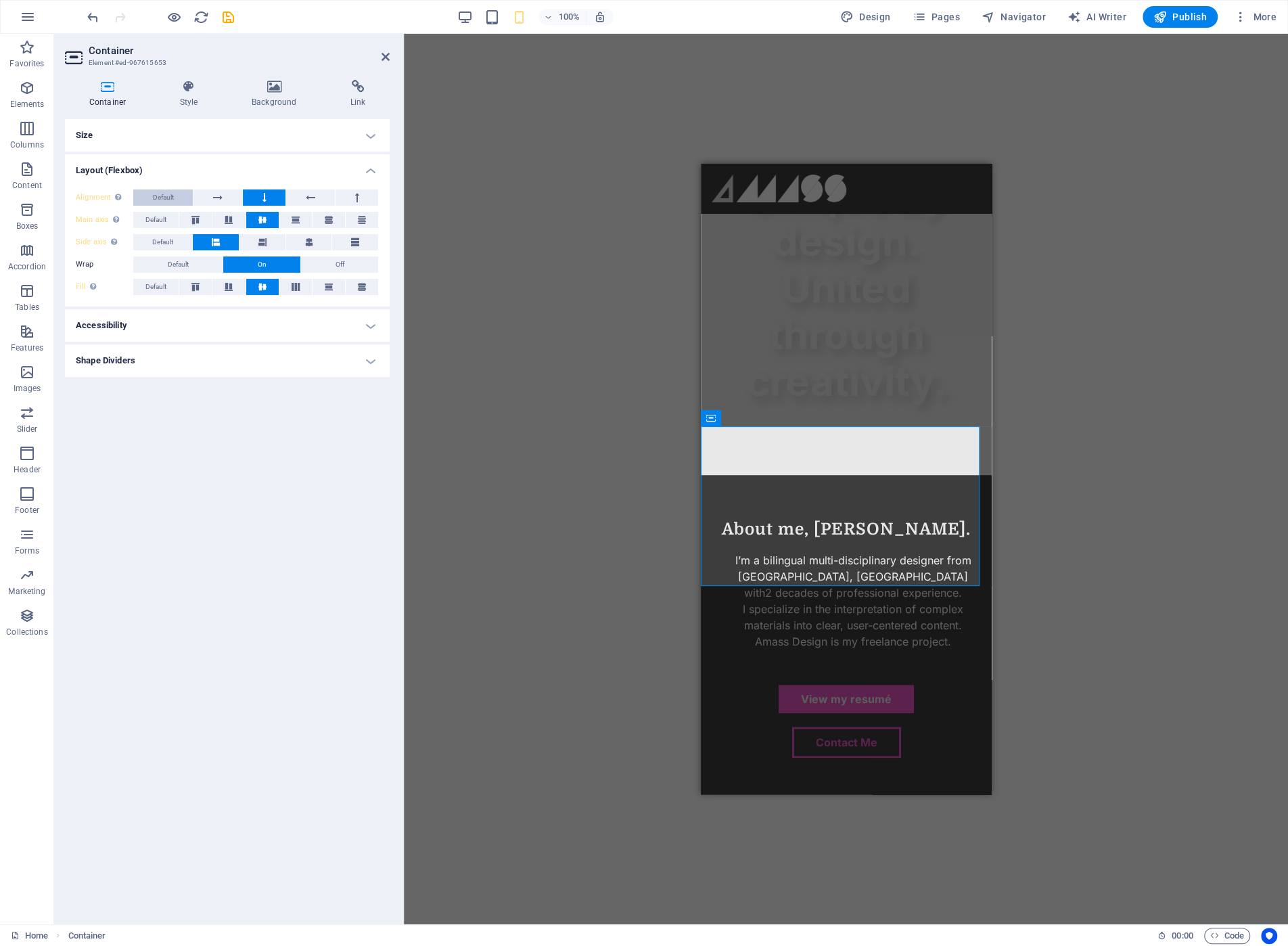
click at [142, 193] on button "Default" at bounding box center [163, 197] width 60 height 16
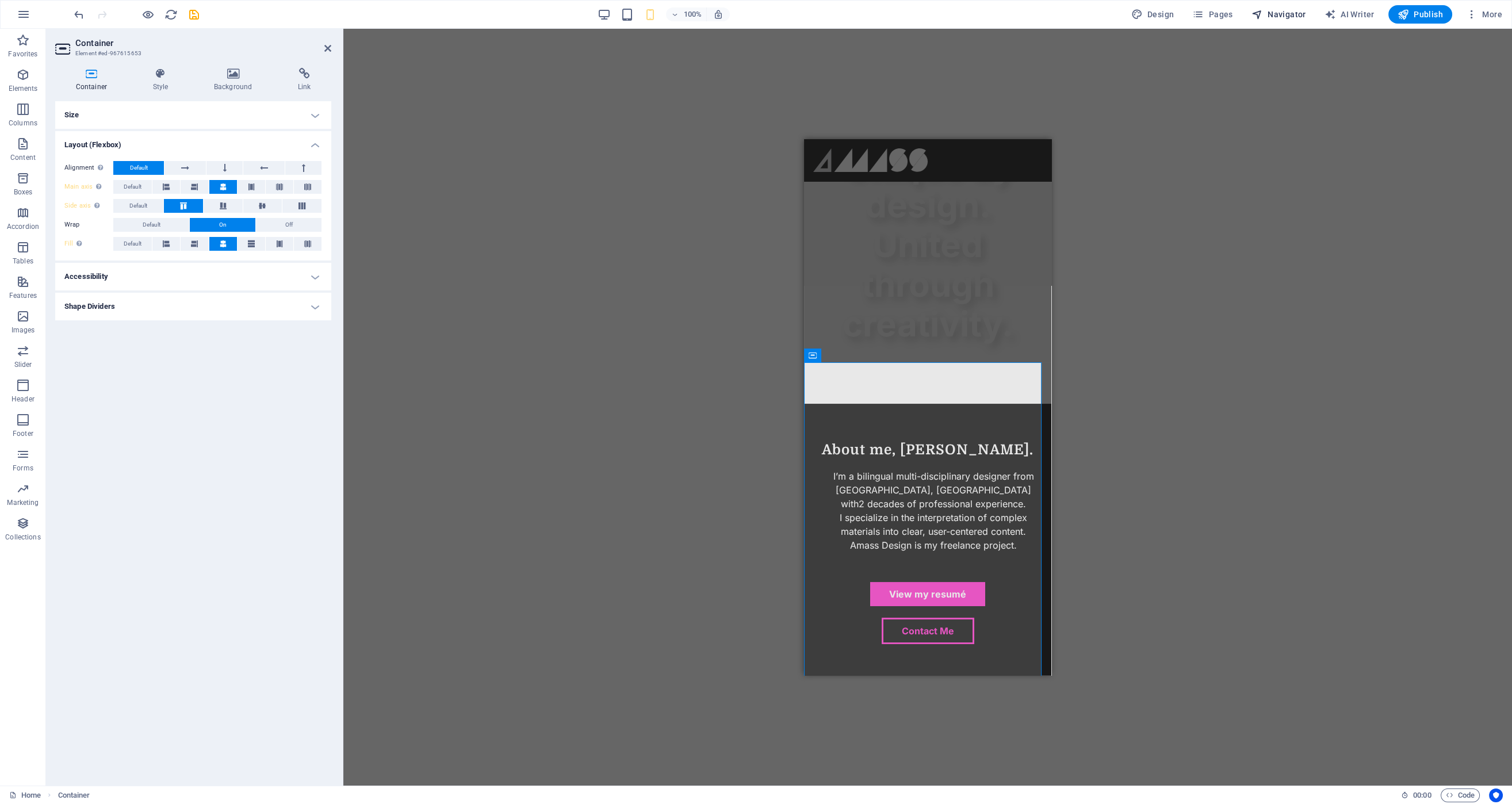
click at [1113, 11] on span "Navigator" at bounding box center [1279, 14] width 55 height 11
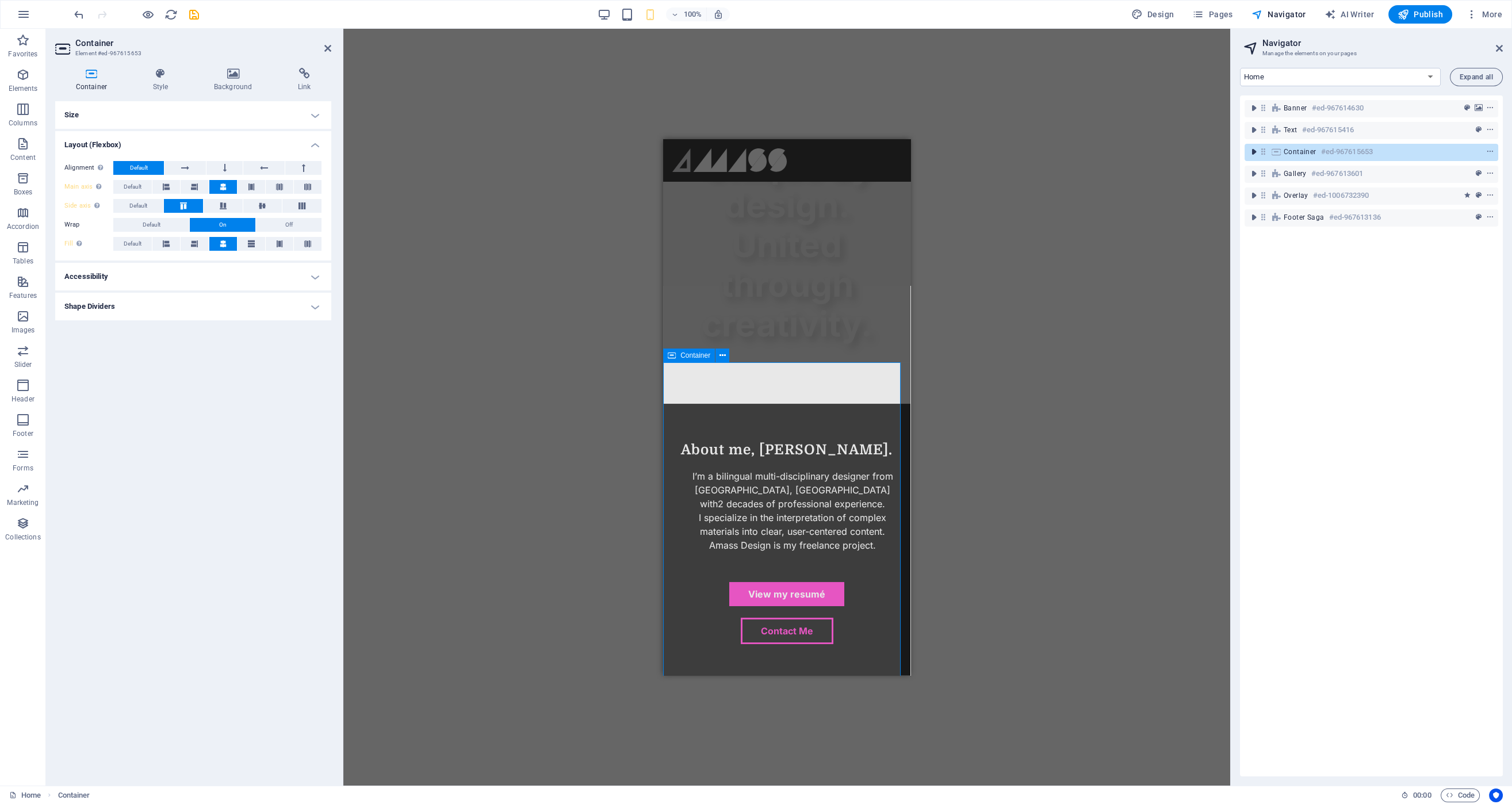
click at [1113, 154] on icon "toggle-expand" at bounding box center [1253, 151] width 11 height 11
click at [1113, 207] on div "Logos #ed-967615662" at bounding box center [1371, 218] width 254 height 22
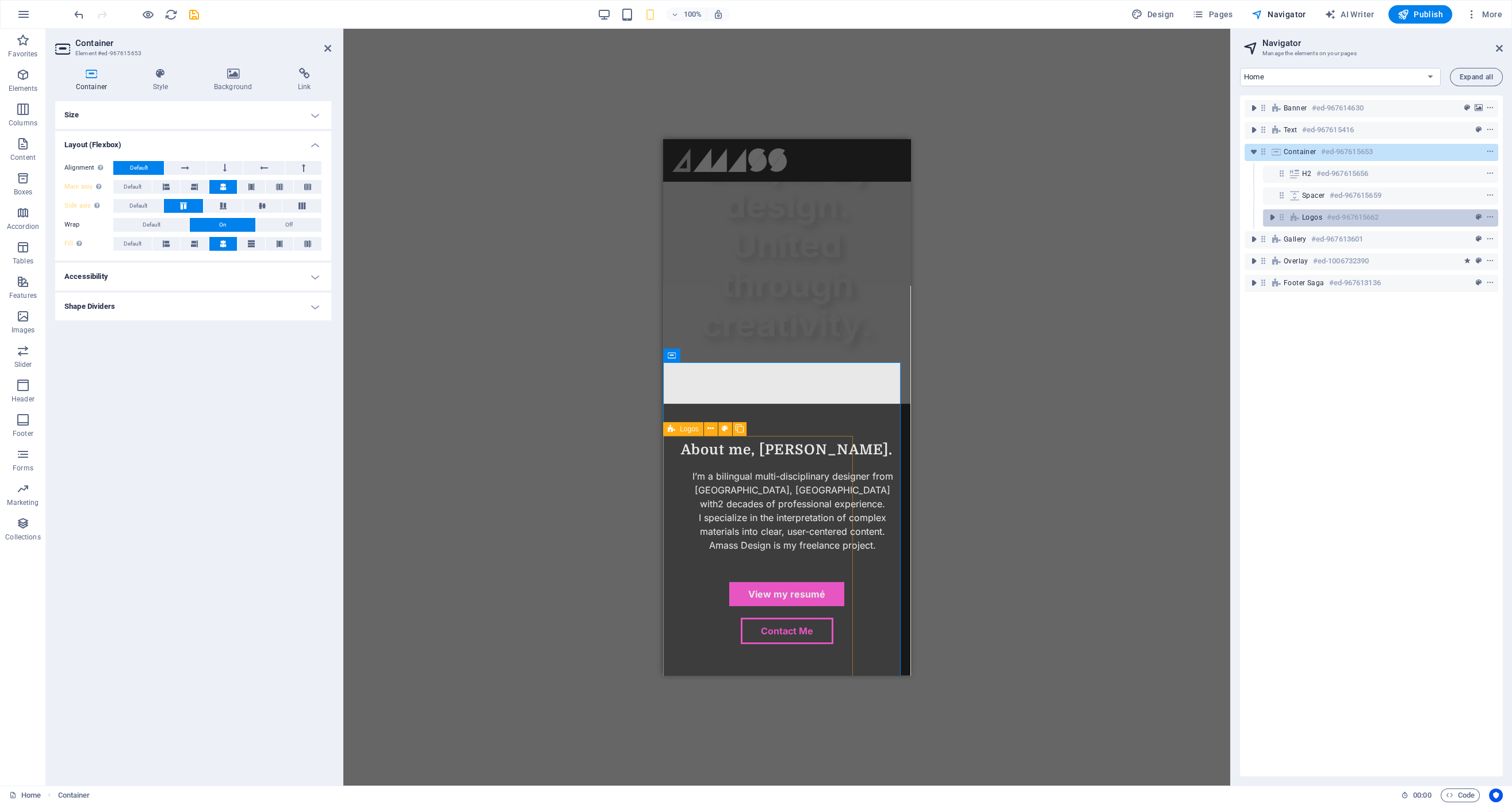
click at [1113, 216] on icon at bounding box center [1294, 218] width 13 height 9
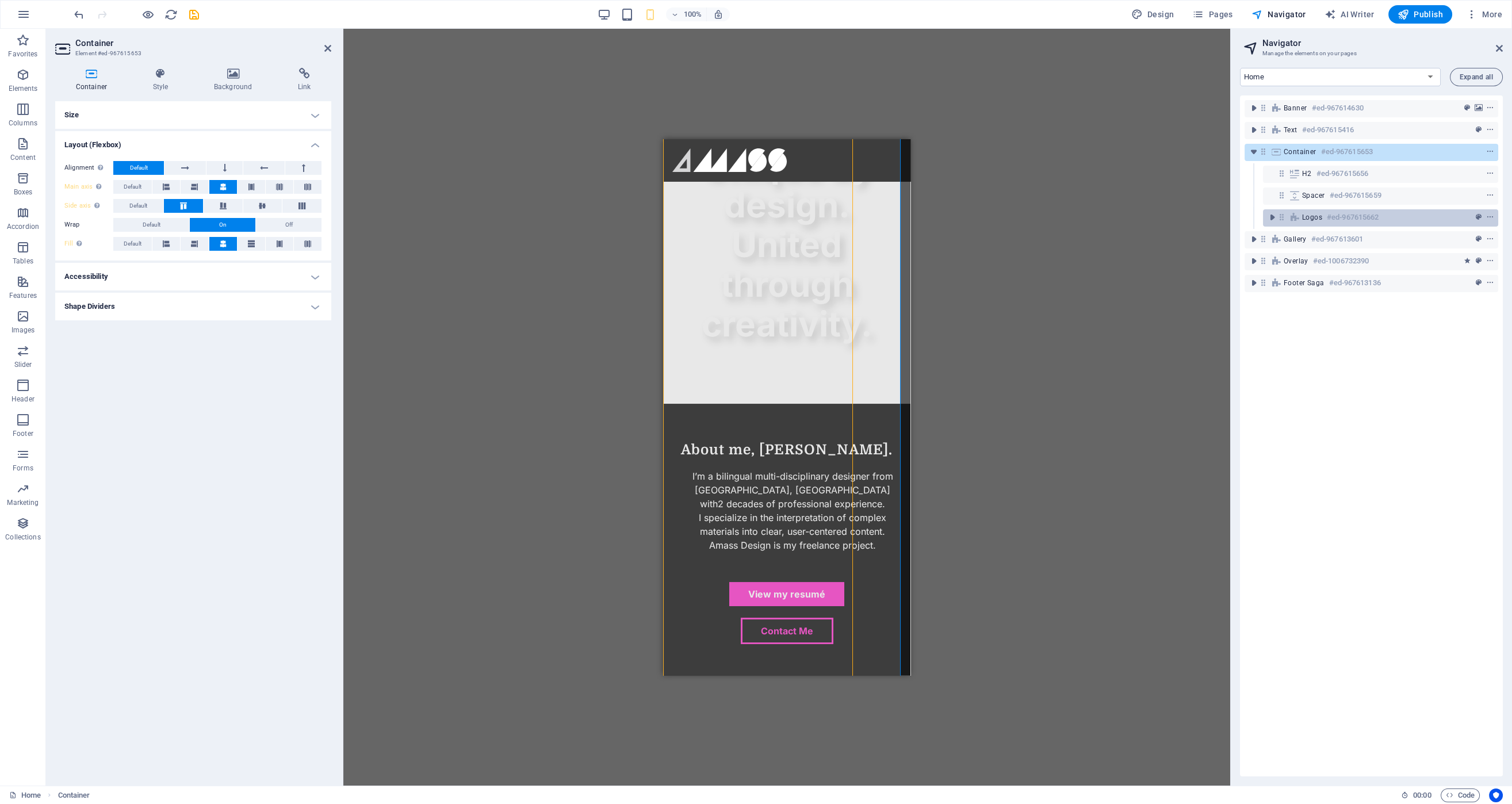
scroll to position [927, 0]
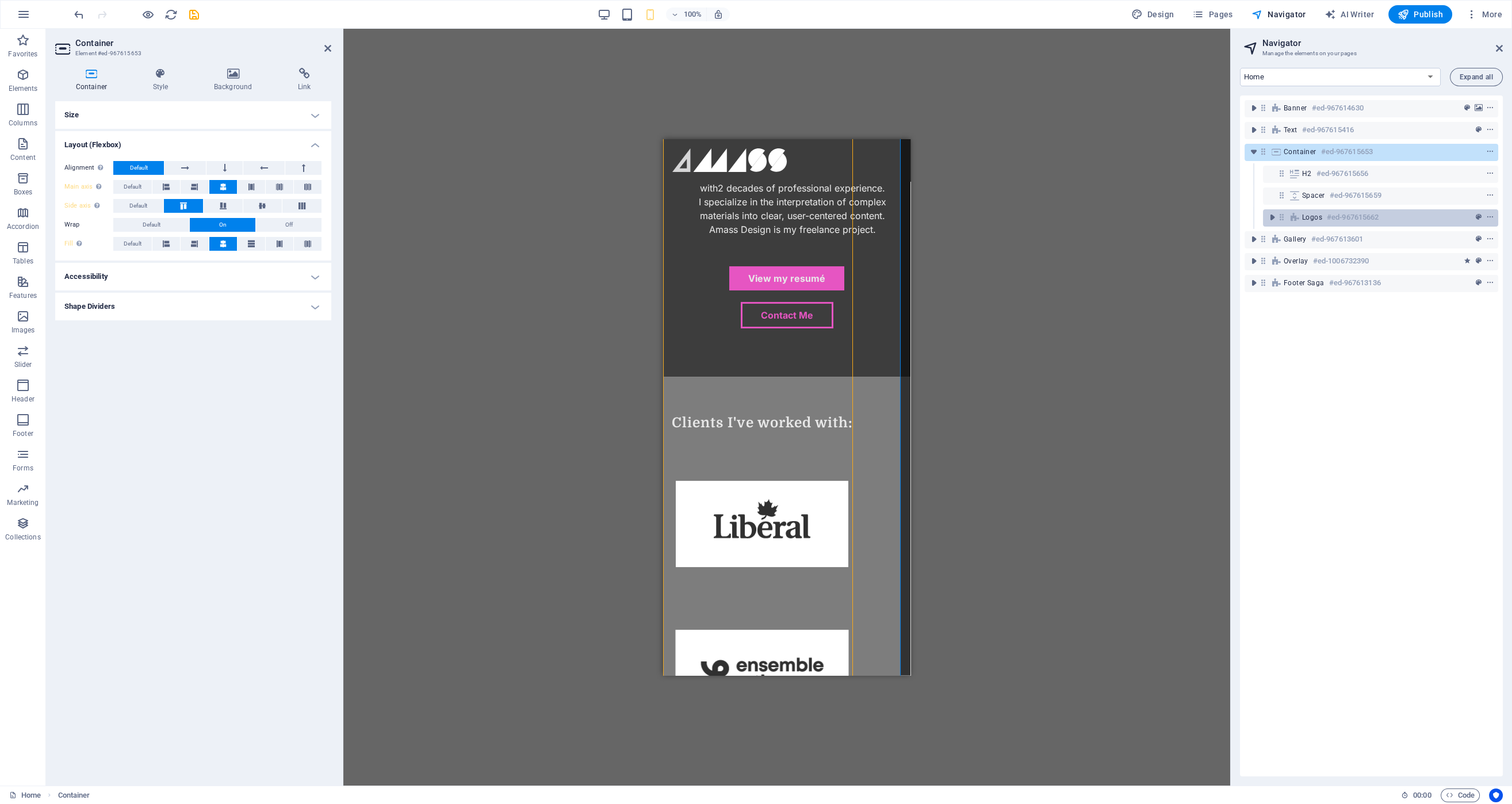
click at [1113, 216] on icon at bounding box center [1294, 218] width 13 height 9
select select "%"
select select "px"
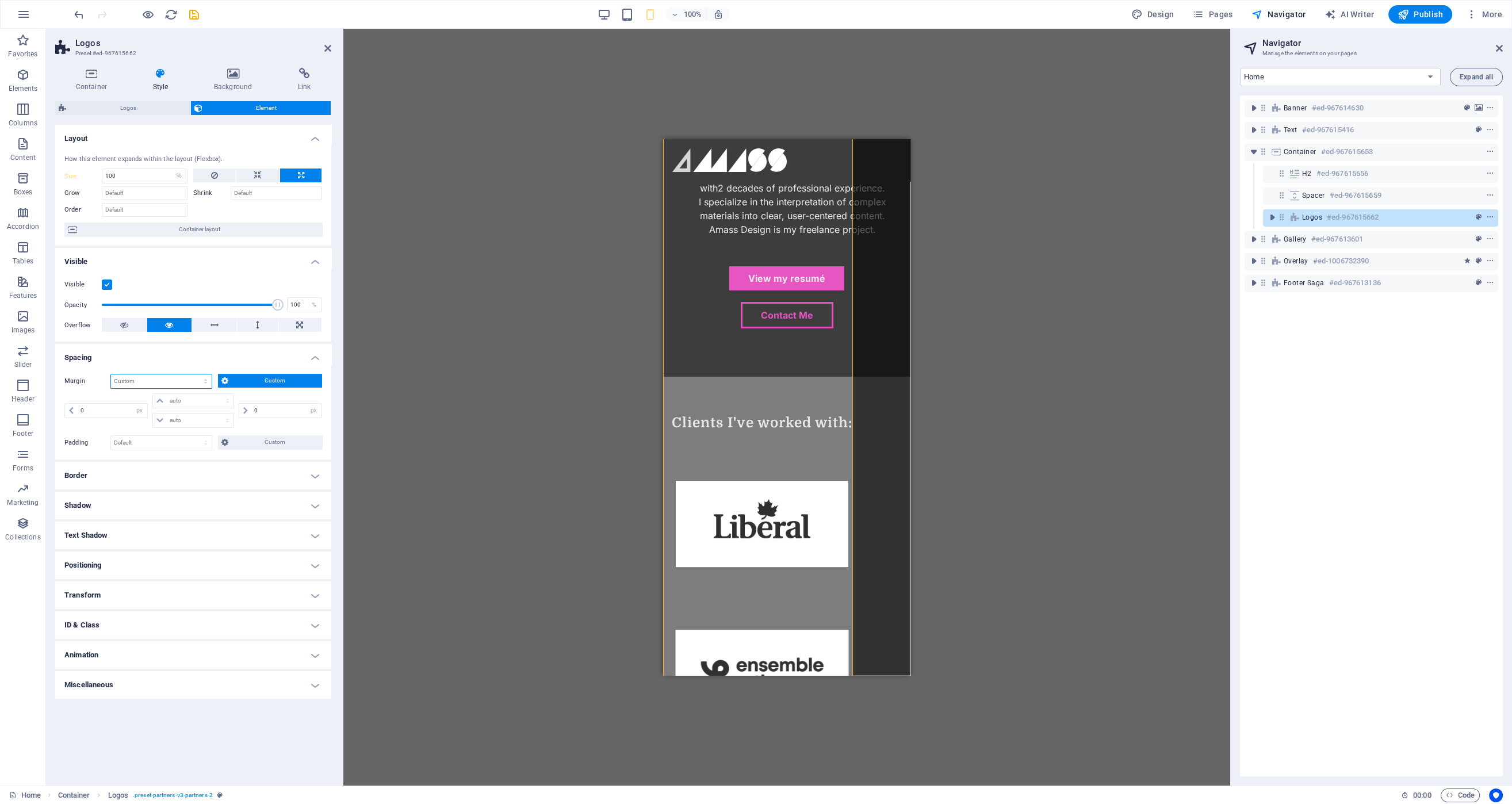
click at [143, 382] on select "Default auto px % rem vw vh Custom" at bounding box center [161, 381] width 101 height 14
click at [111, 374] on select "Default auto px % rem vw vh Custom" at bounding box center [161, 381] width 101 height 14
select select "DISABLED_OPTION_VALUE"
click at [208, 439] on select "Default px rem % vh vw Custom" at bounding box center [161, 443] width 101 height 14
click at [111, 436] on select "Default px rem % vh vw Custom" at bounding box center [161, 443] width 101 height 14
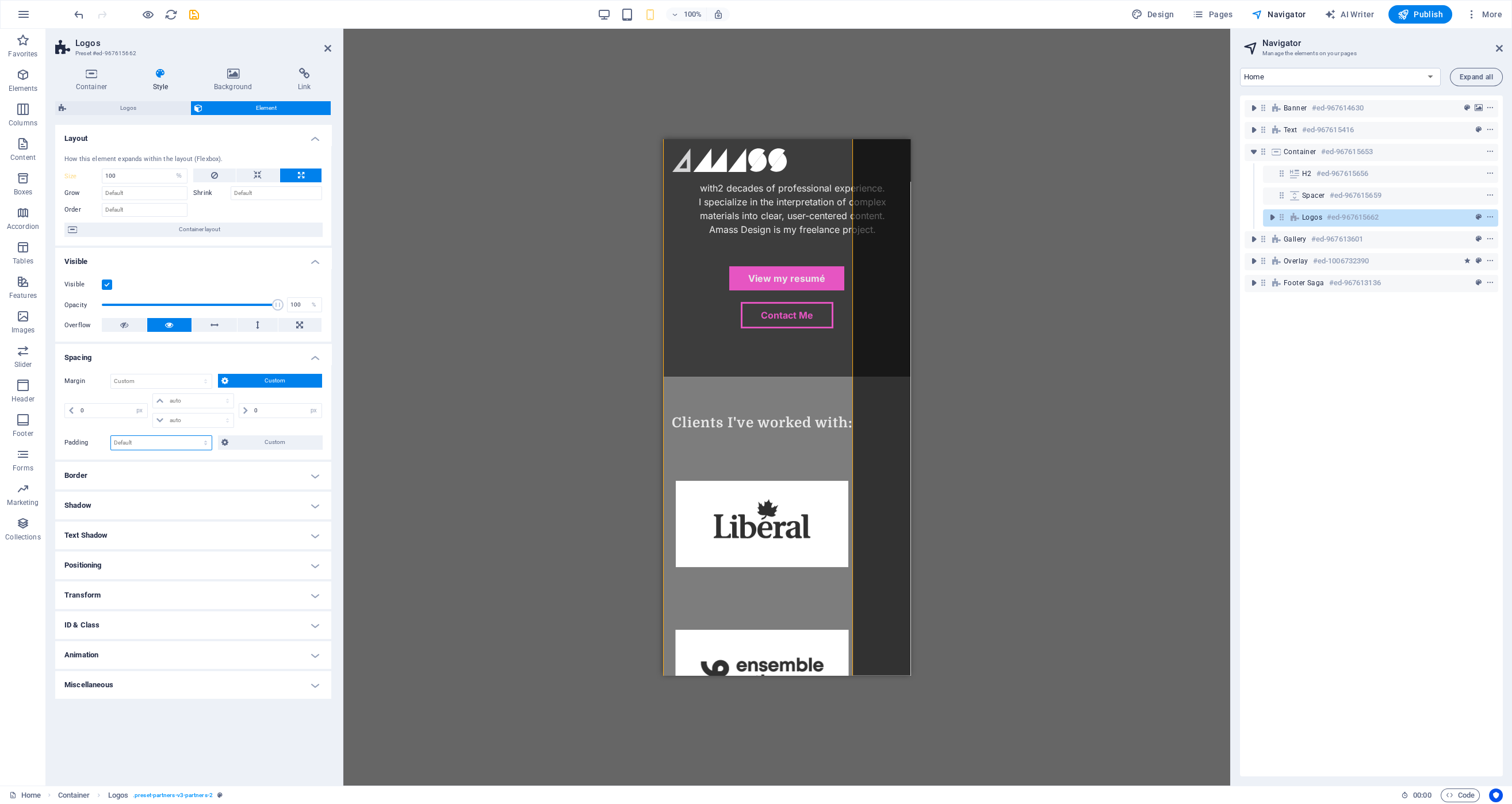
click at [188, 439] on select "Default px rem % vh vw Custom" at bounding box center [161, 443] width 101 height 14
select select "px"
click at [196, 436] on select "Default px rem % vh vw Custom" at bounding box center [161, 443] width 101 height 14
type input "10"
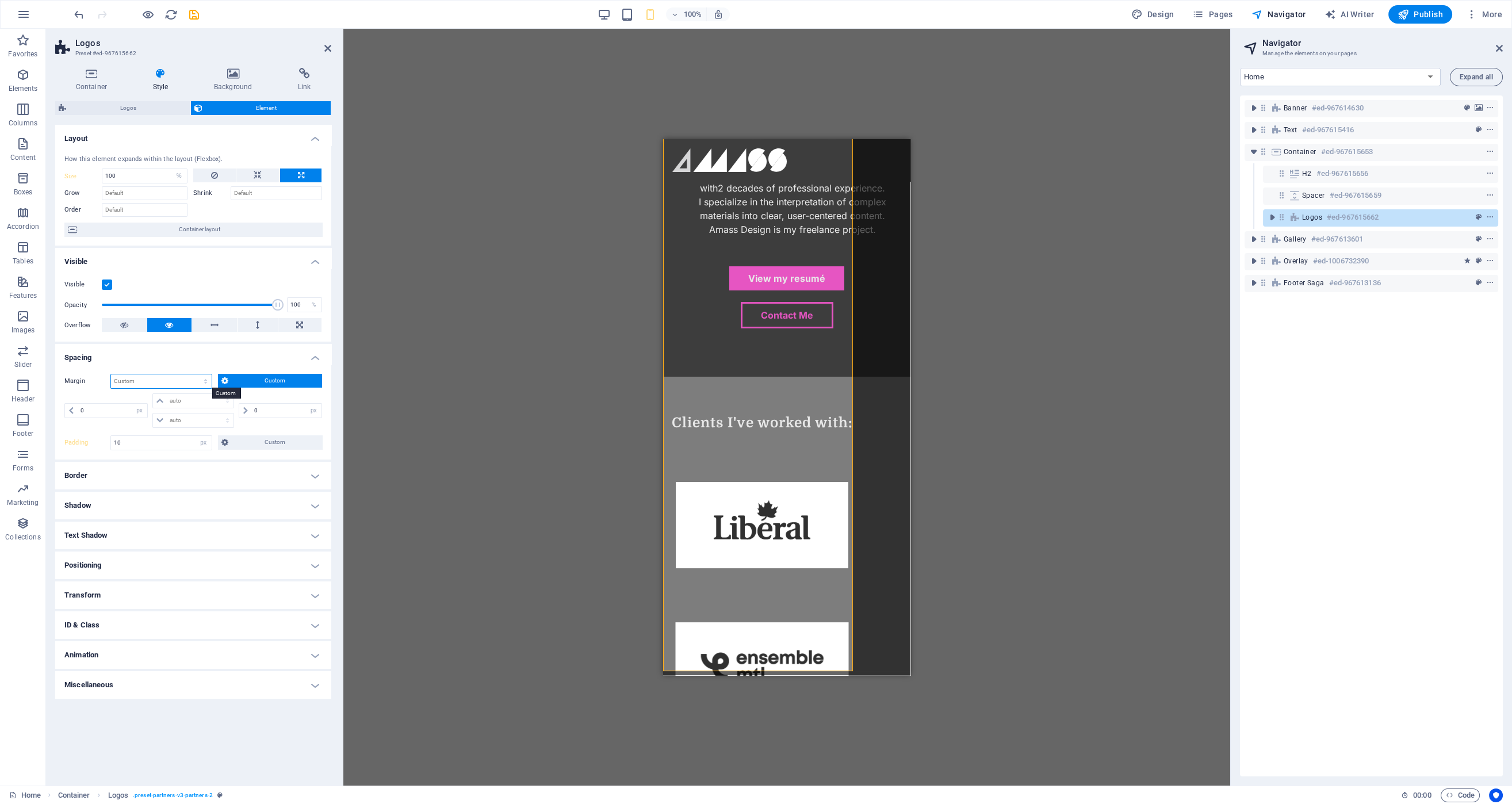
click at [183, 378] on select "Default auto px % rem vw vh Custom" at bounding box center [161, 381] width 101 height 14
click at [111, 374] on select "Default auto px % rem vw vh Custom" at bounding box center [161, 381] width 101 height 14
select select "DISABLED_OPTION_VALUE"
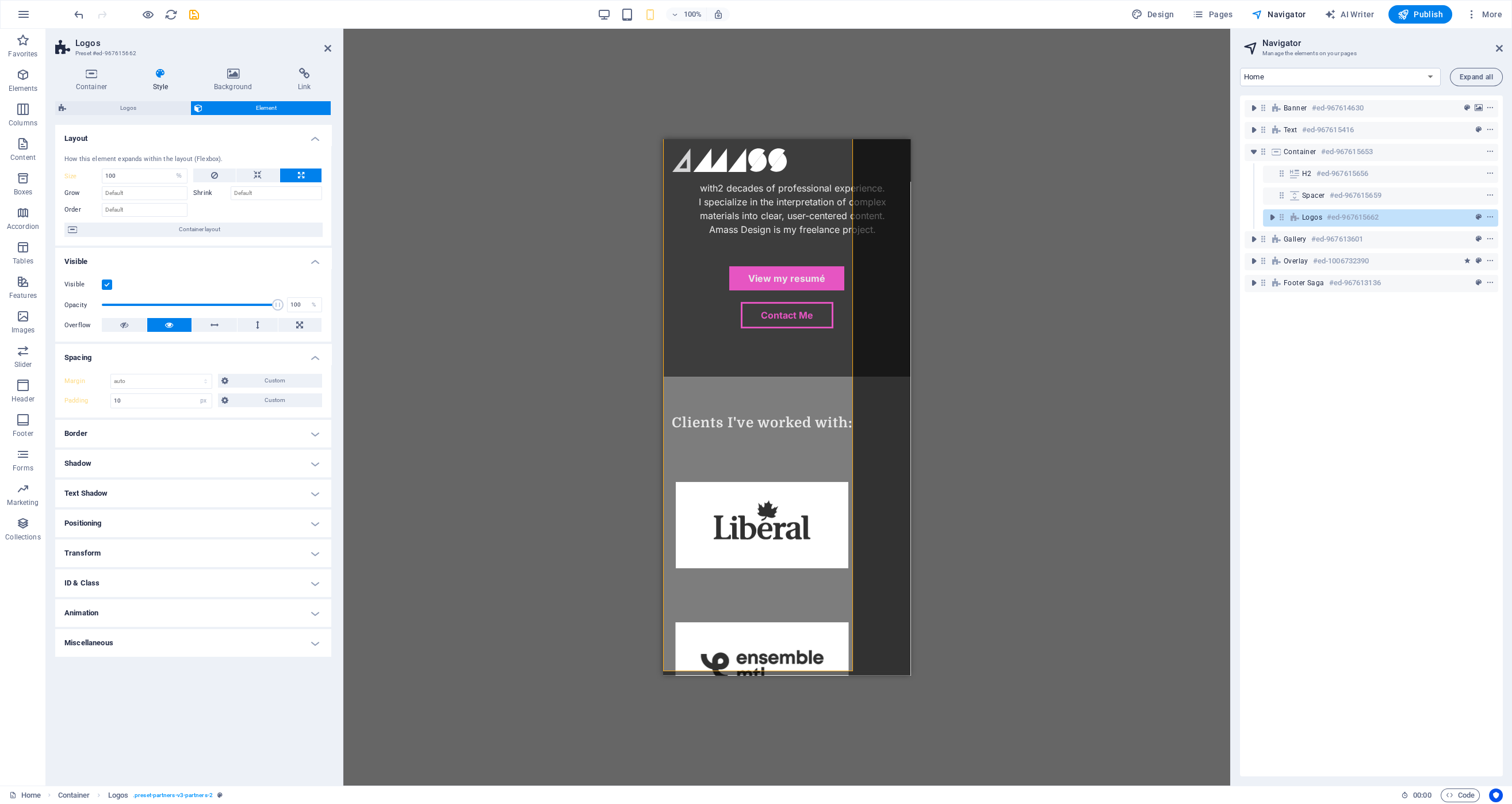
click at [412, 433] on div "Drag here to replace the existing content. Press “Ctrl” if you want to create a…" at bounding box center [787, 407] width 887 height 757
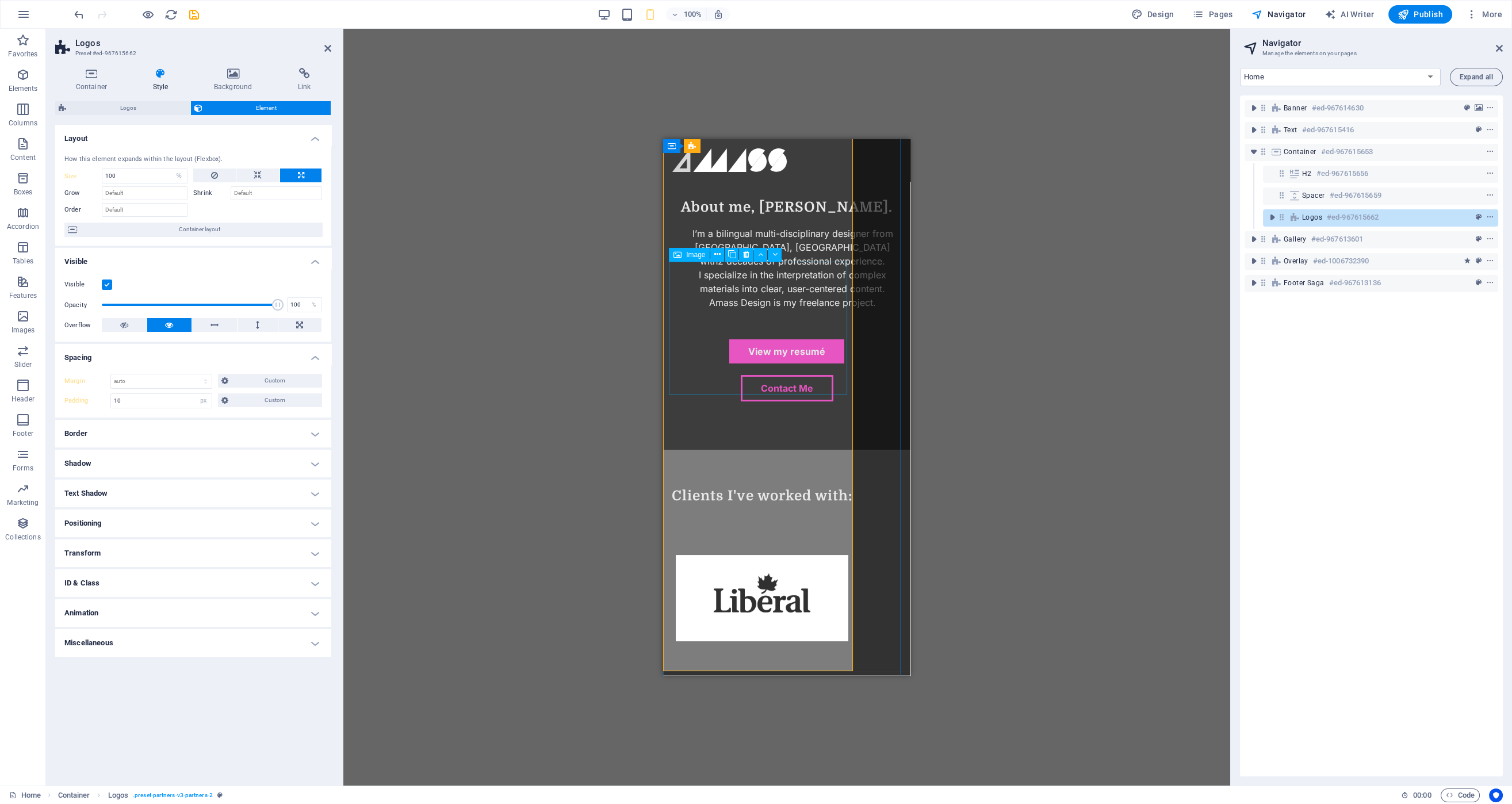
scroll to position [842, 0]
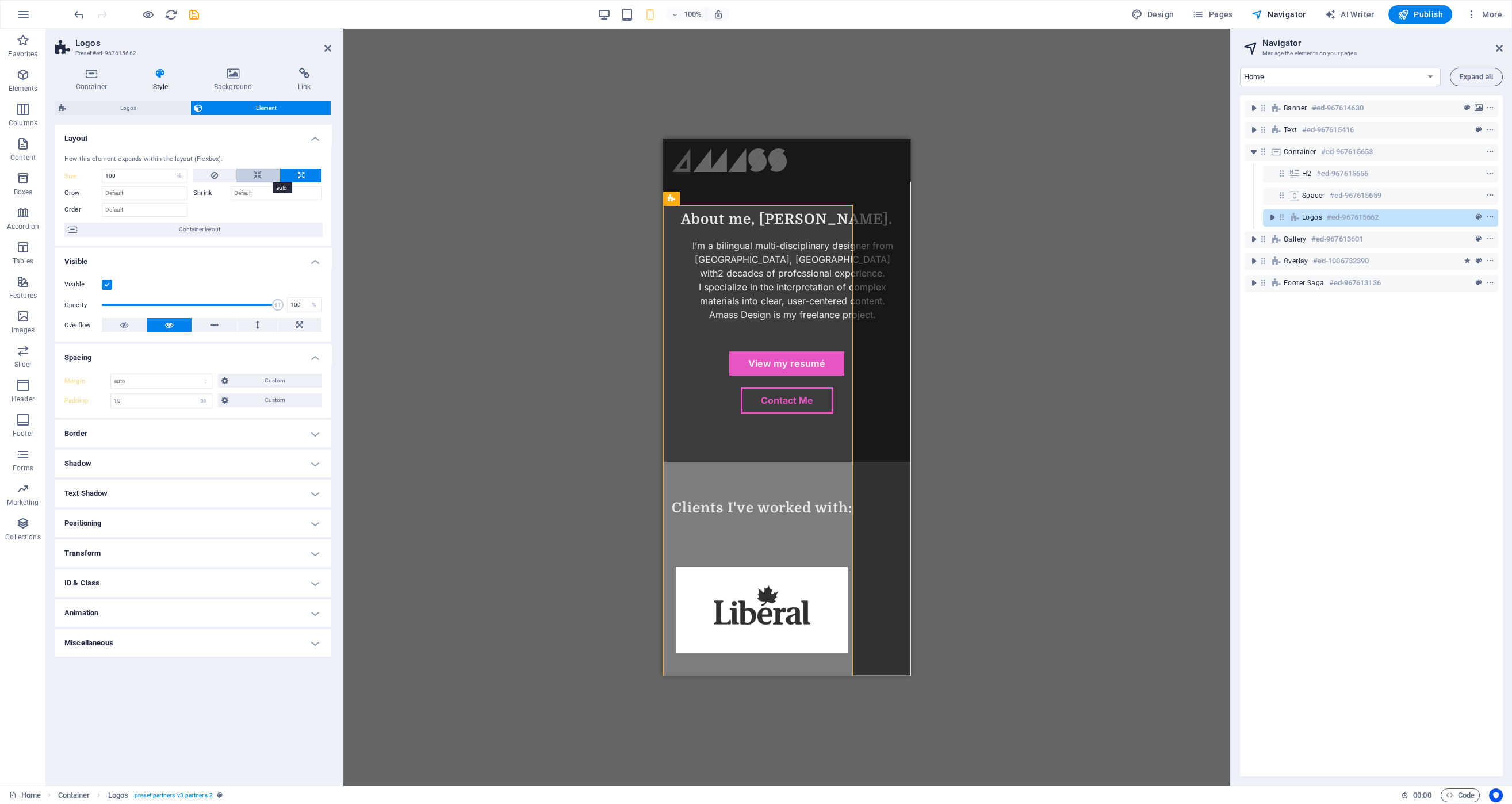
click at [266, 176] on button at bounding box center [258, 175] width 43 height 14
select select "DISABLED_OPTION_VALUE"
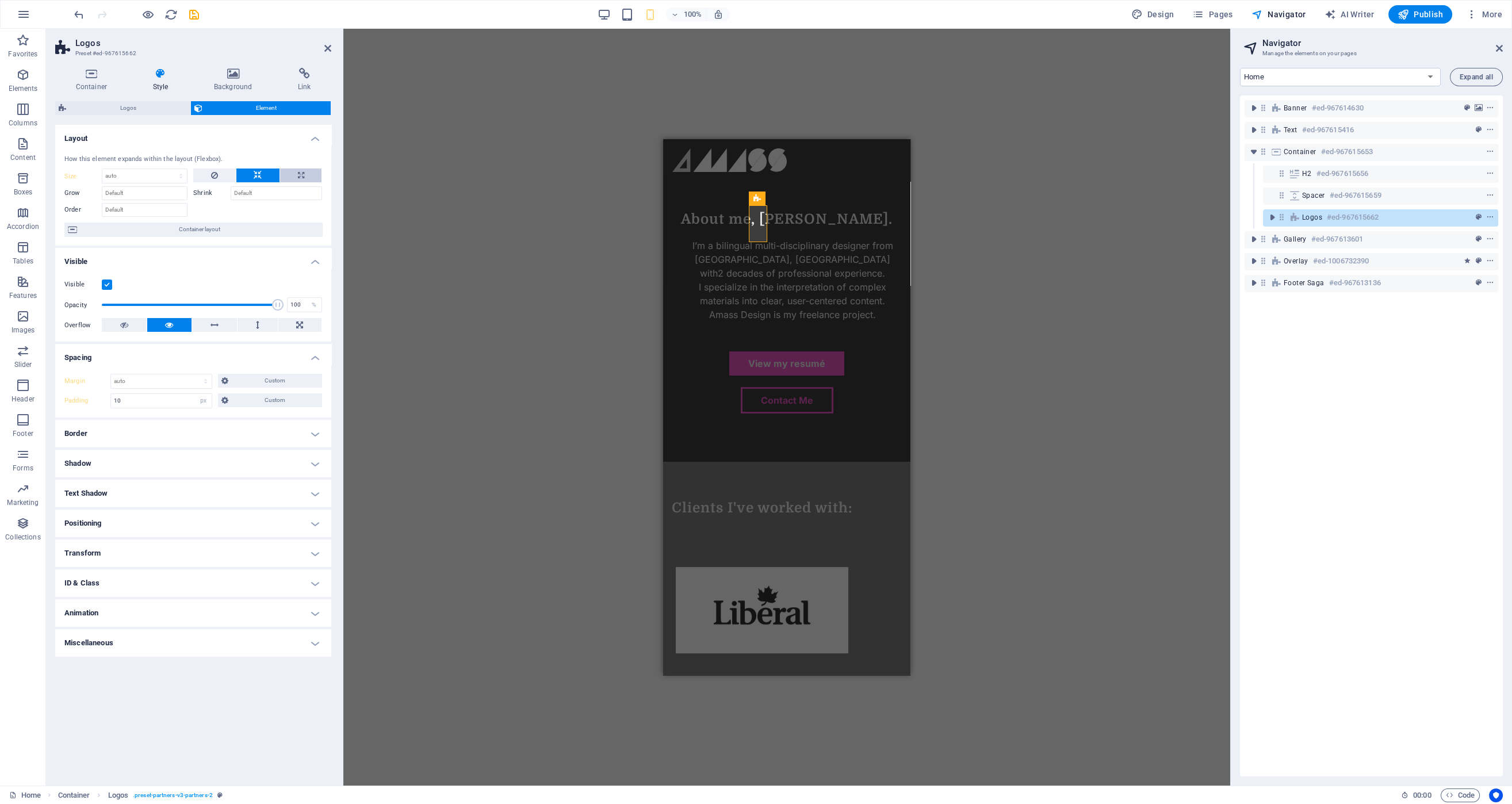
click at [296, 177] on button at bounding box center [301, 175] width 41 height 14
type input "100"
select select "%"
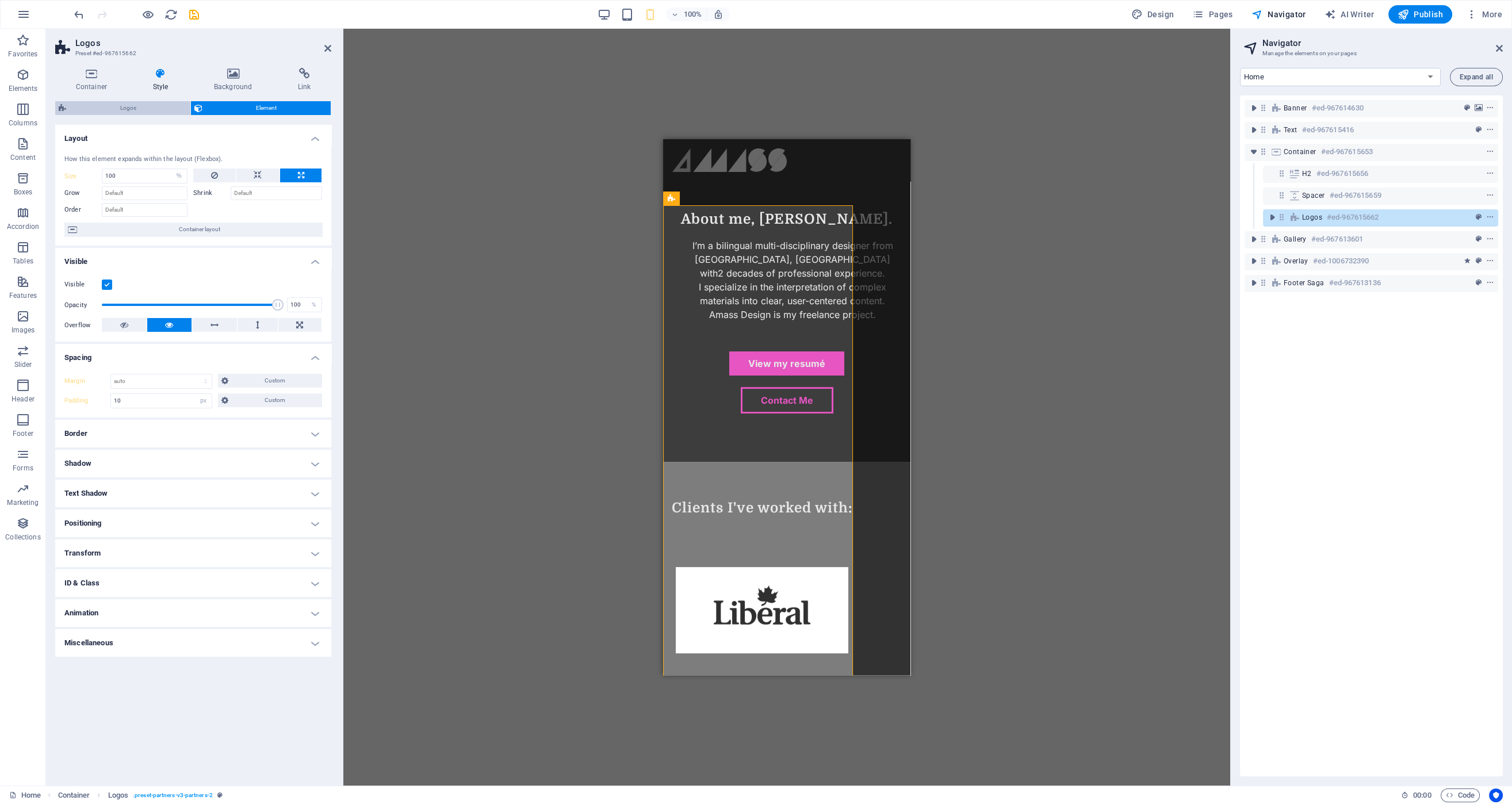
click at [136, 110] on span "Logos" at bounding box center [128, 108] width 117 height 14
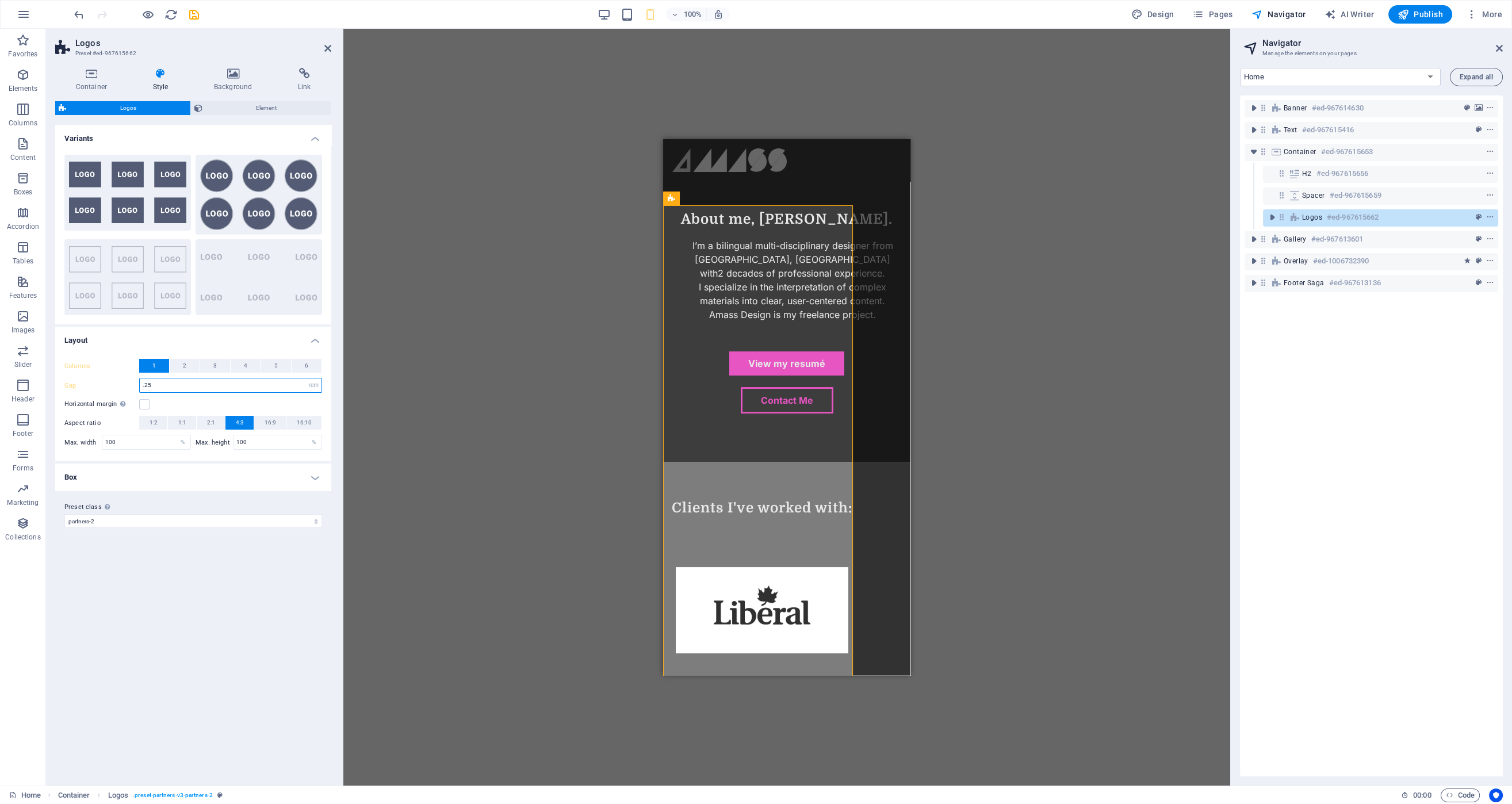
click at [273, 391] on input ".25" at bounding box center [230, 385] width 182 height 14
click at [317, 383] on select "px rem % vh vw" at bounding box center [314, 385] width 16 height 14
click at [200, 391] on input ".25" at bounding box center [230, 385] width 182 height 14
click at [189, 384] on input ".25" at bounding box center [230, 385] width 182 height 14
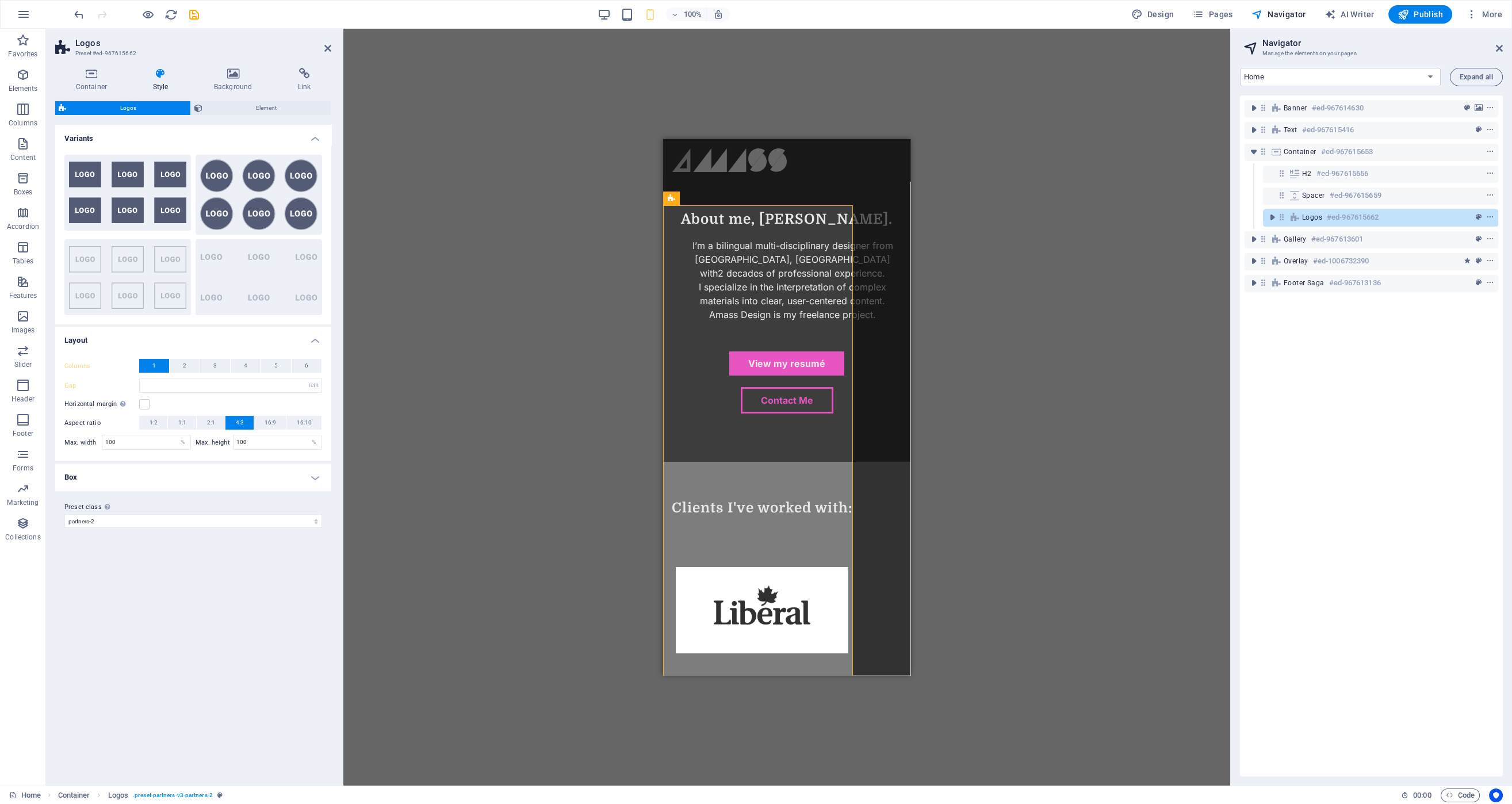
click at [593, 441] on div "Drag here to replace the existing content. Press “Ctrl” if you want to create a…" at bounding box center [787, 407] width 887 height 757
click at [292, 441] on input "100" at bounding box center [278, 442] width 88 height 14
click at [158, 479] on h4 "Box" at bounding box center [193, 477] width 276 height 27
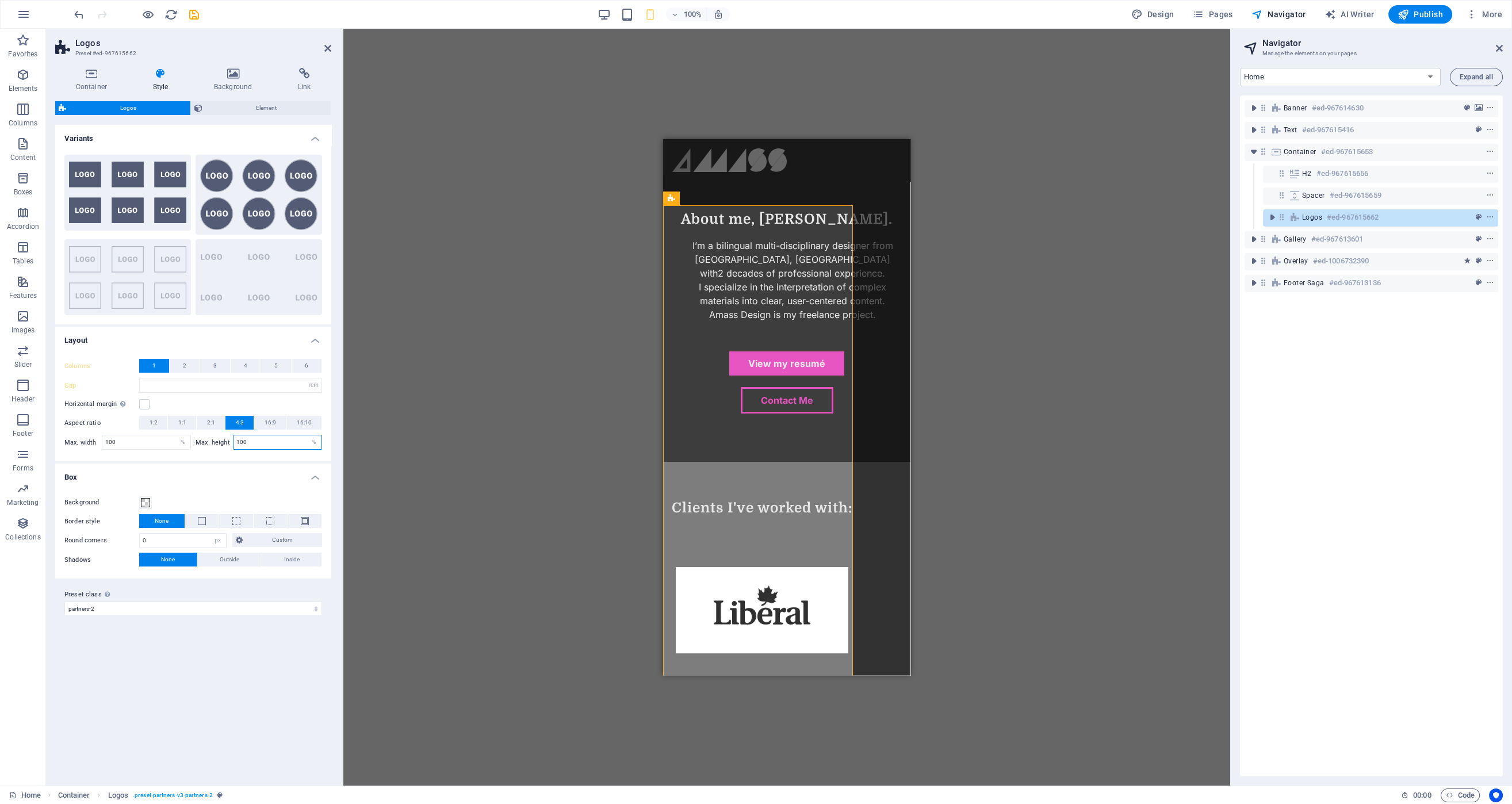
click at [268, 441] on input "100" at bounding box center [278, 442] width 88 height 14
click at [269, 441] on input "100" at bounding box center [278, 442] width 88 height 14
type input "50"
click at [449, 419] on div "Drag here to replace the existing content. Press “Ctrl” if you want to create a…" at bounding box center [787, 407] width 887 height 757
type input ".25"
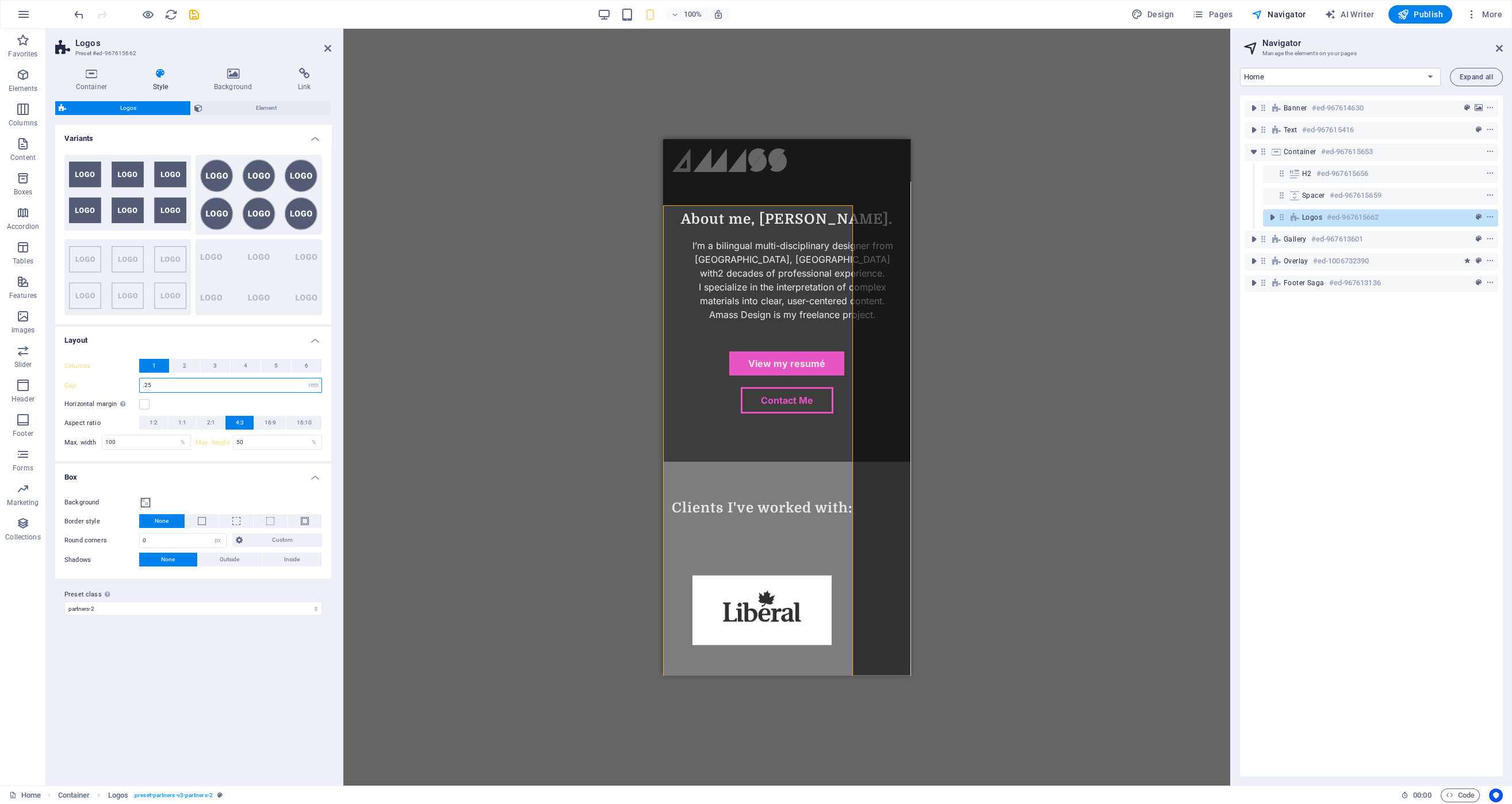
click at [180, 383] on input ".25" at bounding box center [230, 385] width 182 height 14
click at [318, 386] on select "px rem % vh vw" at bounding box center [314, 385] width 16 height 14
select select "%"
click at [306, 378] on select "px rem % vh vw" at bounding box center [314, 385] width 16 height 14
click at [205, 390] on input "100" at bounding box center [230, 385] width 182 height 14
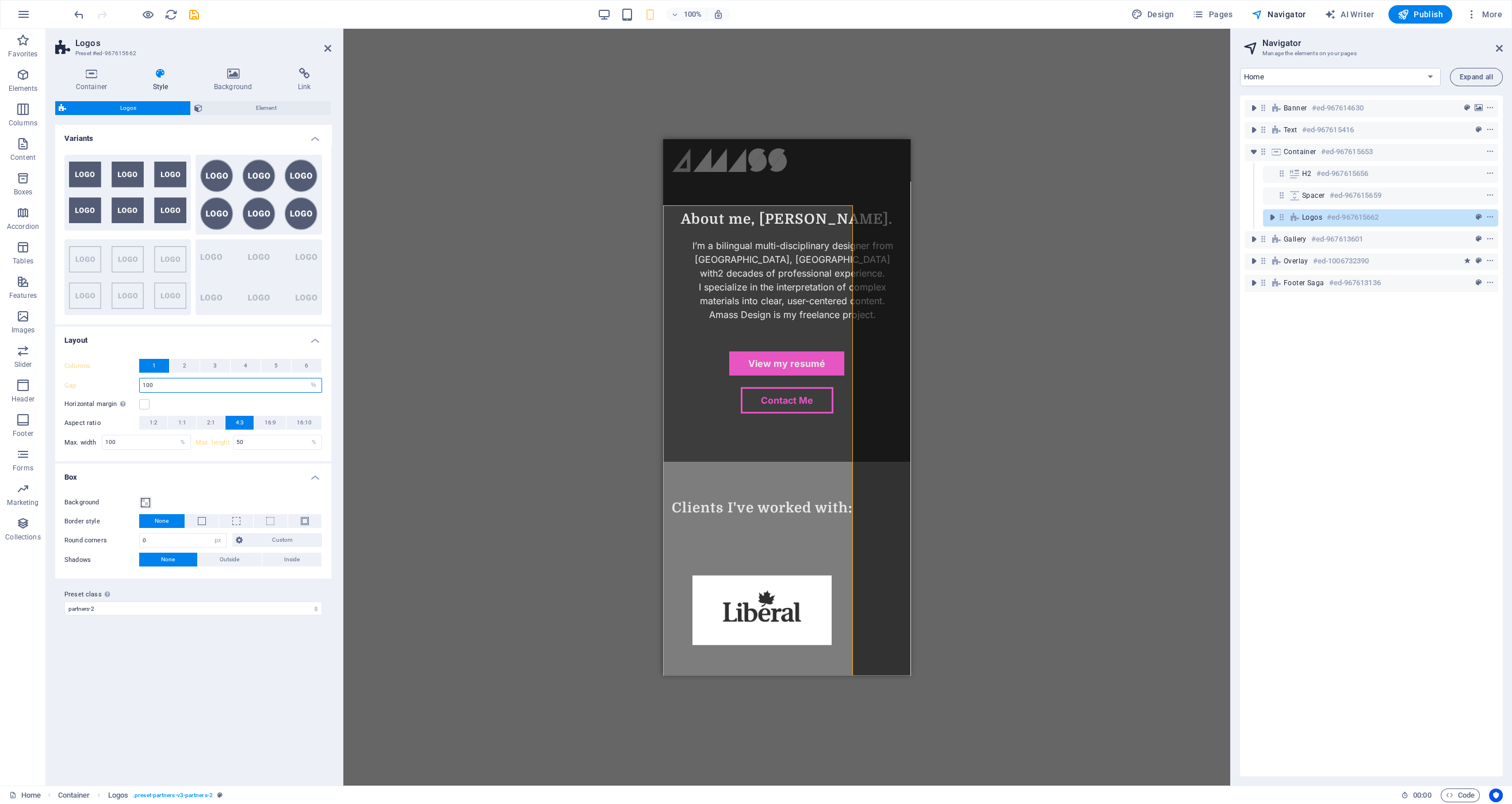
click at [205, 390] on input "100" at bounding box center [230, 385] width 182 height 14
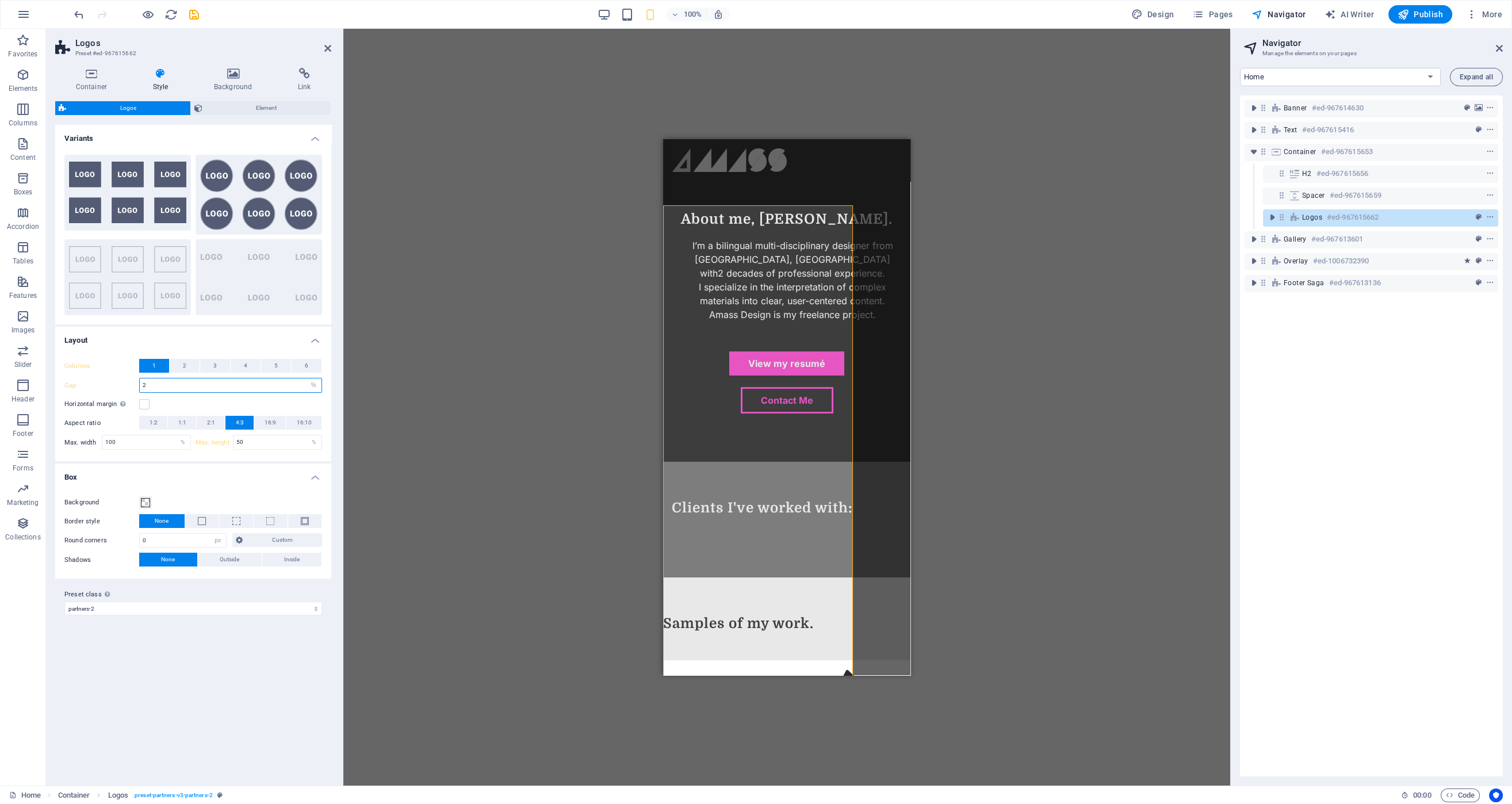
type input "2"
click at [425, 379] on div "Drag here to replace the existing content. Press “Ctrl” if you want to create a…" at bounding box center [787, 407] width 887 height 757
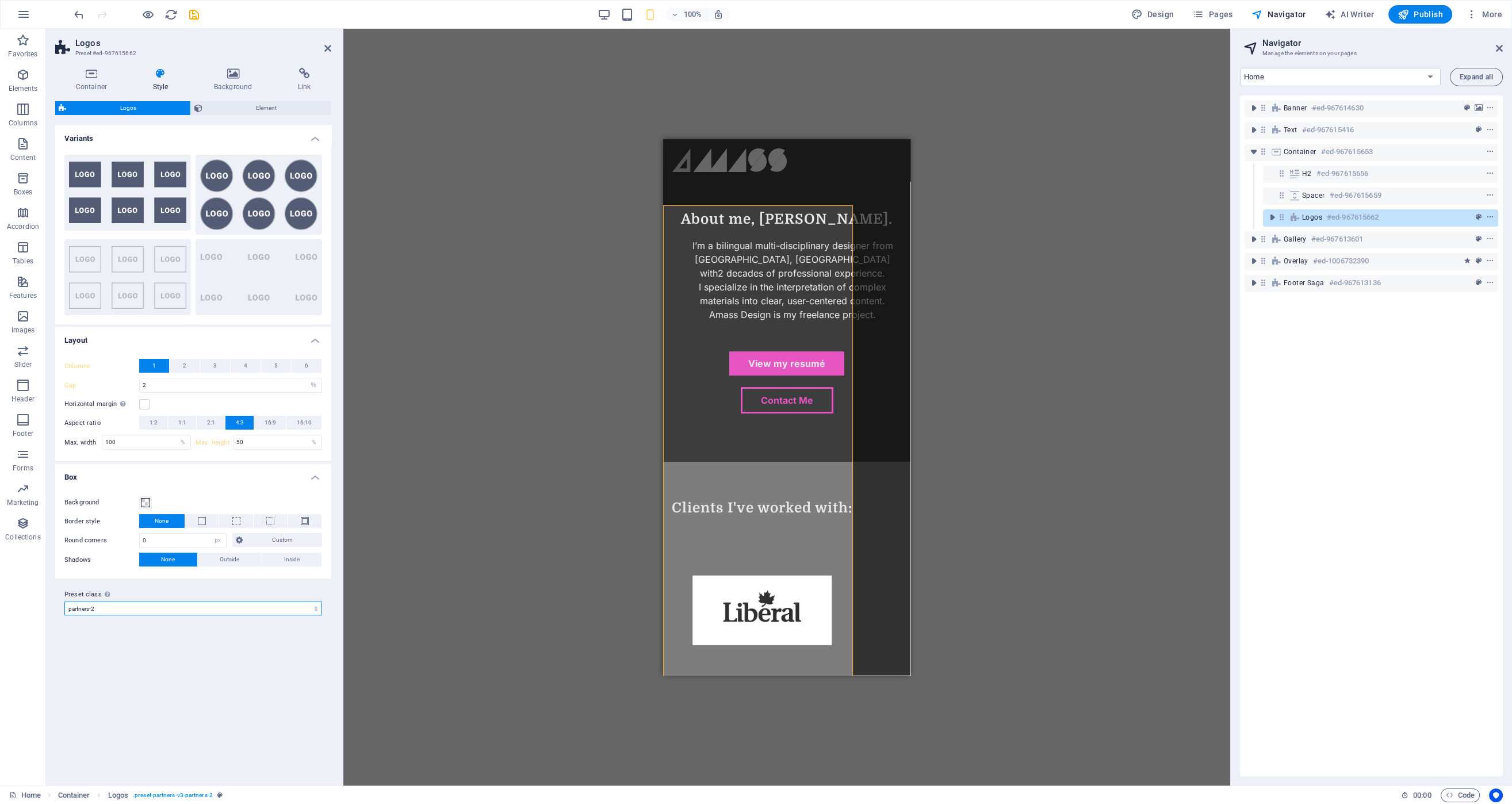
click at [269, 608] on select "partners-2 Add preset class" at bounding box center [193, 608] width 258 height 14
click at [65, 602] on select "partners-2 Add preset class" at bounding box center [193, 608] width 258 height 14
select select "preset-partners-v3-partners-2"
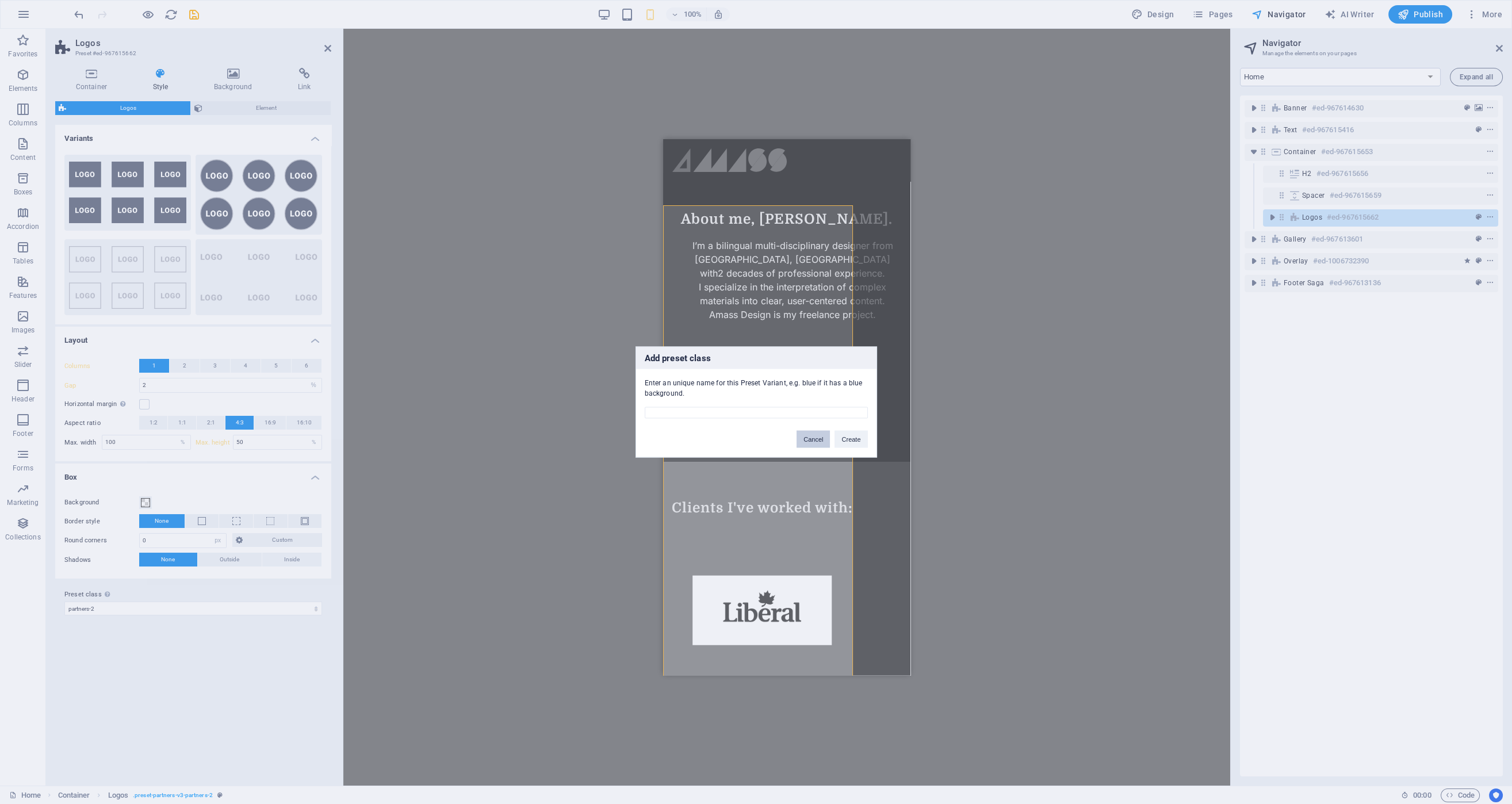
click at [806, 442] on button "Cancel" at bounding box center [813, 439] width 33 height 17
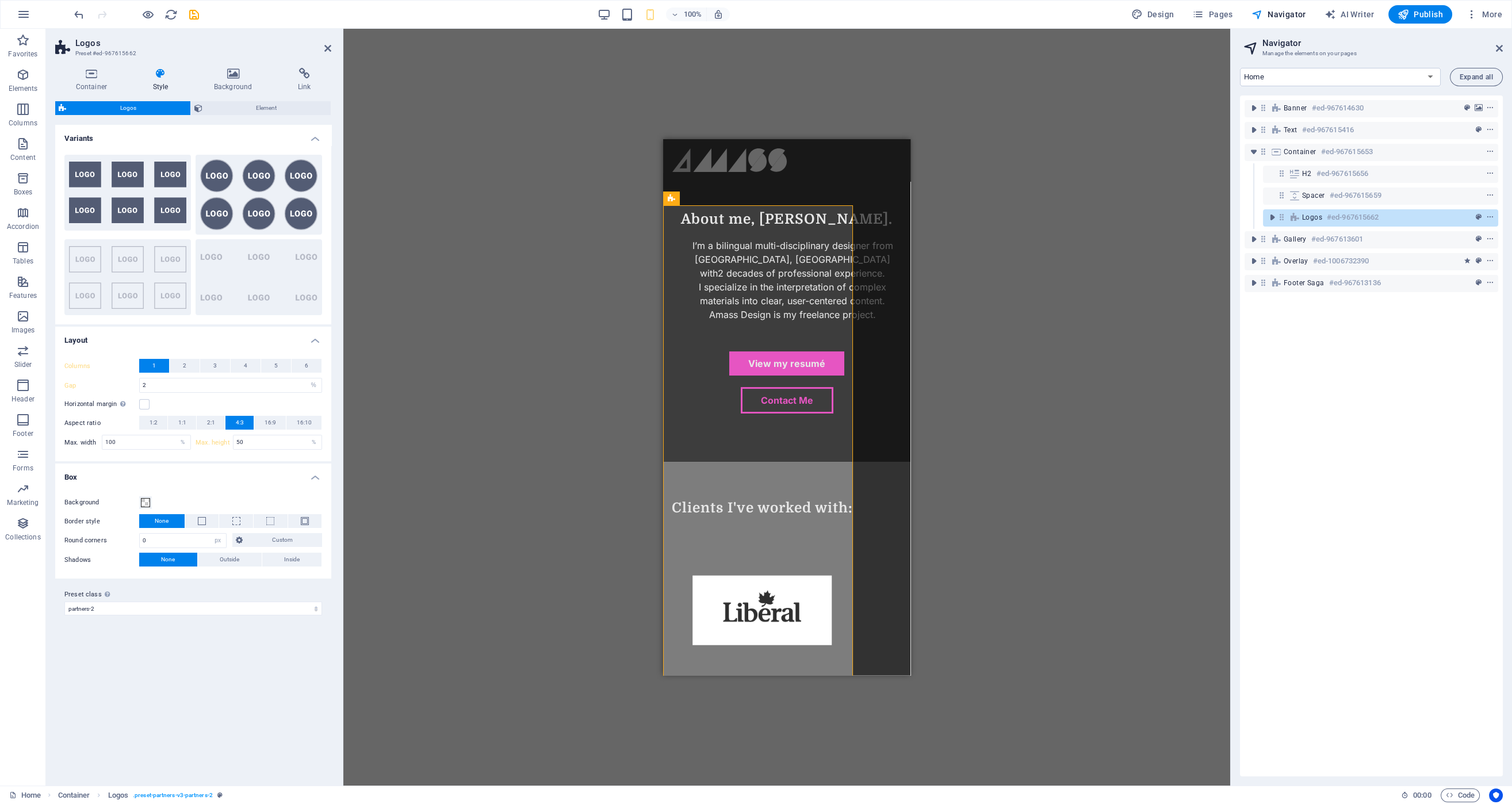
click at [190, 704] on div "Variants Background Circle Default Plain Layout Columns 1 2 3 4 5 6 Fill space …" at bounding box center [193, 450] width 276 height 652
click at [184, 382] on input "2" at bounding box center [230, 385] width 182 height 14
click at [184, 382] on input "2" at bounding box center [230, 385] width 182 height 14
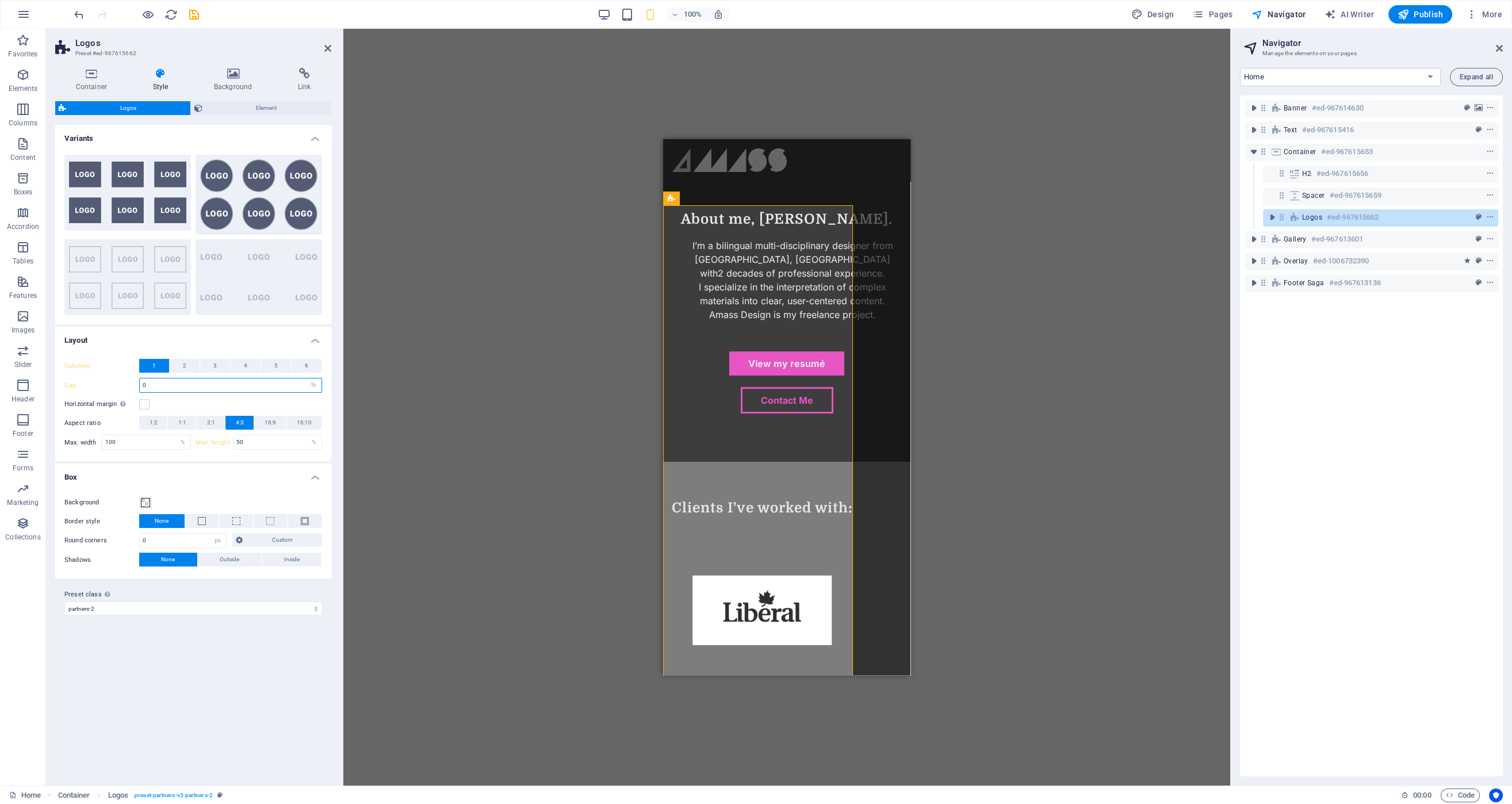
type input "0"
click at [408, 303] on div "Drag here to replace the existing content. Press “Ctrl” if you want to create a…" at bounding box center [787, 407] width 887 height 757
click at [672, 201] on icon at bounding box center [671, 198] width 7 height 14
click at [724, 200] on icon at bounding box center [725, 198] width 7 height 12
click at [292, 107] on span "Element" at bounding box center [266, 108] width 122 height 14
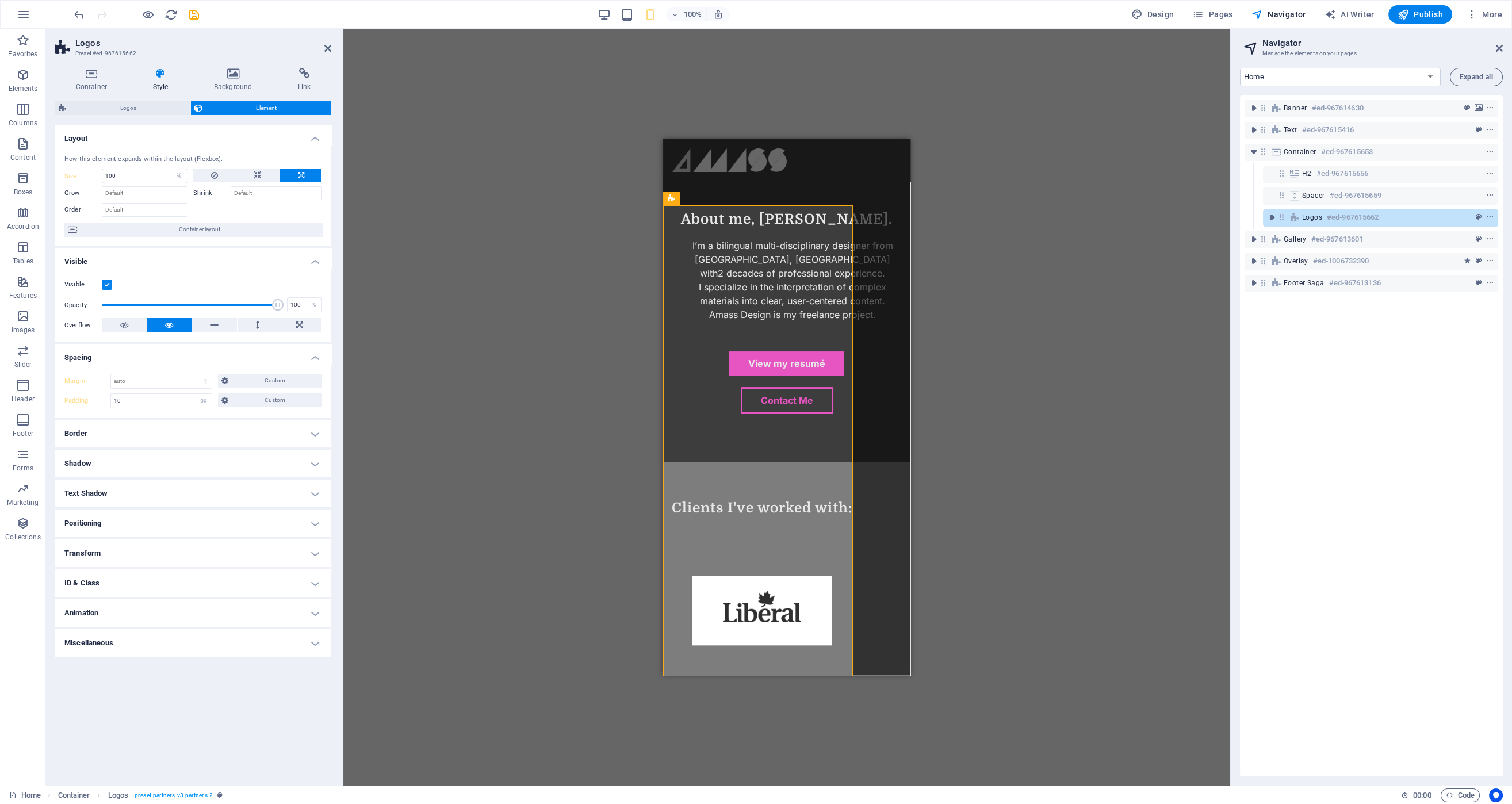
click at [142, 174] on input "100" at bounding box center [144, 176] width 85 height 14
click at [135, 177] on input "100" at bounding box center [144, 176] width 85 height 14
click at [209, 170] on button at bounding box center [214, 175] width 42 height 14
type input "95"
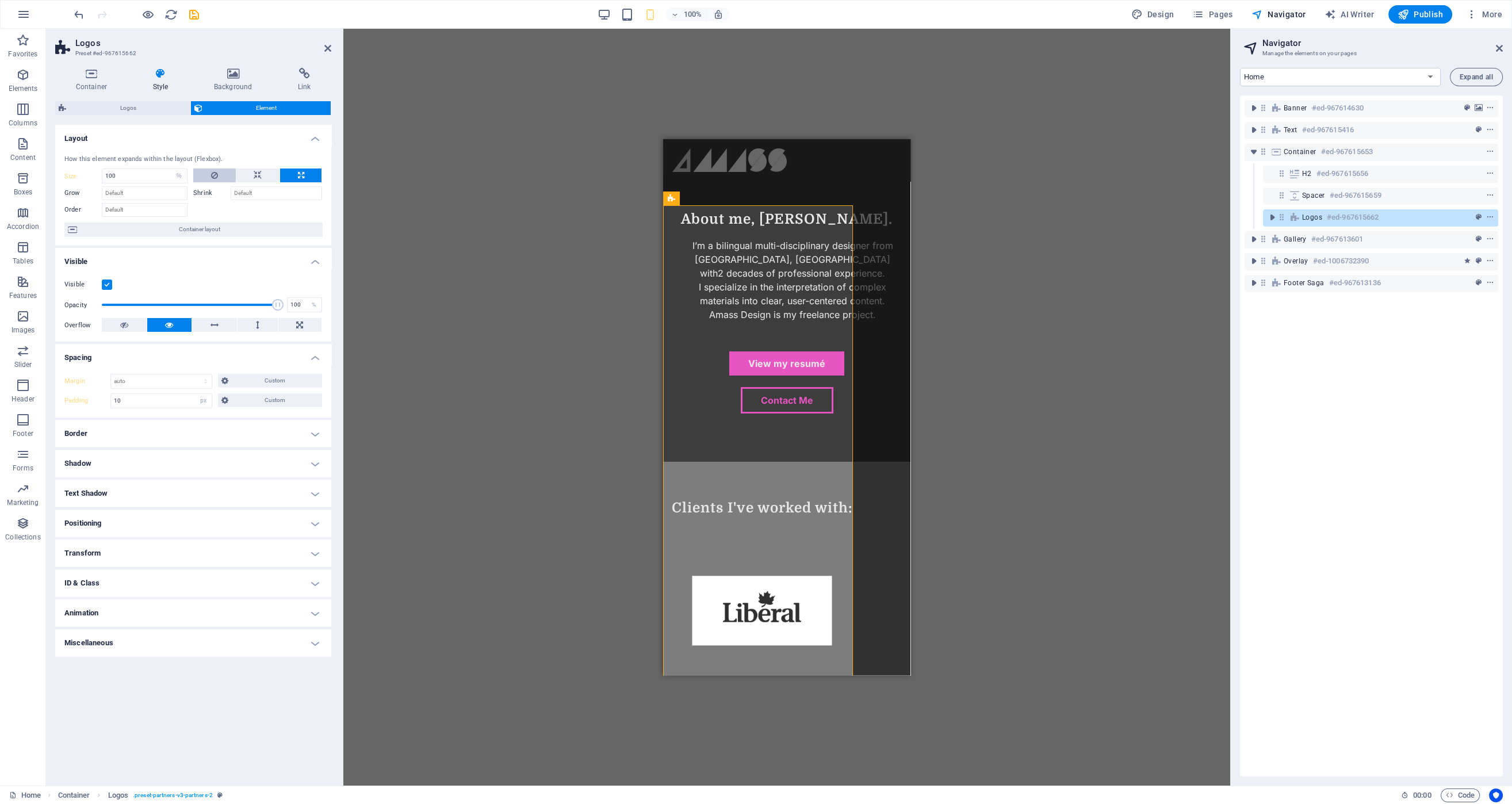
select select "%"
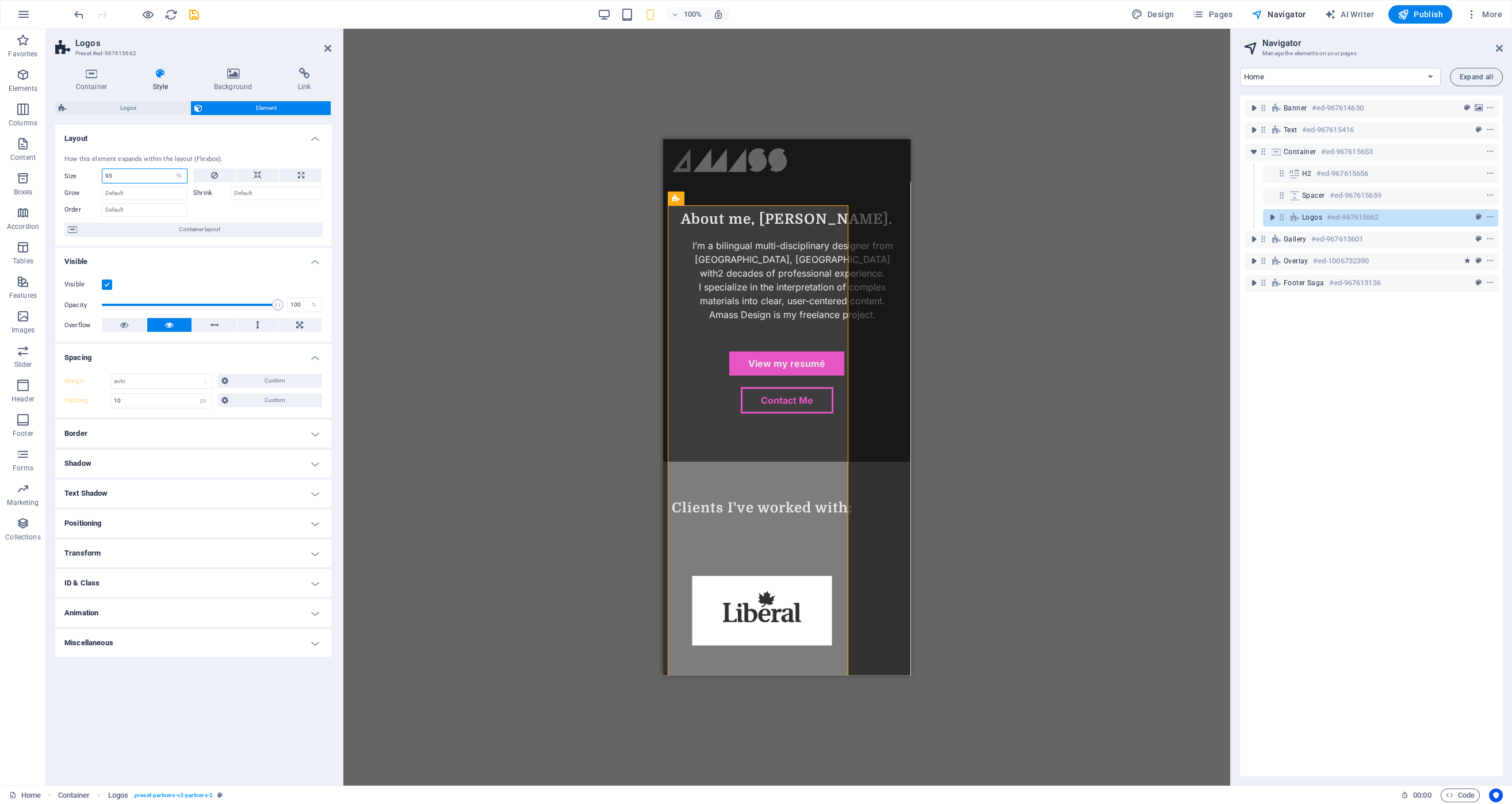
click at [136, 172] on input "95" at bounding box center [144, 176] width 85 height 14
type input "50"
click at [204, 135] on h4 "Layout" at bounding box center [193, 134] width 276 height 21
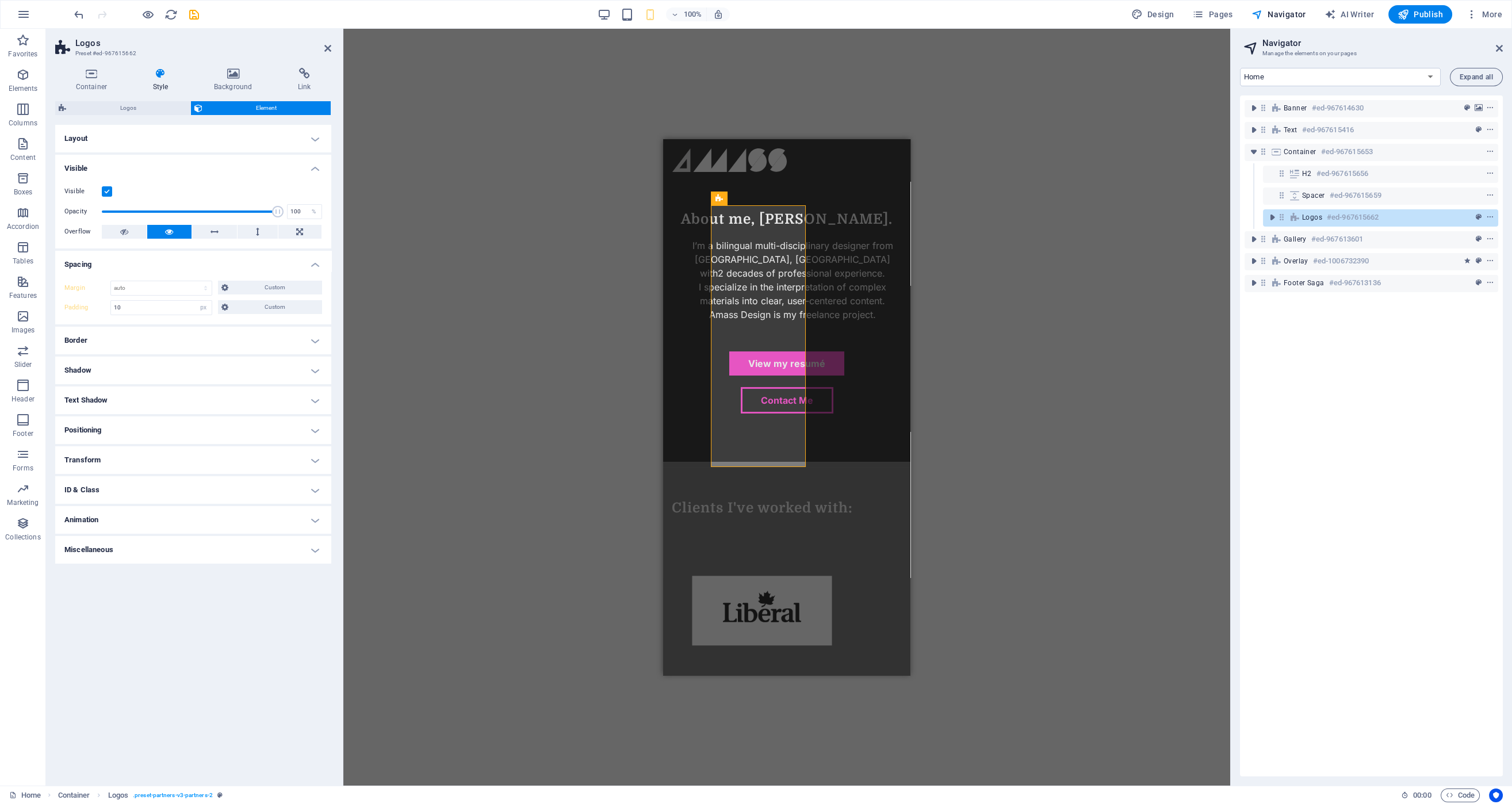
click at [199, 141] on h4 "Layout" at bounding box center [193, 138] width 276 height 27
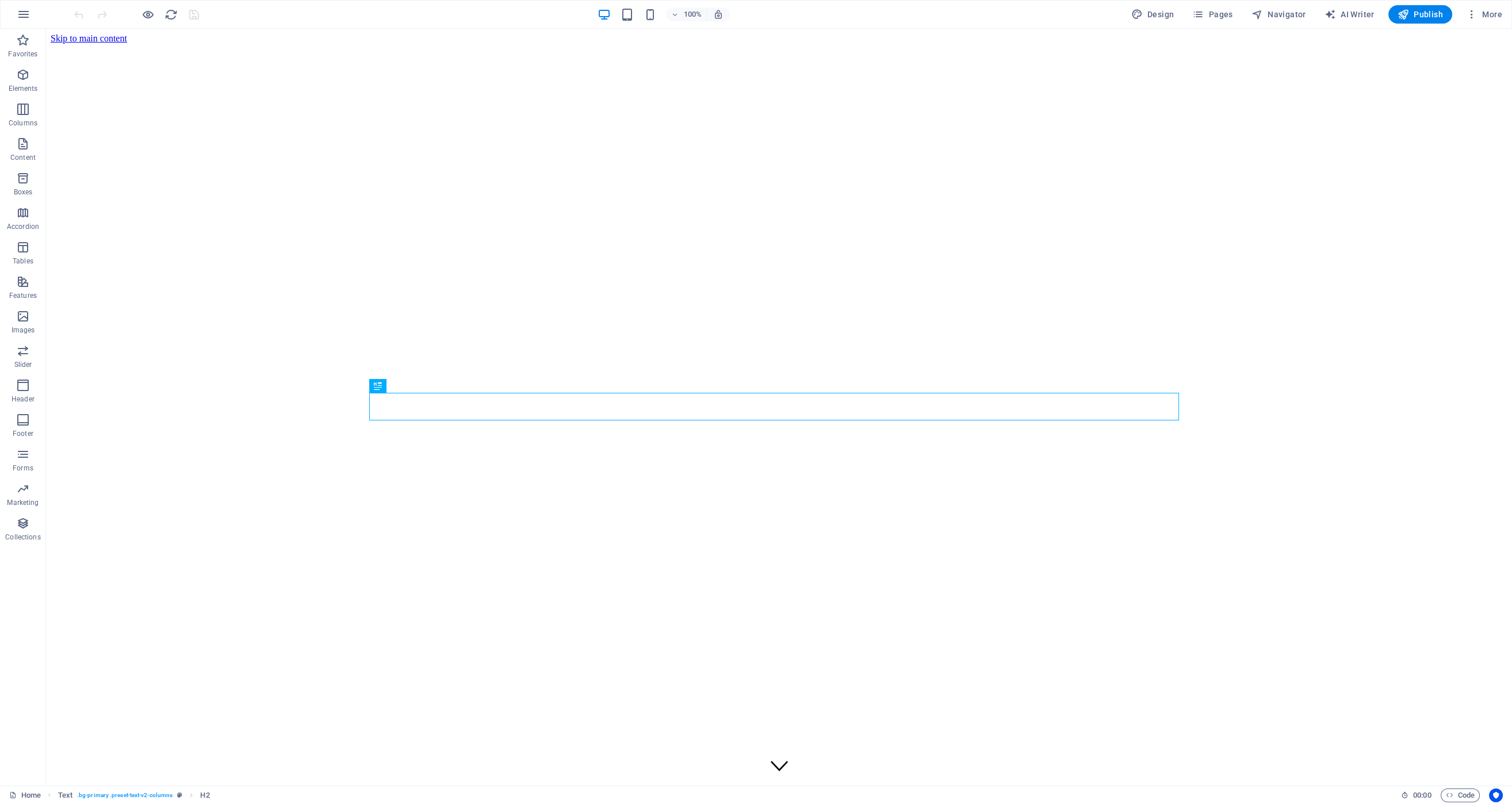
scroll to position [438, 0]
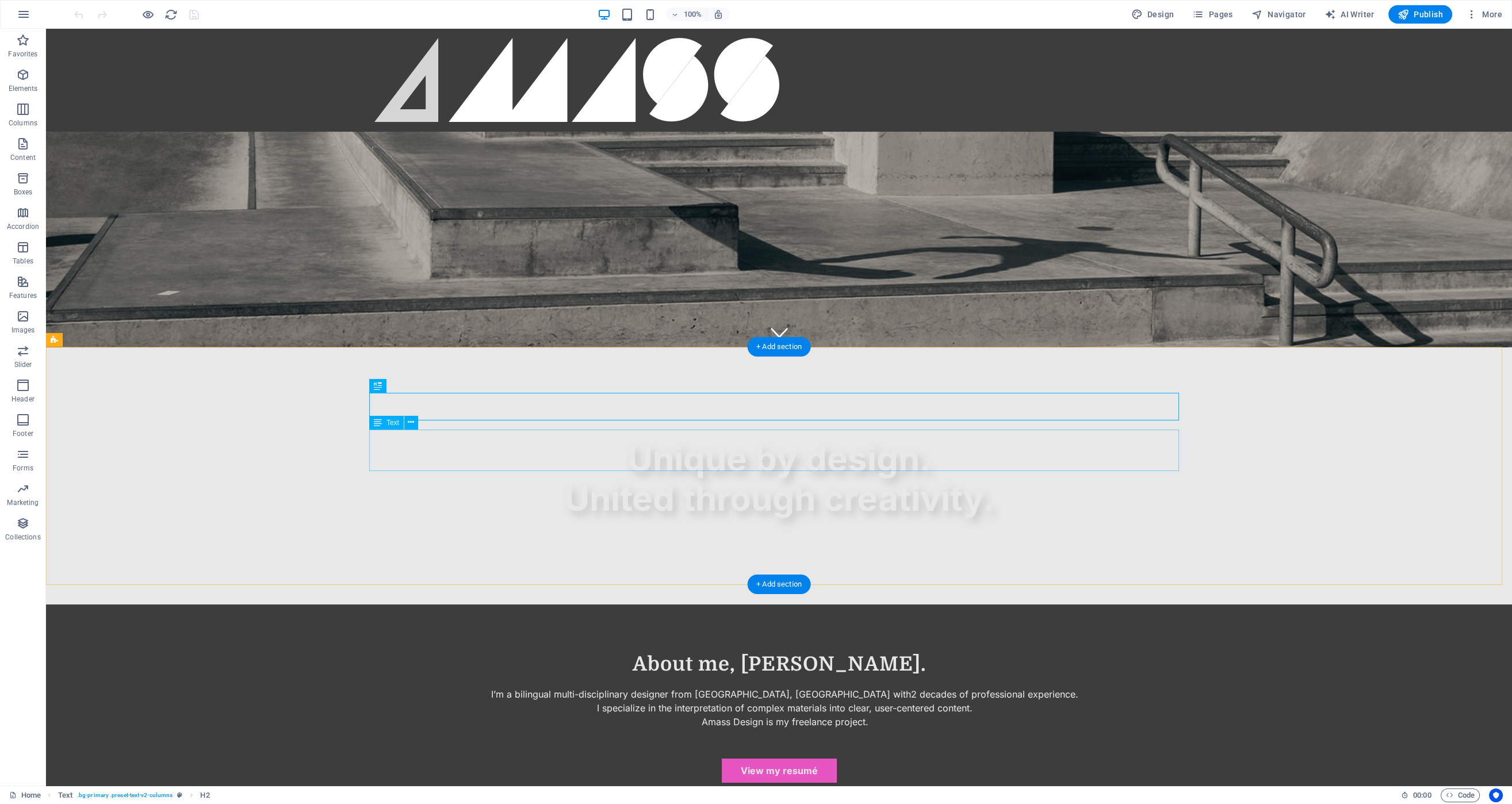
click at [947, 687] on div "I’m a bilingual multi-disciplinary designer from Ottawa, Ontario with 2 decades…" at bounding box center [779, 707] width 810 height 41
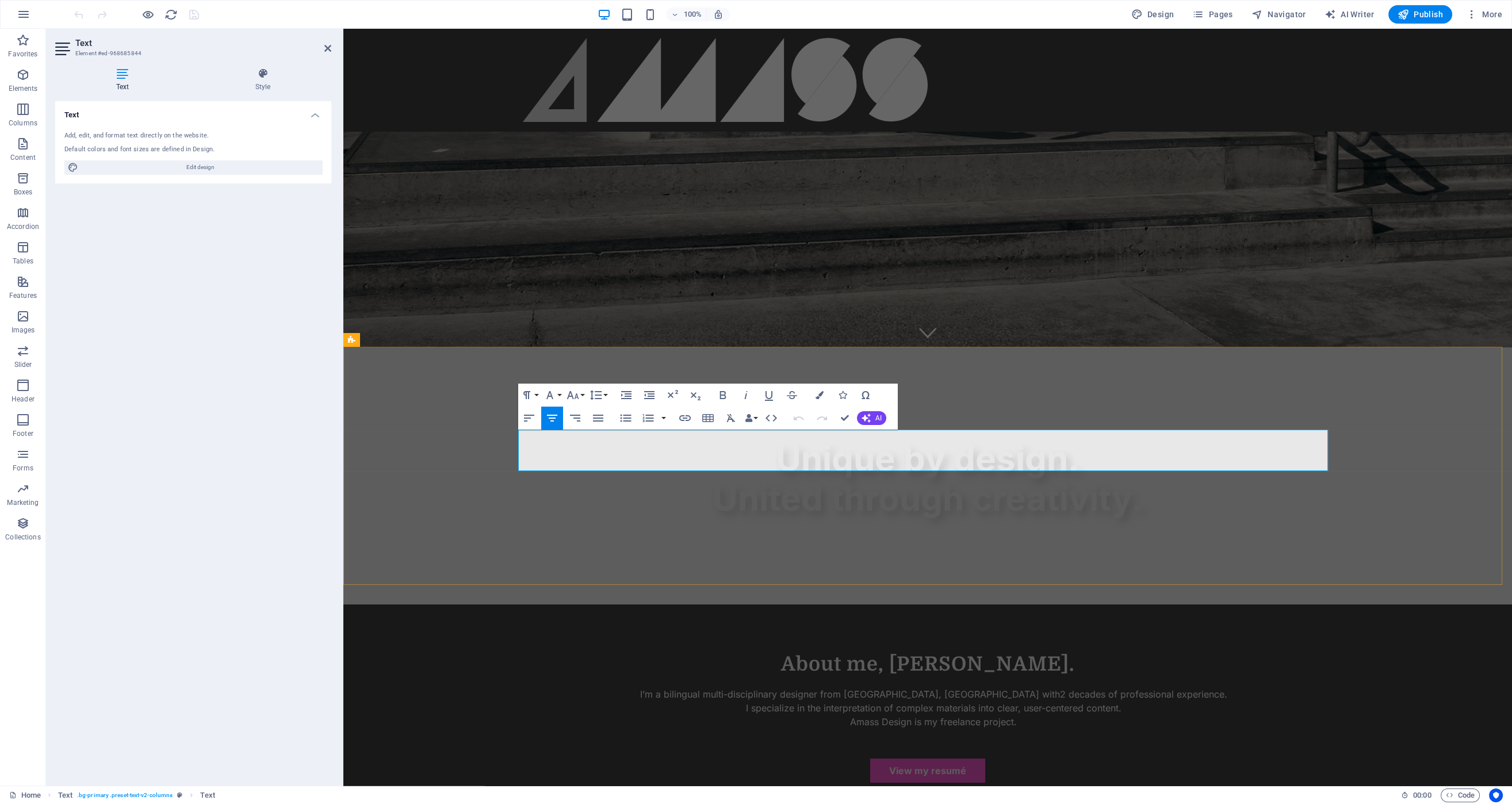
click at [1148, 687] on p "I’m a bilingual multi-disciplinary designer from Ottawa, Ontario with 2 decades…" at bounding box center [933, 700] width 798 height 27
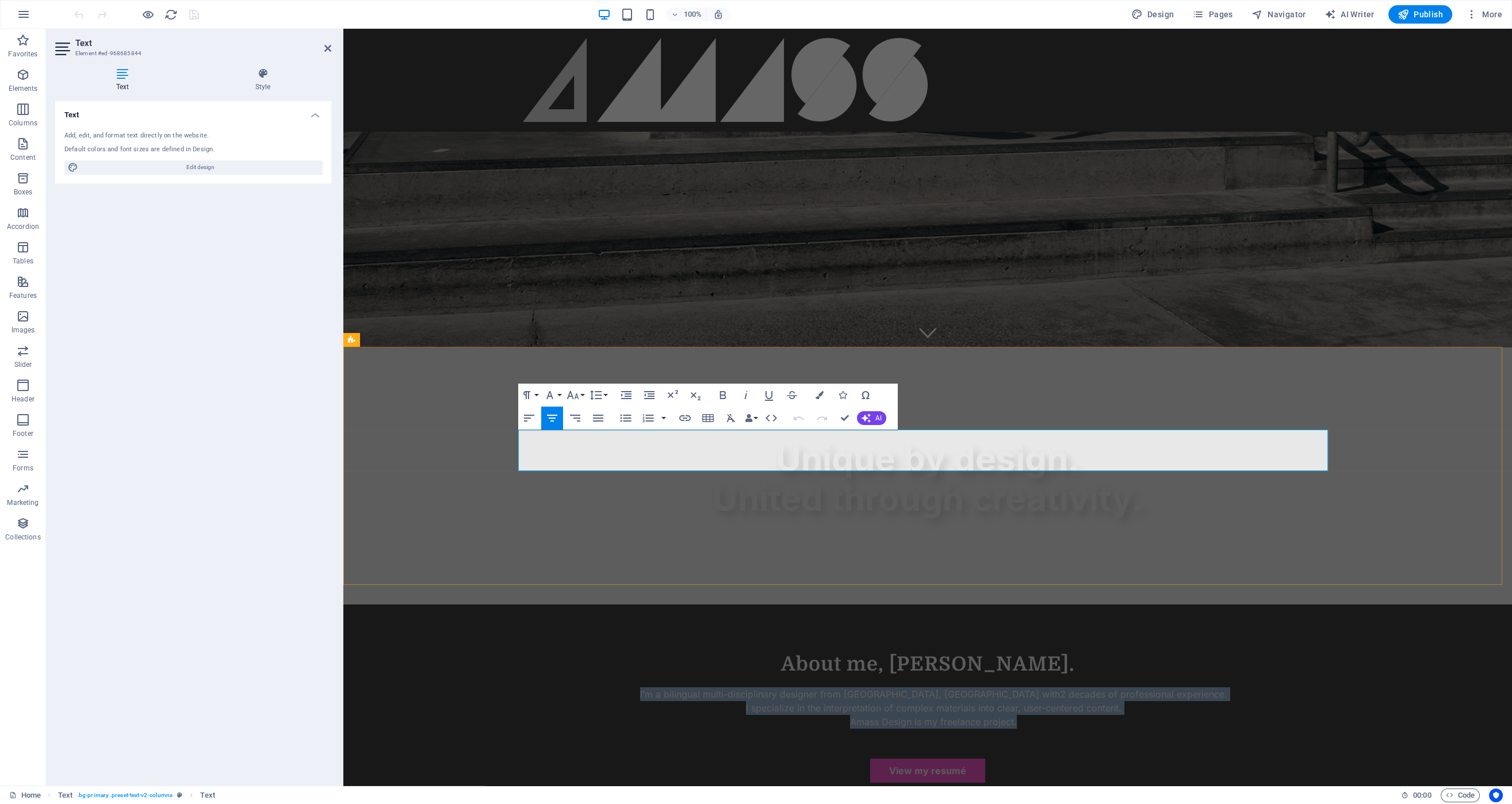
drag, startPoint x: 1019, startPoint y: 462, endPoint x: 647, endPoint y: 435, distance: 373.0
click at [647, 687] on div "I’m a bilingual multi-disciplinary designer from Ottawa, Ontario with 2 decades…" at bounding box center [927, 707] width 810 height 41
click at [1192, 687] on p "I’m a bilingual multi-disciplinary designer from Ottawa, Ontario with 2 decades…" at bounding box center [933, 700] width 798 height 27
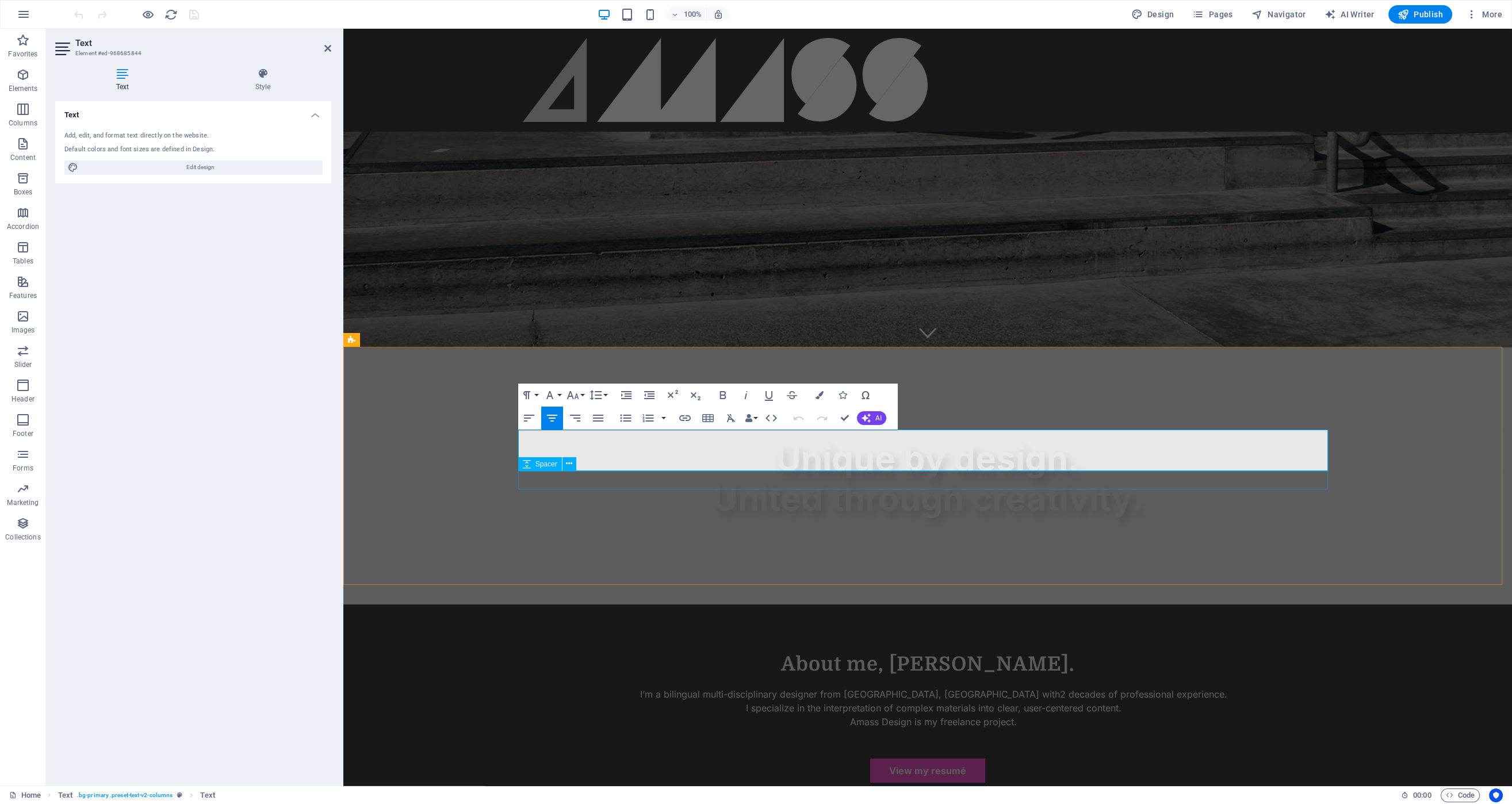
drag, startPoint x: 1205, startPoint y: 474, endPoint x: 1171, endPoint y: 469, distance: 34.4
click at [1205, 728] on div at bounding box center [927, 737] width 810 height 19
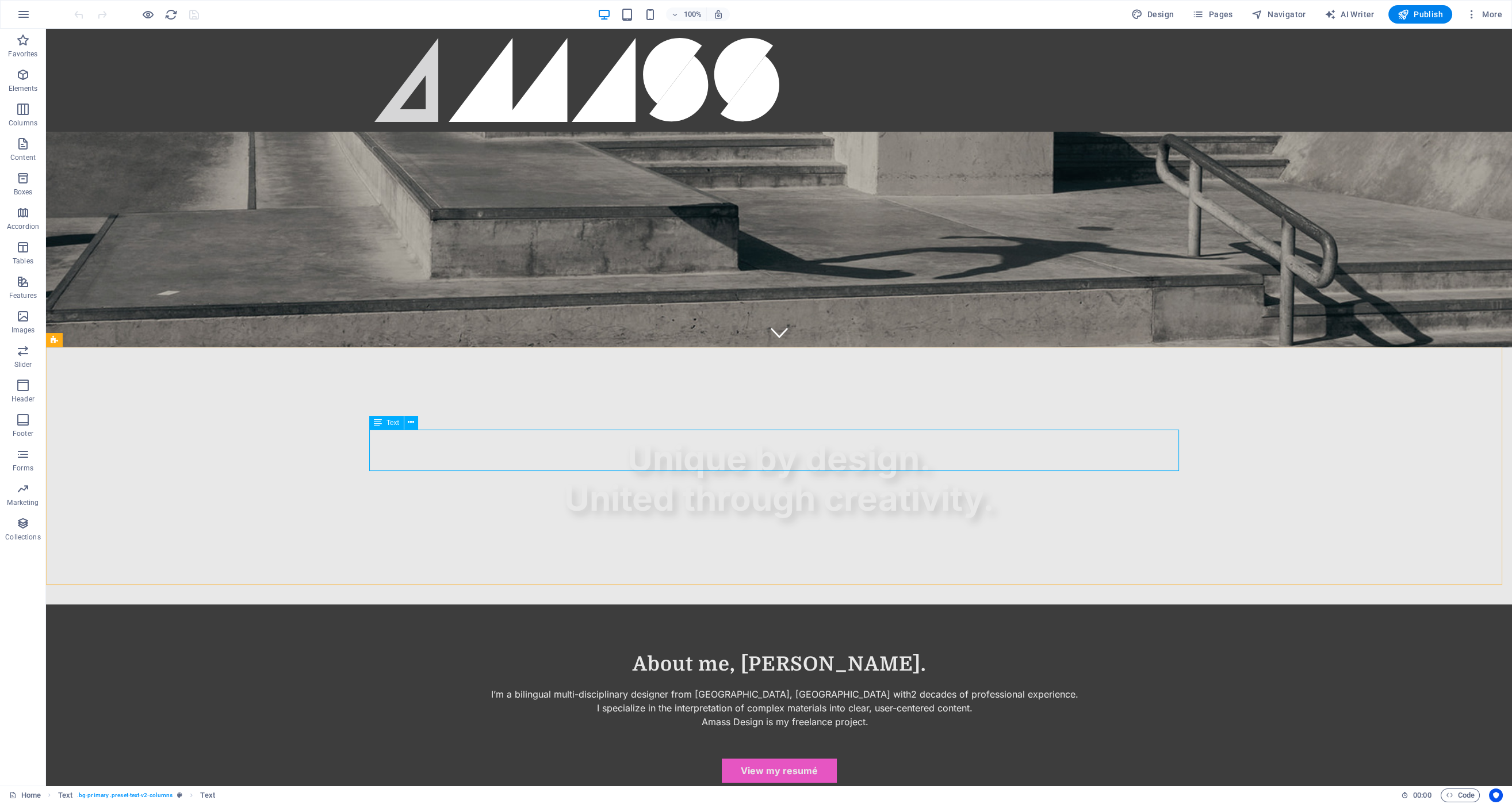
click at [395, 425] on span "Text" at bounding box center [392, 423] width 13 height 7
click at [395, 424] on span "Text" at bounding box center [392, 423] width 13 height 7
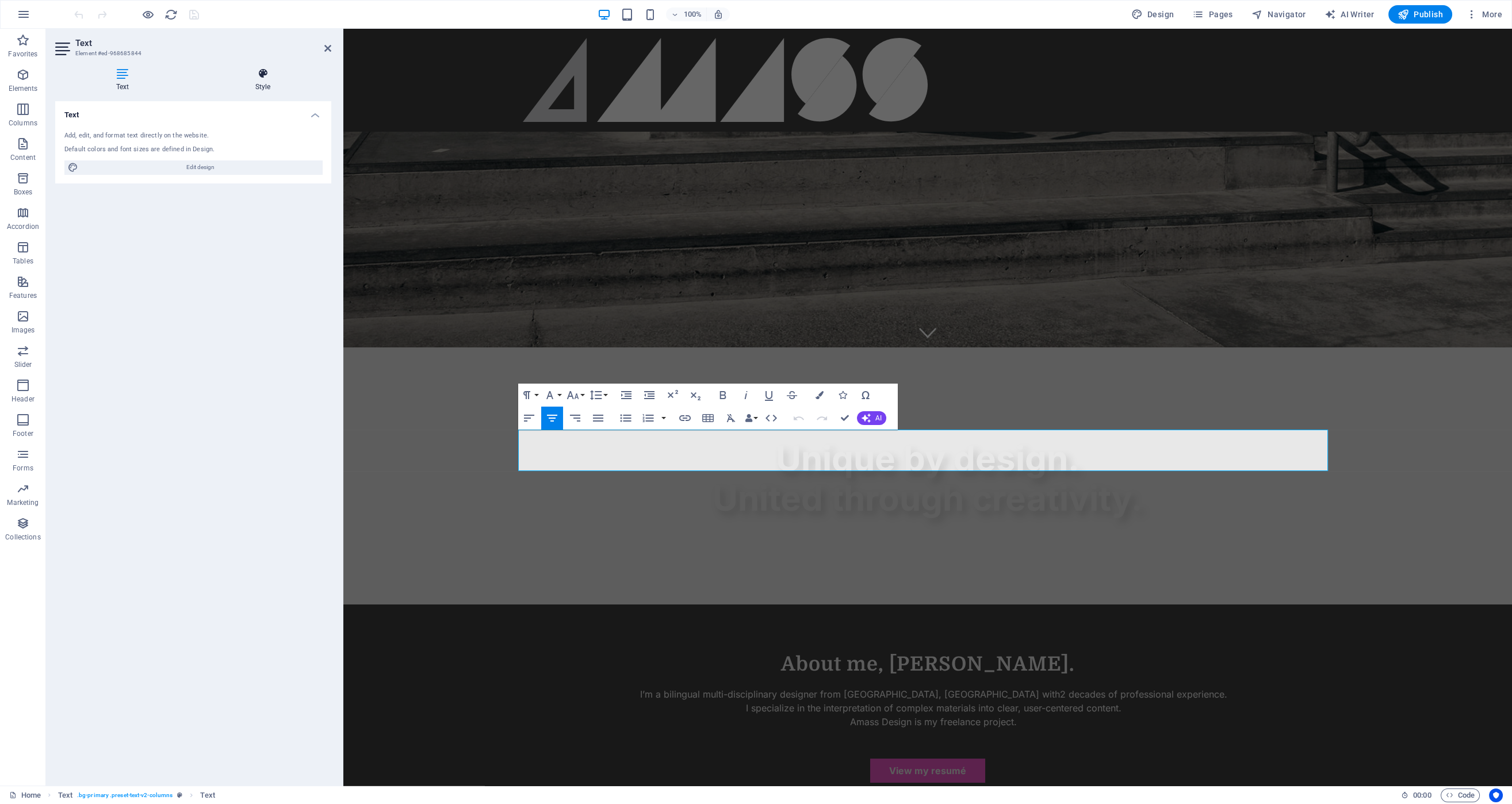
click at [264, 68] on icon at bounding box center [263, 73] width 137 height 11
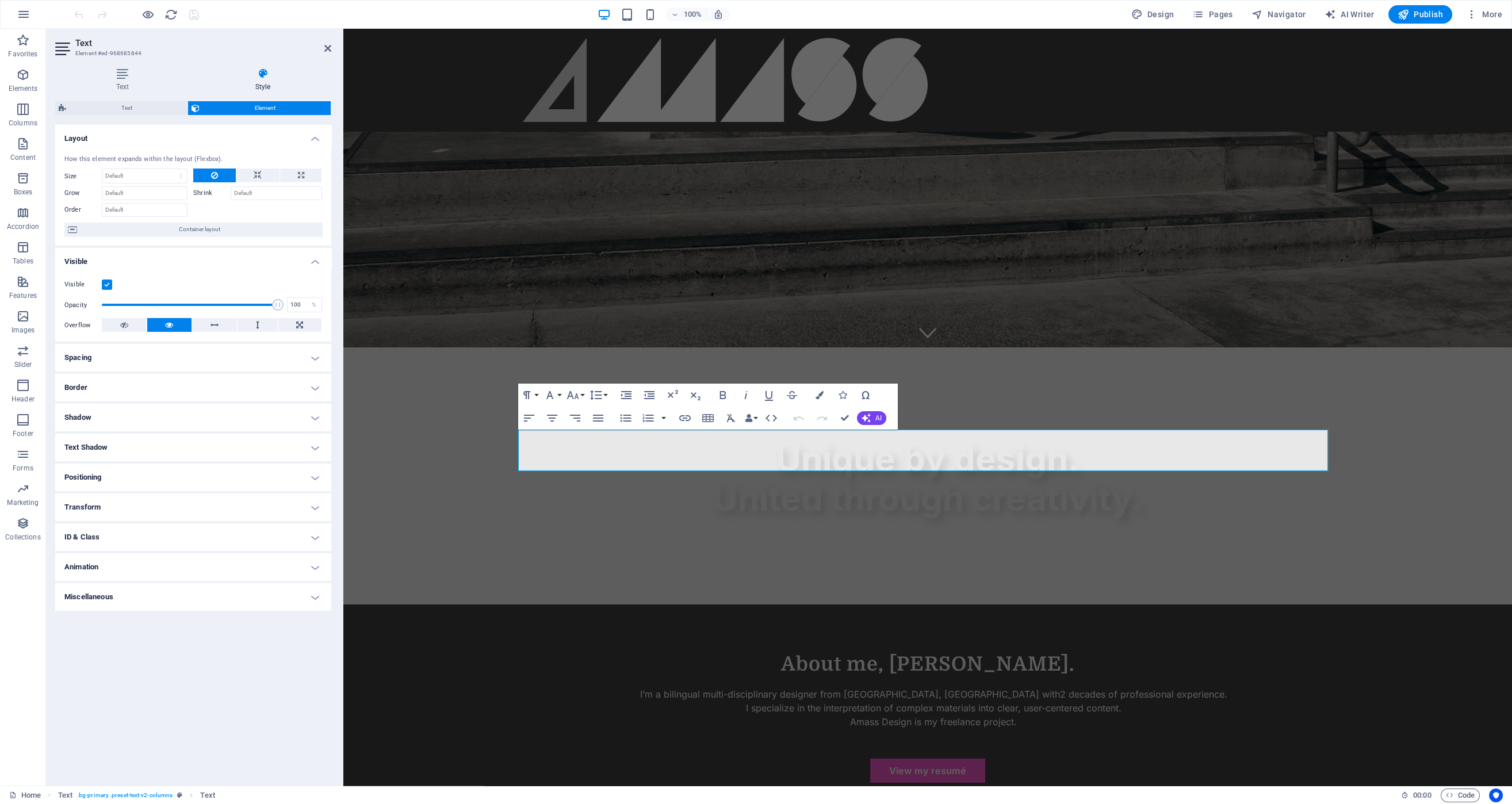
click at [180, 600] on h4 "Miscellaneous" at bounding box center [193, 596] width 276 height 27
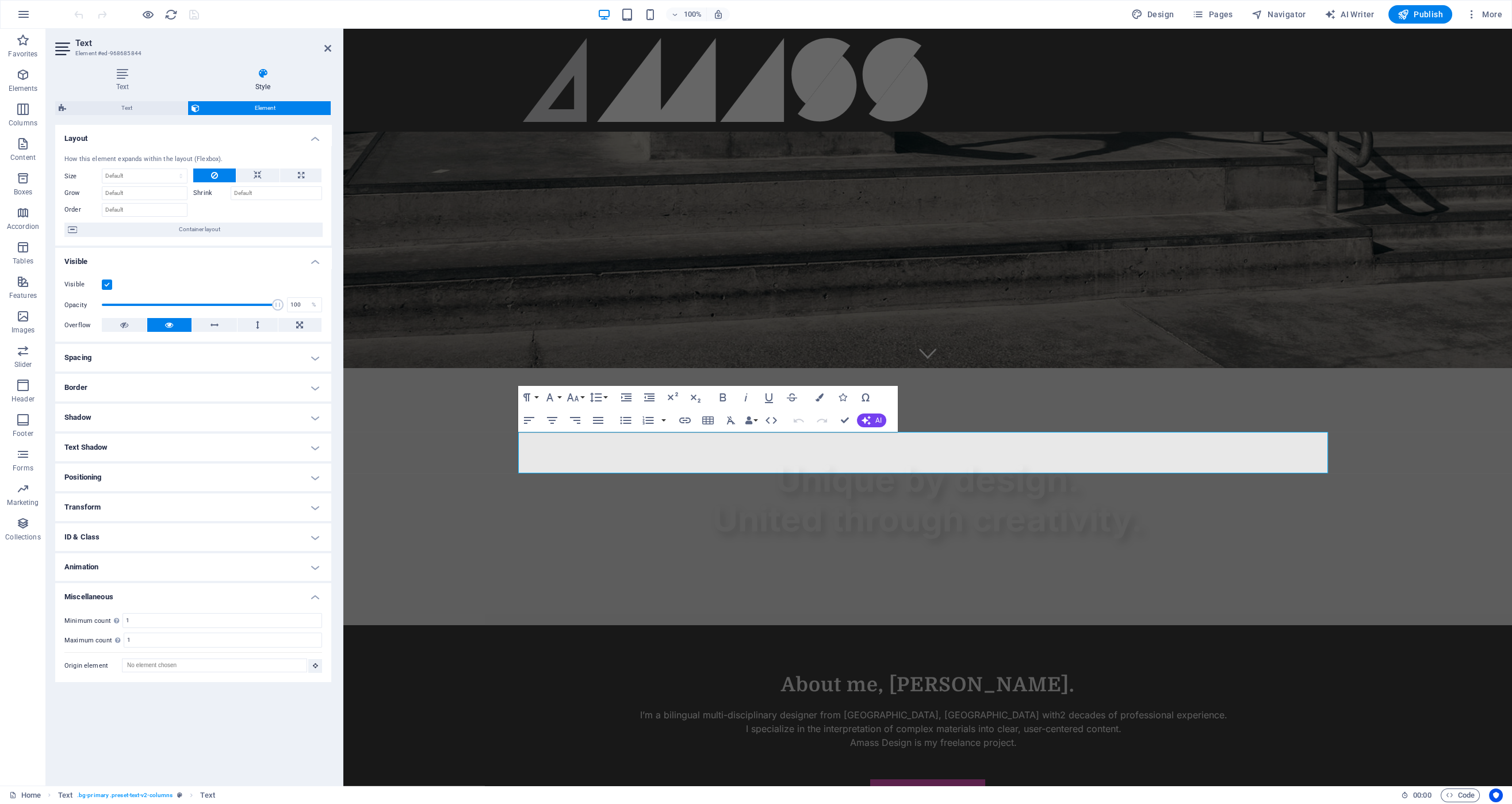
scroll to position [402, 0]
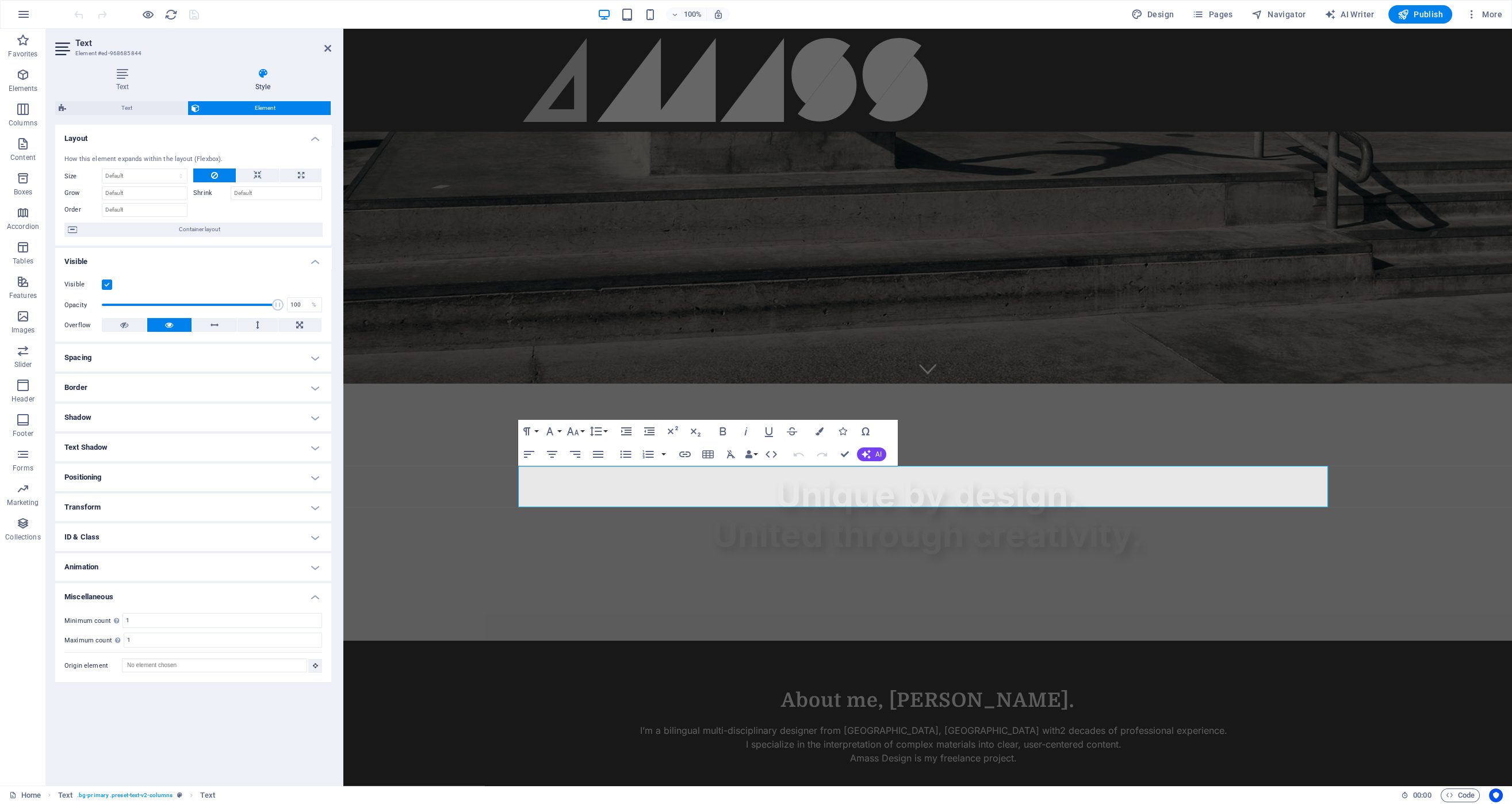
click at [131, 352] on h4 "Spacing" at bounding box center [193, 357] width 276 height 27
click at [163, 525] on h4 "Positioning" at bounding box center [193, 522] width 276 height 27
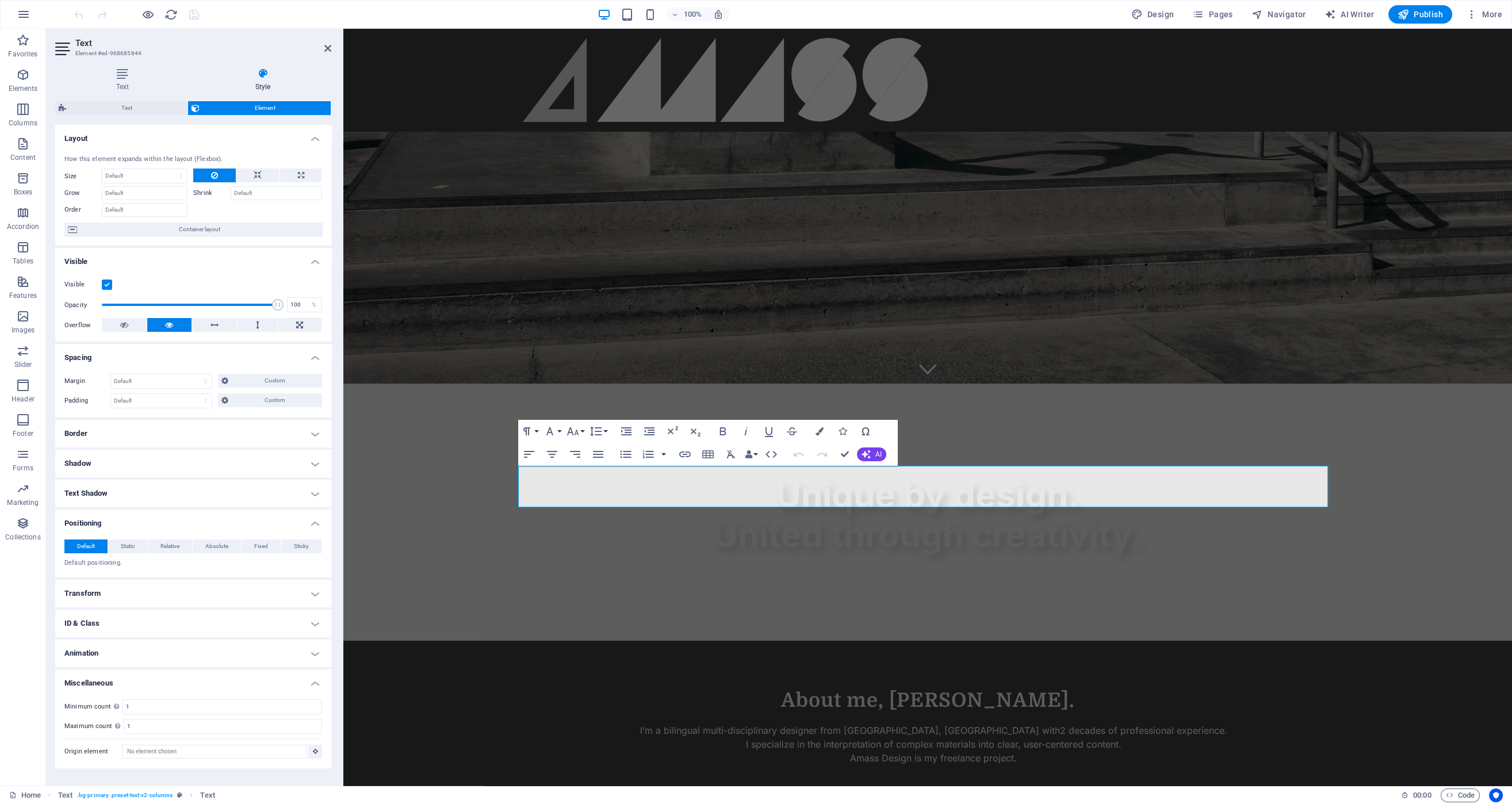
click at [222, 581] on h4 "Transform" at bounding box center [193, 593] width 276 height 27
click at [229, 635] on span "Scale" at bounding box center [198, 634] width 240 height 14
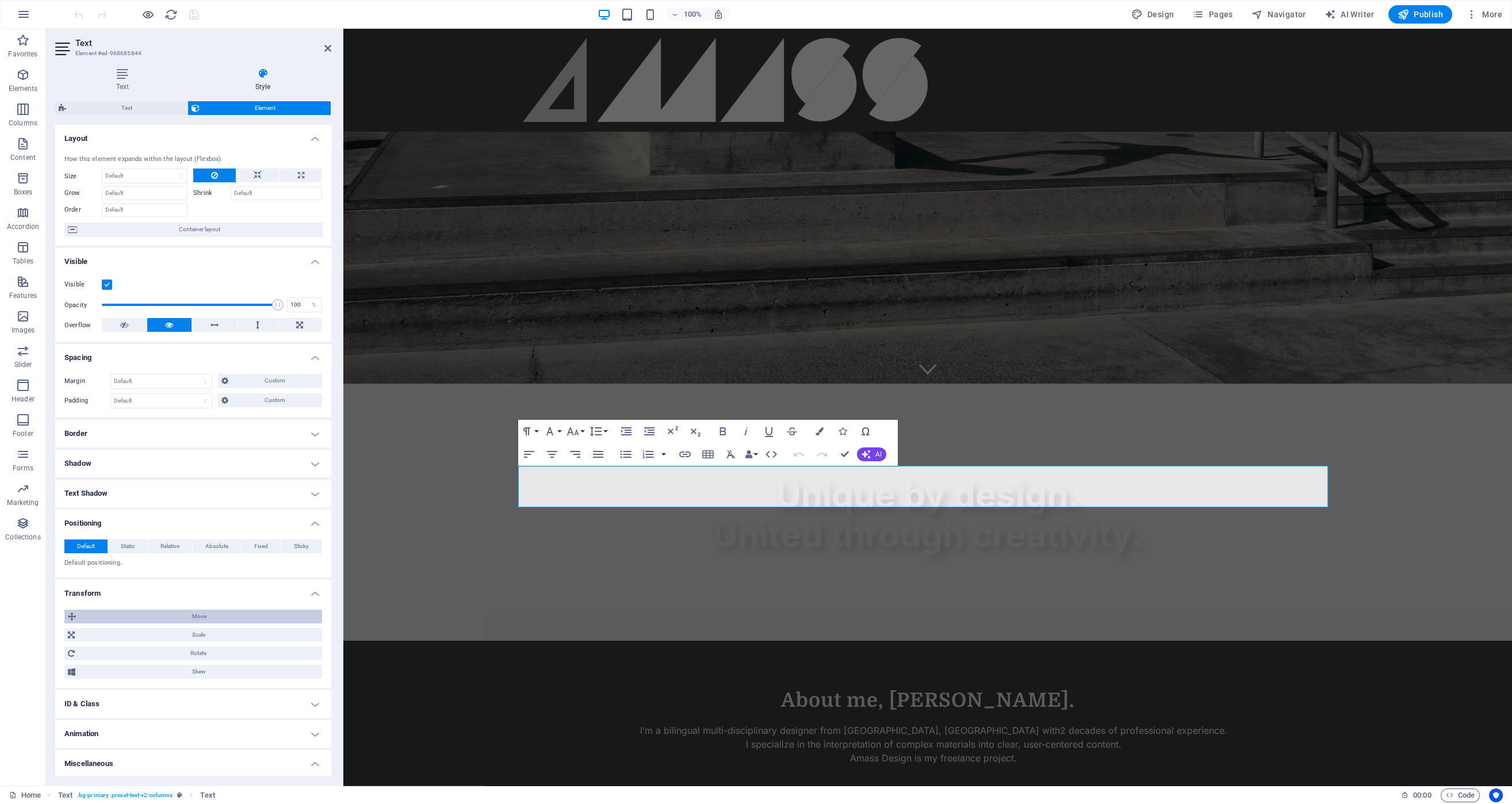
click at [228, 612] on span "Move" at bounding box center [198, 616] width 239 height 14
click at [228, 611] on span "Move" at bounding box center [198, 616] width 239 height 14
drag, startPoint x: 173, startPoint y: 171, endPoint x: 121, endPoint y: 190, distance: 55.4
click at [132, 173] on select "Default auto px % 1/1 1/2 1/3 1/4 1/5 1/6 1/7 1/8 1/9 1/10" at bounding box center [144, 176] width 85 height 14
select select "%"
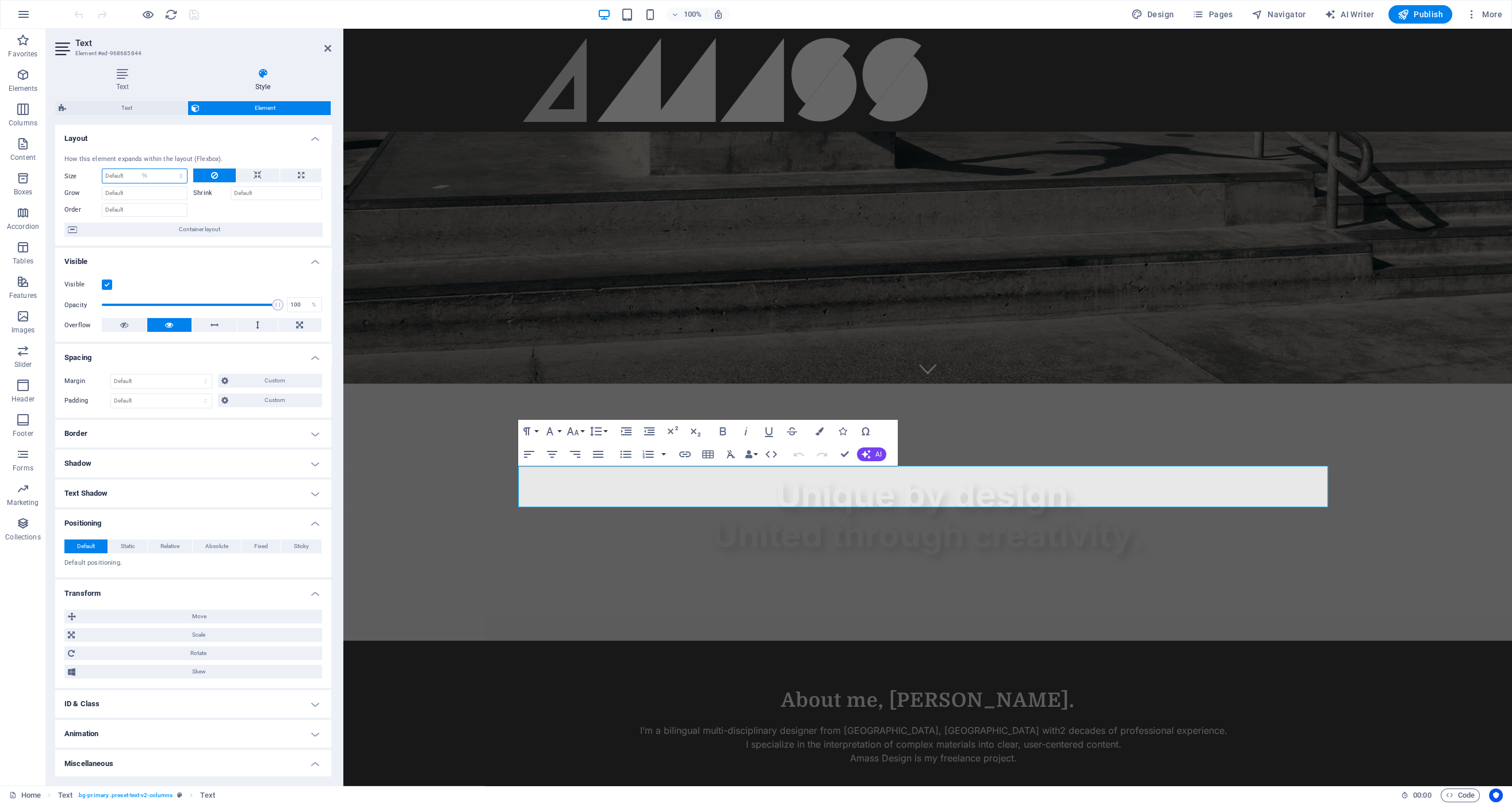
click at [170, 169] on select "Default auto px % 1/1 1/2 1/3 1/4 1/5 1/6 1/7 1/8 1/9 1/10" at bounding box center [144, 176] width 85 height 14
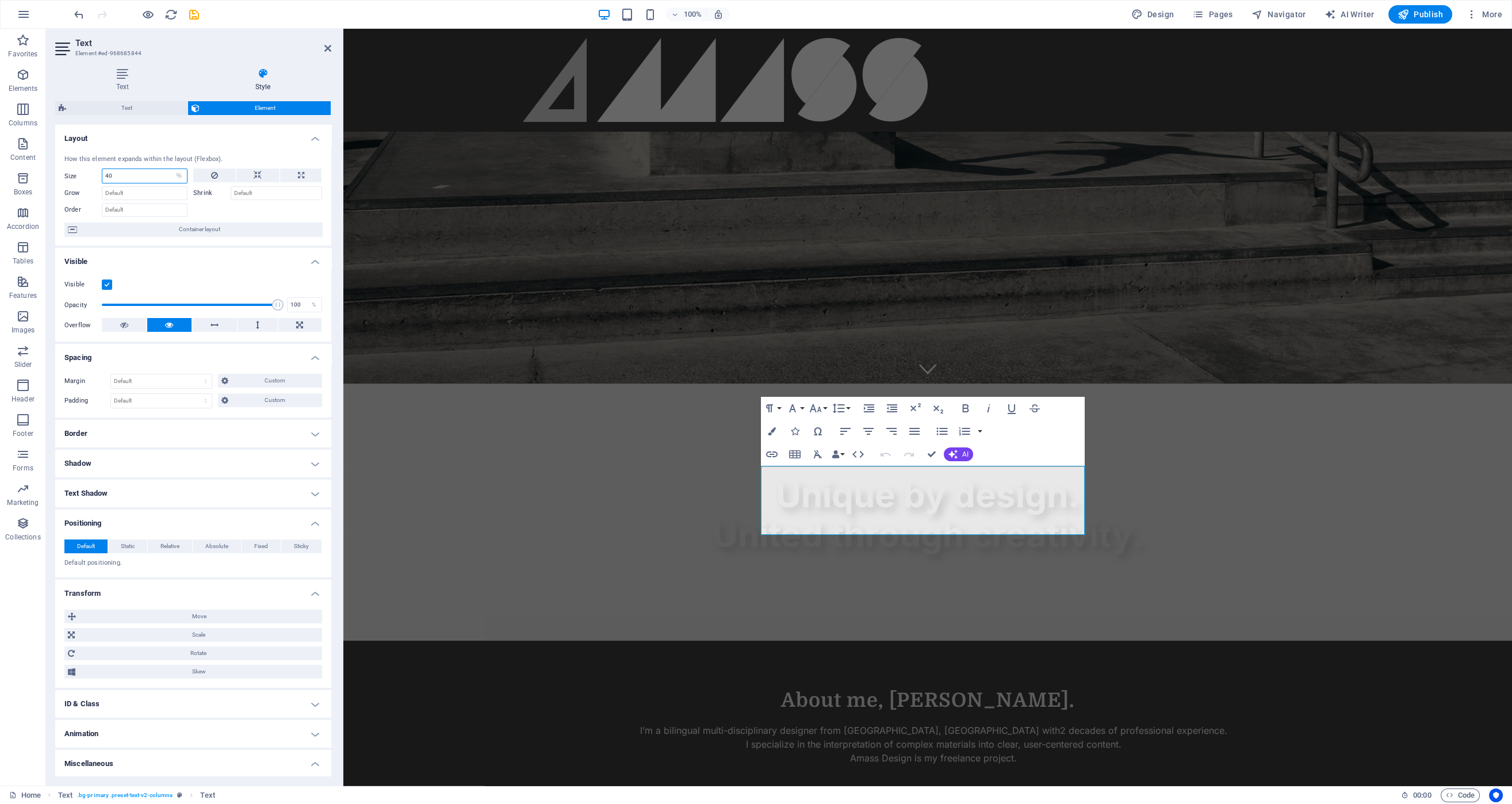
type input "4"
type input "60"
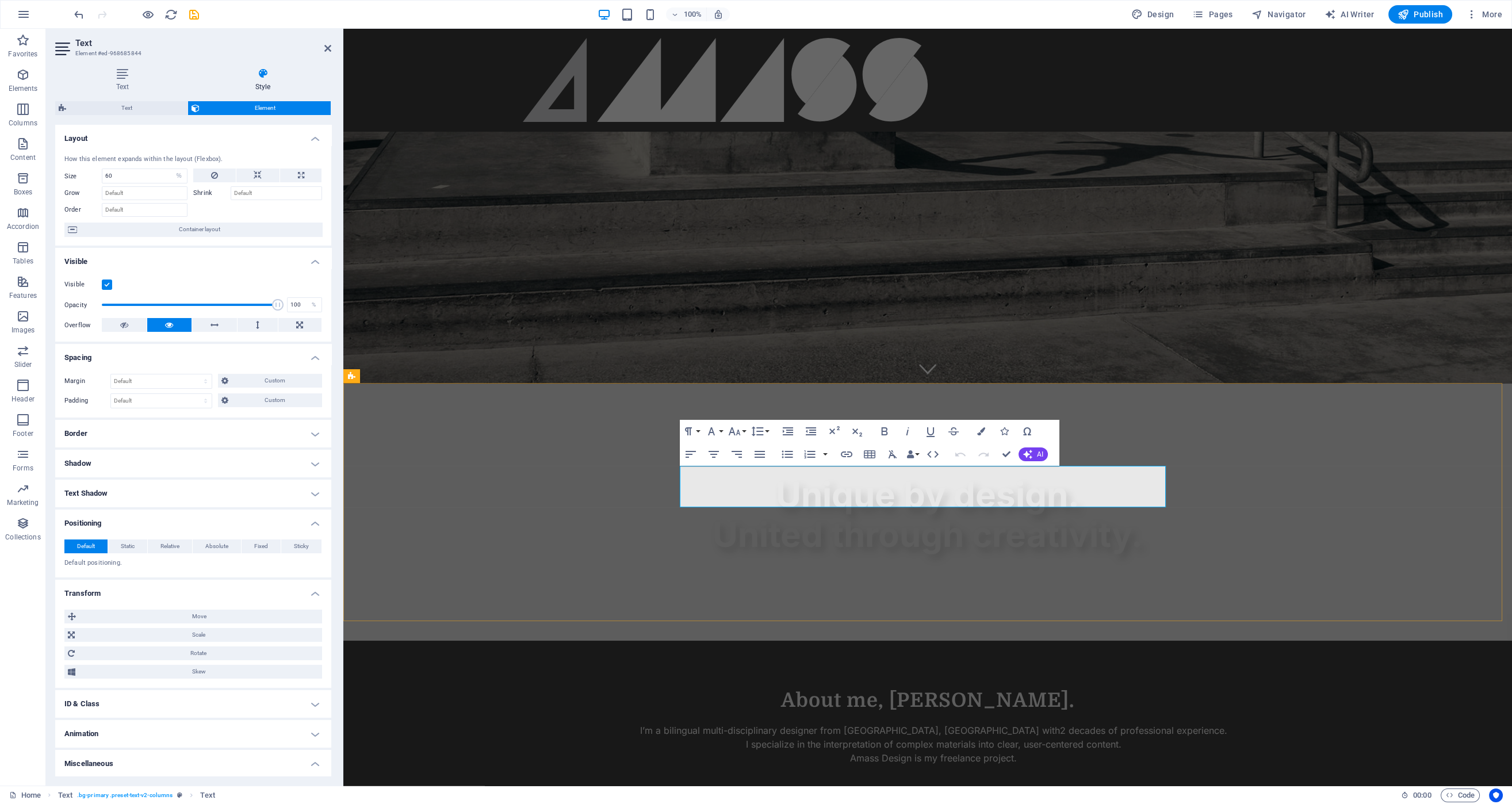
click at [1161, 723] on p "I’m a bilingual multi-disciplinary designer from Ottawa, Ontario with 2 decades…" at bounding box center [933, 737] width 798 height 27
click at [1134, 723] on p "I’m a bilingual multi-disciplinary designer from Ottawa, Ontario with 2 decades…" at bounding box center [933, 737] width 798 height 27
click at [129, 179] on input "60" at bounding box center [144, 176] width 85 height 14
type input "55"
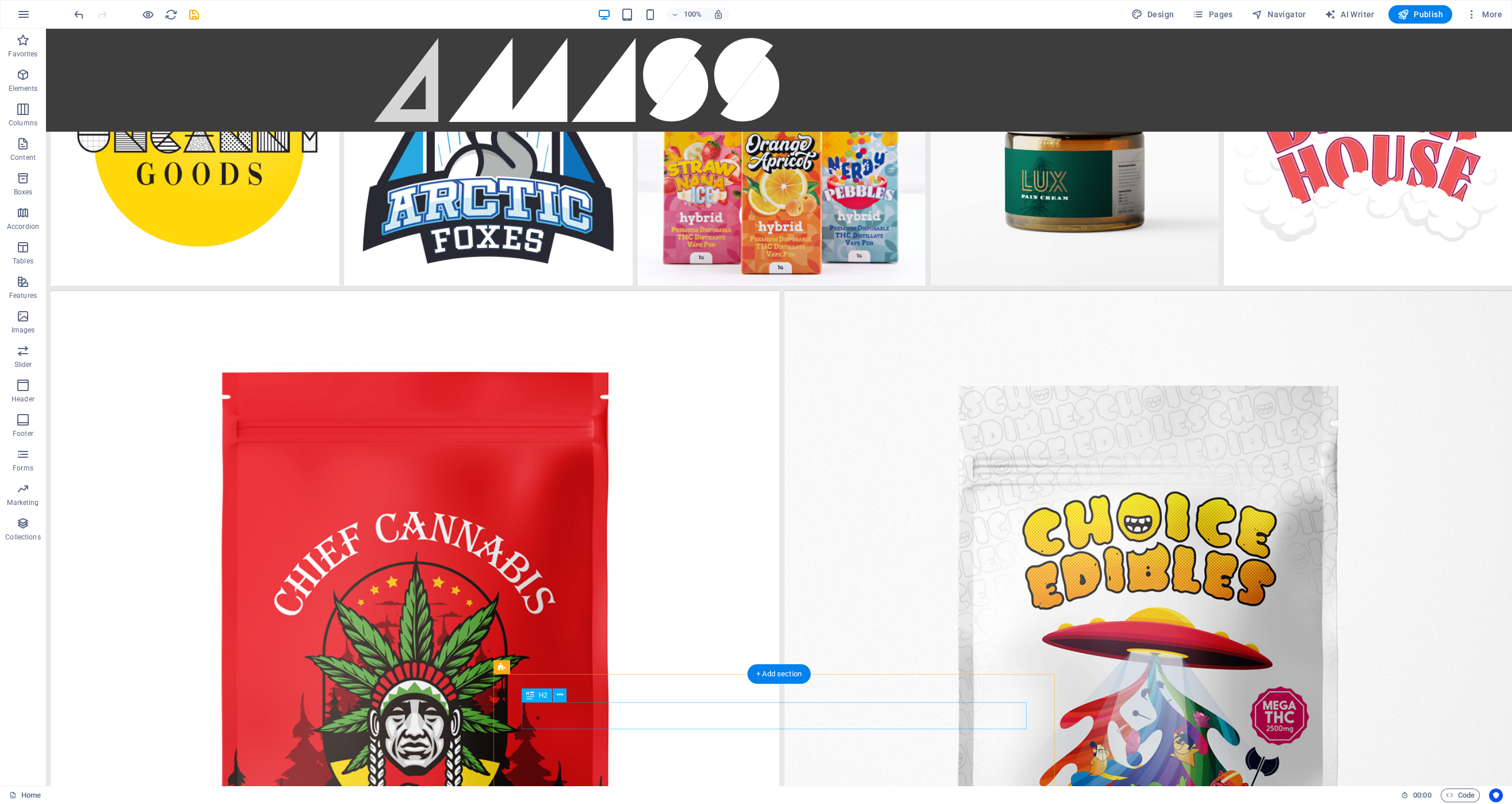
scroll to position [2138, 0]
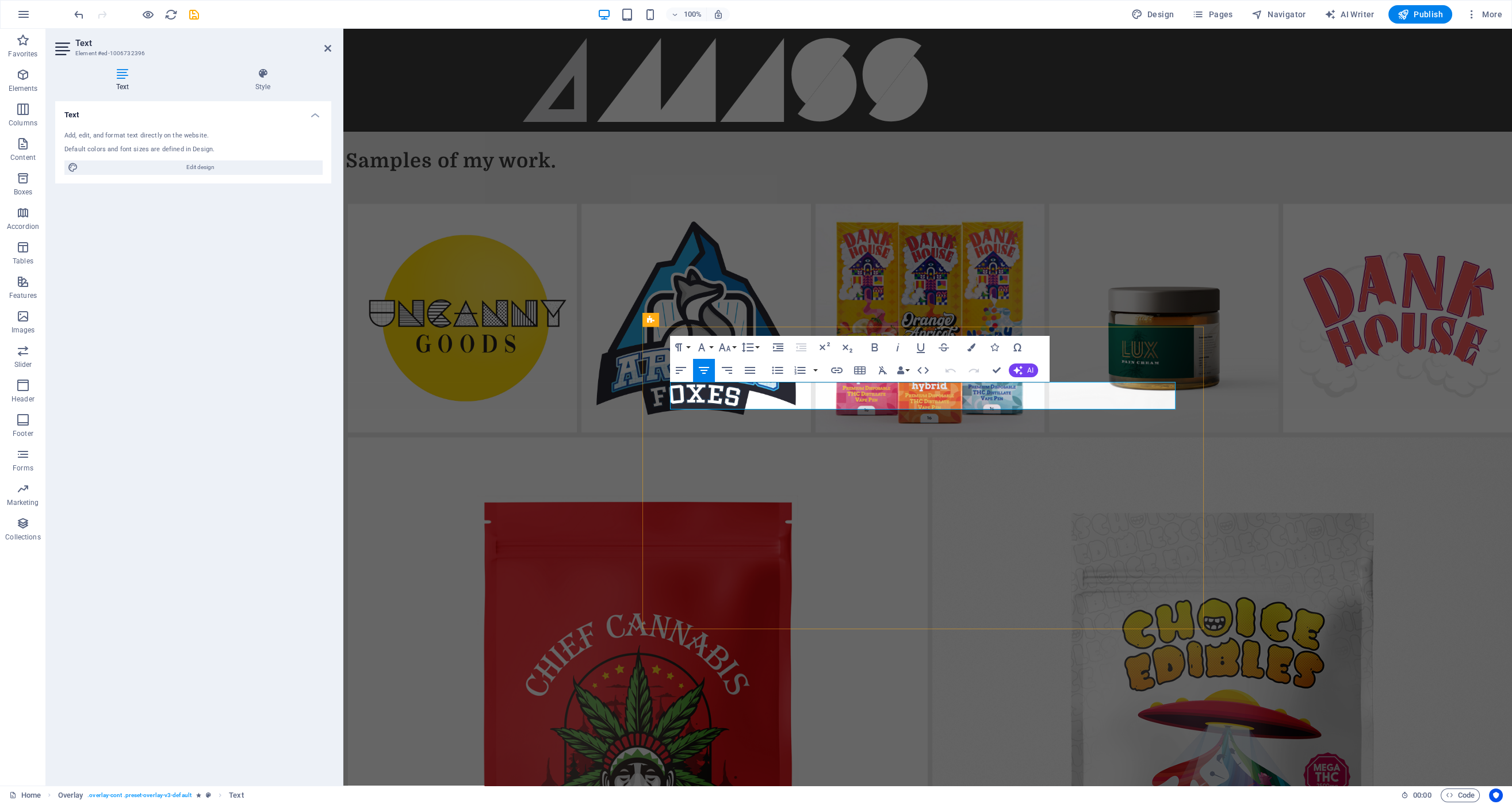
click at [1029, 372] on span "AI" at bounding box center [1031, 370] width 7 height 7
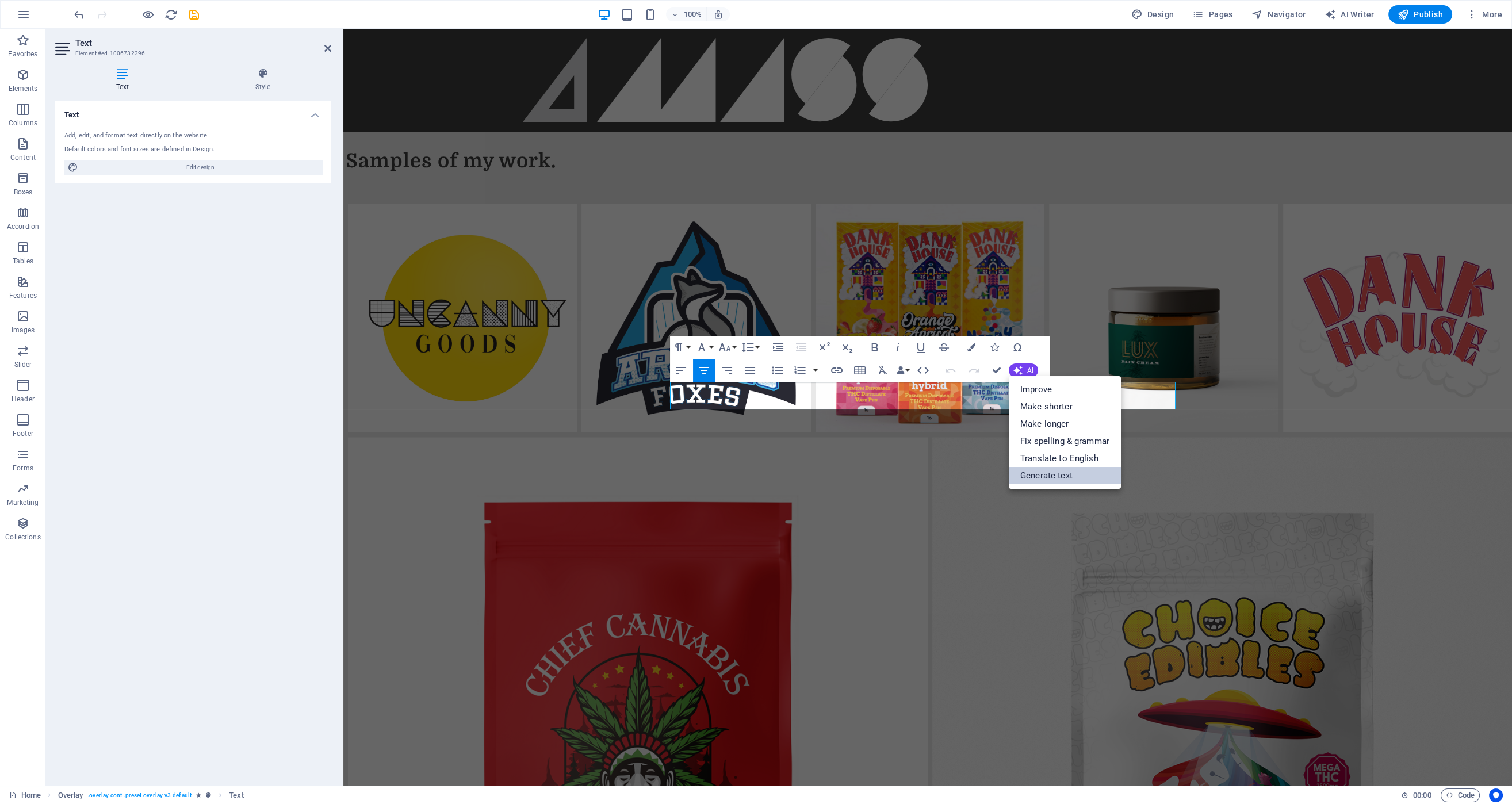
click at [1054, 473] on link "Generate text" at bounding box center [1065, 475] width 112 height 17
select select "English"
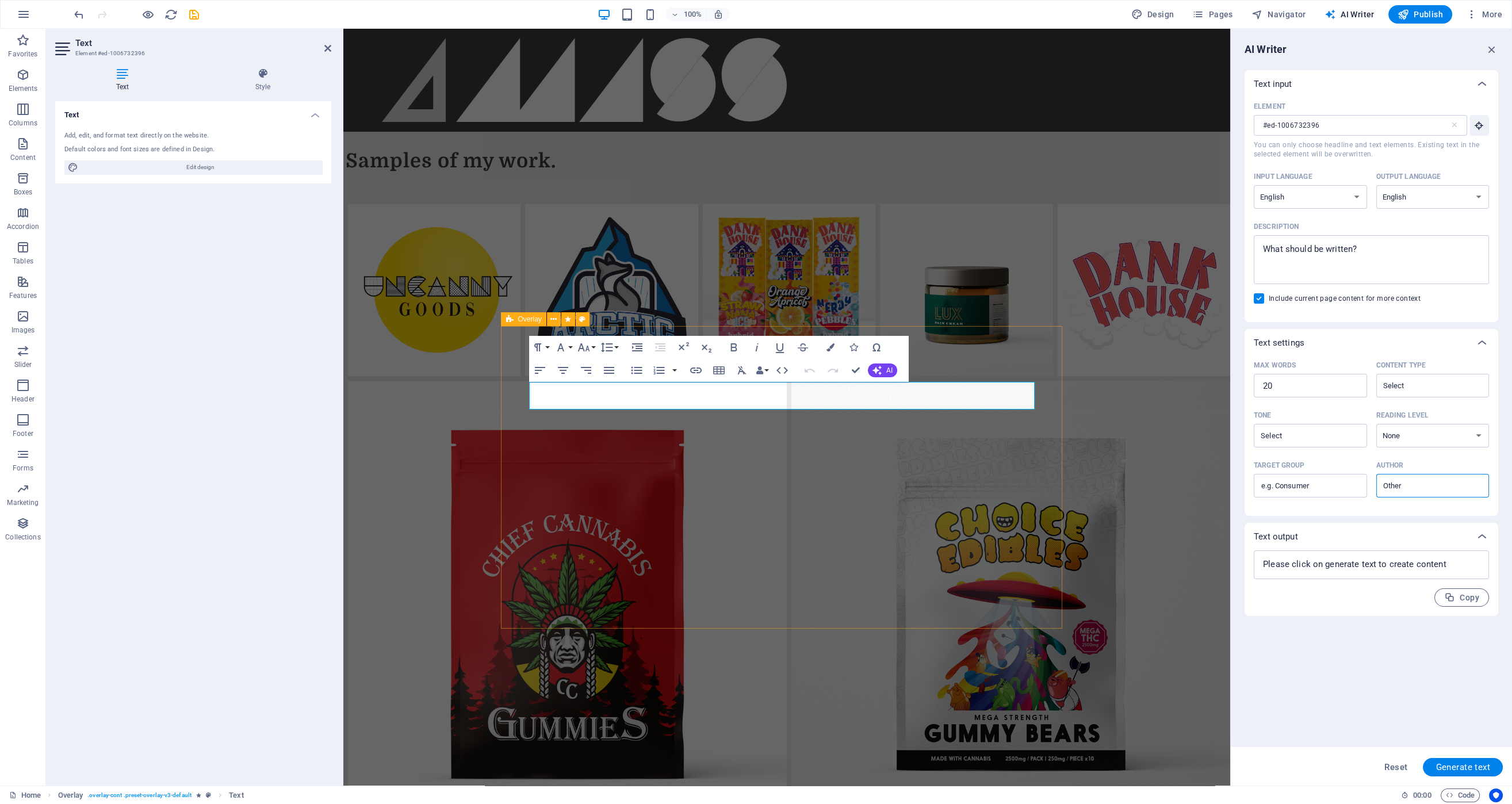
scroll to position [1733, 0]
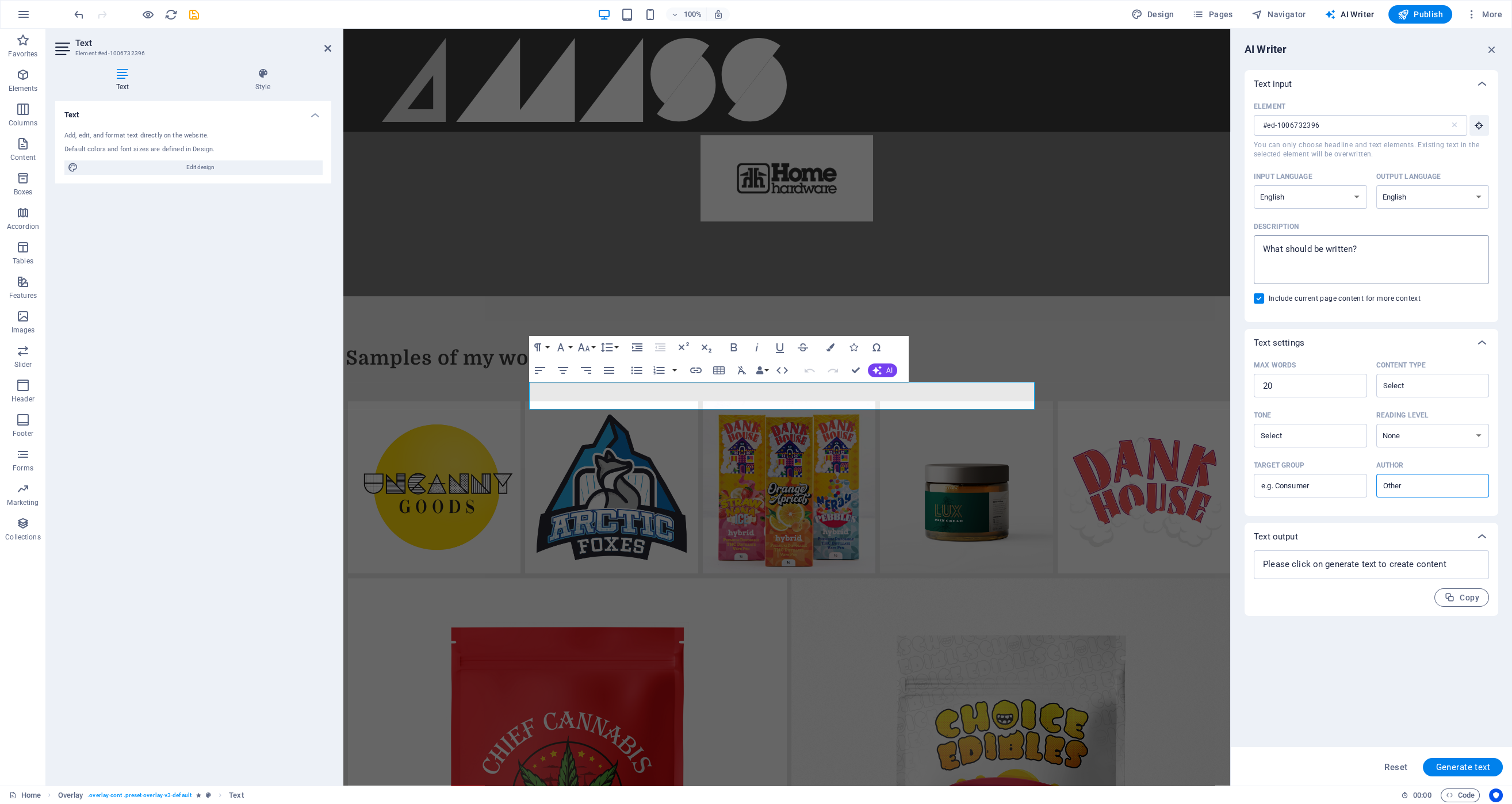
click at [1385, 248] on textarea "Description x ​" at bounding box center [1372, 260] width 224 height 37
type textarea "x"
click at [1417, 379] on input "Content type ​" at bounding box center [1423, 385] width 87 height 17
click at [1426, 413] on span "Marketing copy" at bounding box center [1415, 413] width 61 height 11
type input "Marketing copy"
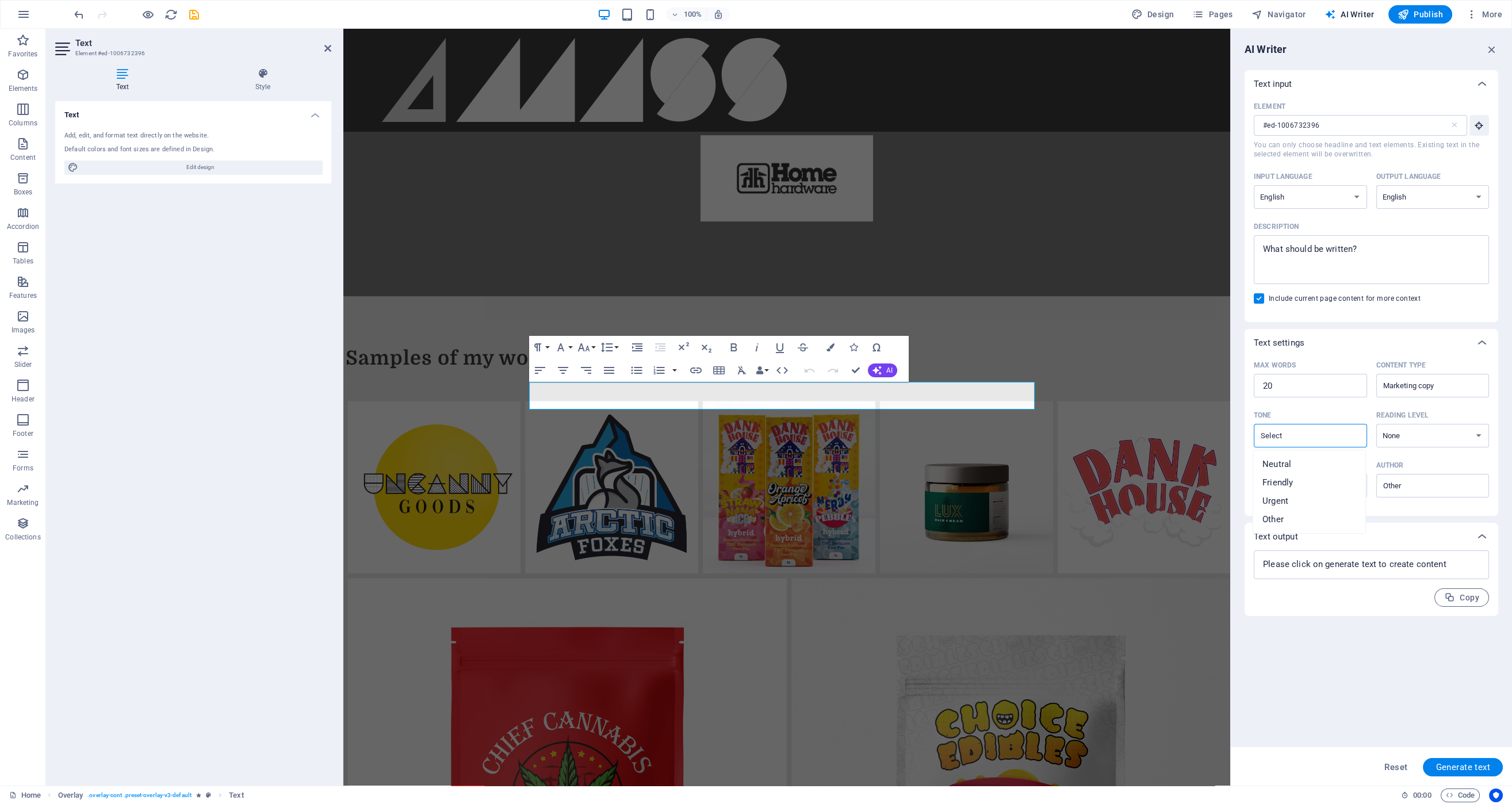
click at [1311, 436] on input "Tone ​" at bounding box center [1300, 435] width 87 height 17
click at [1301, 480] on li "Friendly" at bounding box center [1309, 483] width 112 height 19
type input "Friendly"
click at [1419, 443] on select "None Academic Adult Teen Child" at bounding box center [1433, 435] width 113 height 23
select select "Teen"
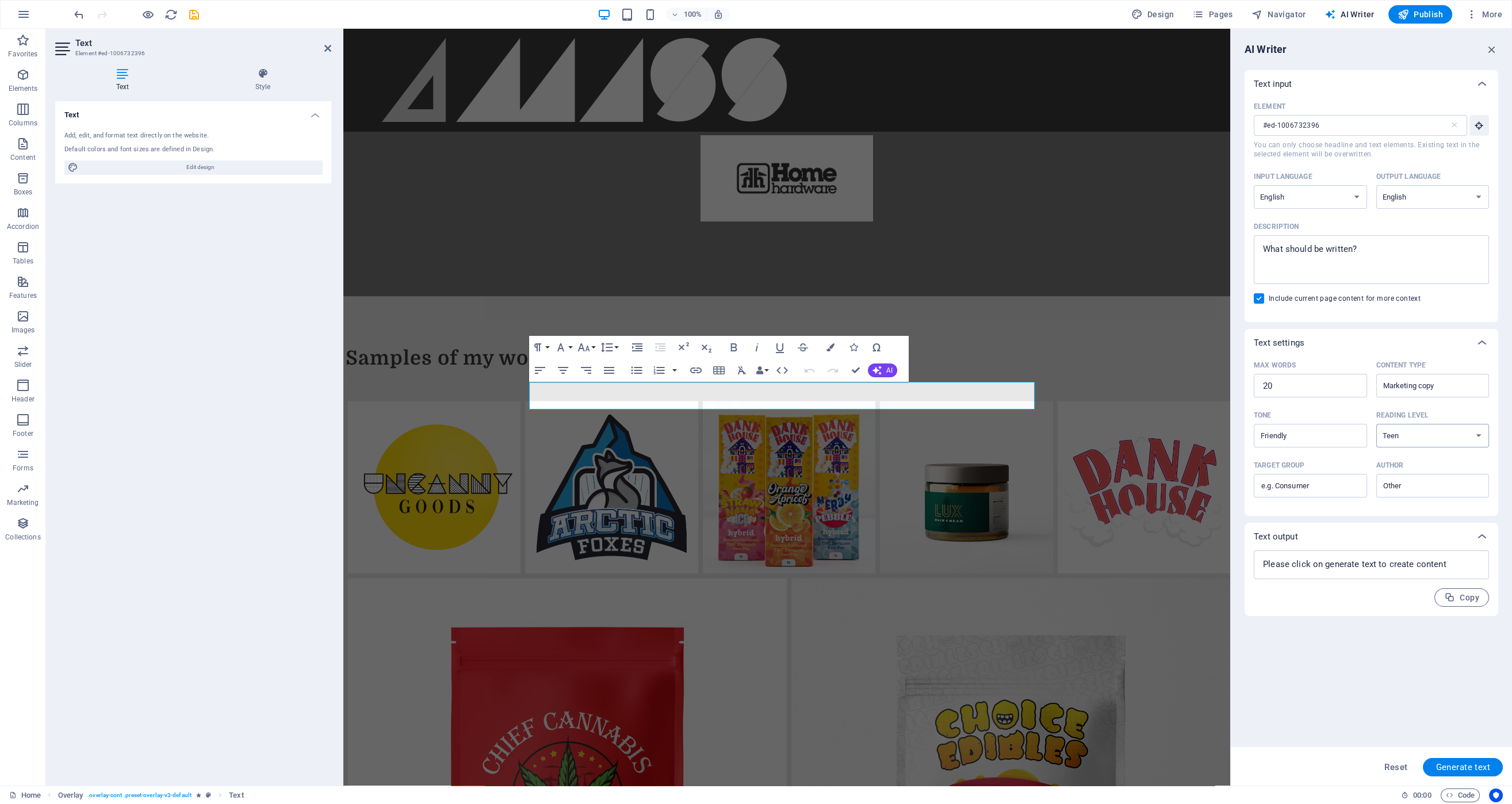
click at [1376, 424] on select "None Academic Adult Teen Child" at bounding box center [1433, 435] width 113 height 23
click at [1312, 482] on input "Target group ​" at bounding box center [1310, 486] width 113 height 19
click at [1421, 489] on input "Author ​" at bounding box center [1423, 485] width 87 height 17
click at [1421, 530] on span "Business owner" at bounding box center [1415, 532] width 62 height 11
type input "Business owner"
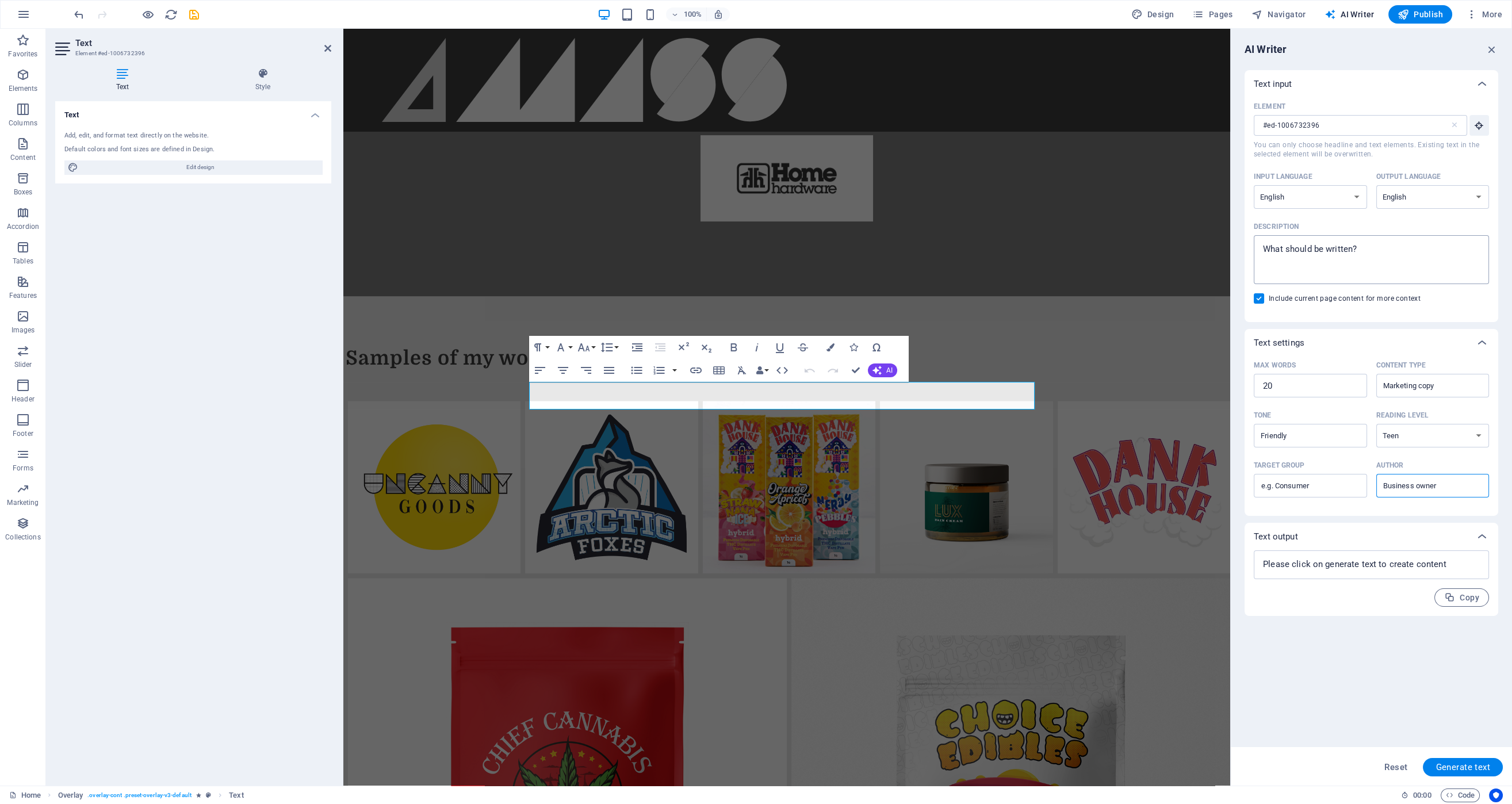
type textarea "x"
drag, startPoint x: 1393, startPoint y: 254, endPoint x: 1233, endPoint y: 248, distance: 160.1
click at [1233, 248] on div "AI Writer Text input Element #ed-1006732396 ​ You can only choose headline and …" at bounding box center [1371, 407] width 281 height 757
click at [1295, 247] on textarea "Description x ​" at bounding box center [1372, 260] width 224 height 37
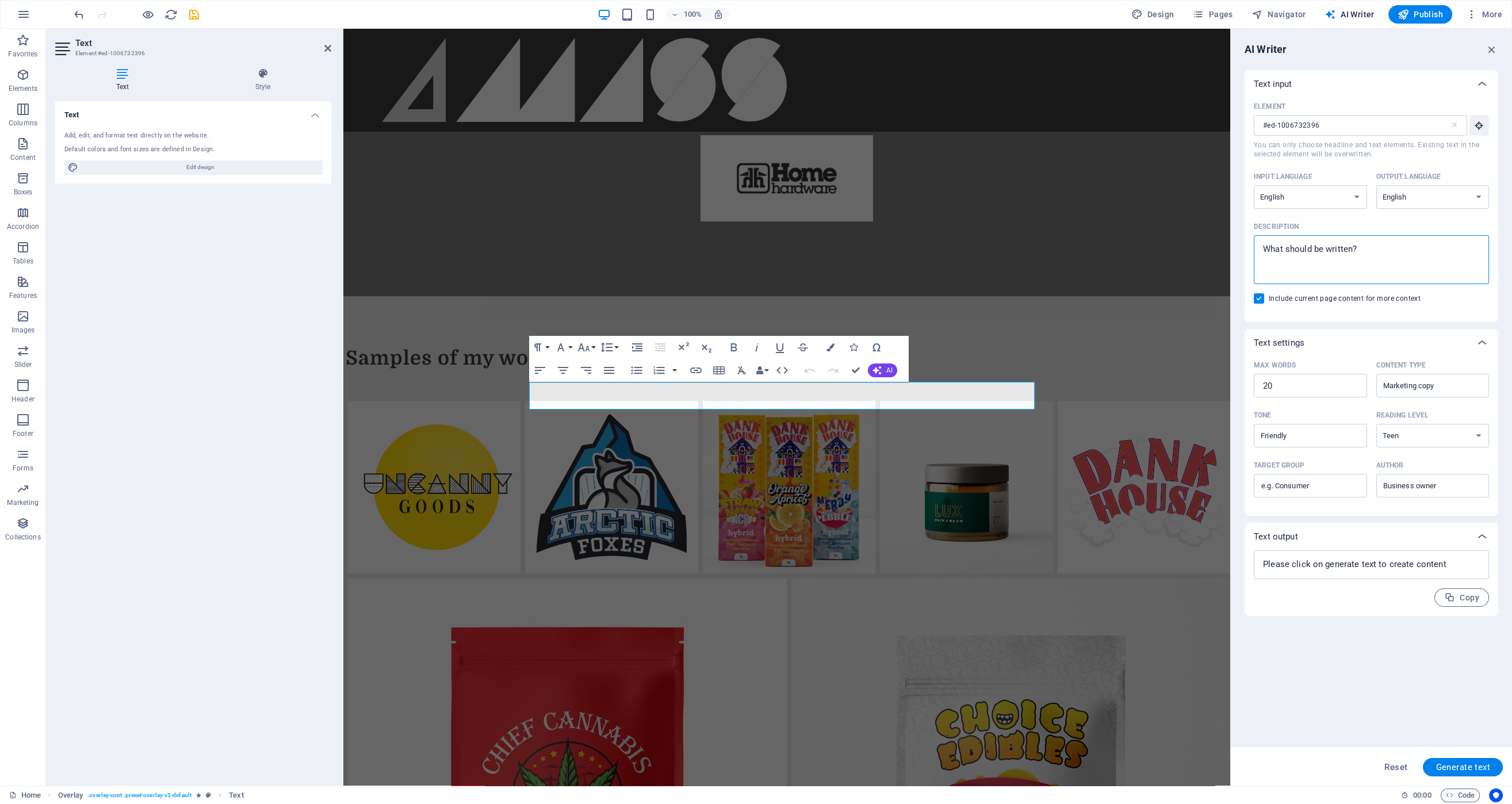
click at [1295, 247] on textarea "Description x ​" at bounding box center [1372, 260] width 224 height 37
type textarea "C"
type textarea "x"
type textarea "Co"
type textarea "x"
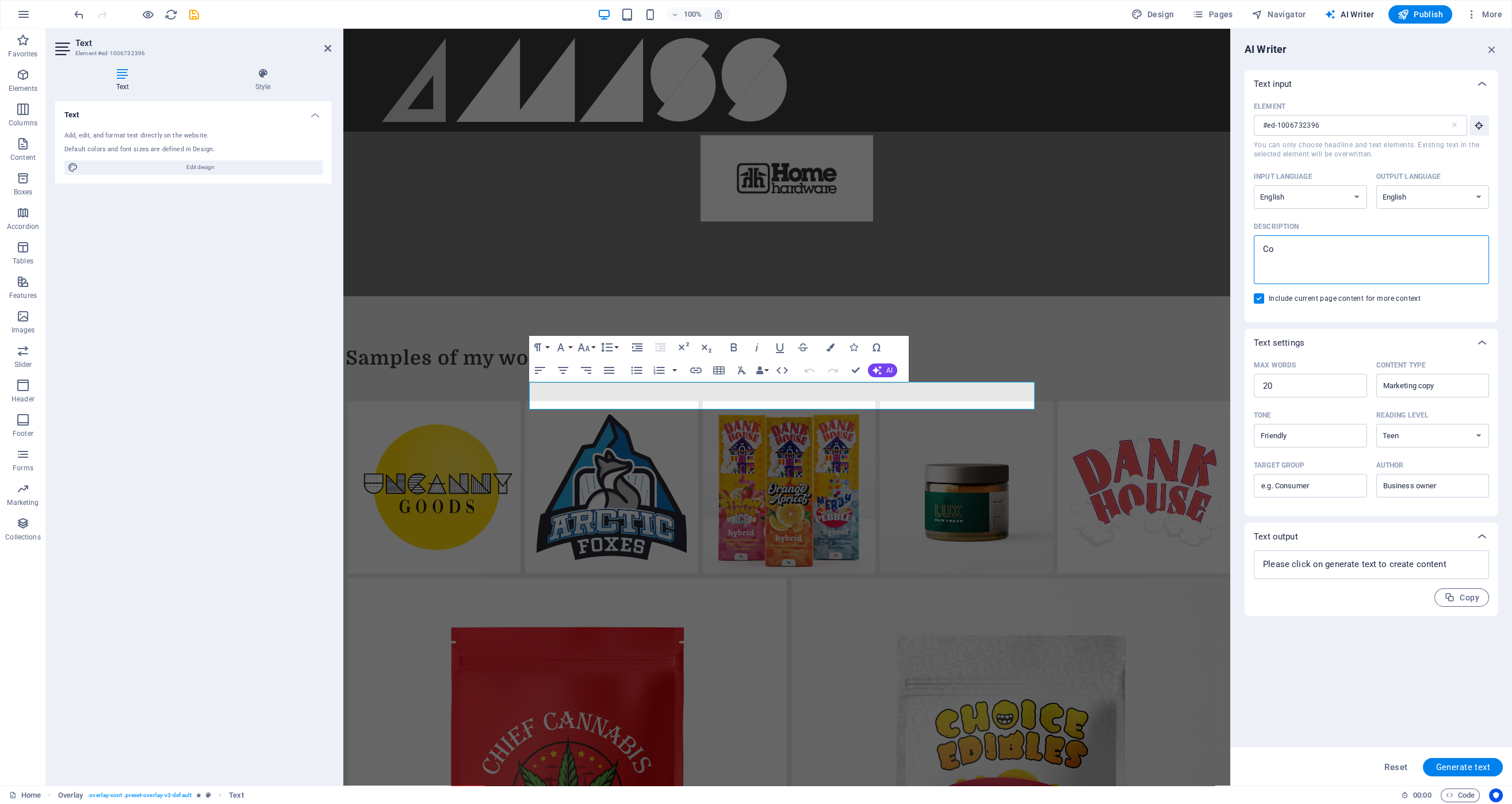
type textarea "Con"
type textarea "x"
type textarea "Cont"
type textarea "x"
type textarea "Conta"
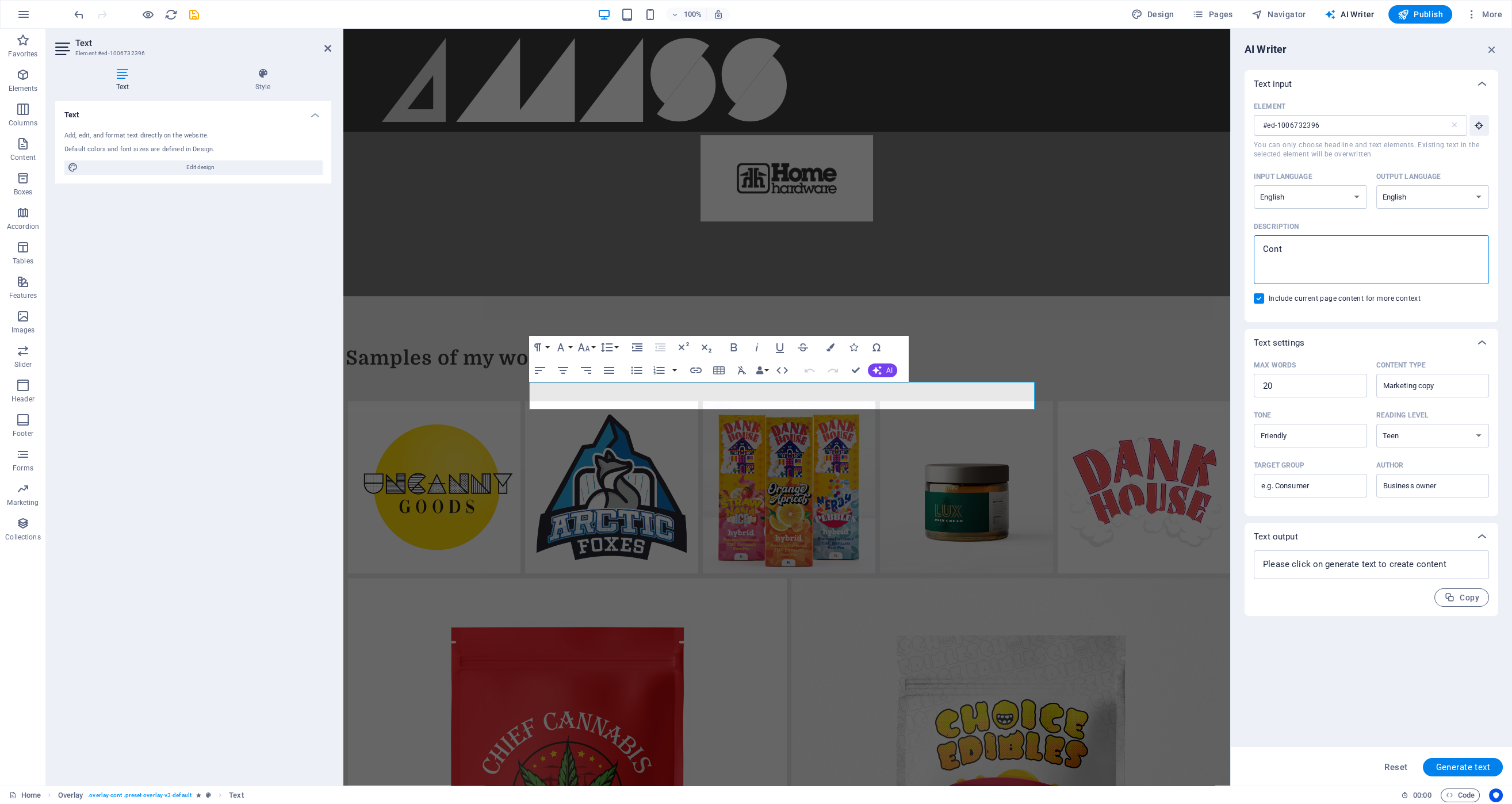
type textarea "x"
type textarea "Contac"
type textarea "x"
type textarea "Contact"
type textarea "x"
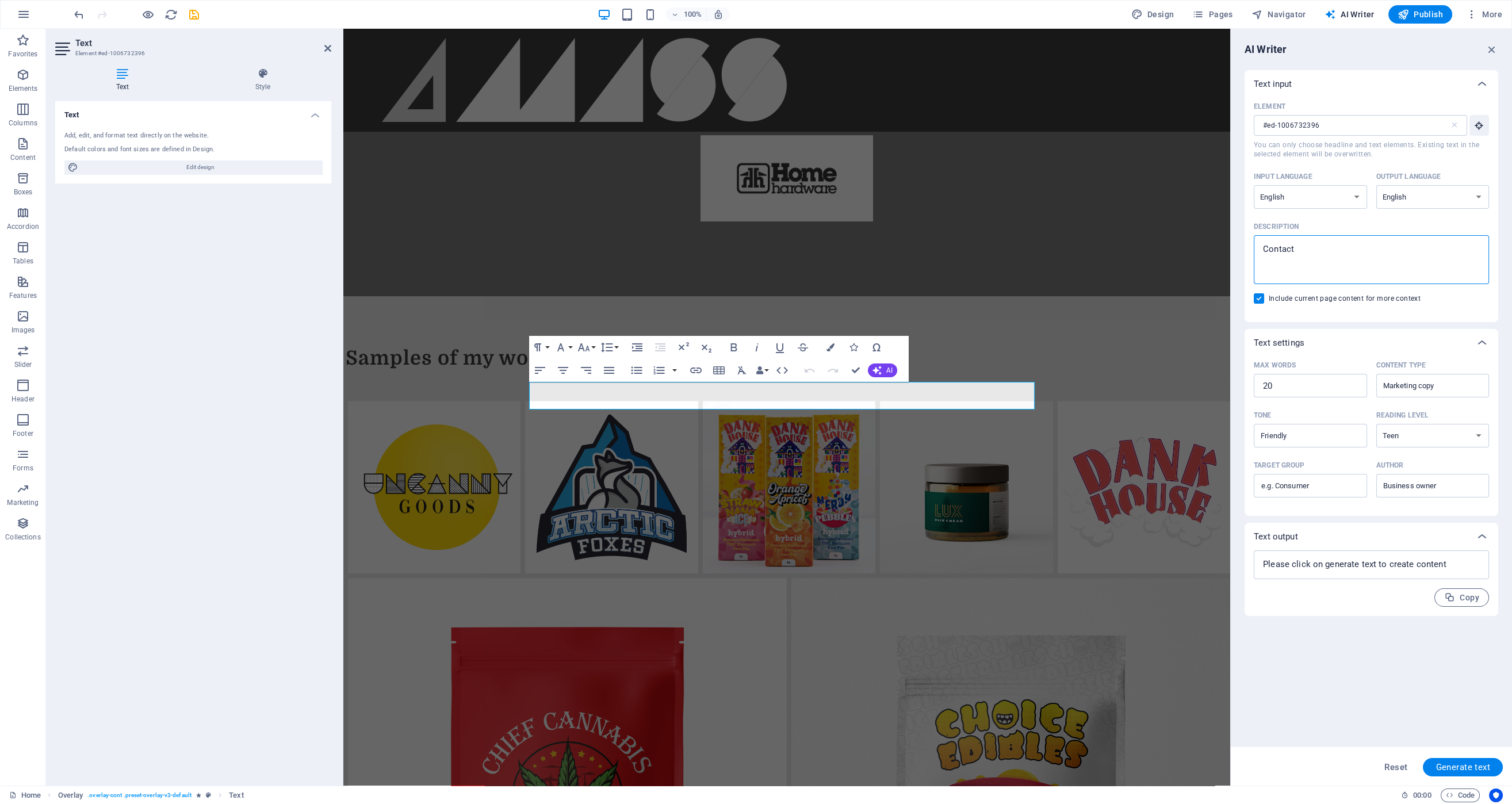
type textarea "Contact"
type textarea "x"
type textarea "Contact"
type textarea "x"
type textarea "Contact"
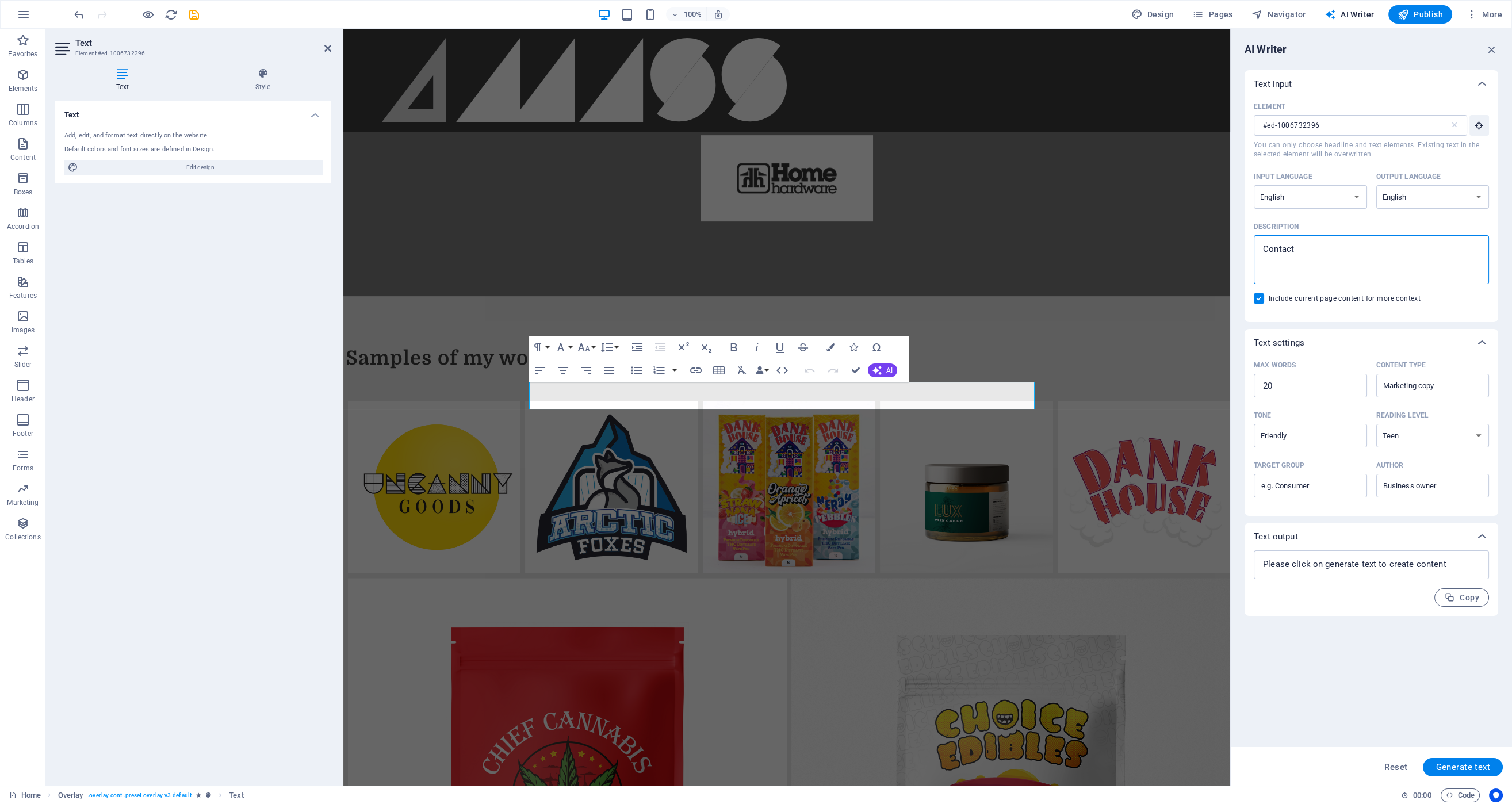
type textarea "x"
type textarea "Contact"
type textarea "x"
type textarea "Contact"
type textarea "x"
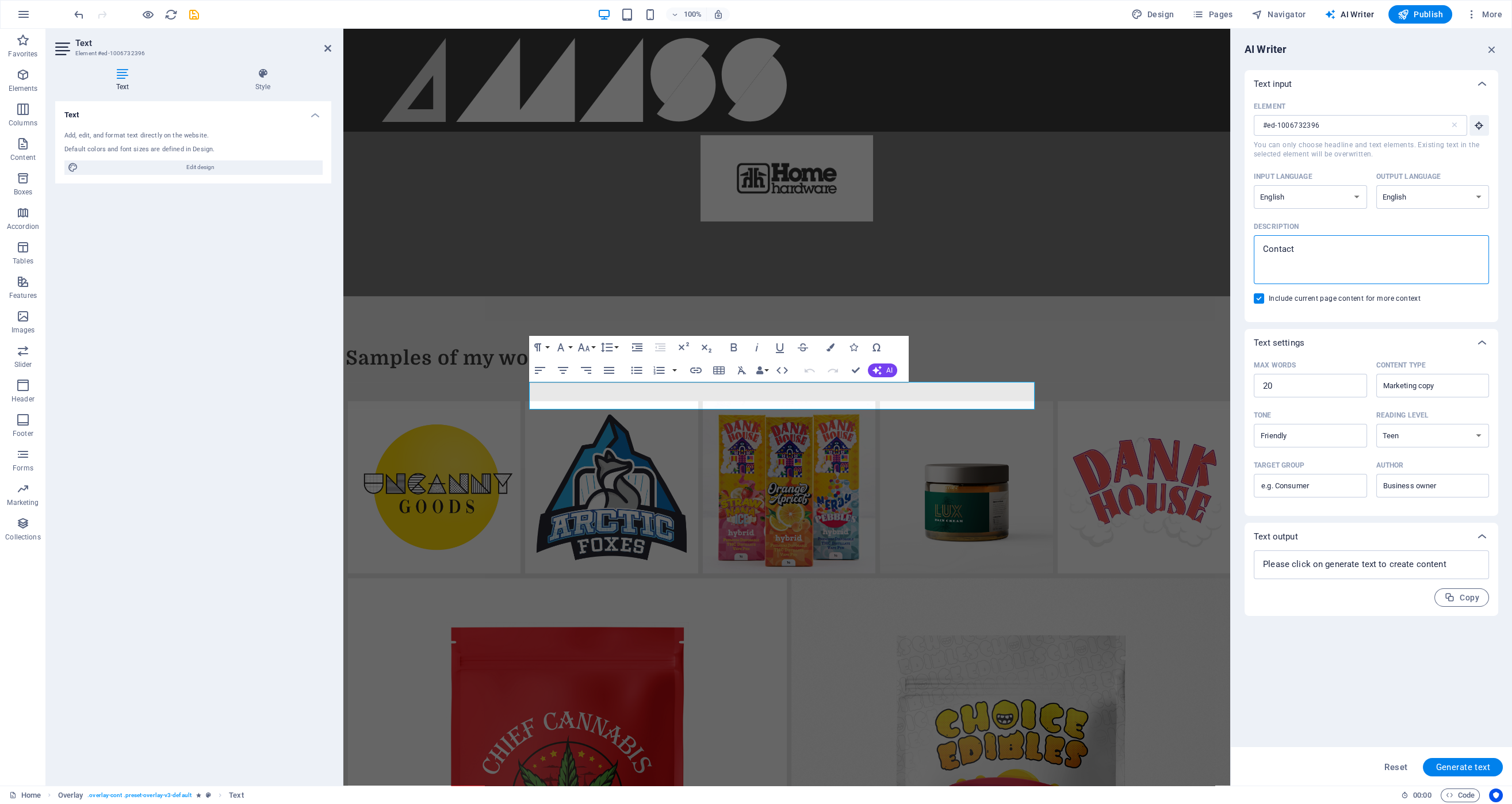
type textarea "Contact"
type textarea "x"
type textarea "Contact"
type textarea "x"
type textarea "Contact F"
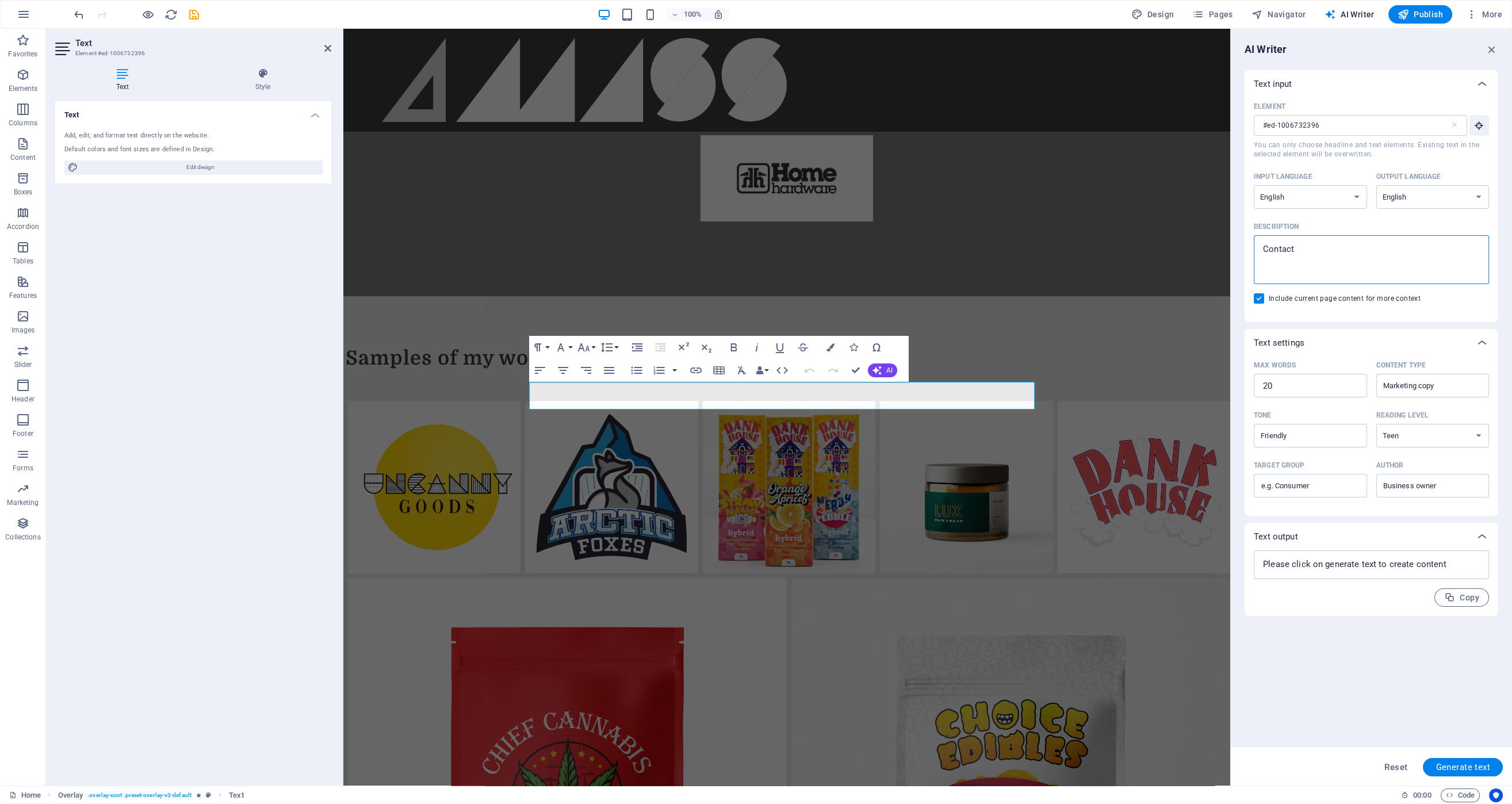
type textarea "x"
type textarea "Contact Fo"
type textarea "x"
type textarea "Contact For"
type textarea "x"
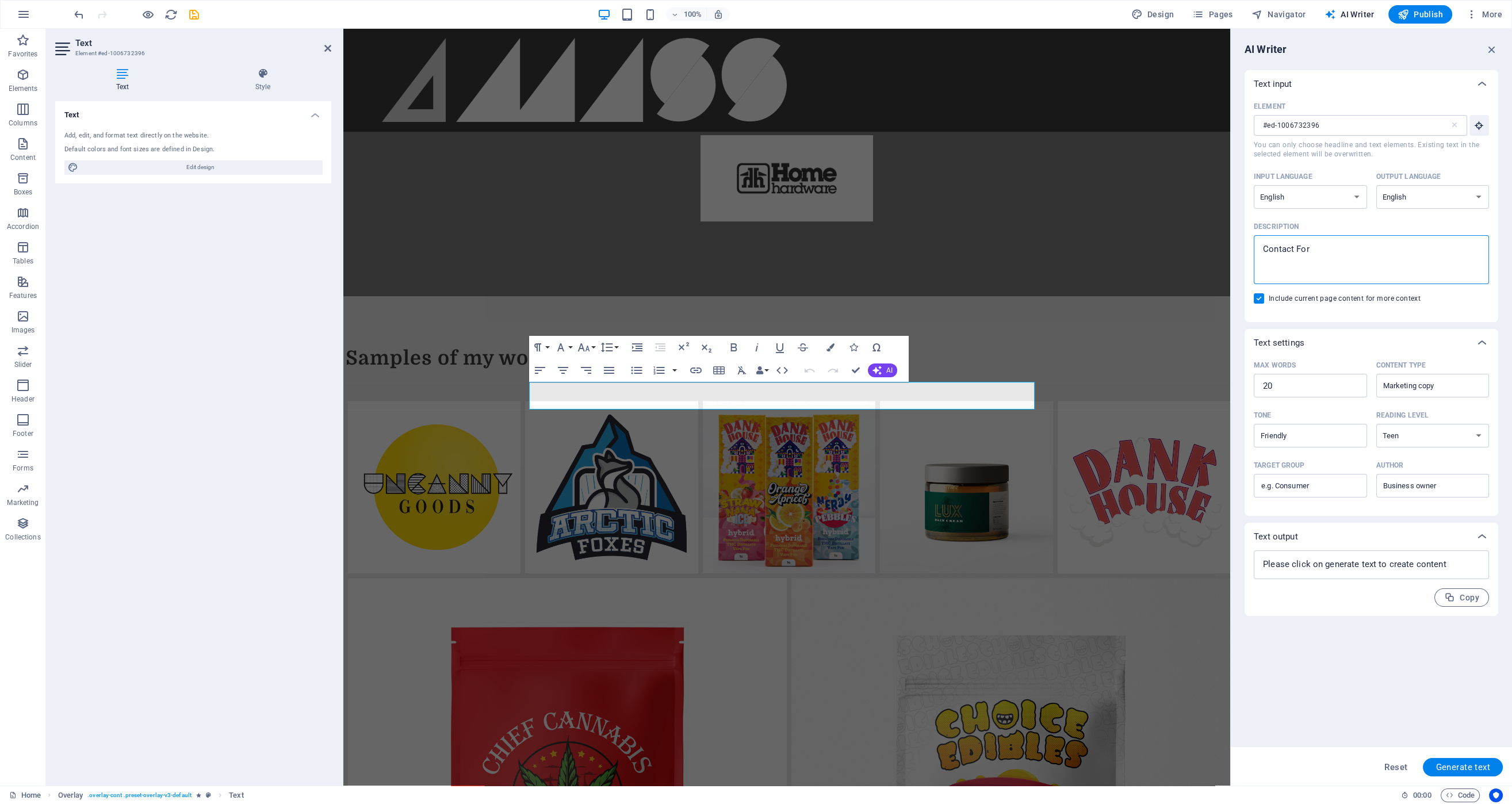
type textarea "Contact Form"
type textarea "x"
type textarea "Contact Form"
type textarea "x"
type textarea "Contact Form"
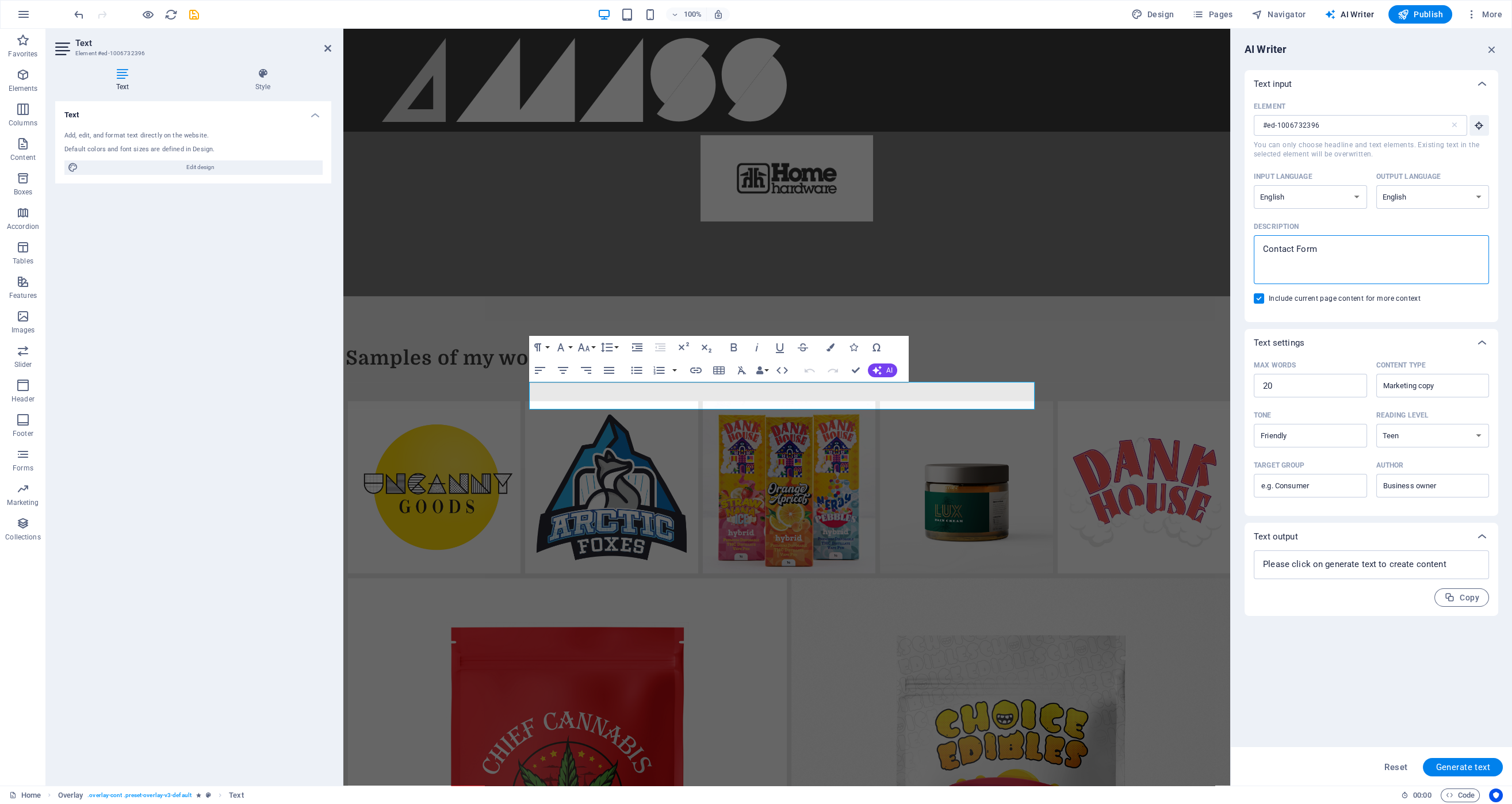
type textarea "x"
type textarea "Contact Form"
type textarea "x"
type textarea "Contact Form c"
type textarea "x"
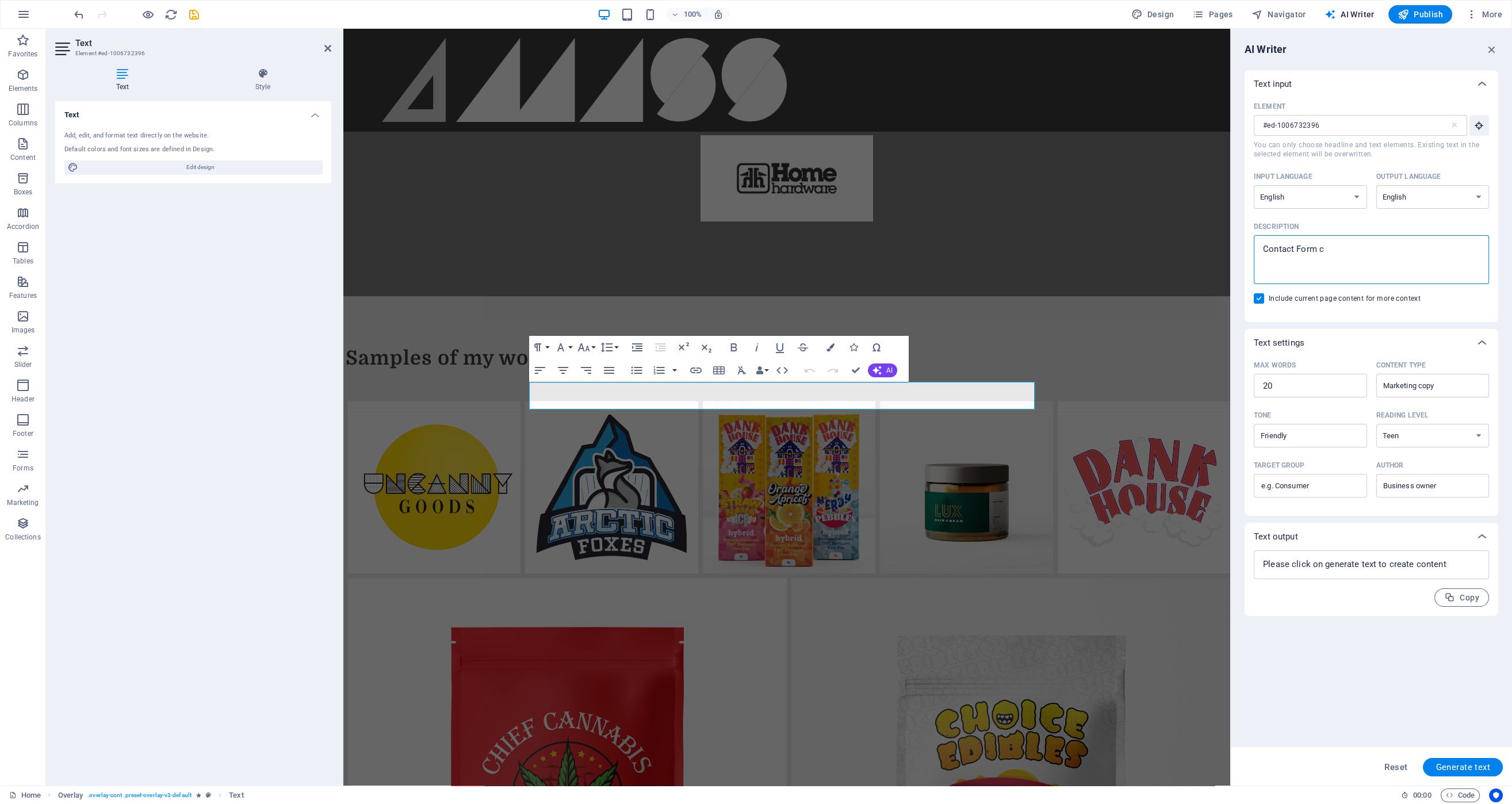
type textarea "Contact Form ca"
type textarea "x"
type textarea "Contact Form cal"
type textarea "x"
type textarea "Contact Form call"
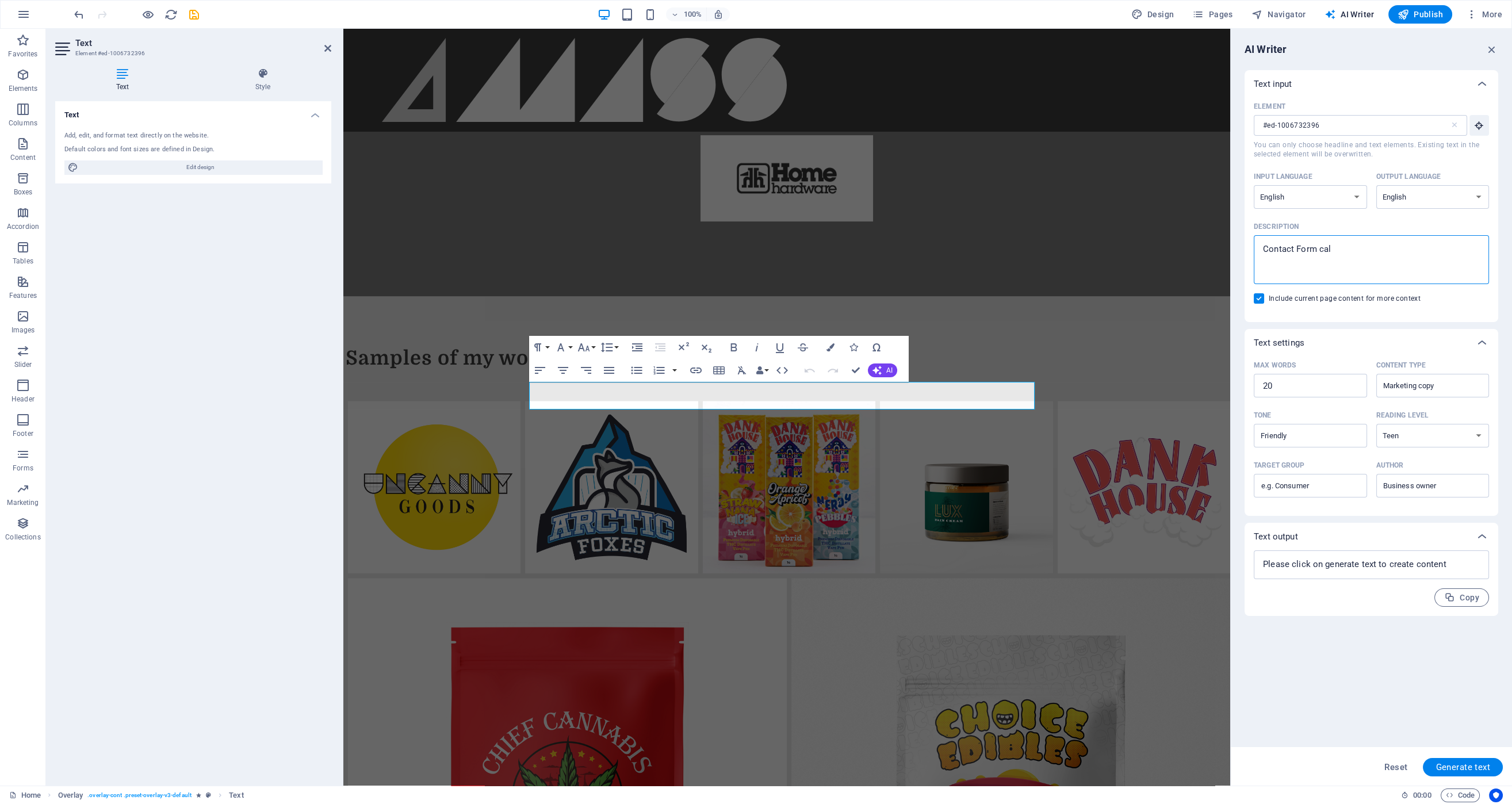
type textarea "x"
type textarea "Contact Form call"
type textarea "x"
type textarea "Contact Form call t"
type textarea "x"
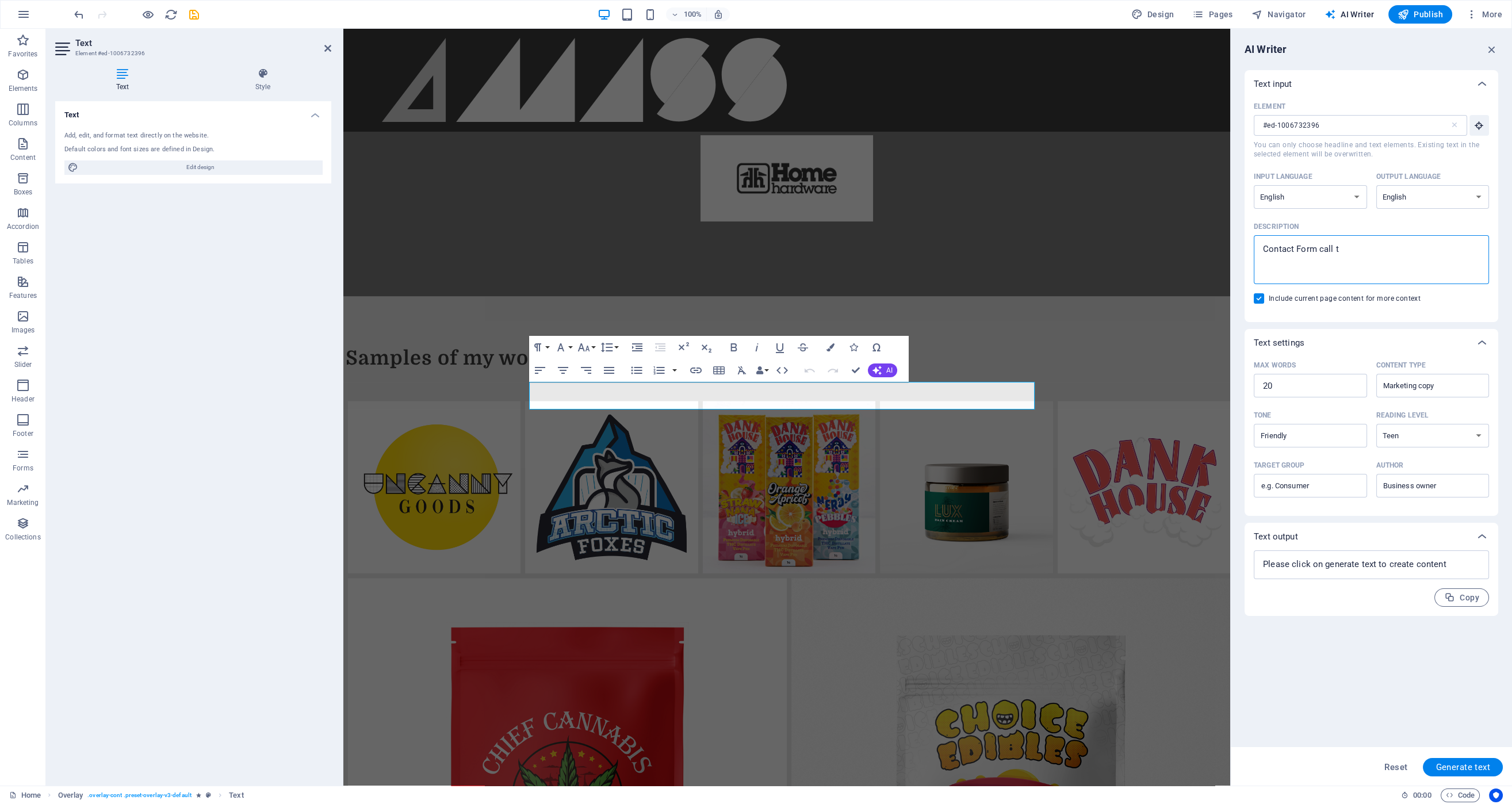
type textarea "Contact Form call to"
type textarea "x"
type textarea "Contact Form call to"
type textarea "x"
type textarea "Contact Form call to a"
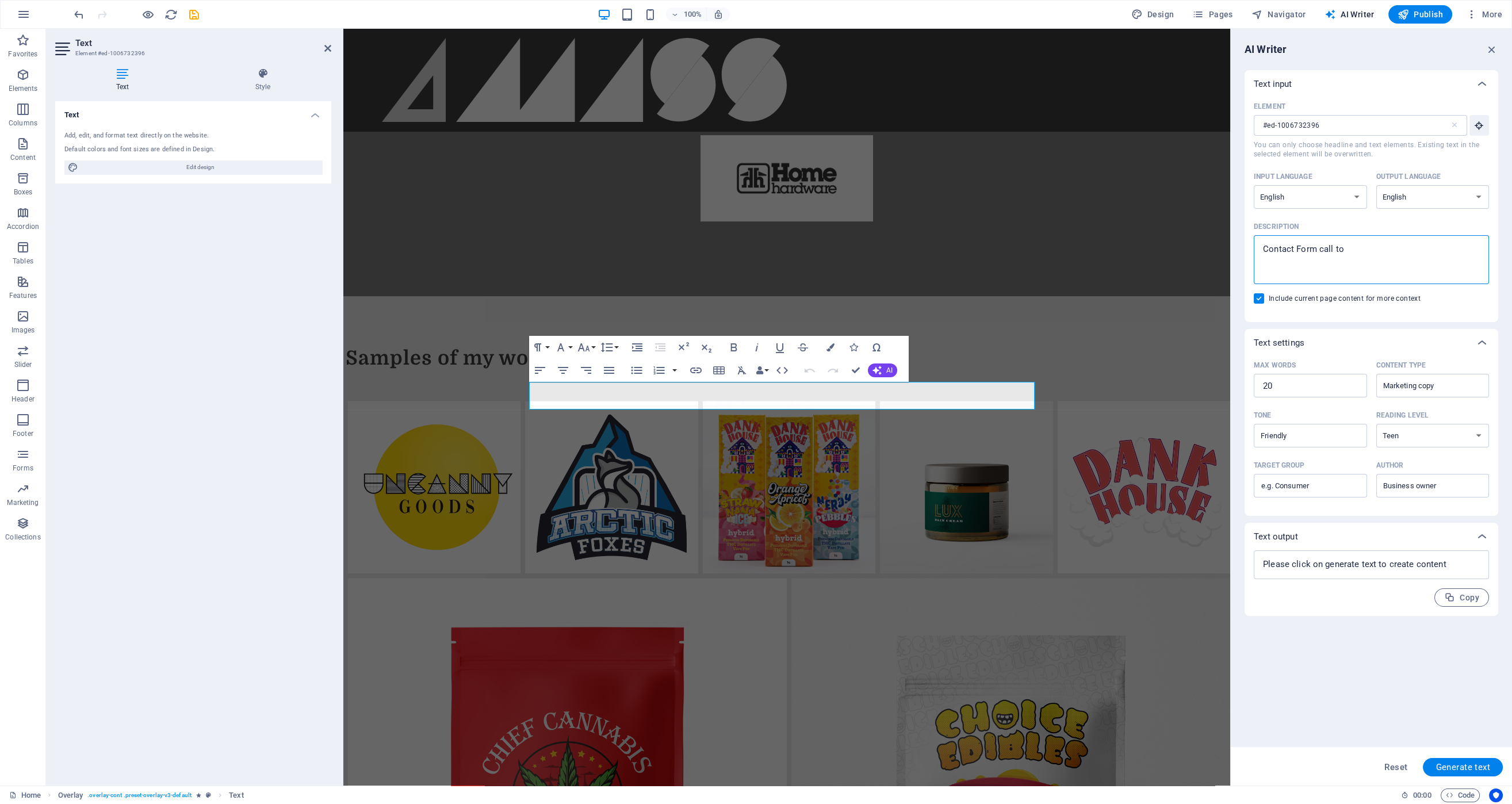
type textarea "x"
type textarea "Contact Form call to ac"
type textarea "x"
type textarea "Contact Form call to aci"
type textarea "x"
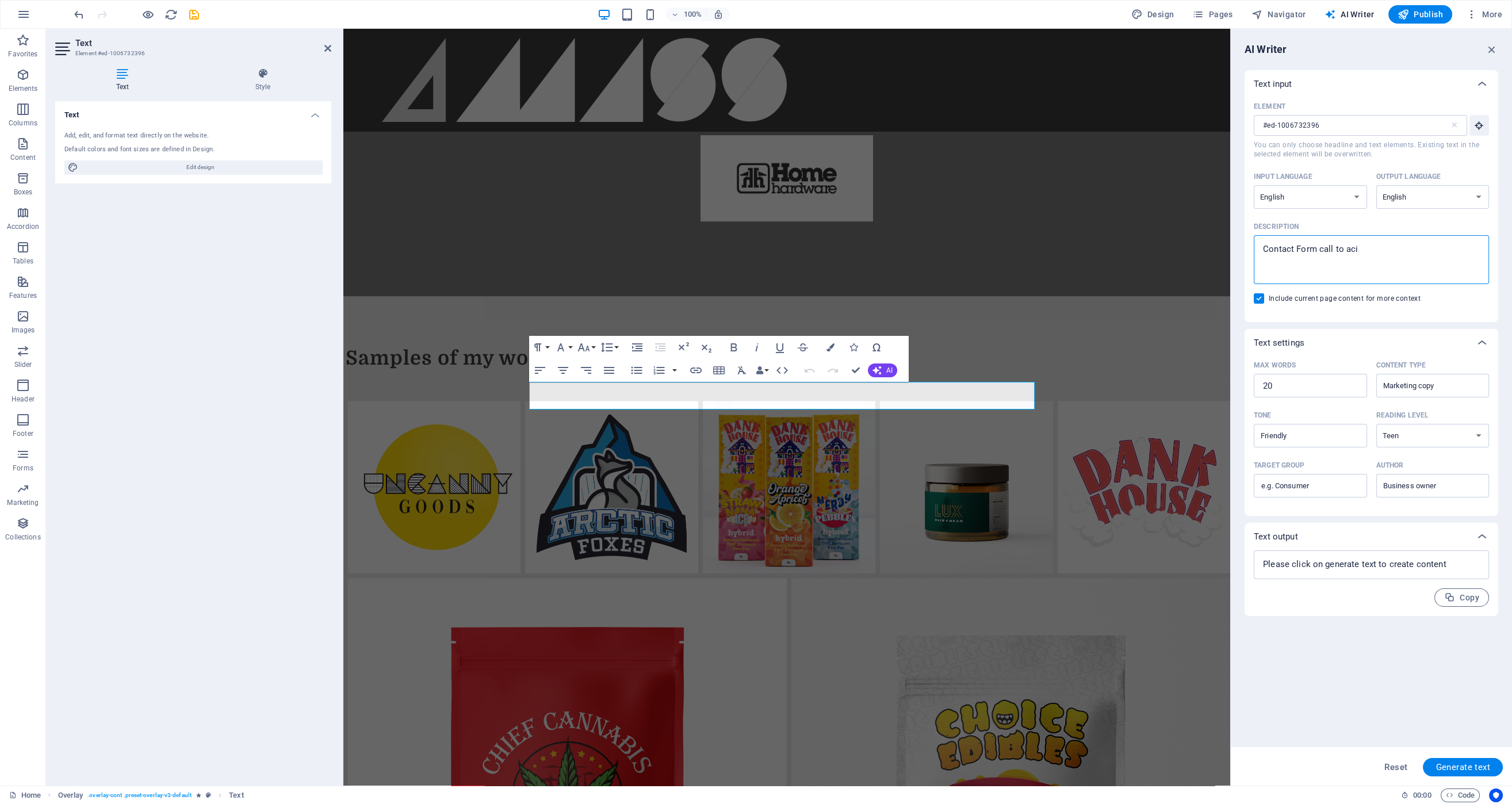
type textarea "Contact Form call to acio"
type textarea "x"
type textarea "Contact Form call to aci"
type textarea "x"
type textarea "Contact Form call to ac"
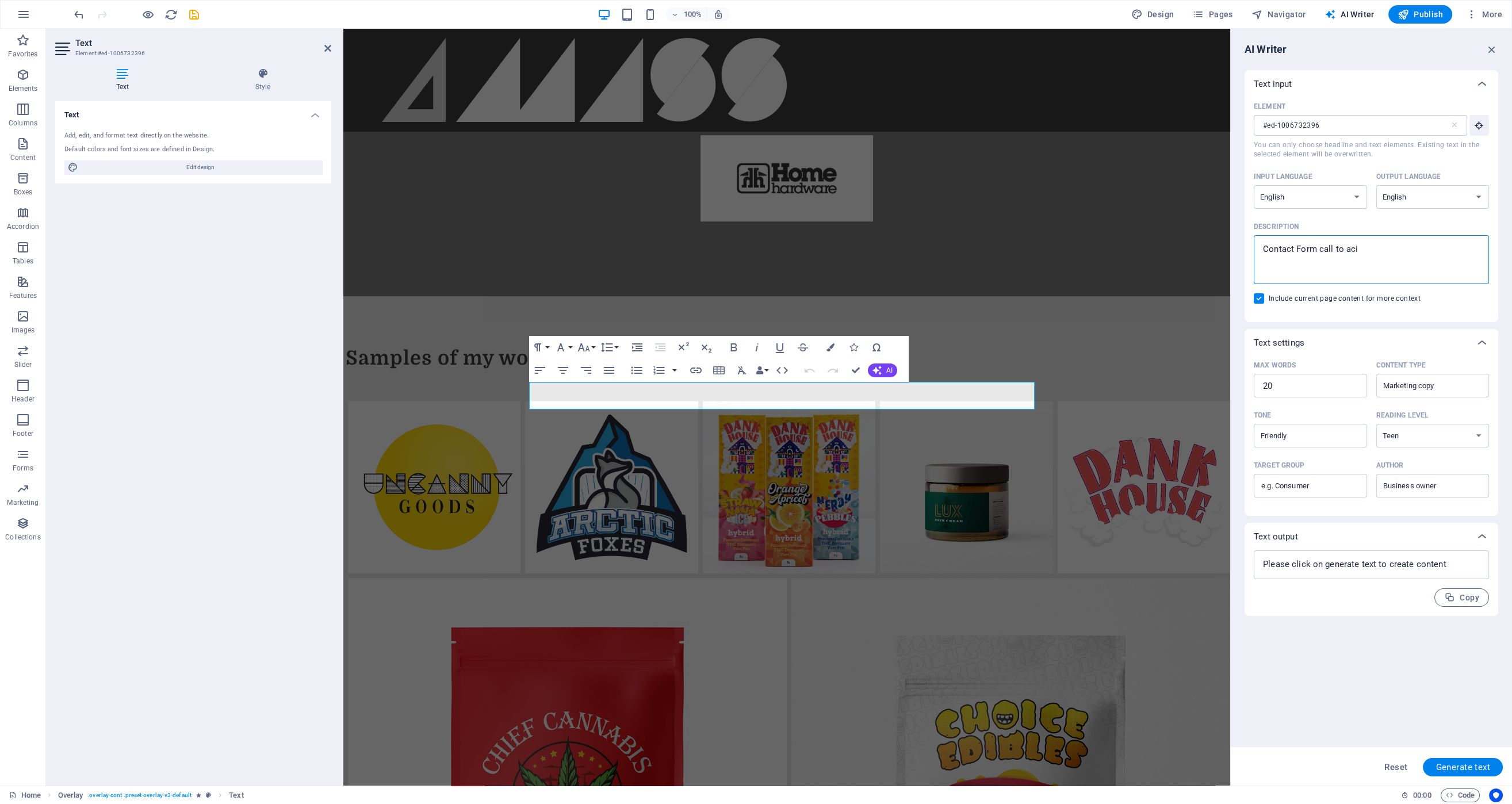
type textarea "x"
type textarea "Contact Form call to act"
type textarea "x"
type textarea "Contact Form call to acti"
type textarea "x"
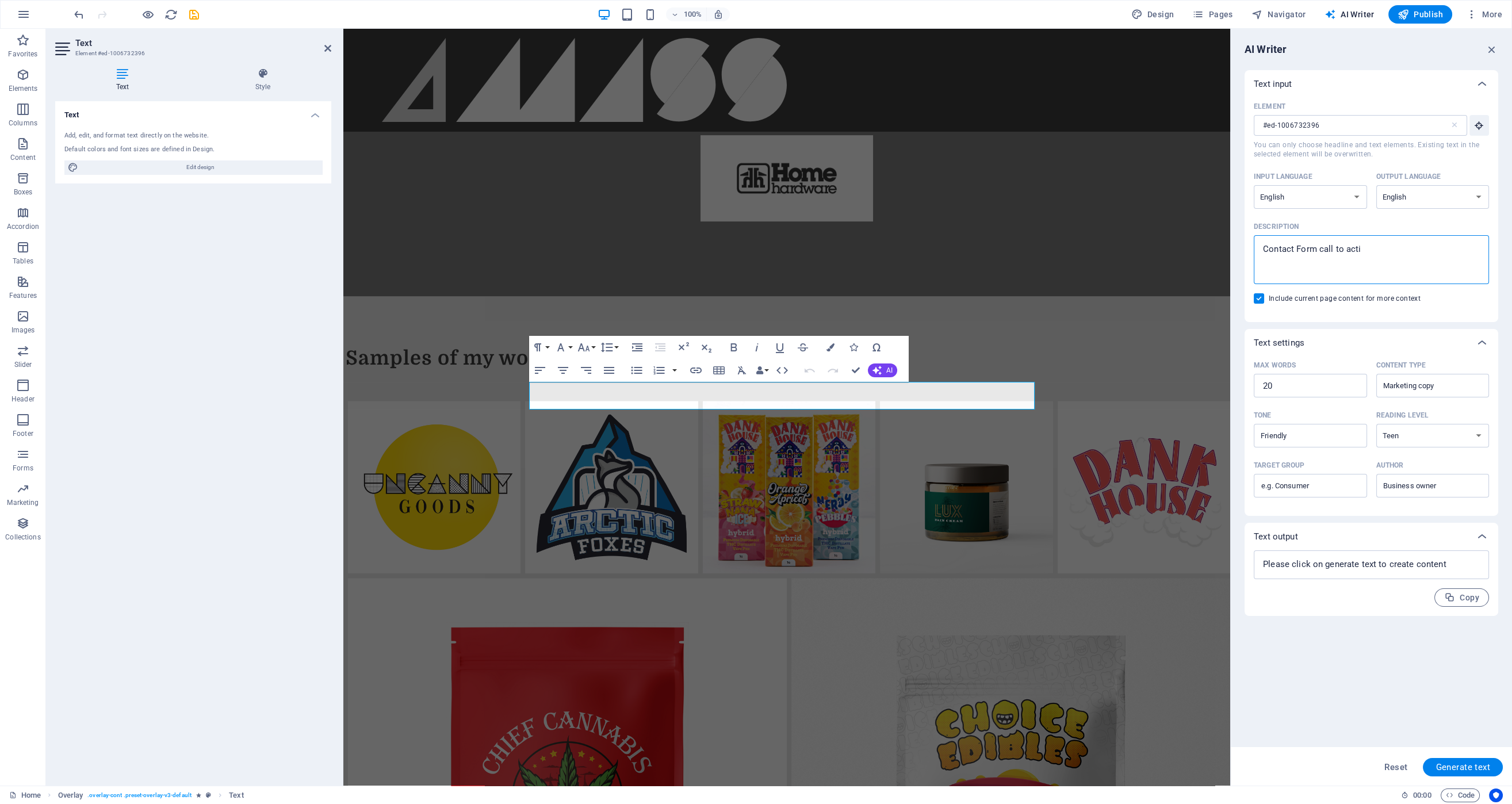
type textarea "Contact Form call to actio"
type textarea "x"
type textarea "Contact Form call to action"
type textarea "x"
type textarea "Contact Form call to action"
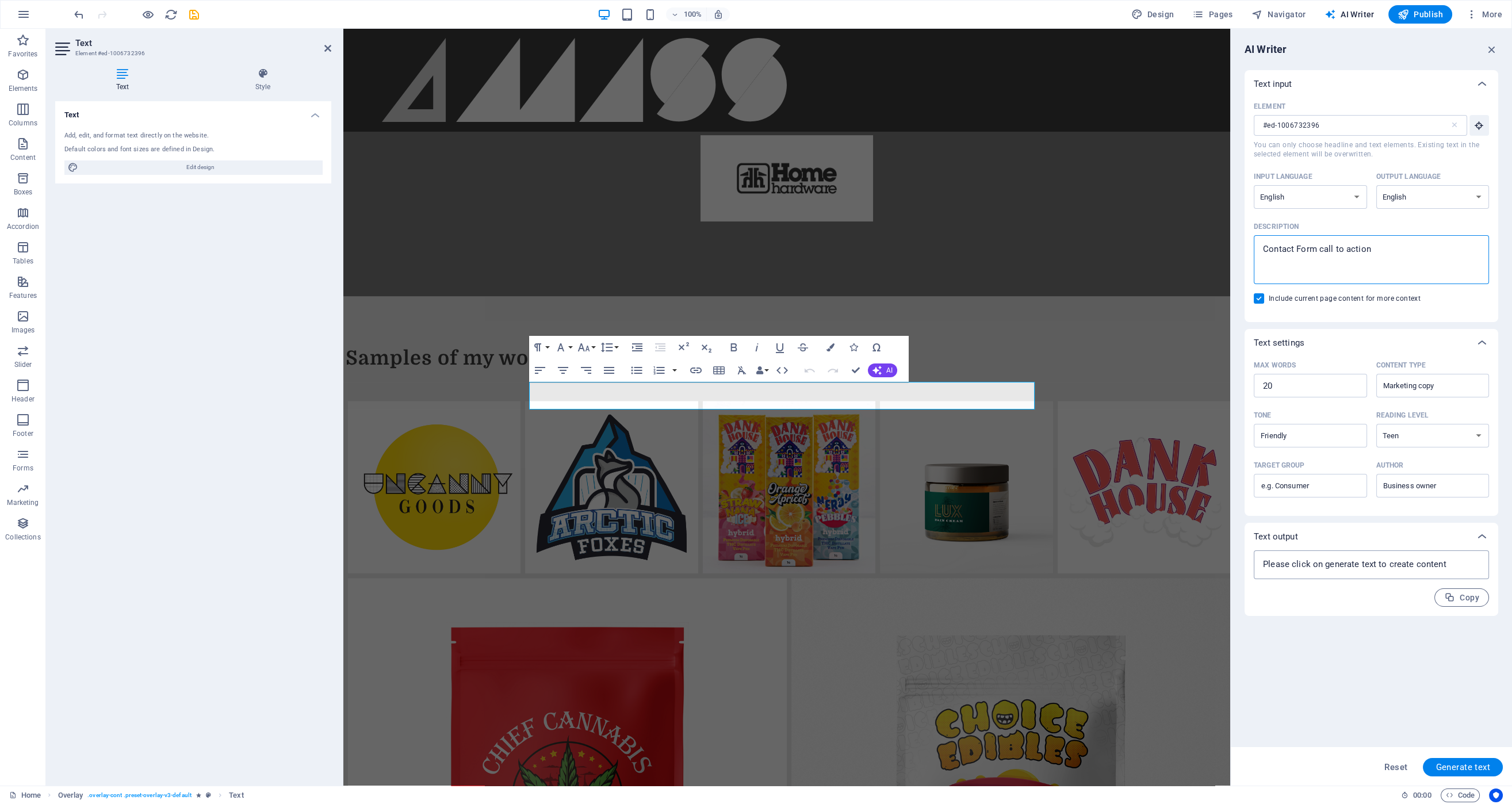
type textarea "x"
click at [1366, 568] on textarea at bounding box center [1372, 564] width 224 height 17
type textarea "x"
click at [1455, 773] on button "Generate text" at bounding box center [1463, 767] width 80 height 19
type textarea "x"
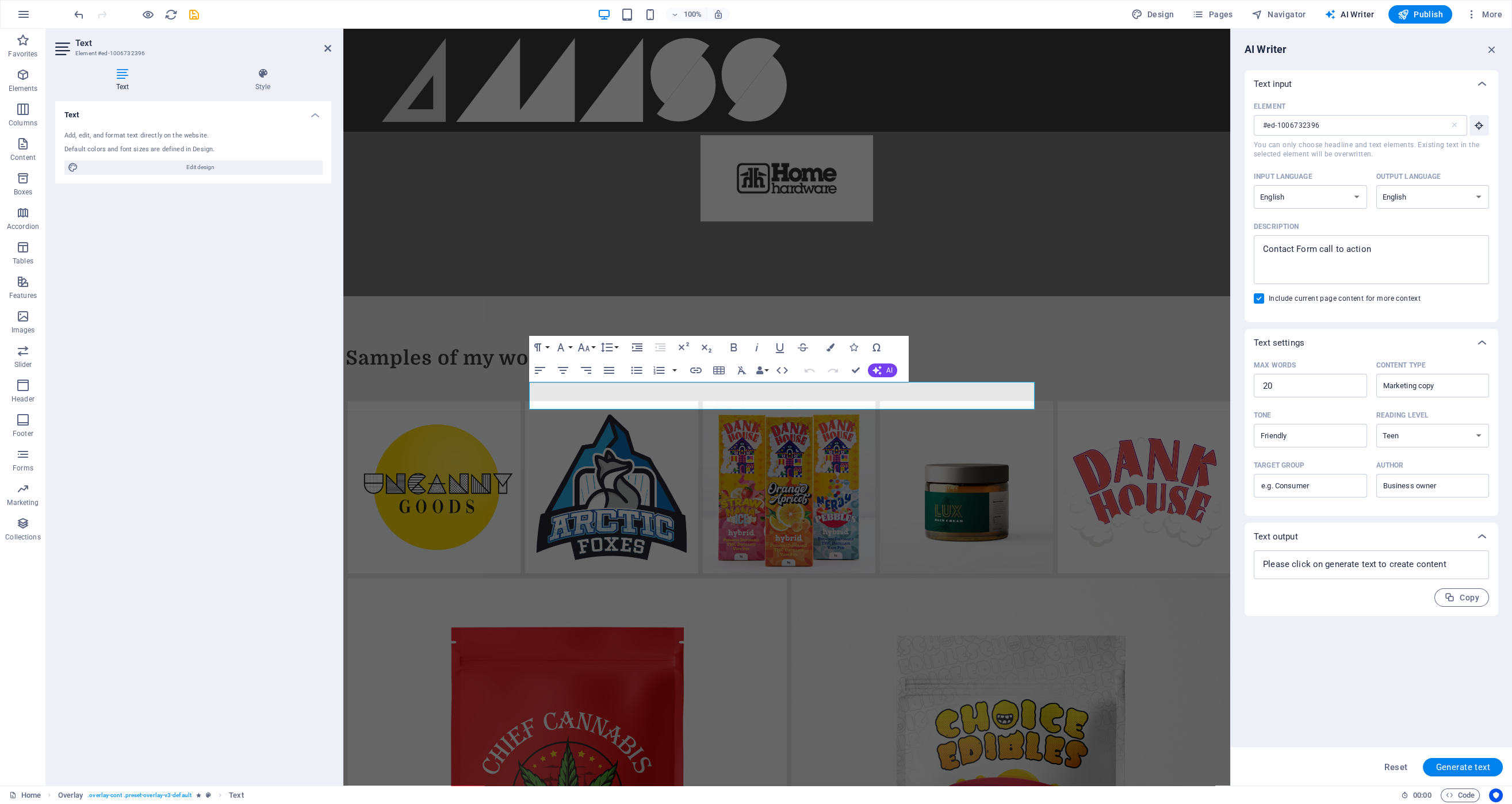
type textarea "x"
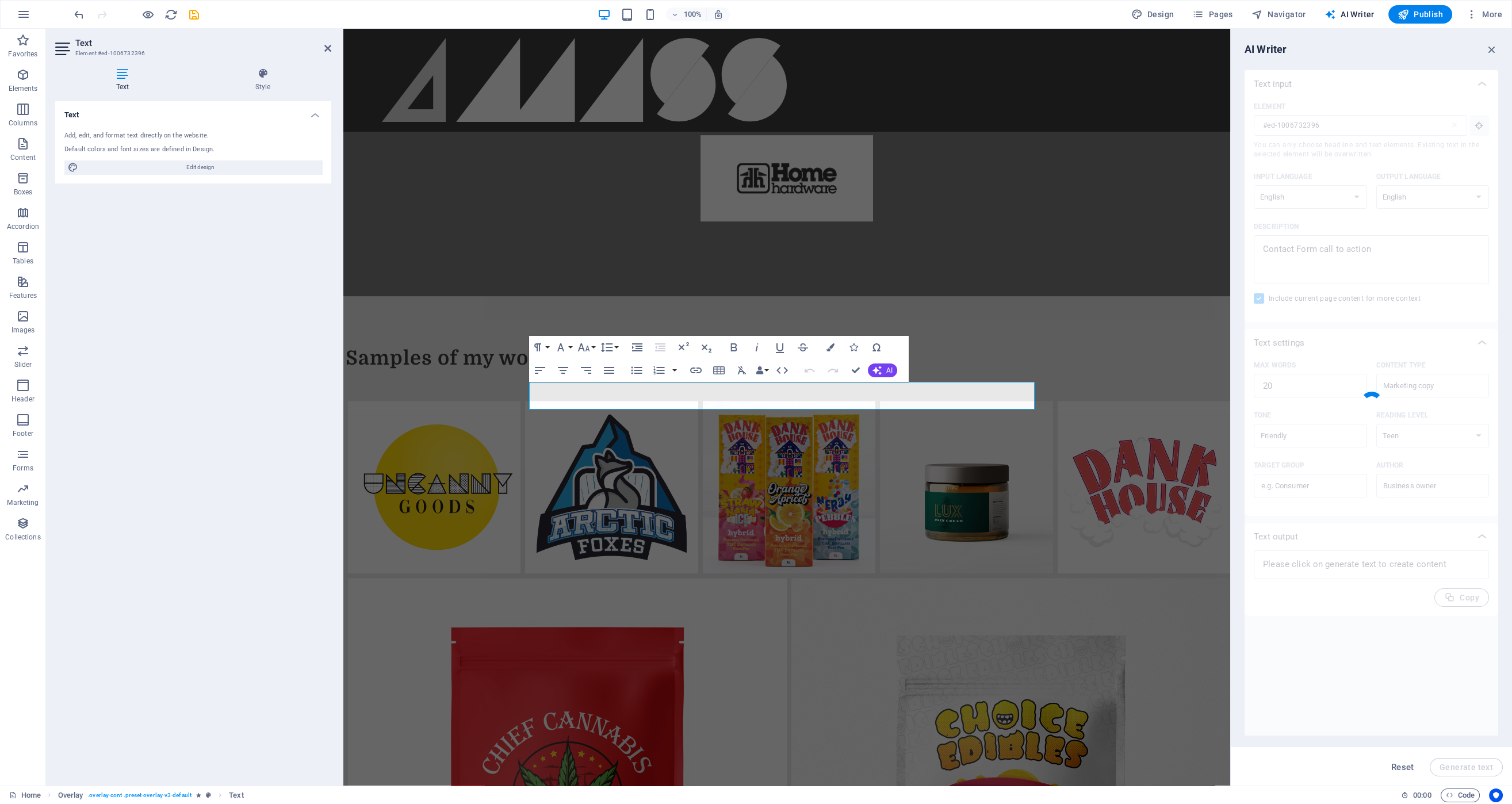
type textarea "x"
type textarea "Let’s create something amazing together! Reach out through the contact form tod…"
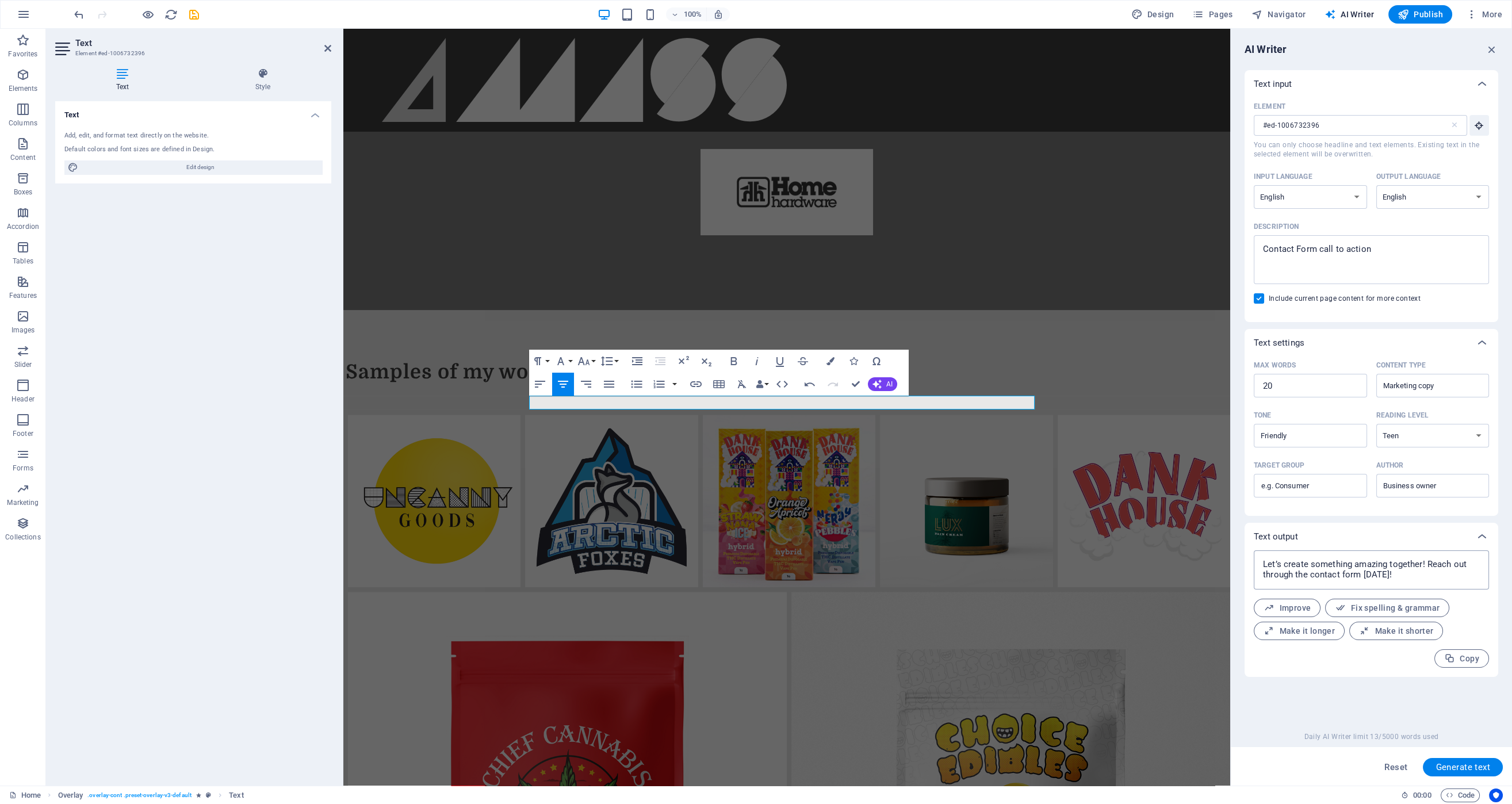
type textarea "x"
drag, startPoint x: 1426, startPoint y: 563, endPoint x: 1439, endPoint y: 585, distance: 25.6
click at [1439, 585] on div "Let’s create something amazing together! Reach out through the contact form tod…" at bounding box center [1371, 570] width 235 height 39
type textarea "Let’s create something amazing together! Reach out through the contact form tod…"
drag, startPoint x: 1426, startPoint y: 559, endPoint x: 1257, endPoint y: 552, distance: 169.1
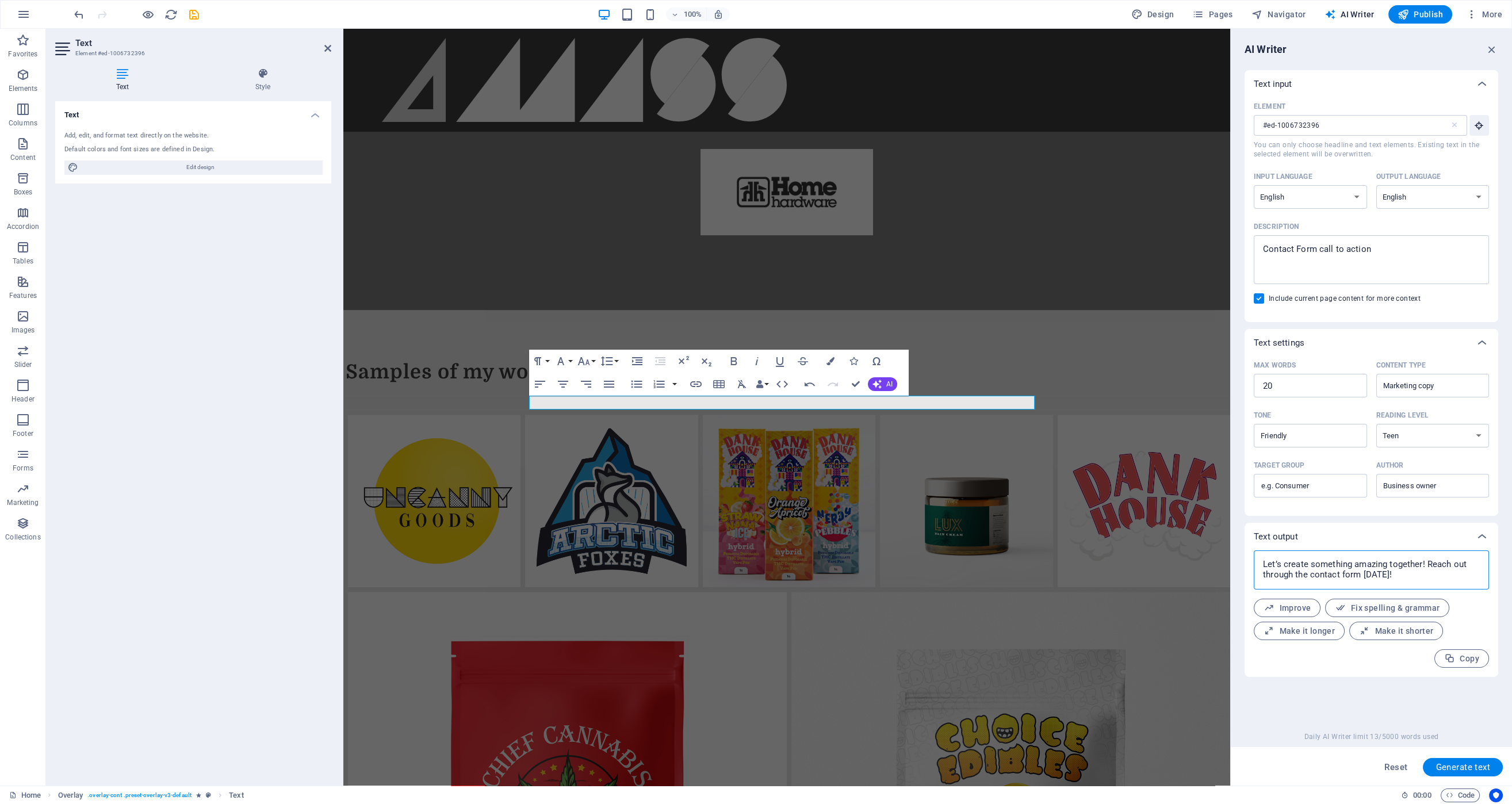
click at [1257, 552] on div "Let’s create something amazing together! Reach out through the contact form tod…" at bounding box center [1371, 570] width 235 height 39
type textarea "x"
drag, startPoint x: 780, startPoint y: 400, endPoint x: 969, endPoint y: 401, distance: 189.0
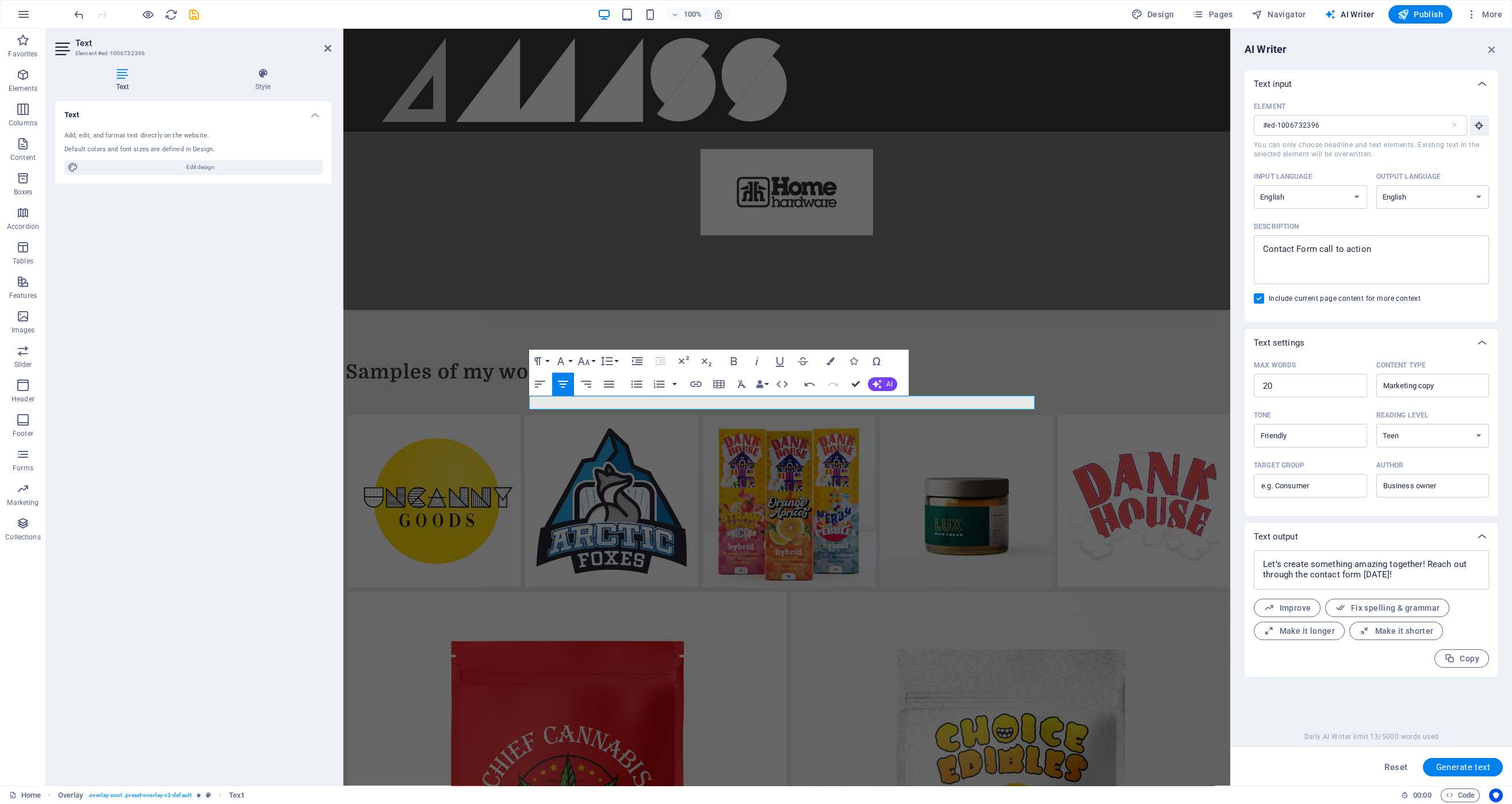
drag, startPoint x: 851, startPoint y: 380, endPoint x: 806, endPoint y: 353, distance: 52.5
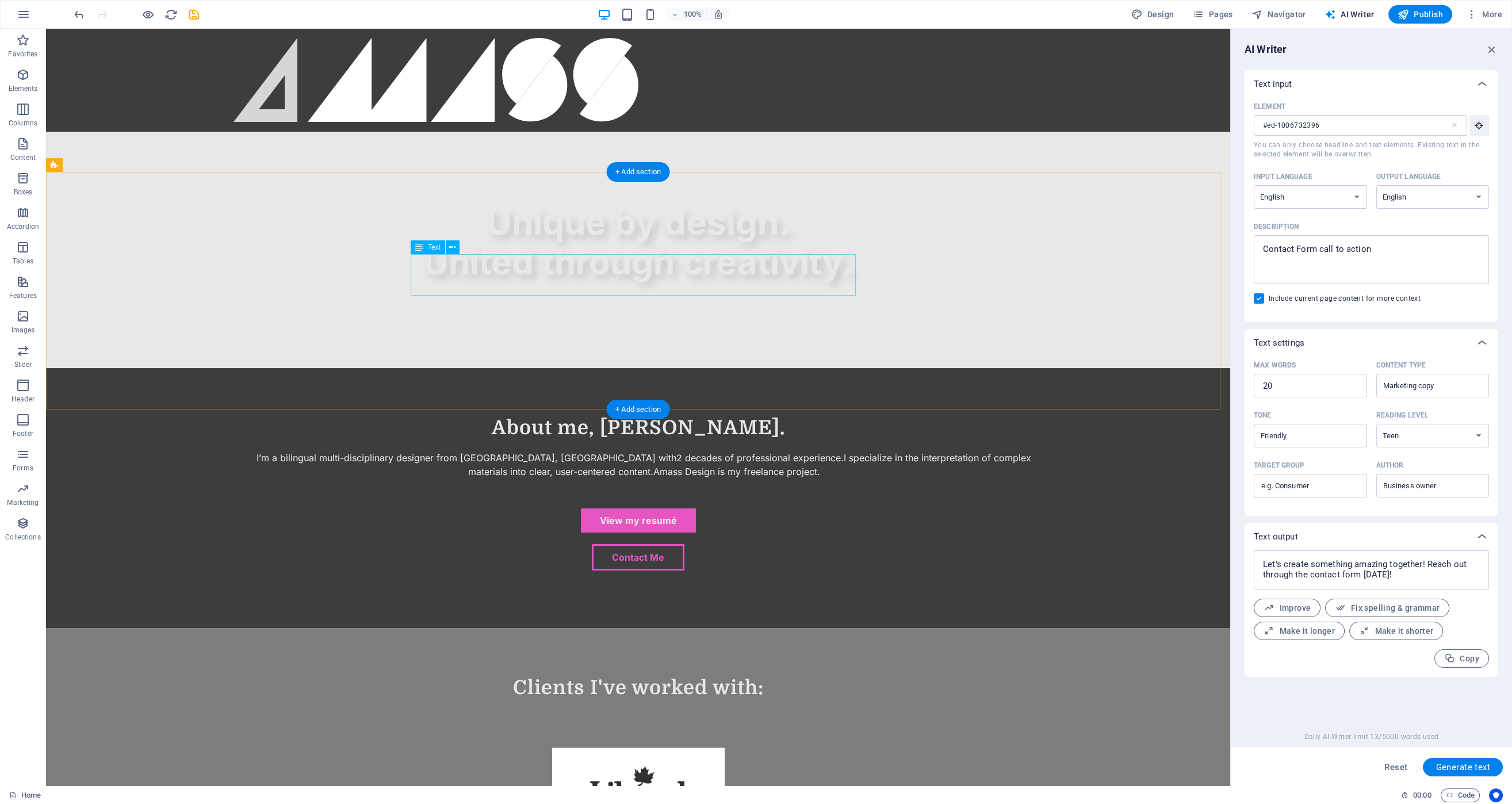
scroll to position [612, 0]
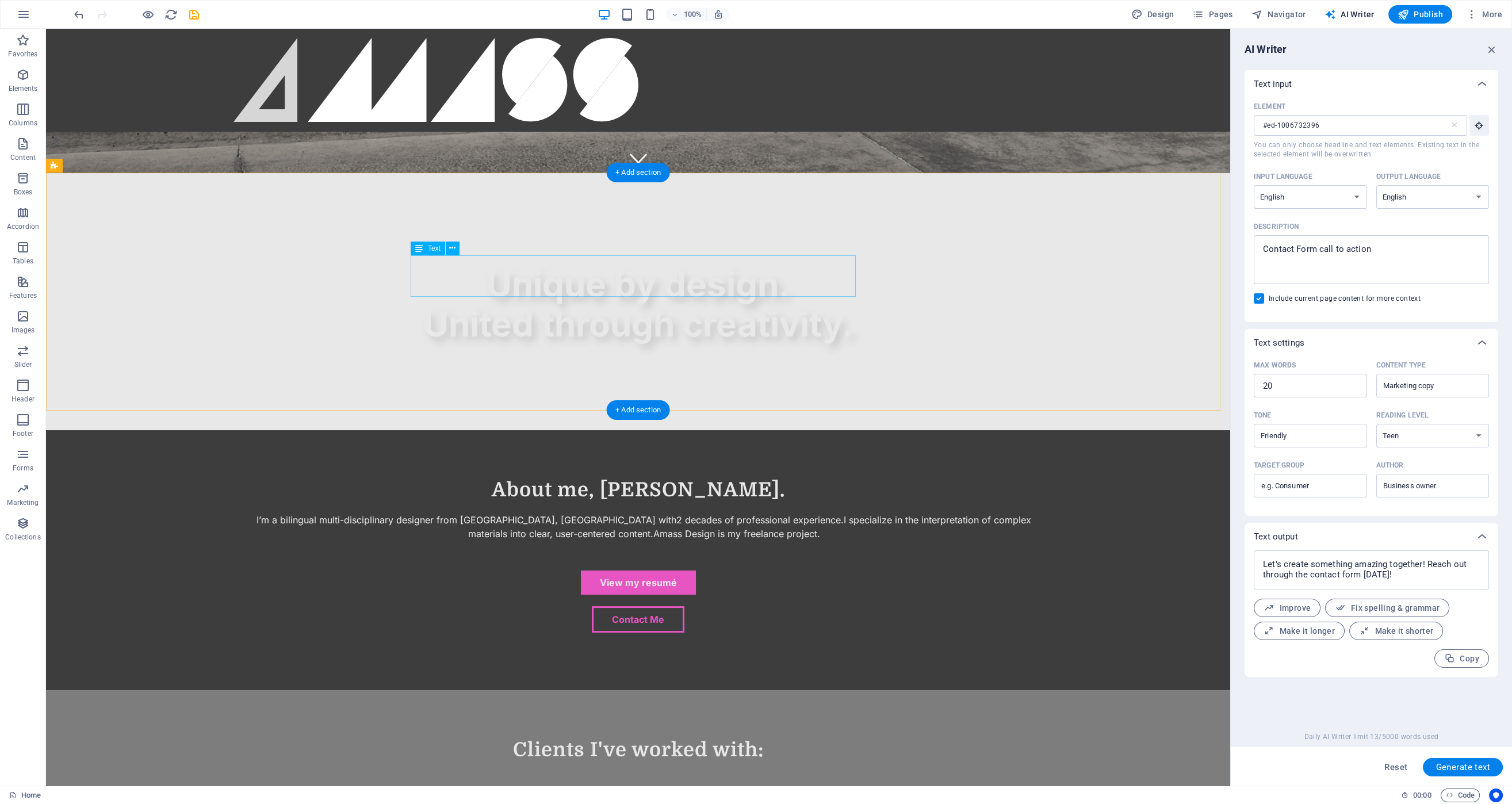
click at [652, 512] on div "I’m a bilingual multi-disciplinary designer from Ottawa, Ontario with 2 decades…" at bounding box center [638, 526] width 810 height 27
click at [650, 430] on div "About me, Hunter Hill. I’m a bilingual multi-disciplinary designer from Ottawa,…" at bounding box center [638, 560] width 1184 height 260
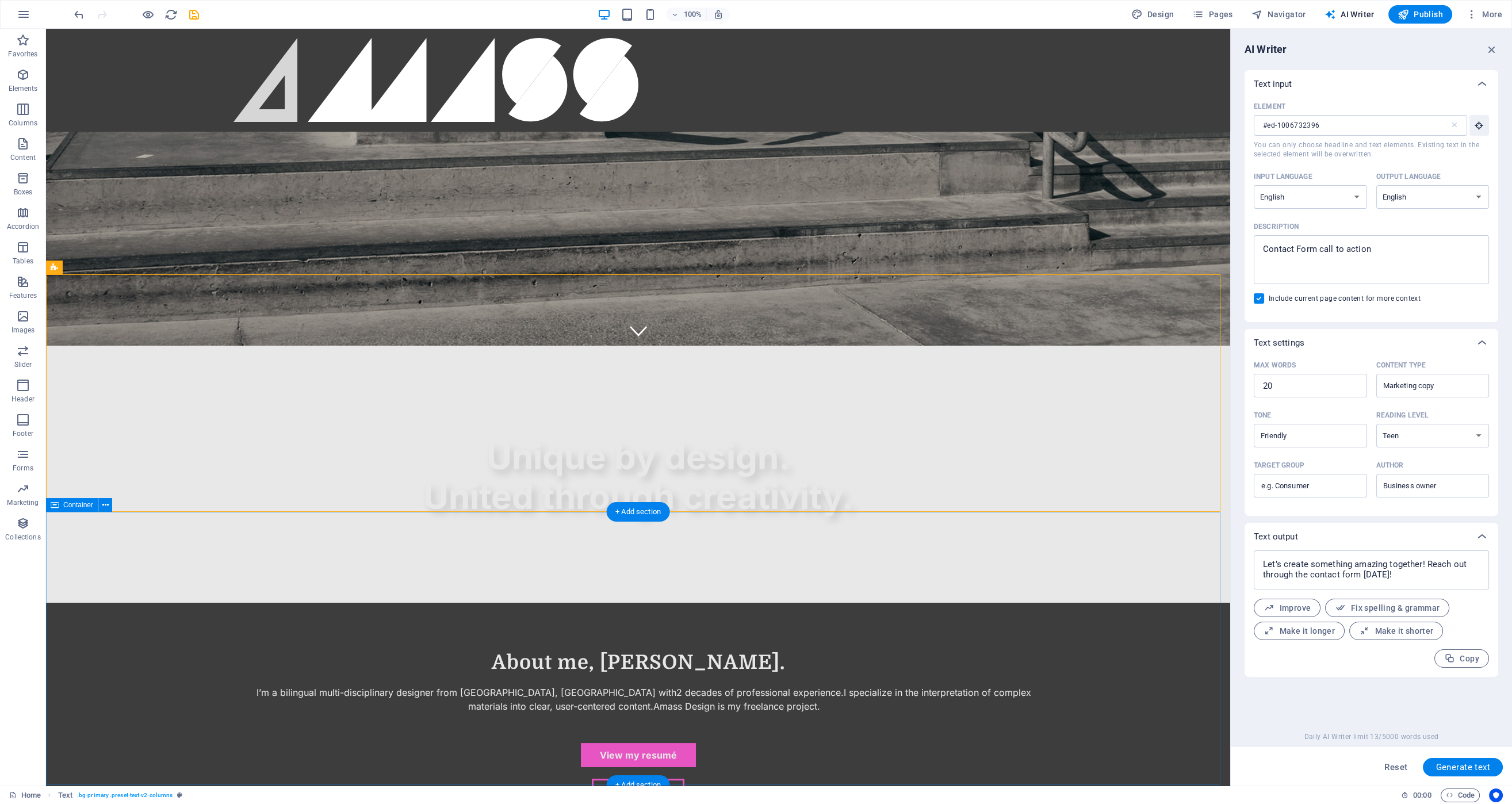
scroll to position [510, 0]
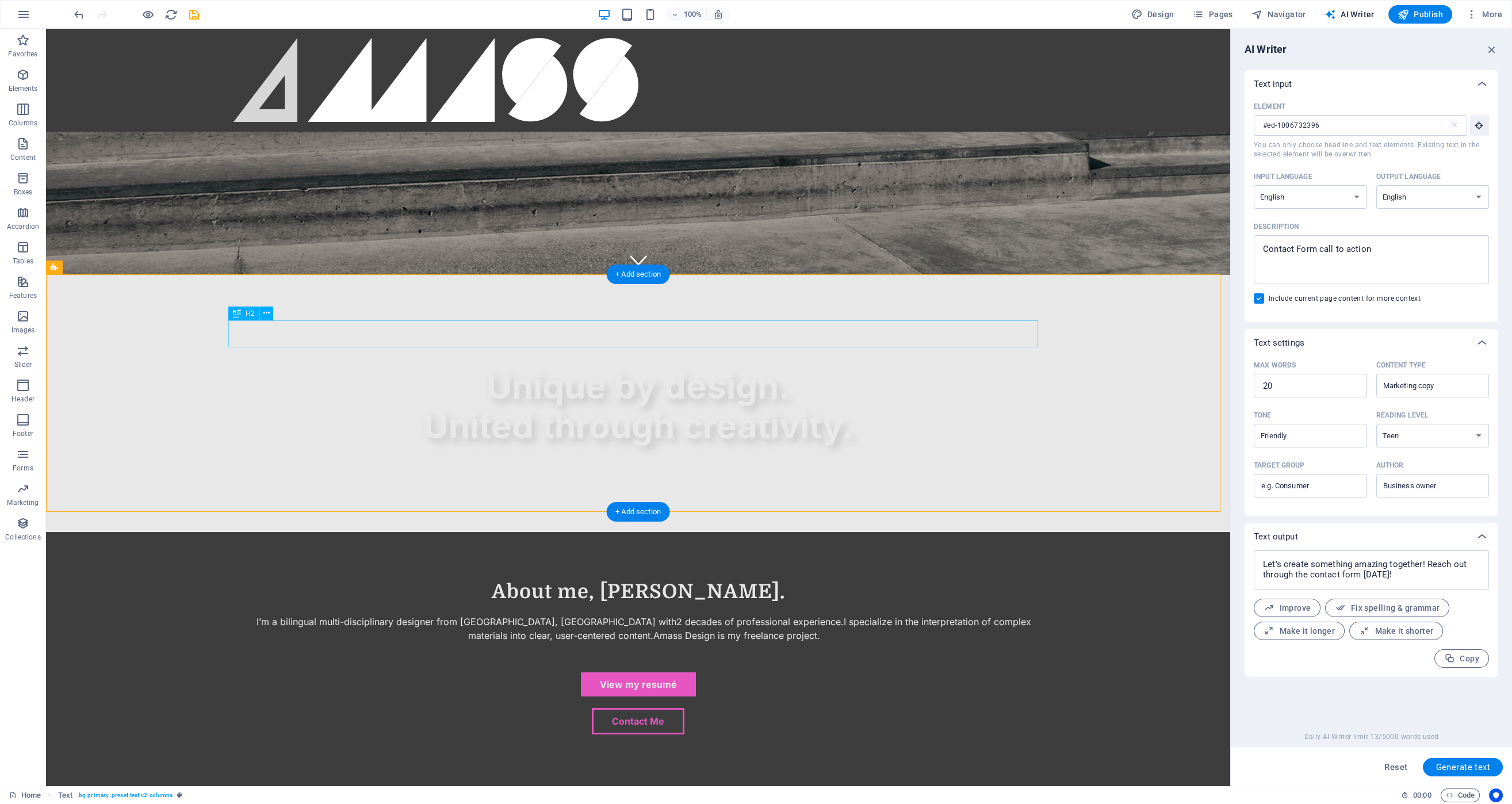
click at [634, 578] on div "About me, [PERSON_NAME]." at bounding box center [638, 591] width 810 height 27
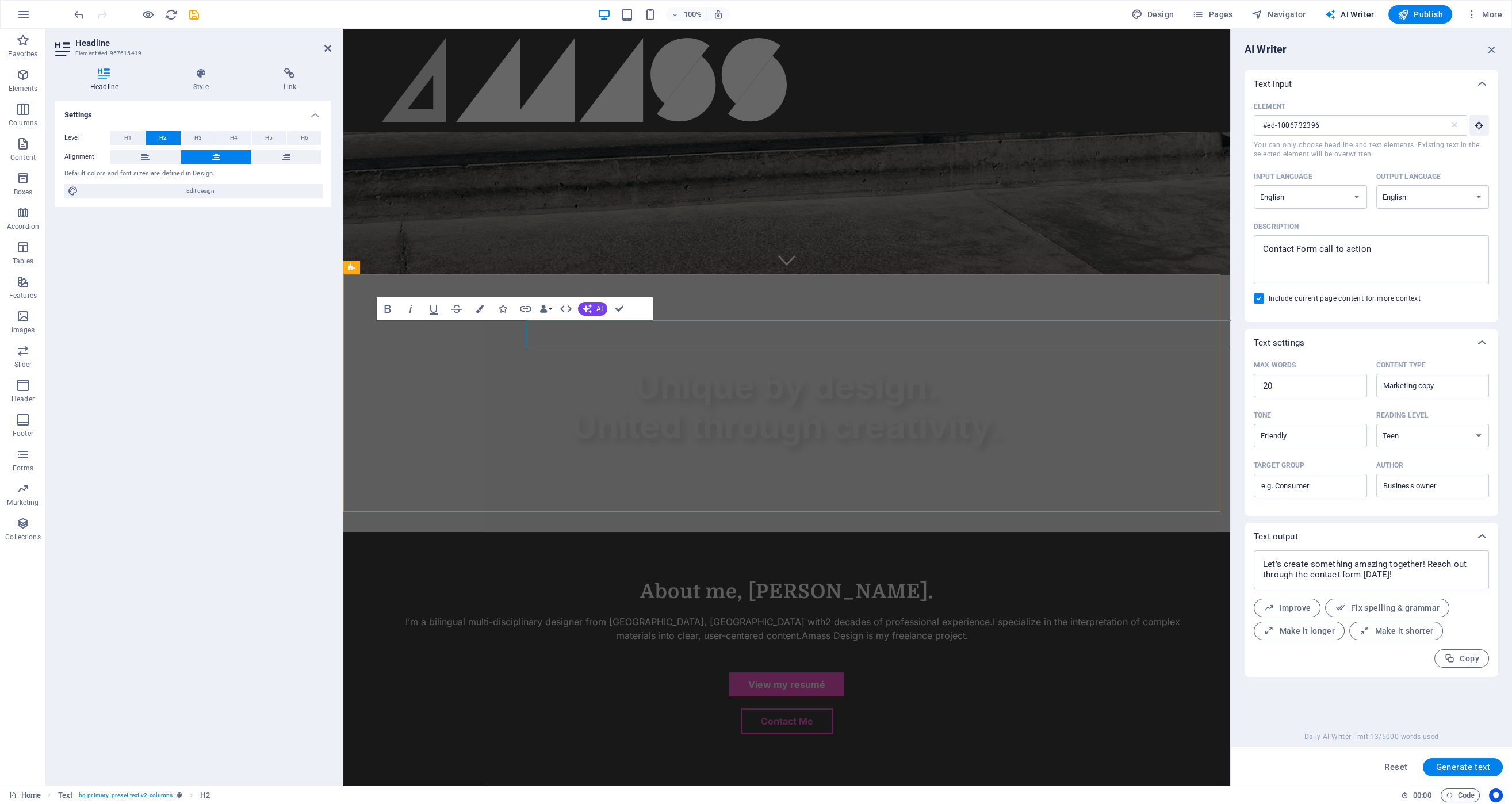
type input "#ed-967615419"
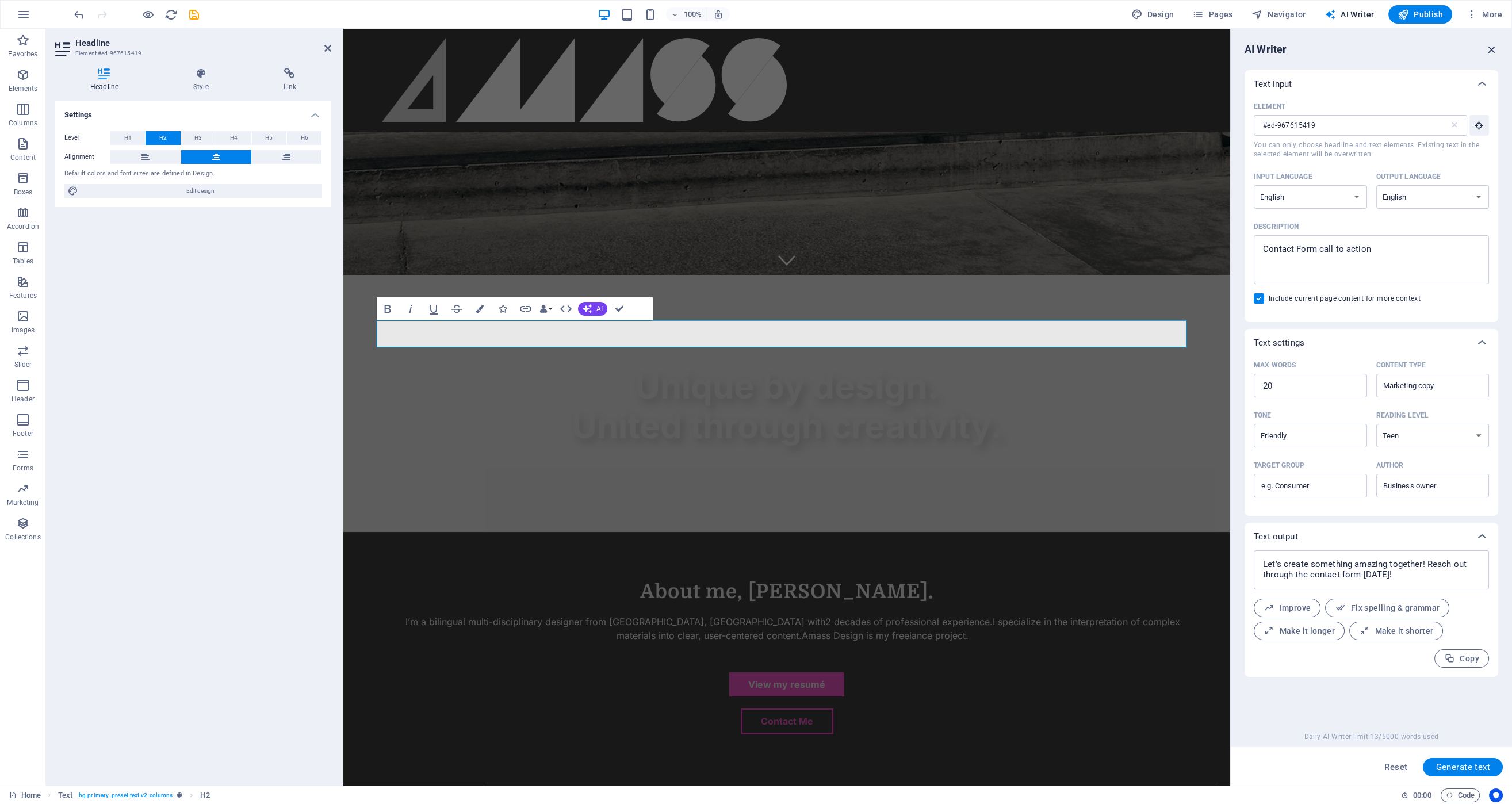
click at [1487, 51] on icon "button" at bounding box center [1491, 49] width 13 height 13
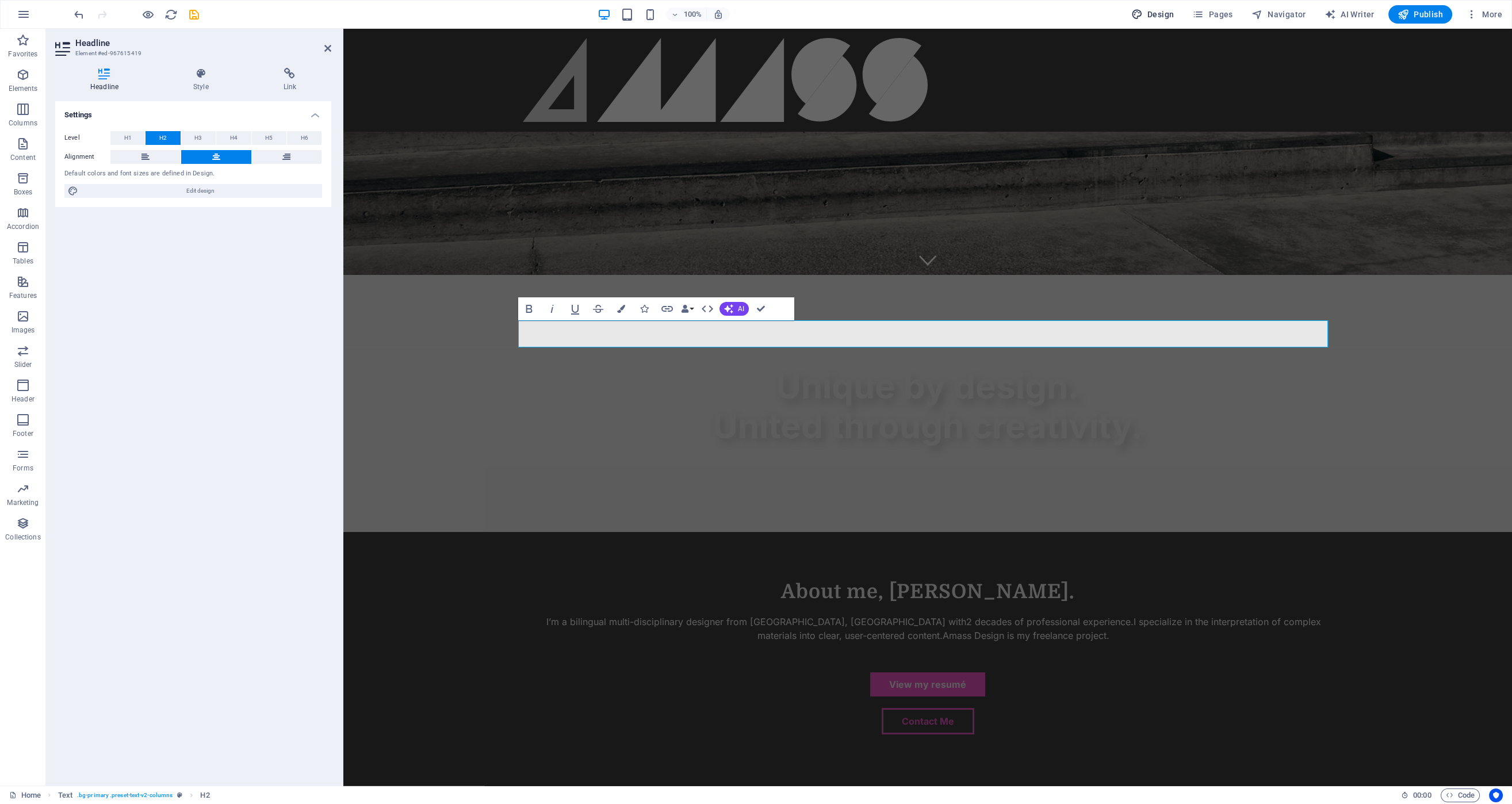
click at [1152, 11] on span "Design" at bounding box center [1152, 14] width 43 height 11
select select "px"
select select "400"
select select "px"
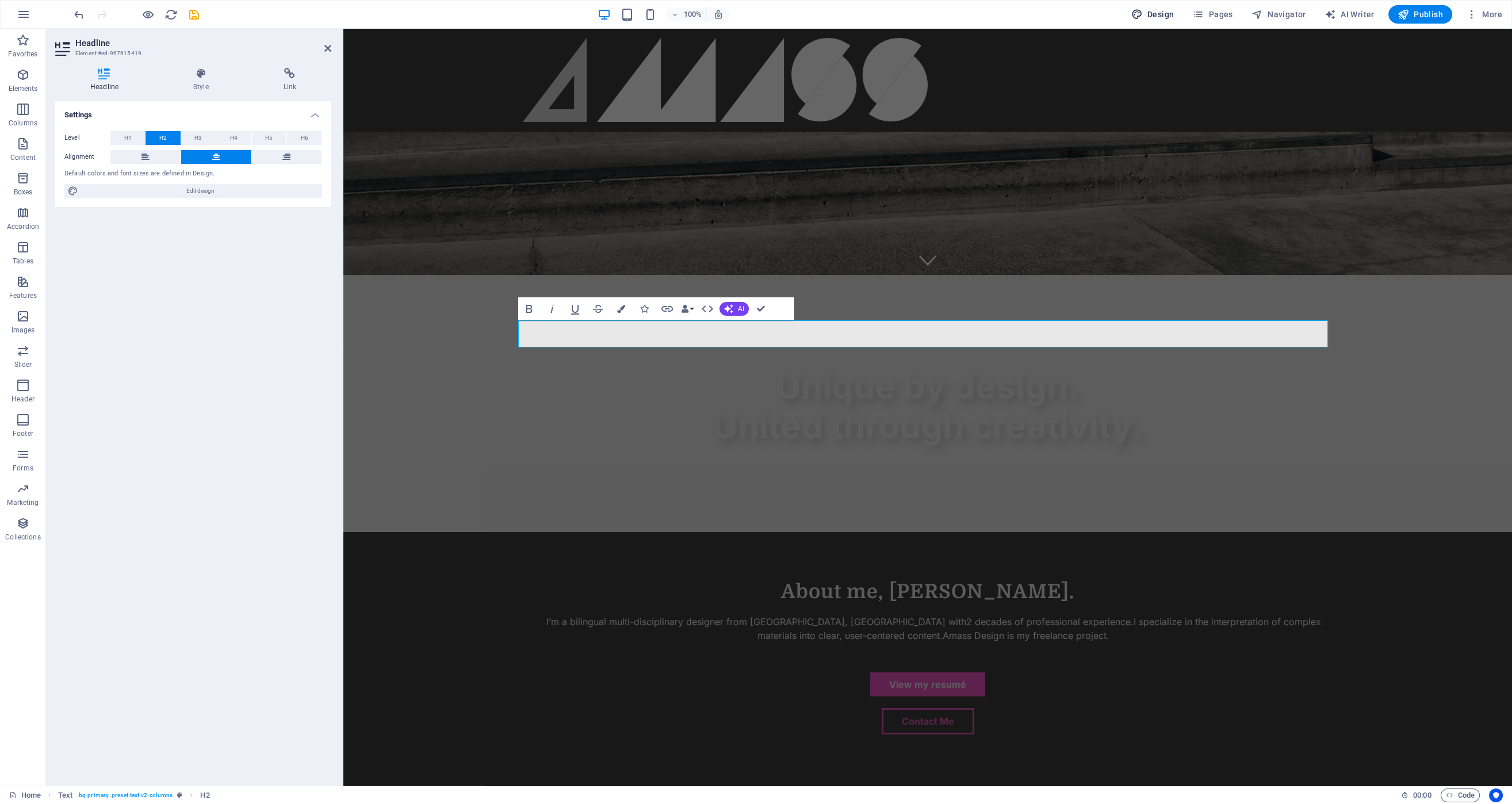
select select "900"
select select "px"
select select "rem"
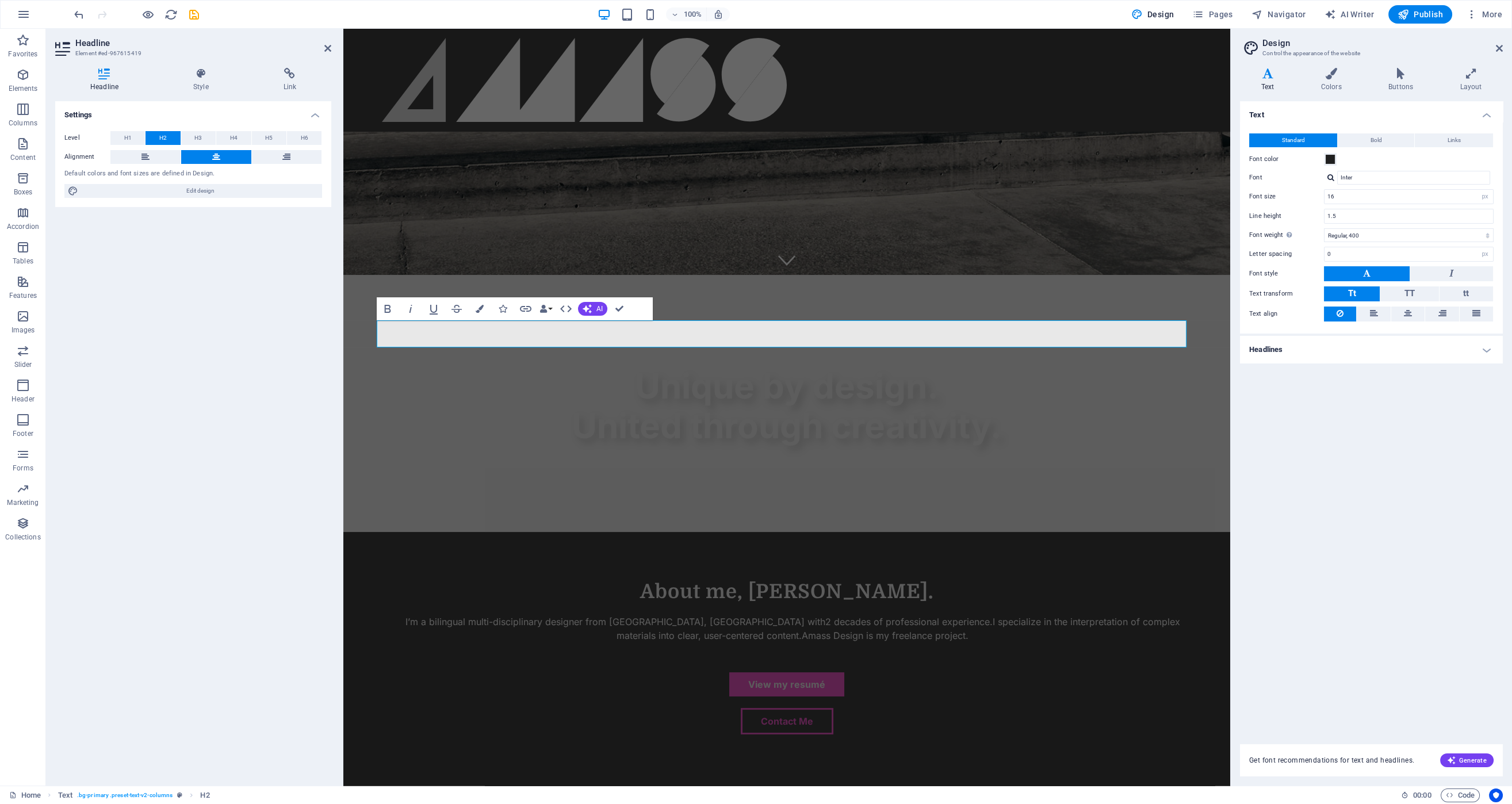
click at [1260, 73] on icon at bounding box center [1267, 73] width 55 height 11
drag, startPoint x: 1324, startPoint y: 349, endPoint x: 1318, endPoint y: 362, distance: 14.3
click at [1324, 349] on h4 "Headlines" at bounding box center [1371, 349] width 263 height 27
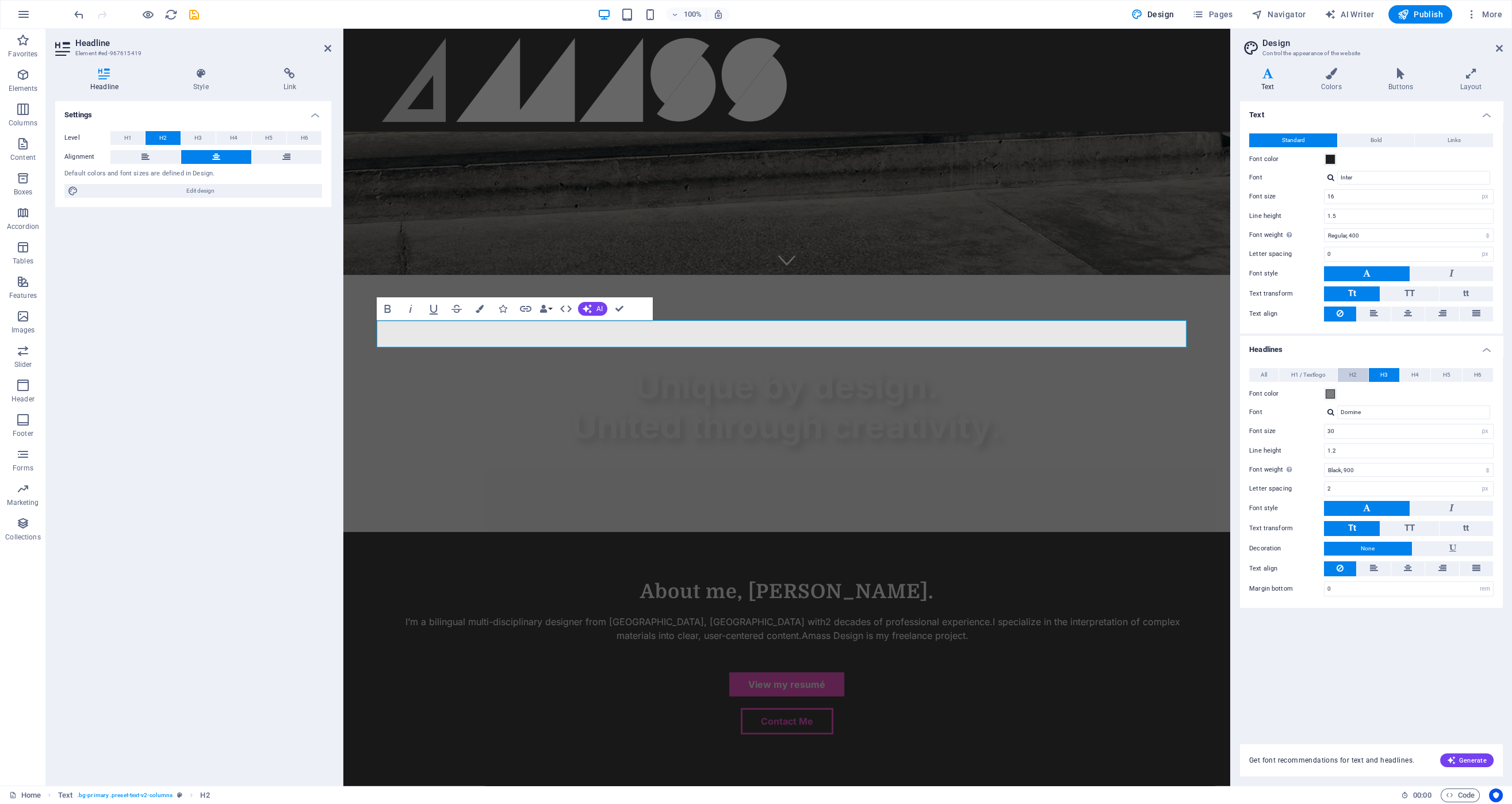
click at [1351, 373] on span "H2" at bounding box center [1352, 375] width 7 height 14
click at [1393, 407] on input "Domine" at bounding box center [1413, 412] width 153 height 14
click at [1334, 408] on div "Domine" at bounding box center [1408, 412] width 170 height 14
click at [1329, 408] on div at bounding box center [1331, 411] width 7 height 7
click at [1371, 450] on div "Inter" at bounding box center [1416, 456] width 152 height 12
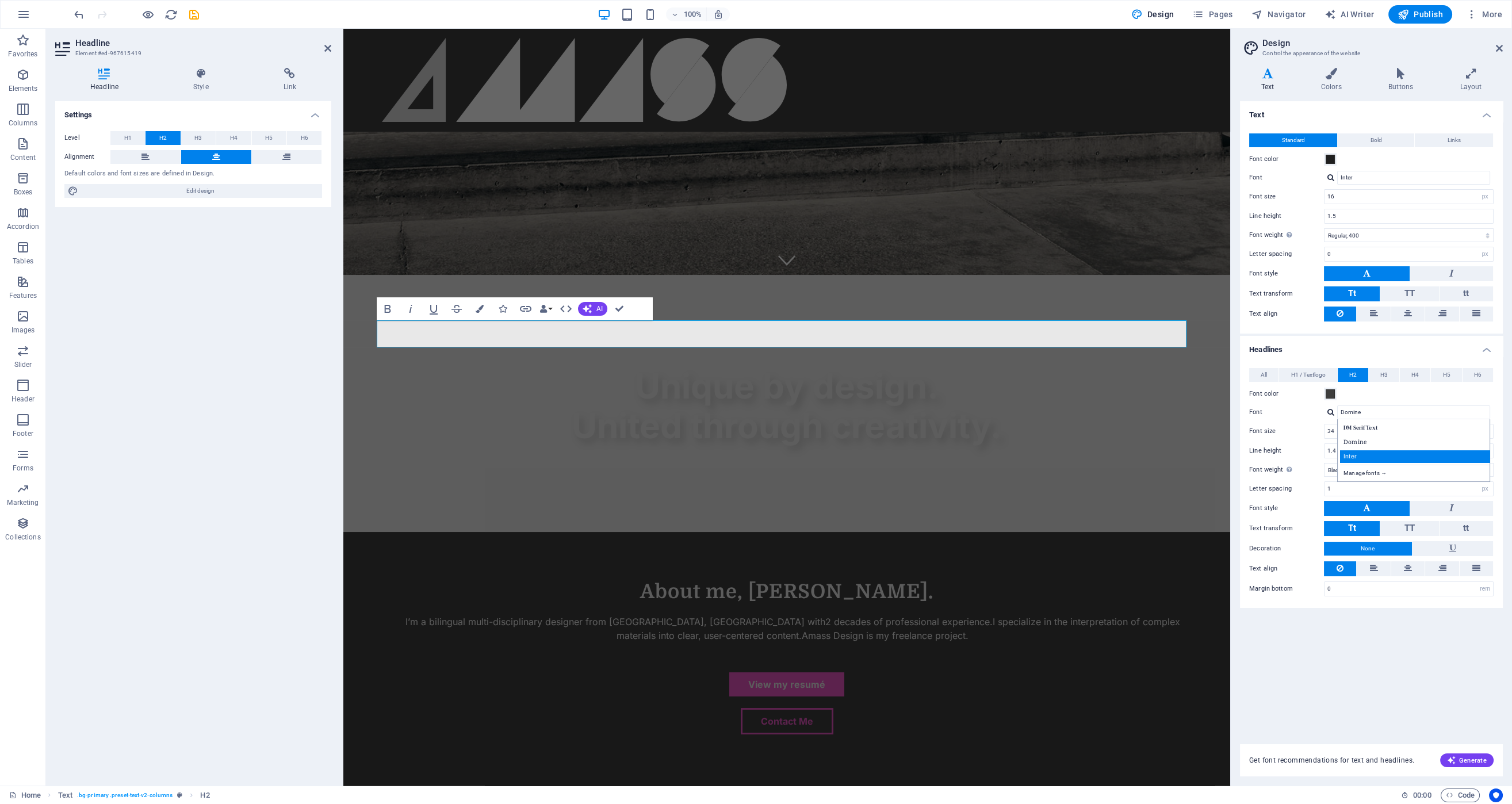
type input "Inter"
click at [1364, 428] on input "34" at bounding box center [1408, 431] width 168 height 14
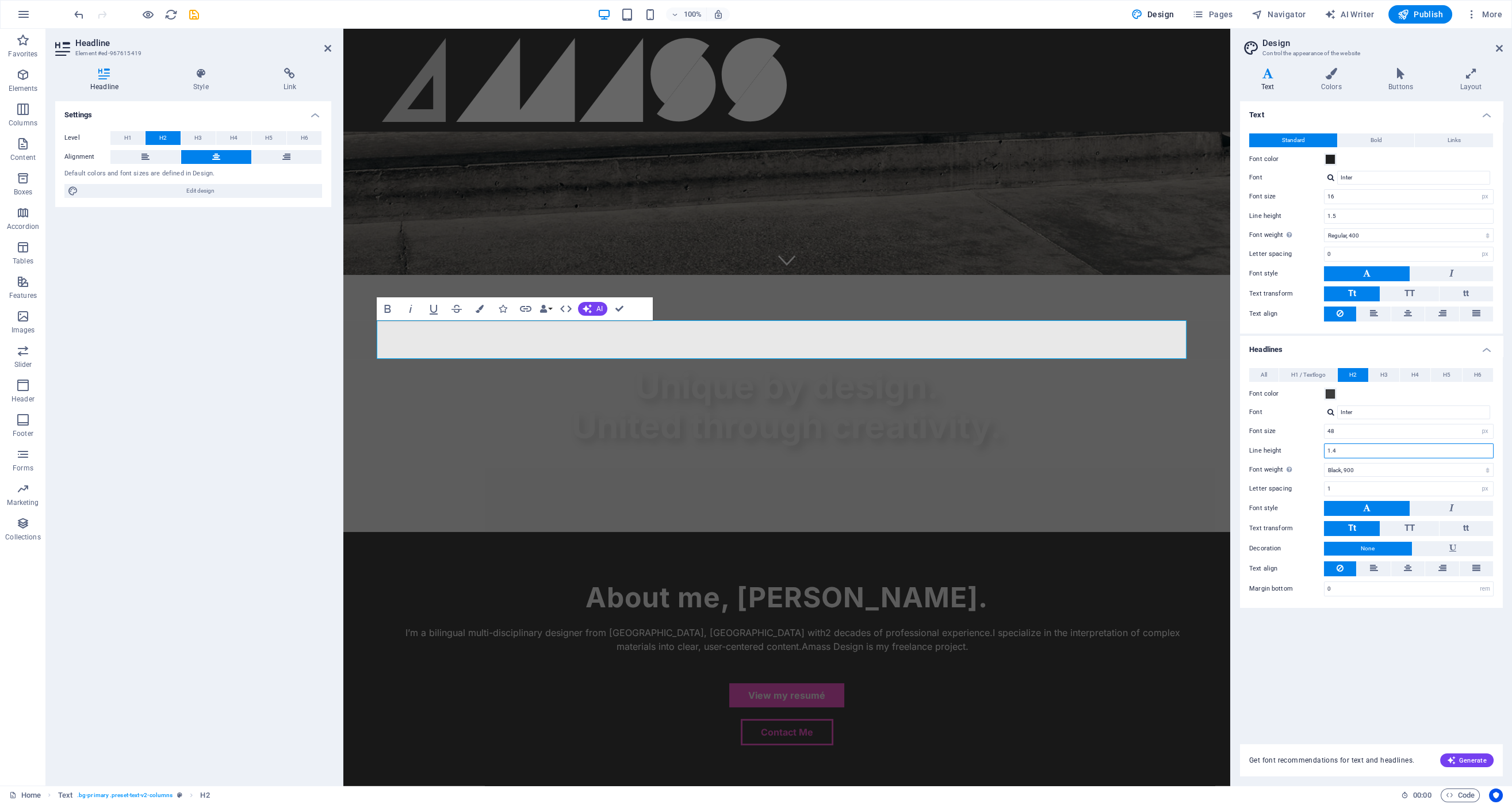
click at [1377, 447] on input "1.4" at bounding box center [1408, 451] width 168 height 14
click at [1354, 426] on input "48" at bounding box center [1408, 431] width 168 height 14
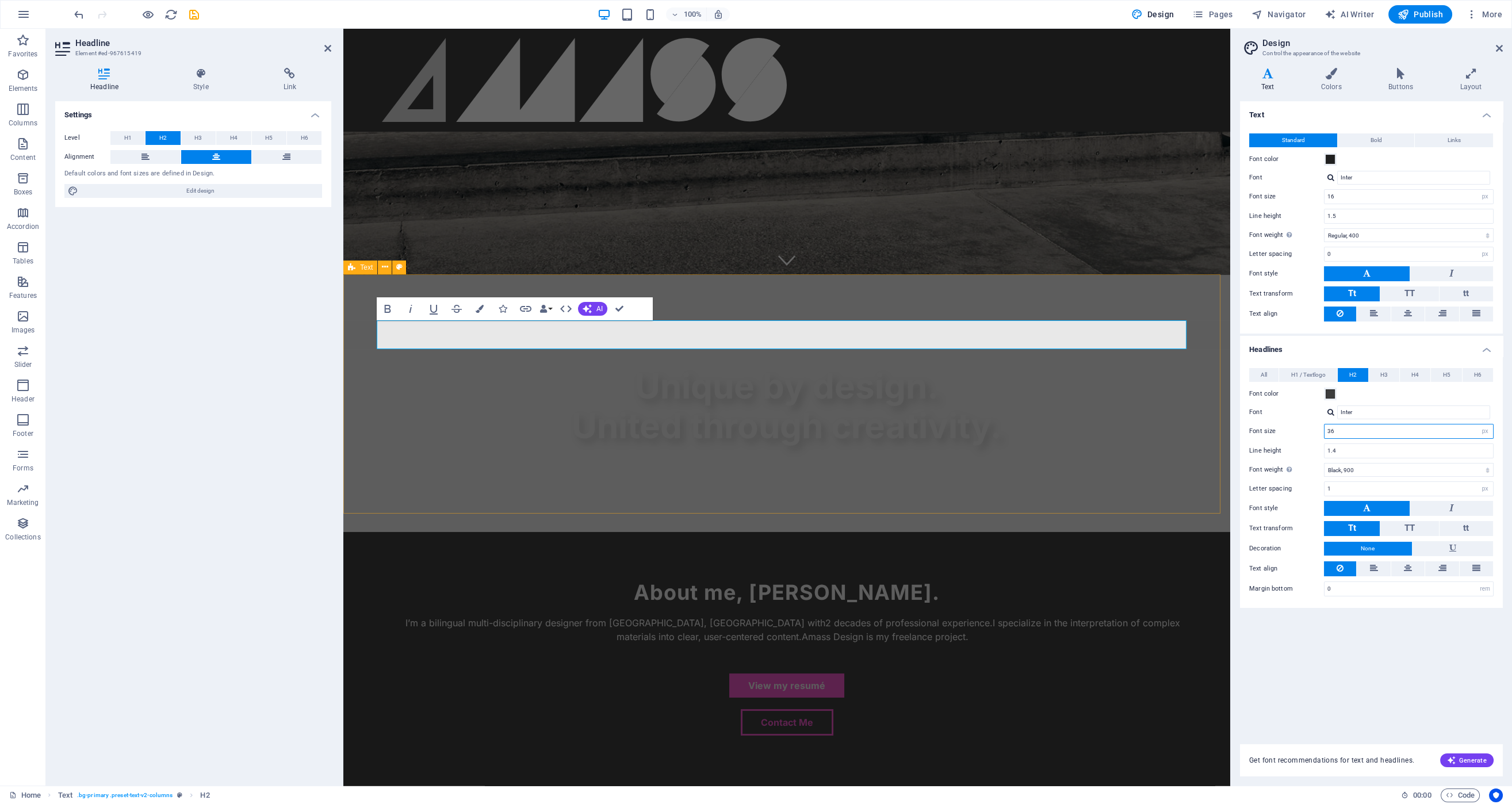
type input "36"
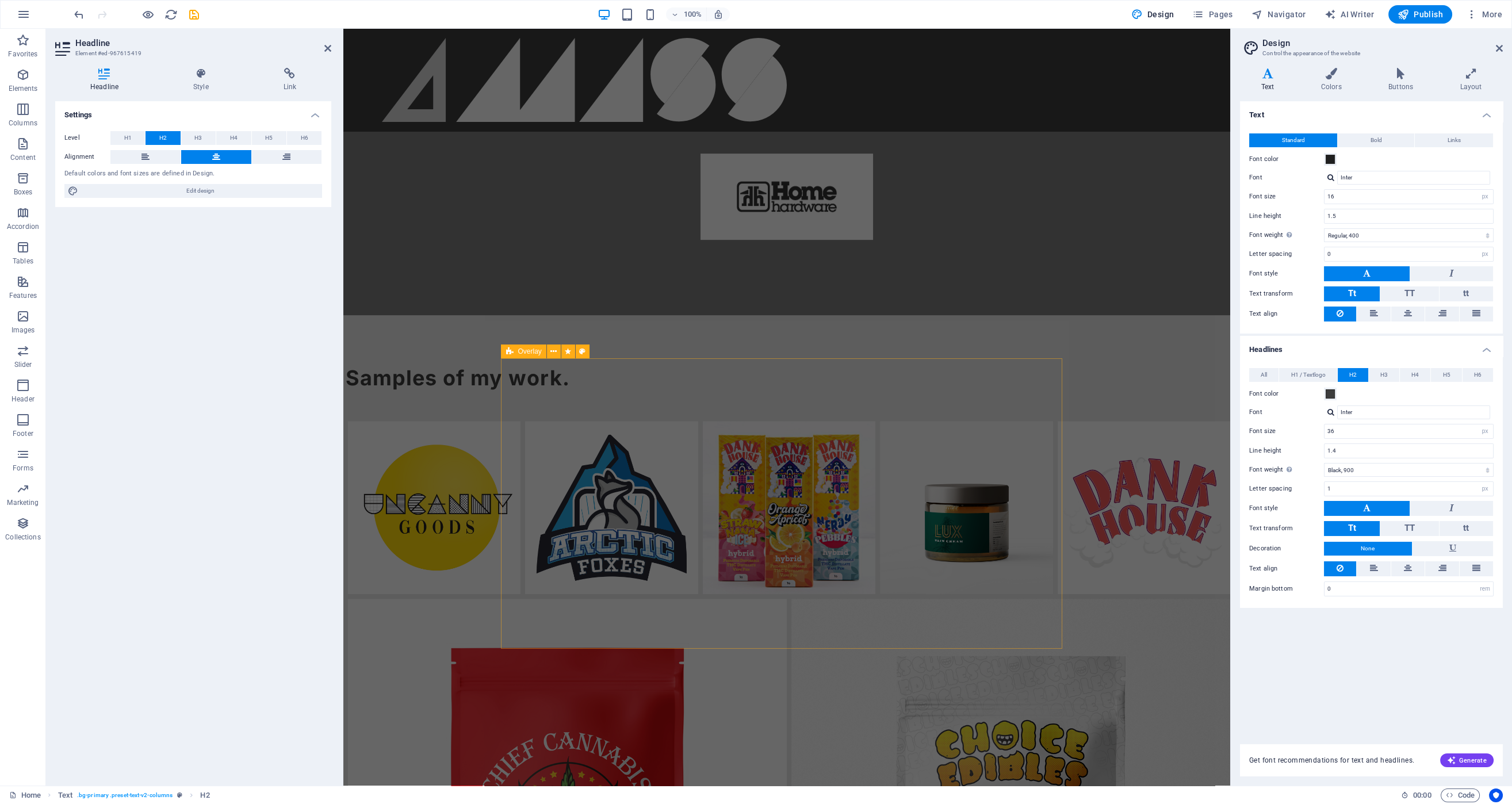
scroll to position [1726, 0]
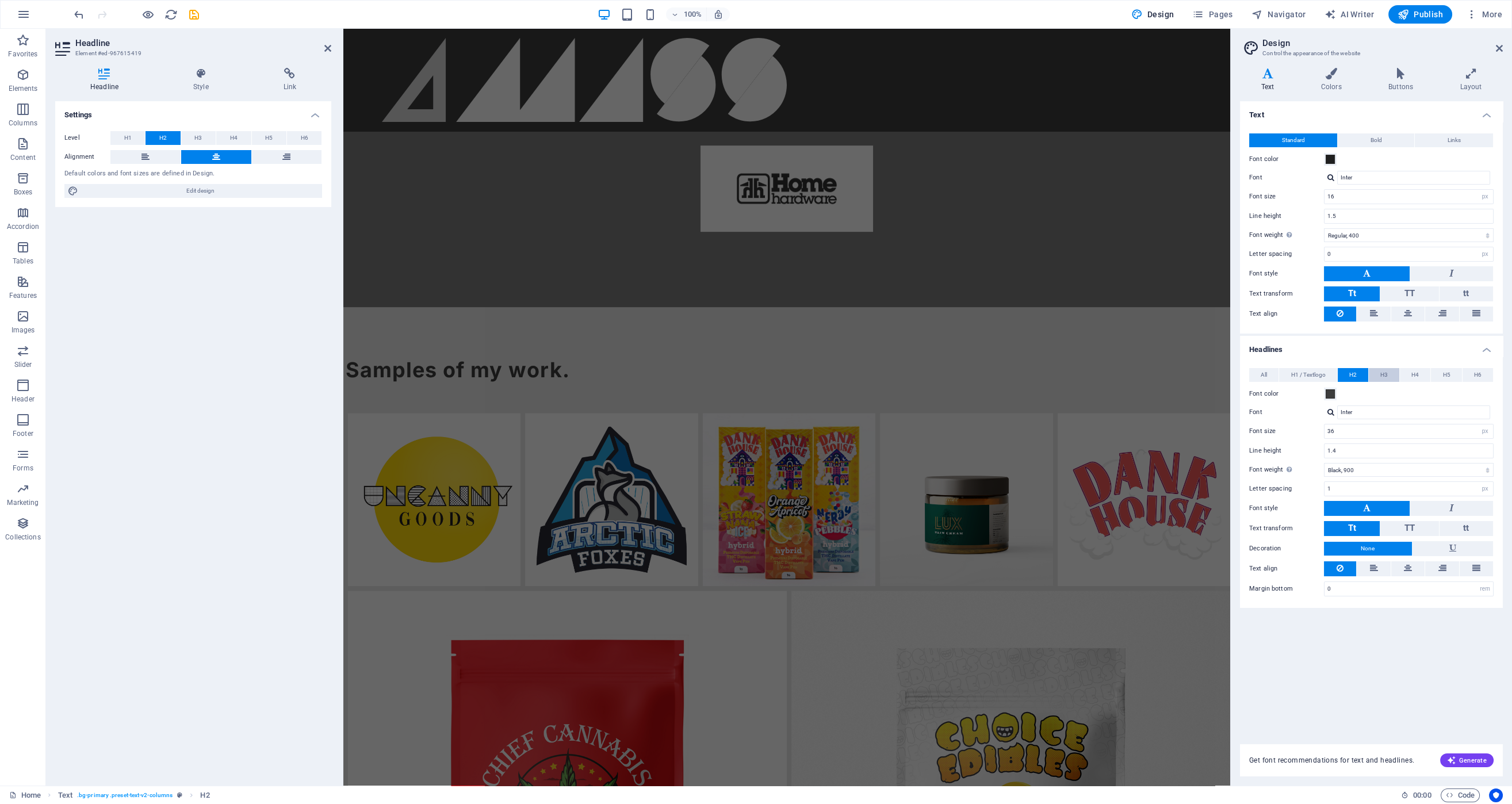
click at [1376, 373] on button "H3" at bounding box center [1384, 375] width 31 height 14
click at [1375, 408] on input "Domine" at bounding box center [1413, 412] width 153 height 14
click at [1332, 408] on div at bounding box center [1331, 411] width 7 height 7
click at [1354, 455] on div "Inter" at bounding box center [1416, 456] width 152 height 12
type input "Inter"
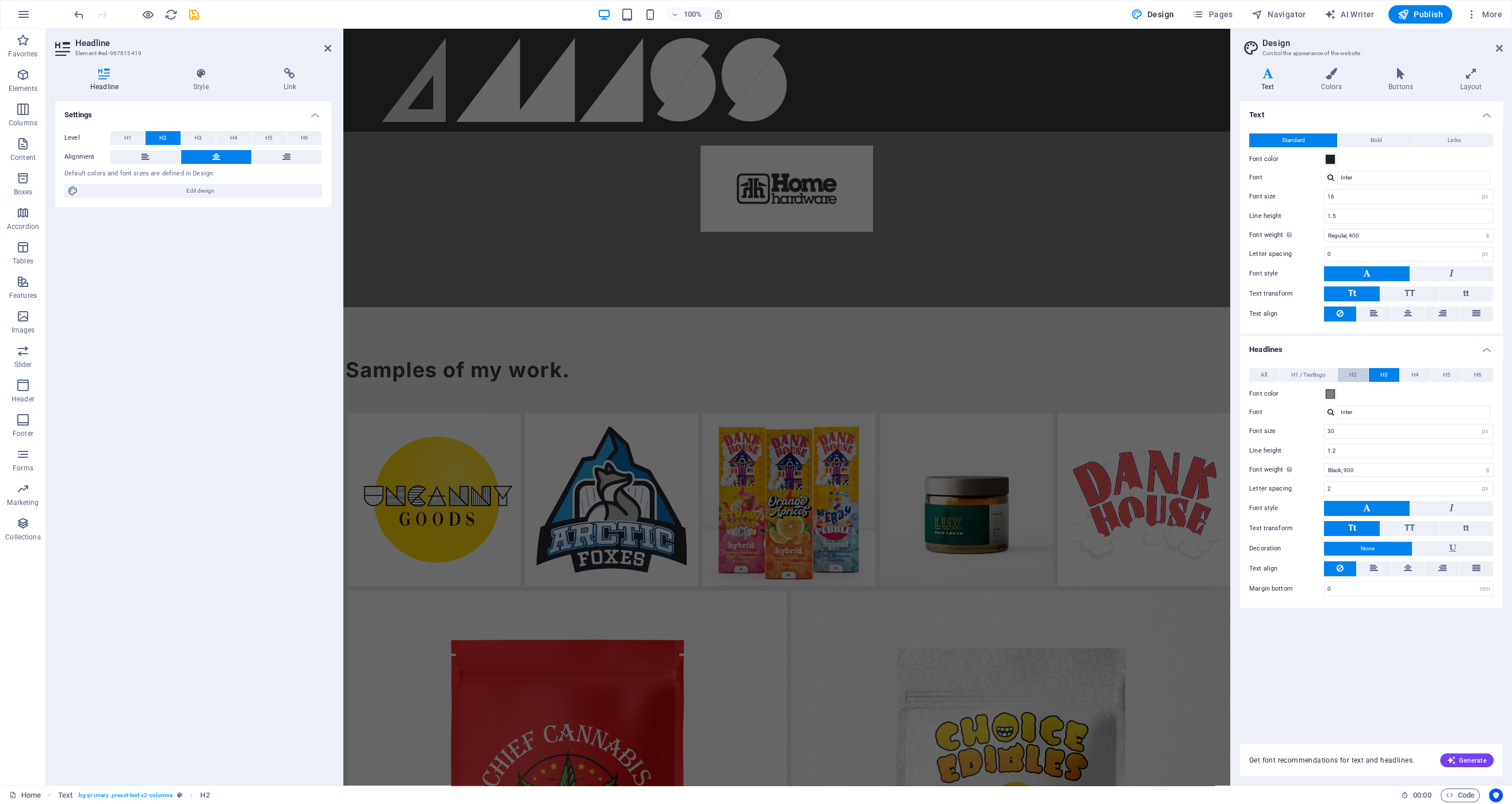
click at [1353, 369] on span "H2" at bounding box center [1352, 375] width 7 height 14
click at [1383, 372] on span "H3" at bounding box center [1384, 375] width 7 height 14
click at [1350, 424] on input "30" at bounding box center [1408, 431] width 168 height 14
type input "30"
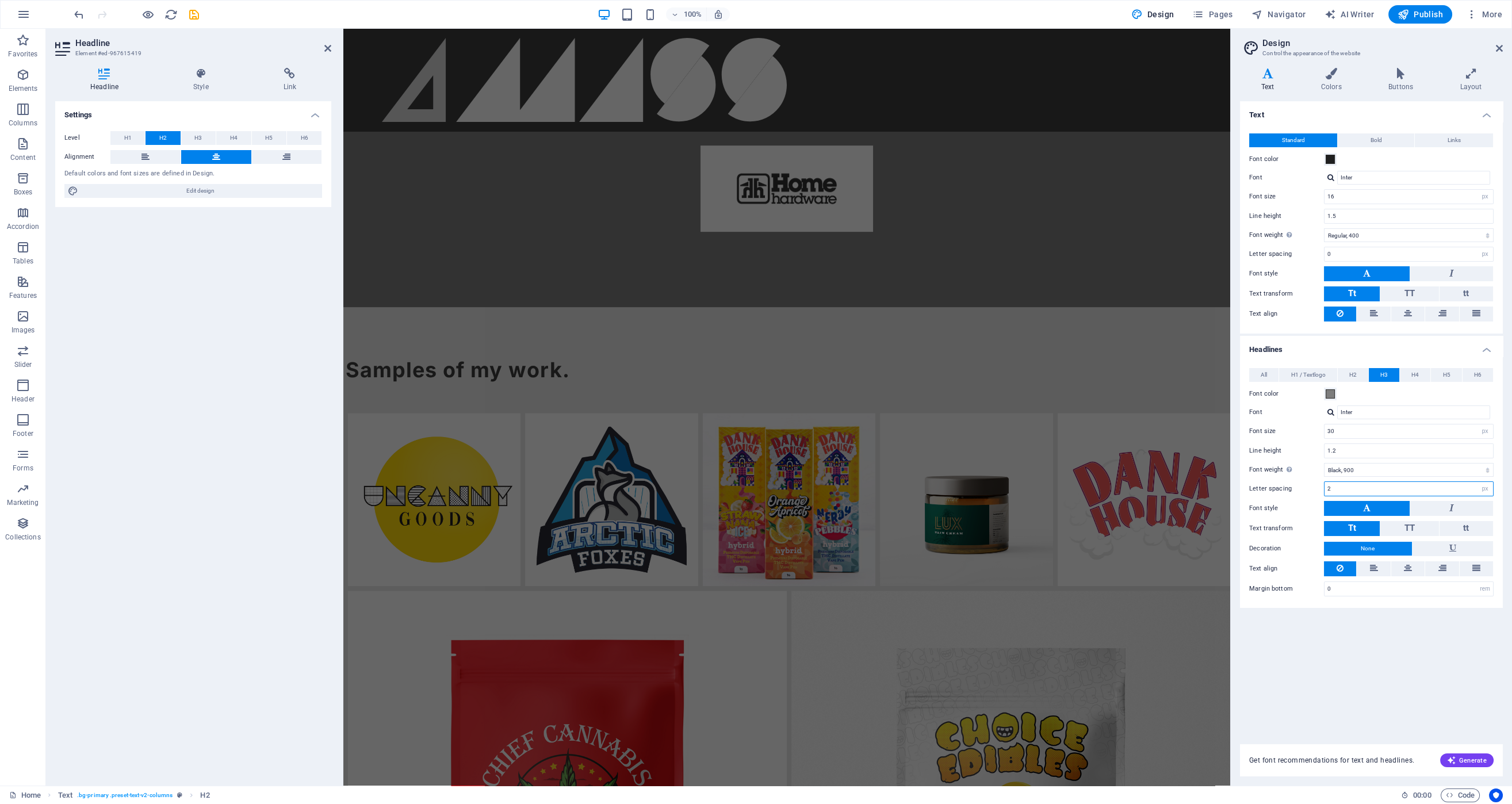
click at [1358, 482] on input "2" at bounding box center [1408, 489] width 168 height 14
type input "1"
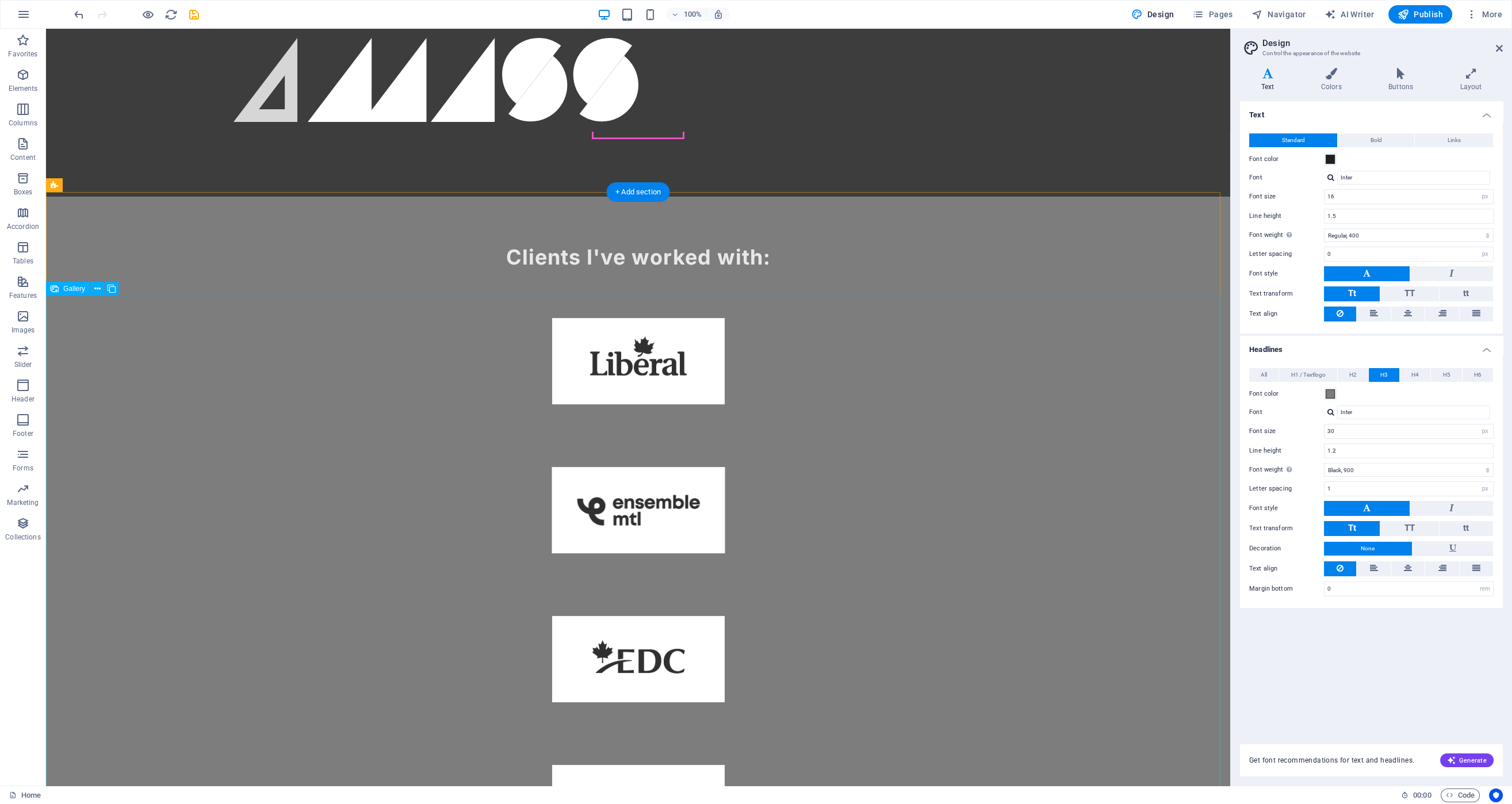
scroll to position [1107, 0]
click at [561, 230] on icon at bounding box center [561, 233] width 7 height 12
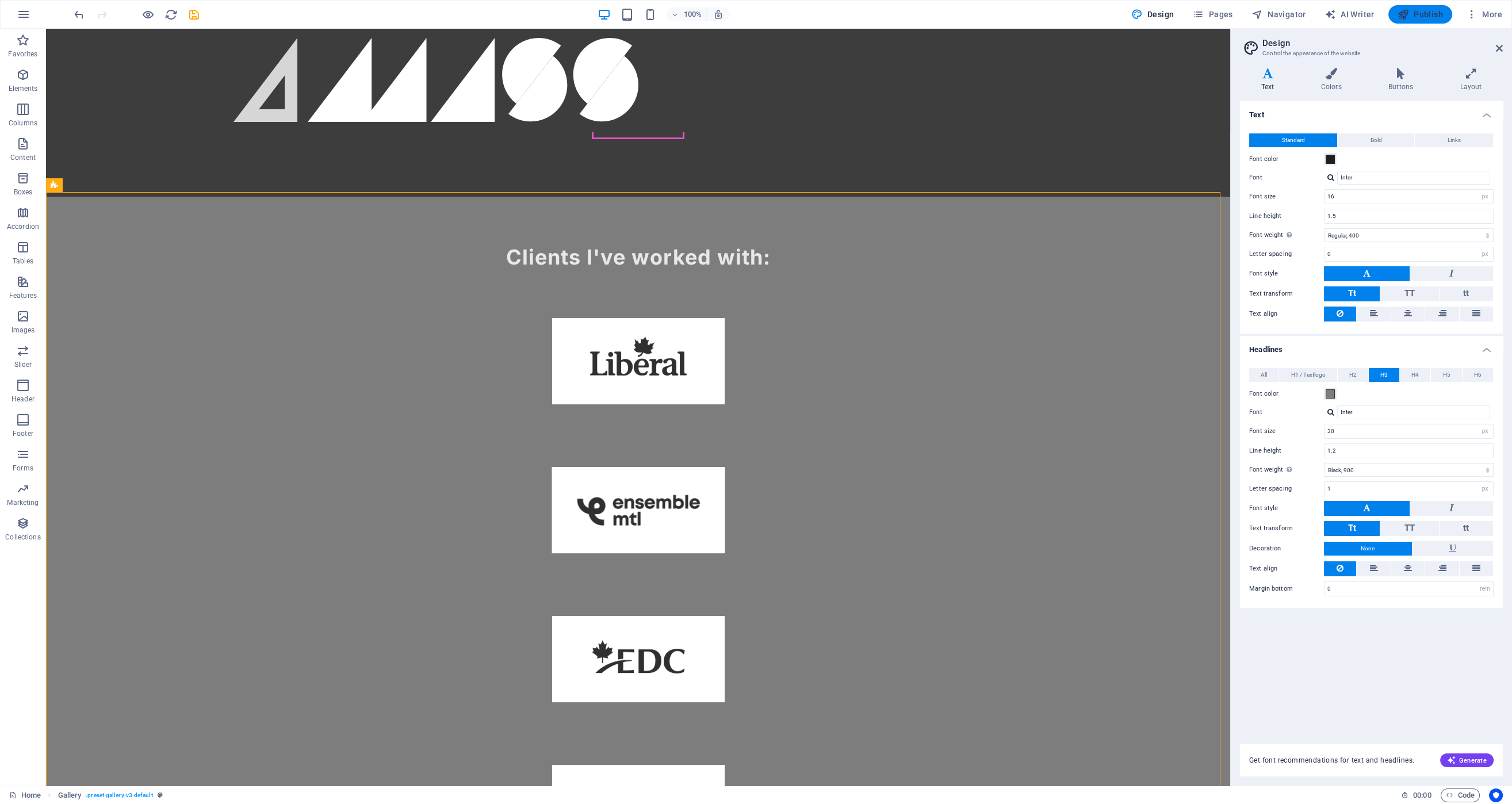
click at [1413, 15] on span "Publish" at bounding box center [1420, 14] width 45 height 11
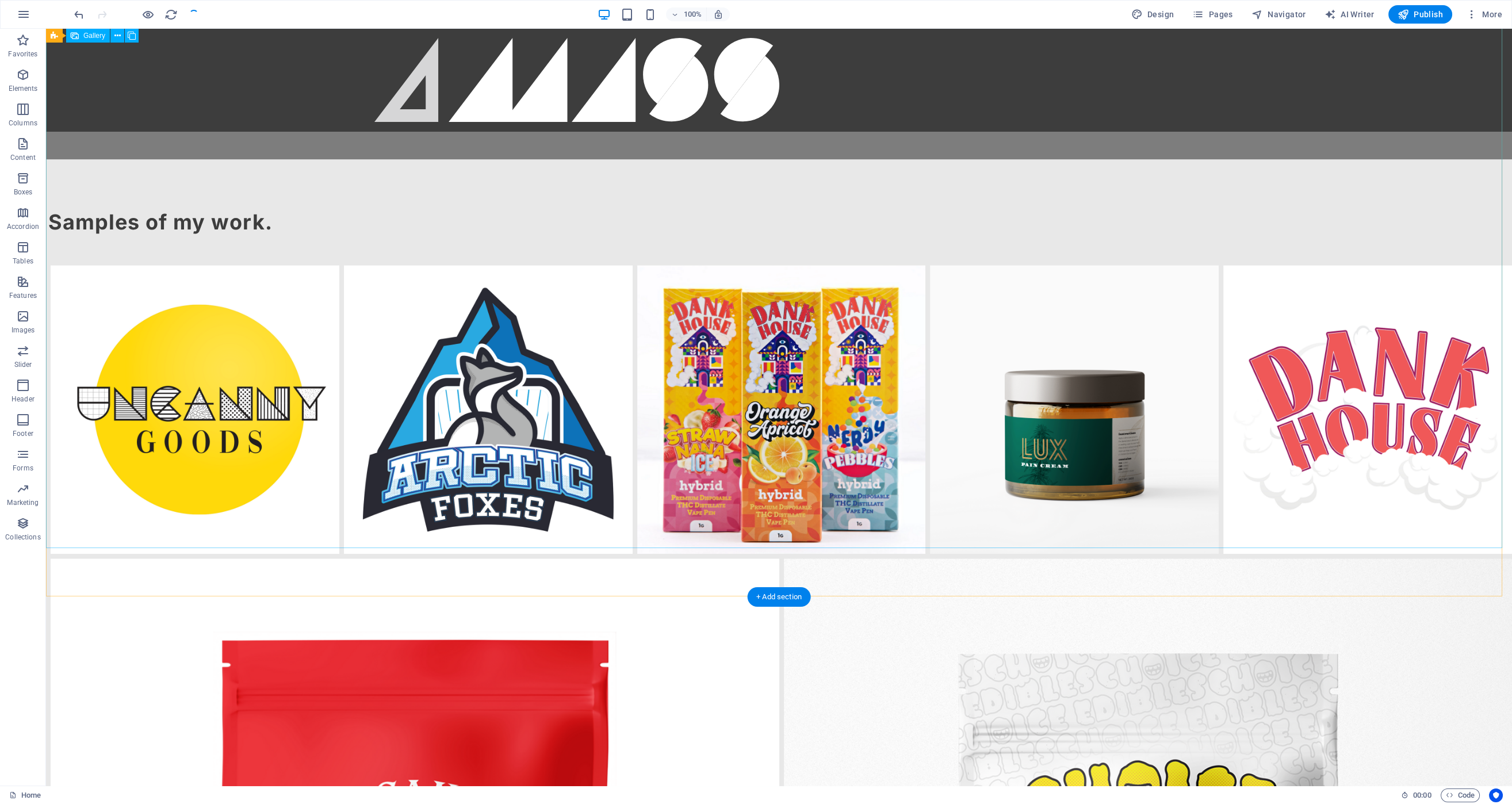
scroll to position [2131, 0]
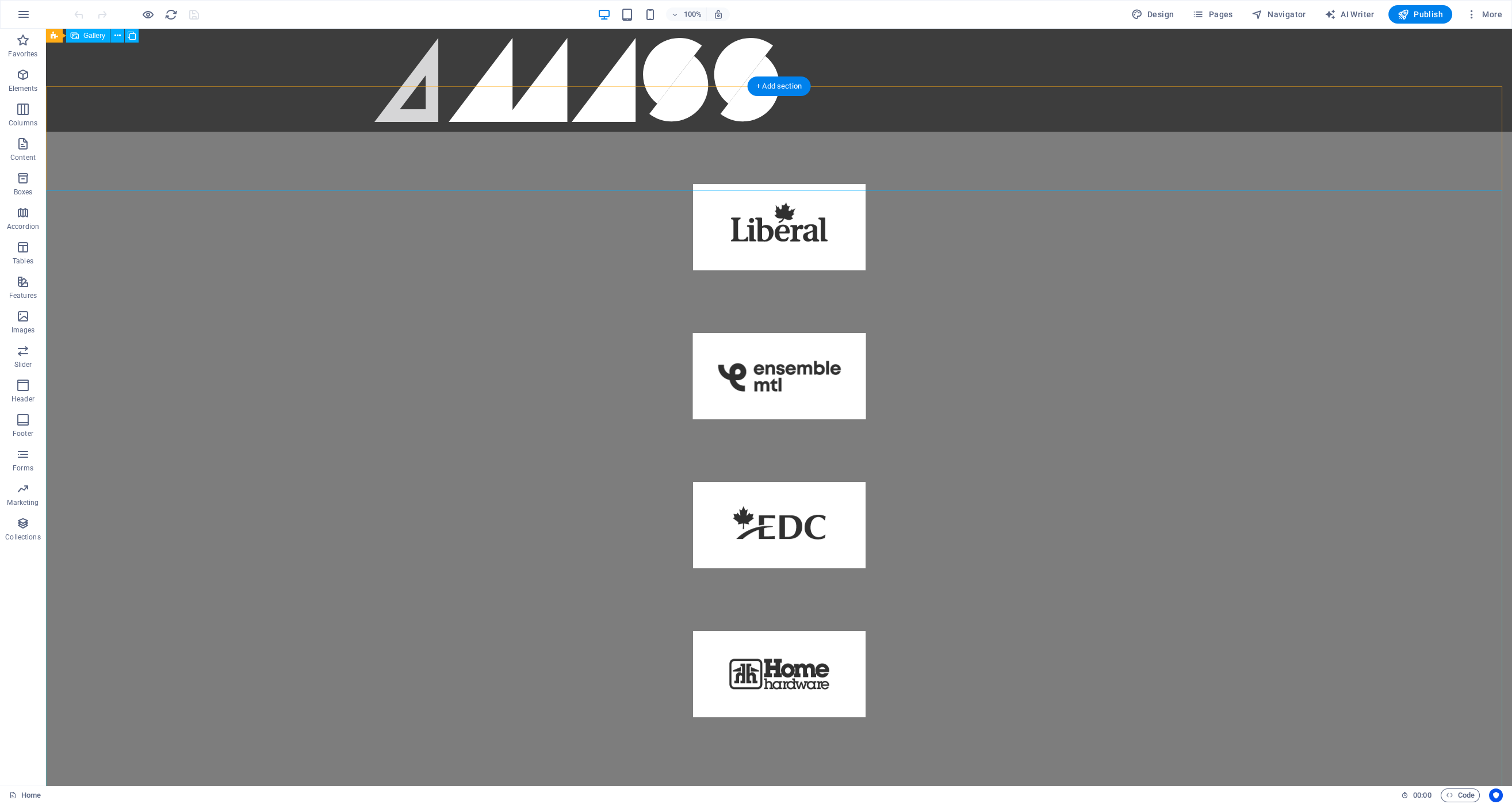
scroll to position [1205, 0]
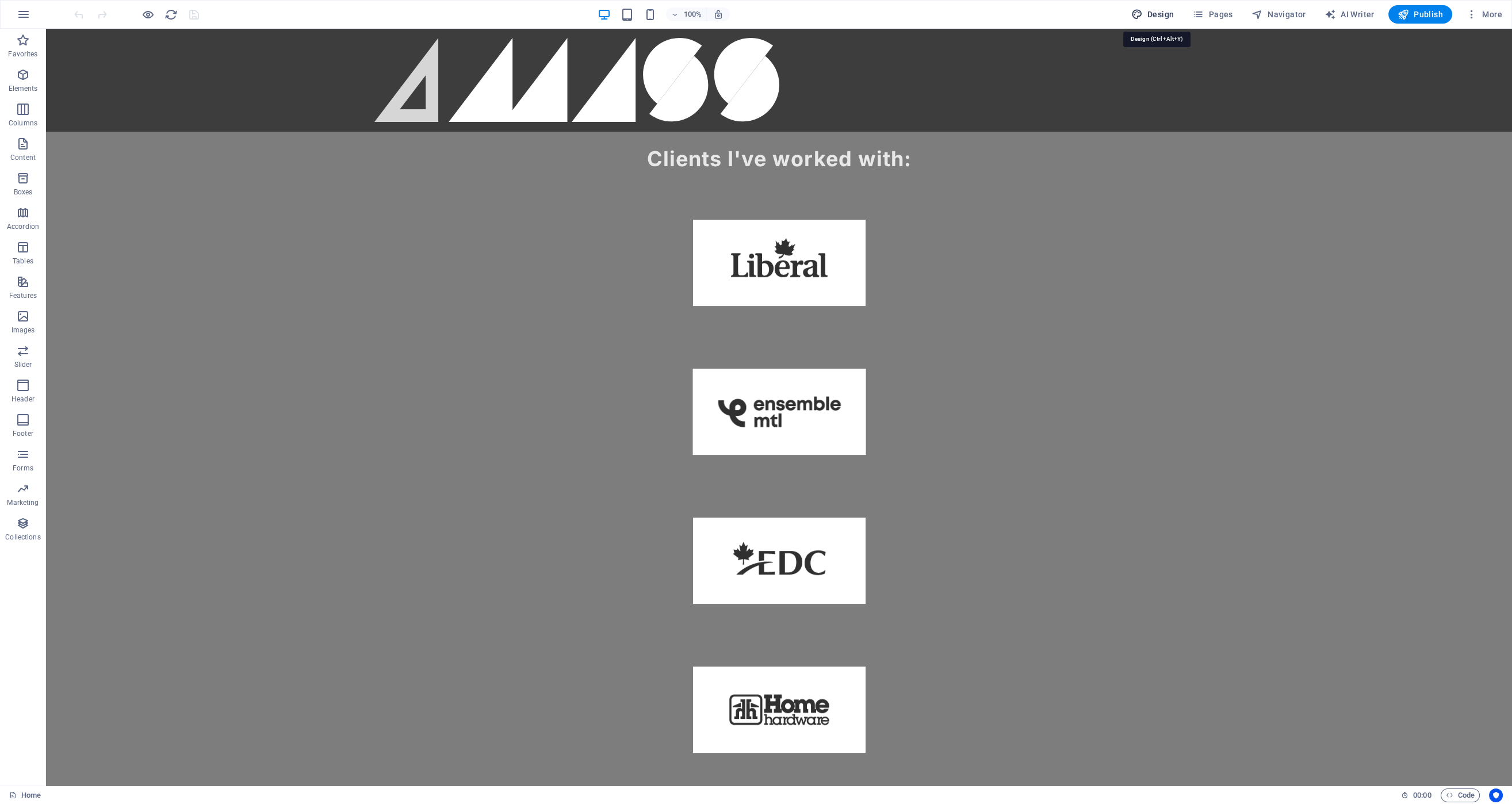
click at [1163, 12] on span "Design" at bounding box center [1152, 14] width 43 height 11
select select "px"
select select "400"
select select "px"
select select "rem"
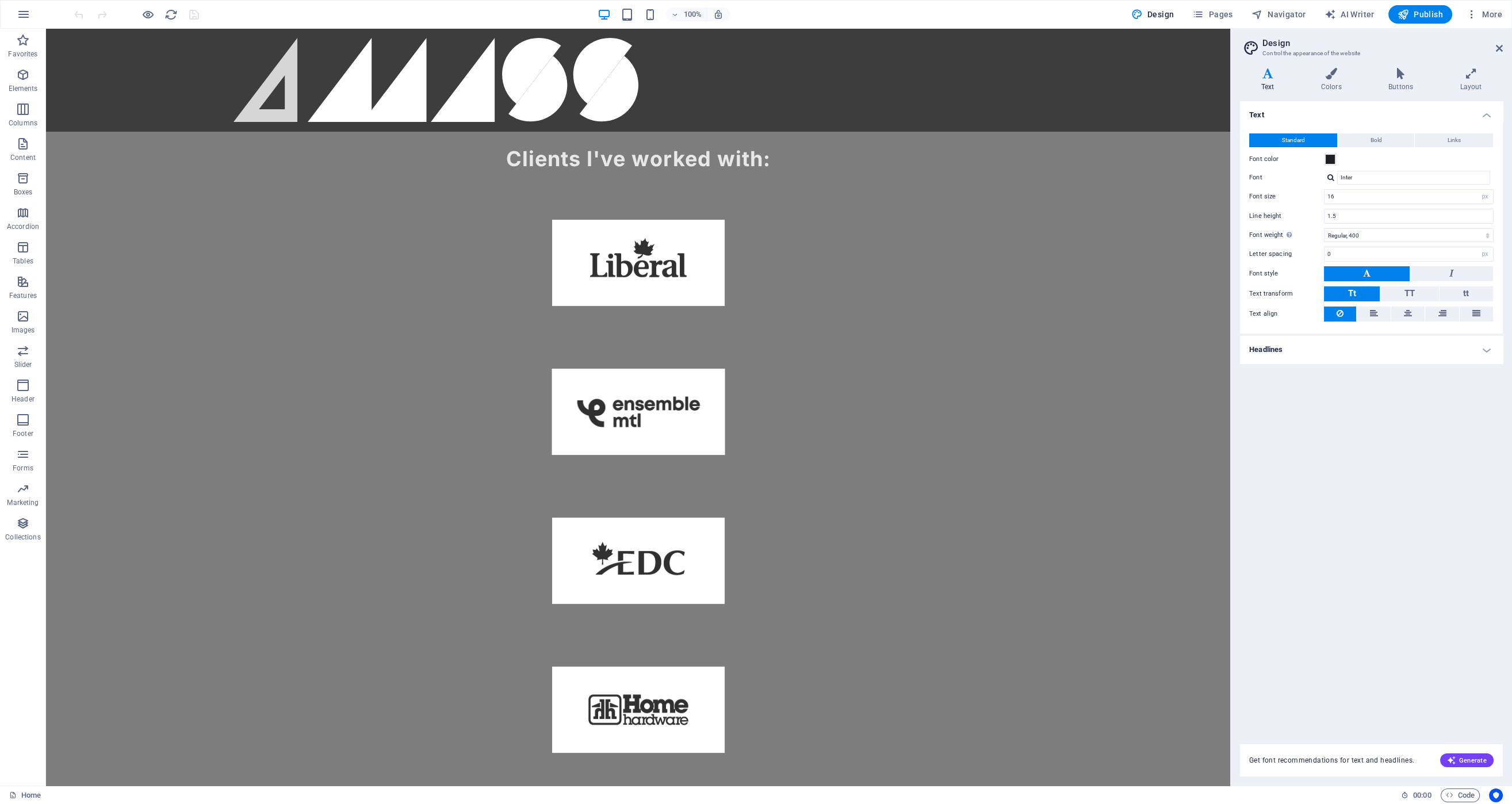
click at [1348, 352] on h4 "Headlines" at bounding box center [1371, 349] width 263 height 27
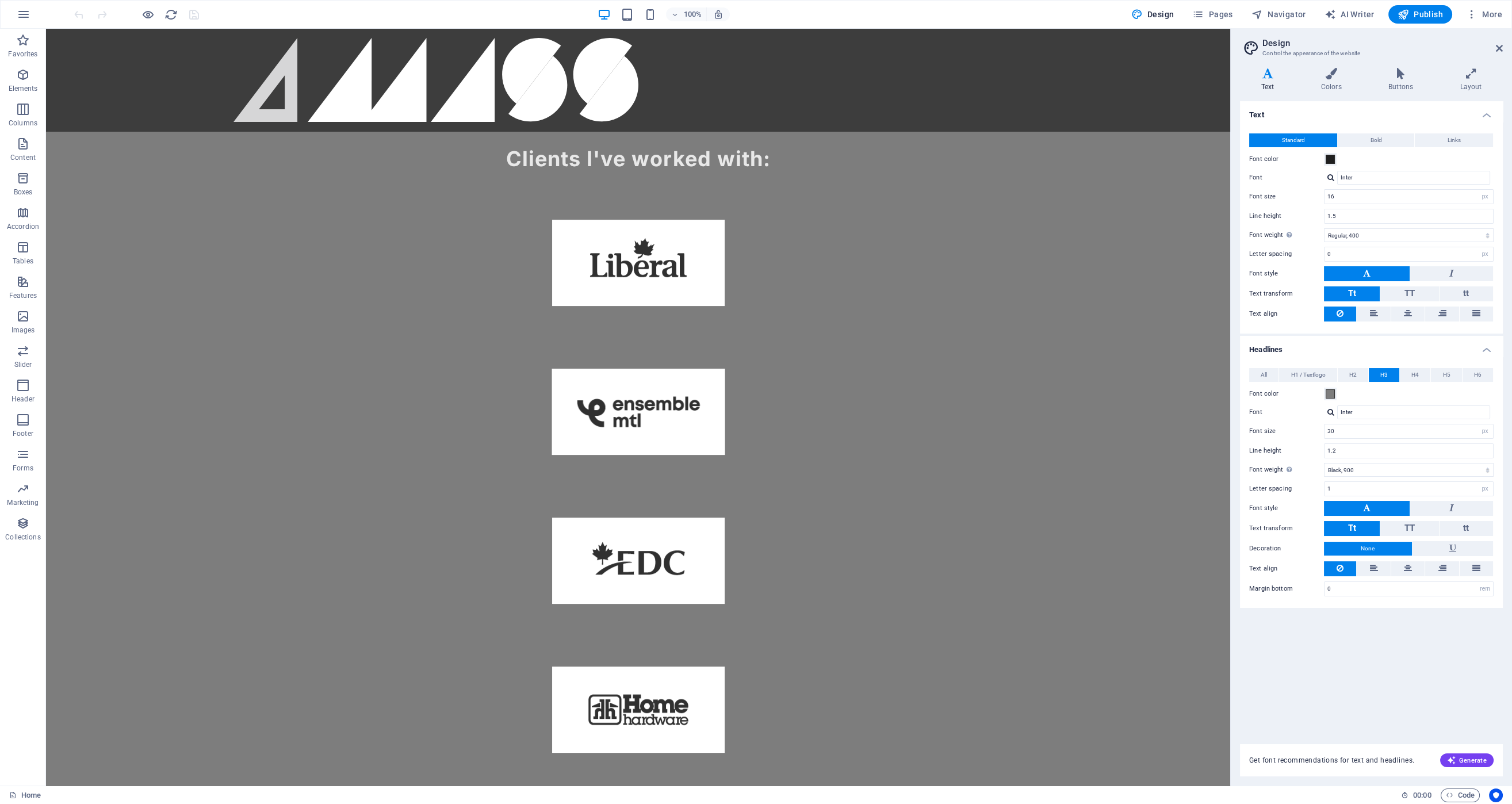
click at [1368, 349] on h4 "Headlines" at bounding box center [1371, 345] width 263 height 21
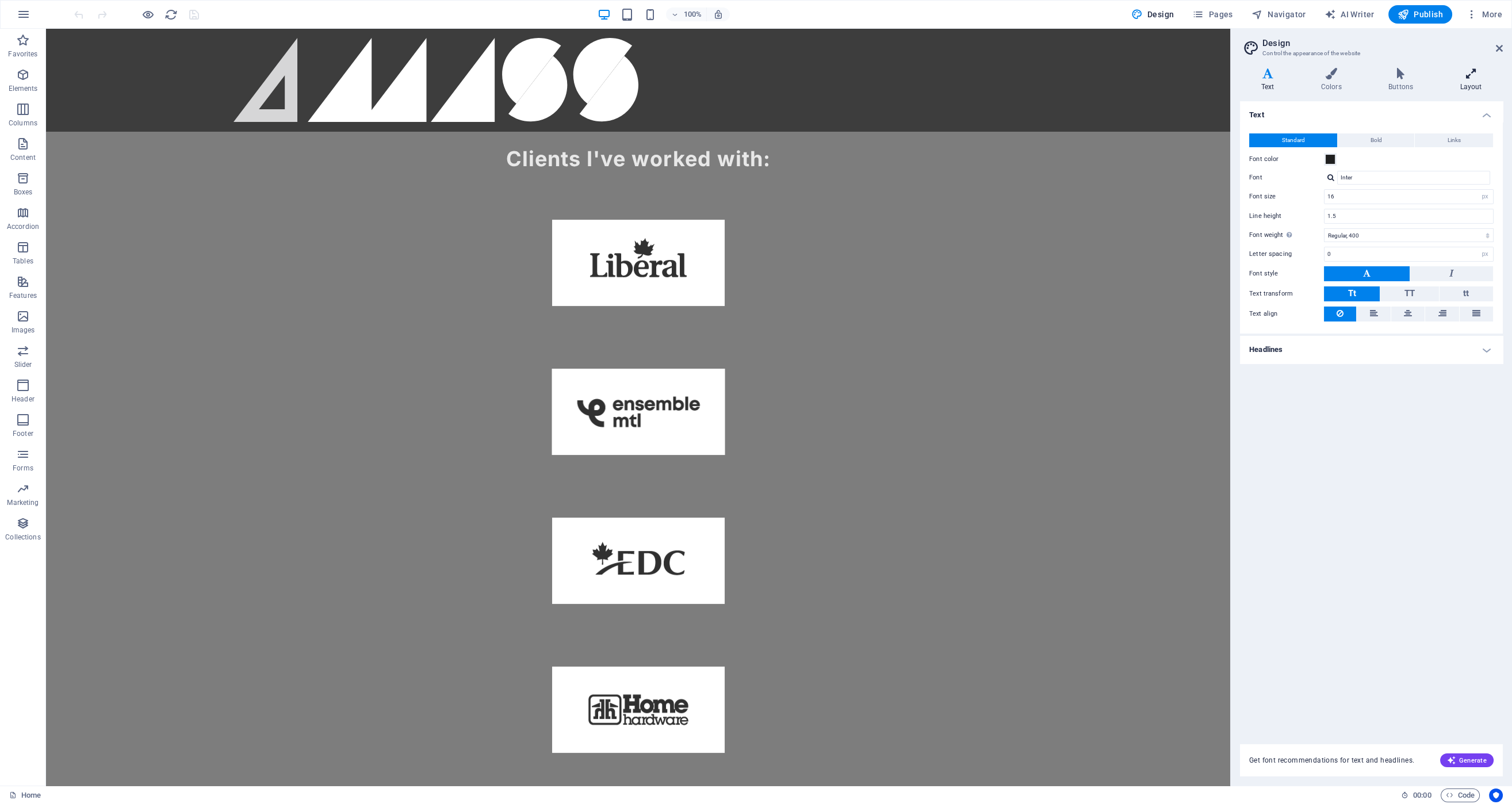
click at [1471, 86] on h4 "Layout" at bounding box center [1471, 80] width 64 height 24
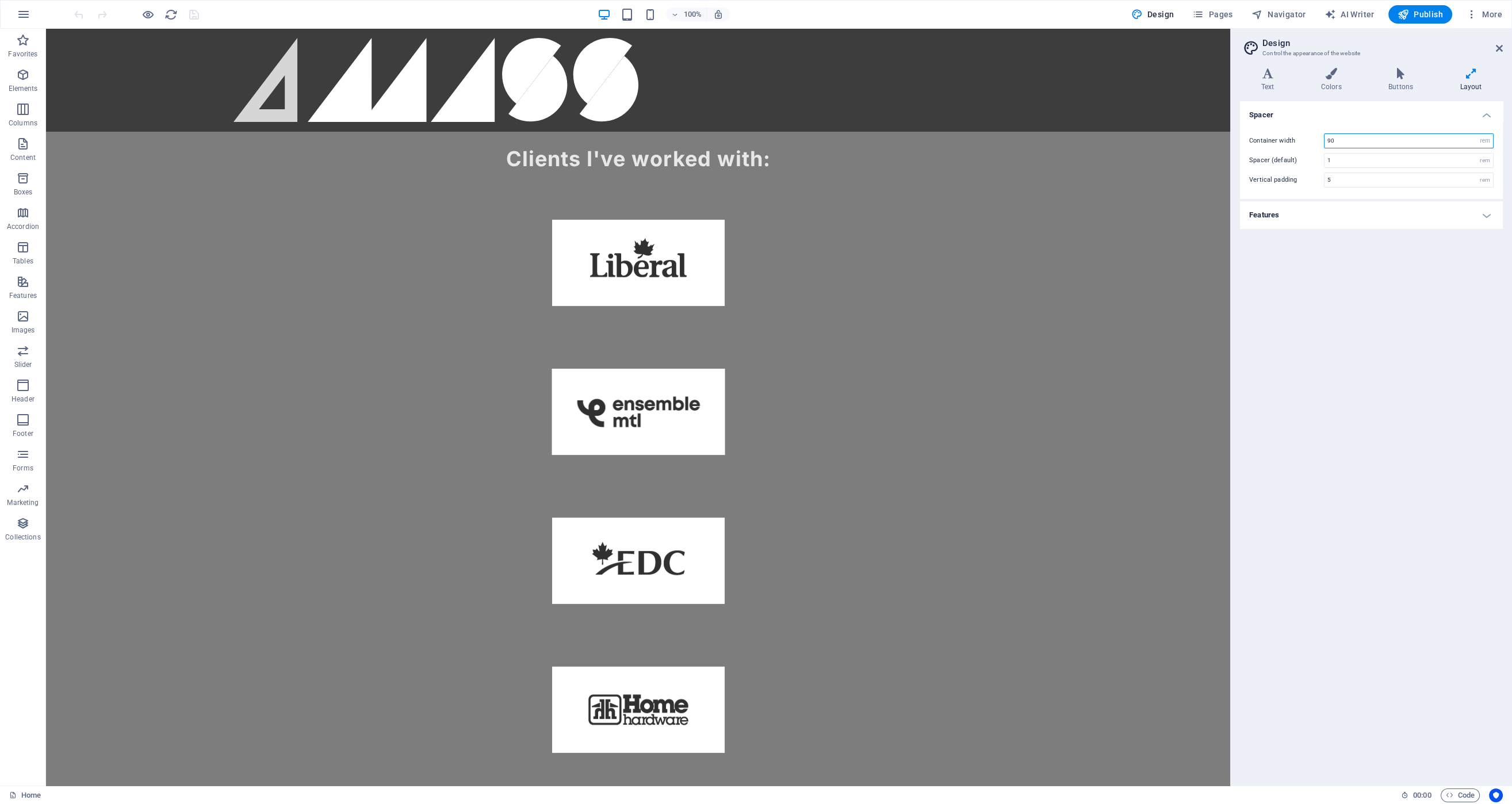
click at [1387, 141] on input "90" at bounding box center [1408, 140] width 168 height 14
click at [1397, 180] on input "5" at bounding box center [1408, 180] width 168 height 14
click at [1294, 15] on span "Navigator" at bounding box center [1279, 14] width 55 height 11
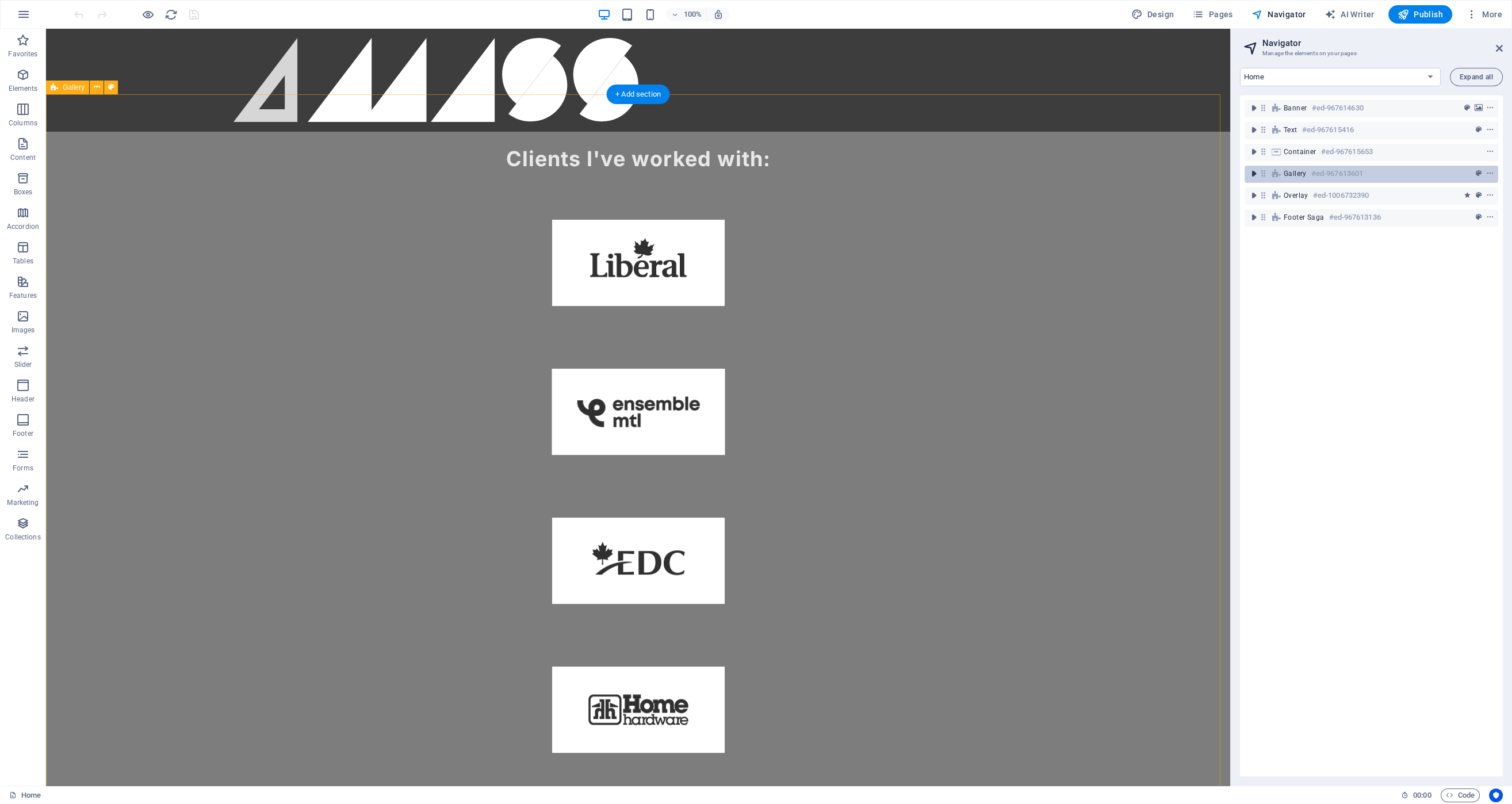
click at [1252, 175] on icon "toggle-expand" at bounding box center [1253, 173] width 11 height 11
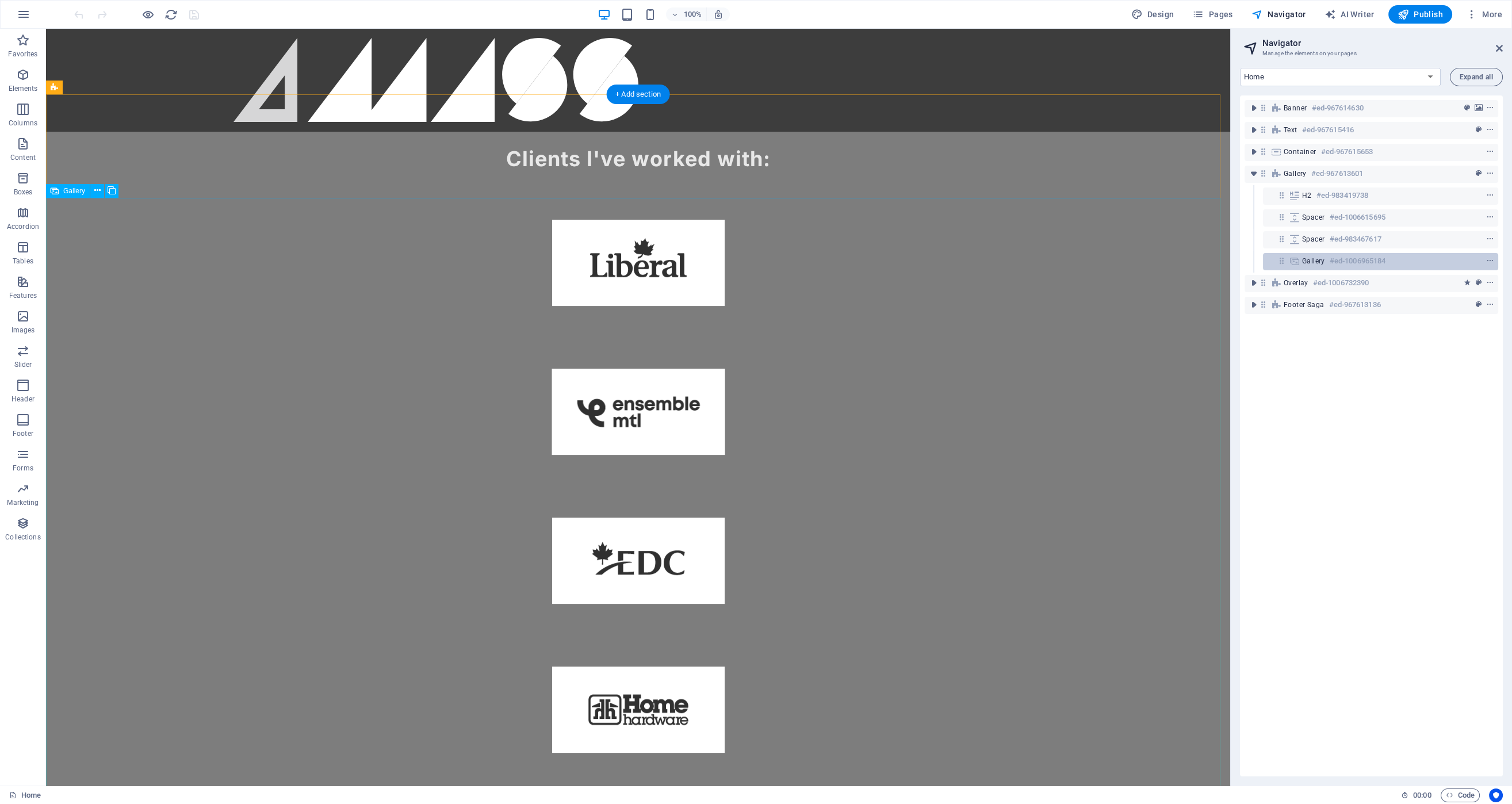
click at [1300, 259] on icon at bounding box center [1294, 261] width 13 height 9
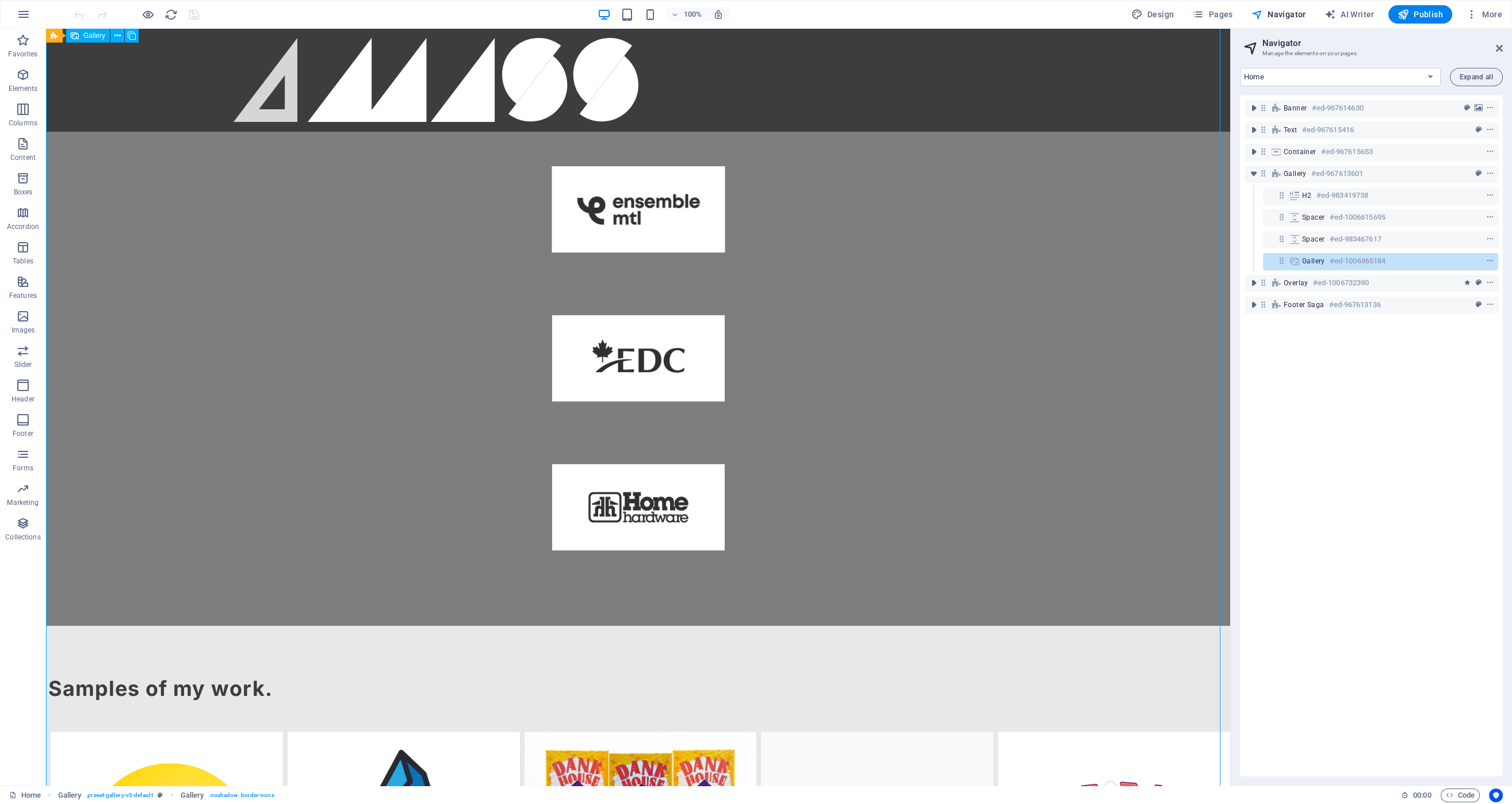
click at [1312, 262] on span "Gallery" at bounding box center [1314, 261] width 23 height 9
click at [1312, 262] on span "Gallery" at bounding box center [1314, 261] width 23 height 9
select select "%"
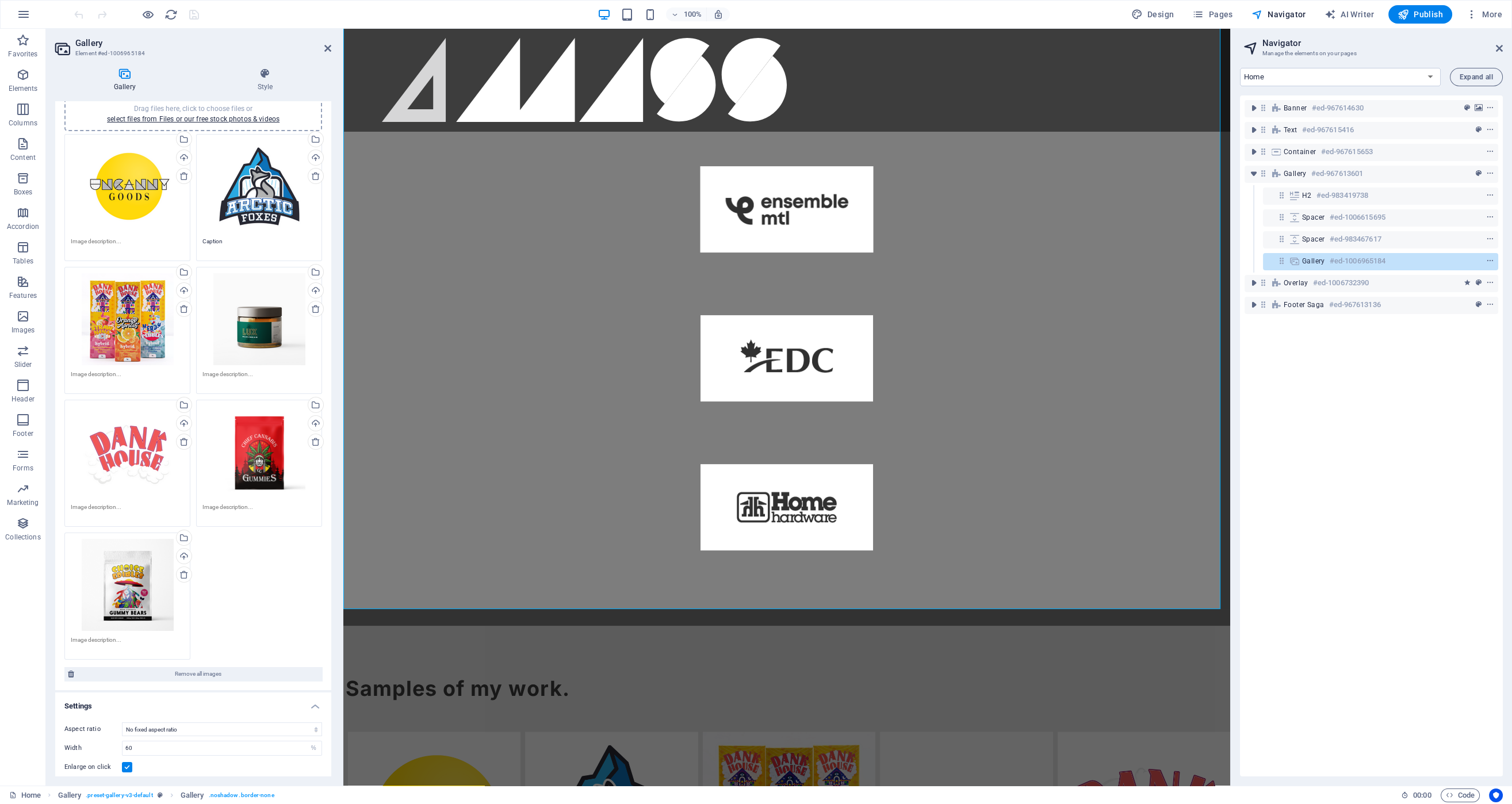
scroll to position [0, 0]
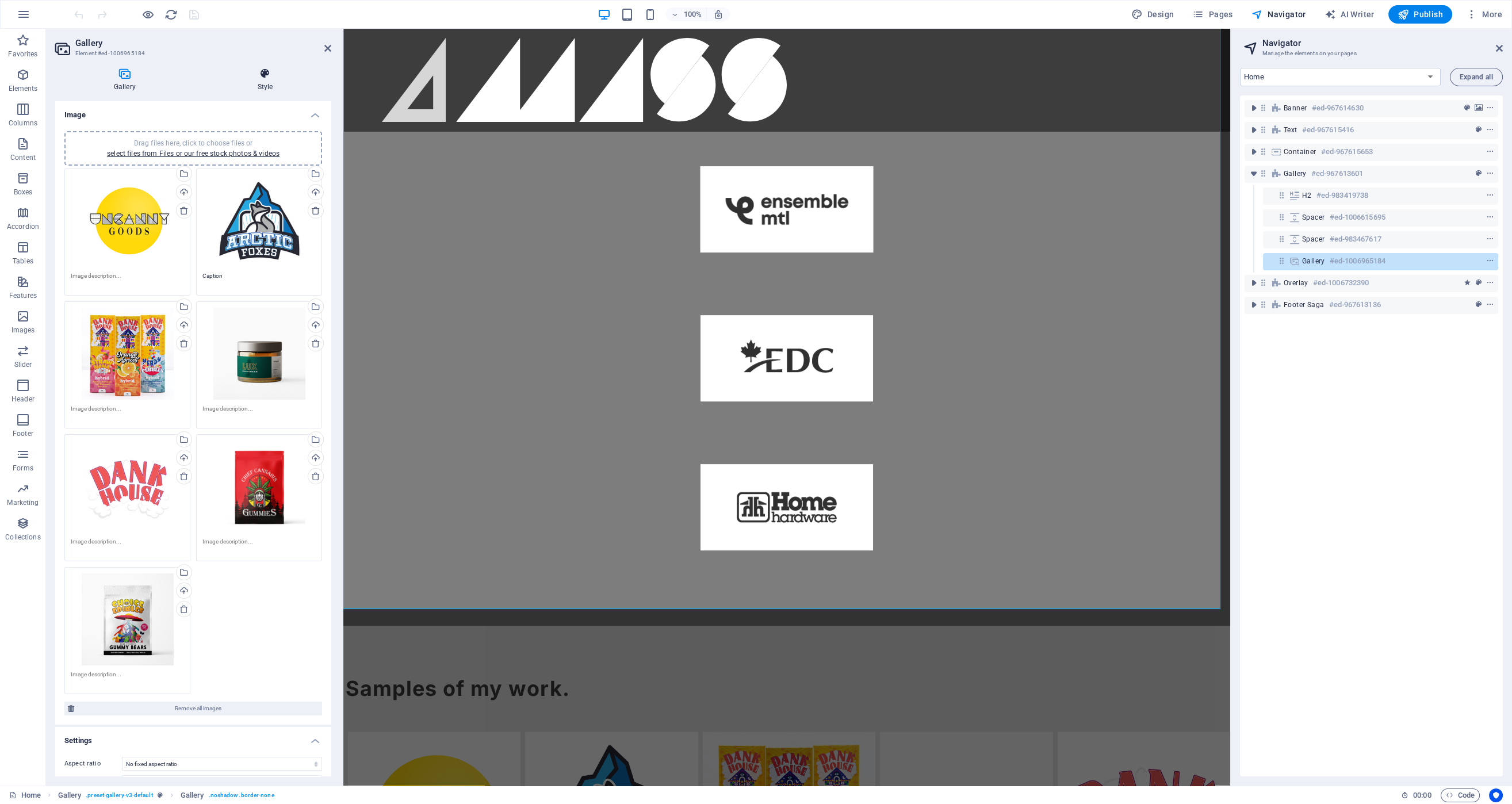
click at [284, 86] on h4 "Style" at bounding box center [265, 80] width 132 height 24
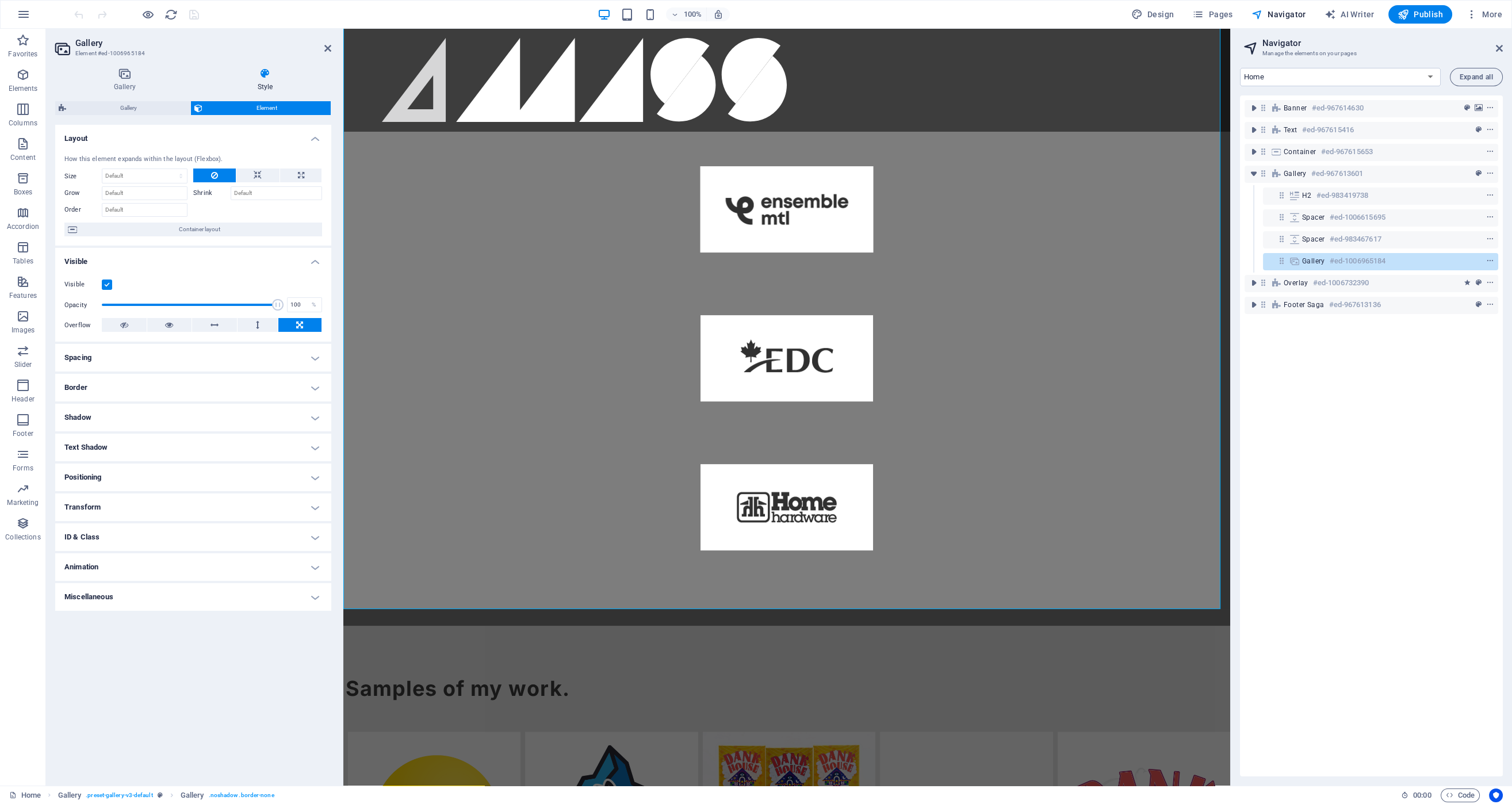
click at [289, 560] on h4 "Animation" at bounding box center [193, 566] width 276 height 27
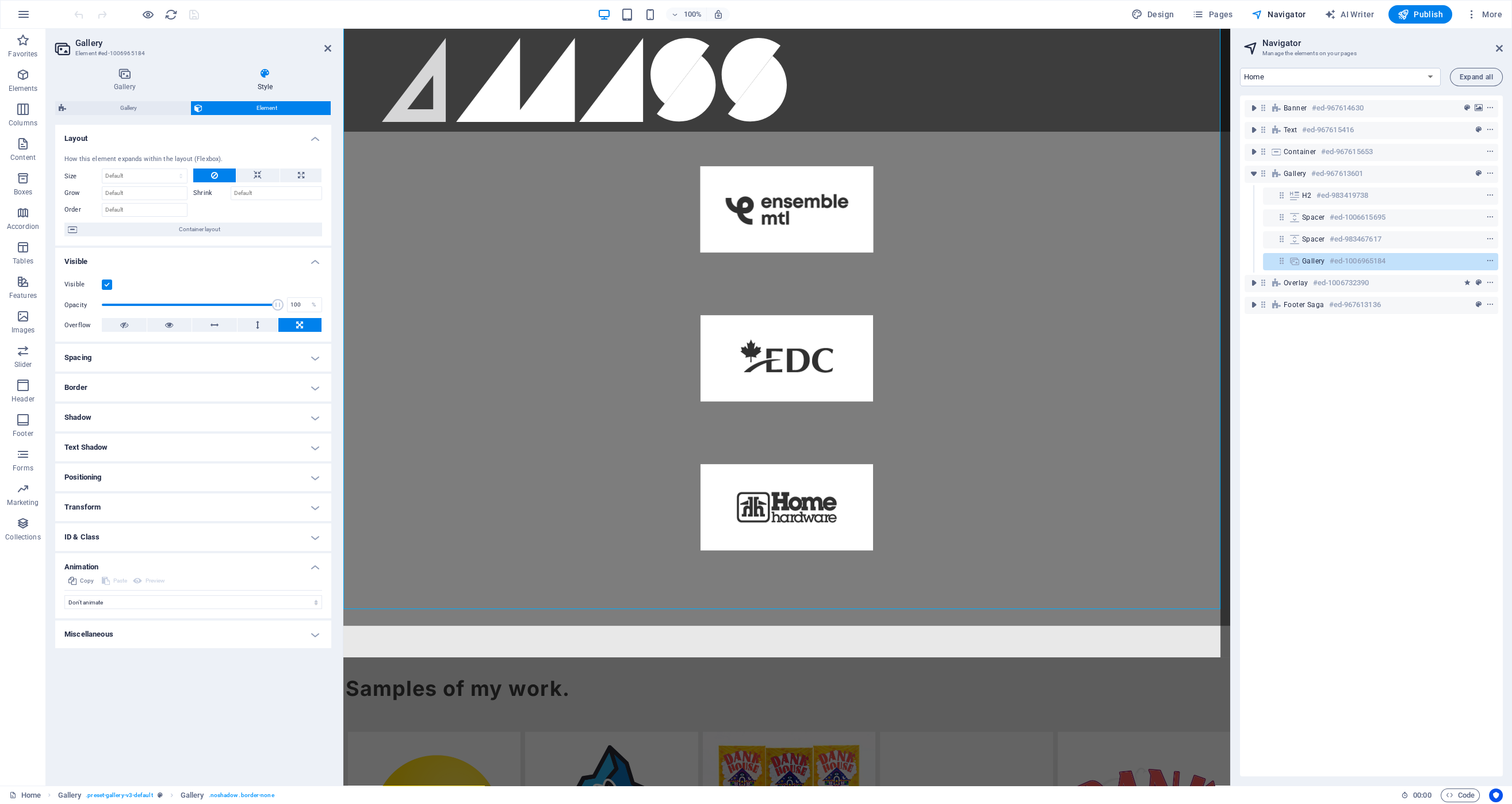
click at [144, 108] on span "Gallery" at bounding box center [128, 108] width 117 height 14
select select "rem"
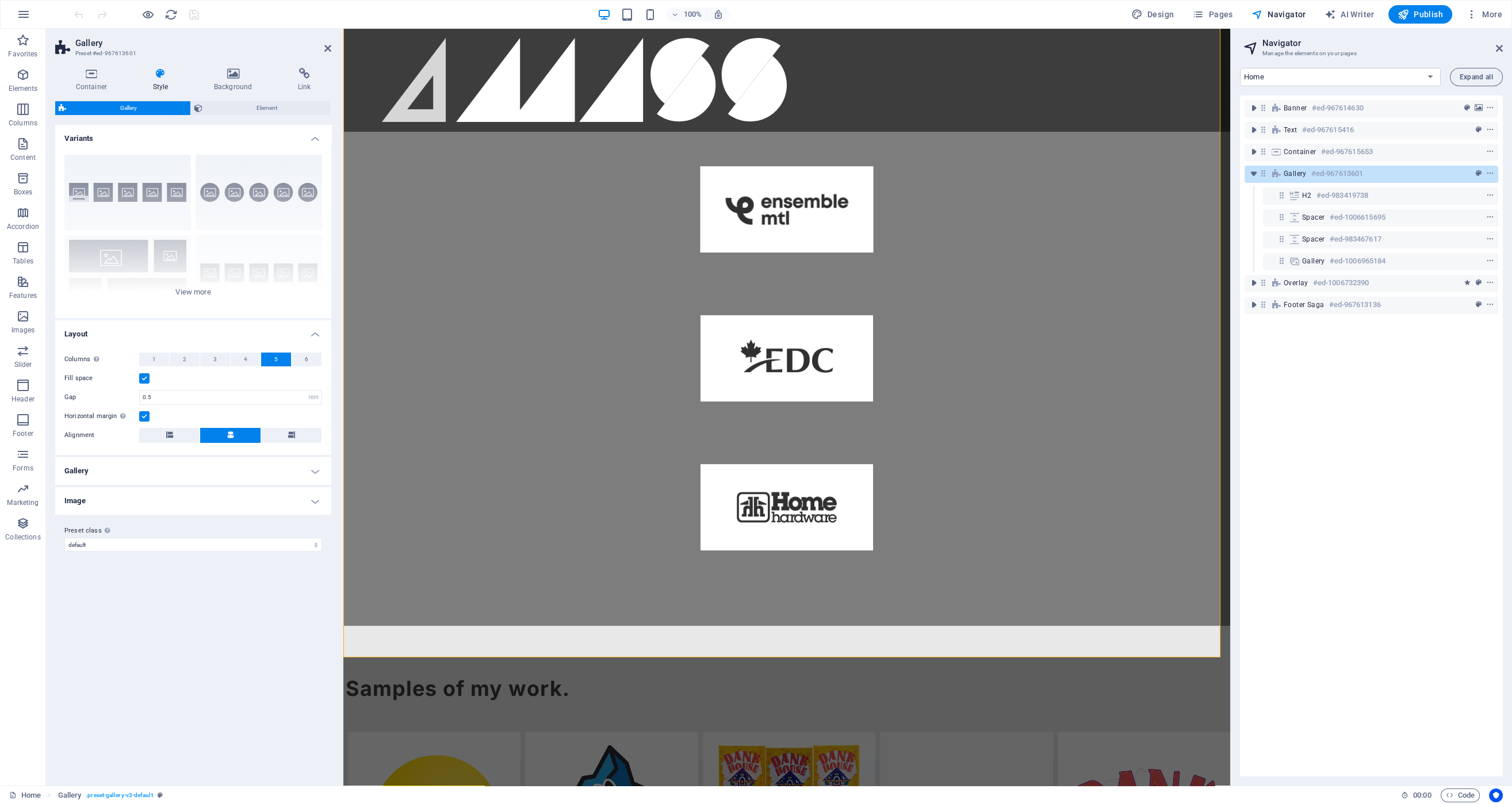
click at [174, 479] on h4 "Gallery" at bounding box center [193, 471] width 276 height 27
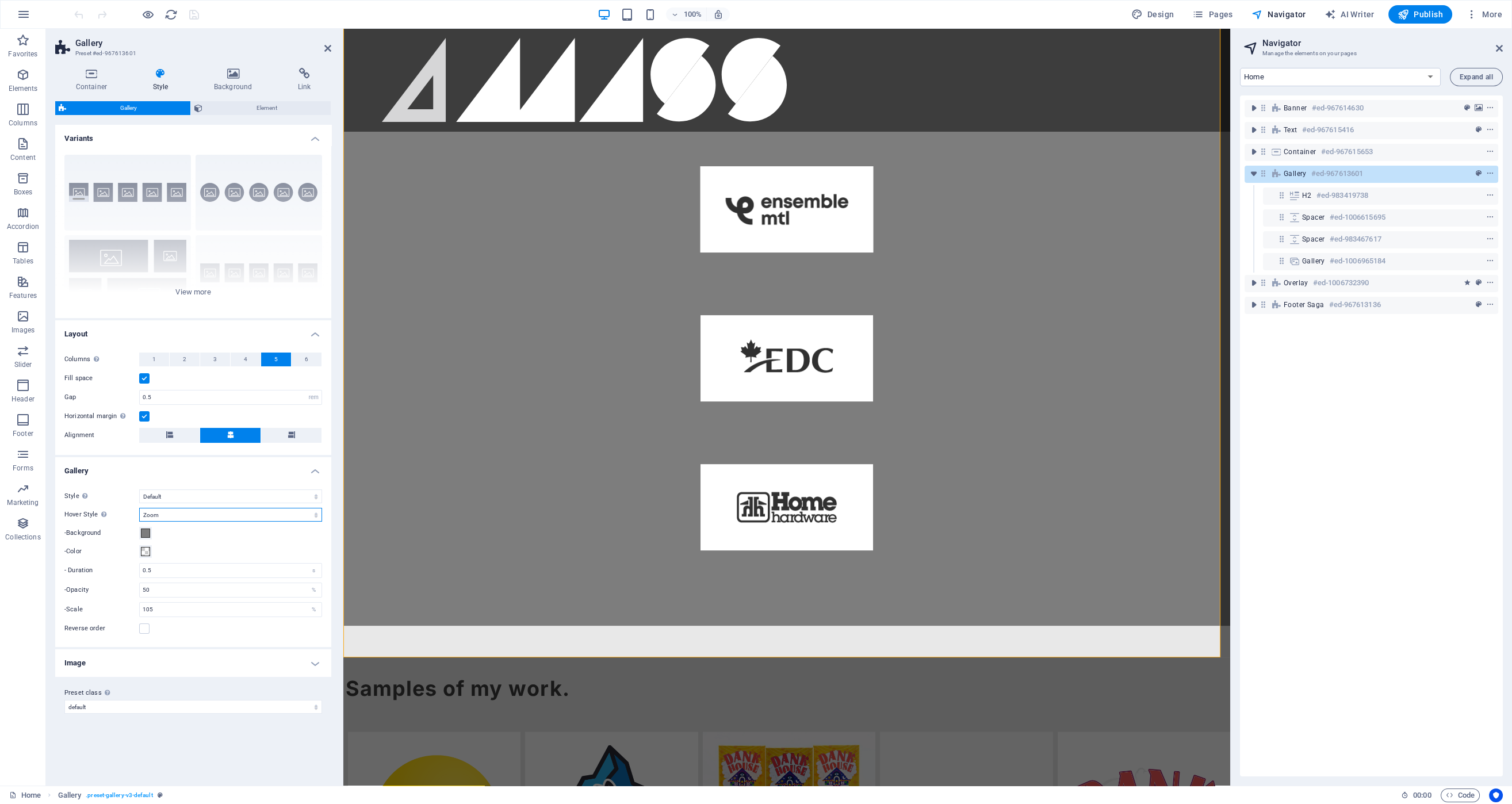
click at [214, 512] on select "Off Rotate Zoom Fade Captions" at bounding box center [230, 514] width 183 height 14
select select "none_default"
click at [139, 508] on select "Off Rotate Zoom Fade Captions" at bounding box center [230, 514] width 183 height 14
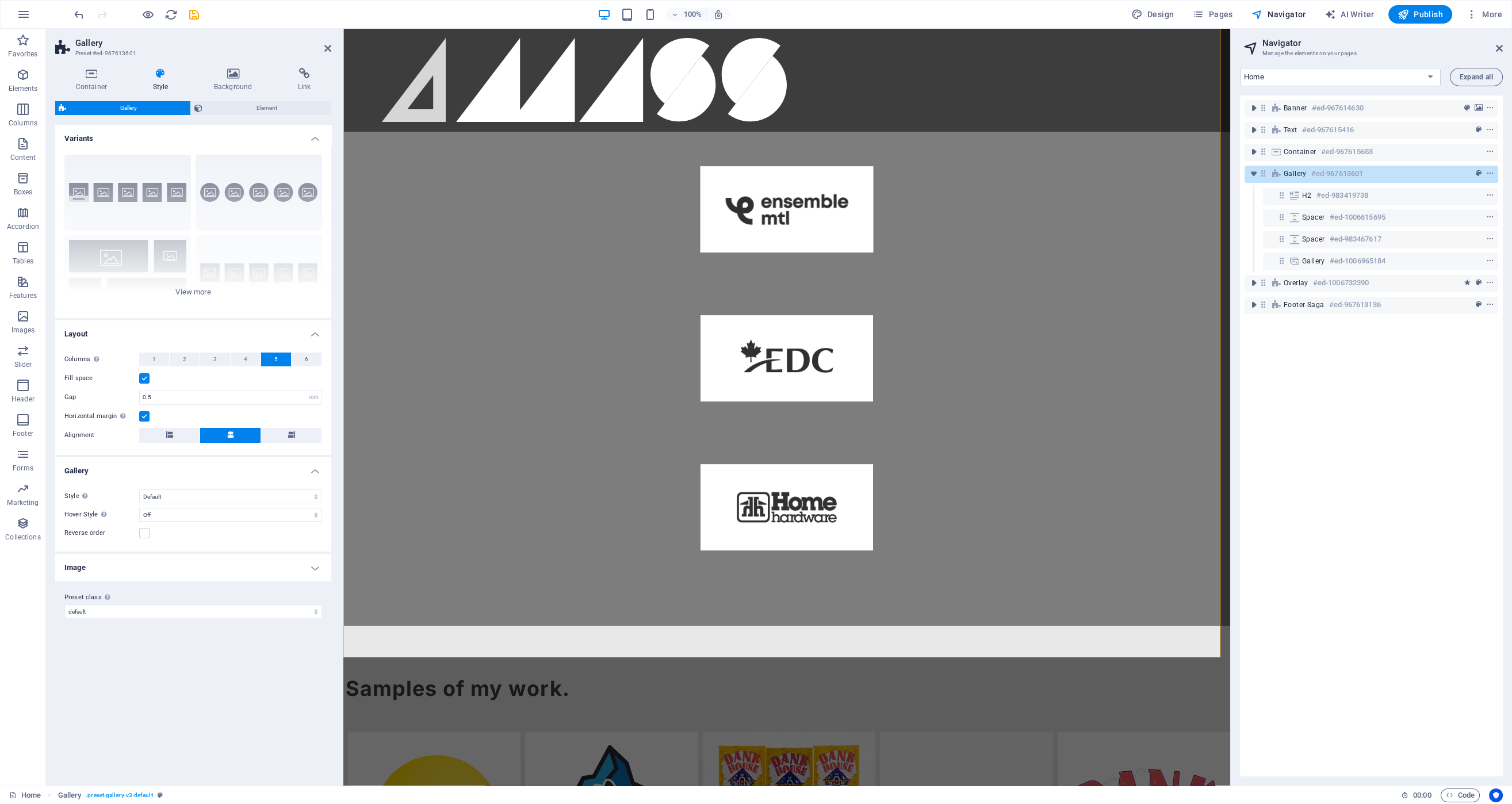
click at [285, 566] on h4 "Image" at bounding box center [193, 567] width 276 height 27
click at [302, 566] on h4 "Image" at bounding box center [193, 564] width 276 height 21
drag, startPoint x: 132, startPoint y: 20, endPoint x: 551, endPoint y: 1, distance: 419.4
click at [193, 19] on icon "save" at bounding box center [194, 15] width 13 height 13
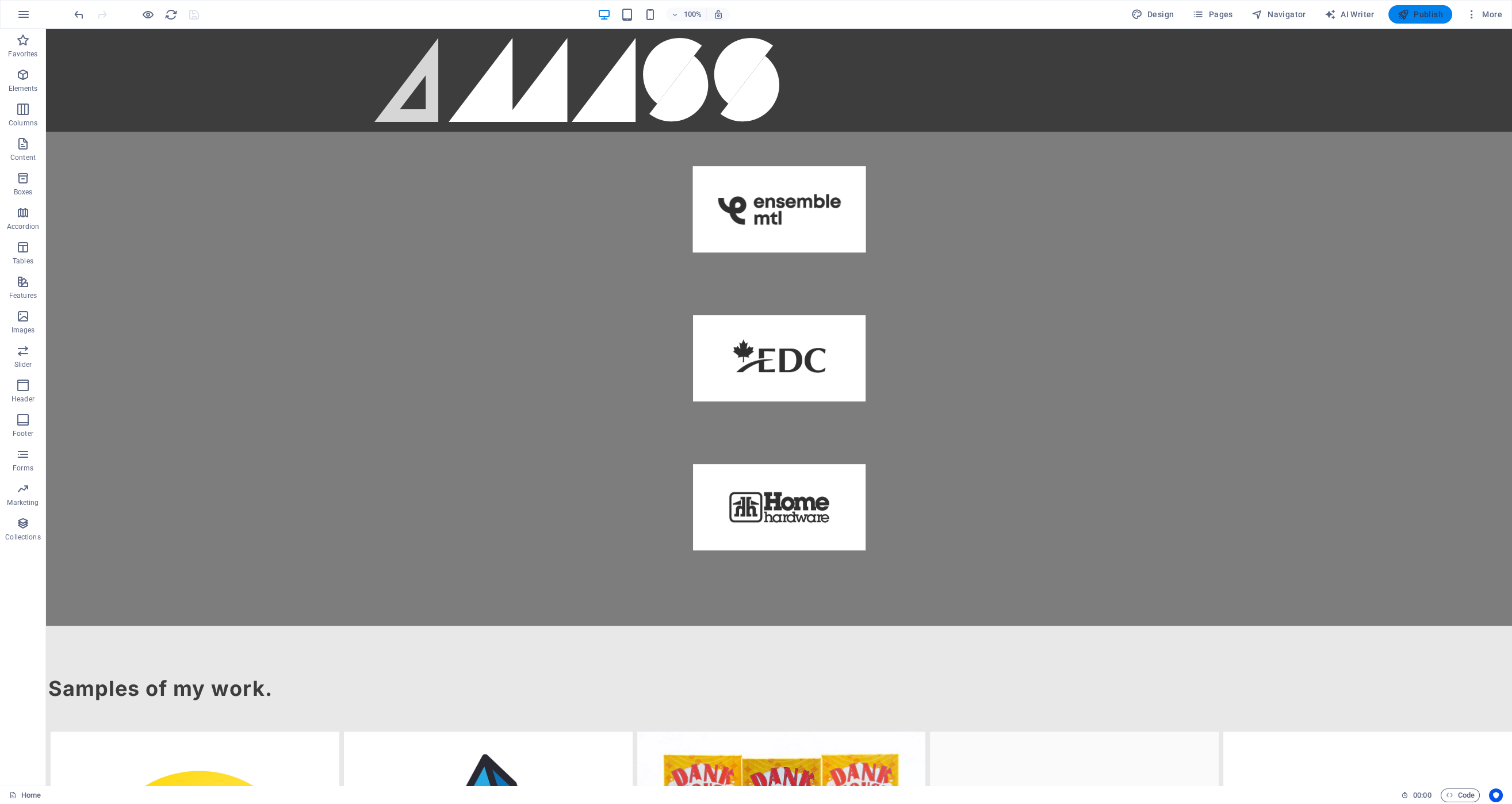
click at [1441, 19] on span "Publish" at bounding box center [1420, 14] width 45 height 11
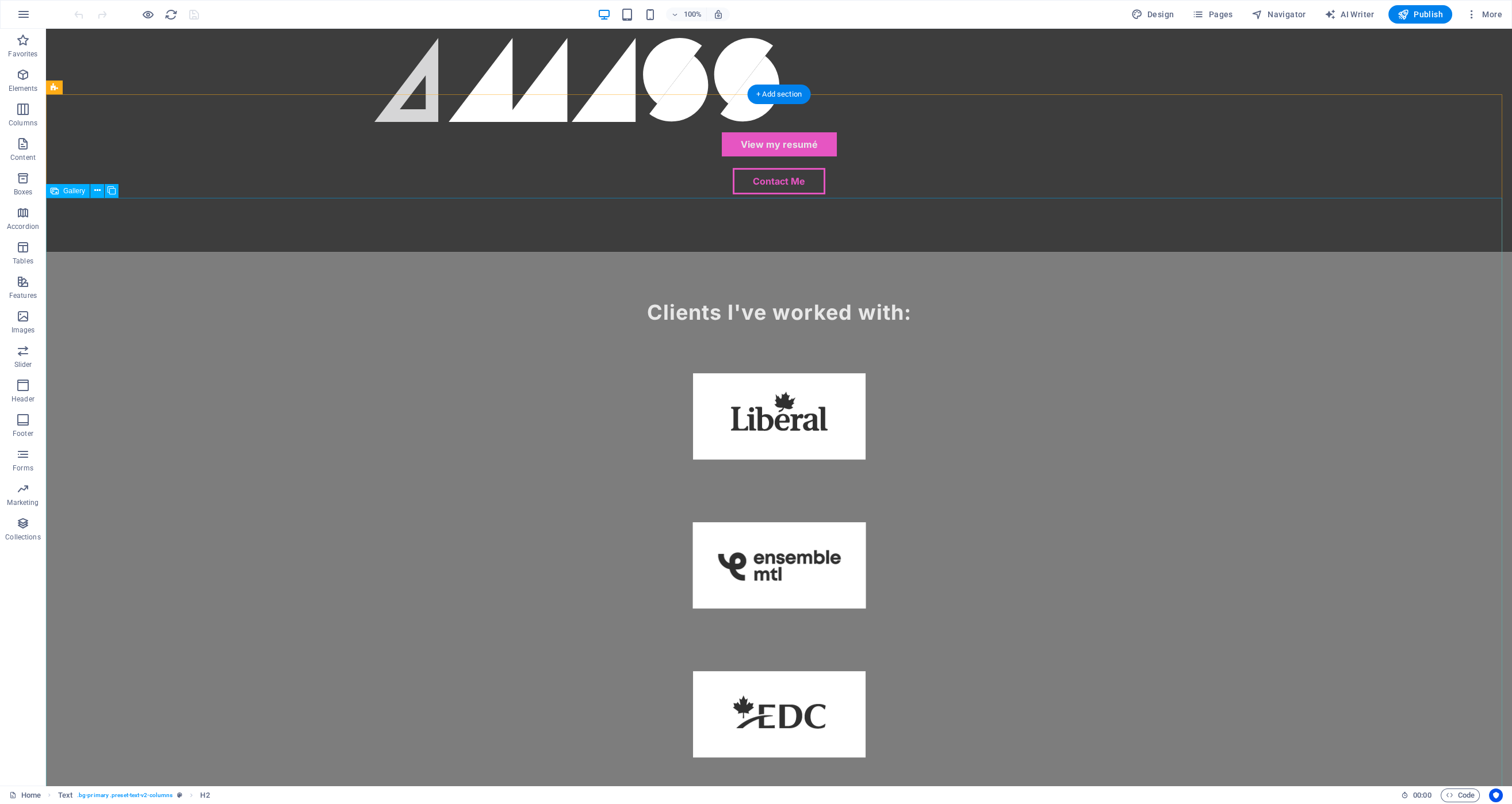
scroll to position [1205, 0]
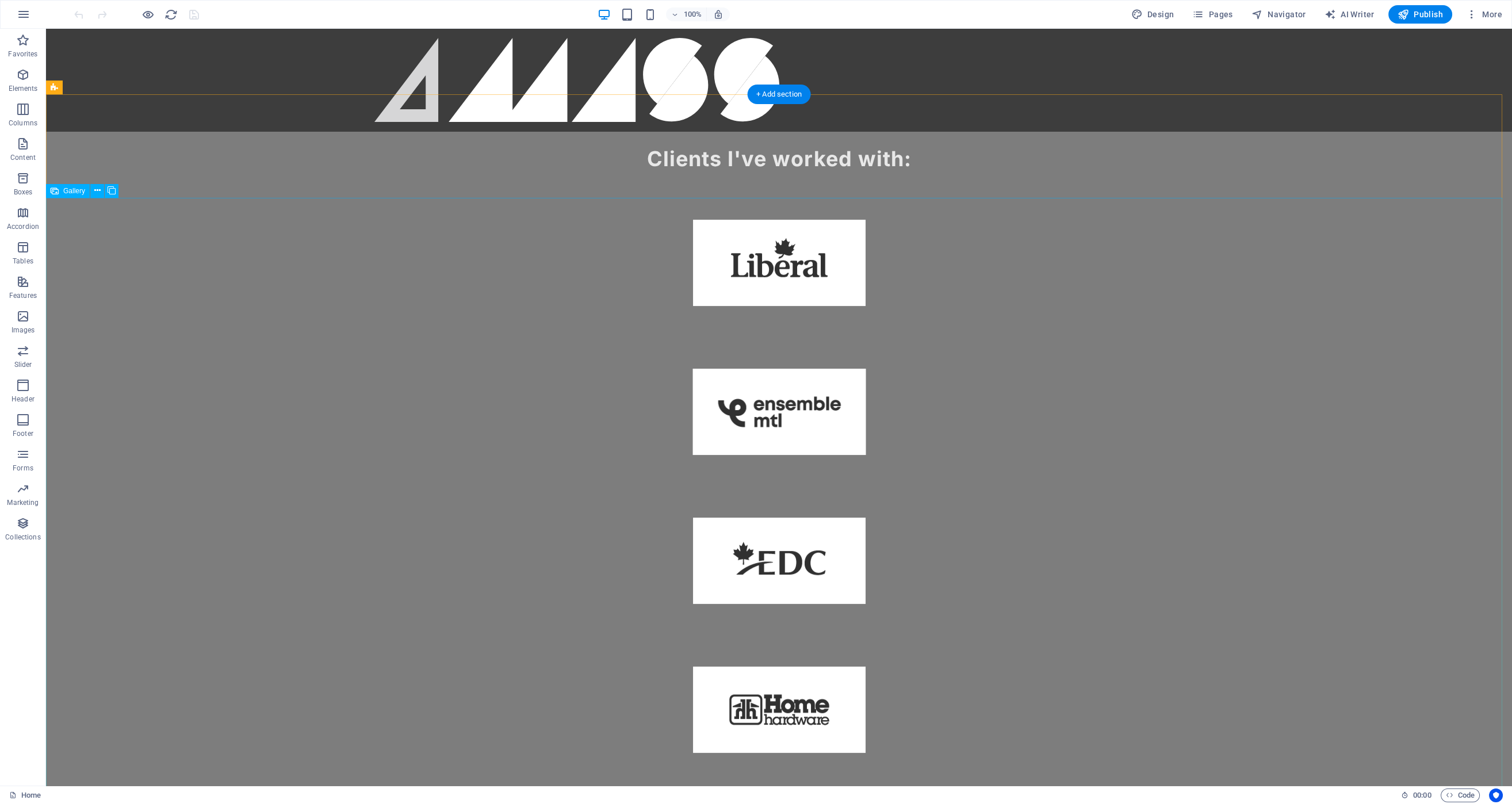
select select "%"
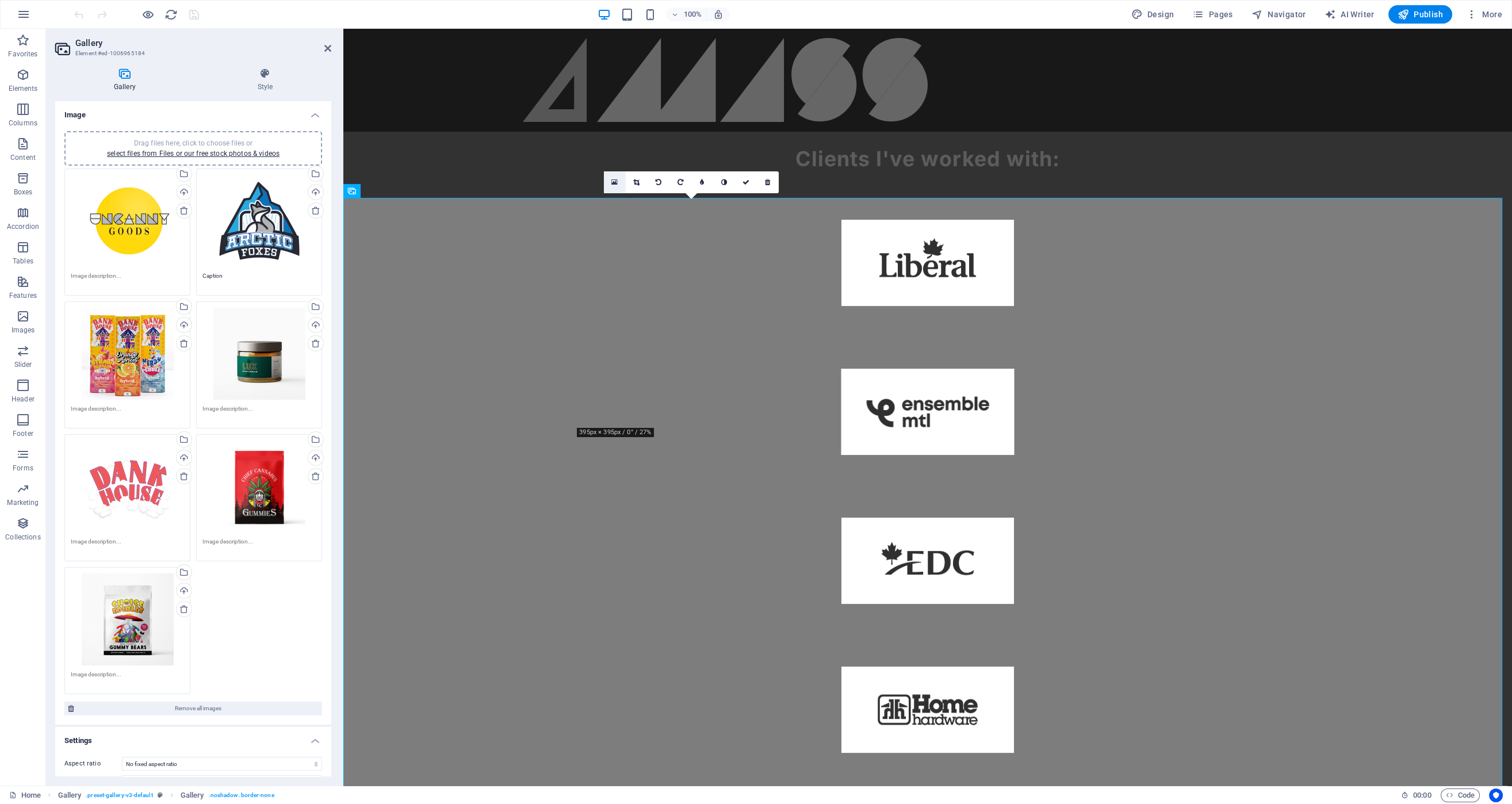
click at [617, 182] on icon at bounding box center [615, 182] width 7 height 8
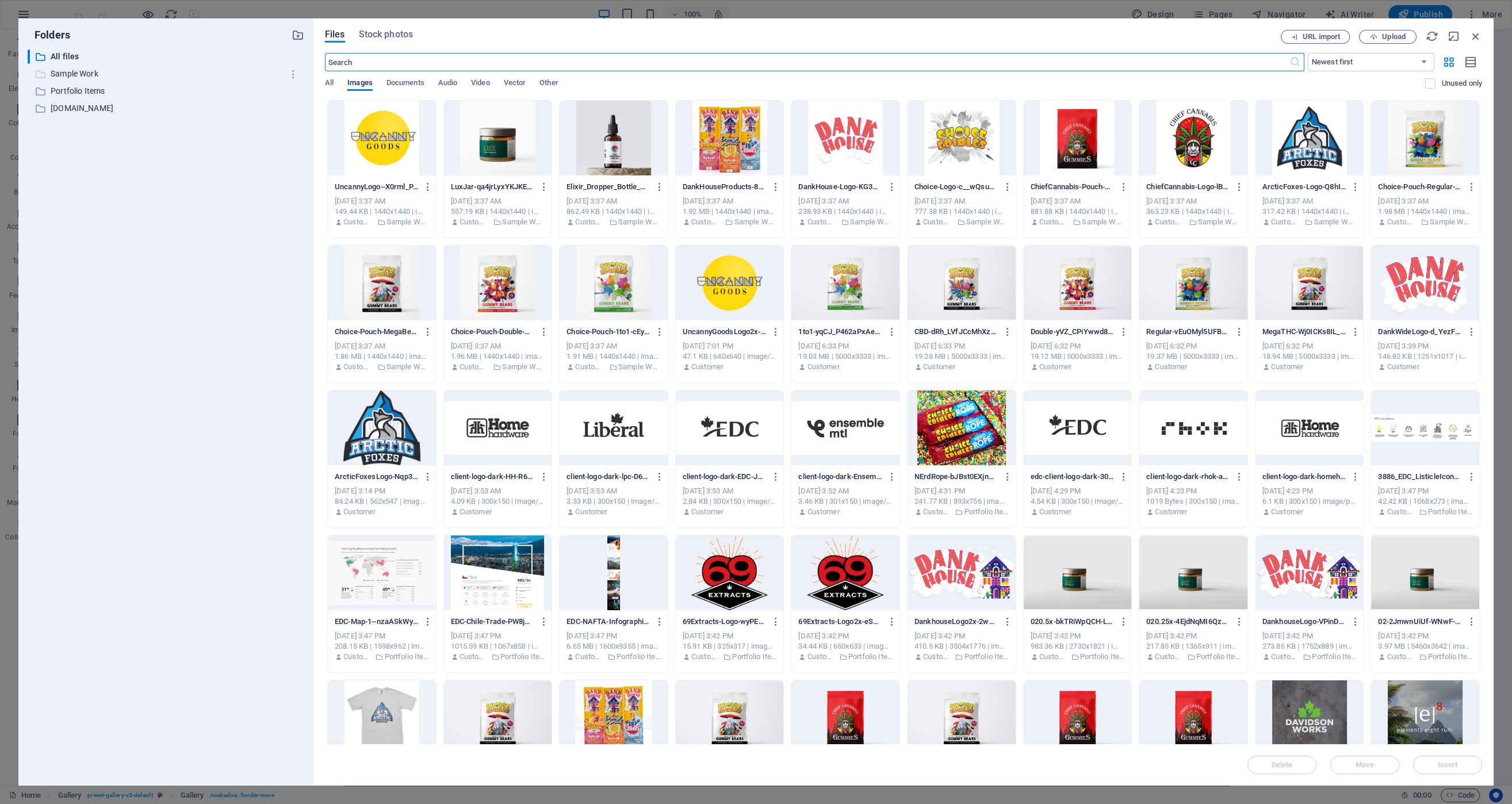
click at [83, 71] on p "Sample Work" at bounding box center [166, 74] width 232 height 13
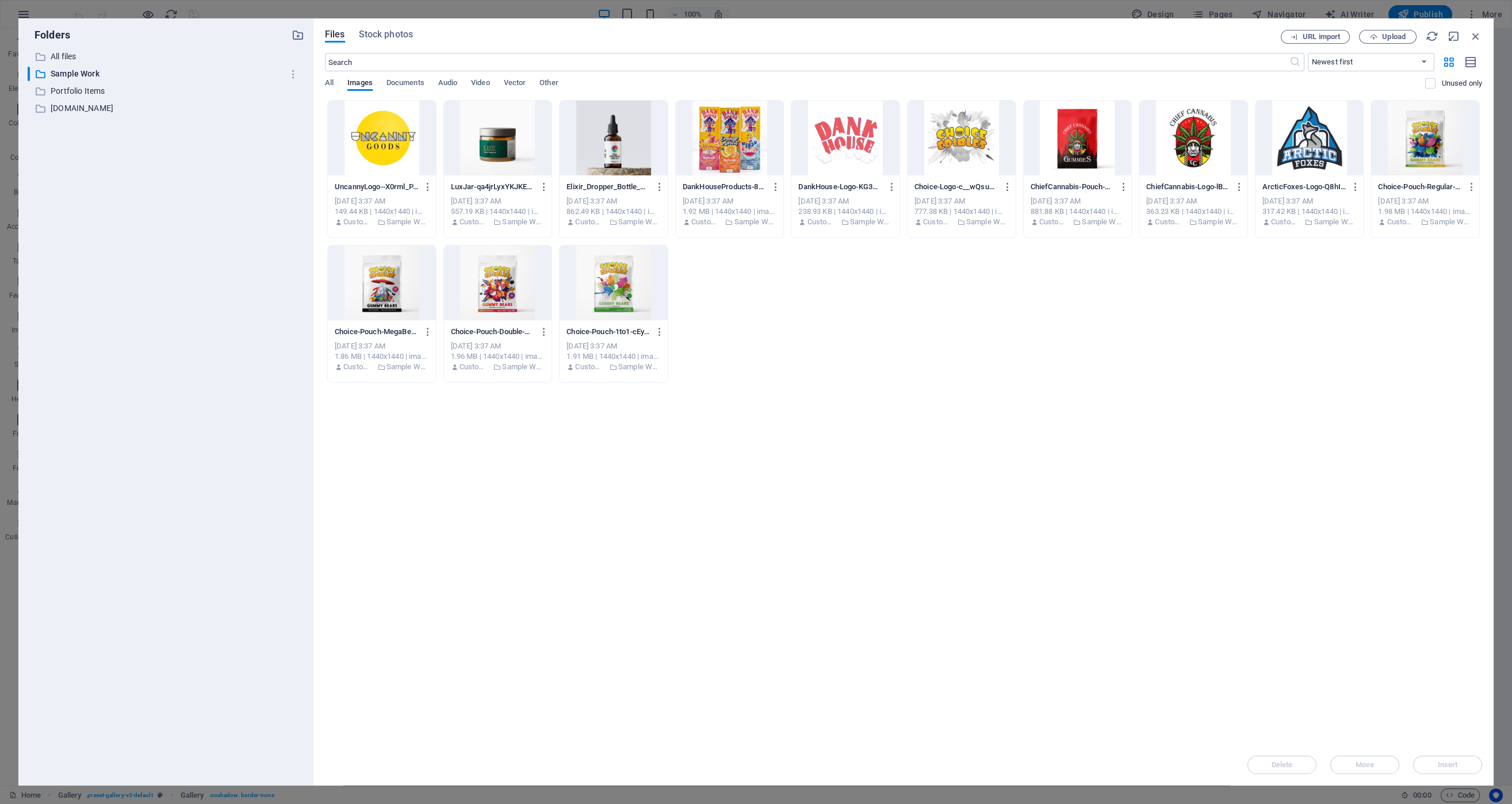
click at [1310, 152] on div at bounding box center [1310, 138] width 108 height 75
click at [1441, 766] on span "Insert" at bounding box center [1447, 765] width 20 height 7
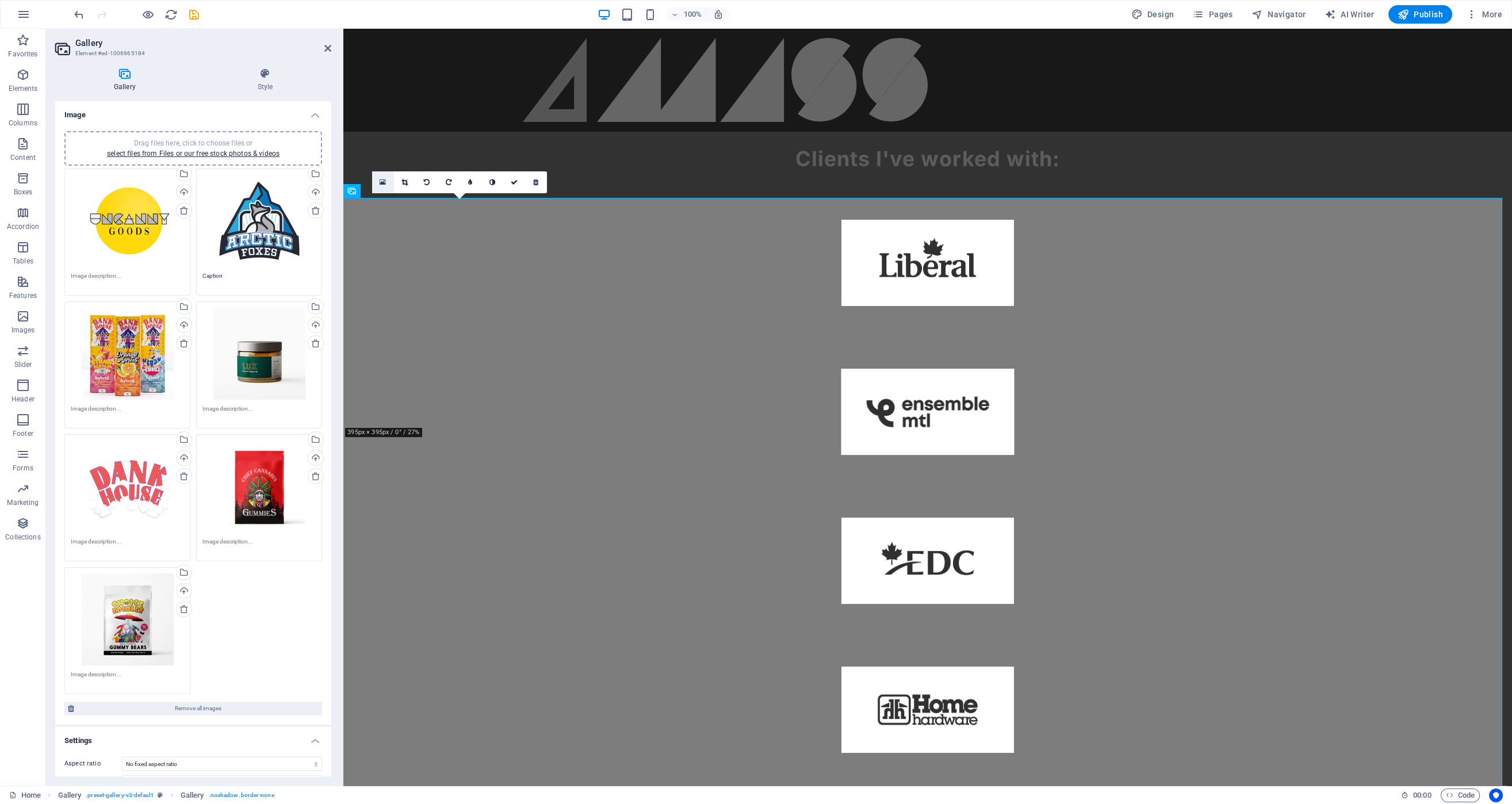
click at [386, 176] on link at bounding box center [383, 182] width 22 height 22
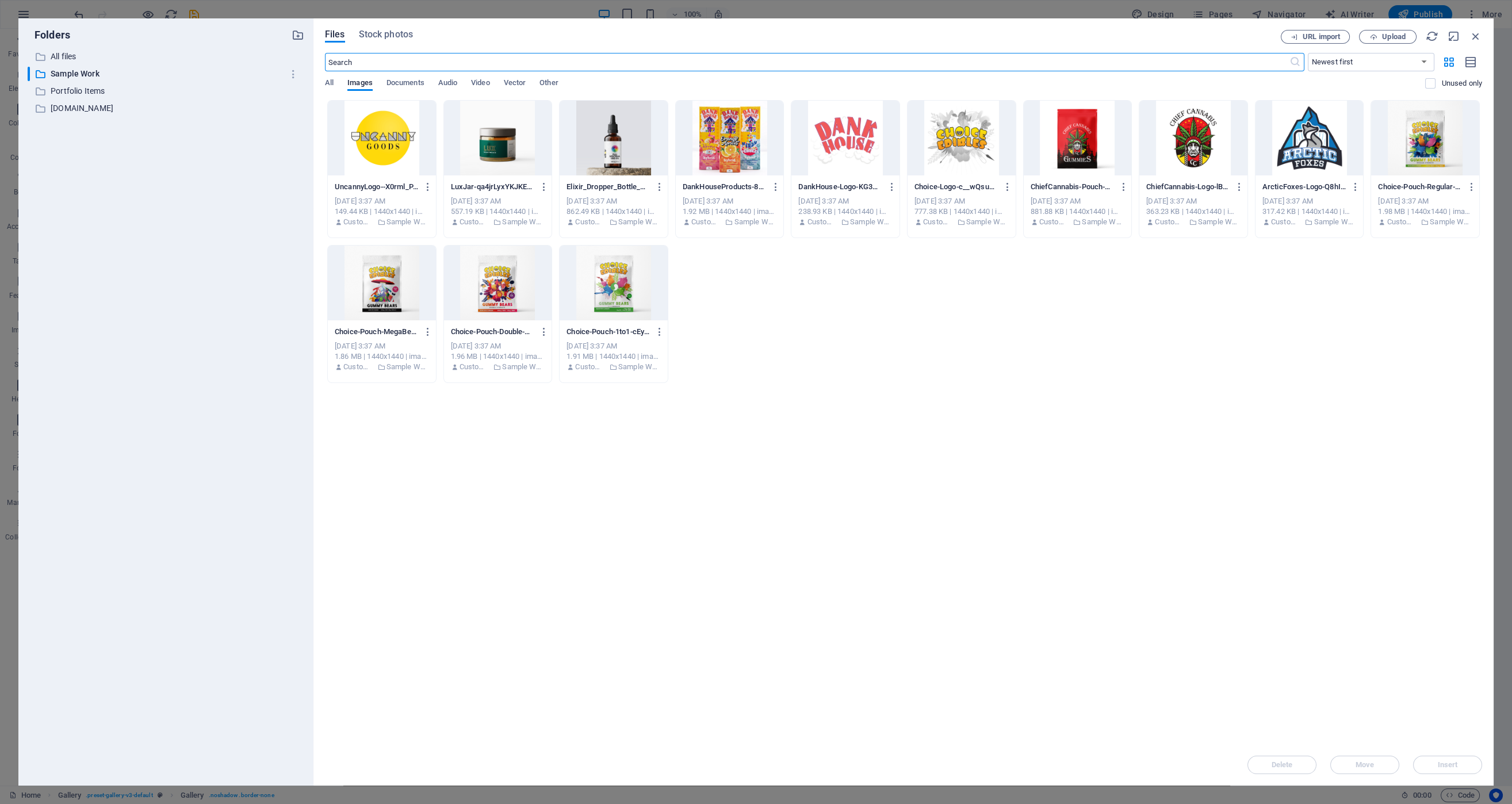
click at [383, 158] on div at bounding box center [381, 138] width 108 height 75
click at [1444, 767] on span "Insert" at bounding box center [1447, 765] width 20 height 7
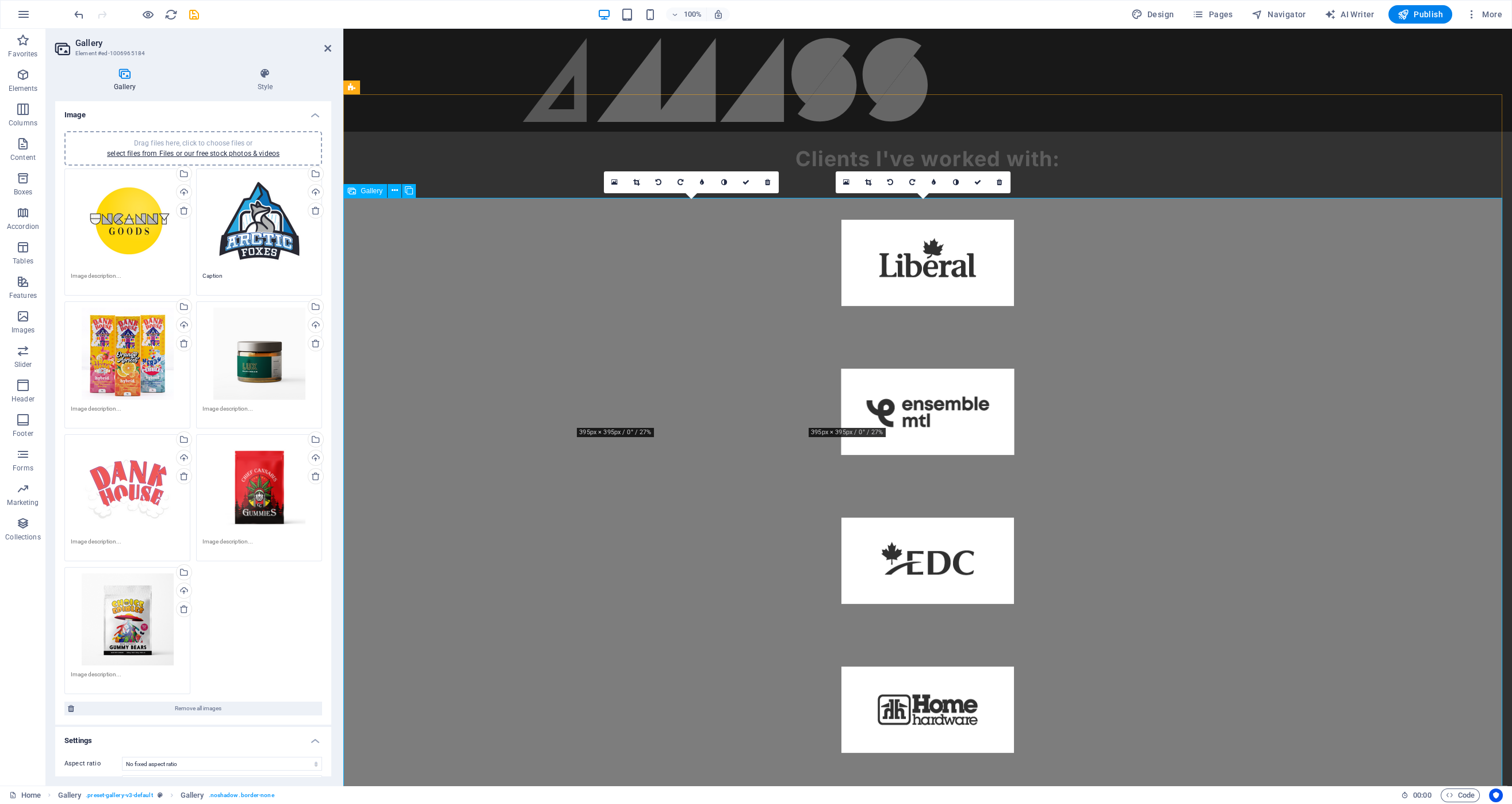
click at [844, 184] on icon at bounding box center [846, 182] width 7 height 8
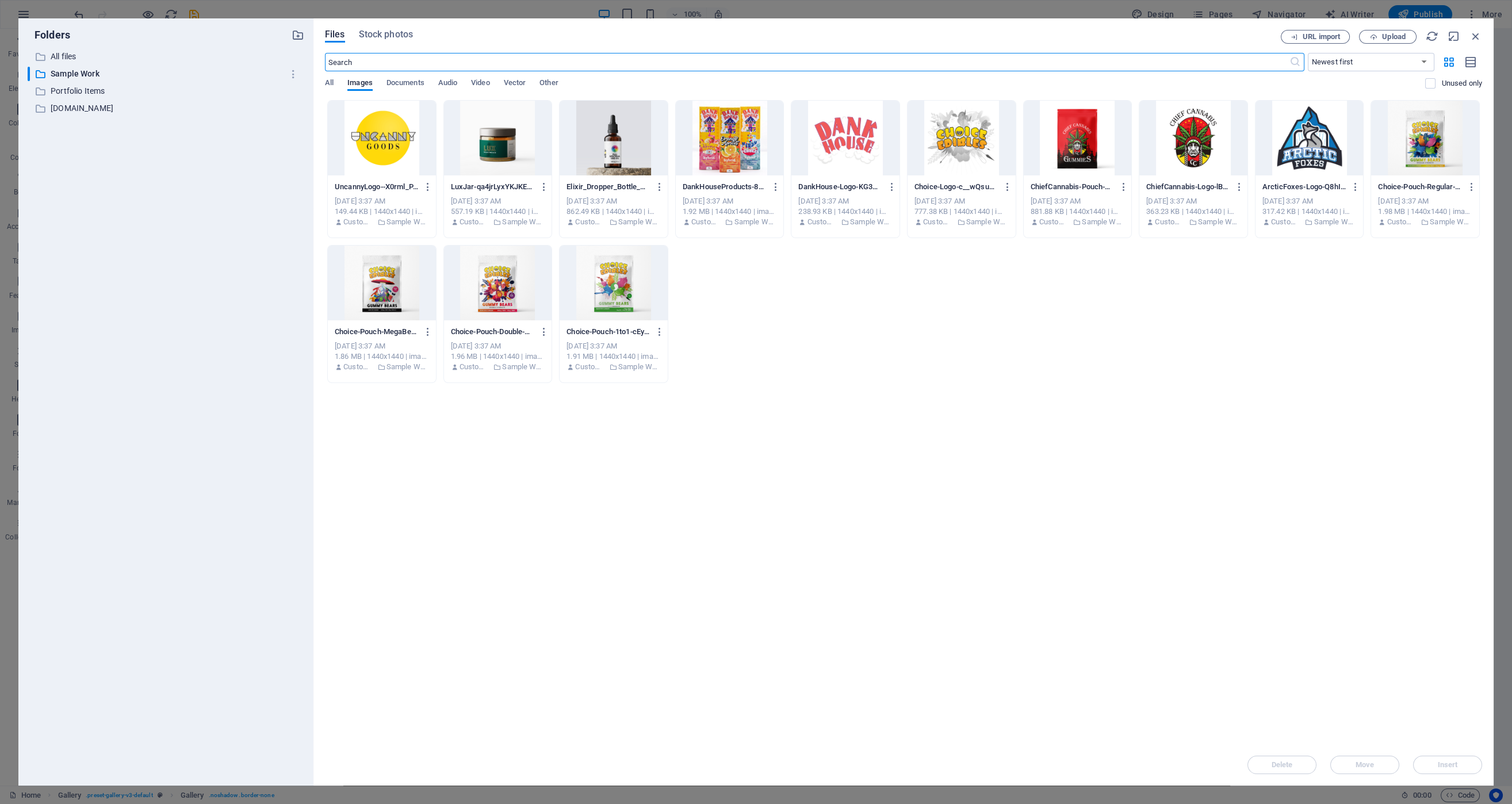
click at [728, 127] on div at bounding box center [730, 138] width 108 height 75
drag, startPoint x: 1455, startPoint y: 767, endPoint x: 1109, endPoint y: 737, distance: 347.3
click at [1455, 767] on span "Insert" at bounding box center [1447, 765] width 20 height 7
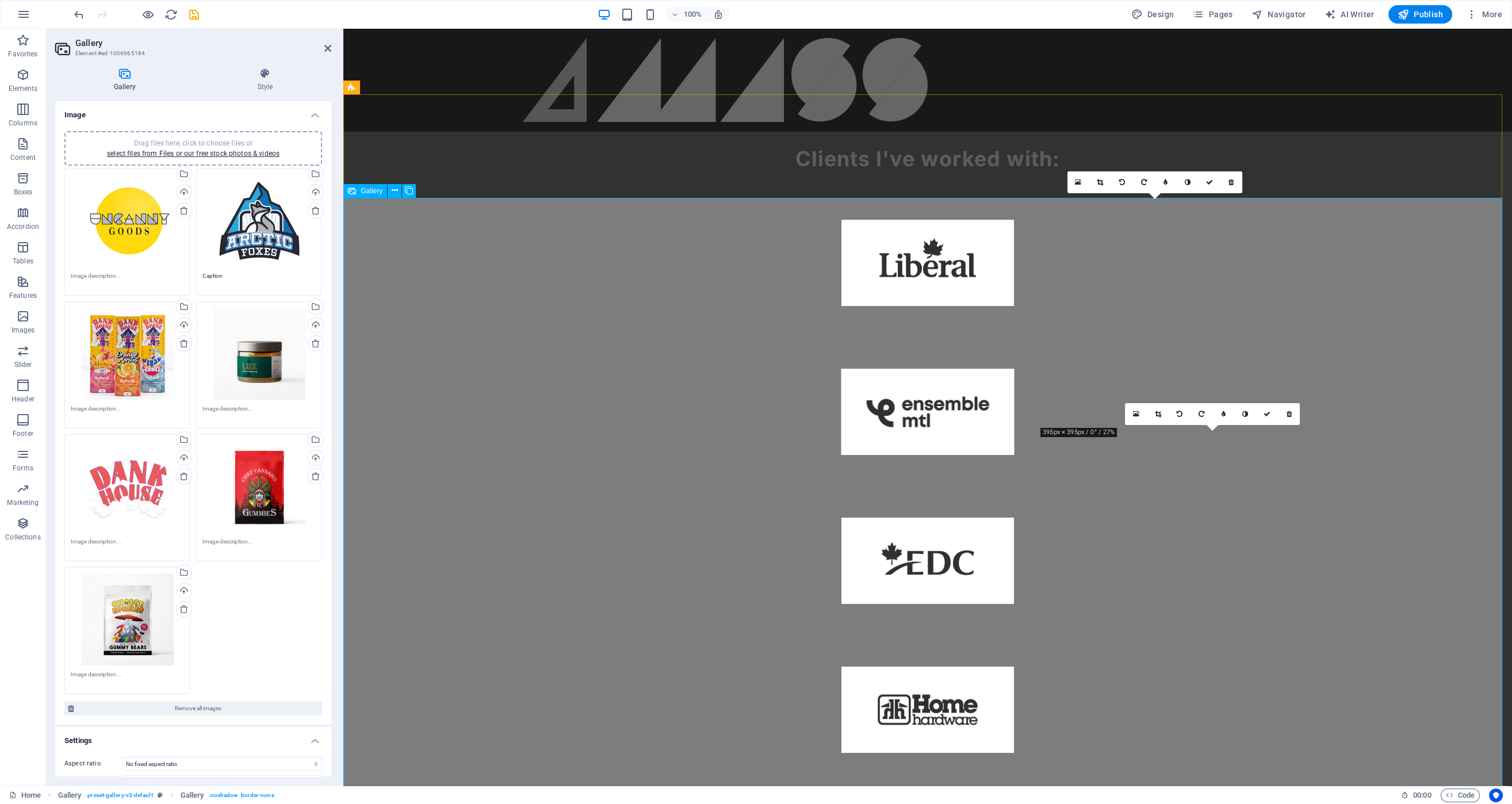
click at [1074, 180] on link at bounding box center [1078, 182] width 22 height 22
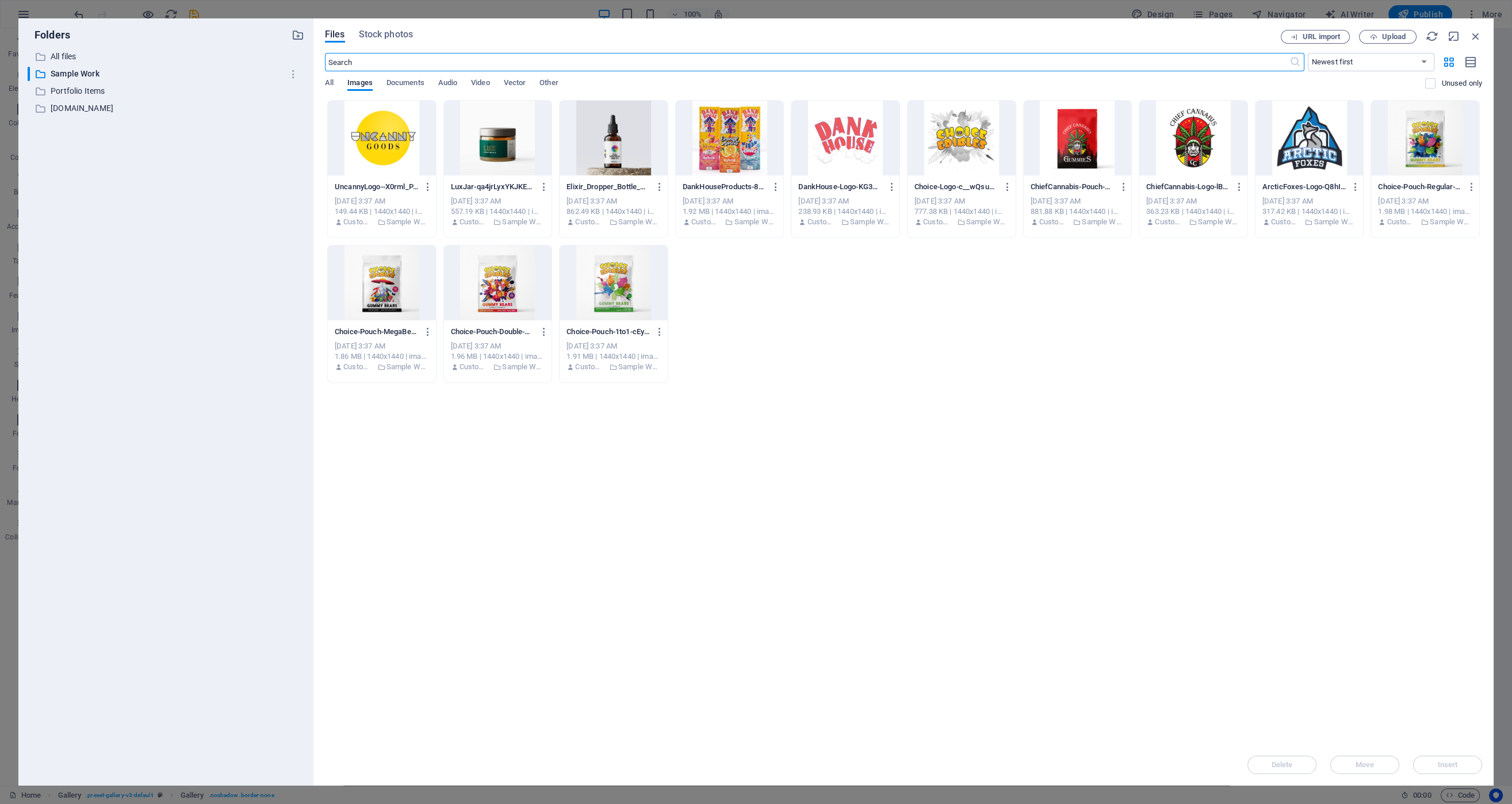
click at [515, 152] on div at bounding box center [498, 138] width 108 height 75
click at [1459, 773] on button "Insert" at bounding box center [1447, 765] width 69 height 19
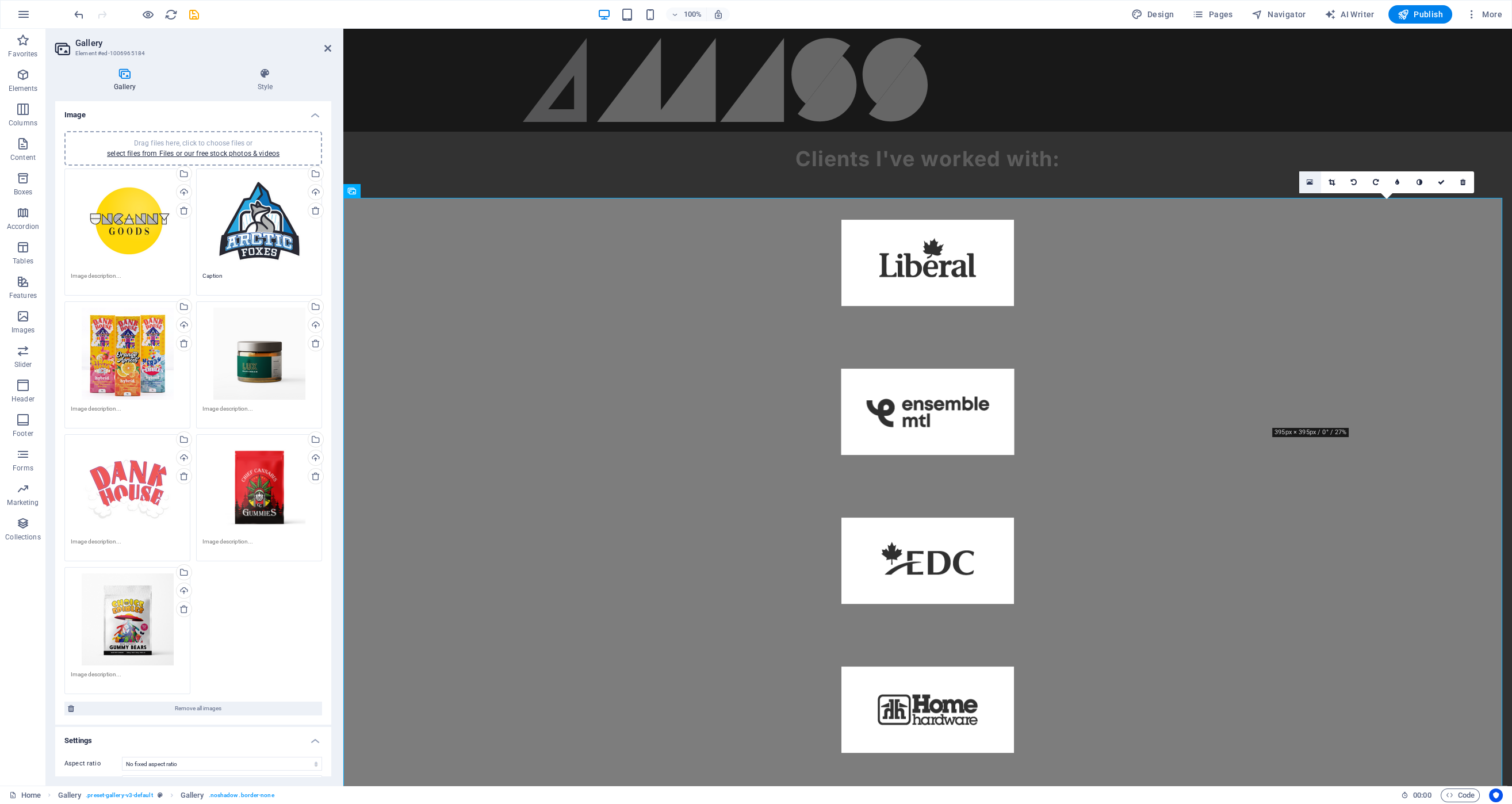
click at [1304, 179] on link at bounding box center [1310, 182] width 22 height 22
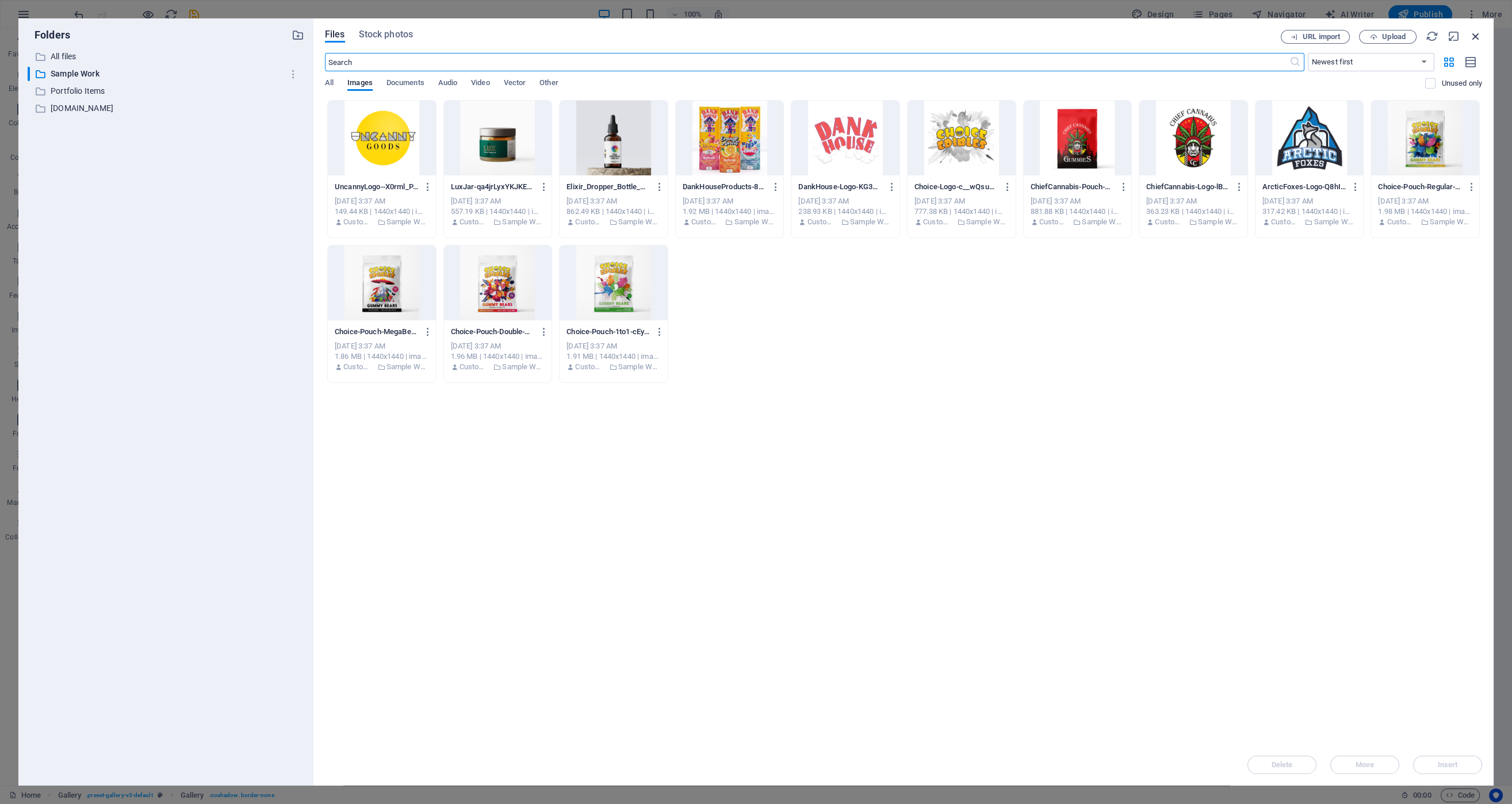
click at [1473, 40] on icon "button" at bounding box center [1475, 36] width 13 height 13
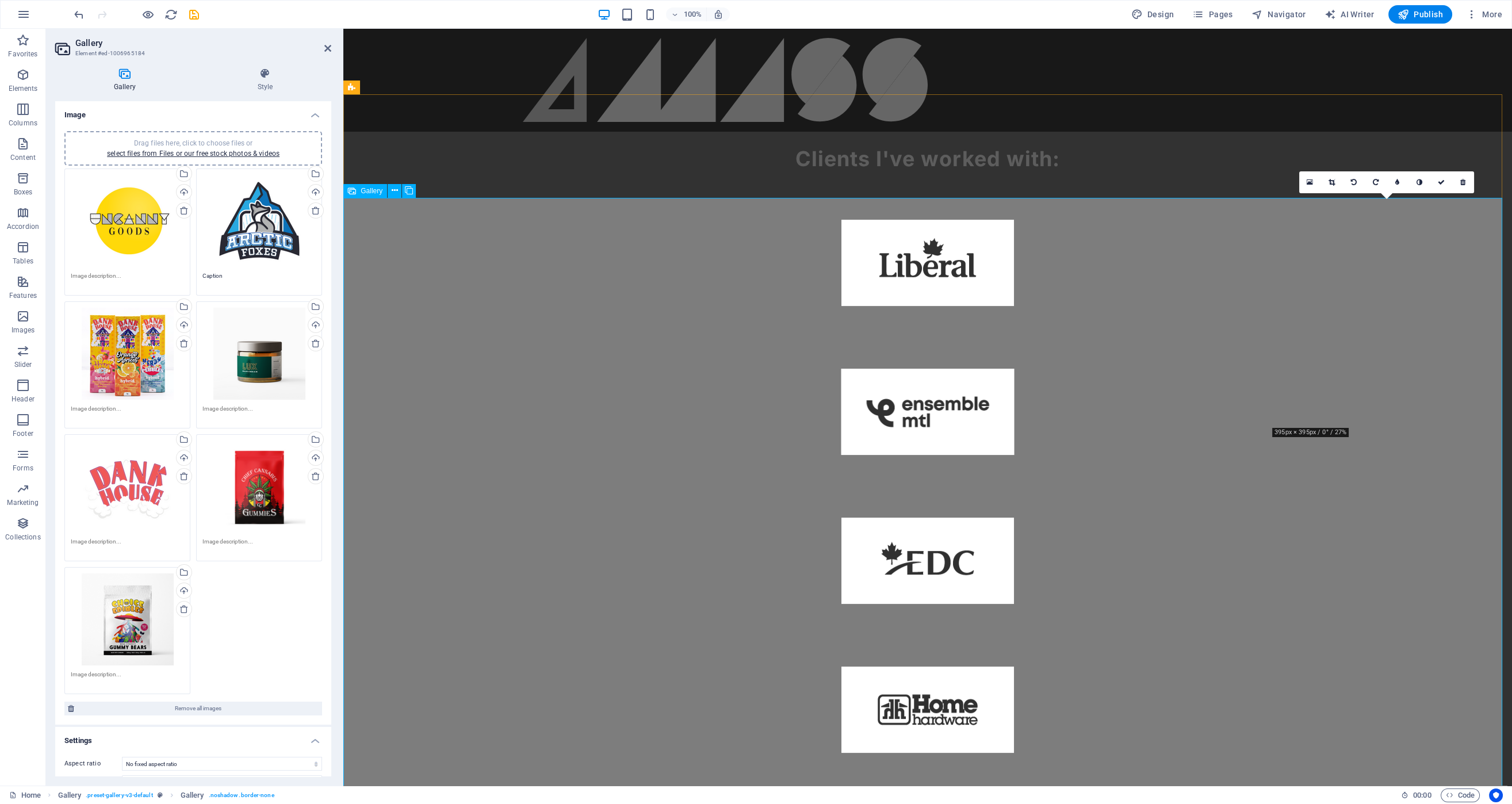
click at [1309, 182] on icon at bounding box center [1310, 182] width 7 height 8
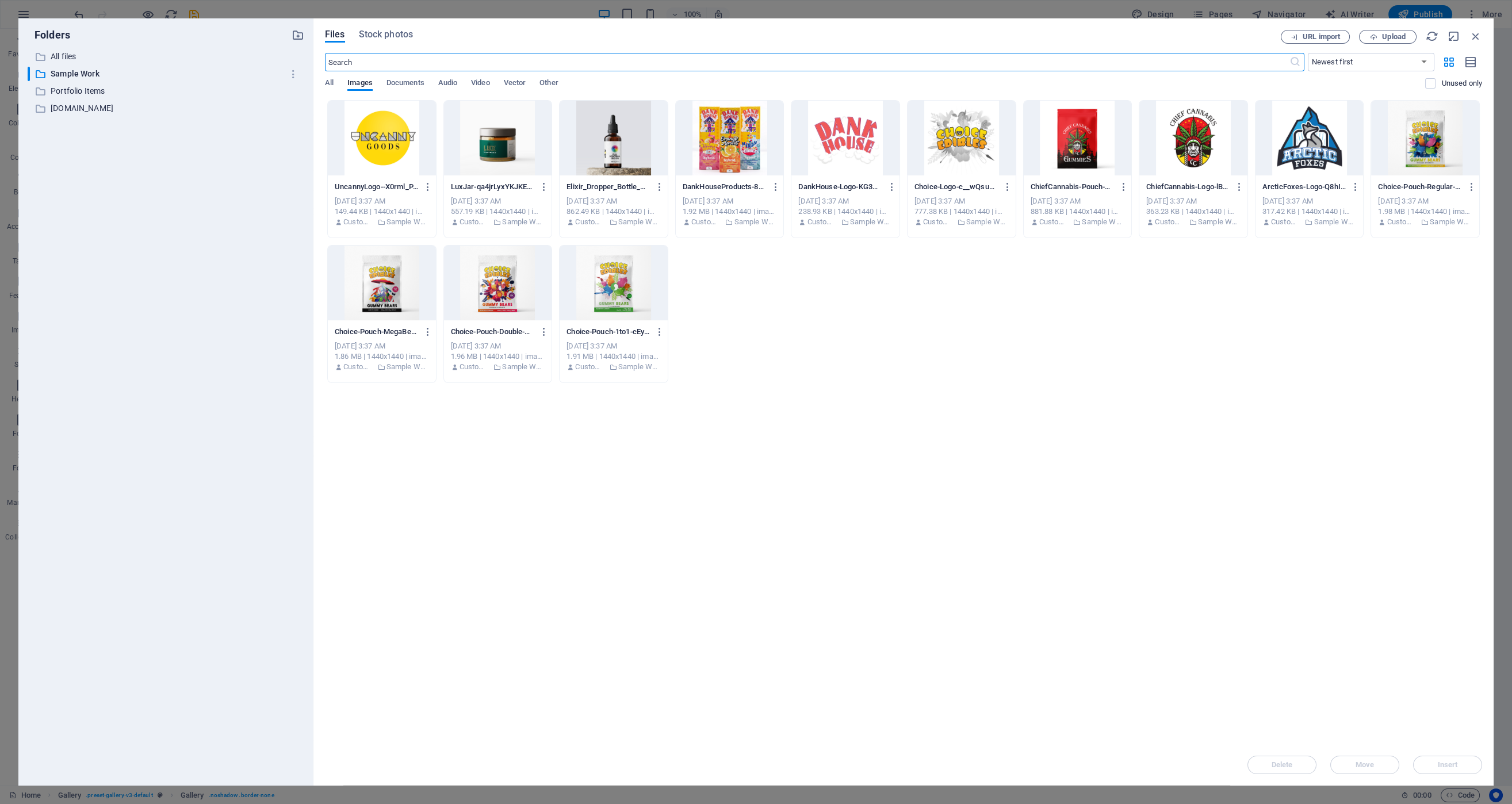
click at [856, 142] on div at bounding box center [846, 138] width 108 height 75
click at [1457, 766] on span "Insert" at bounding box center [1447, 765] width 20 height 7
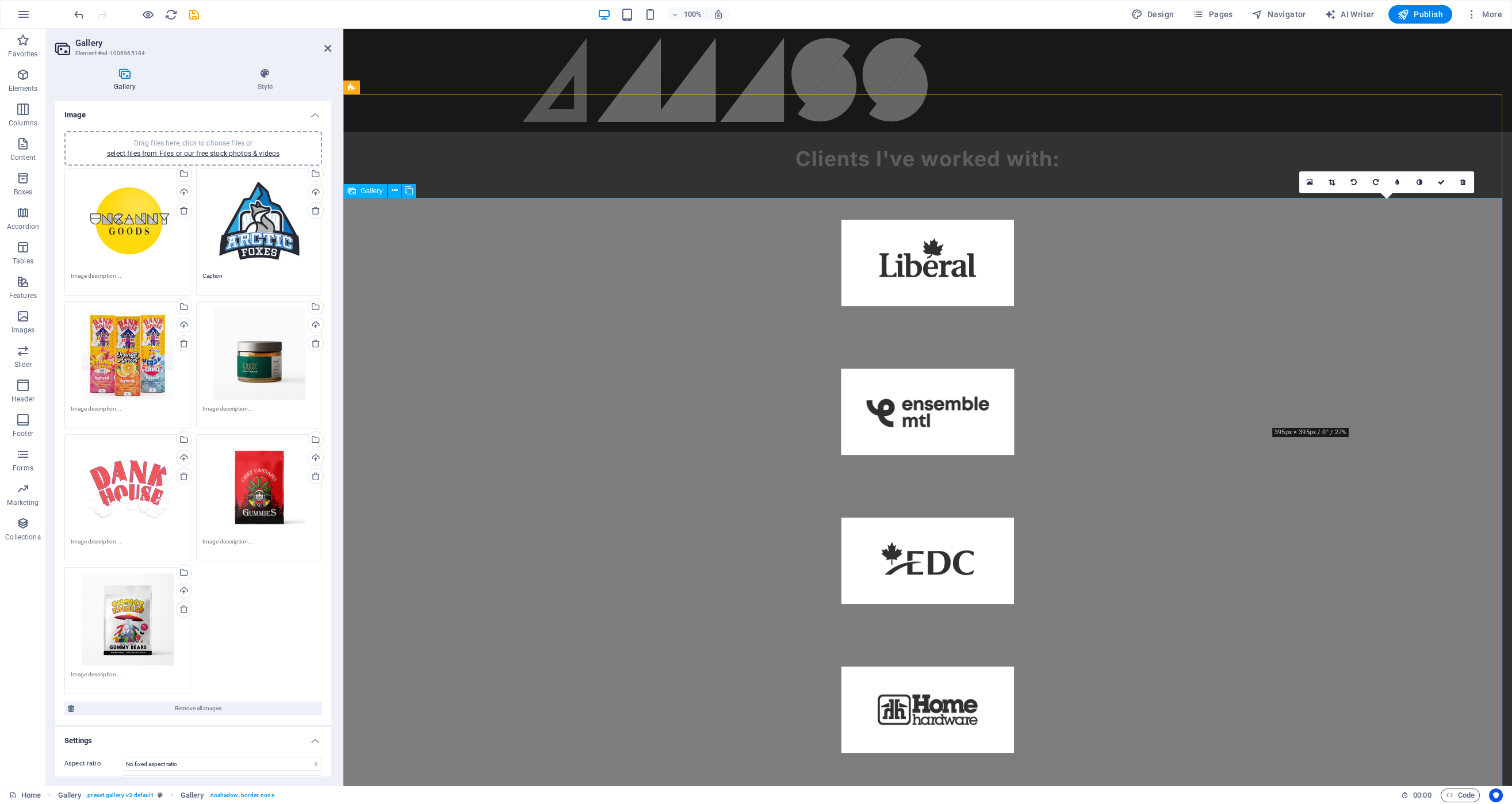
click at [1441, 181] on icon at bounding box center [1441, 182] width 7 height 7
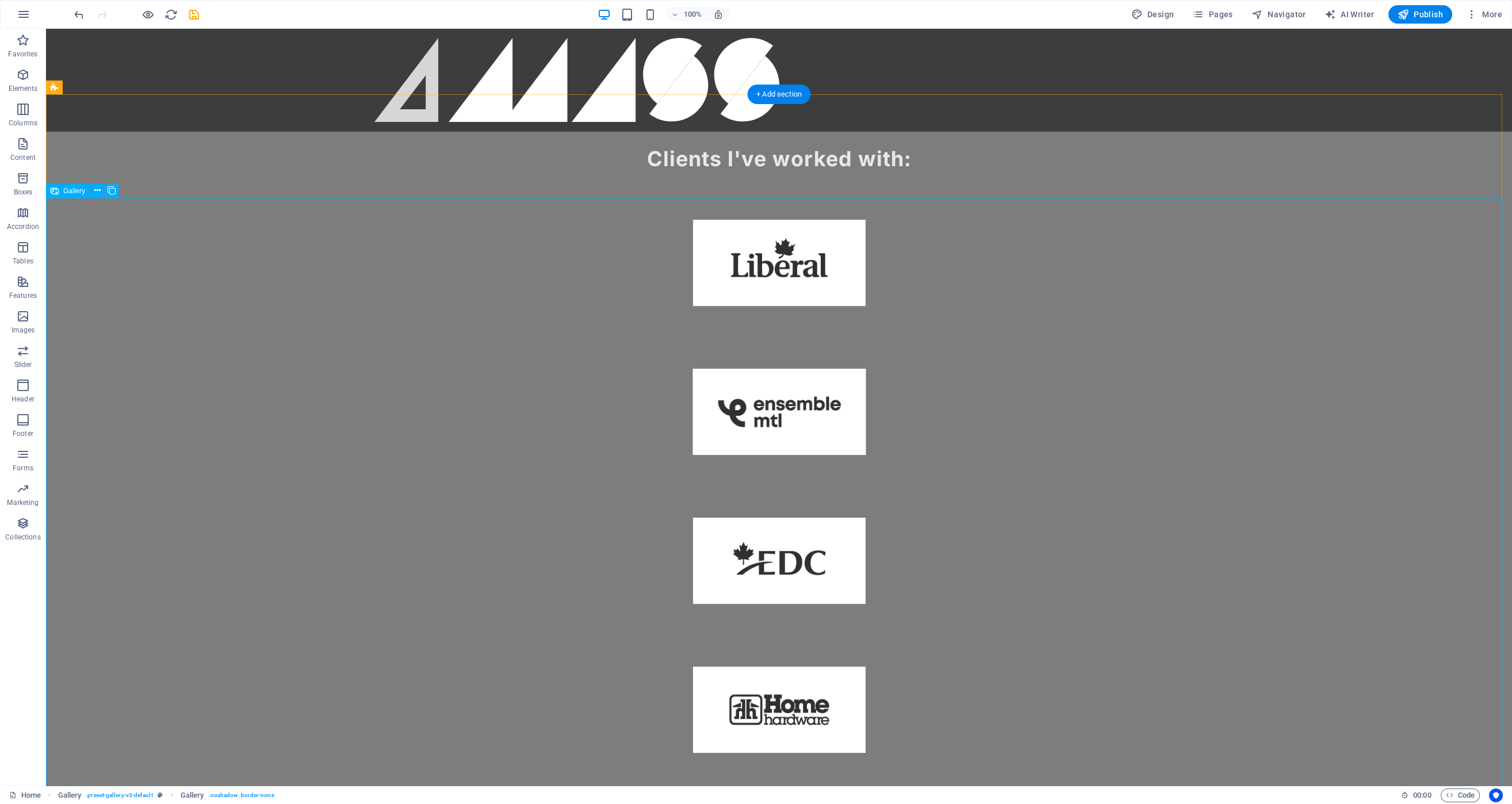
select select "%"
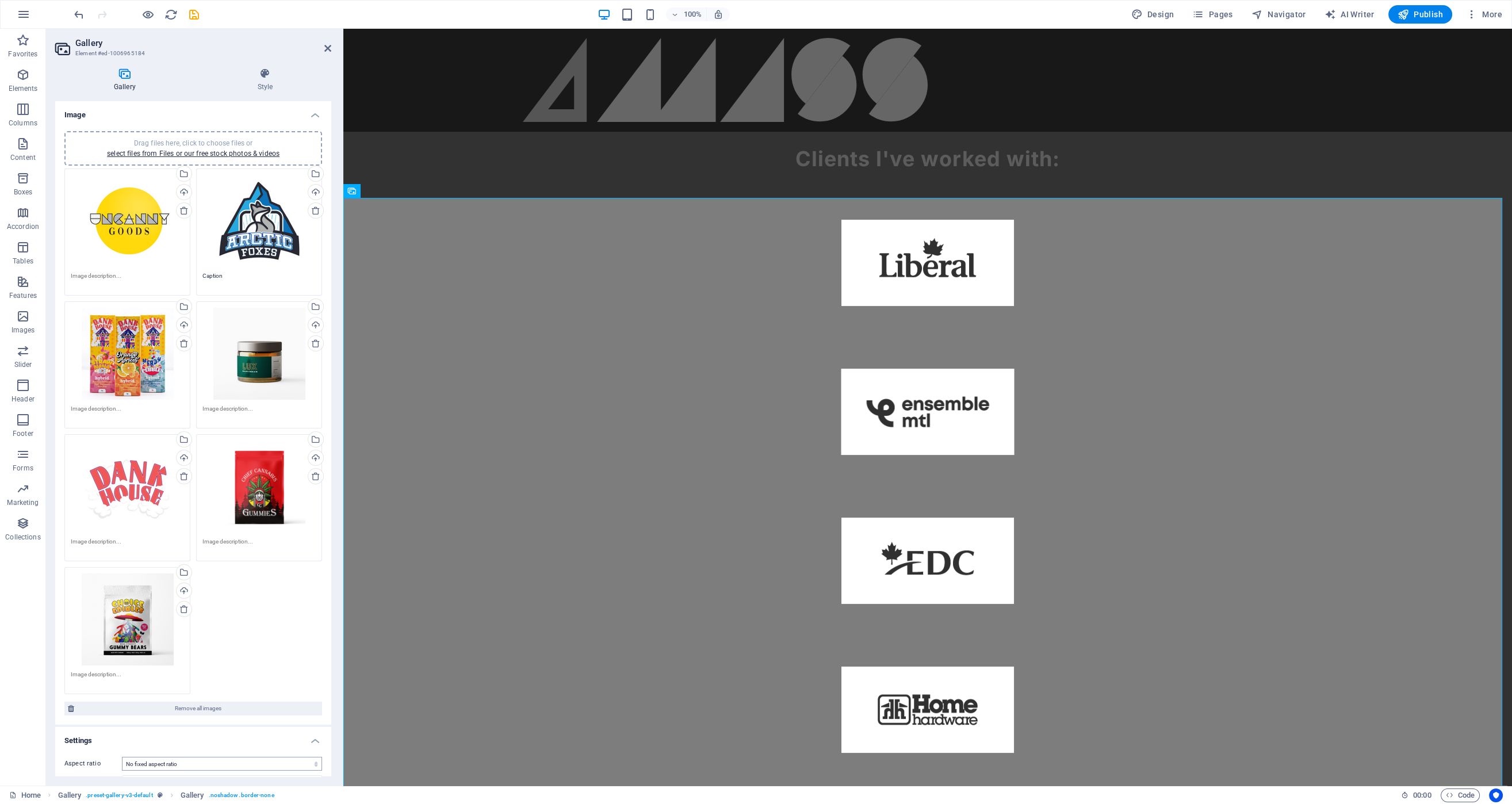
scroll to position [115, 0]
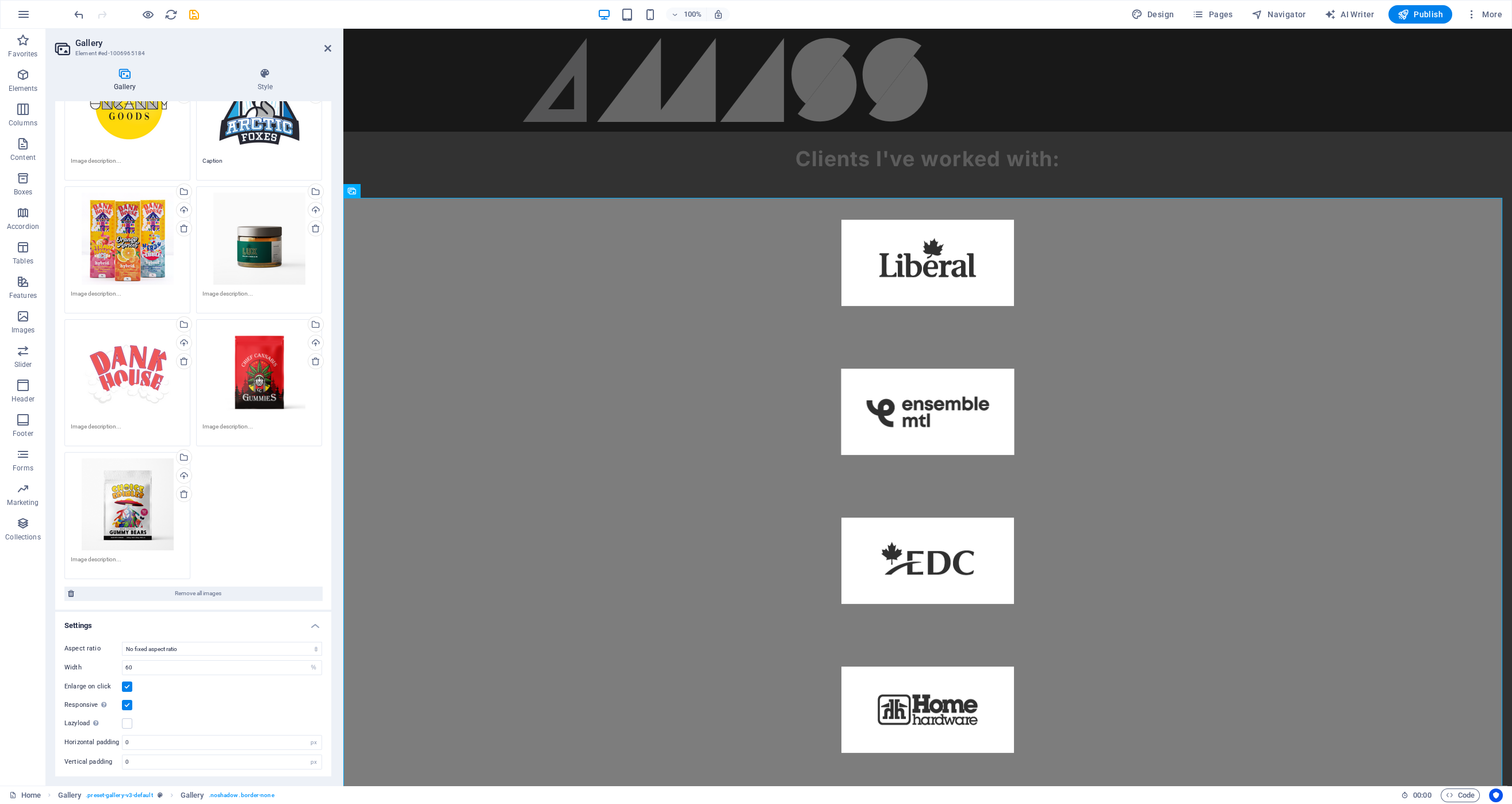
click at [208, 621] on h4 "Settings" at bounding box center [193, 622] width 276 height 21
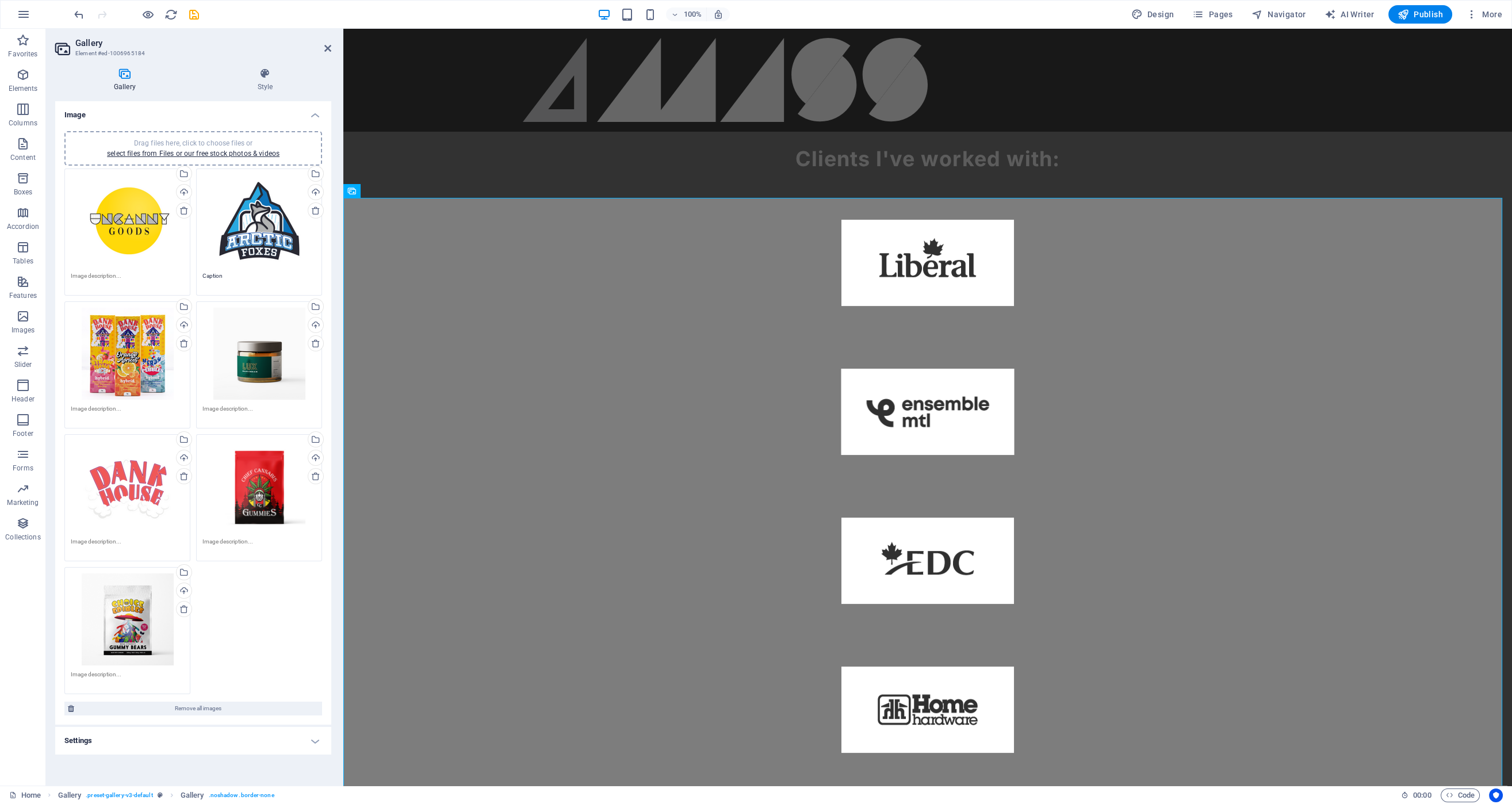
scroll to position [0, 0]
click at [246, 76] on icon at bounding box center [265, 73] width 132 height 11
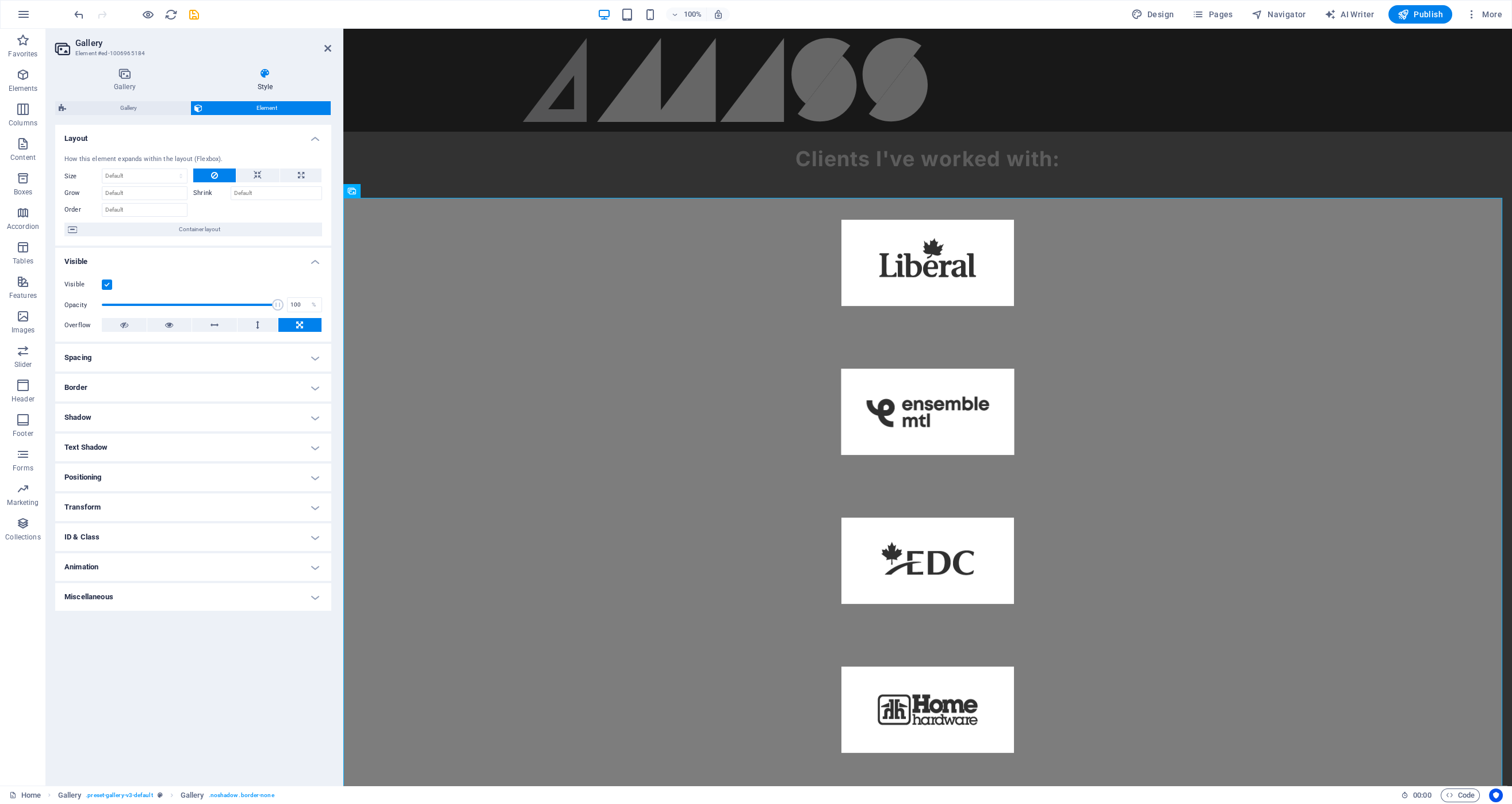
click at [162, 596] on h4 "Miscellaneous" at bounding box center [193, 596] width 276 height 27
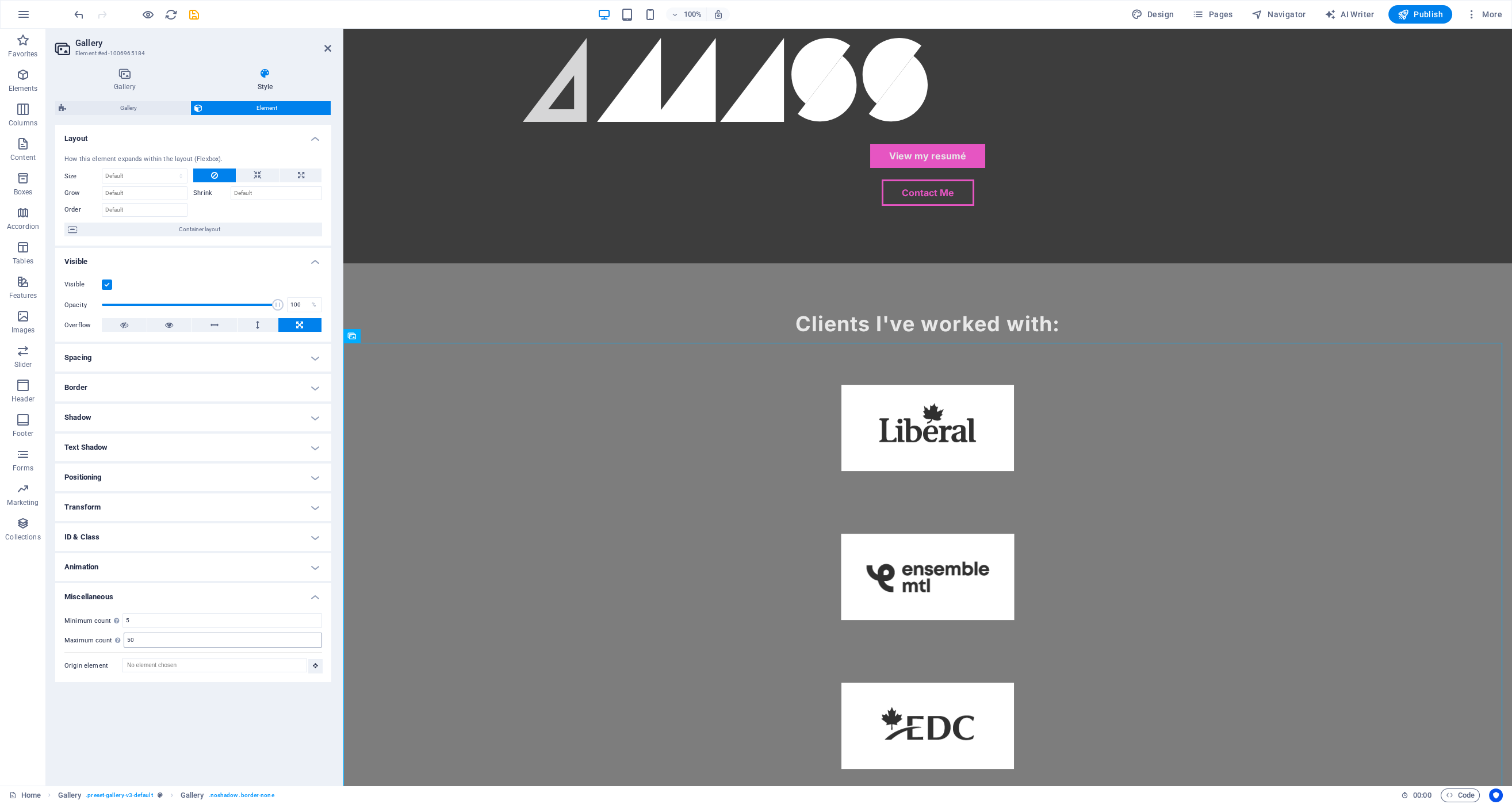
scroll to position [1024, 0]
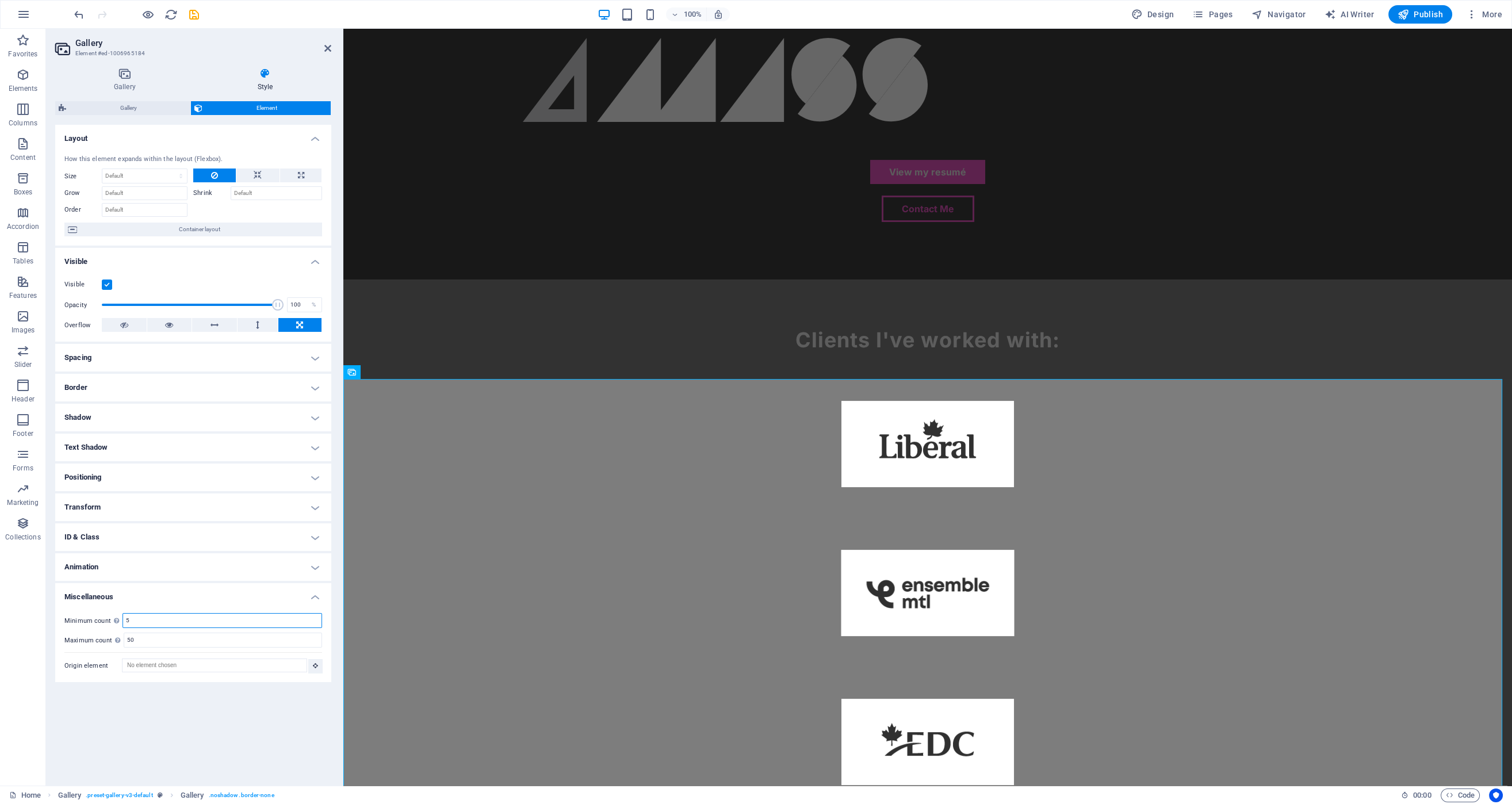
click at [136, 618] on input "5" at bounding box center [222, 620] width 198 height 14
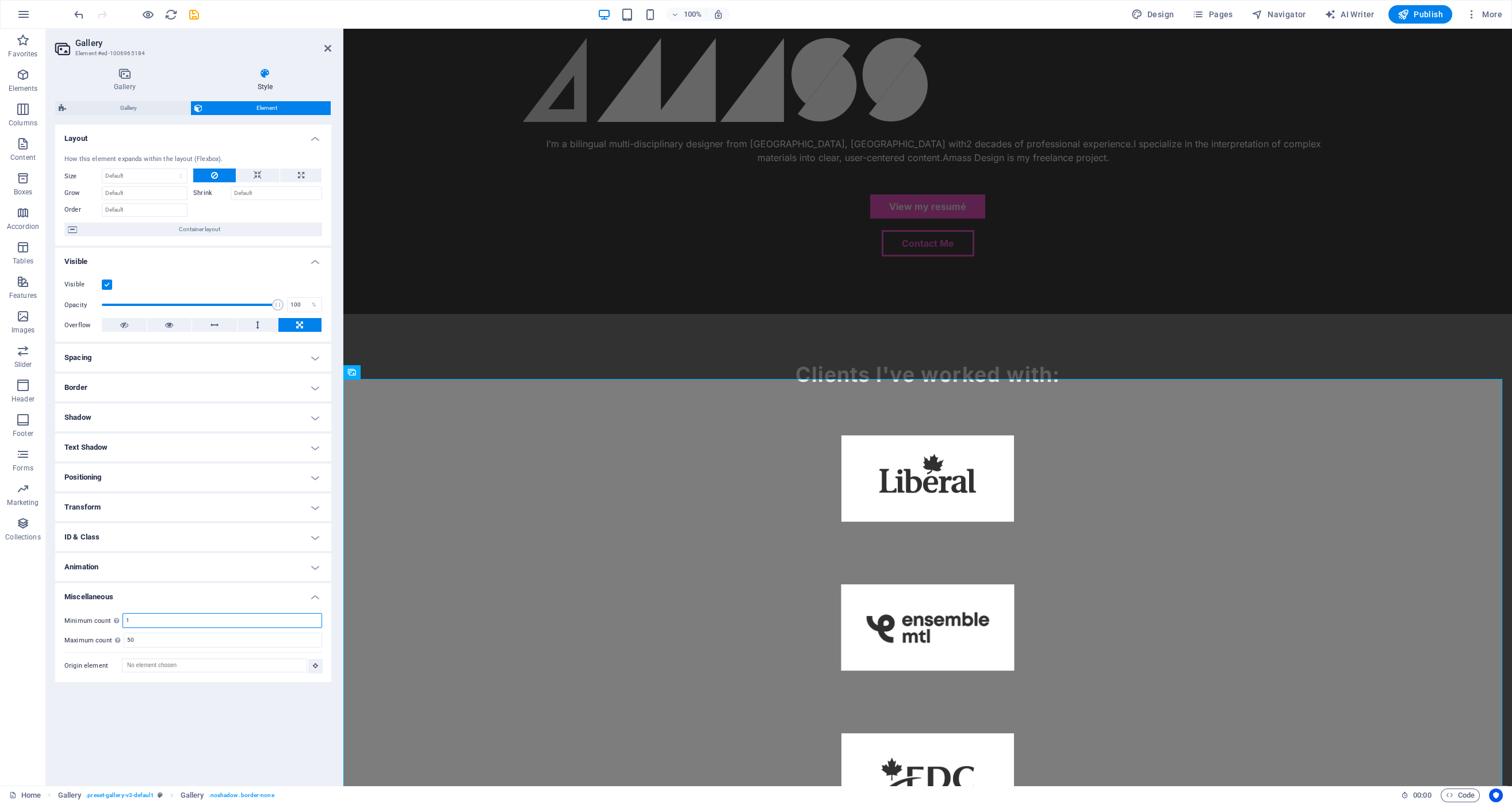
type input "1"
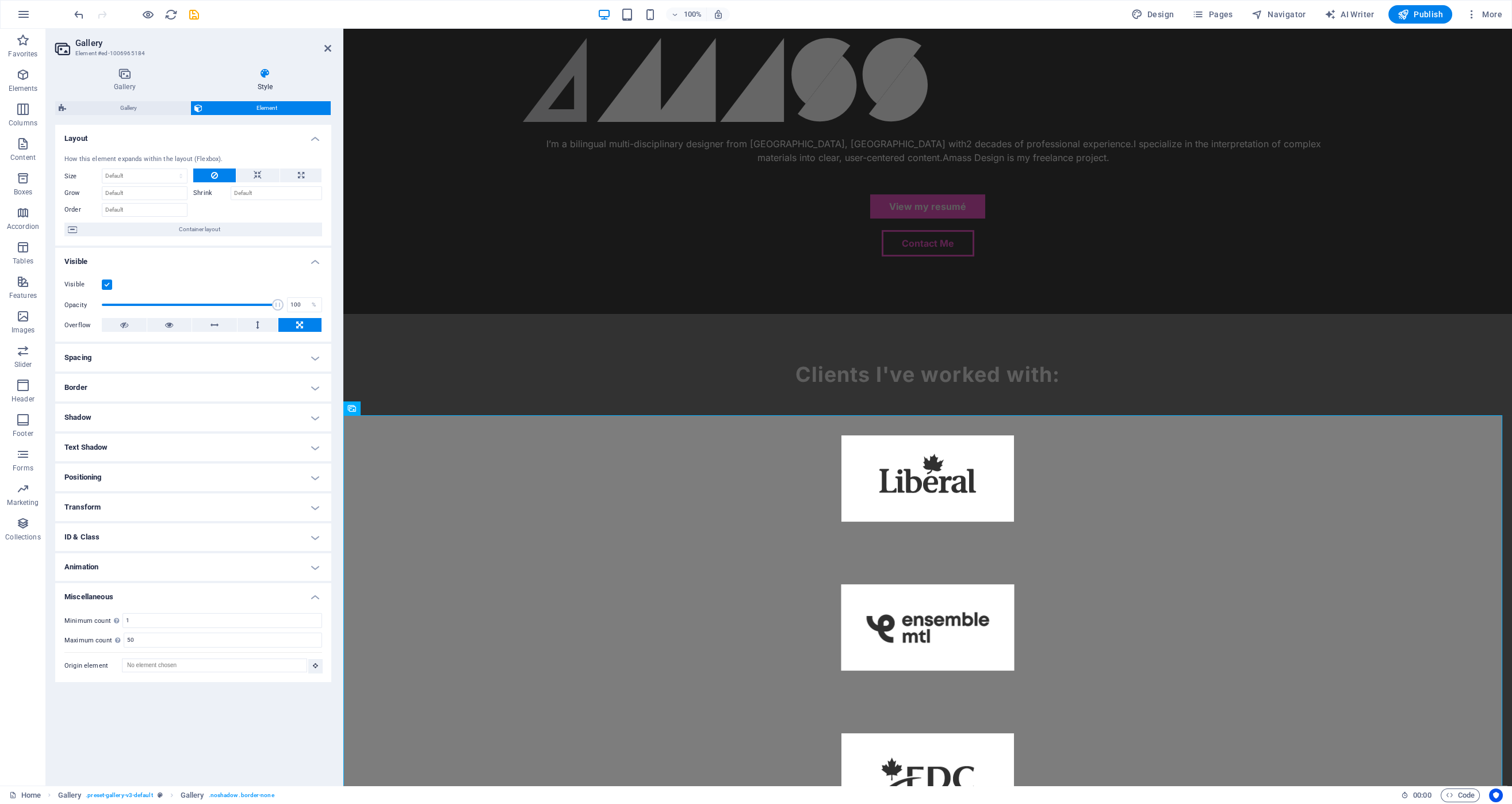
click at [254, 730] on div "Layout How this element expands within the layout (Flexbox). Size Default auto …" at bounding box center [193, 450] width 276 height 652
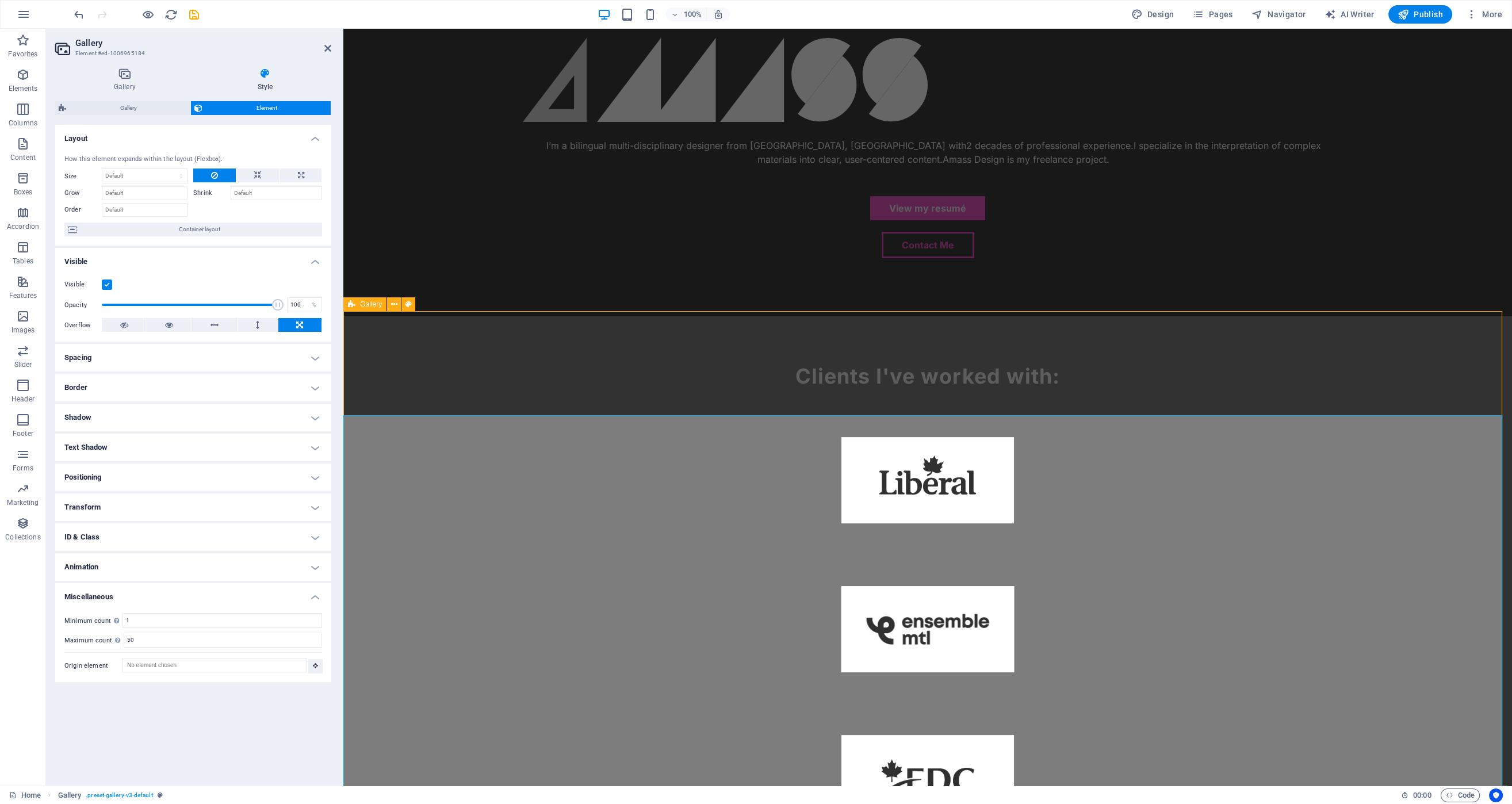
drag, startPoint x: 715, startPoint y: 332, endPoint x: 668, endPoint y: 303, distance: 55.2
click at [668, 315] on div "Clients I've worked with:" at bounding box center [927, 680] width 1168 height 729
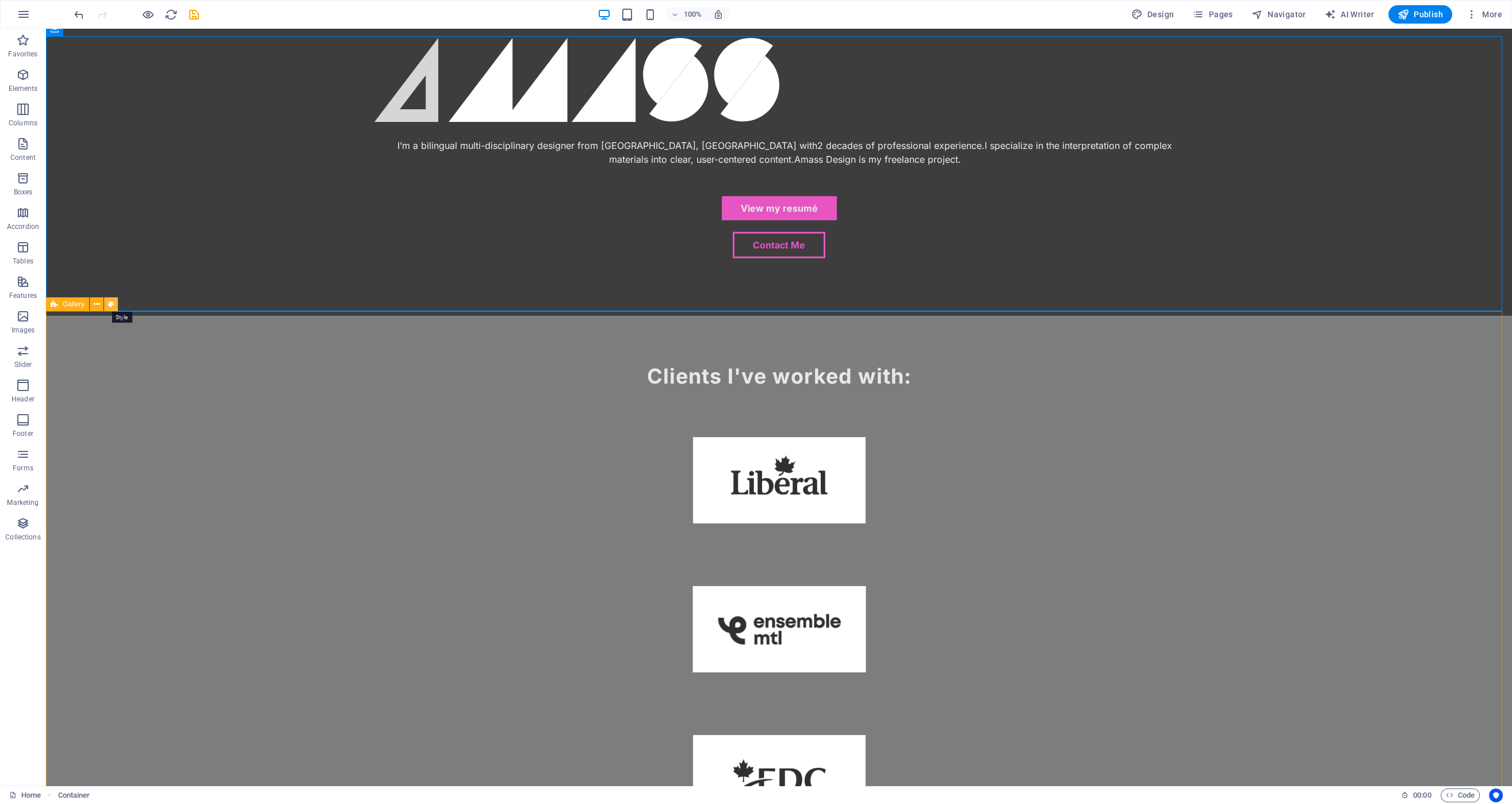
click at [112, 302] on icon at bounding box center [111, 304] width 7 height 12
select select "rem"
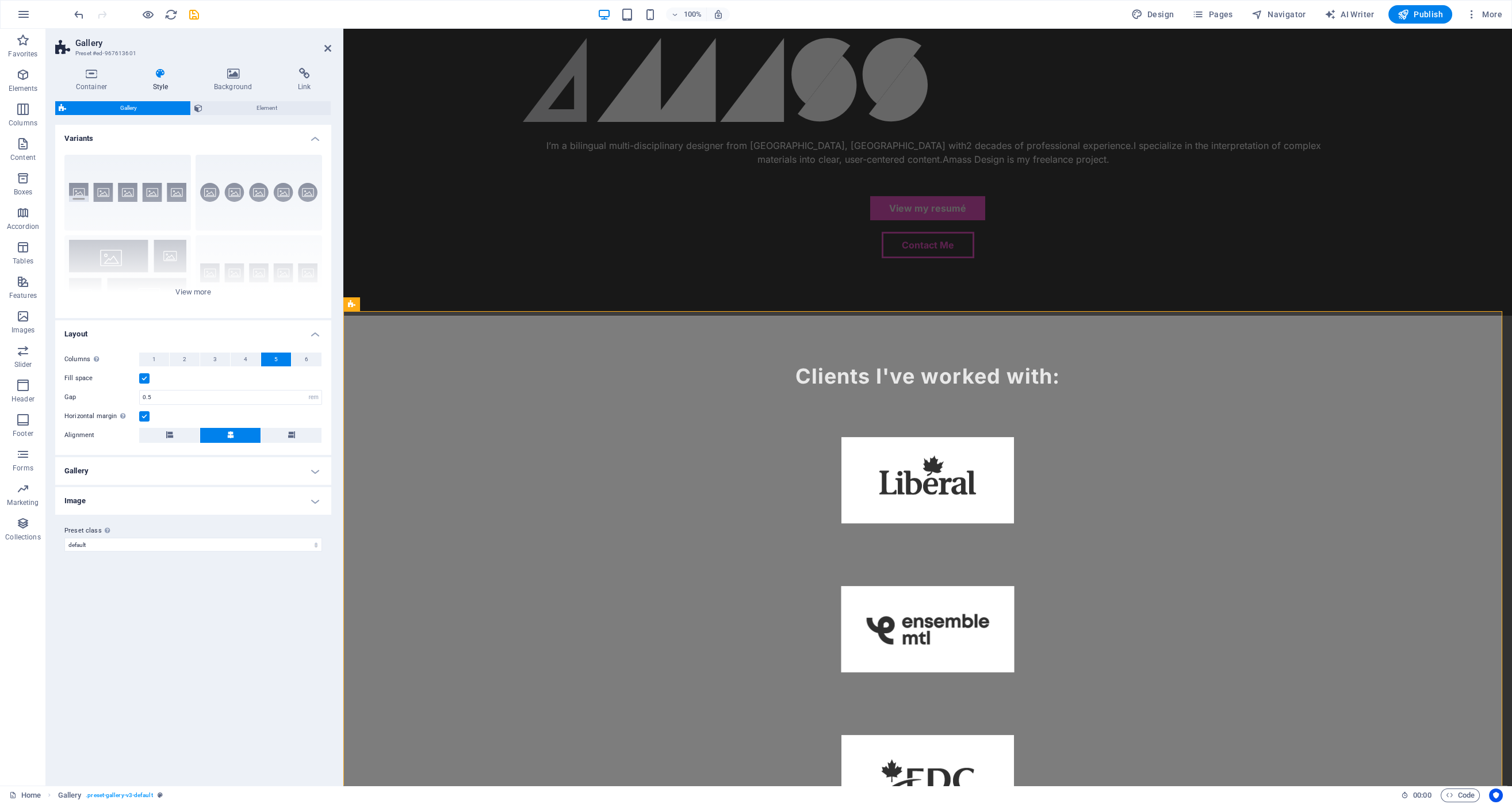
click at [186, 496] on h4 "Image" at bounding box center [193, 501] width 276 height 27
click at [280, 493] on h4 "Image" at bounding box center [193, 497] width 276 height 21
click at [100, 77] on icon at bounding box center [91, 73] width 73 height 11
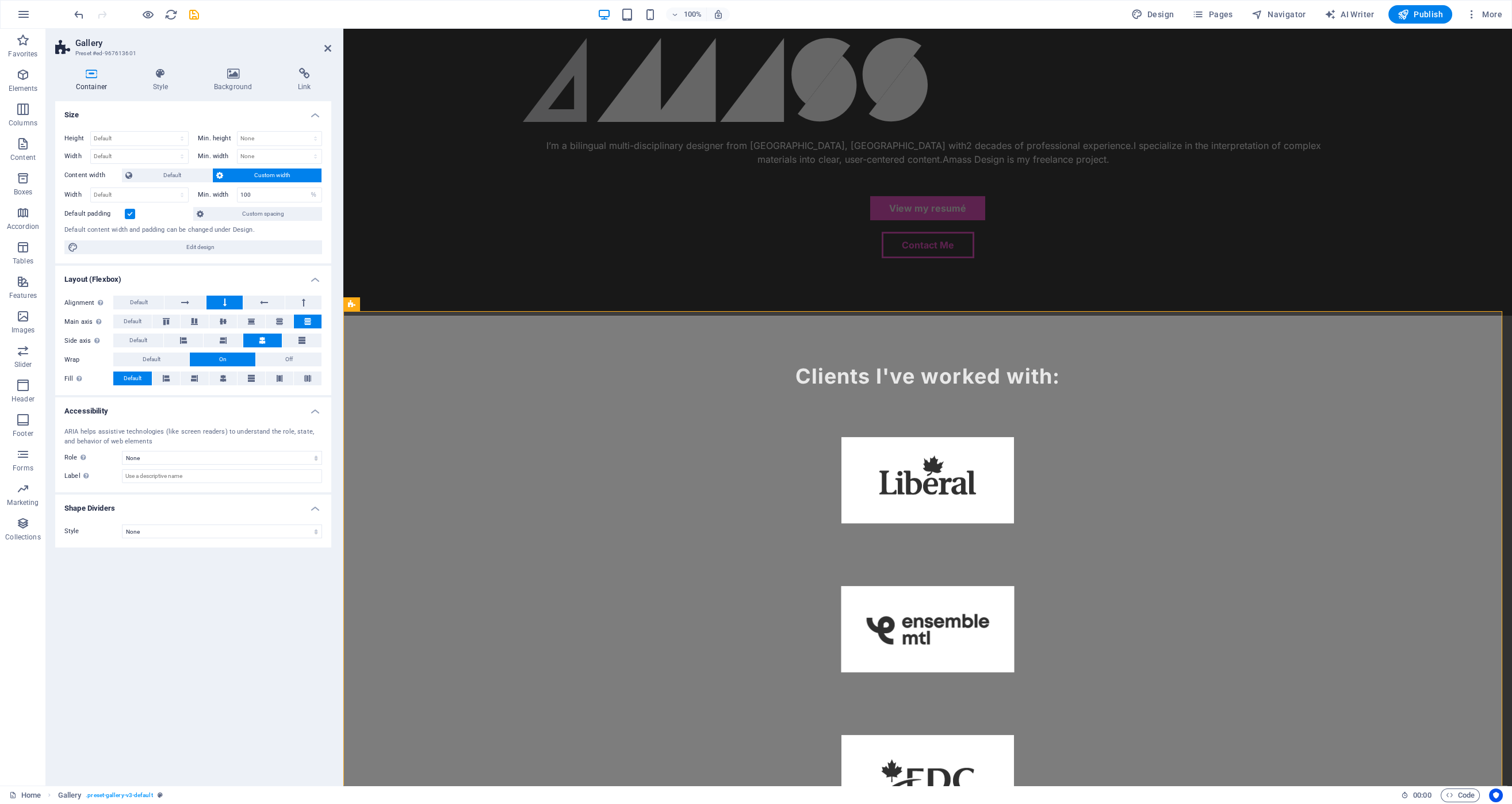
click at [196, 13] on icon "save" at bounding box center [194, 15] width 13 height 13
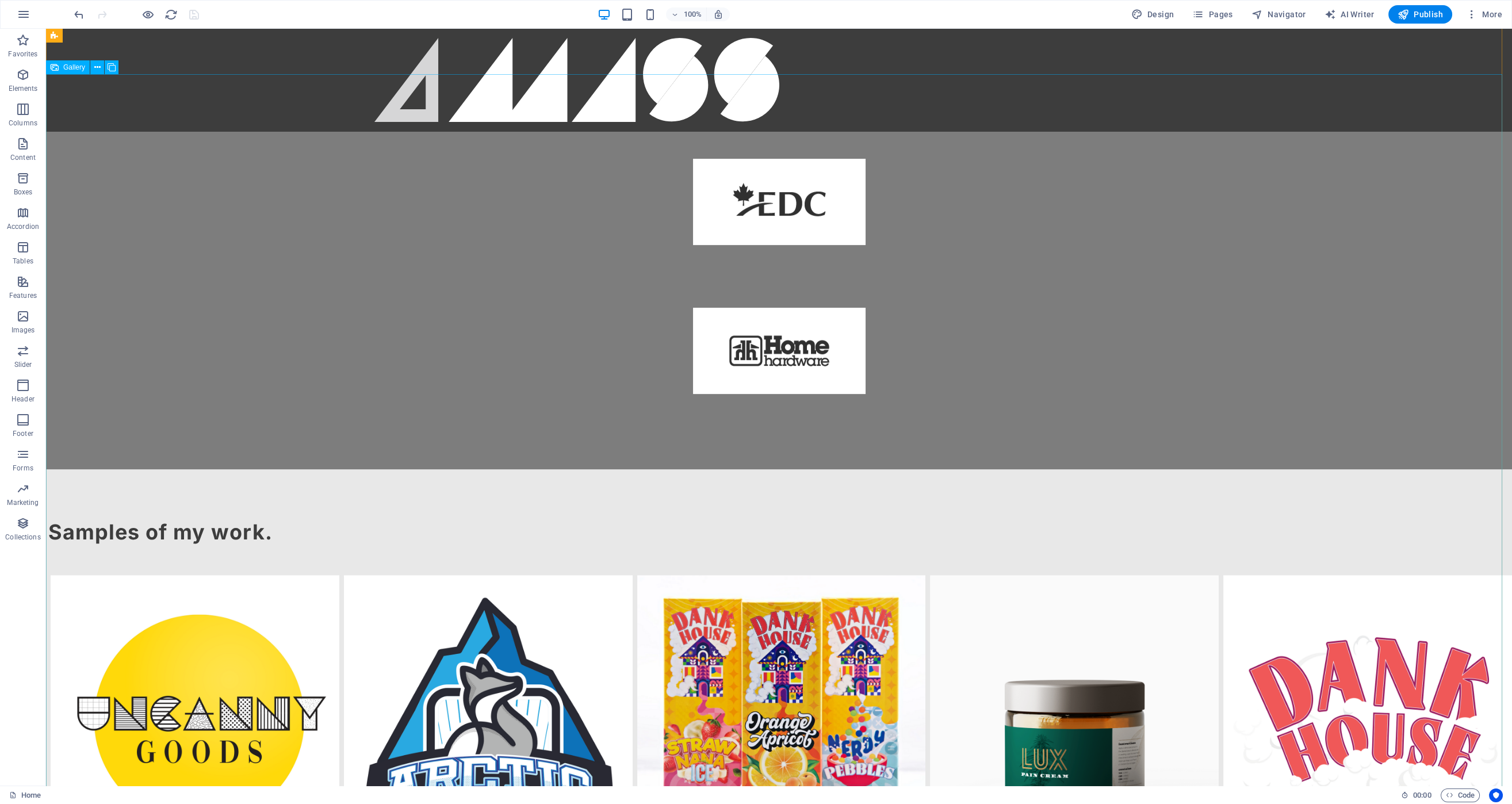
scroll to position [1669, 0]
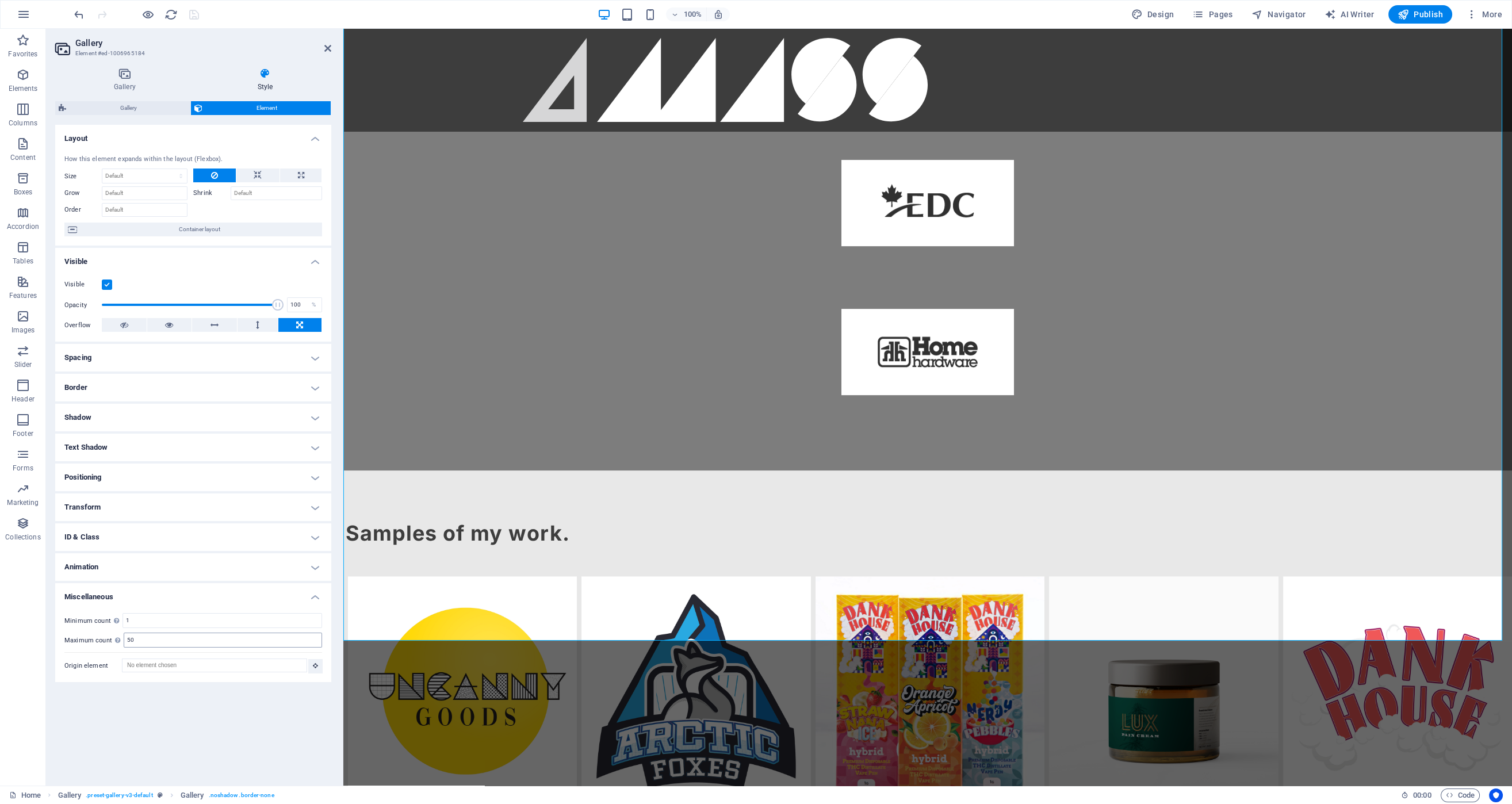
scroll to position [1553, 0]
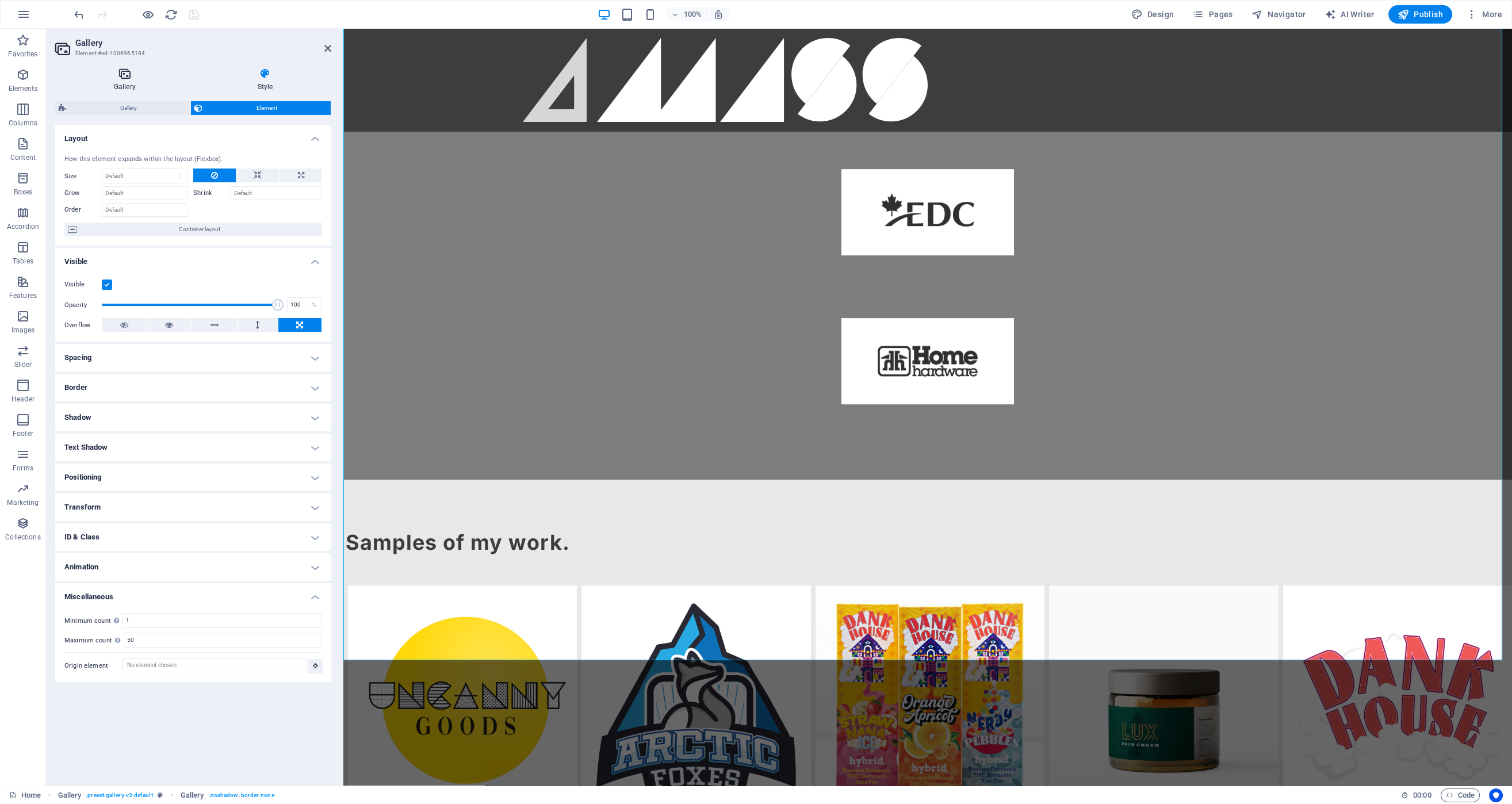
click at [133, 78] on icon at bounding box center [125, 73] width 139 height 11
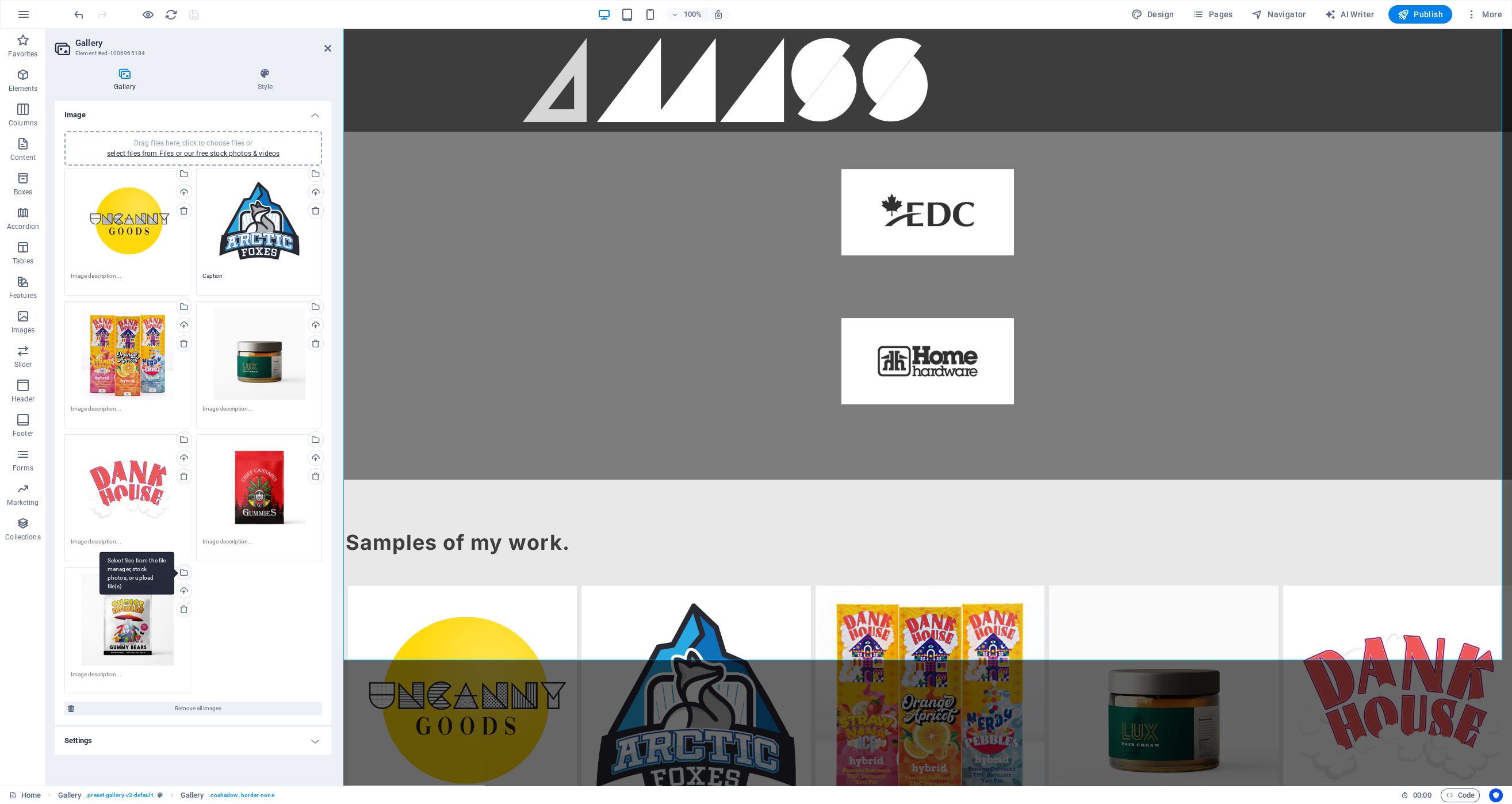
click at [185, 573] on div "Select files from the file manager, stock photos, or upload file(s)" at bounding box center [183, 573] width 17 height 17
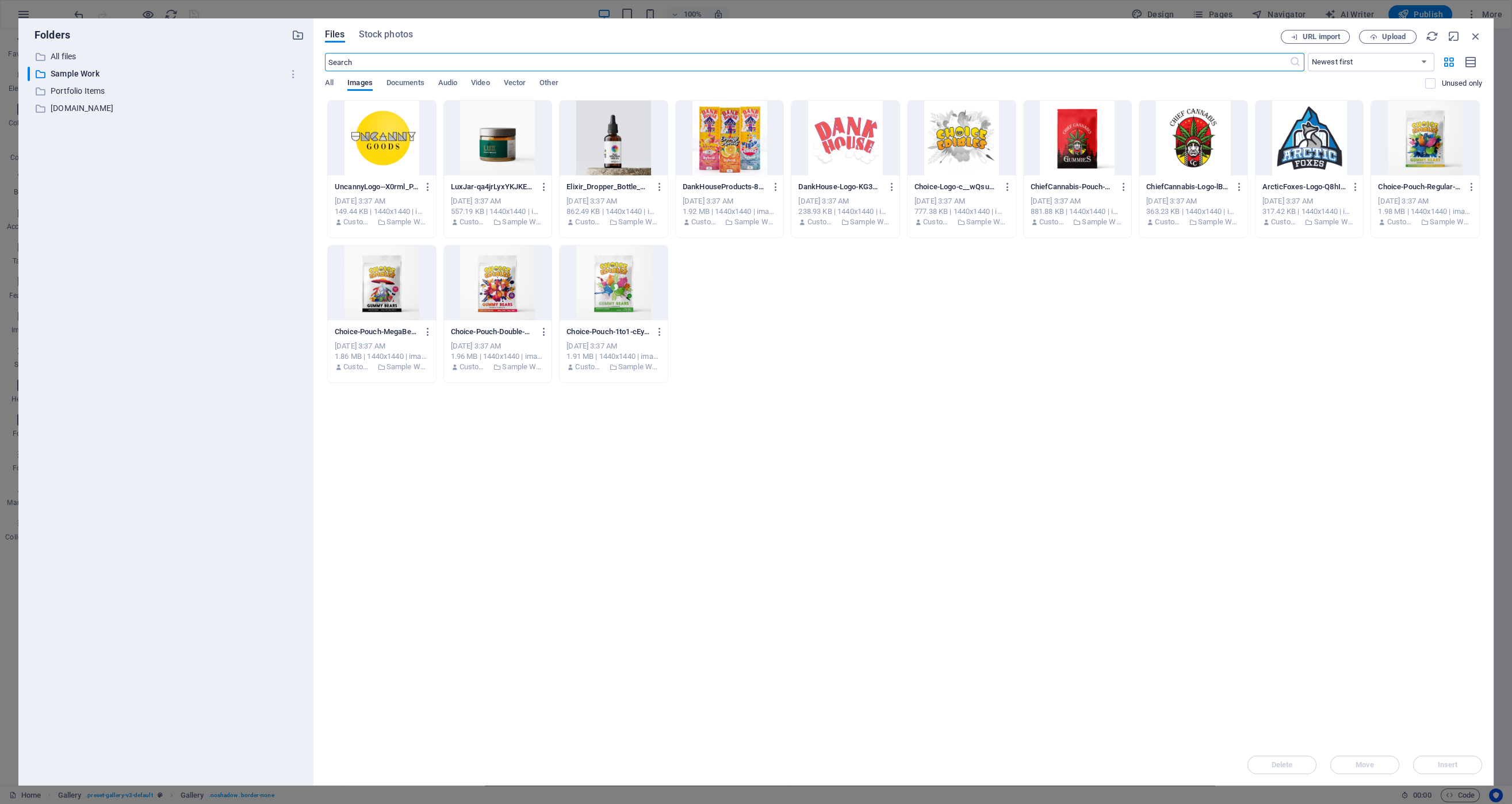
click at [369, 286] on div at bounding box center [381, 283] width 108 height 75
click at [370, 283] on div "1" at bounding box center [381, 283] width 108 height 75
click at [370, 283] on div at bounding box center [381, 283] width 108 height 75
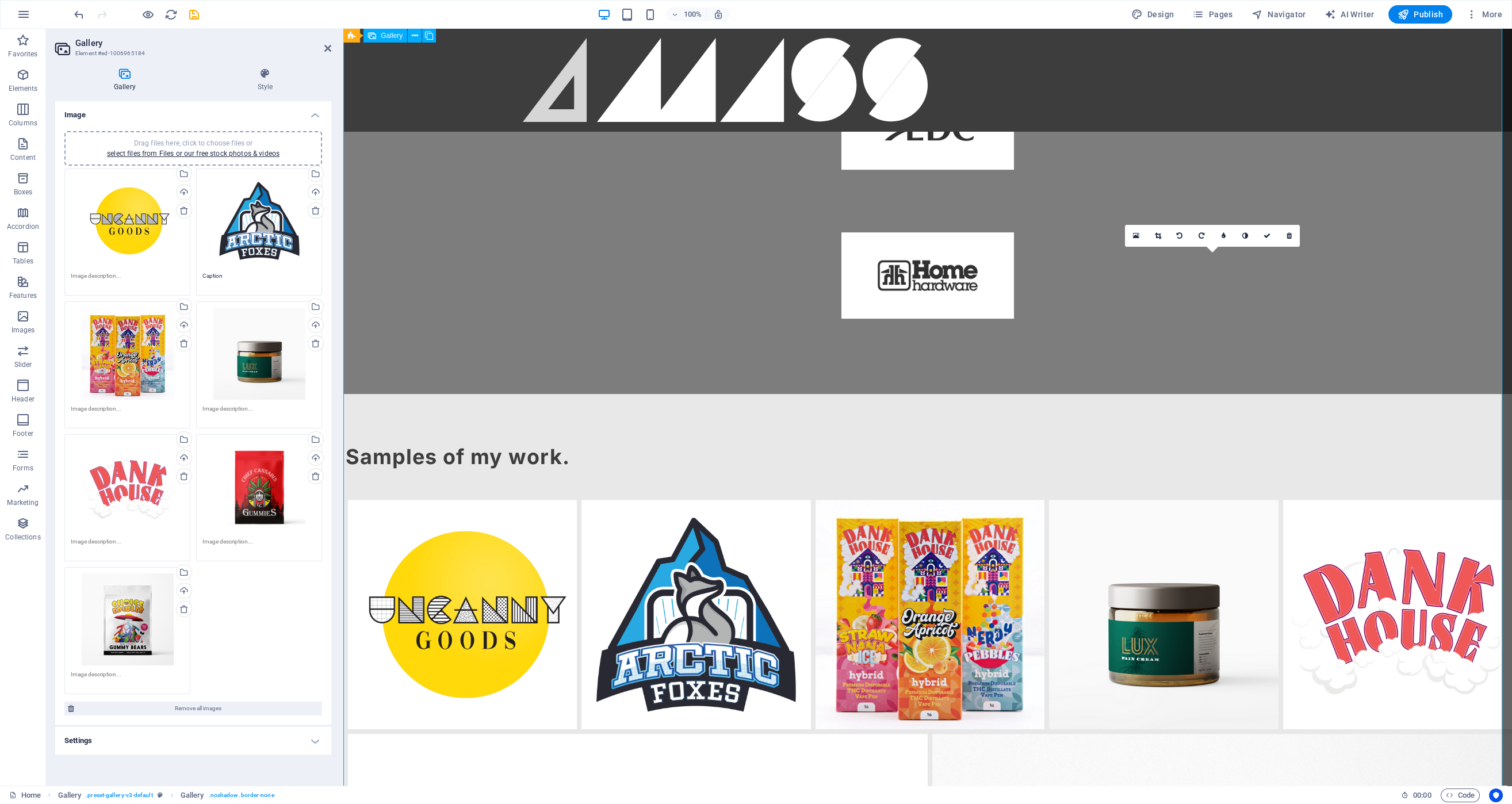
scroll to position [1724, 0]
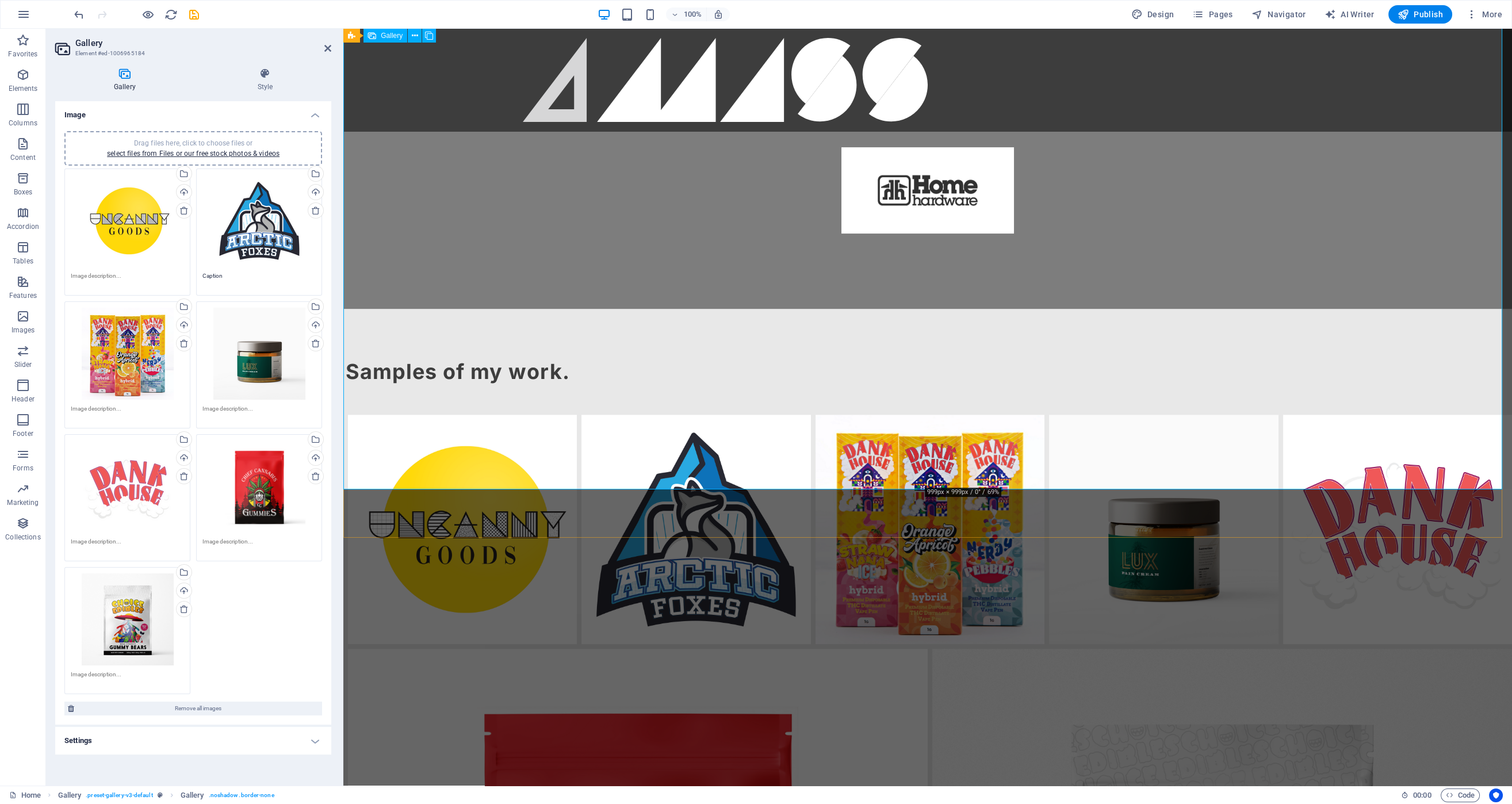
click at [121, 603] on div "Drag files here, click to choose files or select files from Files or our free s…" at bounding box center [127, 619] width 113 height 92
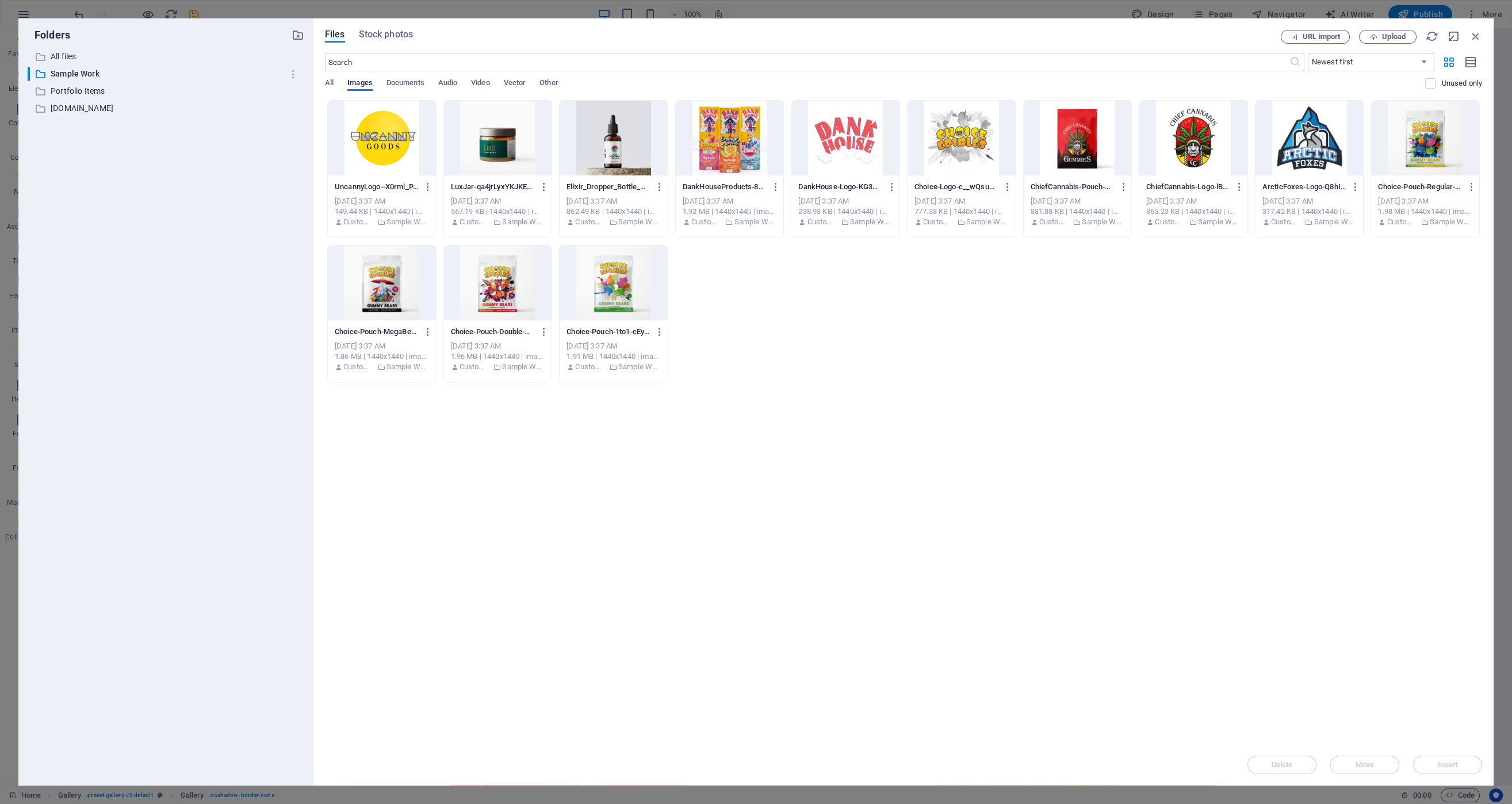
click at [374, 281] on div at bounding box center [381, 283] width 108 height 75
click at [1449, 766] on span "Insert" at bounding box center [1447, 765] width 20 height 7
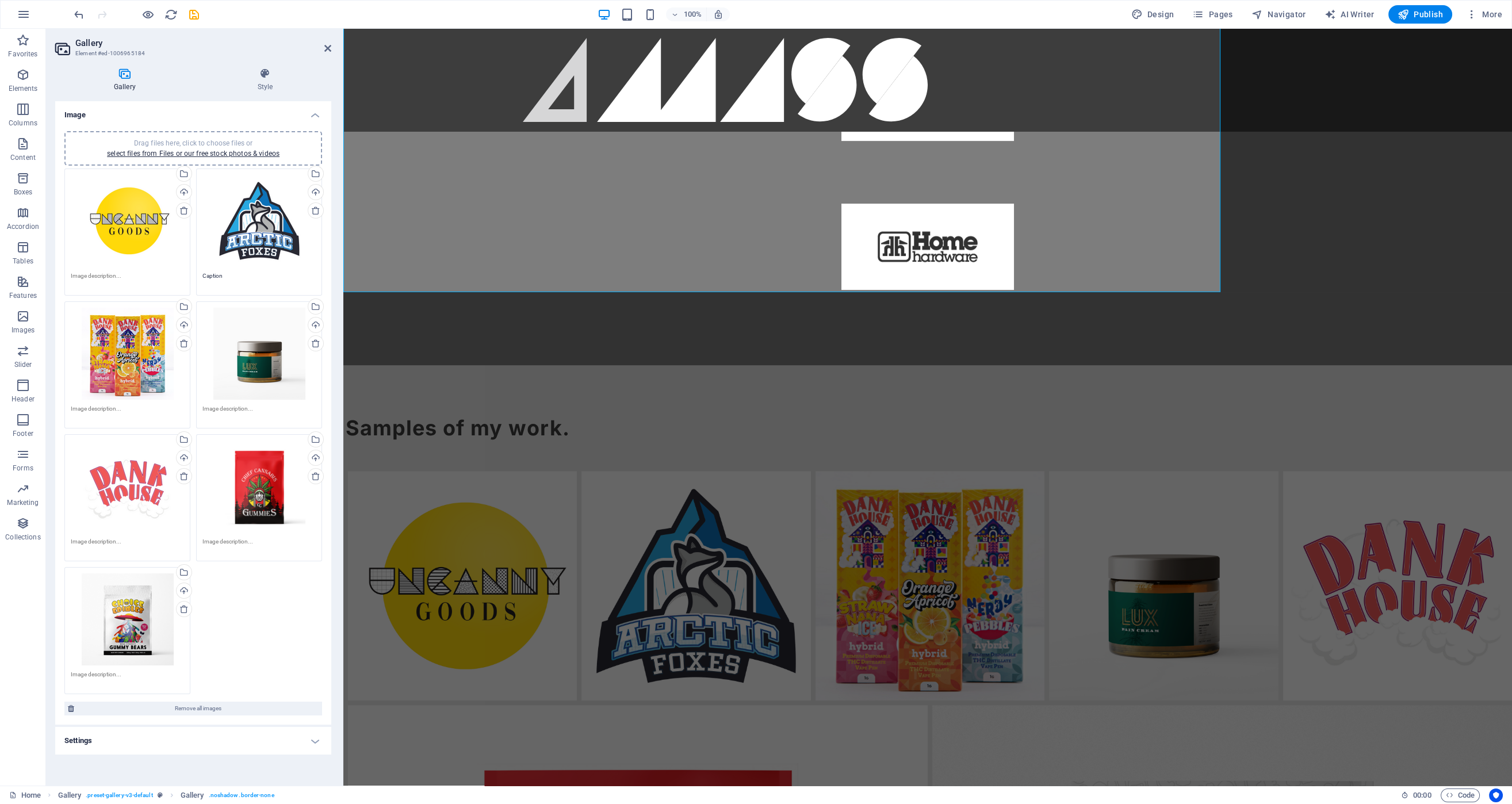
scroll to position [1724, 0]
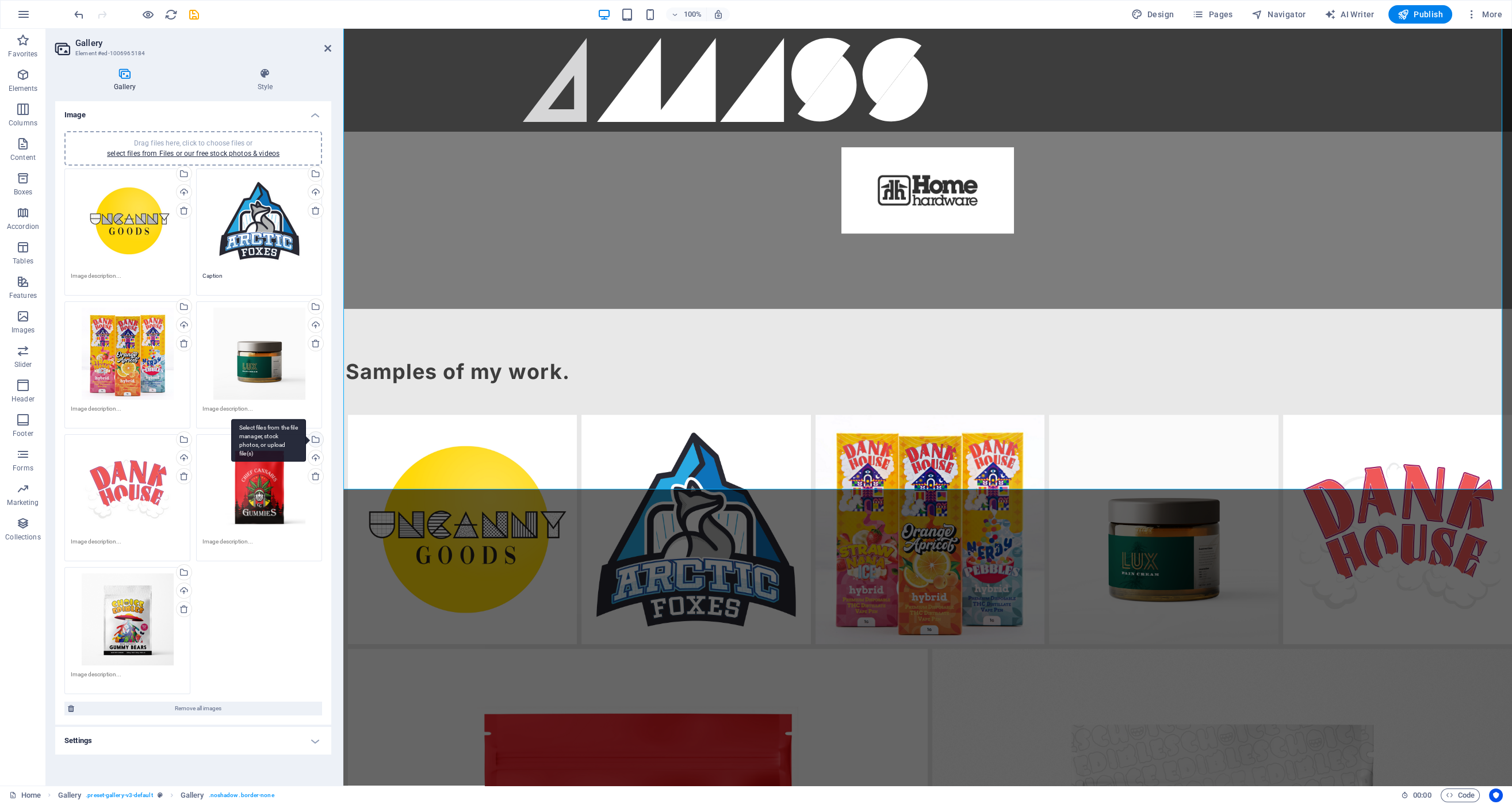
click at [319, 437] on div "Select files from the file manager, stock photos, or upload file(s)" at bounding box center [315, 441] width 17 height 17
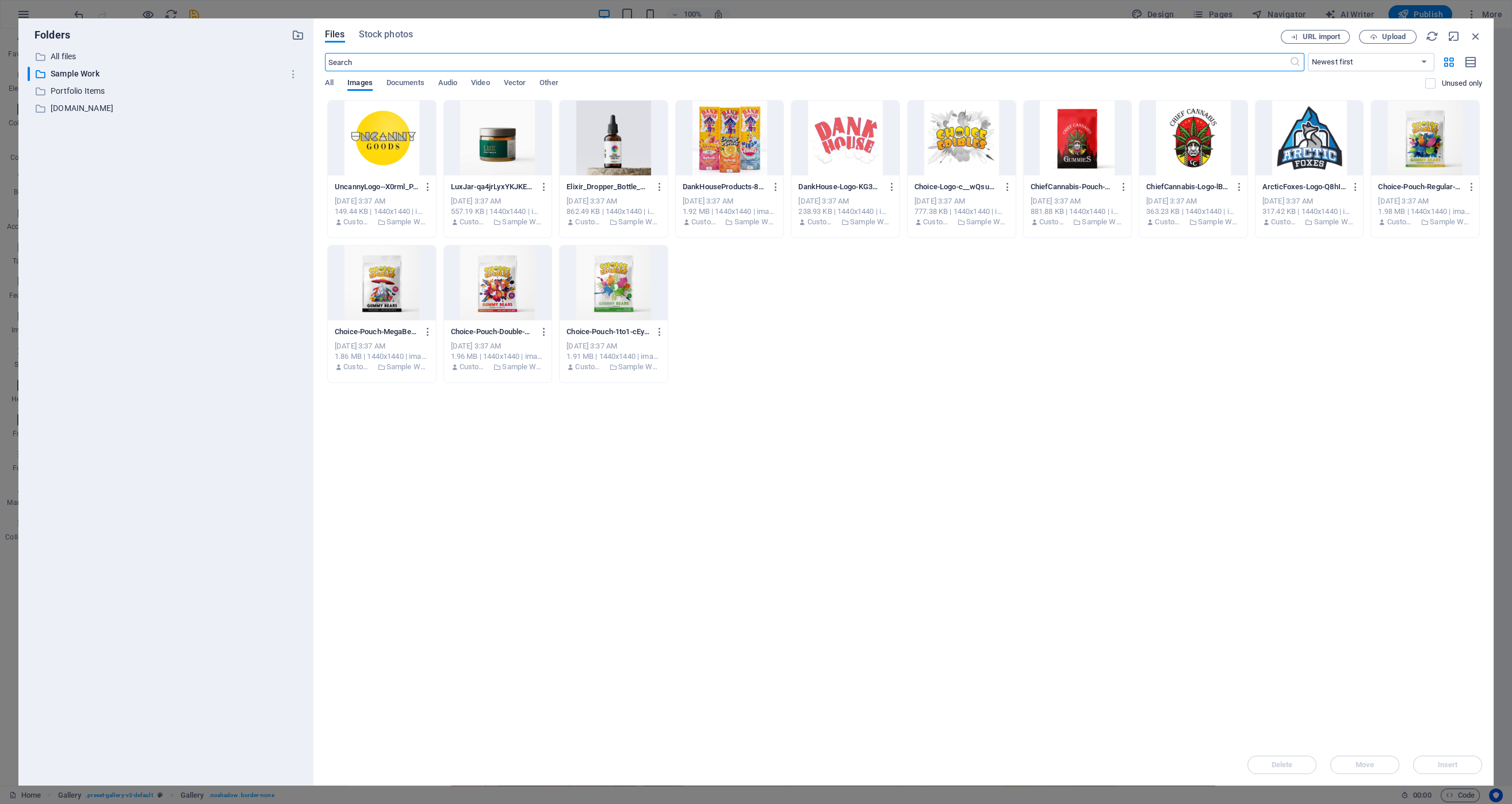
click at [1051, 134] on div at bounding box center [1078, 138] width 108 height 75
click at [1454, 767] on span "Insert" at bounding box center [1447, 765] width 20 height 7
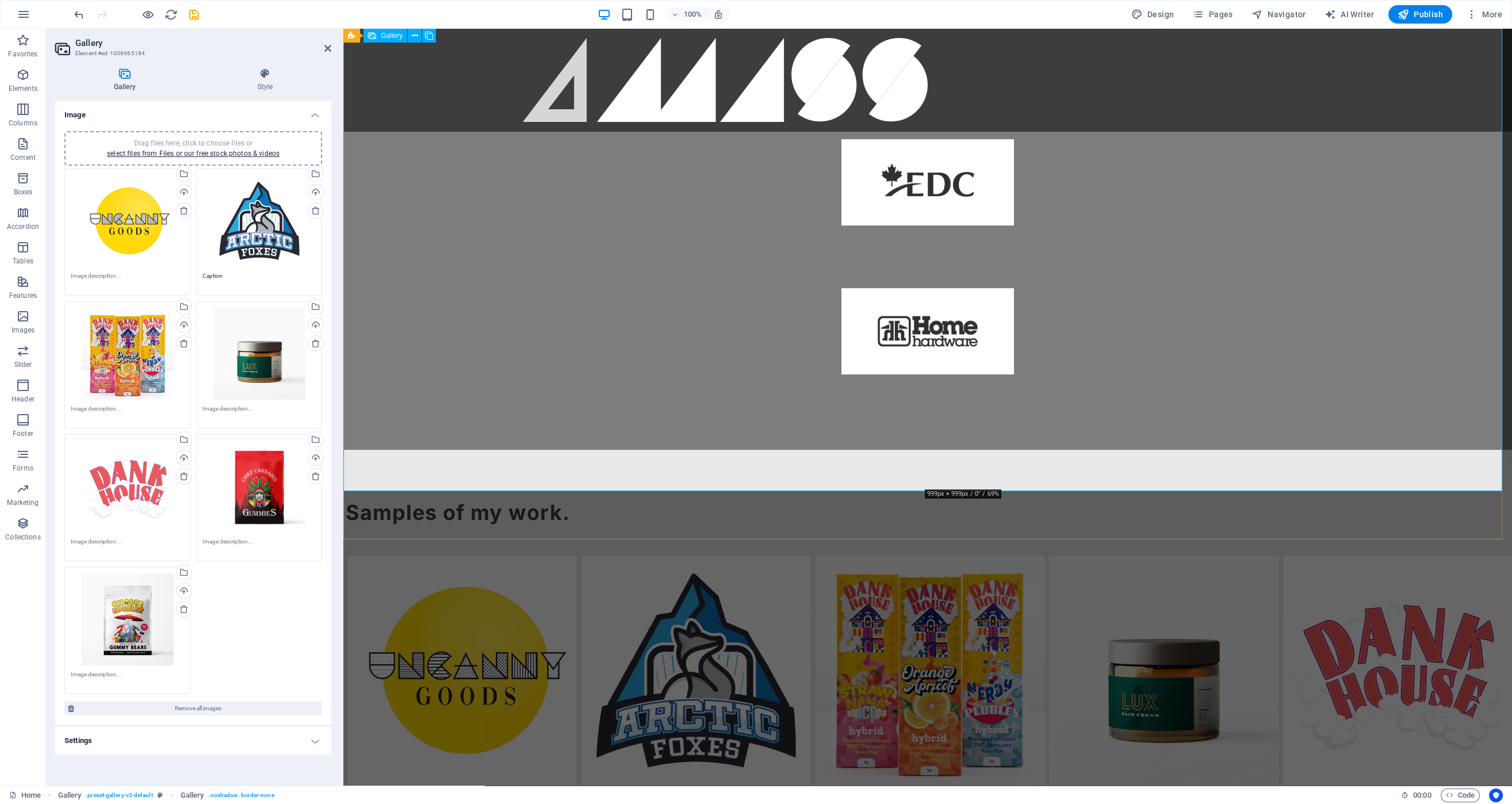
scroll to position [1553, 0]
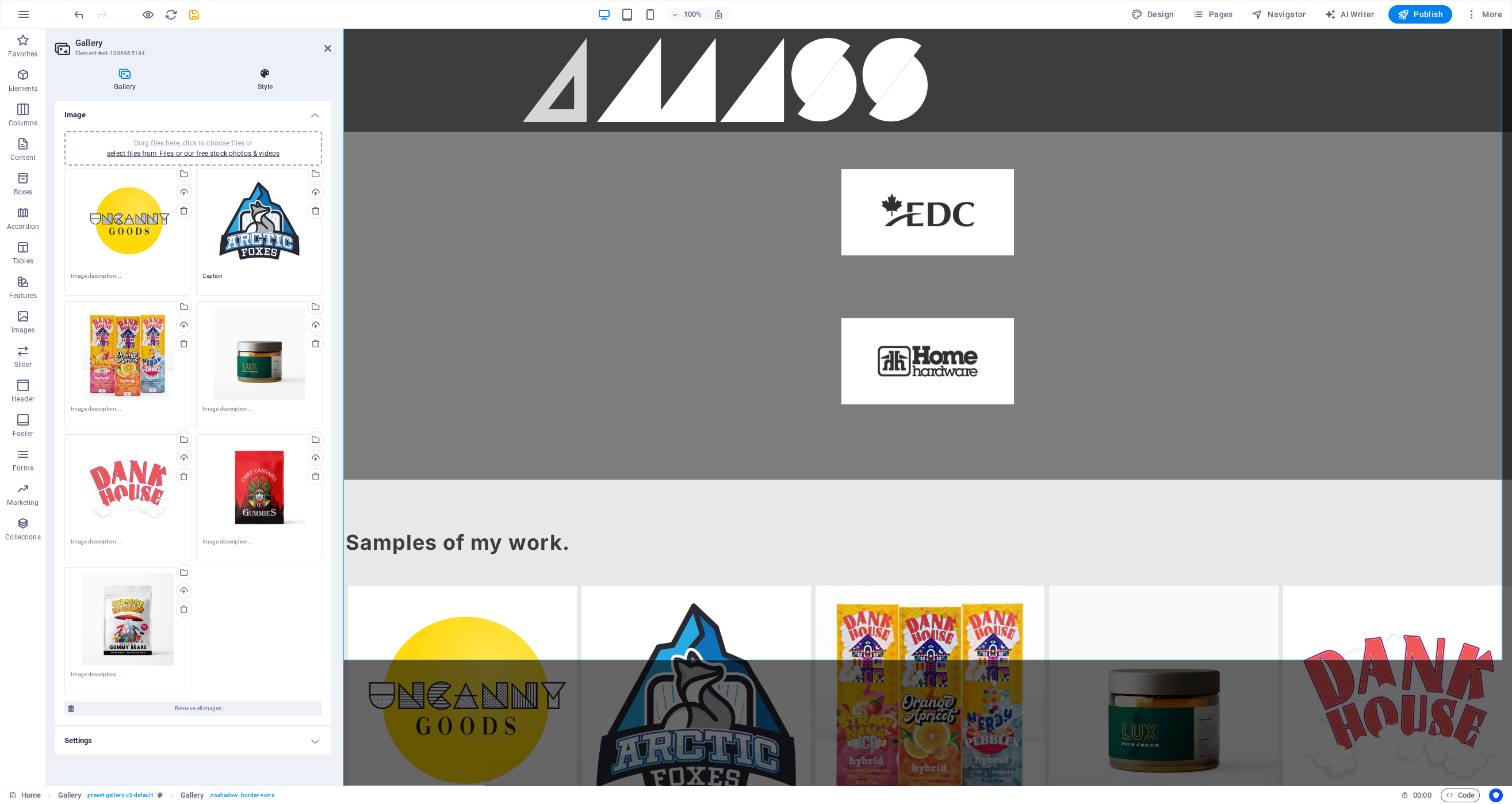
click at [254, 71] on icon at bounding box center [265, 73] width 132 height 11
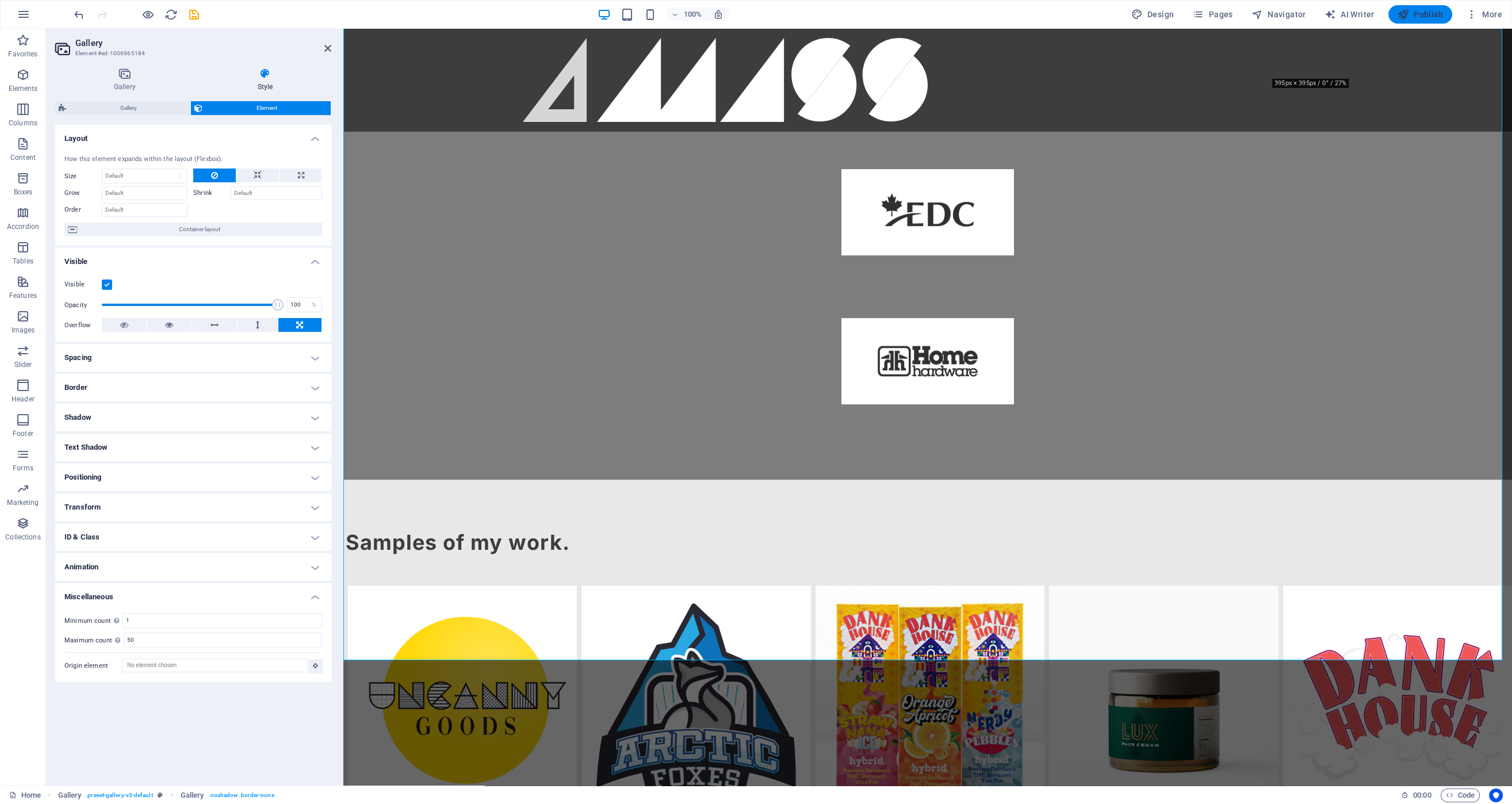
click at [1421, 17] on span "Publish" at bounding box center [1420, 14] width 45 height 11
